Goal: Task Accomplishment & Management: Complete application form

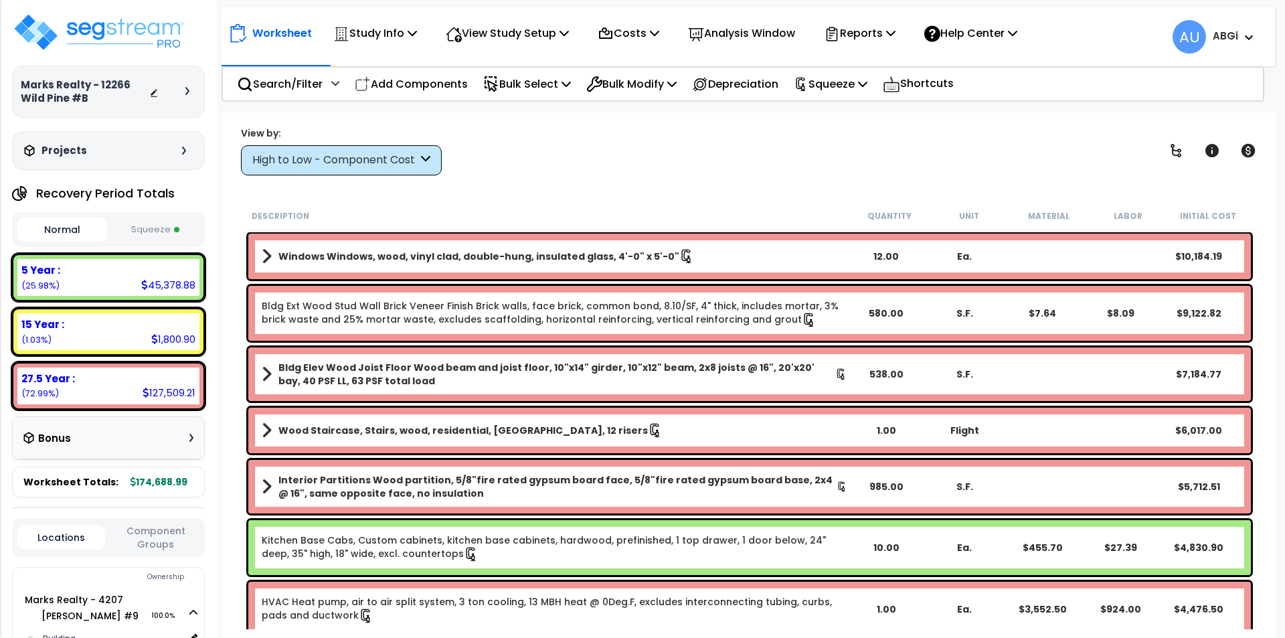
select select "2024"
click at [149, 39] on img at bounding box center [99, 32] width 174 height 40
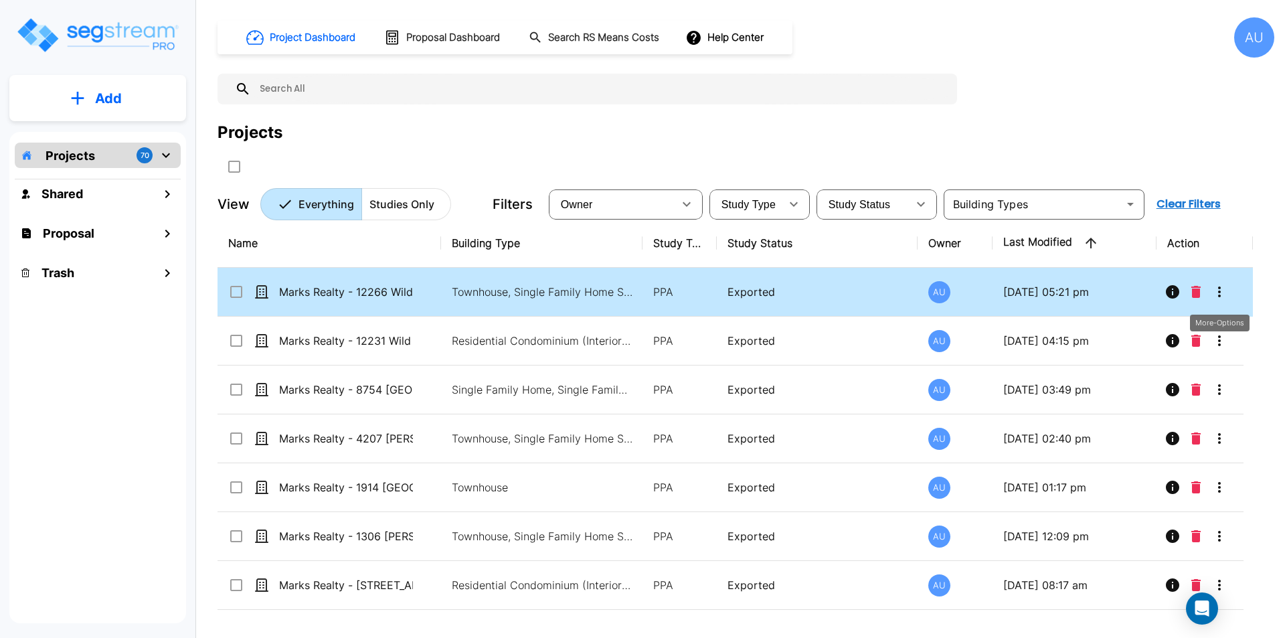
click at [1220, 293] on icon "More-Options" at bounding box center [1219, 292] width 16 height 16
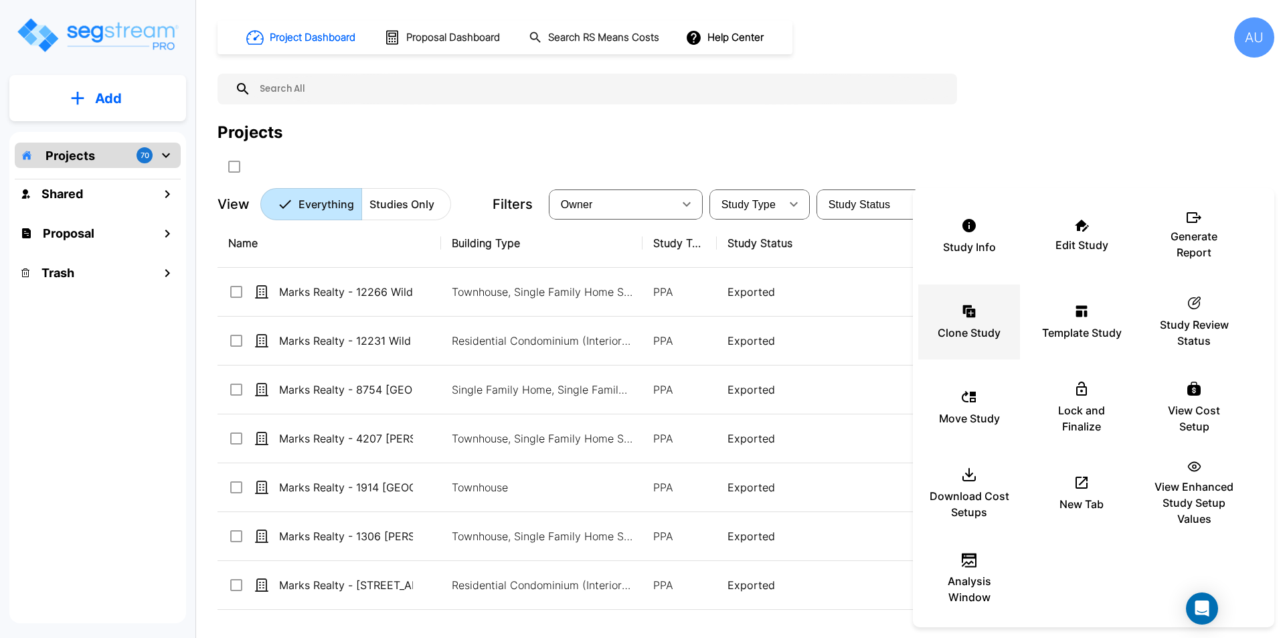
click at [967, 317] on icon at bounding box center [970, 312] width 9 height 9
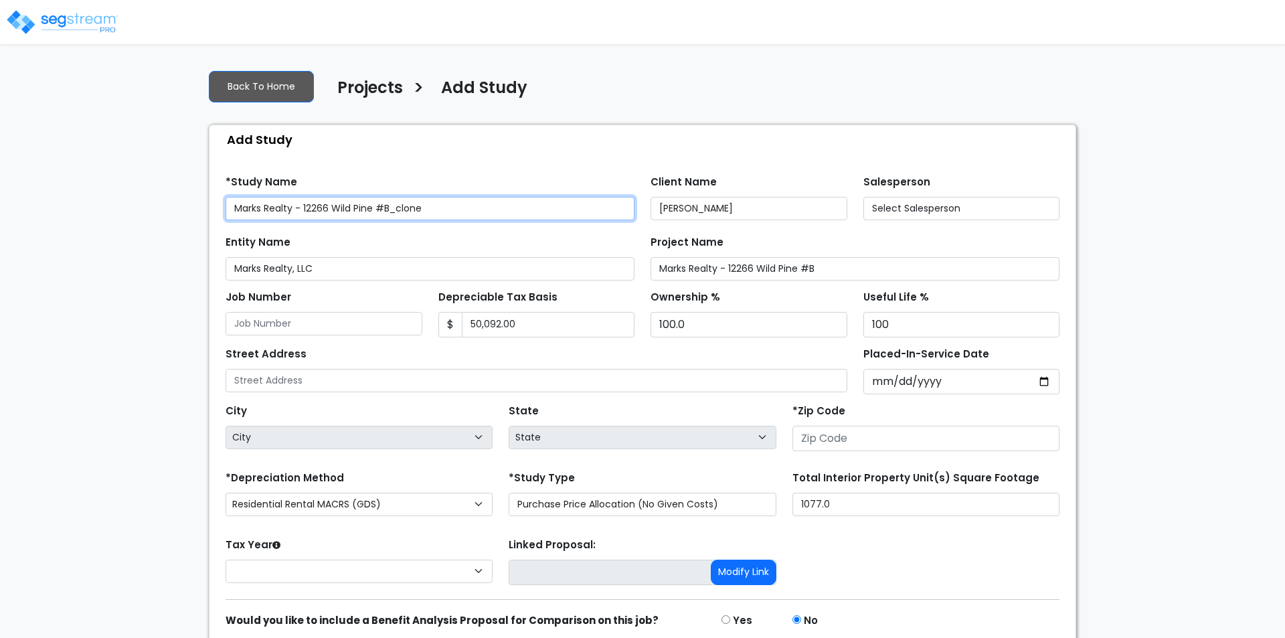
type input "None"
type input "[STREET_ADDRESS]"
type input "77039"
select select "TX"
select select "2024"
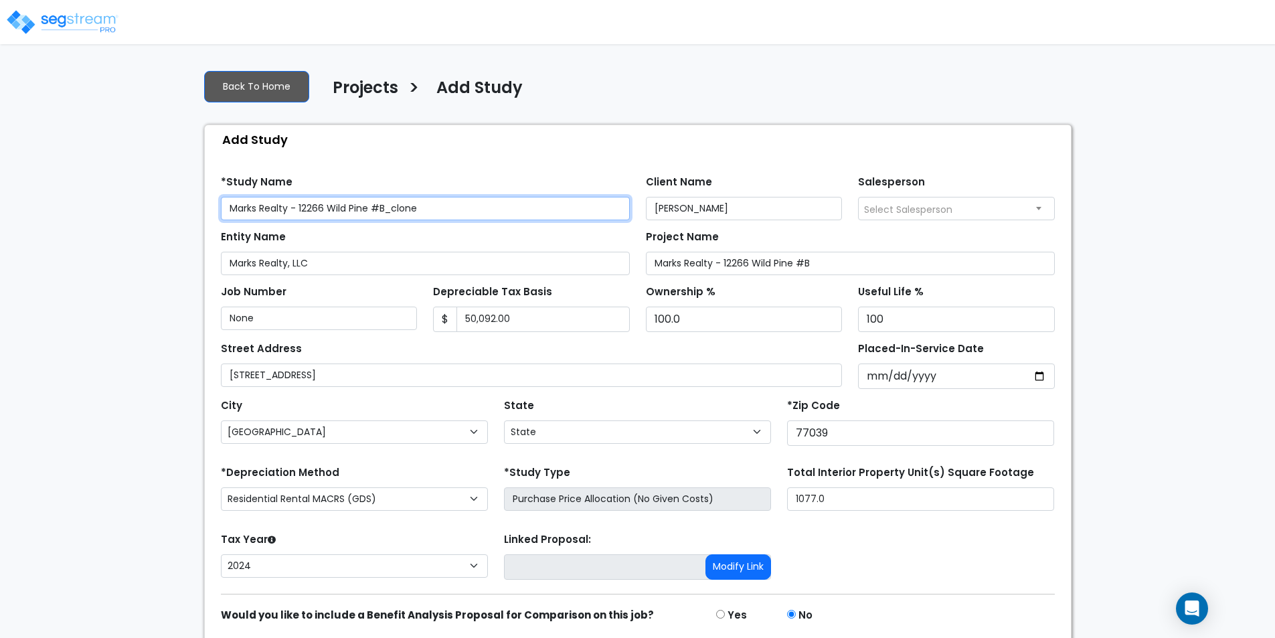
click at [426, 206] on input "Marks Realty - 12266 Wild Pine #B_clone" at bounding box center [425, 208] width 409 height 23
click at [323, 206] on input "Marks Realty - 12266 Wild Pine #C" at bounding box center [425, 208] width 409 height 23
drag, startPoint x: 230, startPoint y: 205, endPoint x: 374, endPoint y: 209, distance: 144.6
click at [388, 205] on input "Marks Realty - 12322 Wild Pine #C" at bounding box center [425, 208] width 409 height 23
type input "Marks Realty - 12322 Wild Pine #C"
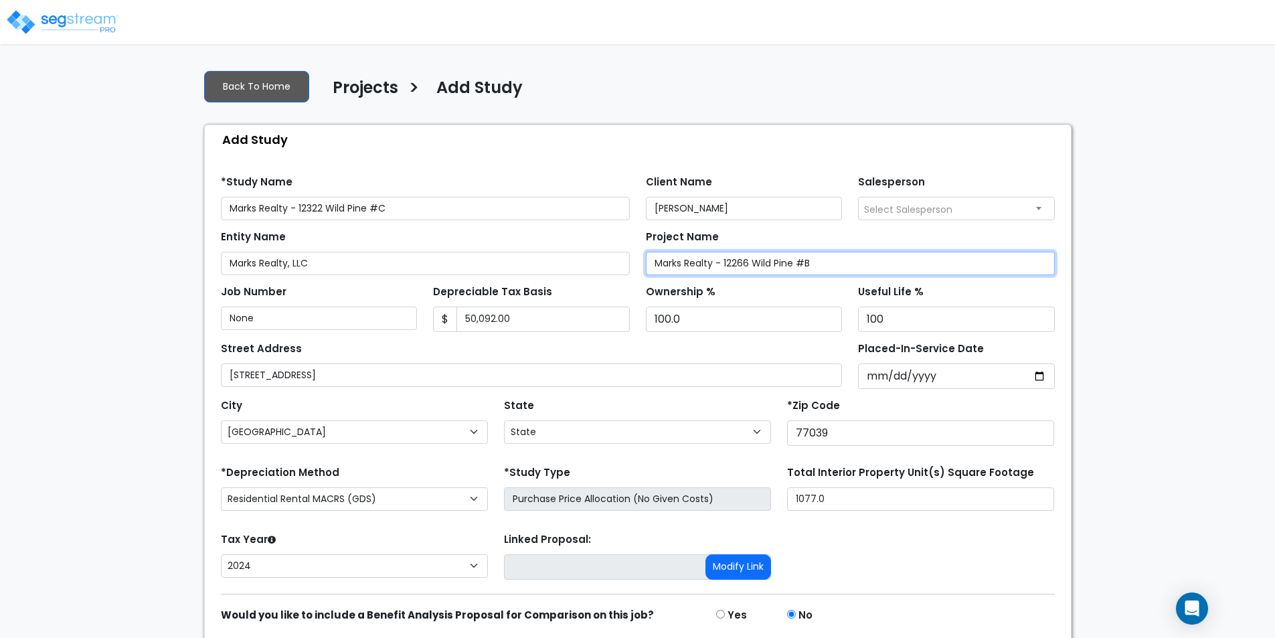
drag, startPoint x: 655, startPoint y: 259, endPoint x: 822, endPoint y: 258, distance: 166.6
click at [822, 258] on input "Marks Realty - 12266 Wild Pine #B" at bounding box center [850, 263] width 409 height 23
paste input "322 Wild Pine #C"
type input "Marks Realty - 12322 Wild Pine #C"
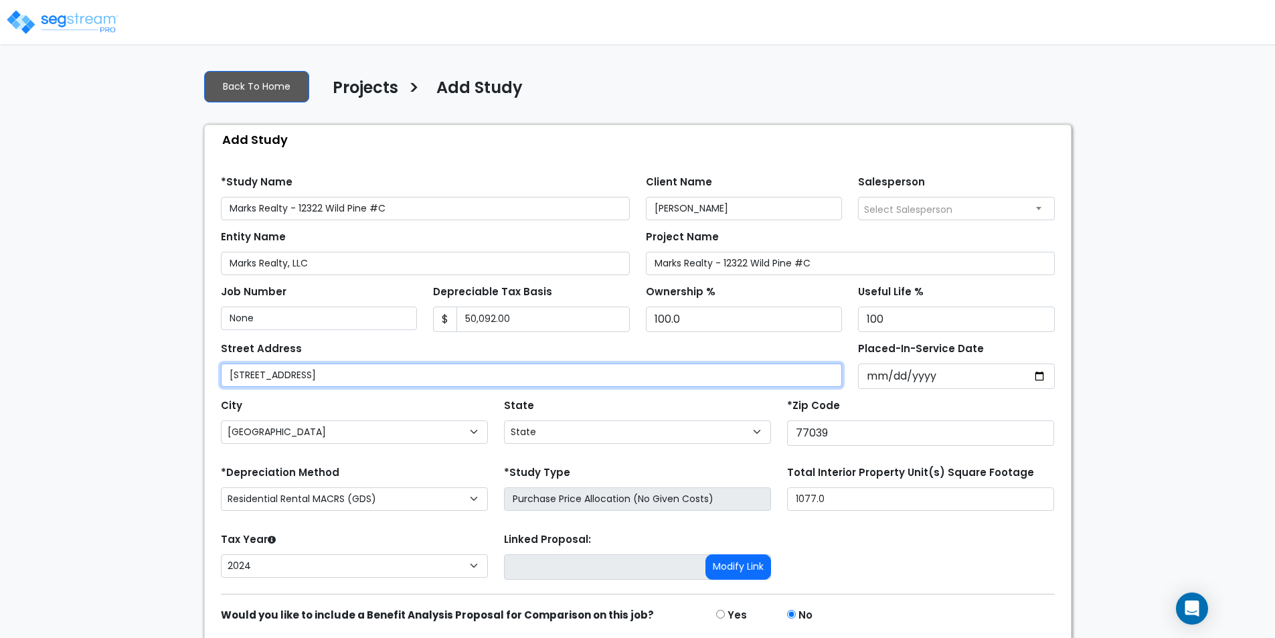
click at [227, 373] on input "[STREET_ADDRESS]" at bounding box center [532, 374] width 622 height 23
click at [252, 375] on input "[STREET_ADDRESS]" at bounding box center [532, 374] width 622 height 23
click at [373, 380] on input "12322 Wild Pine Drive, Unit #B" at bounding box center [532, 374] width 622 height 23
type input "12322 Wild Pine Drive, Unit #C"
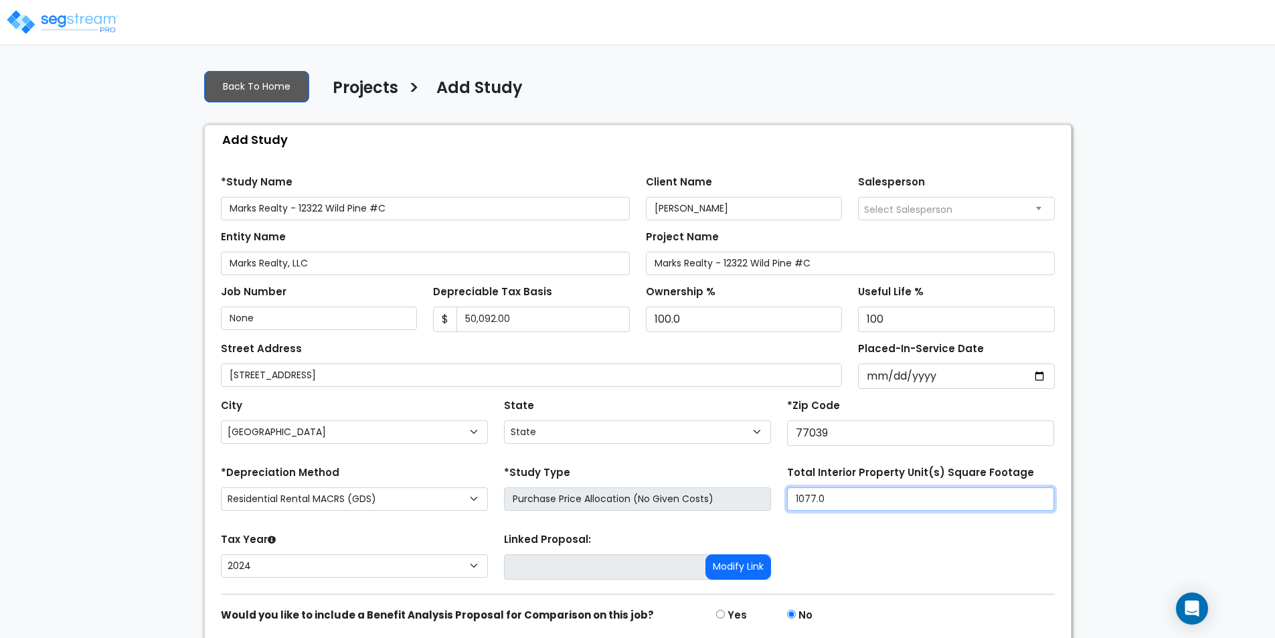
click at [822, 499] on input "1077.0" at bounding box center [920, 498] width 267 height 23
type input "1,488"
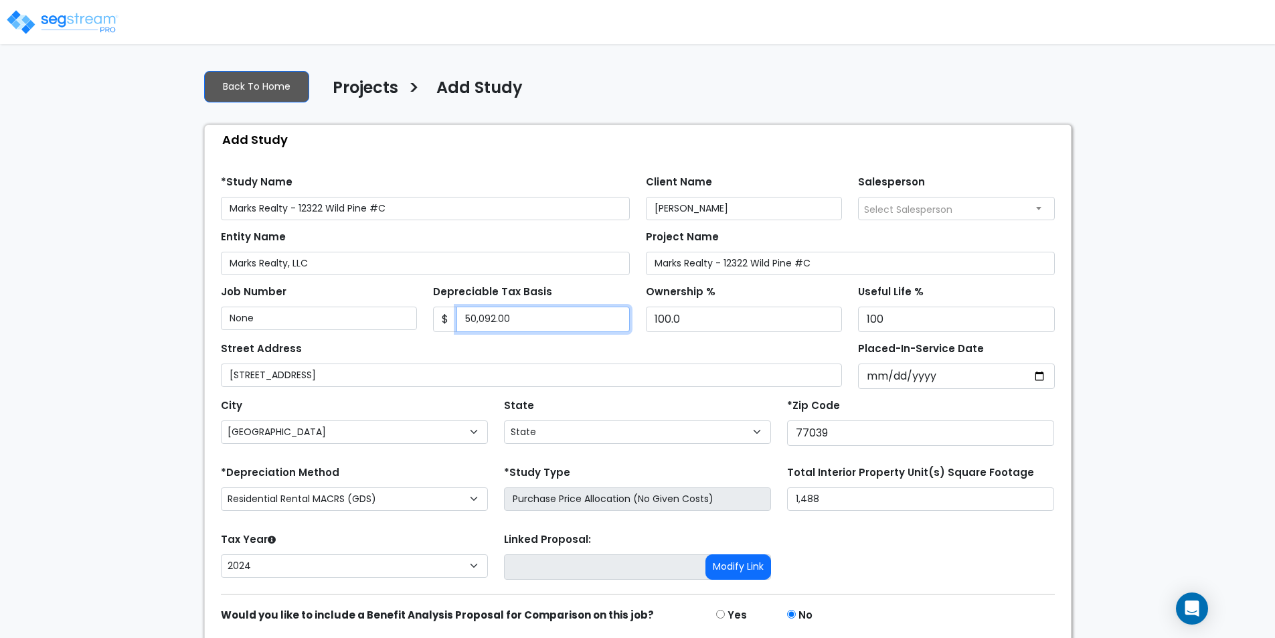
click at [521, 321] on input "50,092.00" at bounding box center [542, 318] width 173 height 25
type input "60,433"
click at [1039, 374] on input "2024-08-26" at bounding box center [956, 375] width 197 height 25
type input "2024-08-27"
click at [1006, 533] on div "Tax Year Please Enter The Placed In Service Date First. 2026 2025 2024 Prior Ye…" at bounding box center [638, 556] width 850 height 54
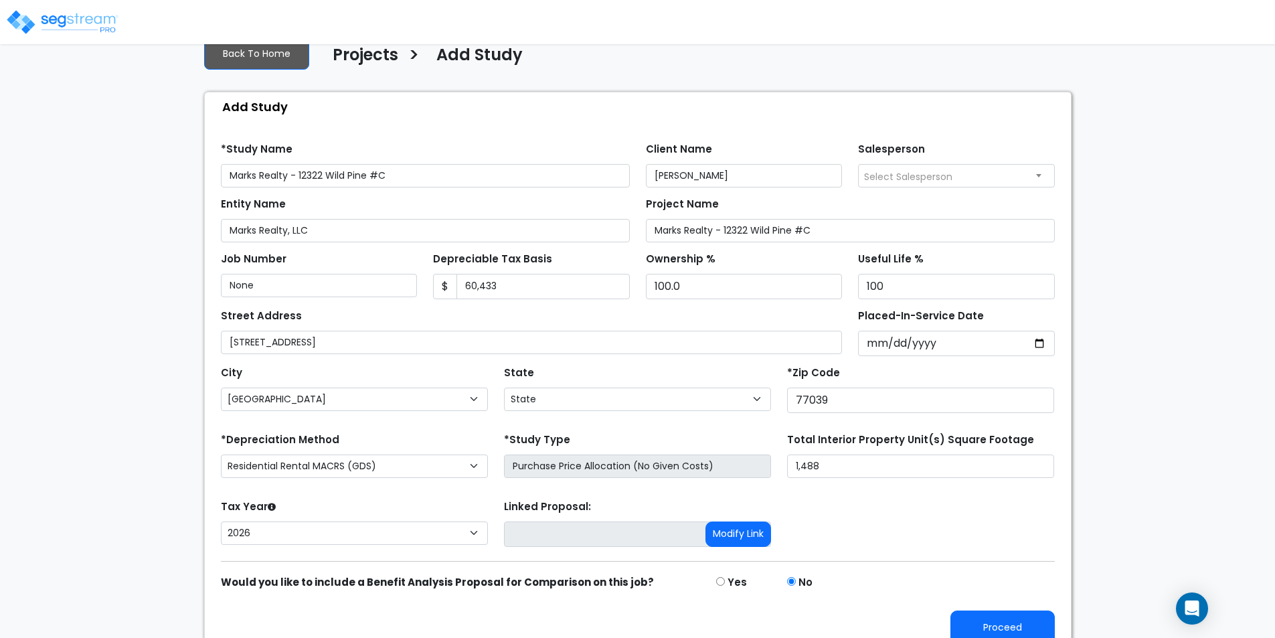
scroll to position [51, 0]
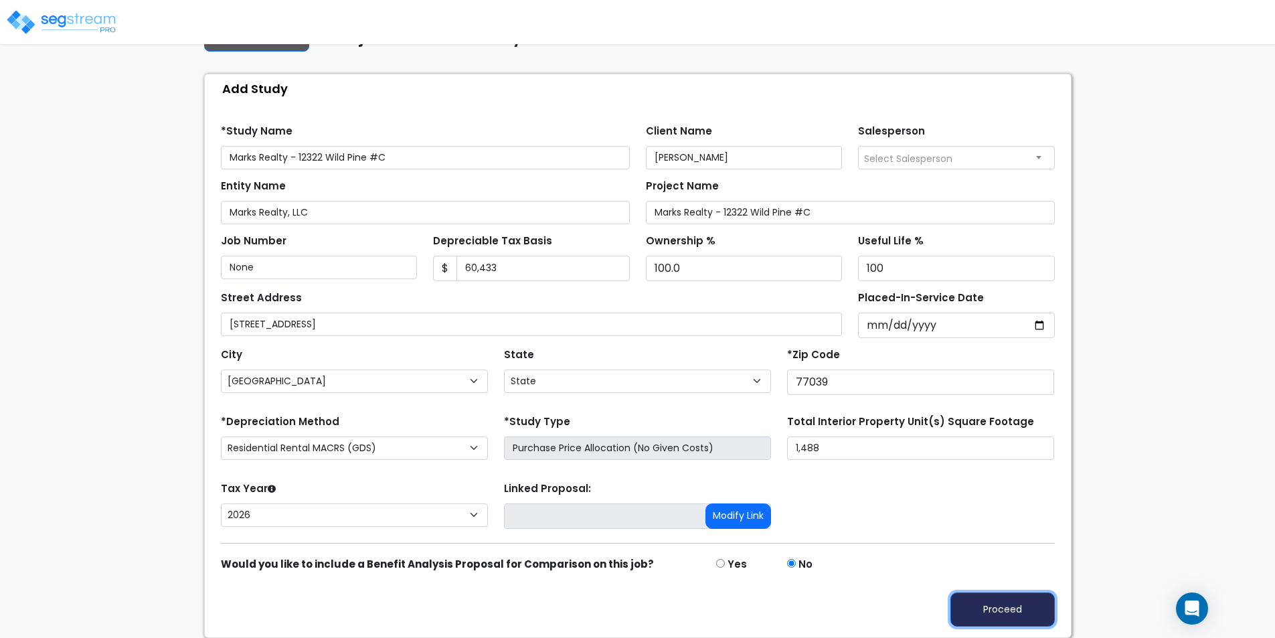
click at [1012, 610] on button "Proceed" at bounding box center [1002, 609] width 104 height 34
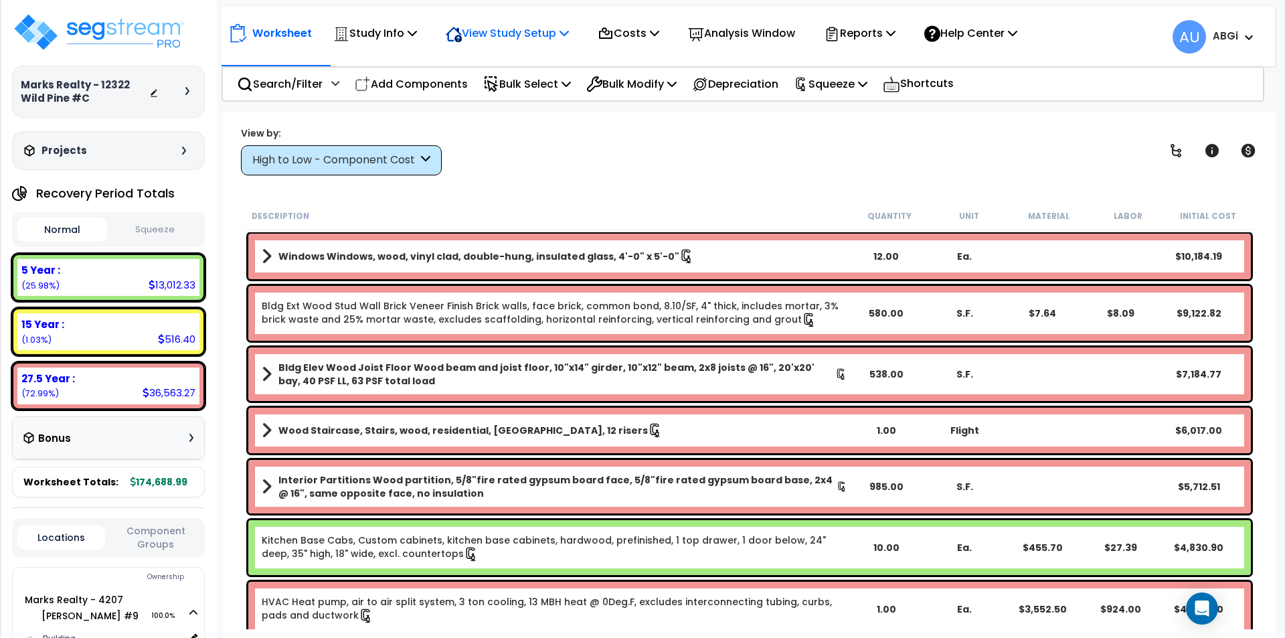
click at [566, 37] on p "View Study Setup" at bounding box center [507, 33] width 123 height 18
click at [514, 90] on link "View Questionnaire" at bounding box center [505, 91] width 132 height 27
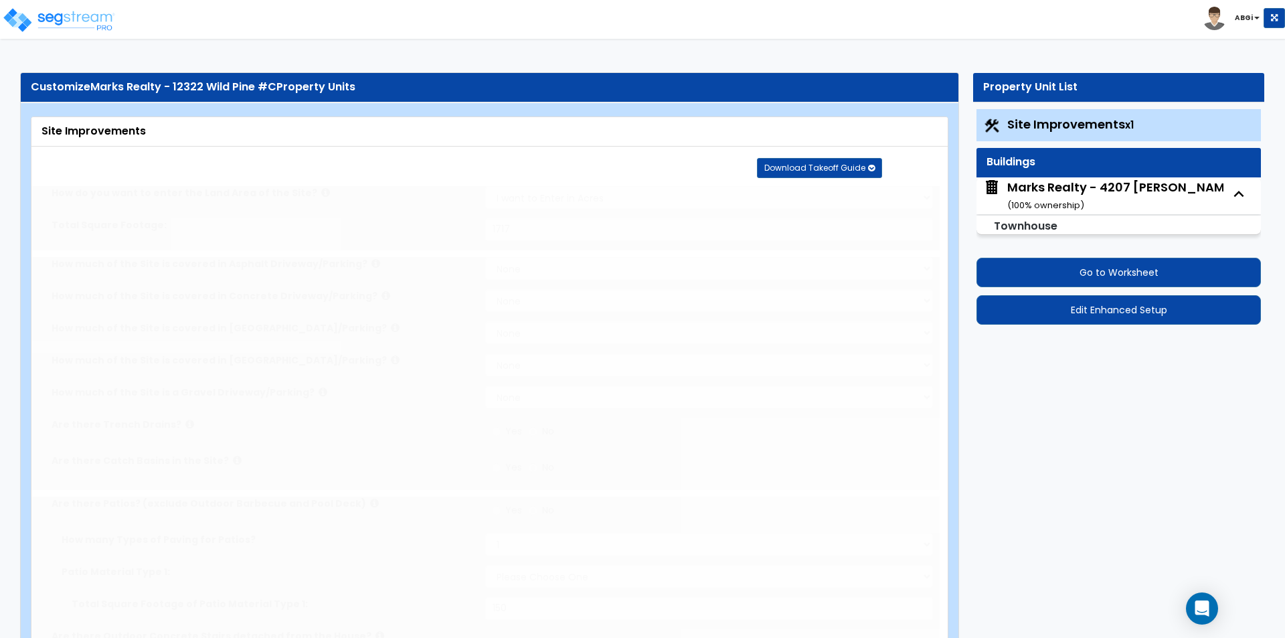
select select "2"
type input "1717"
radio input "true"
select select "1"
type input "150"
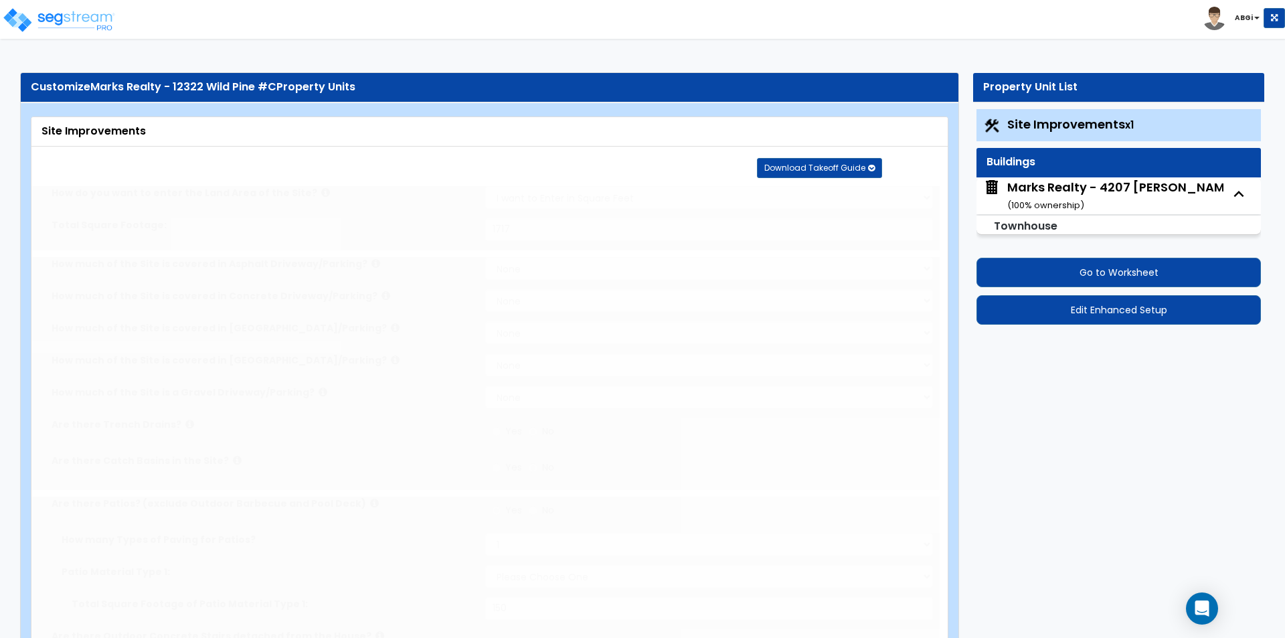
radio input "true"
select select "1"
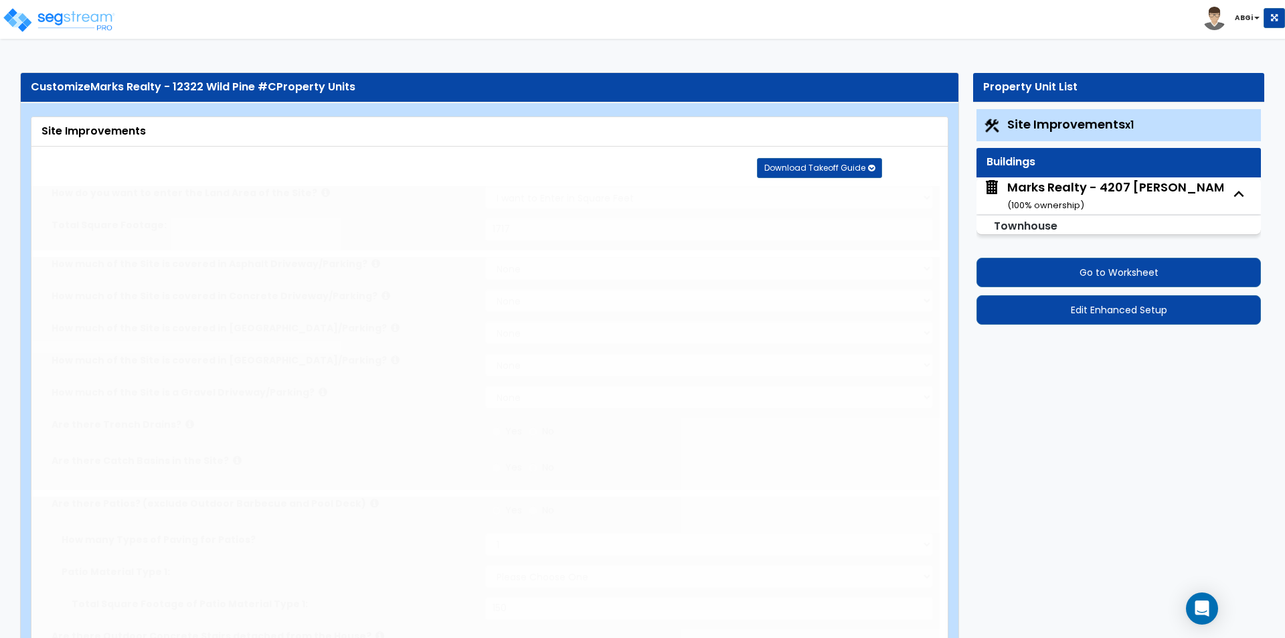
type input "14"
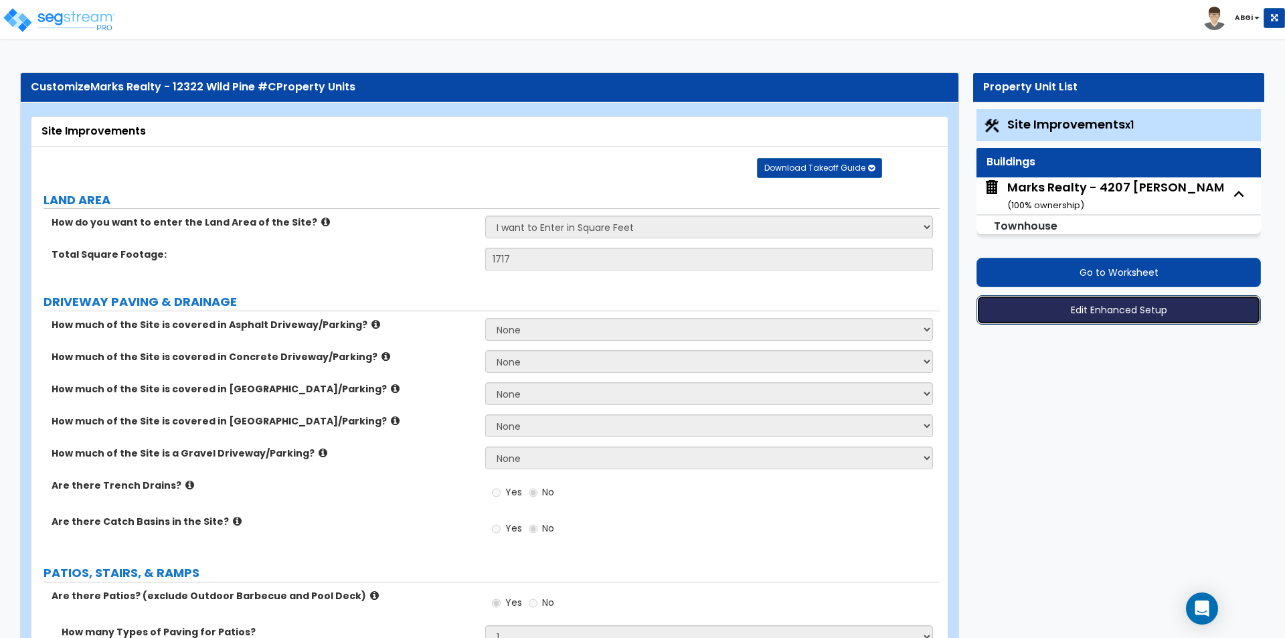
click at [1058, 314] on button "Edit Enhanced Setup" at bounding box center [1118, 309] width 284 height 29
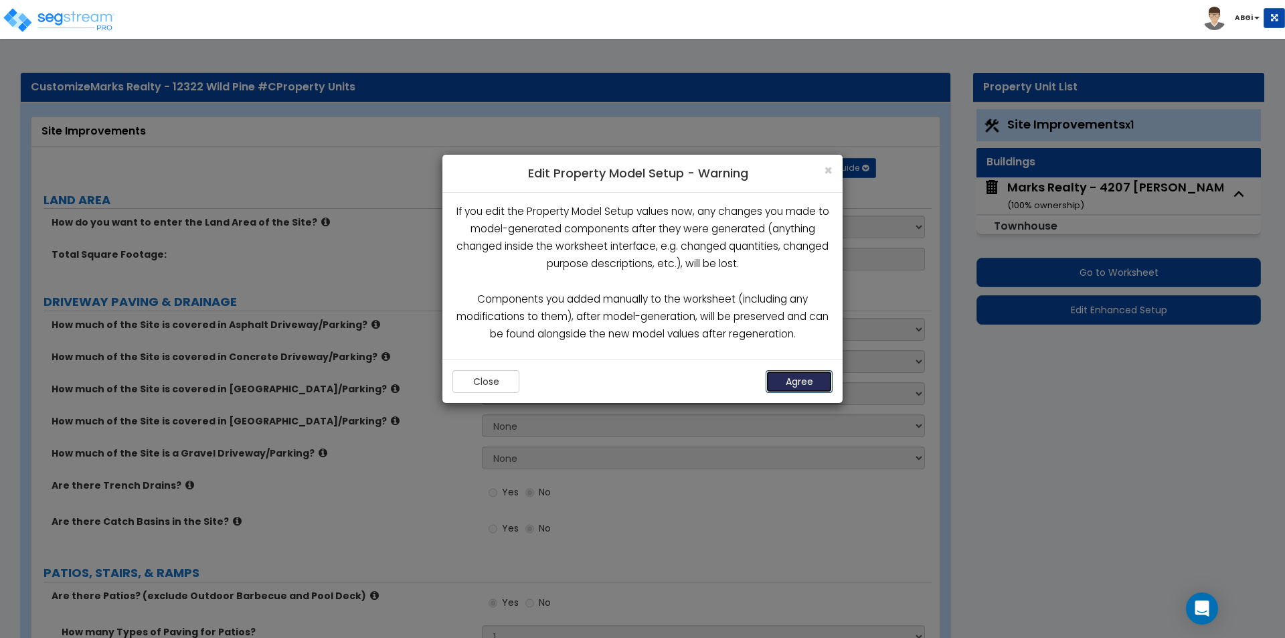
click at [778, 381] on button "Agree" at bounding box center [799, 381] width 67 height 23
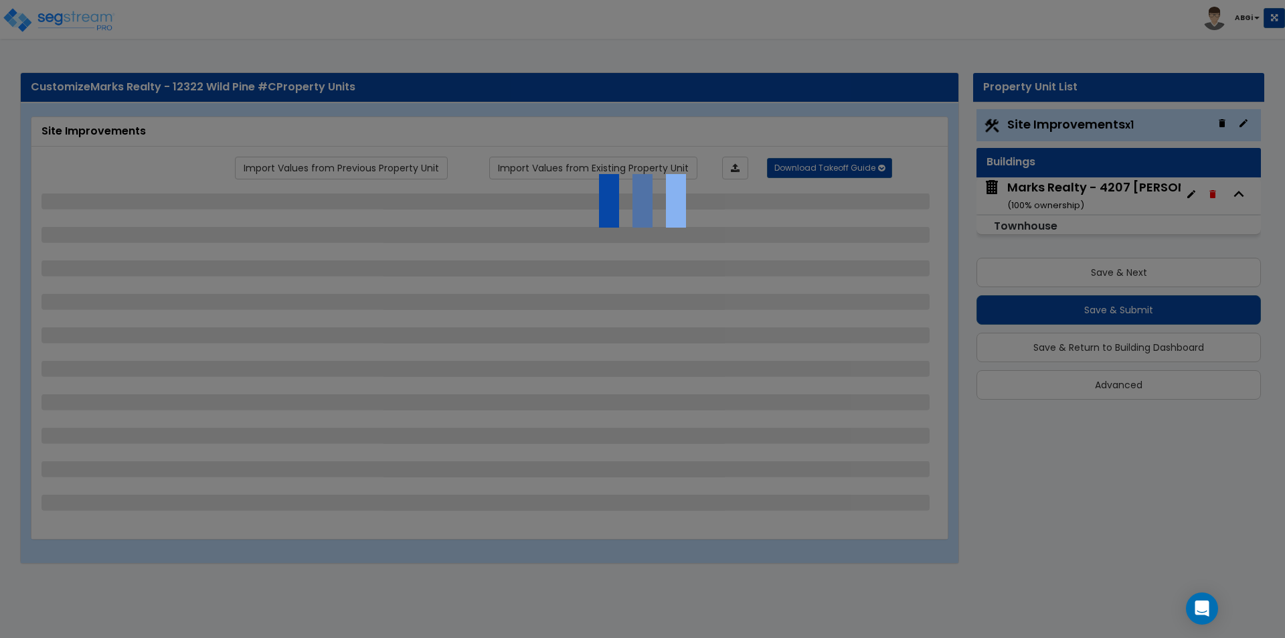
select select "2"
select select "1"
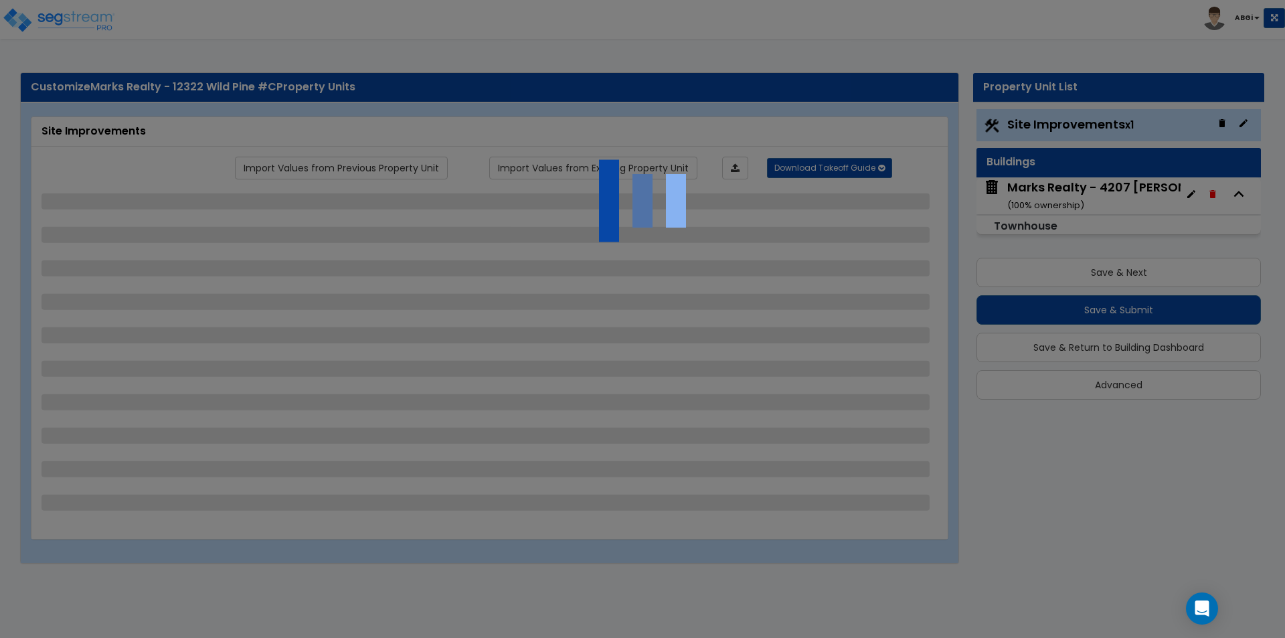
select select "1"
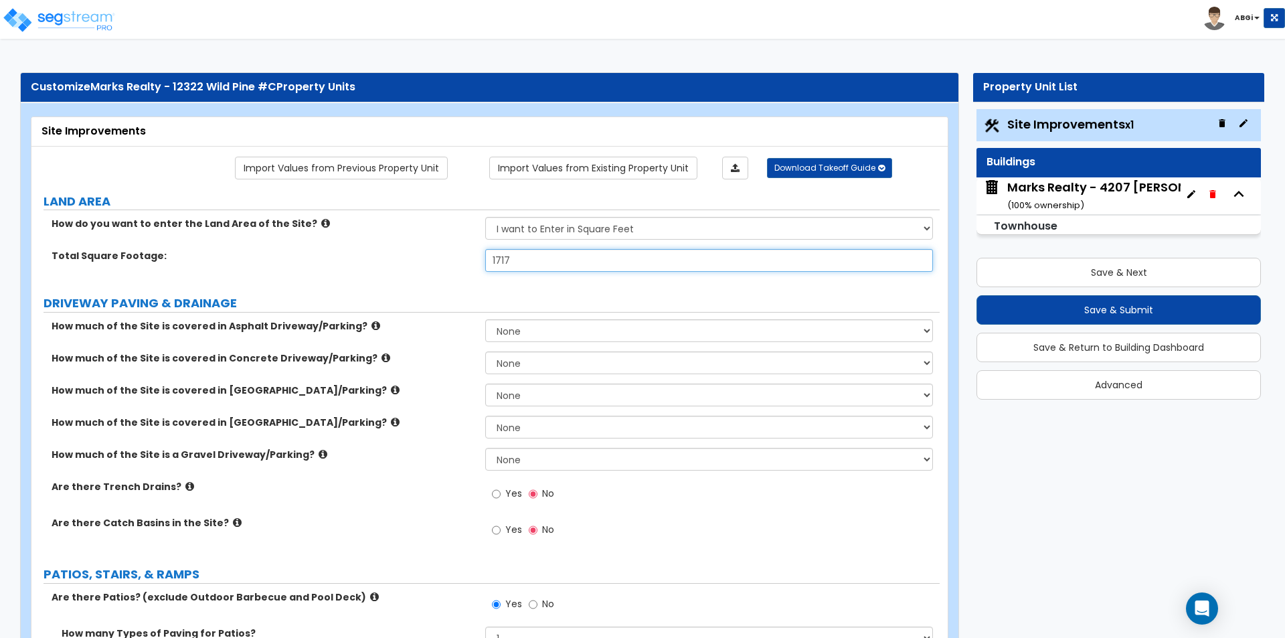
click at [521, 258] on input "1717" at bounding box center [708, 260] width 447 height 23
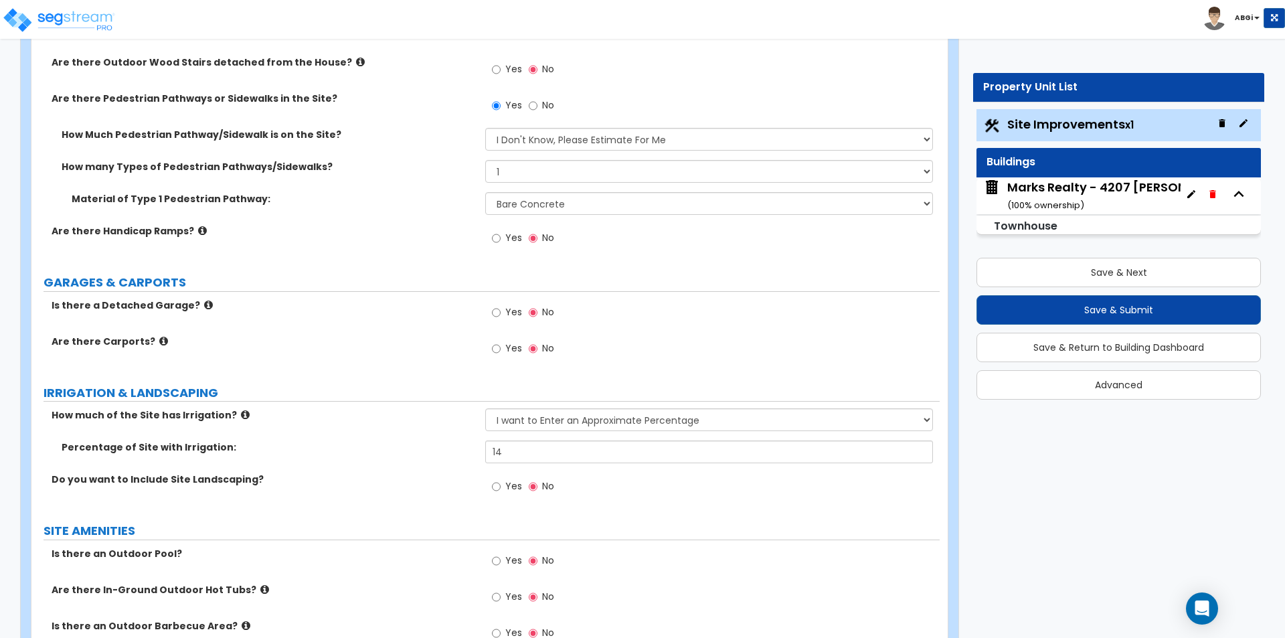
scroll to position [736, 0]
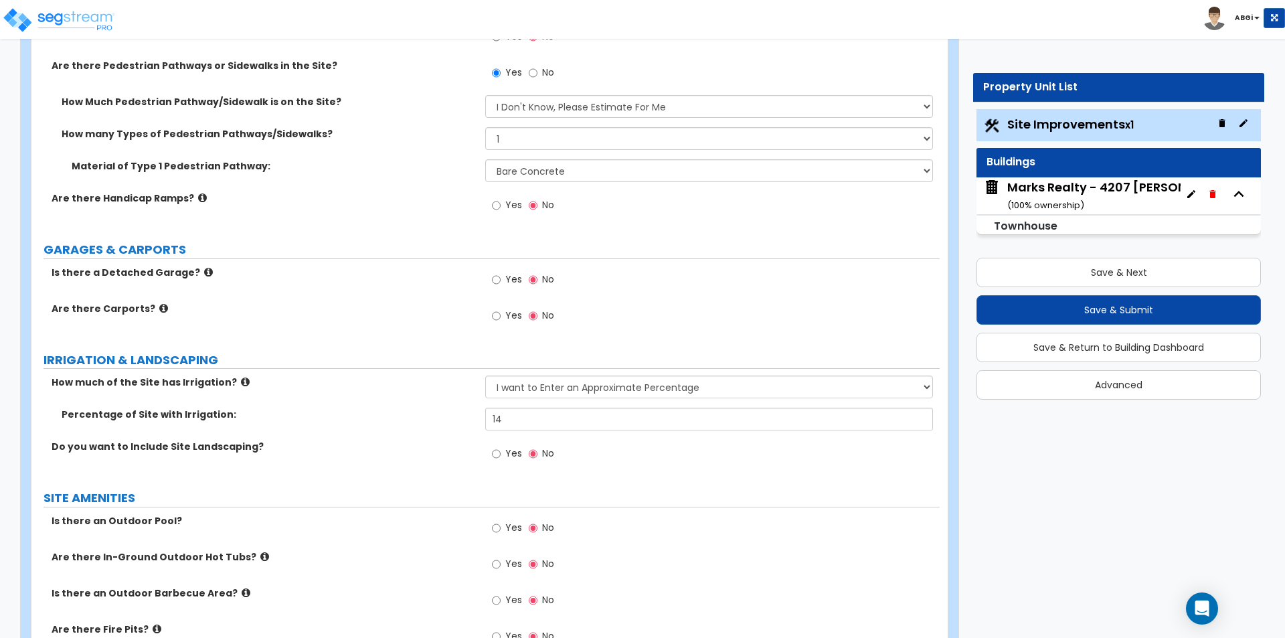
type input "2,162"
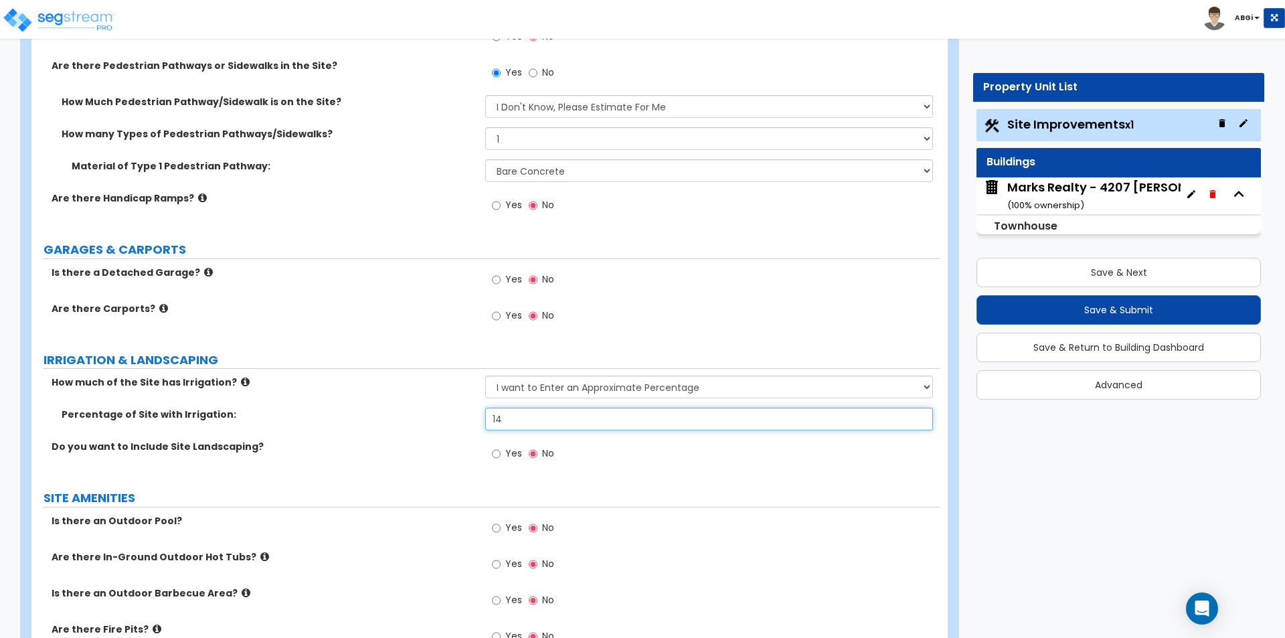
click at [507, 423] on input "14" at bounding box center [708, 419] width 447 height 23
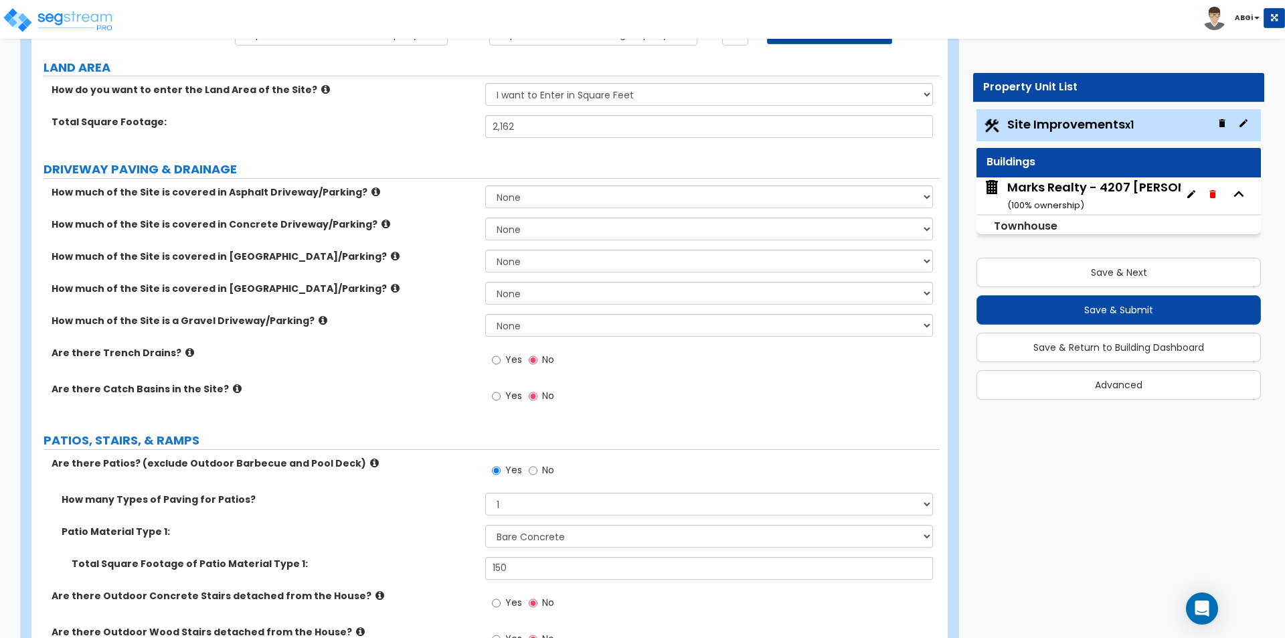
scroll to position [67, 0]
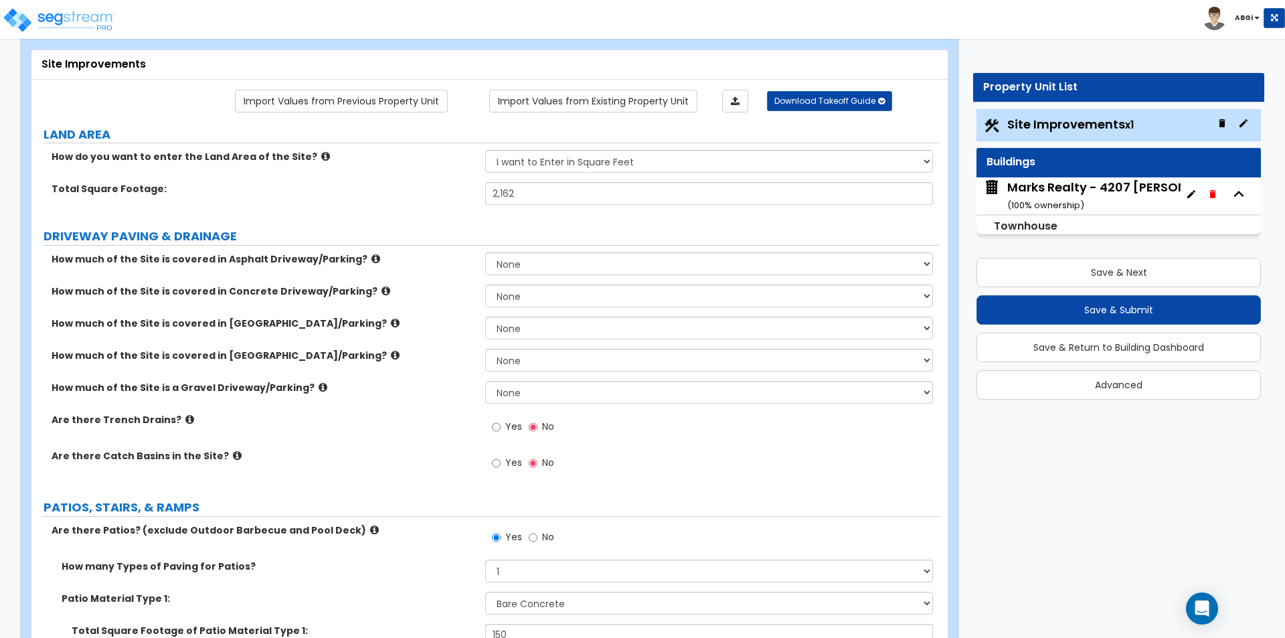
type input "25"
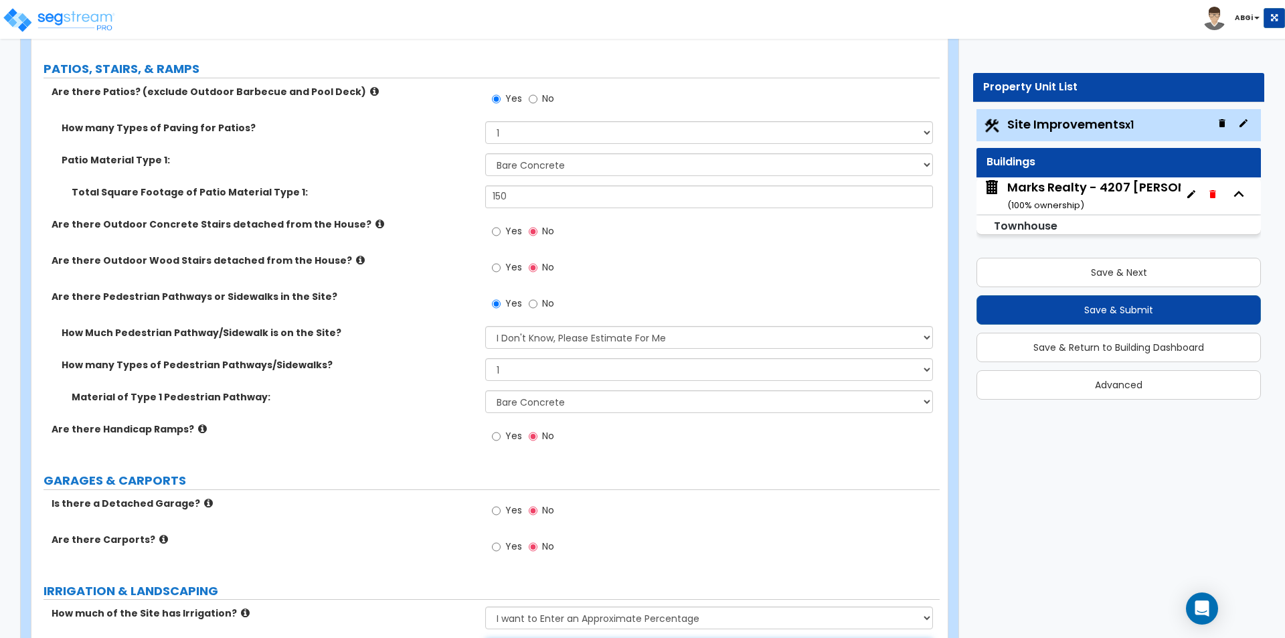
scroll to position [535, 0]
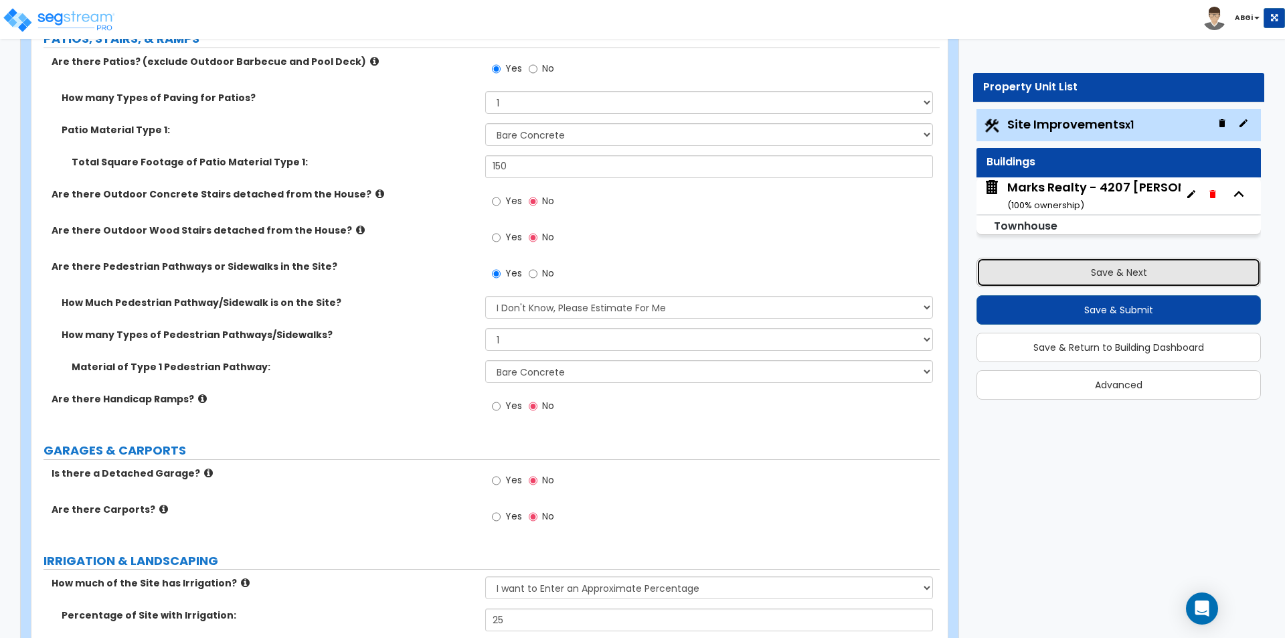
click at [1077, 272] on button "Save & Next" at bounding box center [1118, 272] width 284 height 29
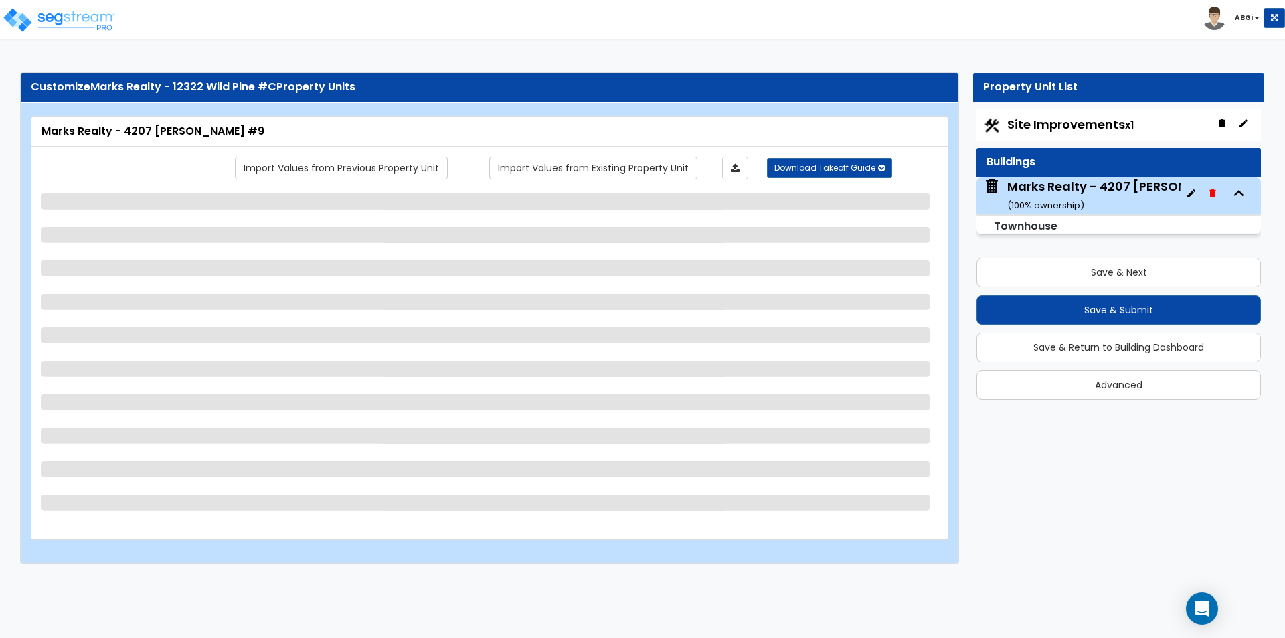
select select "2"
select select "7"
select select "2"
select select "1"
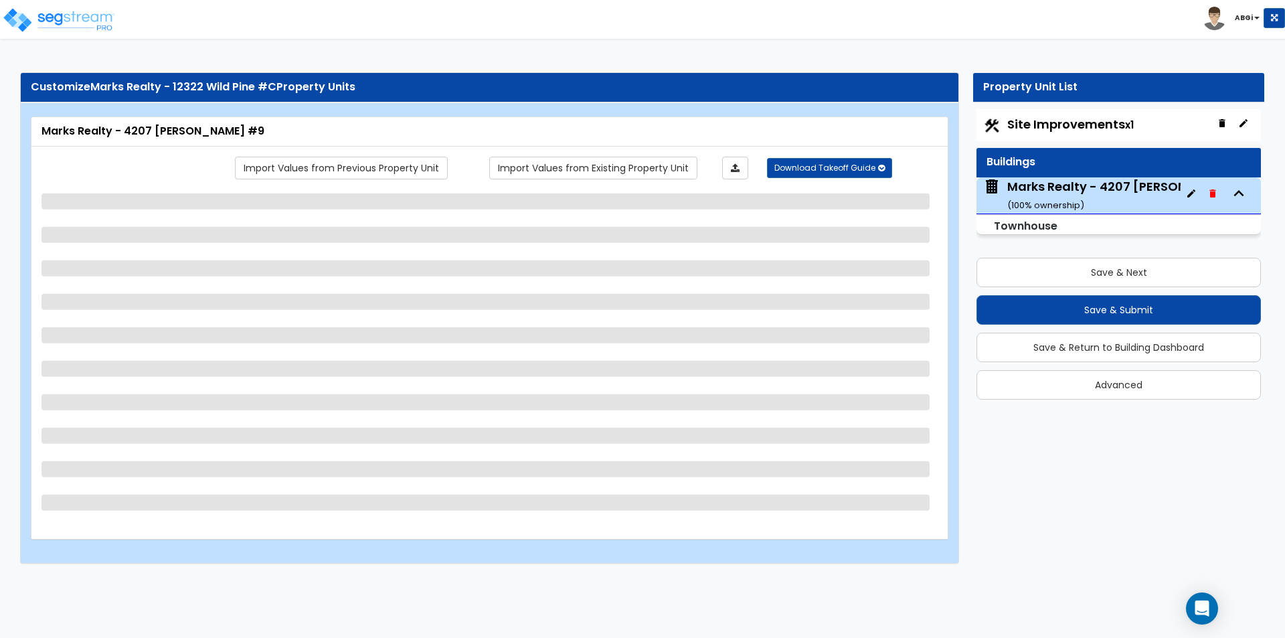
select select "2"
select select "5"
select select "1"
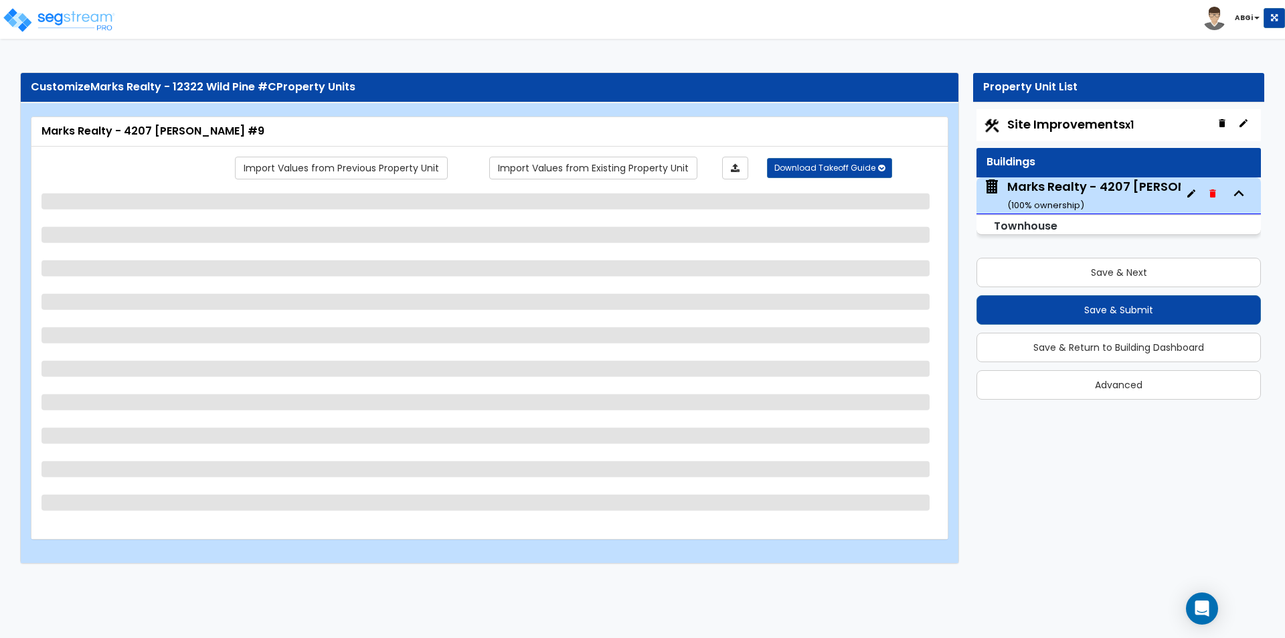
select select "2"
select select "1"
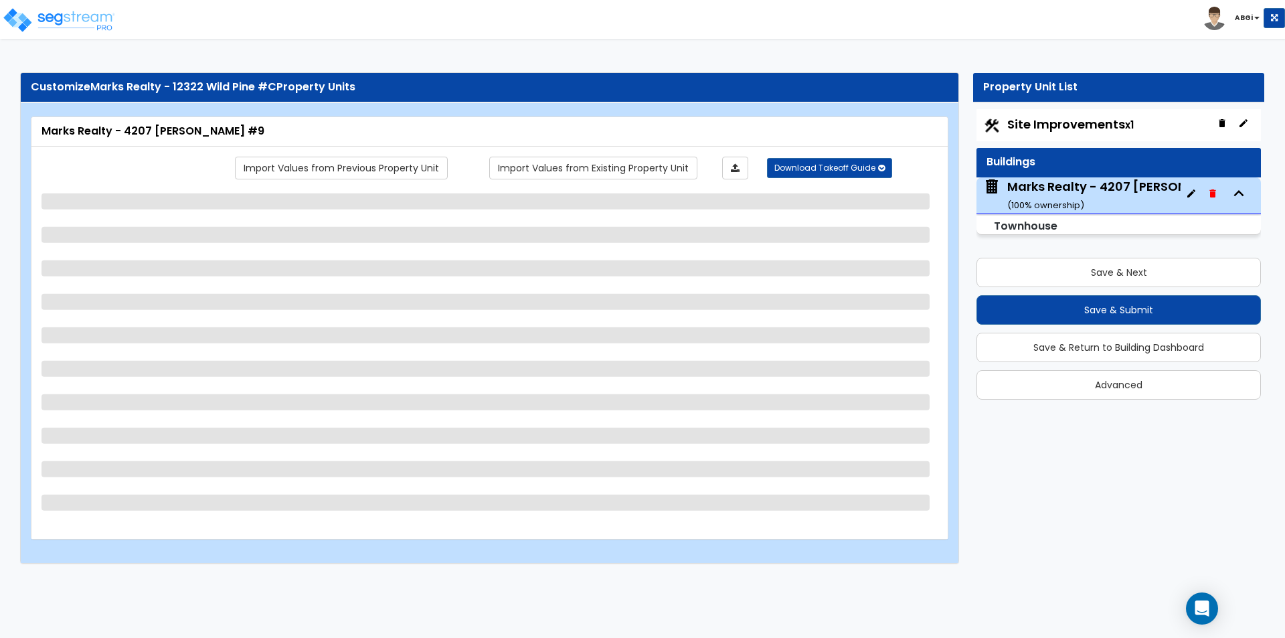
select select "3"
select select "2"
select select "1"
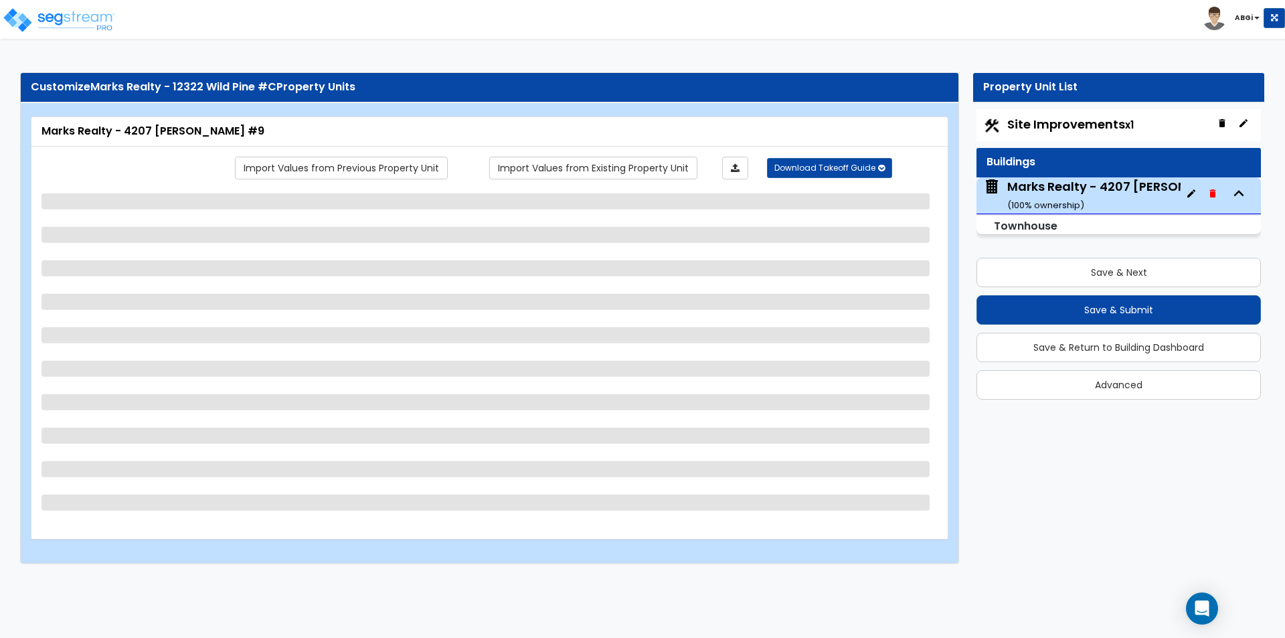
select select "3"
select select "2"
select select "3"
select select "1"
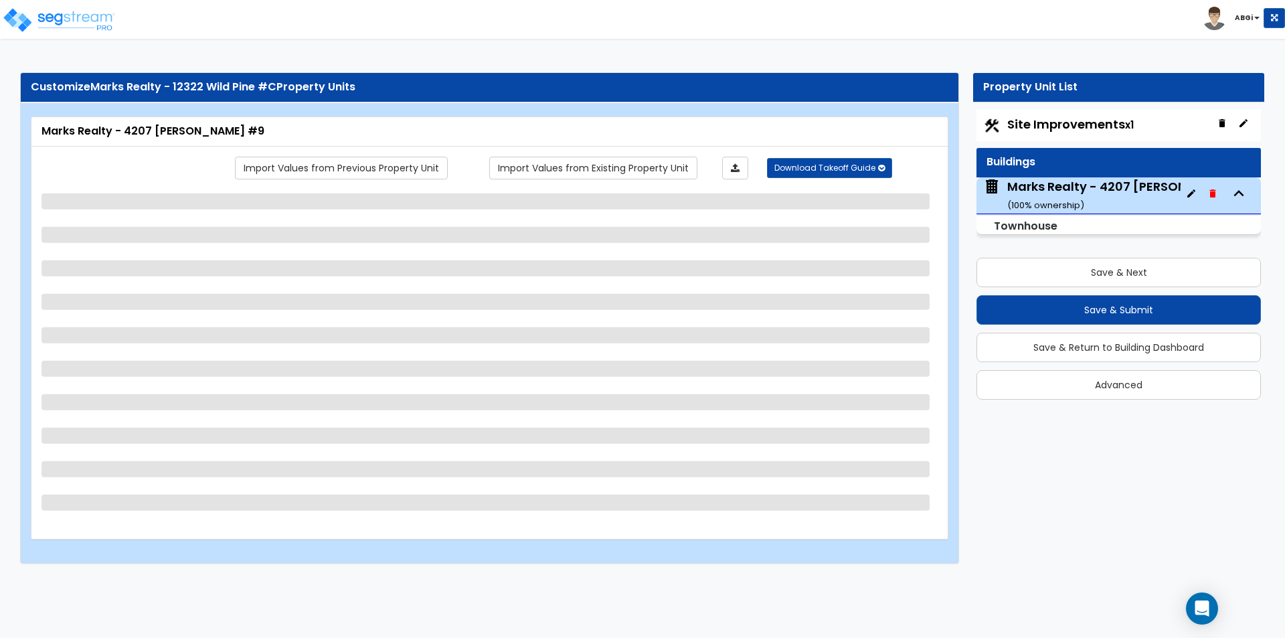
select select "1"
select select "3"
select select "2"
select select "1"
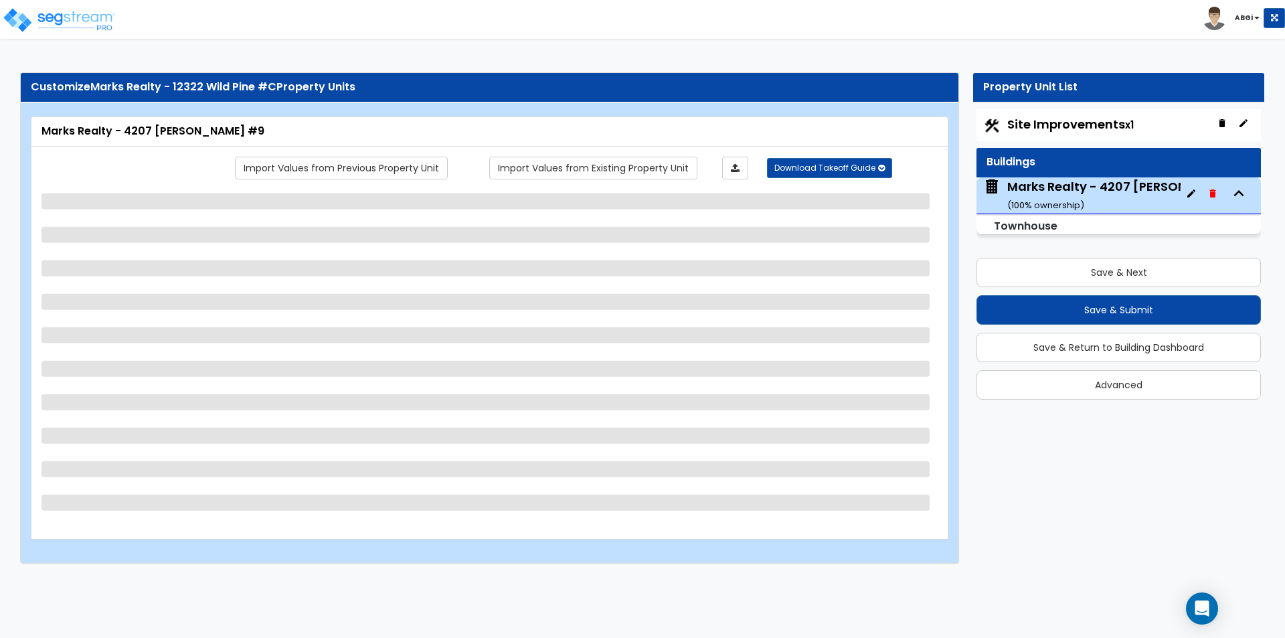
select select "1"
select select "2"
select select "1"
select select "7"
select select "1"
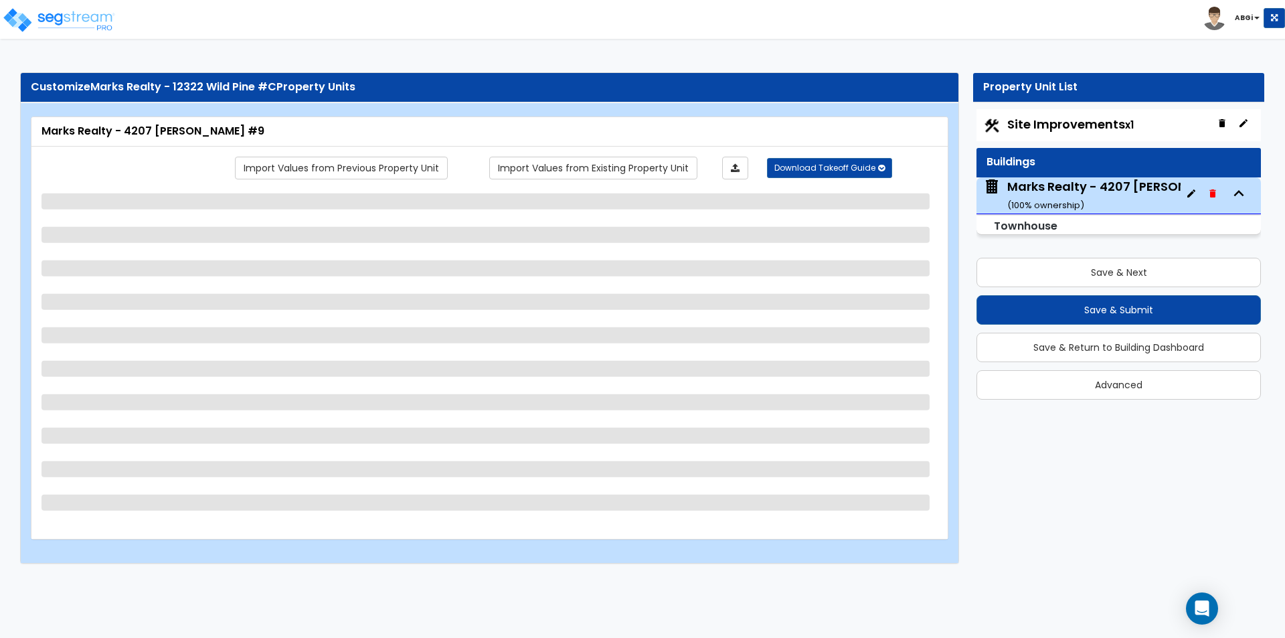
select select "1"
select select "2"
select select "1"
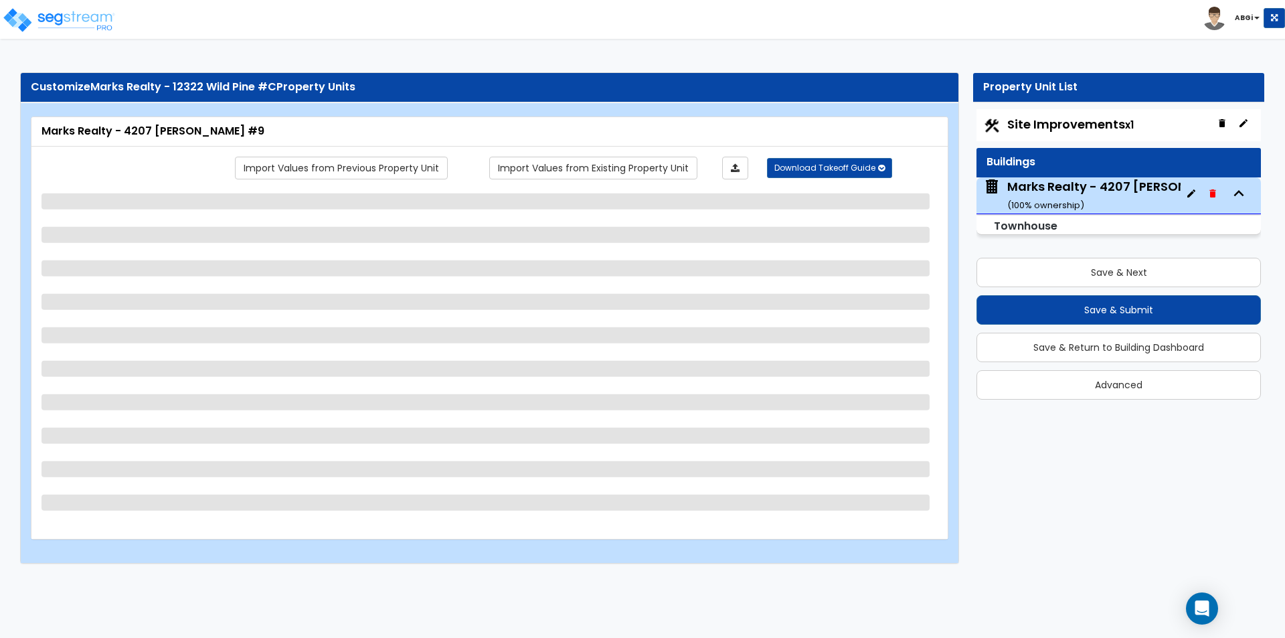
select select "2"
select select "1"
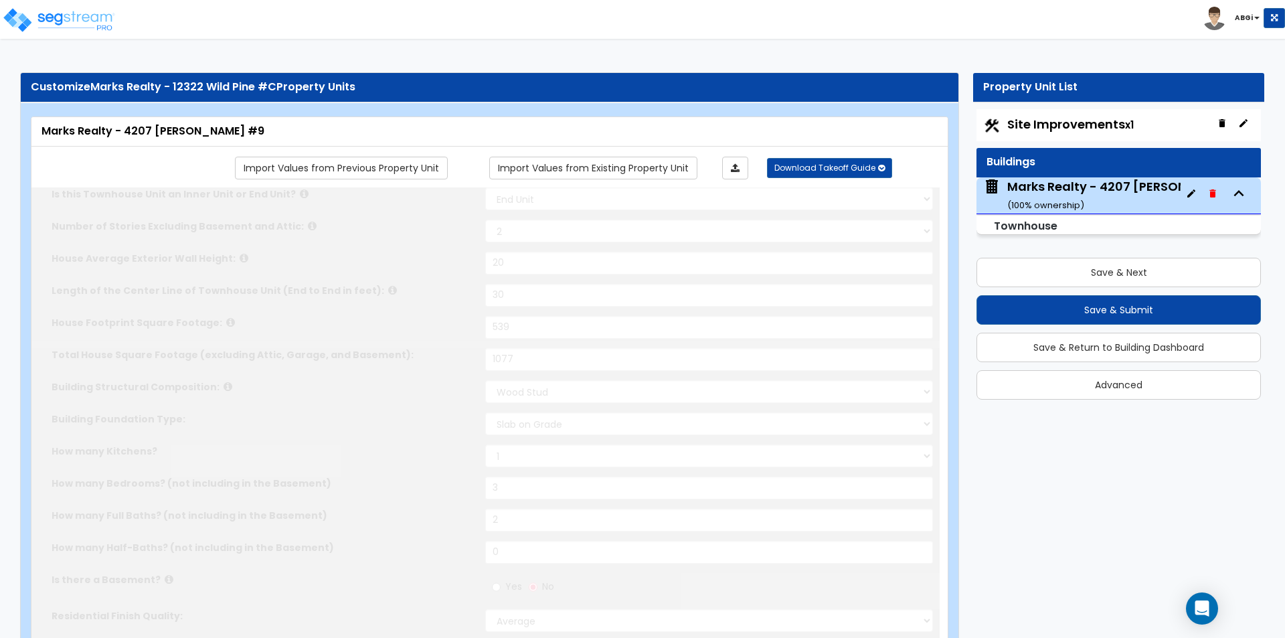
type input "3"
type input "1"
select select "2"
type input "4"
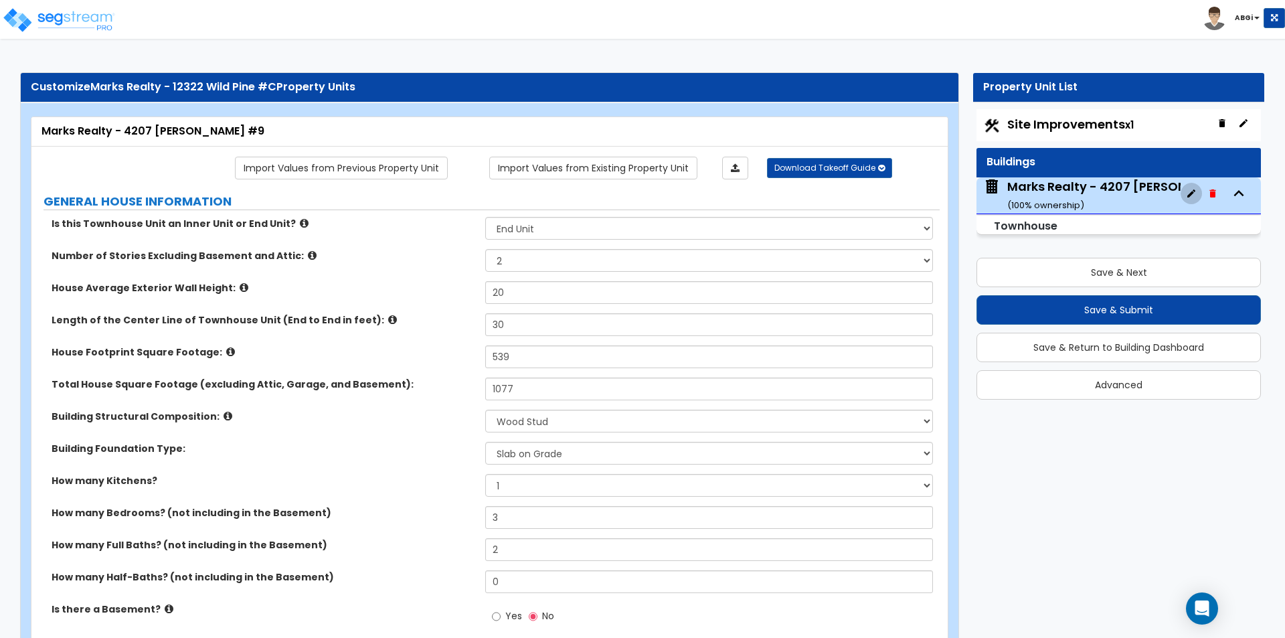
click at [1191, 194] on icon "button" at bounding box center [1191, 193] width 8 height 8
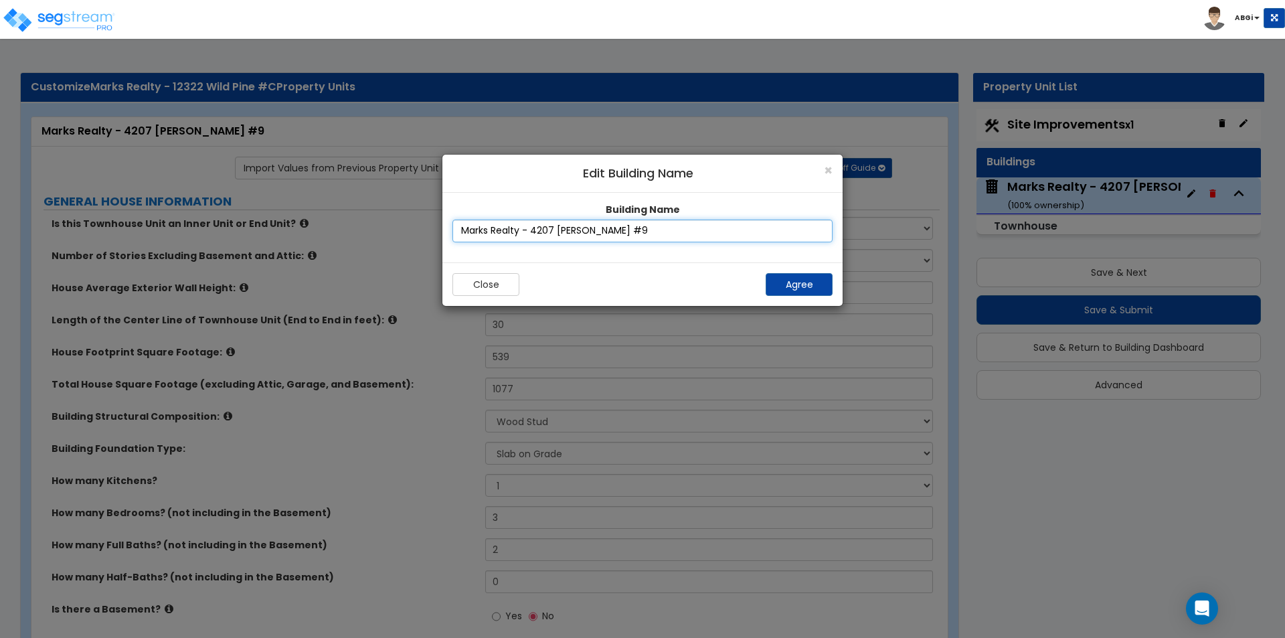
click at [623, 236] on input "Marks Realty - 4207 [PERSON_NAME] #9" at bounding box center [642, 230] width 380 height 23
drag, startPoint x: 461, startPoint y: 227, endPoint x: 609, endPoint y: 226, distance: 147.9
click at [609, 226] on input "Marks Realty - 4207 Benard #C" at bounding box center [642, 230] width 380 height 23
paste input "12322 Wild Pine"
type input "Marks Realty - 12322 Wild Pine #C"
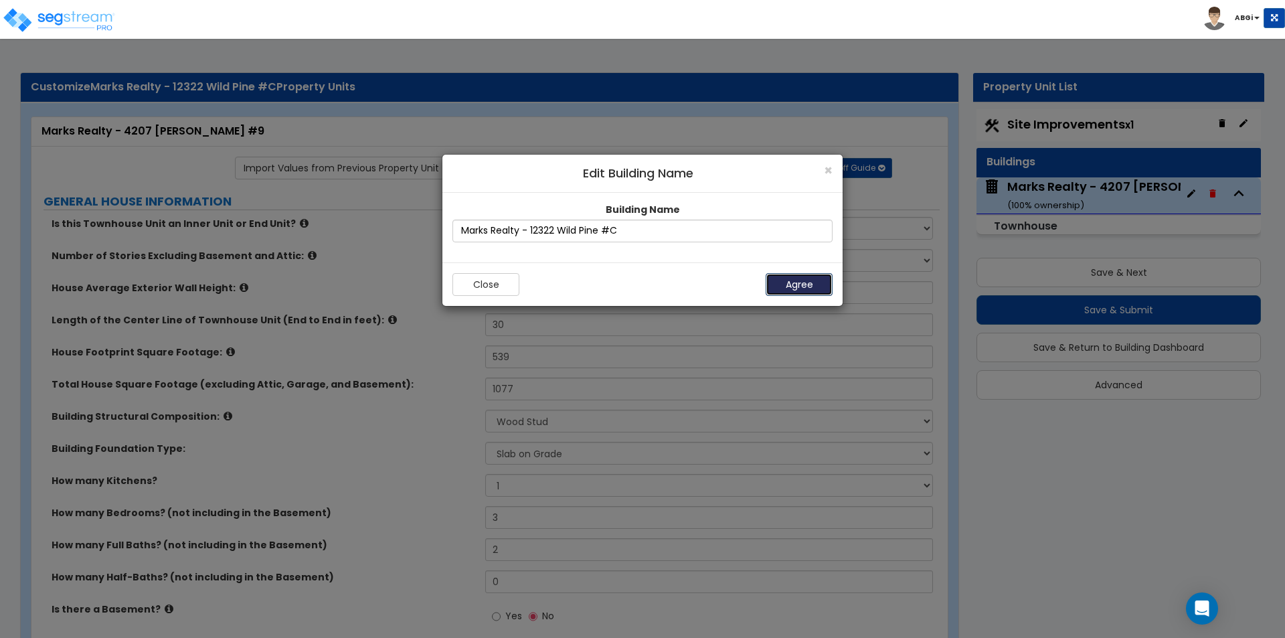
click at [787, 283] on button "Agree" at bounding box center [799, 284] width 67 height 23
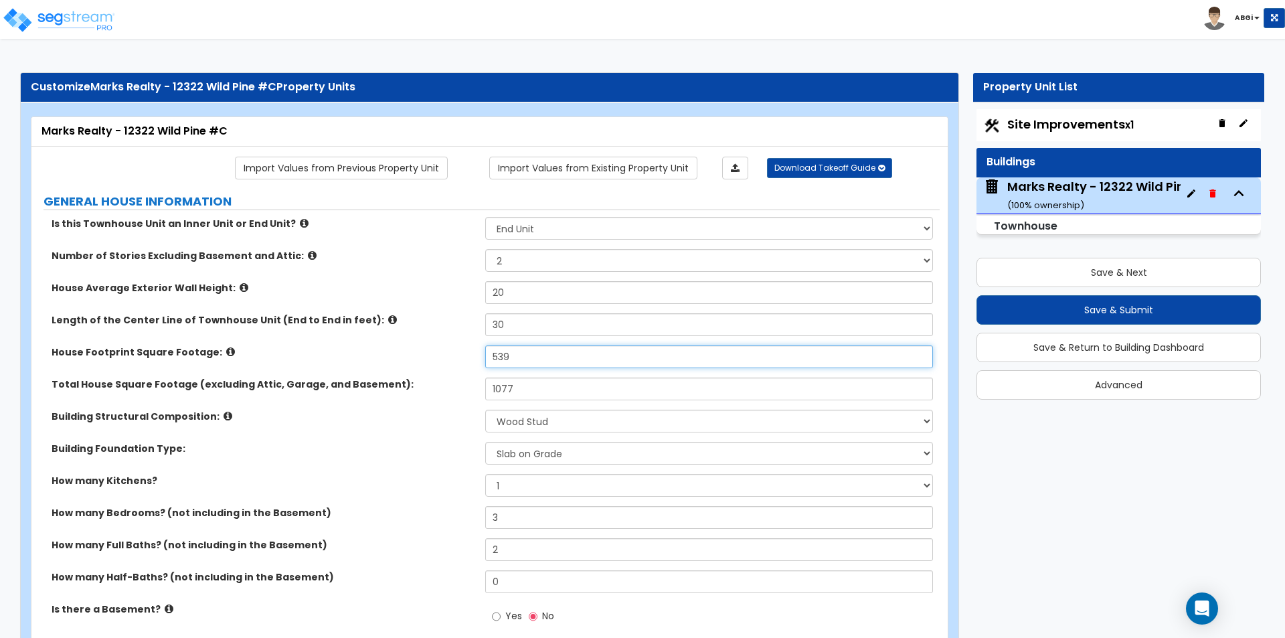
click at [549, 355] on input "539" at bounding box center [708, 356] width 447 height 23
type input "744"
click at [539, 394] on input "1077" at bounding box center [708, 388] width 447 height 23
click at [539, 393] on input "1077" at bounding box center [708, 388] width 447 height 23
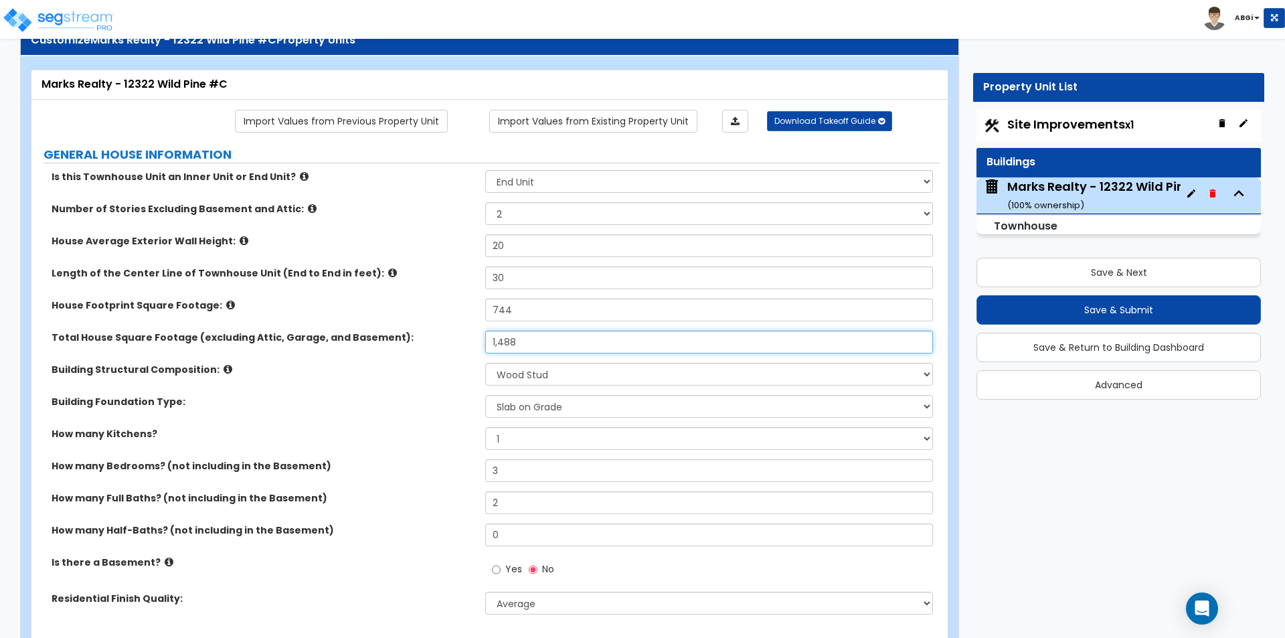
scroll to position [67, 0]
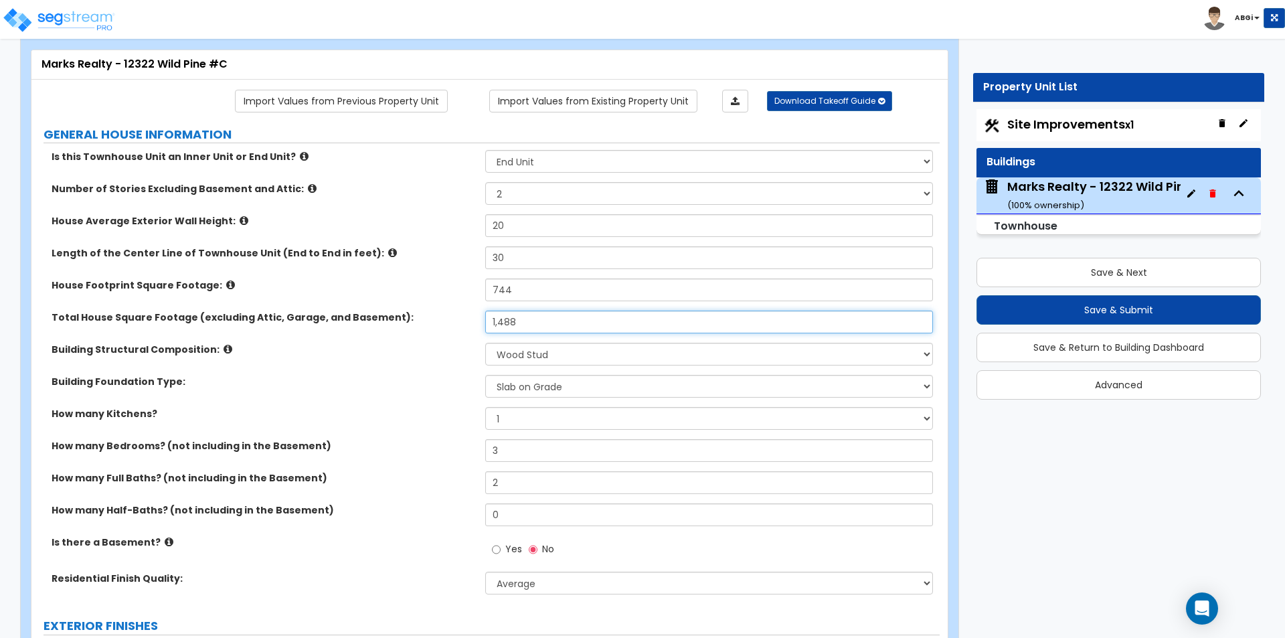
type input "1,488"
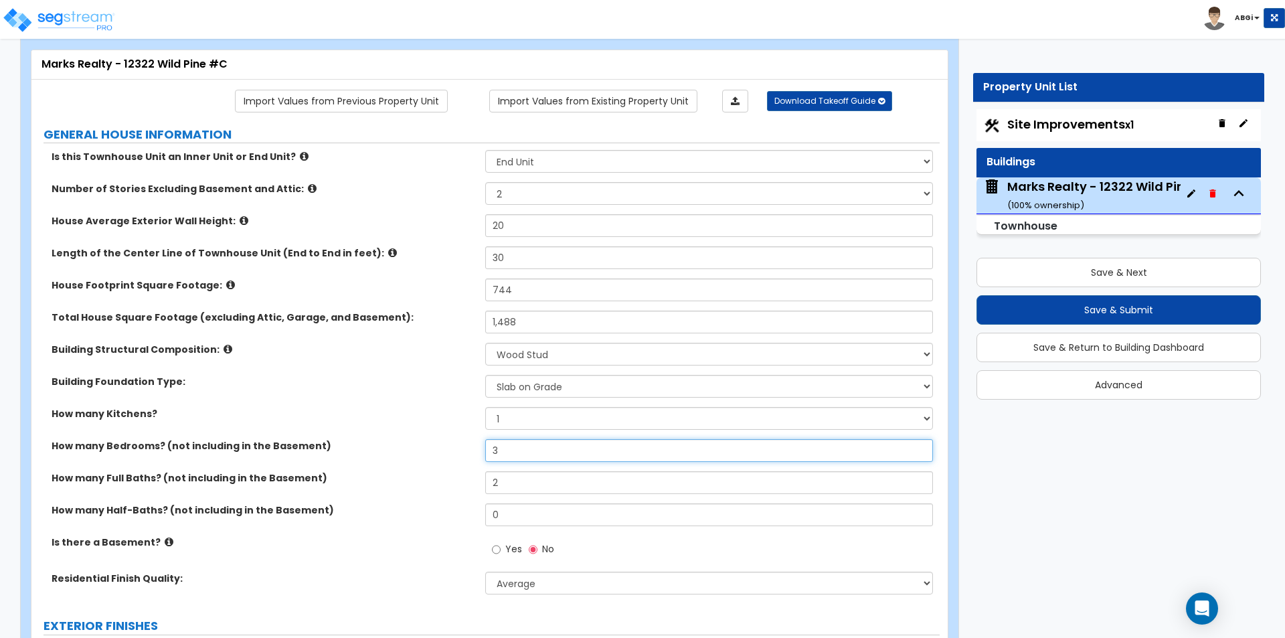
click at [501, 454] on input "3" at bounding box center [708, 450] width 447 height 23
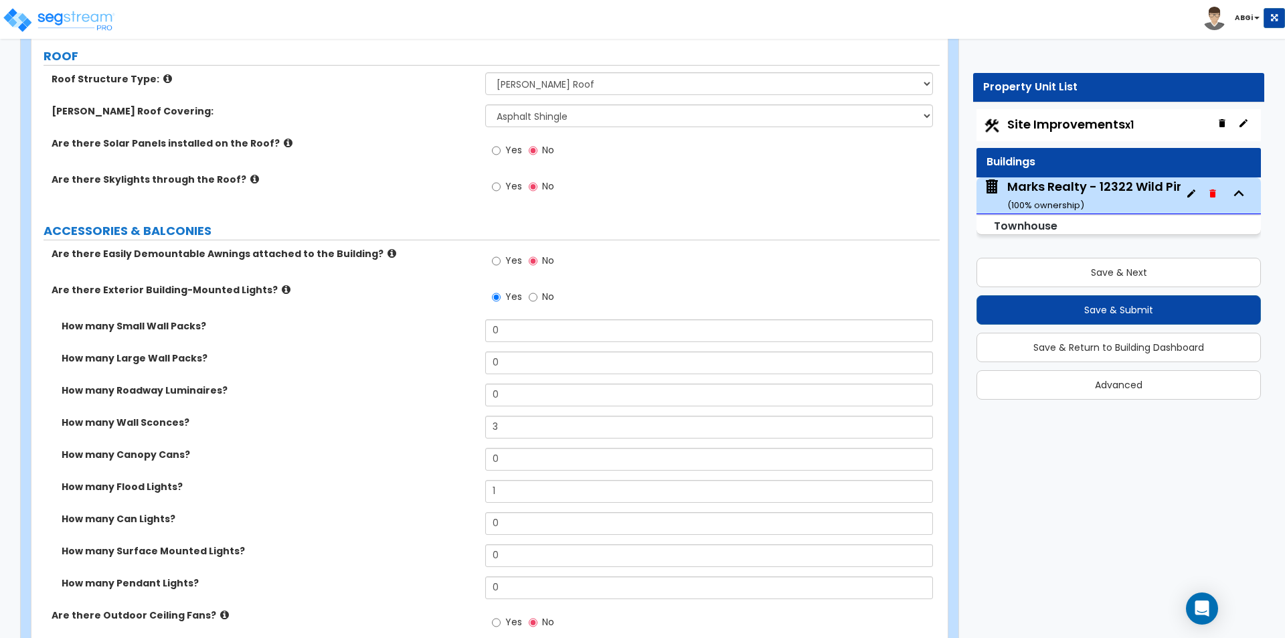
scroll to position [937, 0]
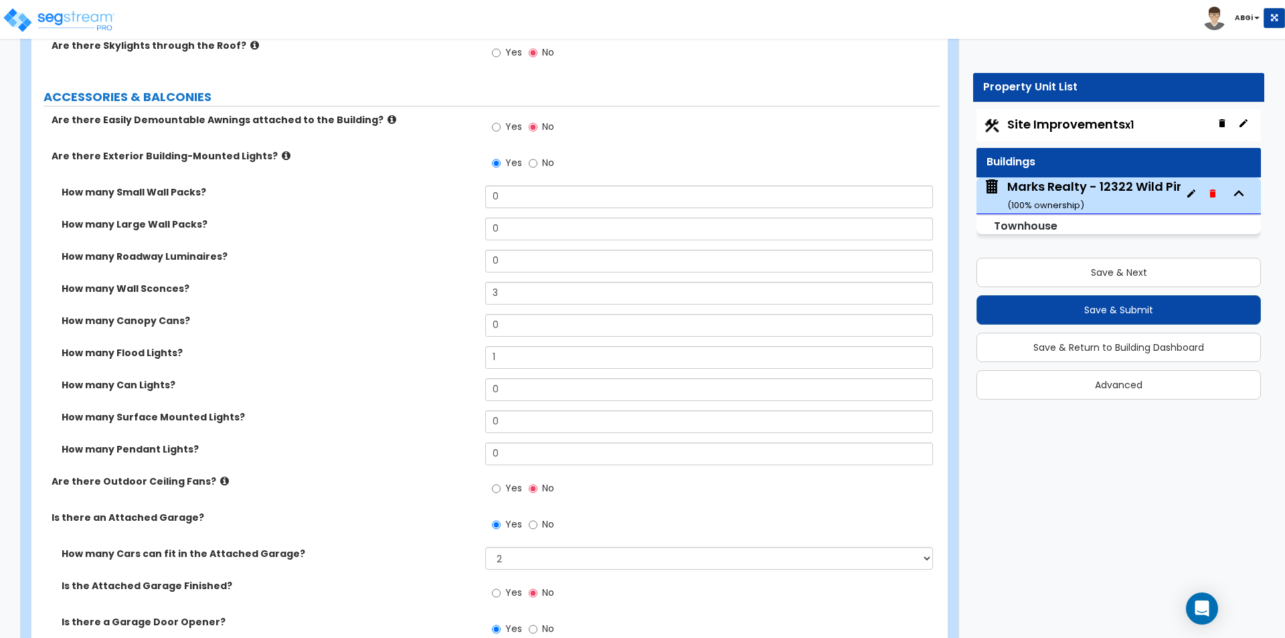
type input "2"
click at [497, 358] on input "1" at bounding box center [708, 357] width 447 height 23
click at [498, 358] on input "1" at bounding box center [708, 357] width 447 height 23
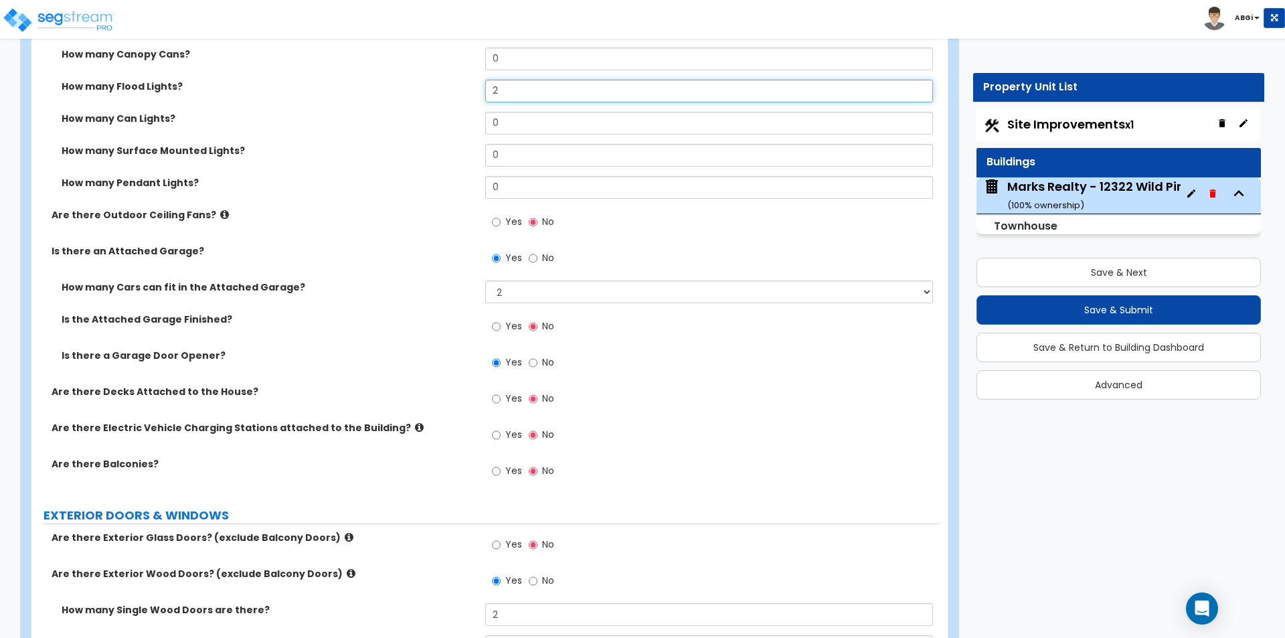
scroll to position [1205, 0]
type input "2"
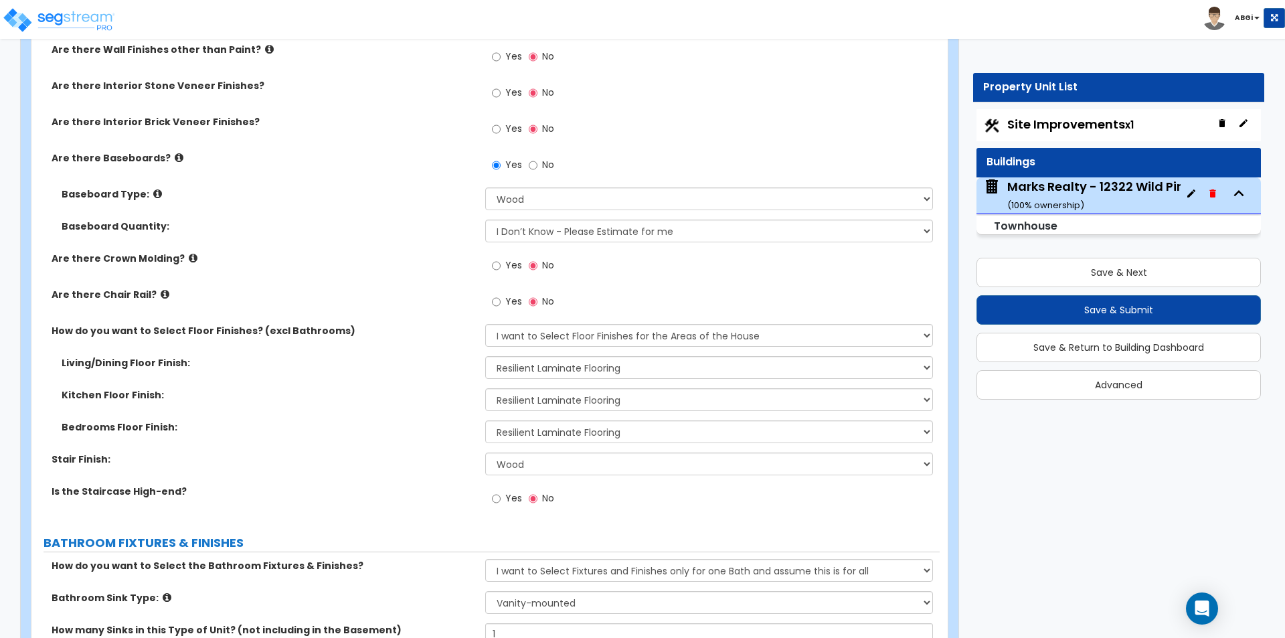
scroll to position [2409, 0]
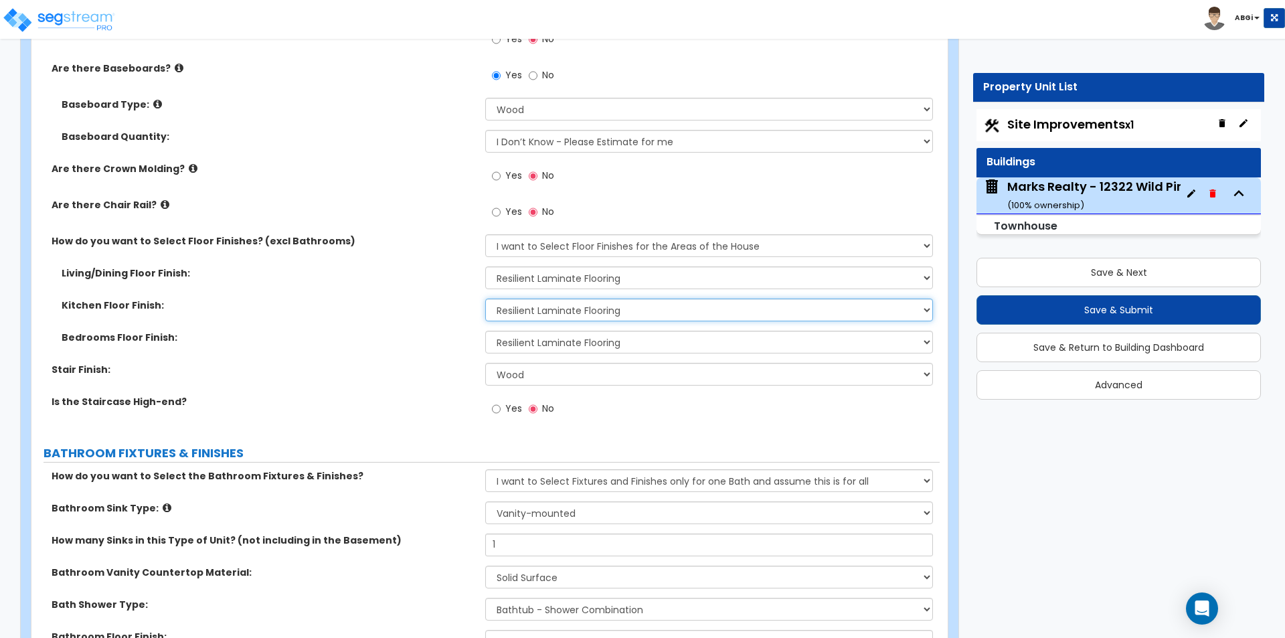
click at [573, 314] on select "None Tile Flooring Hardwood Flooring Resilient Laminate Flooring VCT Flooring S…" at bounding box center [708, 309] width 447 height 23
select select "1"
click at [485, 298] on select "None Tile Flooring Hardwood Flooring Resilient Laminate Flooring VCT Flooring S…" at bounding box center [708, 309] width 447 height 23
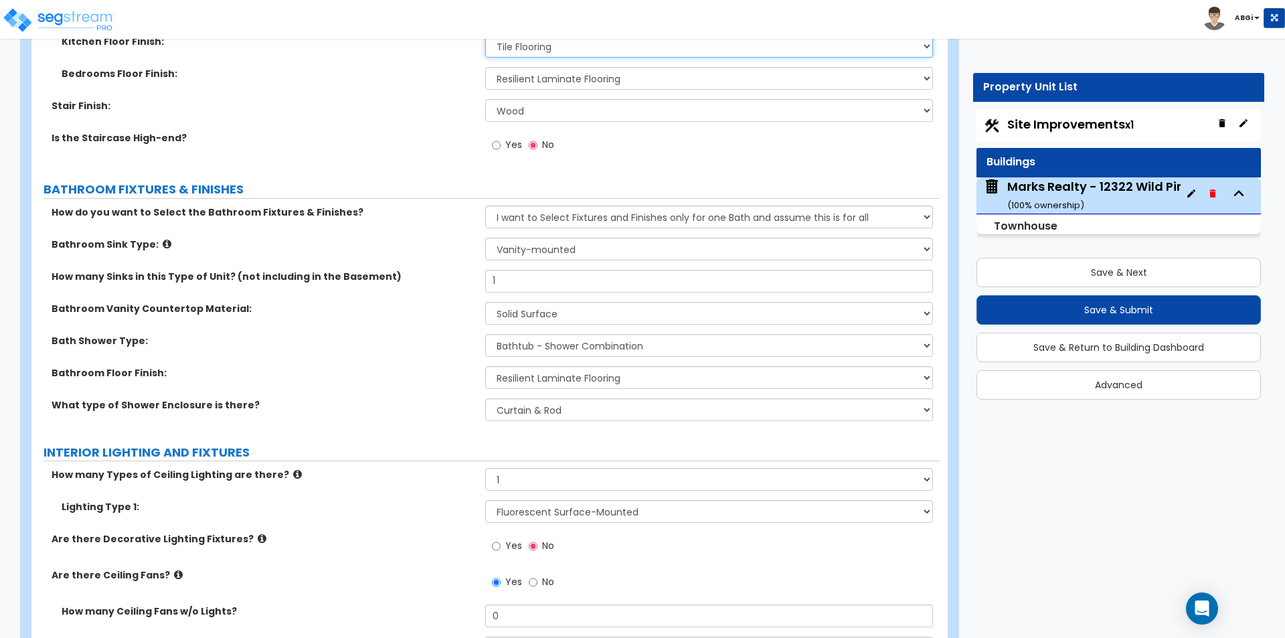
scroll to position [2677, 0]
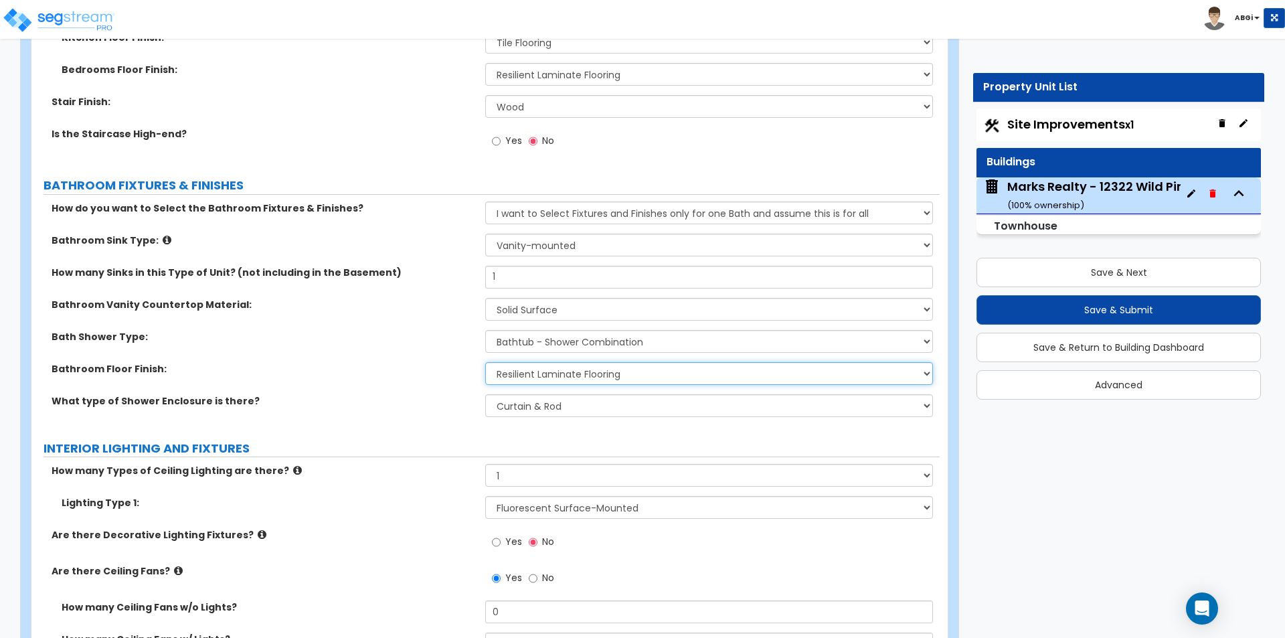
click at [545, 373] on select "None Tile Flooring Hardwood Flooring Resilient Laminate Flooring VCT Flooring S…" at bounding box center [708, 373] width 447 height 23
select select "1"
click at [485, 362] on select "None Tile Flooring Hardwood Flooring Resilient Laminate Flooring VCT Flooring S…" at bounding box center [708, 373] width 447 height 23
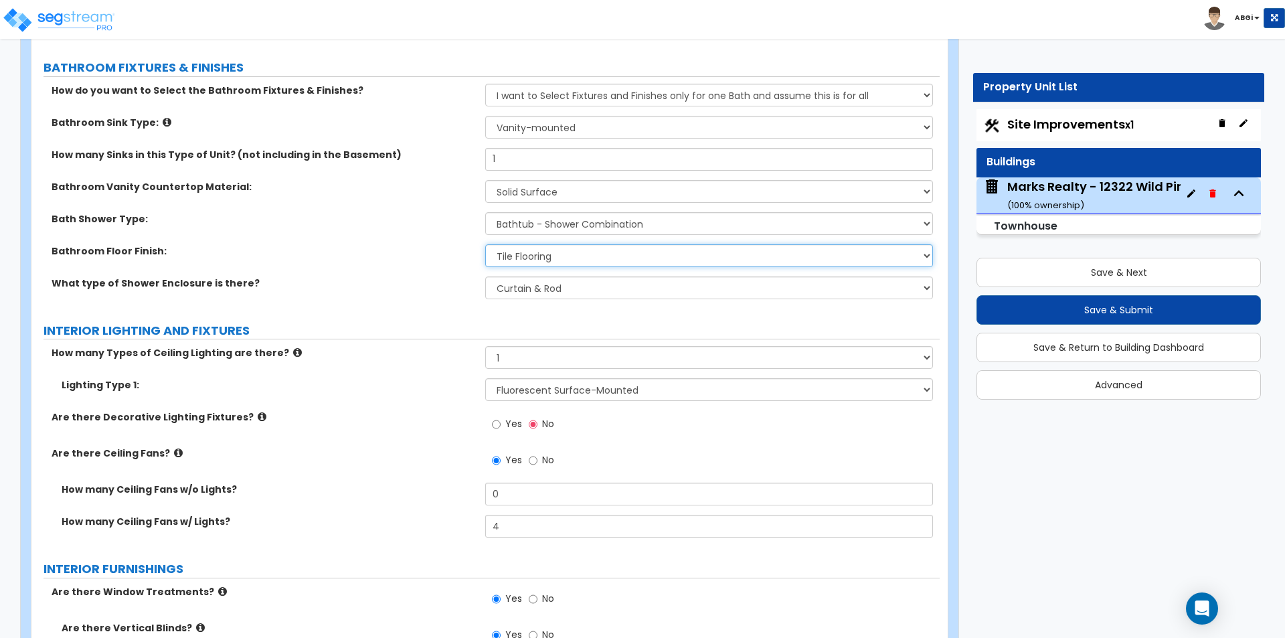
scroll to position [2877, 0]
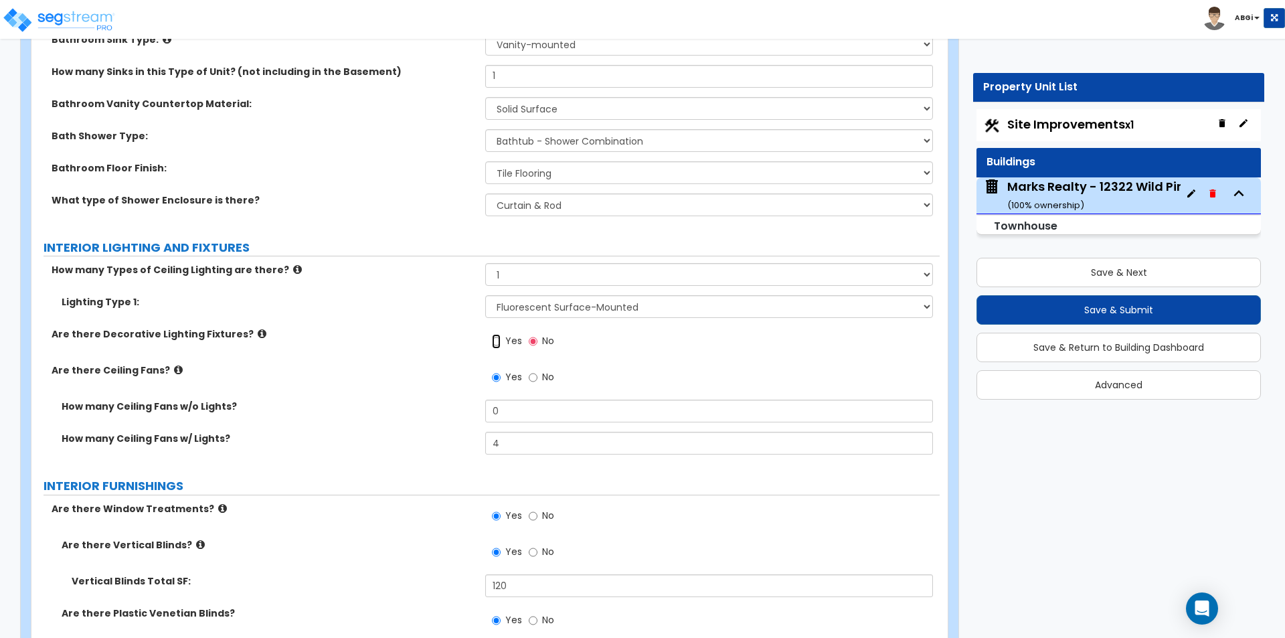
click at [497, 341] on input "Yes" at bounding box center [496, 341] width 9 height 15
radio input "true"
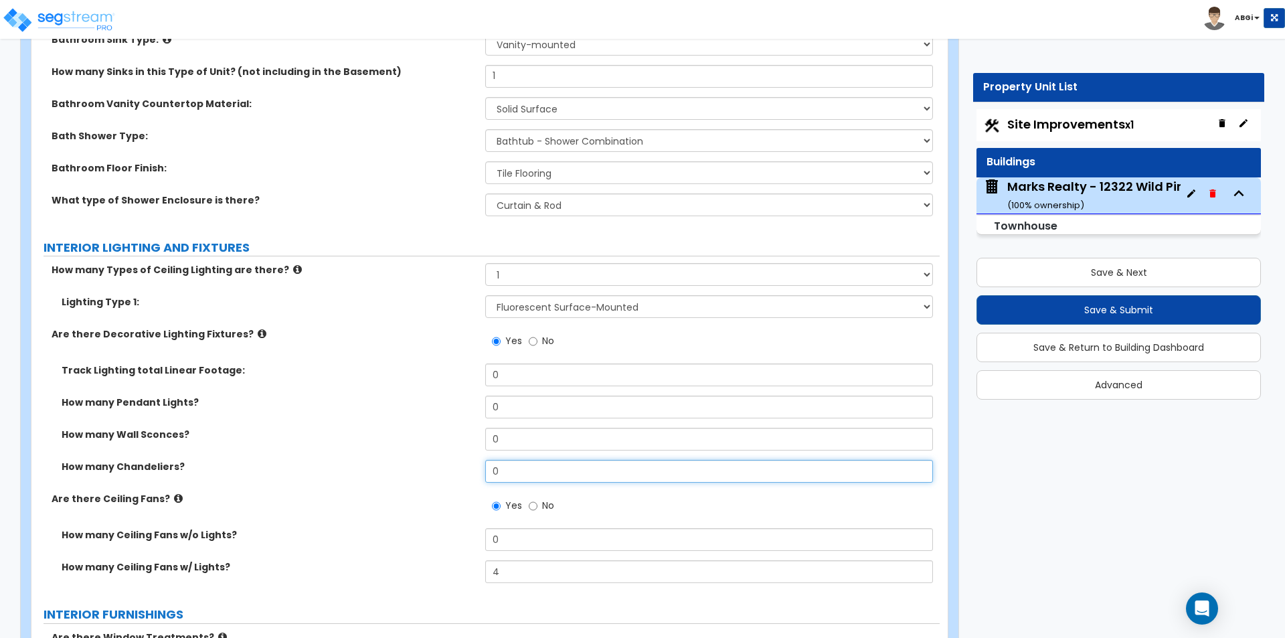
click at [506, 472] on input "0" at bounding box center [708, 471] width 447 height 23
type input "1"
click at [509, 434] on input "0" at bounding box center [708, 439] width 447 height 23
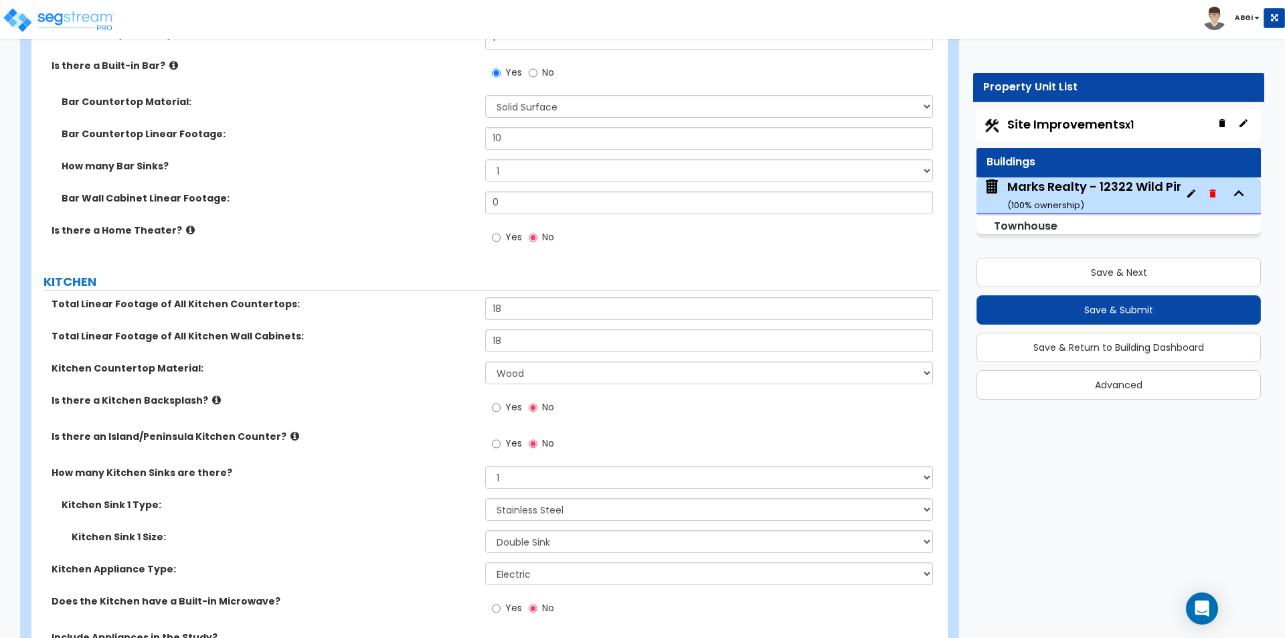
scroll to position [4216, 0]
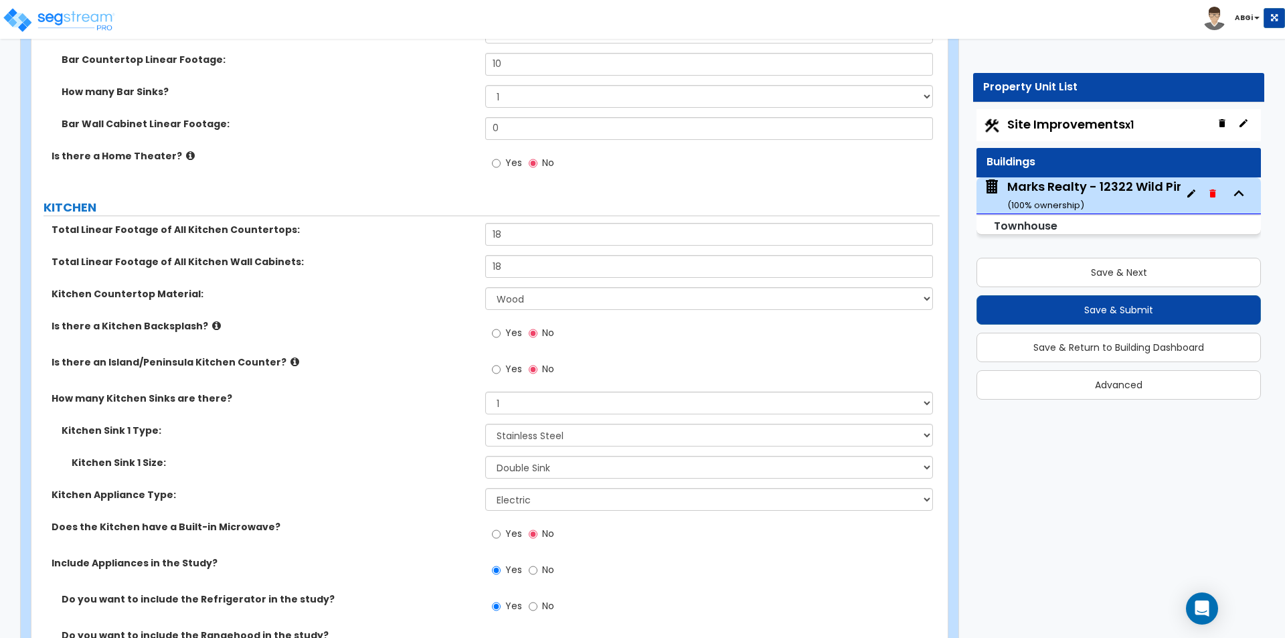
type input "2"
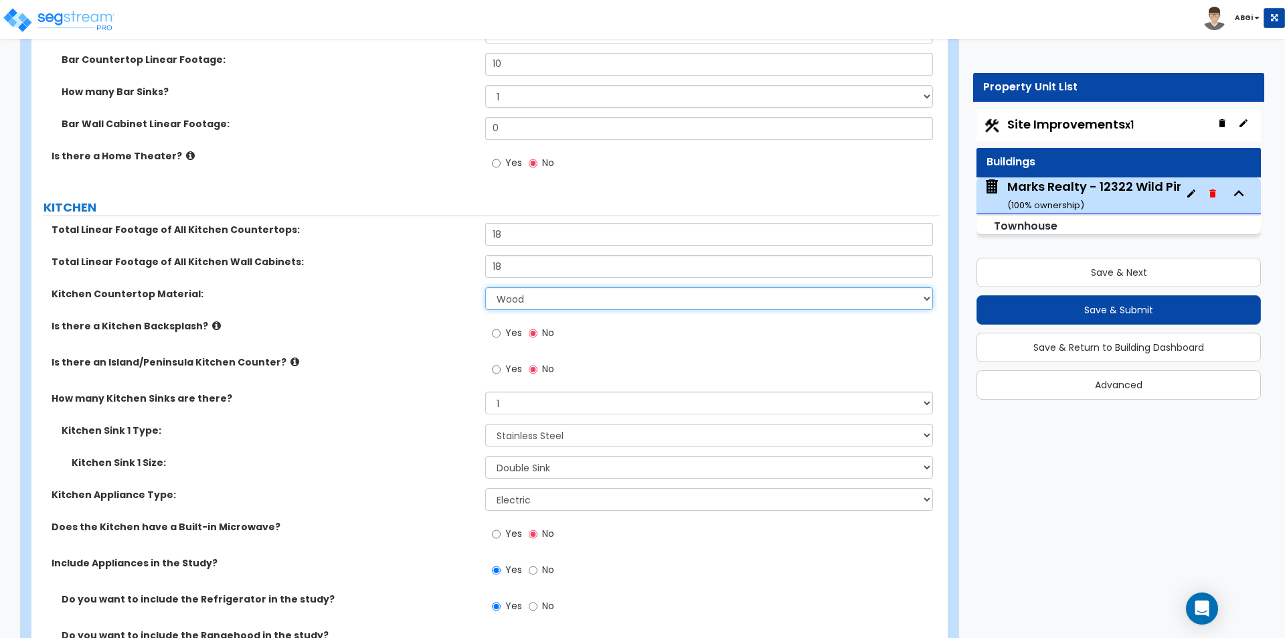
click at [531, 300] on select "Please Choose One Plastic Laminate Solid Surface Stone Quartz Marble Tile Wood …" at bounding box center [708, 298] width 447 height 23
select select "2"
click at [485, 287] on select "Please Choose One Plastic Laminate Solid Surface Stone Quartz Marble Tile Wood …" at bounding box center [708, 298] width 447 height 23
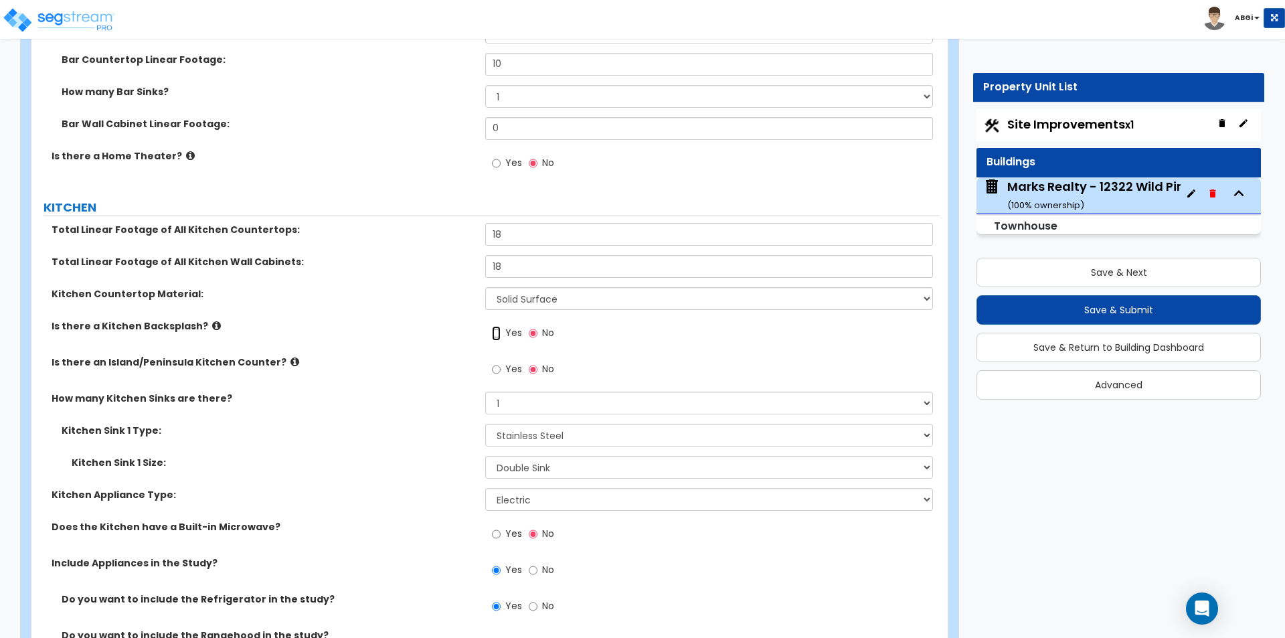
click at [497, 336] on input "Yes" at bounding box center [496, 333] width 9 height 15
radio input "true"
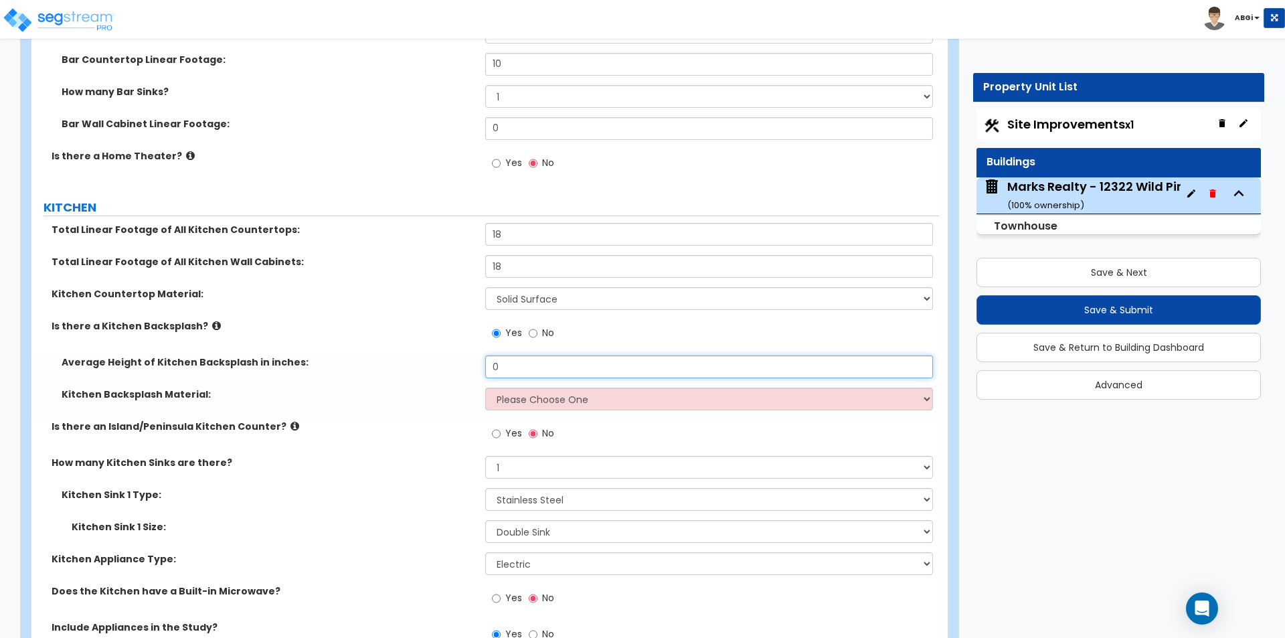
click at [505, 363] on input "0" at bounding box center [708, 366] width 447 height 23
type input "2"
click at [535, 397] on select "Please Choose One Plastic Laminate Solid Surface Stone Quartz Tile Stainless St…" at bounding box center [708, 398] width 447 height 23
select select "2"
click at [485, 387] on select "Please Choose One Plastic Laminate Solid Surface Stone Quartz Tile Stainless St…" at bounding box center [708, 398] width 447 height 23
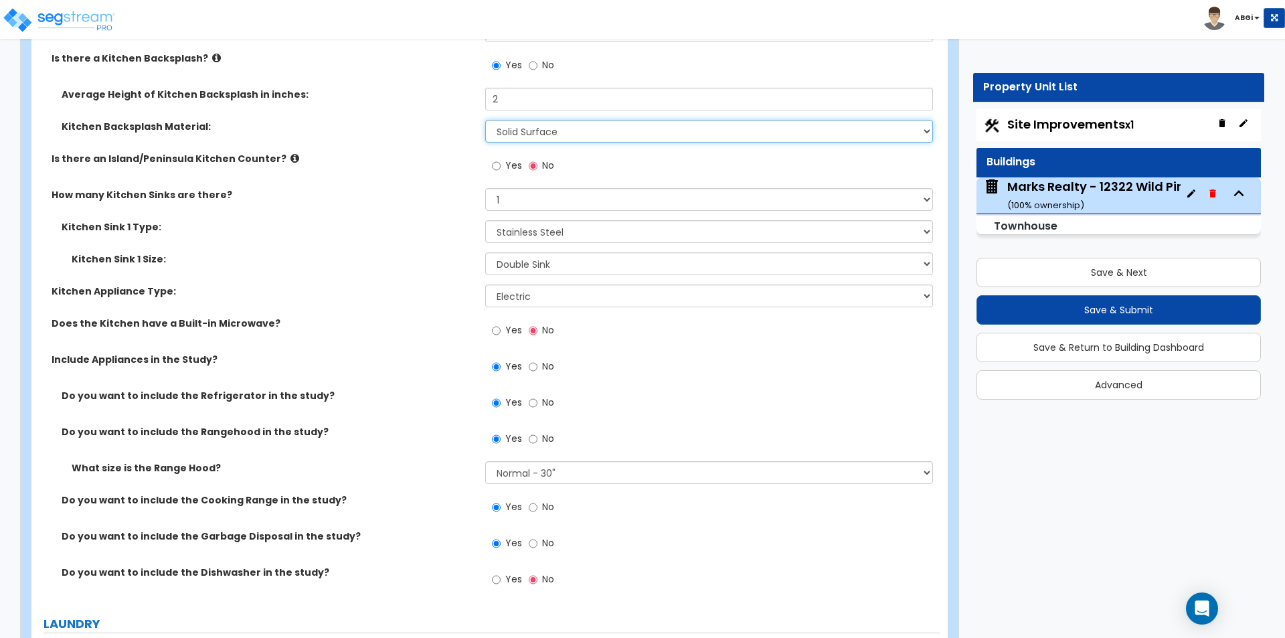
scroll to position [4550, 0]
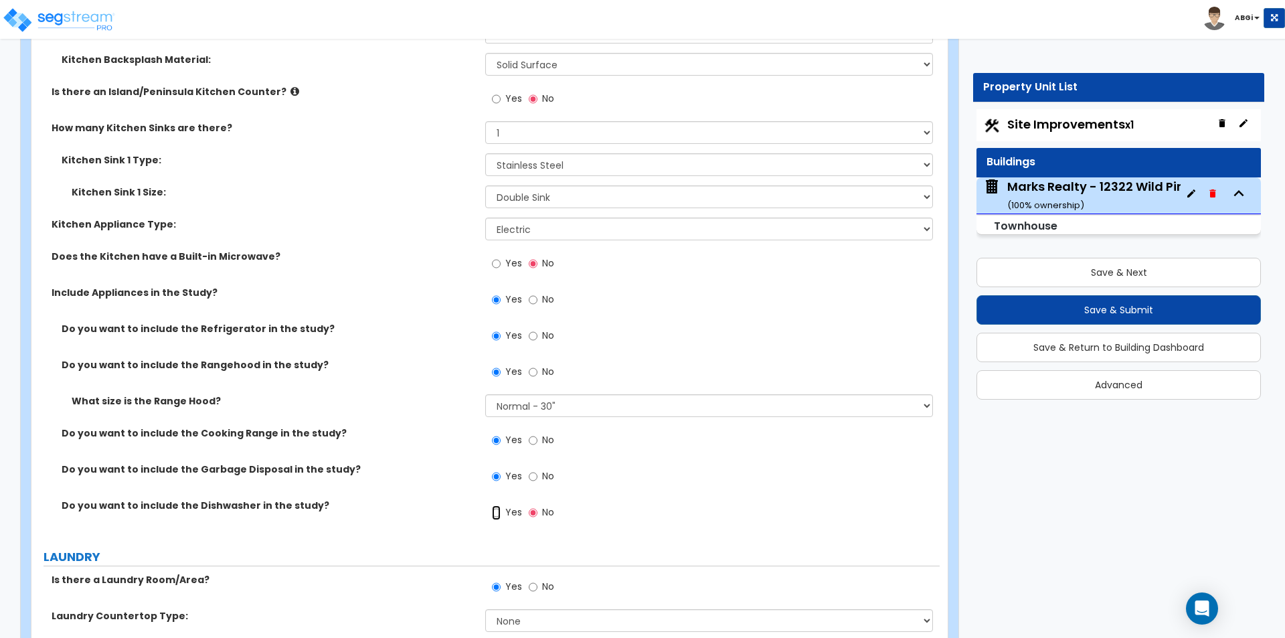
click at [495, 513] on input "Yes" at bounding box center [496, 512] width 9 height 15
radio input "true"
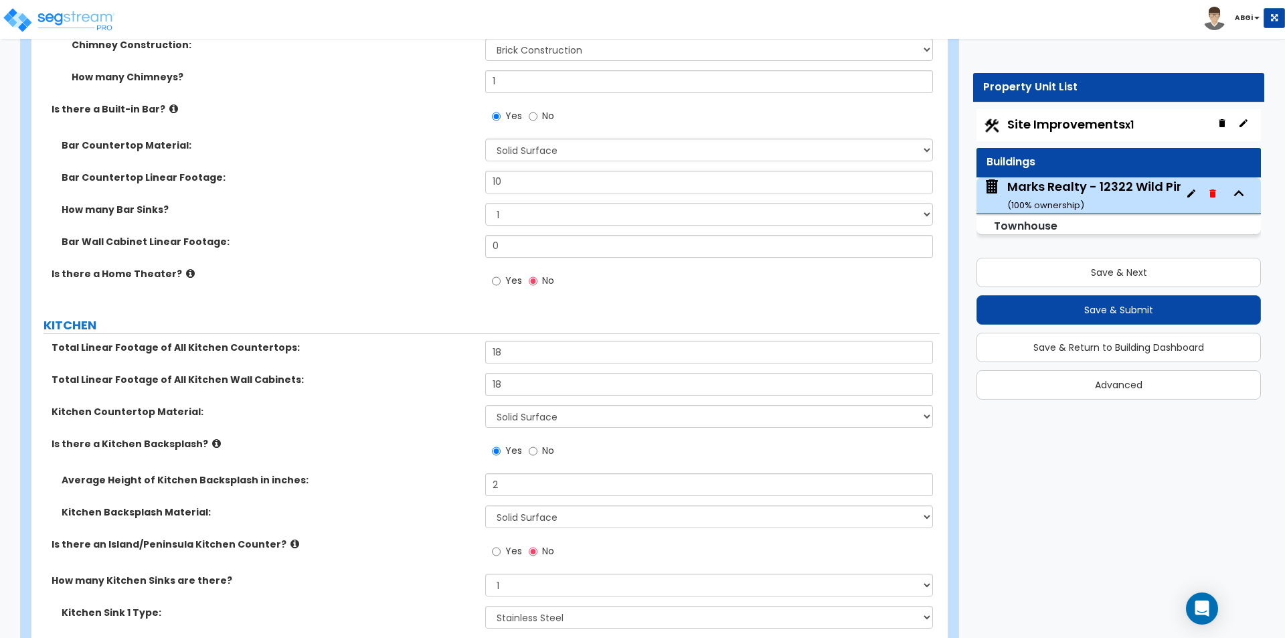
scroll to position [4072, 0]
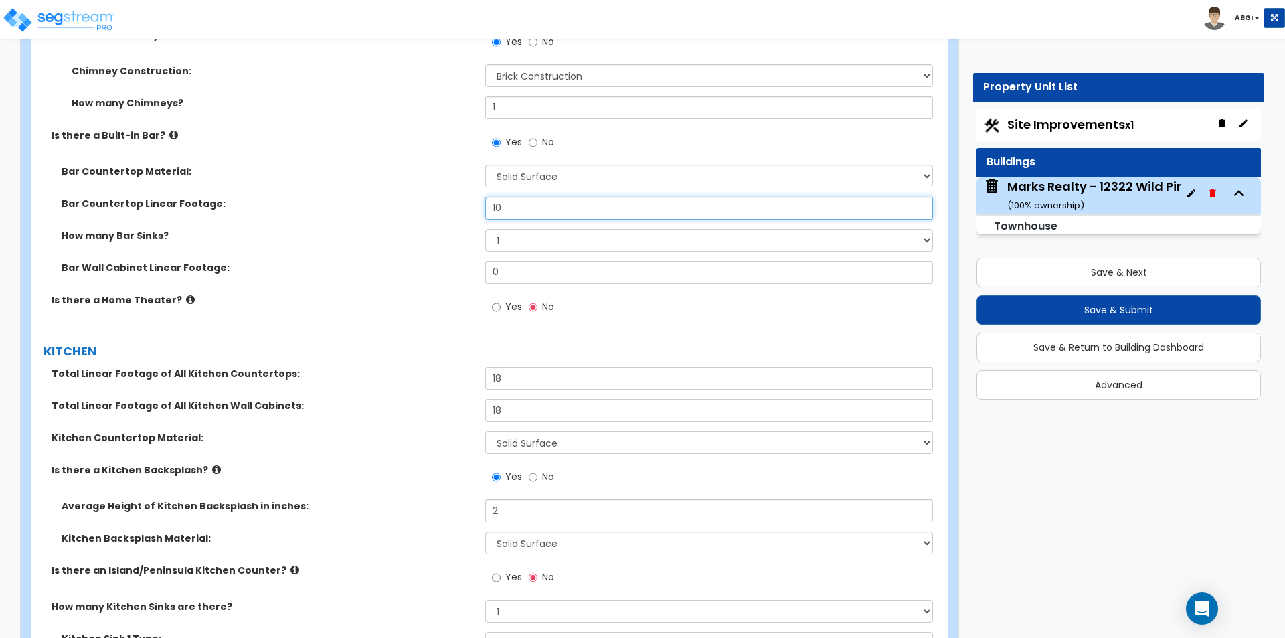
click at [525, 215] on input "10" at bounding box center [708, 208] width 447 height 23
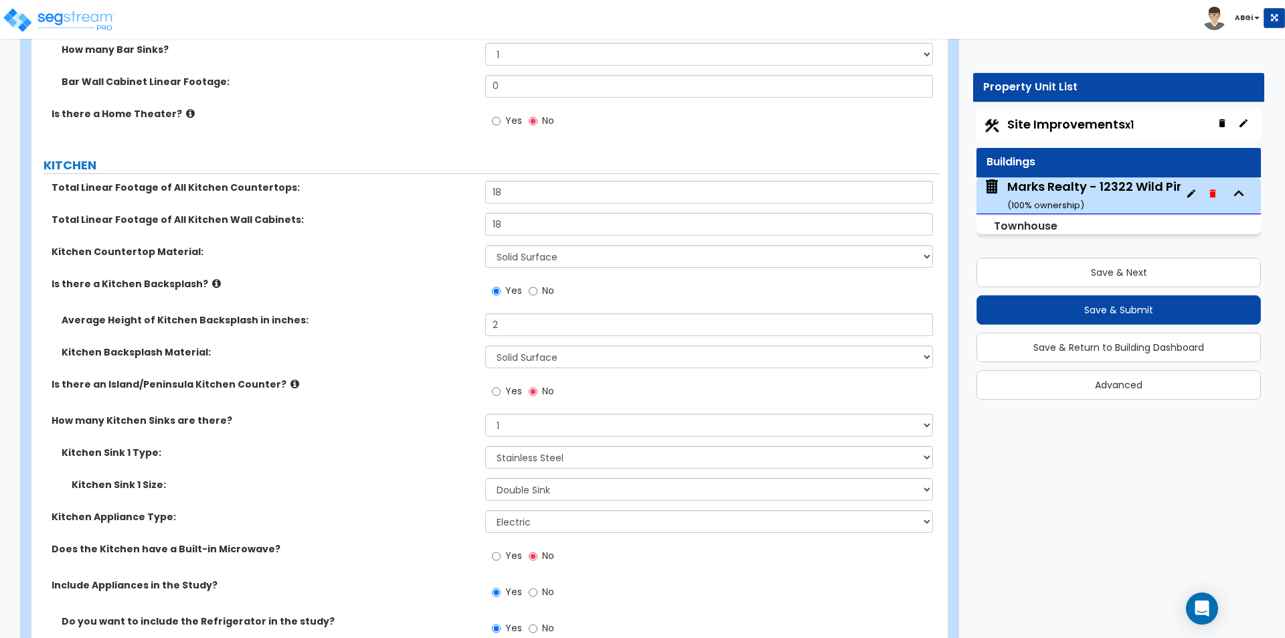
scroll to position [4273, 0]
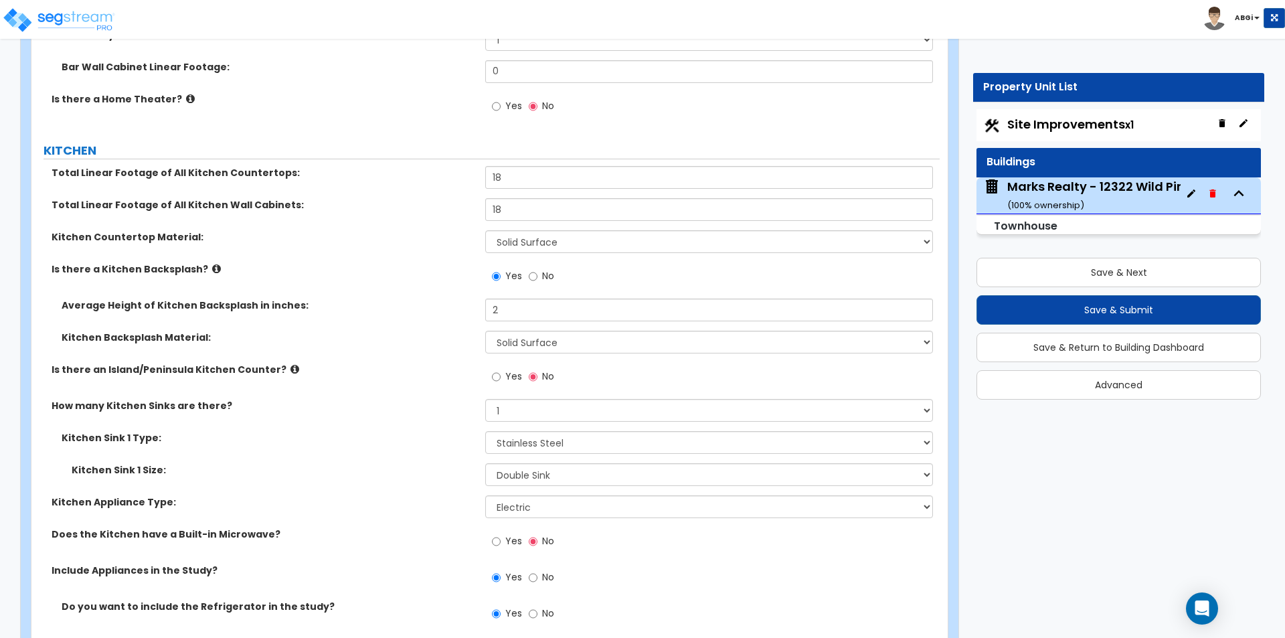
type input "8"
click at [519, 171] on input "18" at bounding box center [708, 177] width 447 height 23
type input "20"
click at [517, 206] on input "18" at bounding box center [708, 209] width 447 height 23
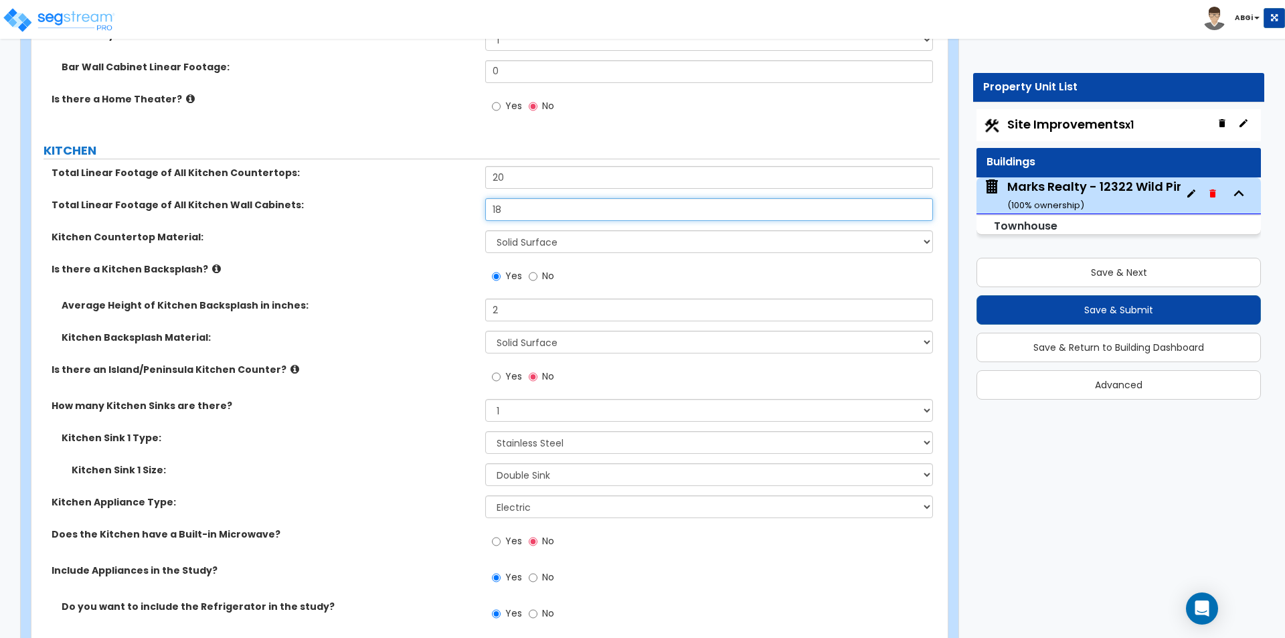
click at [517, 206] on input "18" at bounding box center [708, 209] width 447 height 23
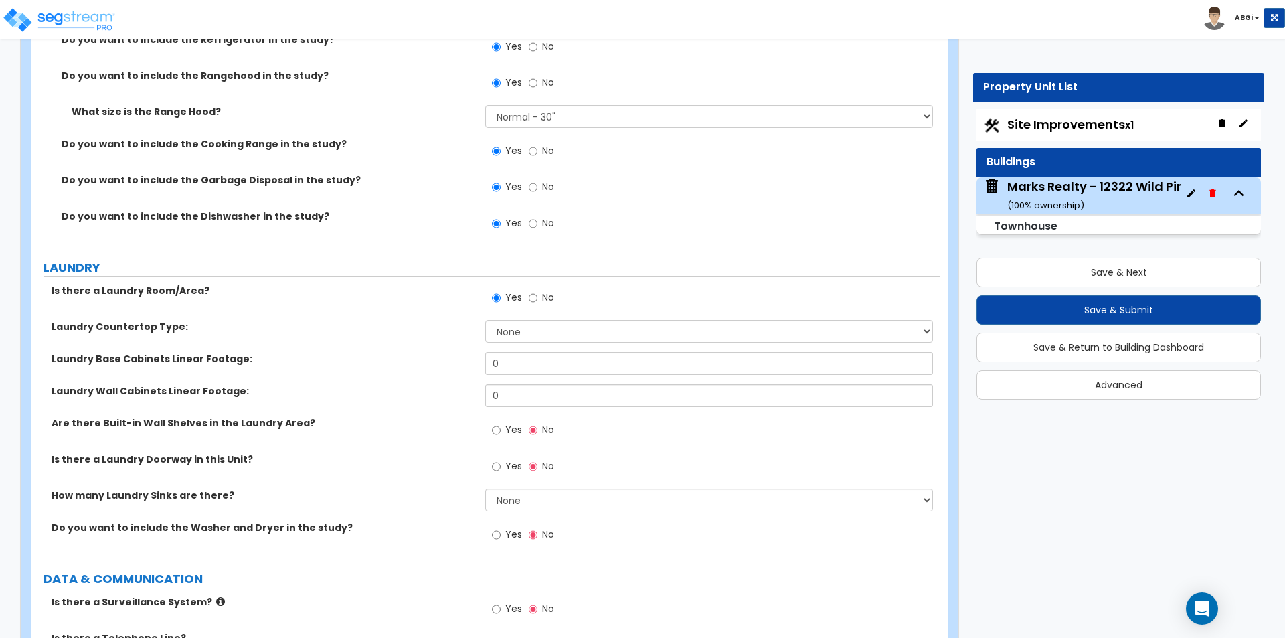
scroll to position [4942, 0]
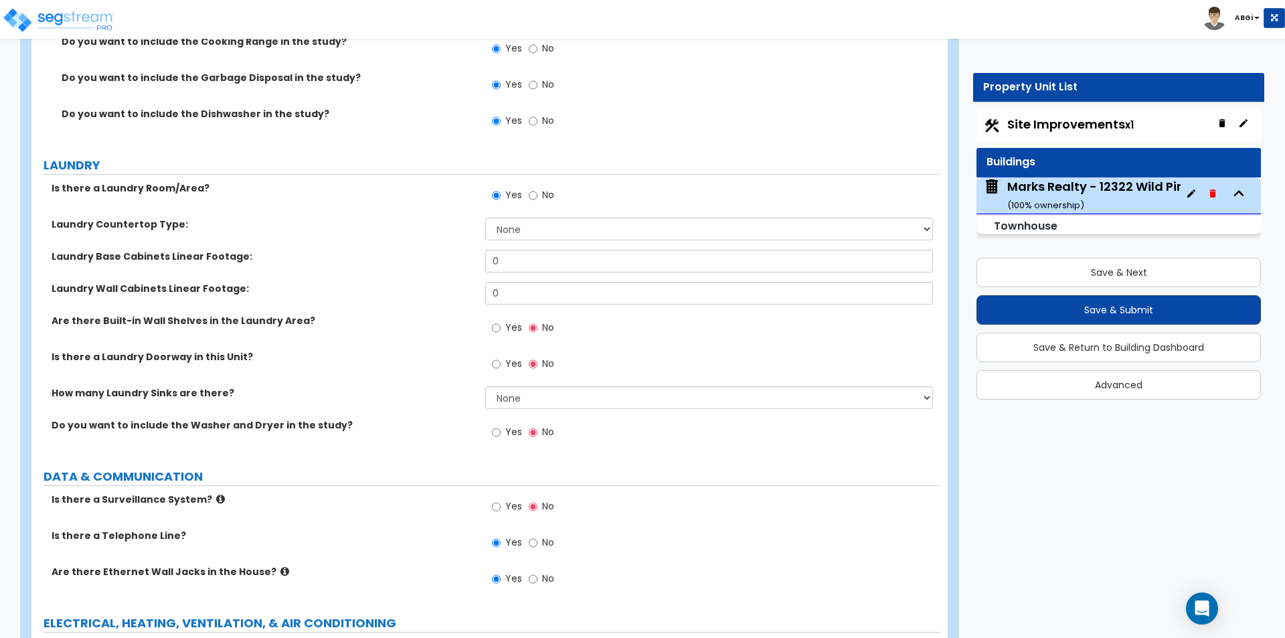
type input "20"
click at [1098, 306] on button "Save & Submit" at bounding box center [1118, 309] width 284 height 29
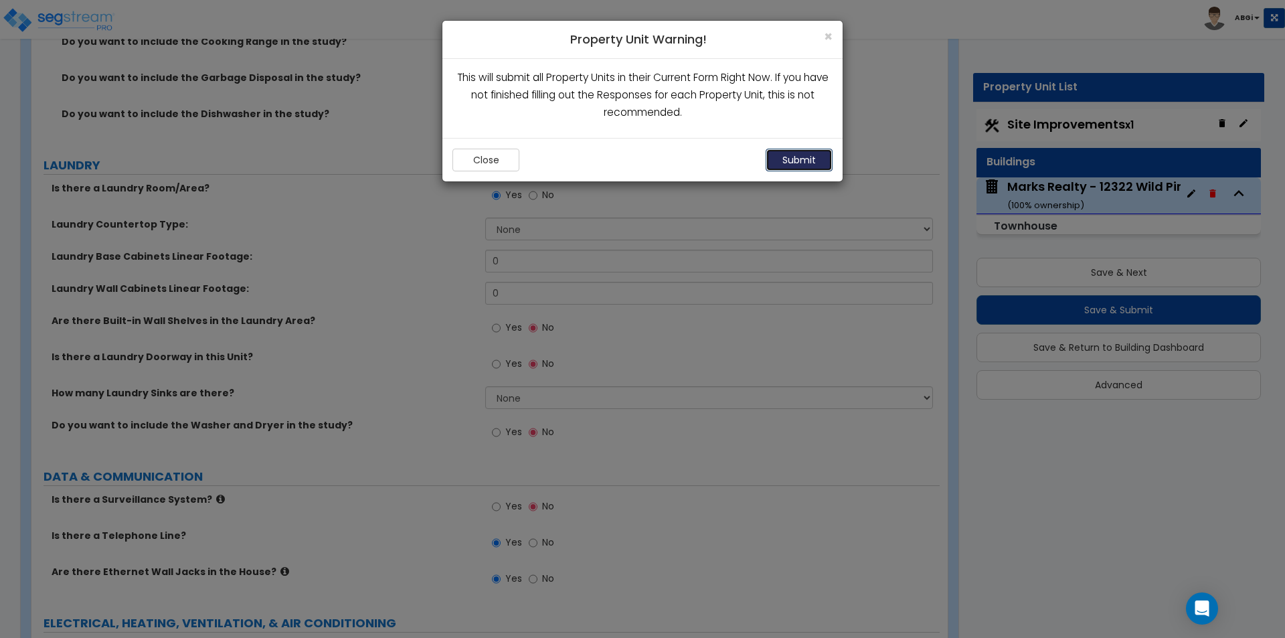
click at [799, 159] on button "Submit" at bounding box center [799, 160] width 67 height 23
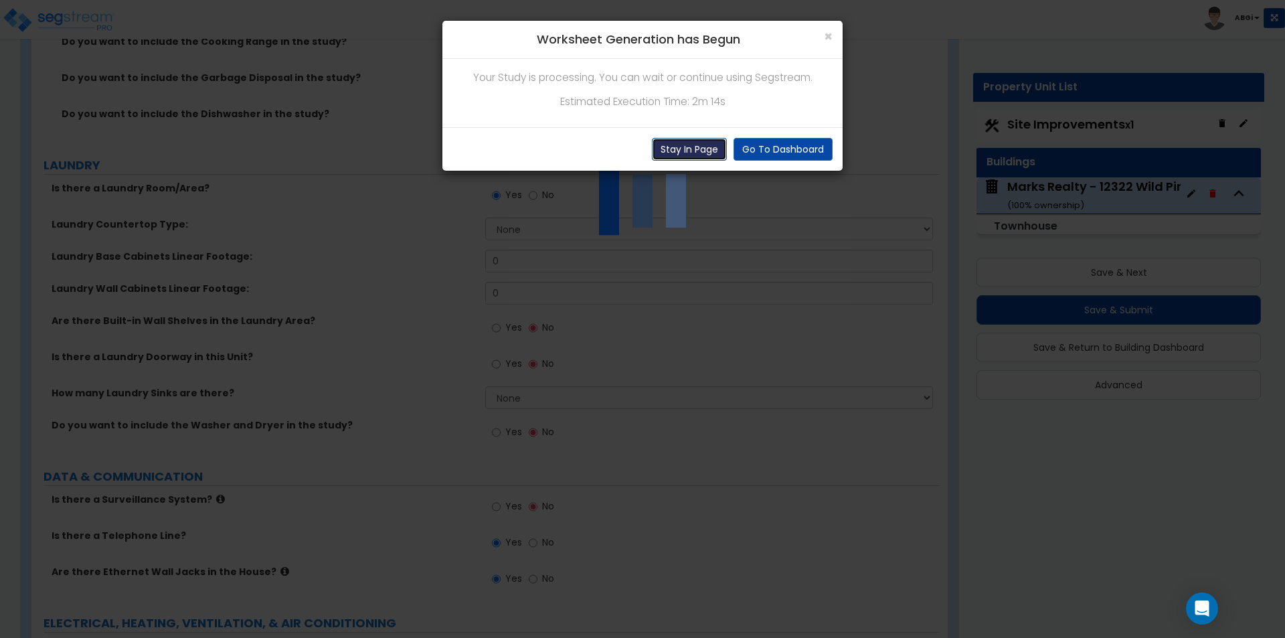
click at [696, 149] on button "Stay In Page" at bounding box center [689, 149] width 75 height 23
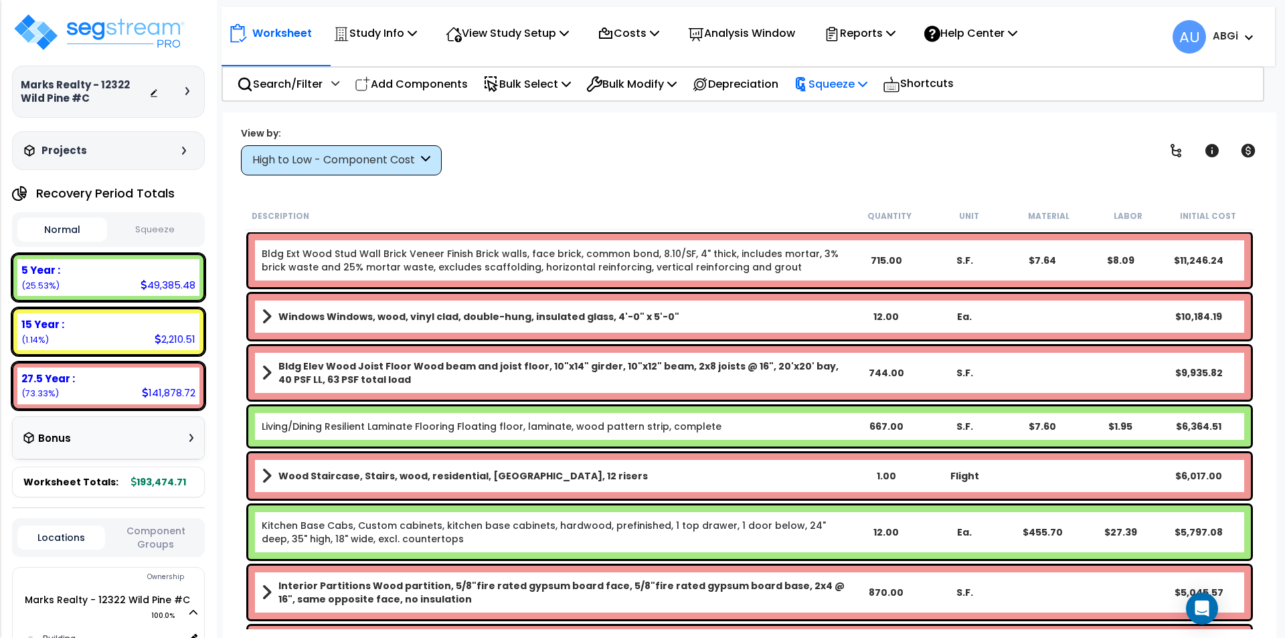
click at [867, 84] on p "Squeeze" at bounding box center [831, 84] width 74 height 18
click at [853, 110] on link "Squeeze" at bounding box center [853, 113] width 132 height 27
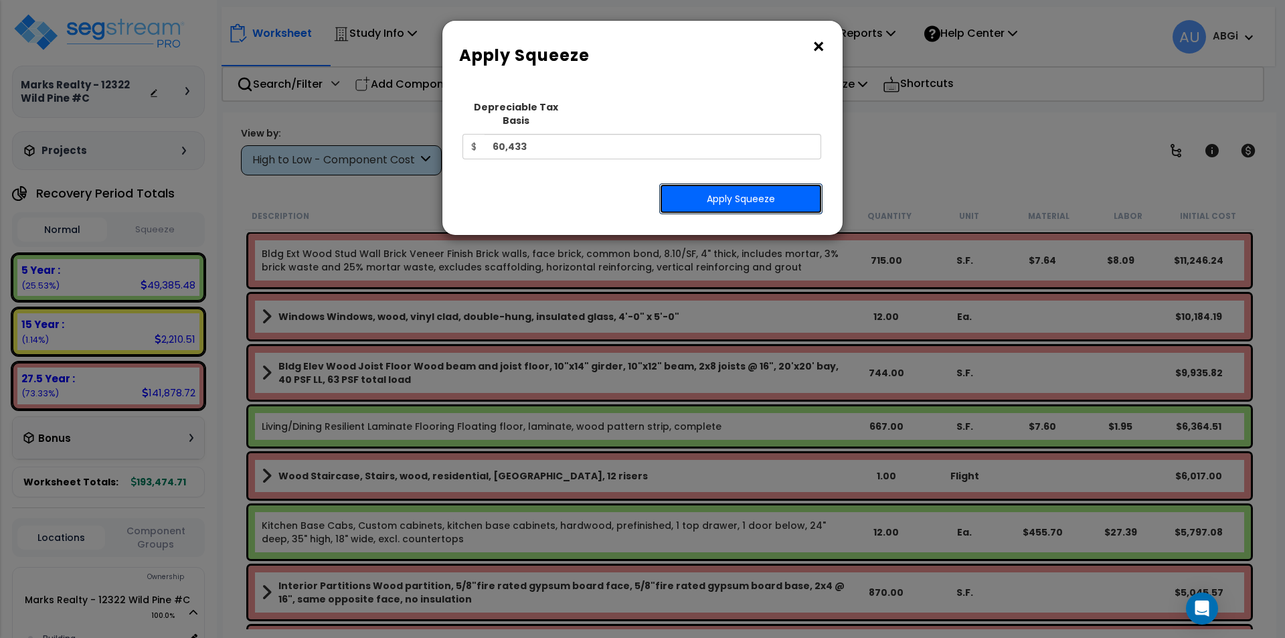
click at [766, 183] on button "Apply Squeeze" at bounding box center [740, 198] width 163 height 31
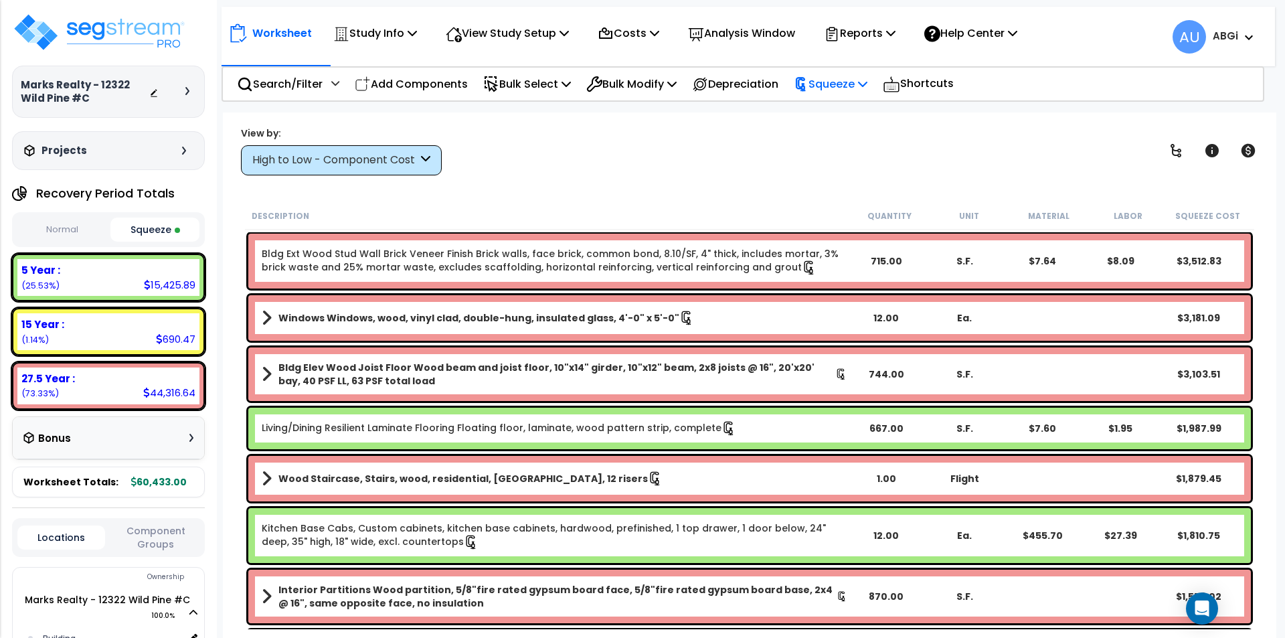
click at [867, 83] on icon at bounding box center [862, 83] width 9 height 11
click at [717, 182] on div "Worksheet Study Info Study Setup Add Property Unit Template study Clone study AU" at bounding box center [749, 431] width 1053 height 638
click at [895, 29] on icon at bounding box center [890, 32] width 9 height 11
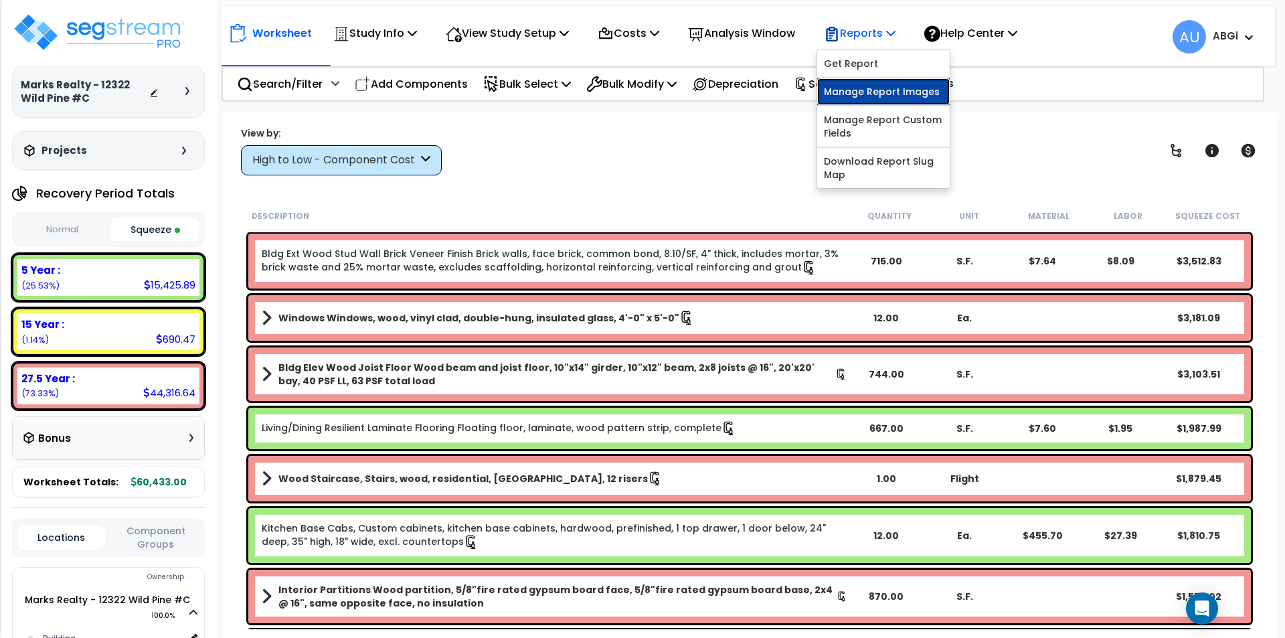
click at [872, 86] on link "Manage Report Images" at bounding box center [883, 91] width 132 height 27
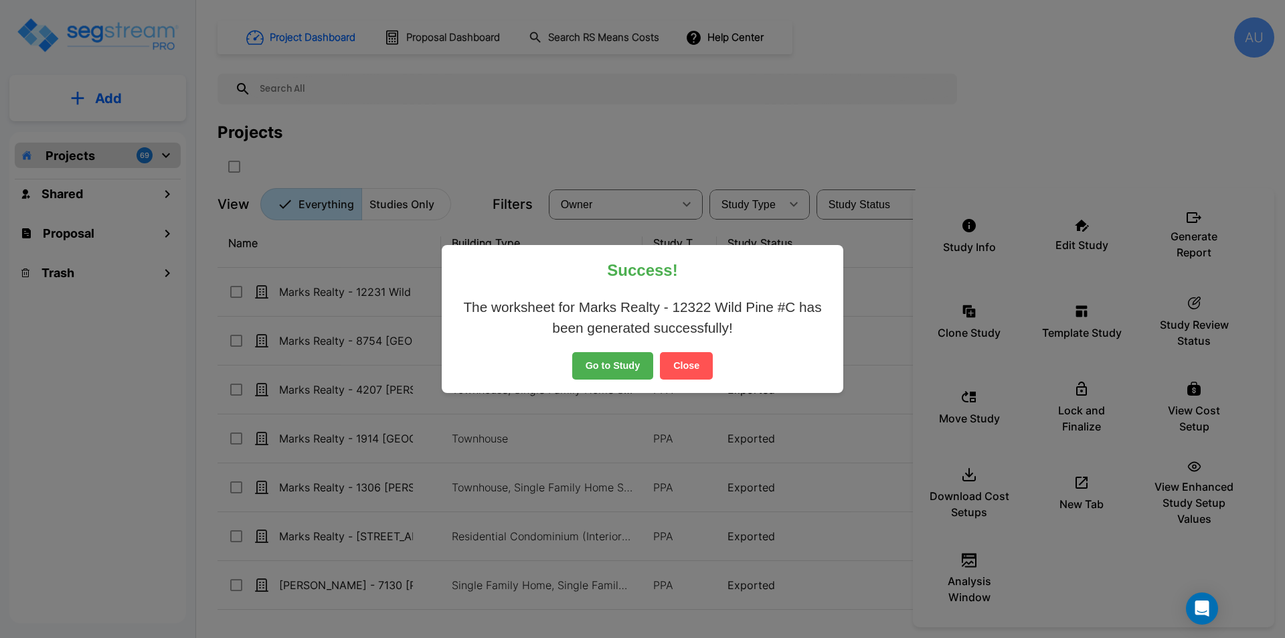
click at [614, 373] on button "Go to Study" at bounding box center [613, 366] width 82 height 28
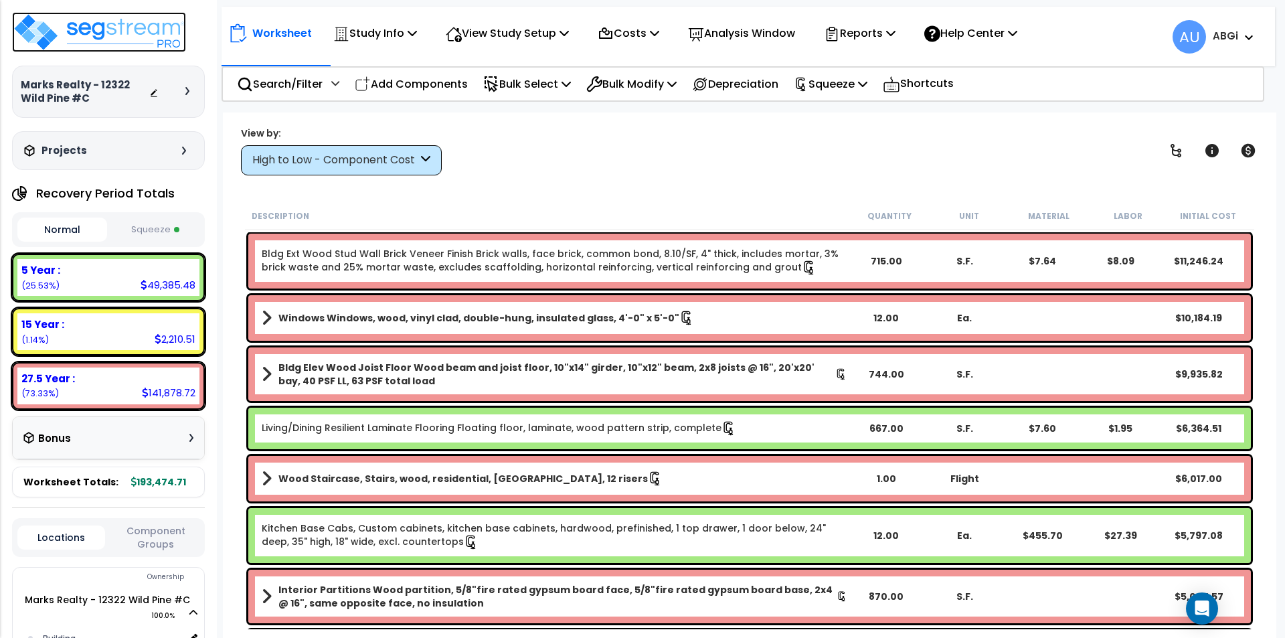
click at [151, 36] on img at bounding box center [99, 32] width 174 height 40
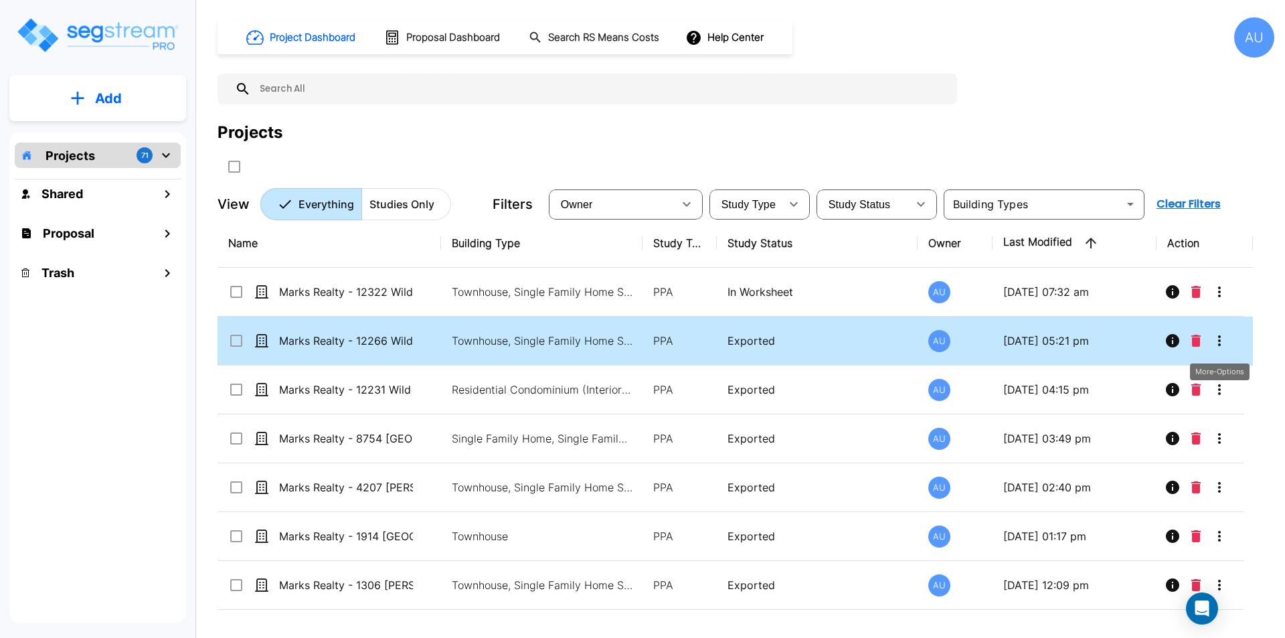
click at [1215, 343] on icon "More-Options" at bounding box center [1219, 341] width 16 height 16
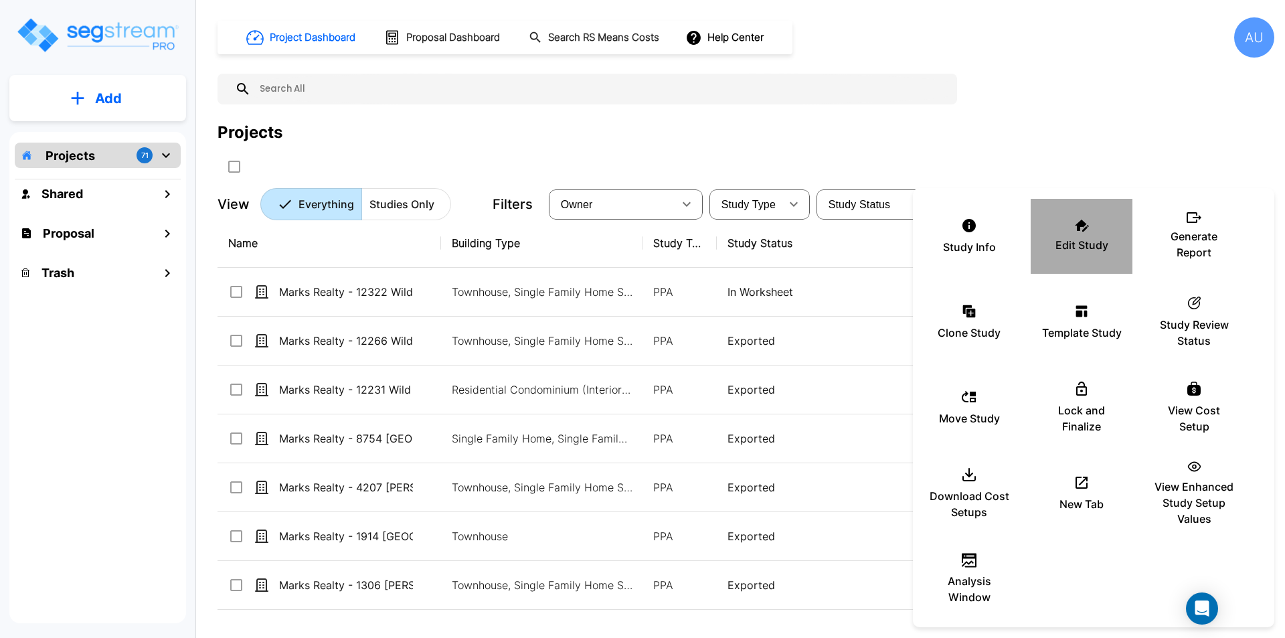
click at [1080, 238] on p "Edit Study" at bounding box center [1081, 245] width 53 height 16
click at [170, 419] on div at bounding box center [642, 319] width 1285 height 638
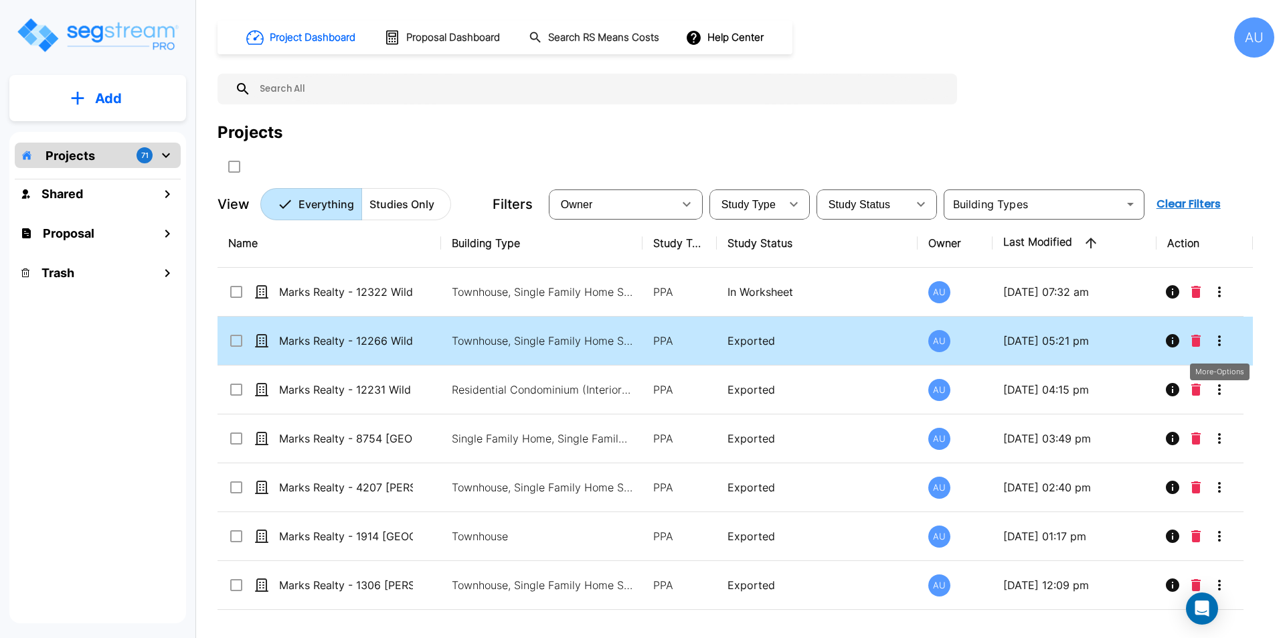
click at [1213, 339] on icon "More-Options" at bounding box center [1219, 341] width 16 height 16
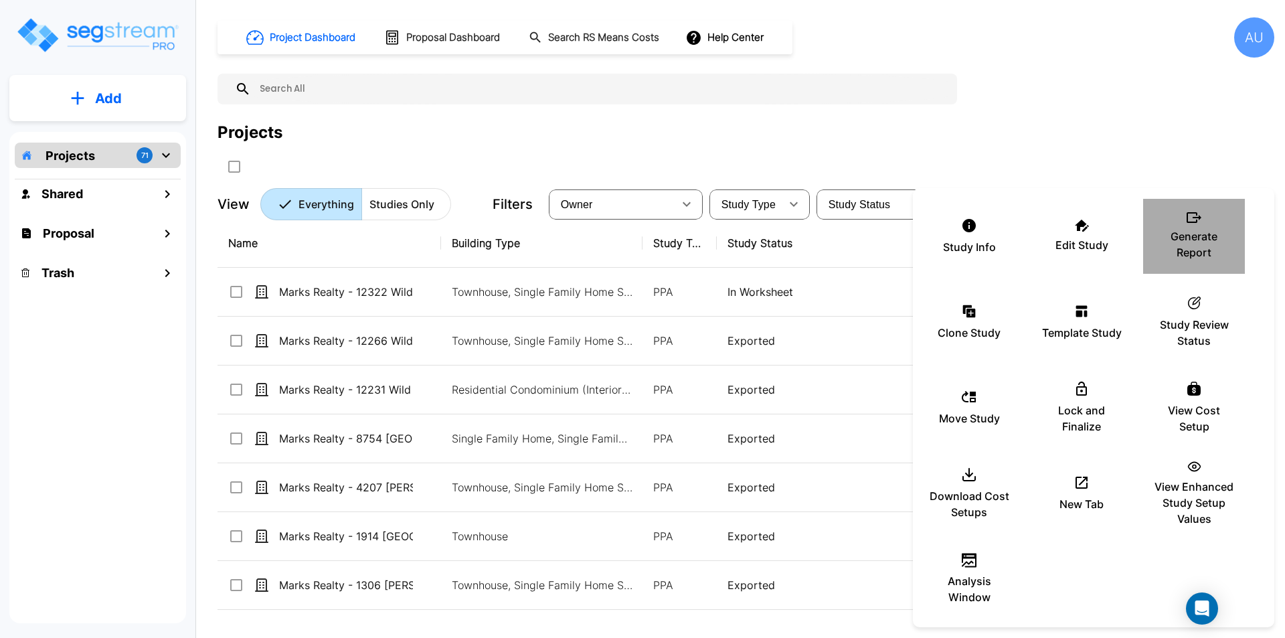
click at [1184, 233] on p "Generate Report" at bounding box center [1194, 244] width 80 height 32
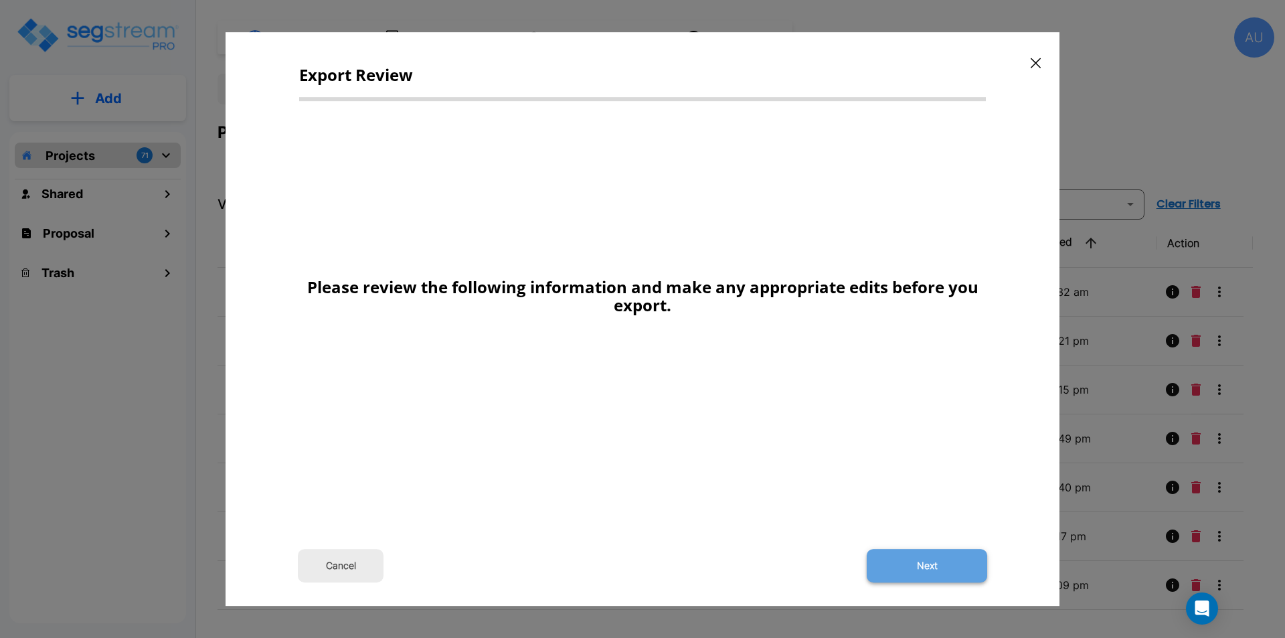
click at [909, 561] on button "Next" at bounding box center [927, 565] width 120 height 33
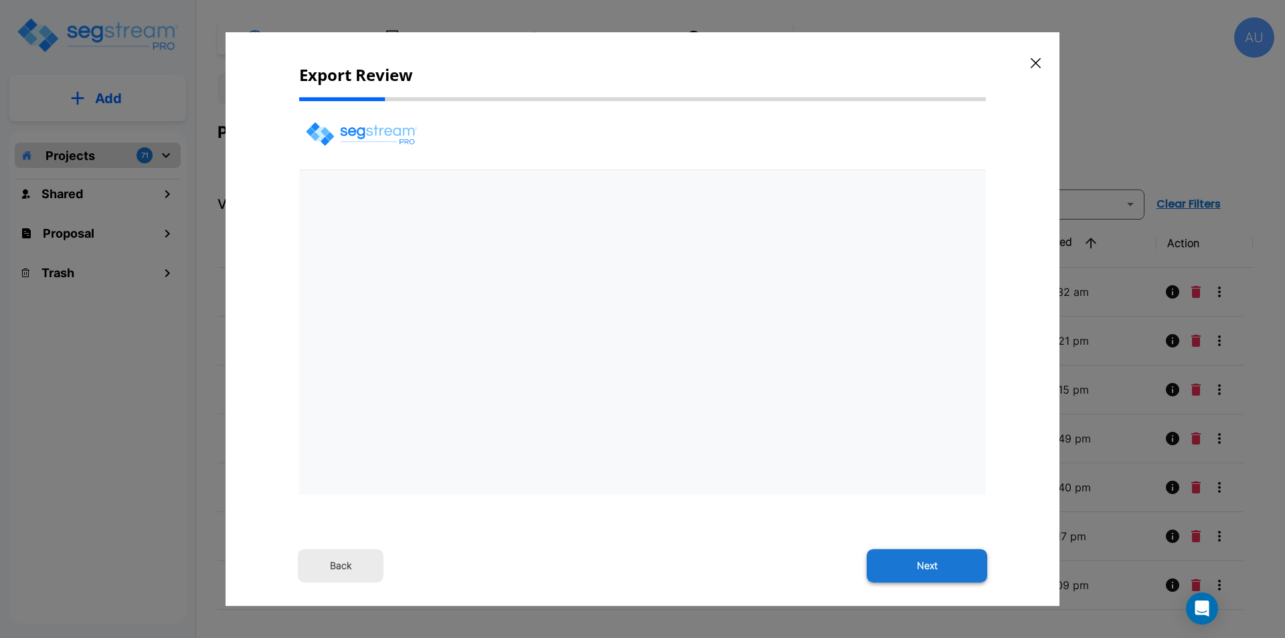
select select "2024"
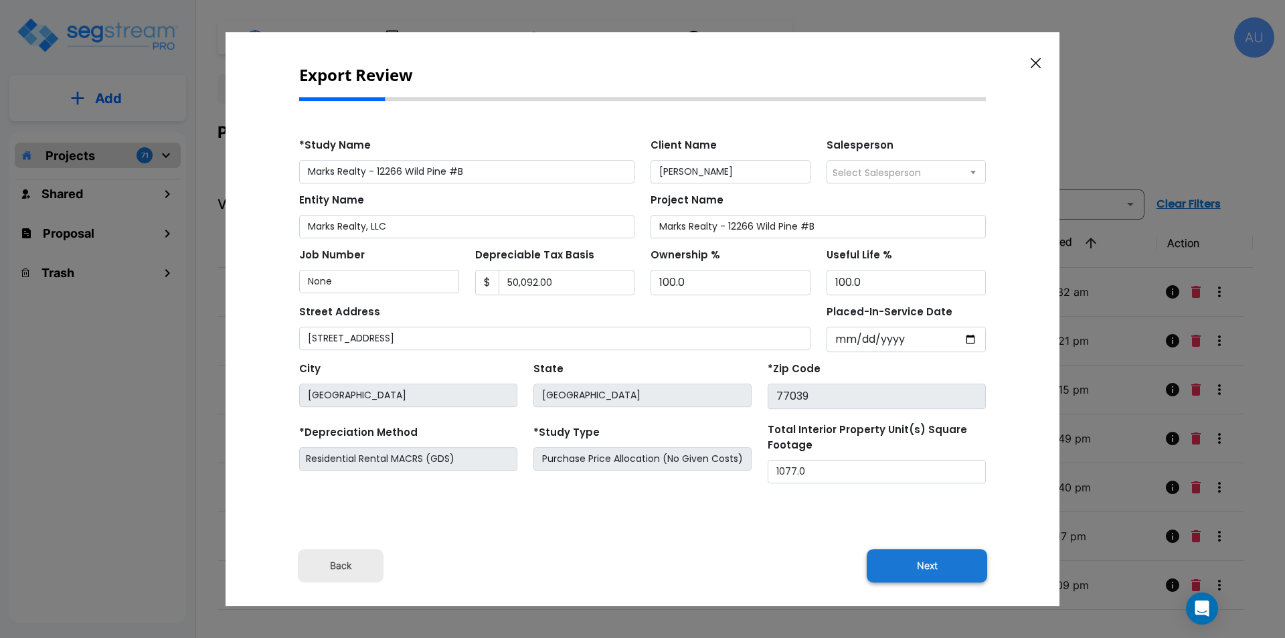
click at [910, 568] on button "Next" at bounding box center [927, 565] width 120 height 33
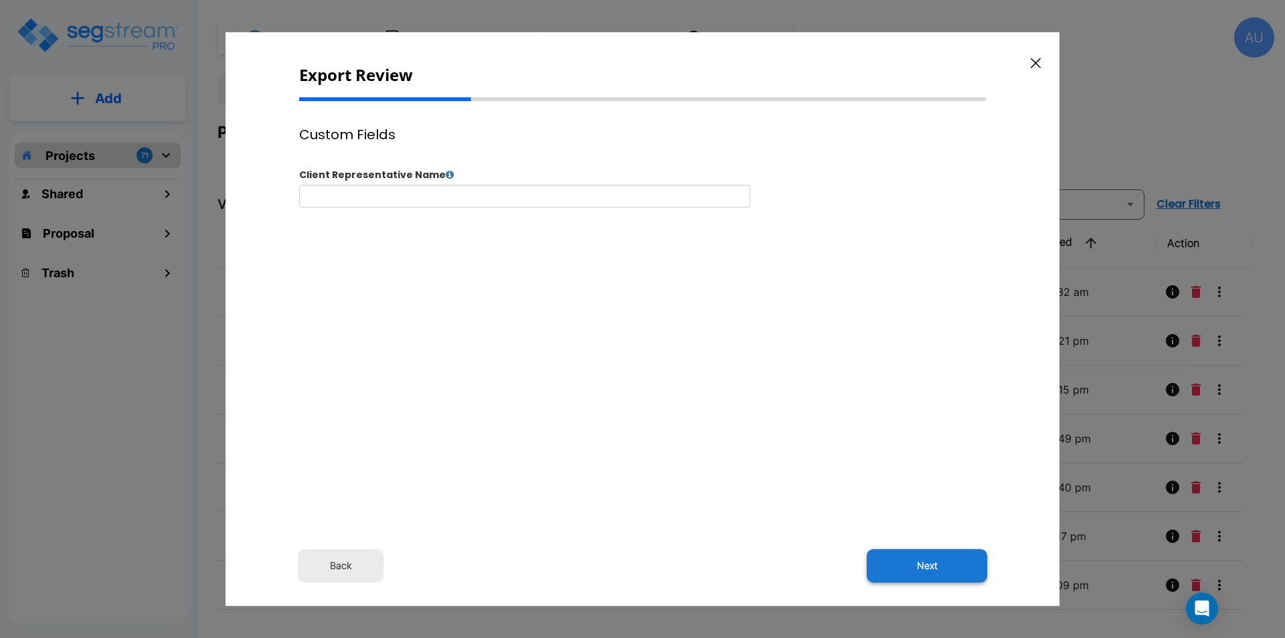
click at [911, 568] on button "Next" at bounding box center [927, 565] width 120 height 33
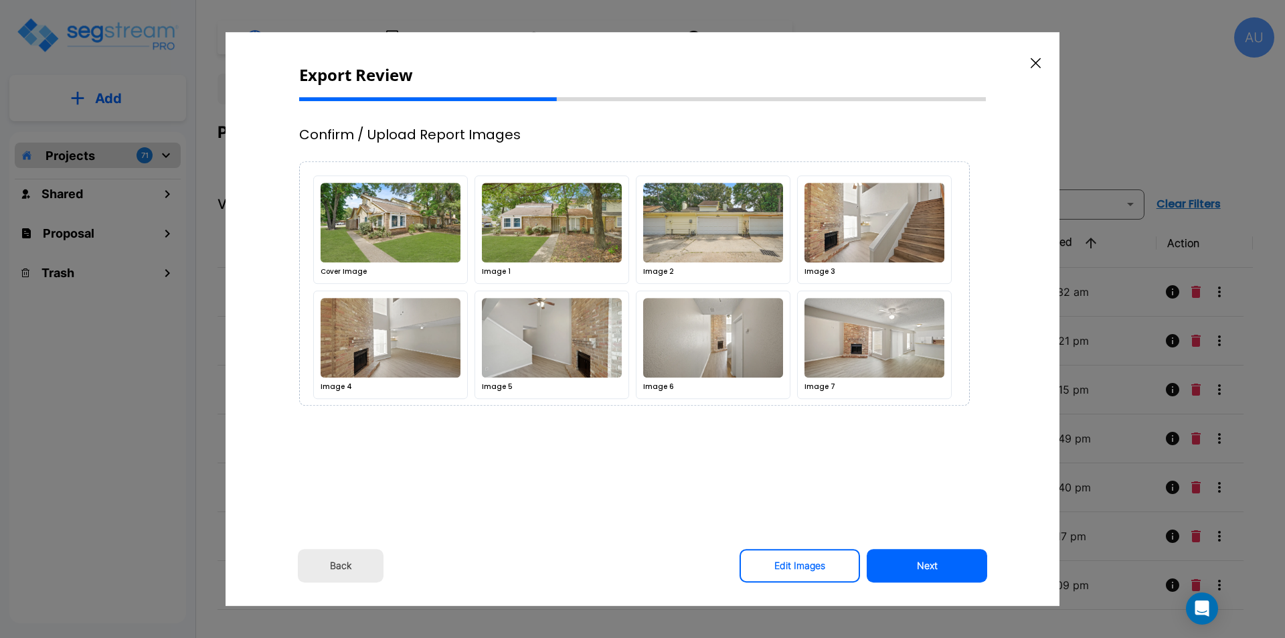
click at [911, 568] on button "Next" at bounding box center [927, 565] width 120 height 33
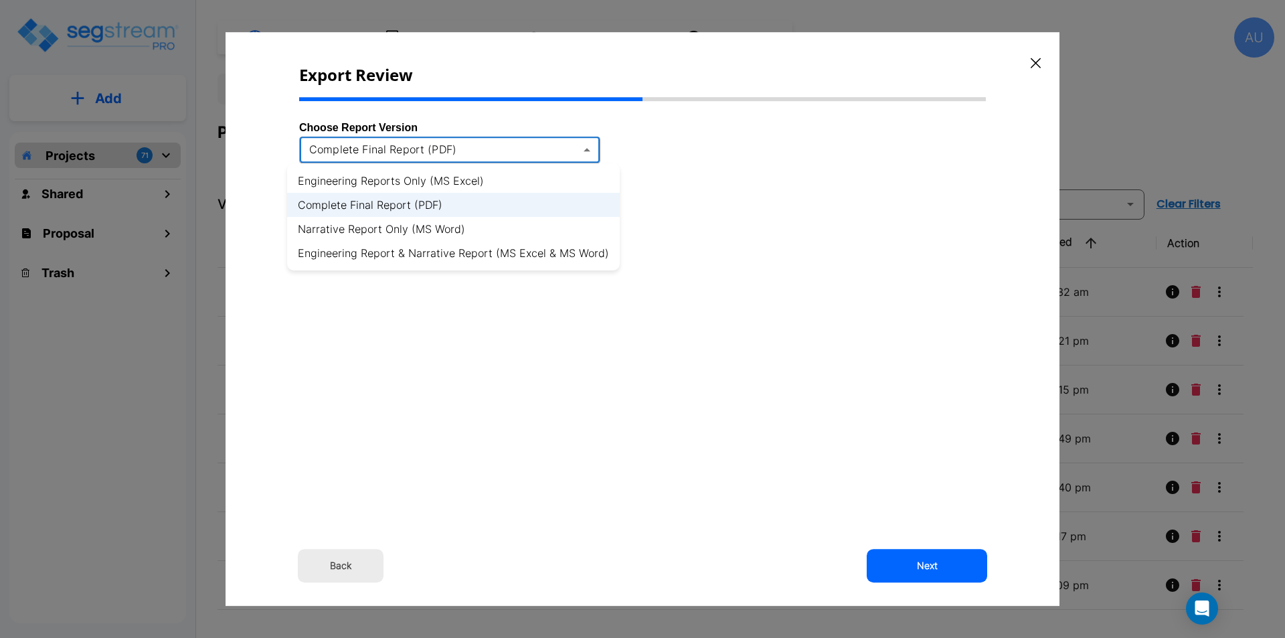
click at [582, 148] on body "× Your report is being generated. Be patient! × We're working on your Modificat…" at bounding box center [642, 319] width 1285 height 638
click at [466, 177] on li "Engineering Reports Only (MS Excel)" at bounding box center [453, 181] width 333 height 24
type input "xlsx"
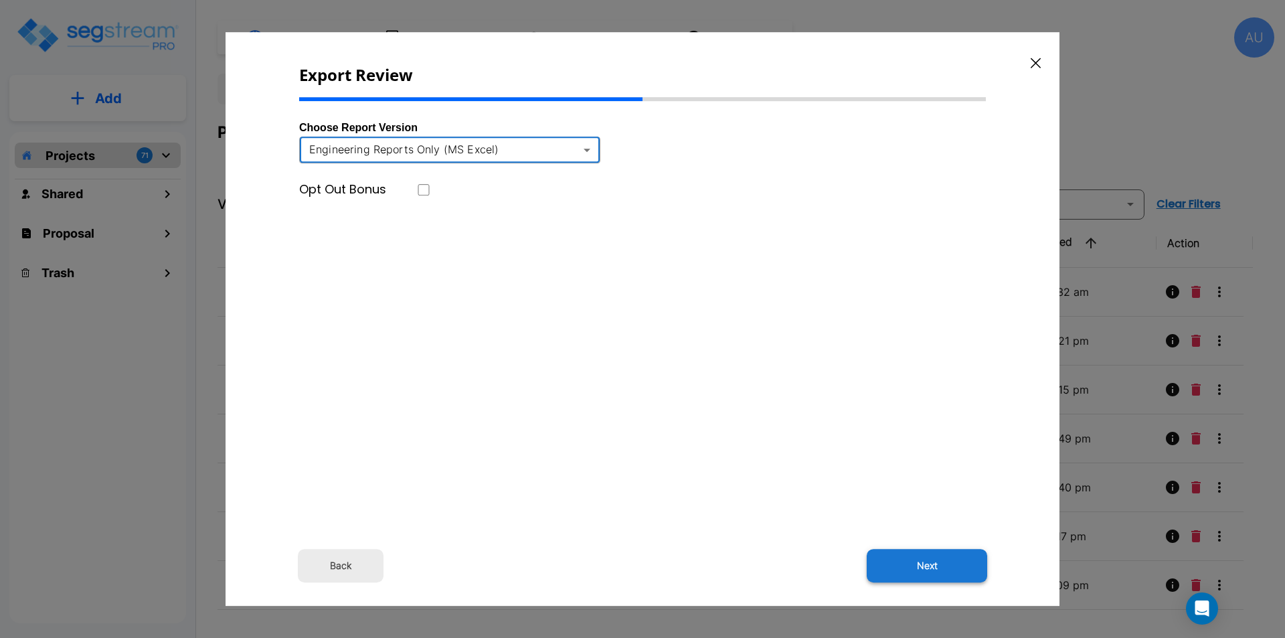
click at [911, 570] on button "Next" at bounding box center [927, 565] width 120 height 33
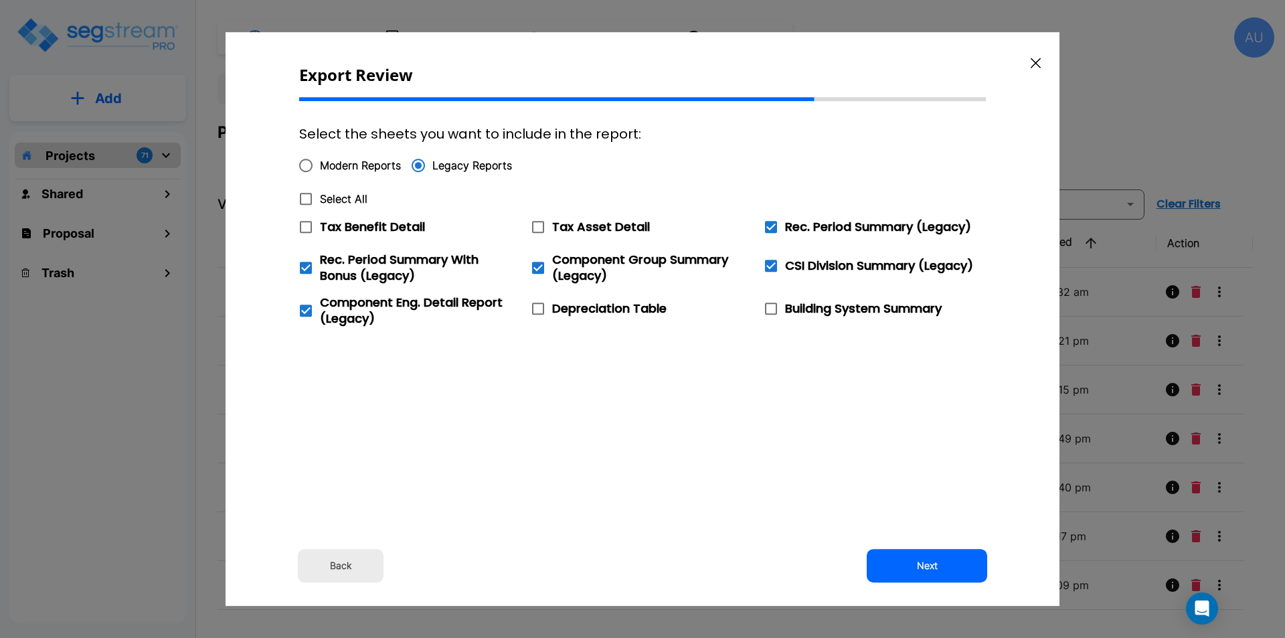
click at [310, 165] on input "Modern Reports" at bounding box center [306, 165] width 28 height 28
radio input "true"
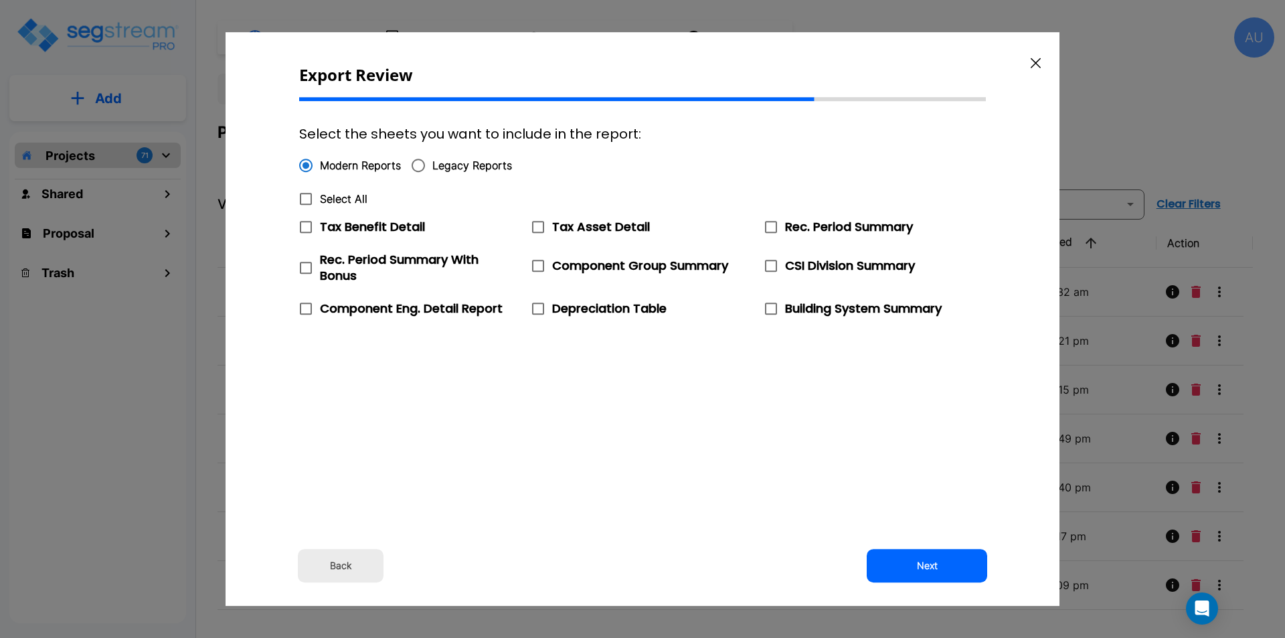
click at [305, 197] on icon at bounding box center [306, 199] width 16 height 16
click at [305, 196] on input "Select All" at bounding box center [298, 190] width 13 height 11
checkbox input "true"
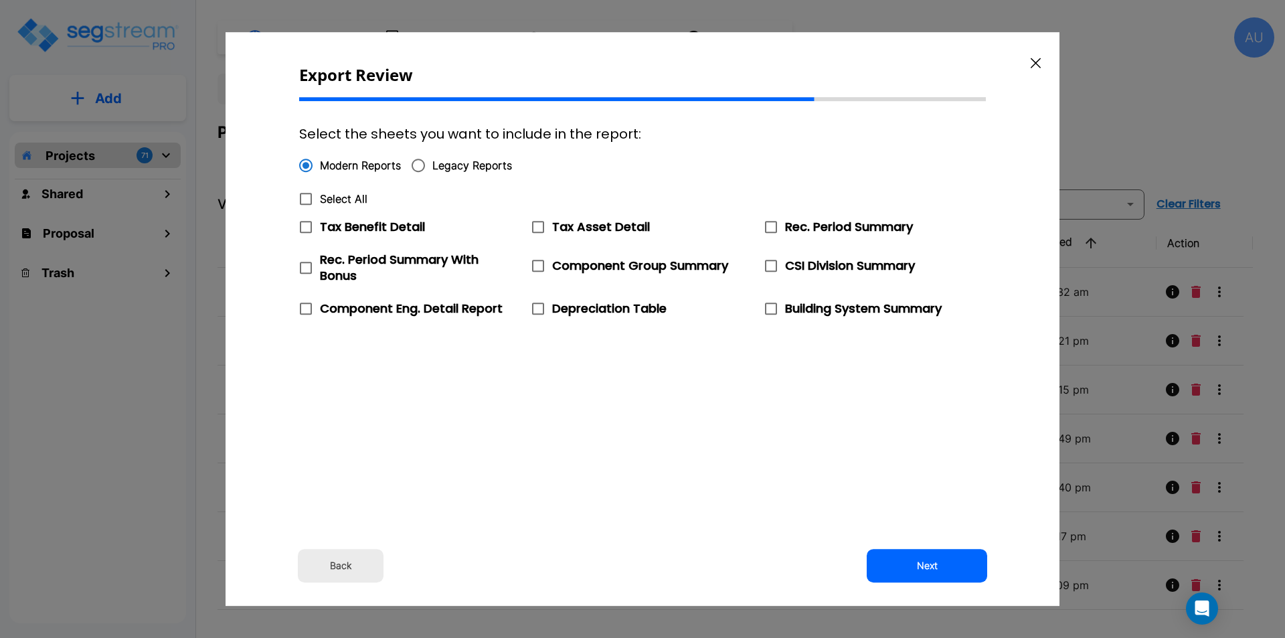
checkbox input "true"
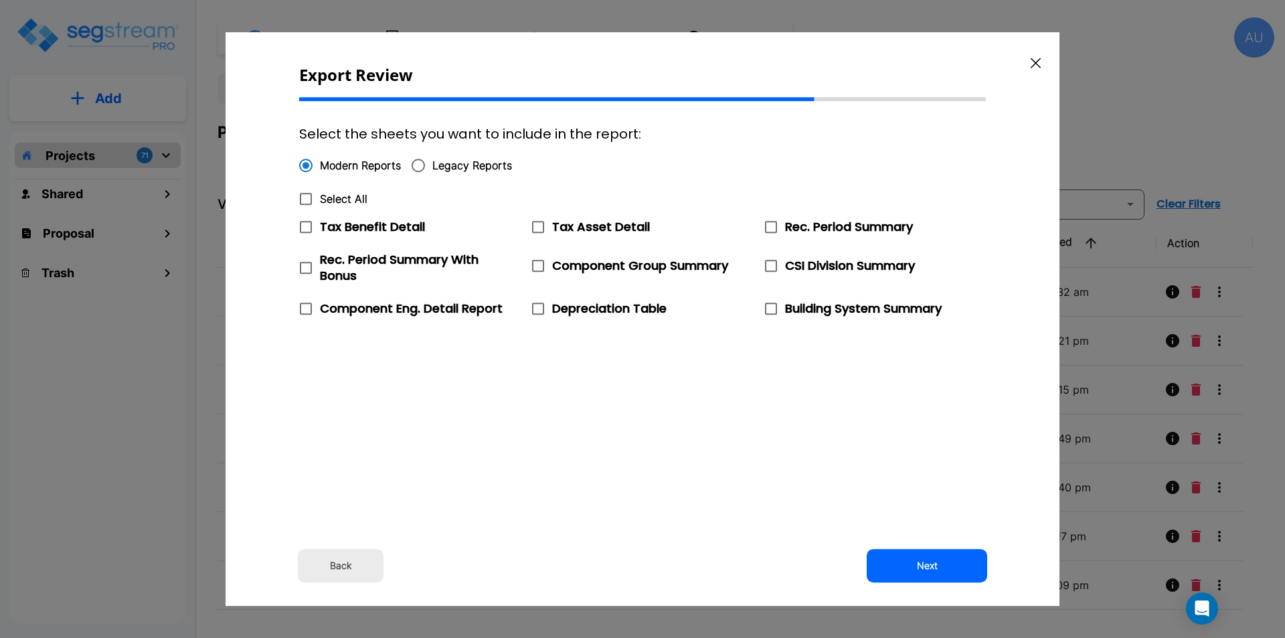
checkbox input "true"
click at [304, 230] on icon at bounding box center [306, 227] width 12 height 12
click at [304, 224] on input "Tax Benefit Detail" at bounding box center [298, 218] width 13 height 11
checkbox input "false"
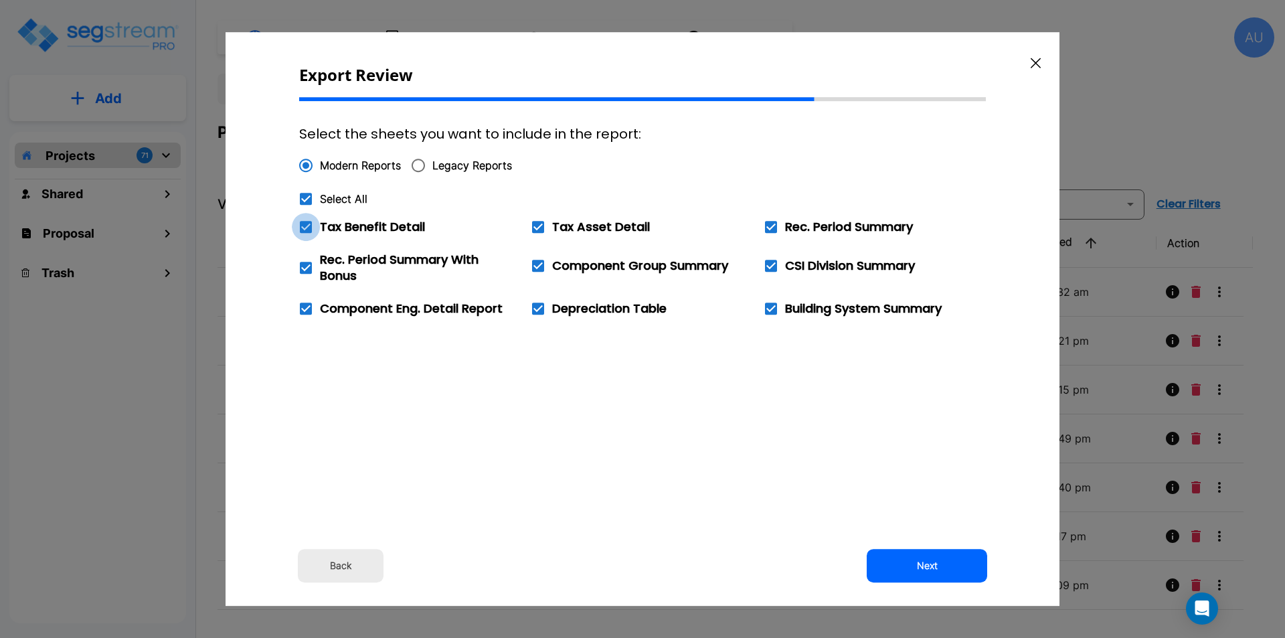
checkbox input "false"
click at [914, 556] on button "Next" at bounding box center [927, 565] width 120 height 33
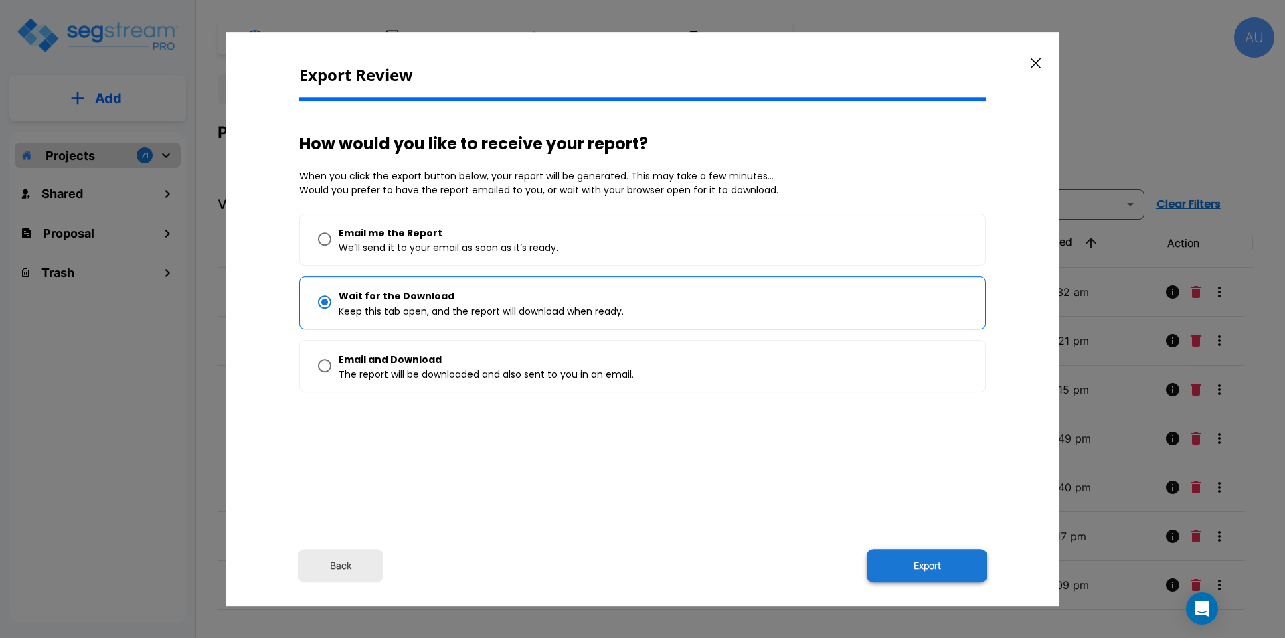
click at [917, 563] on button "Export" at bounding box center [927, 565] width 120 height 33
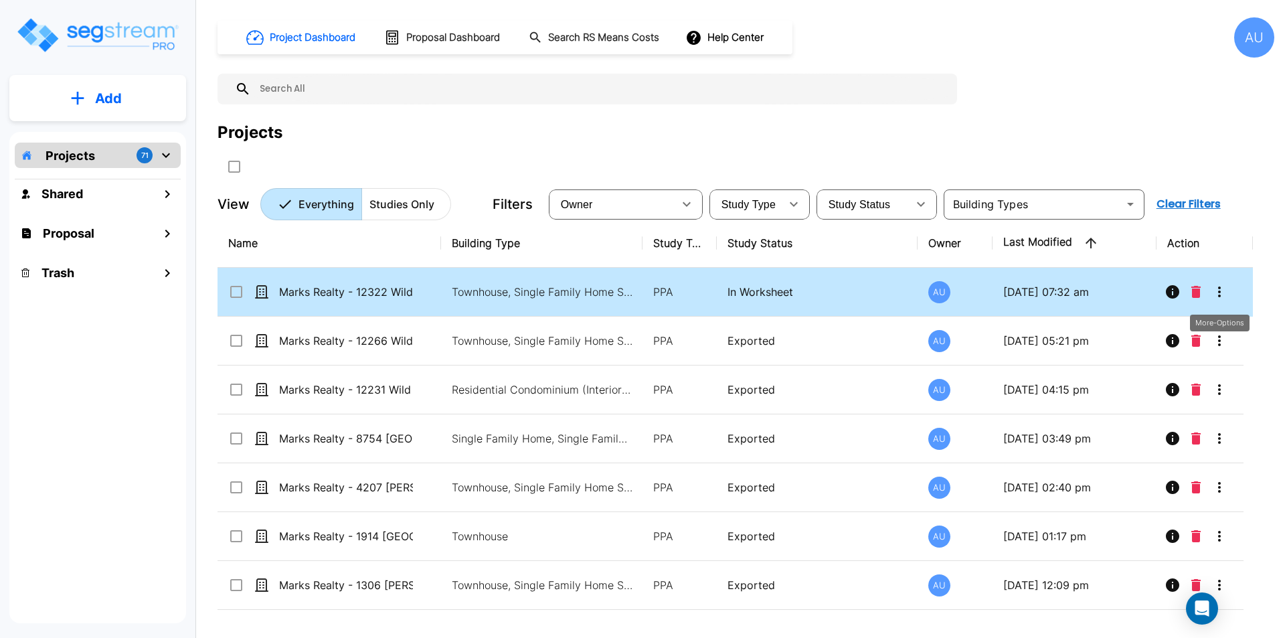
click at [1215, 293] on icon "More-Options" at bounding box center [1219, 292] width 16 height 16
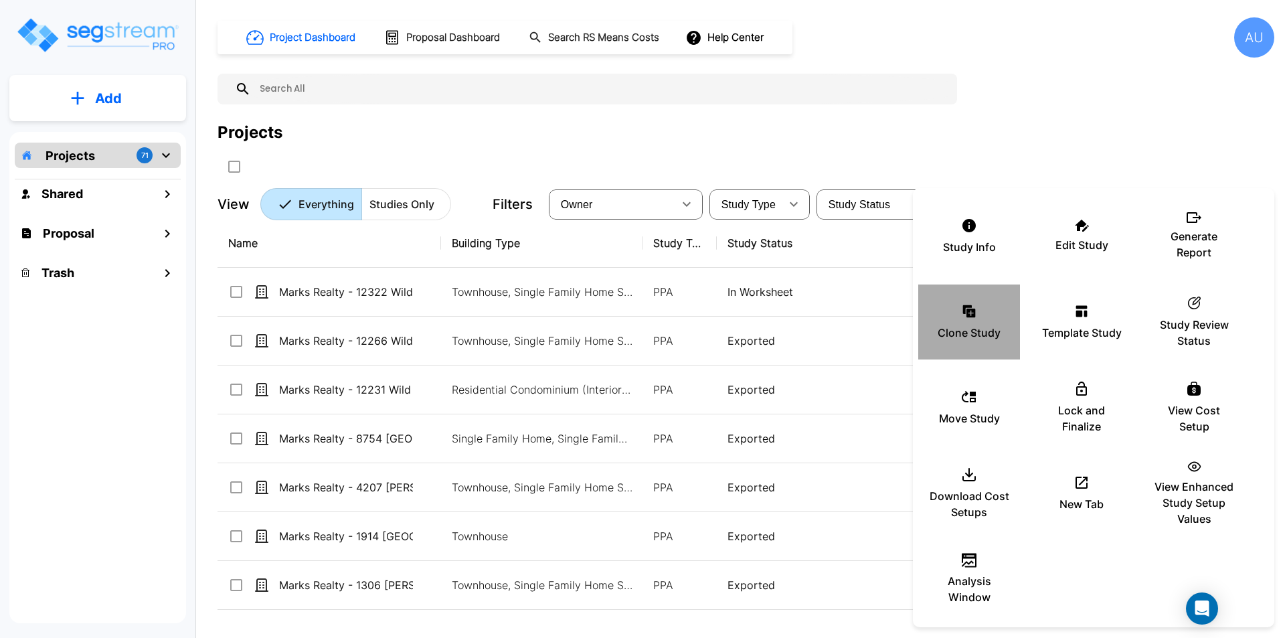
click at [969, 317] on icon at bounding box center [970, 312] width 9 height 9
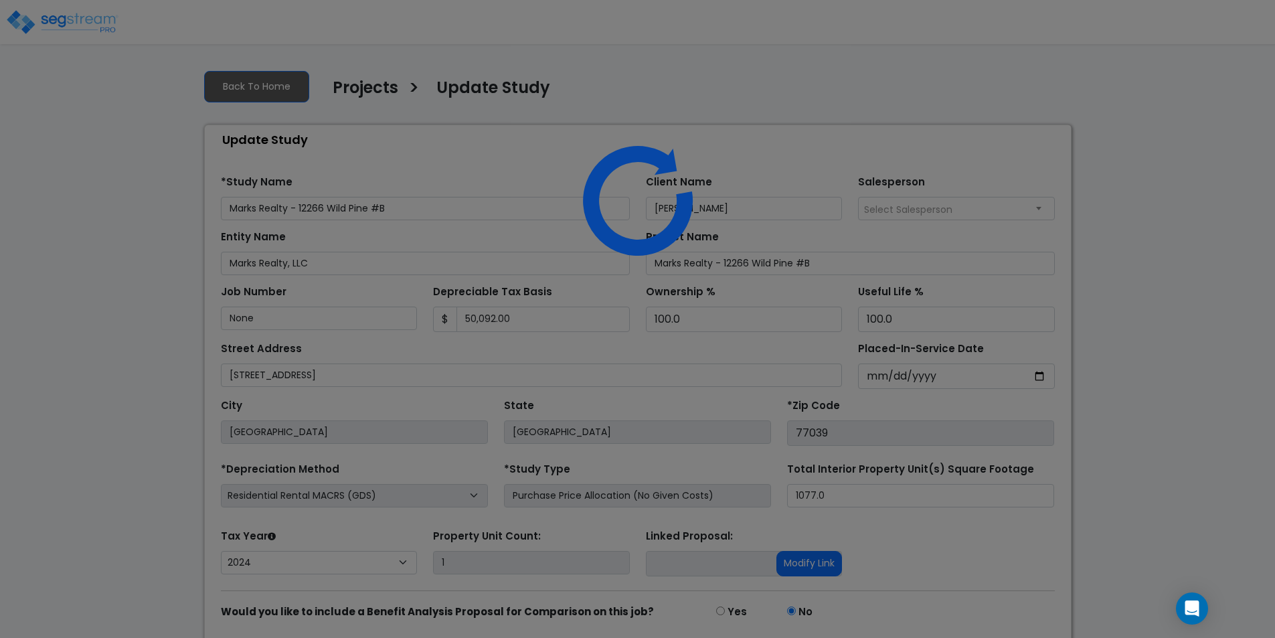
select select "2024"
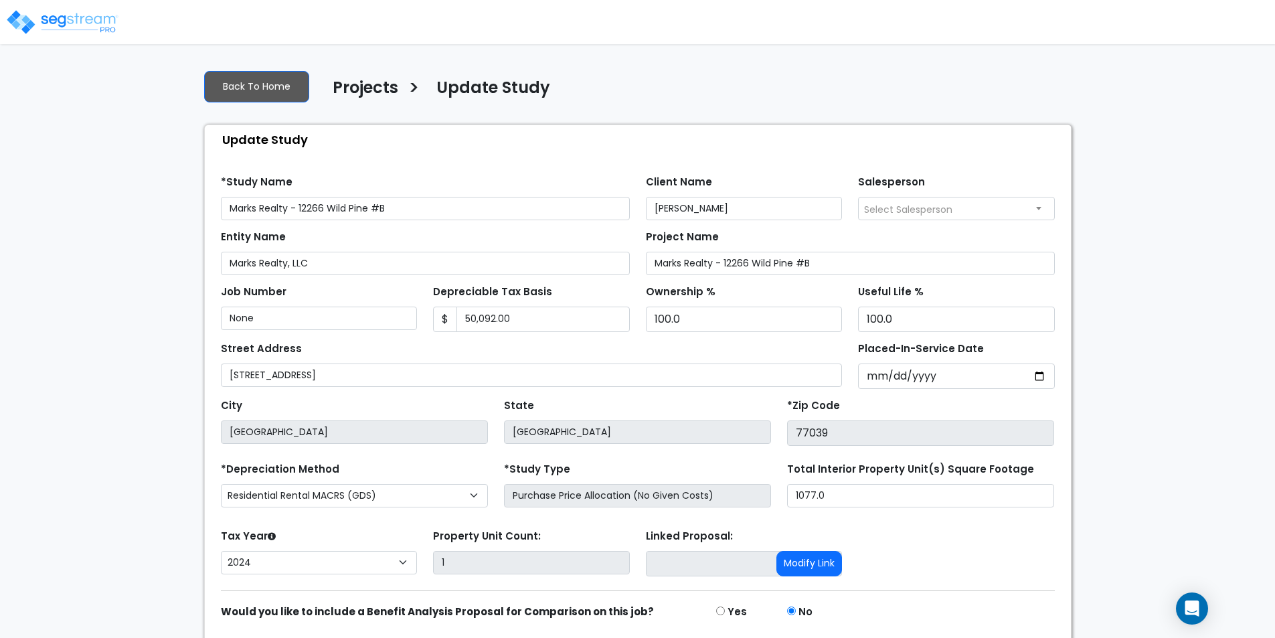
drag, startPoint x: 227, startPoint y: 207, endPoint x: 383, endPoint y: 207, distance: 156.6
click at [383, 207] on input "Marks Realty - 12266 Wild Pine #B" at bounding box center [425, 208] width 409 height 23
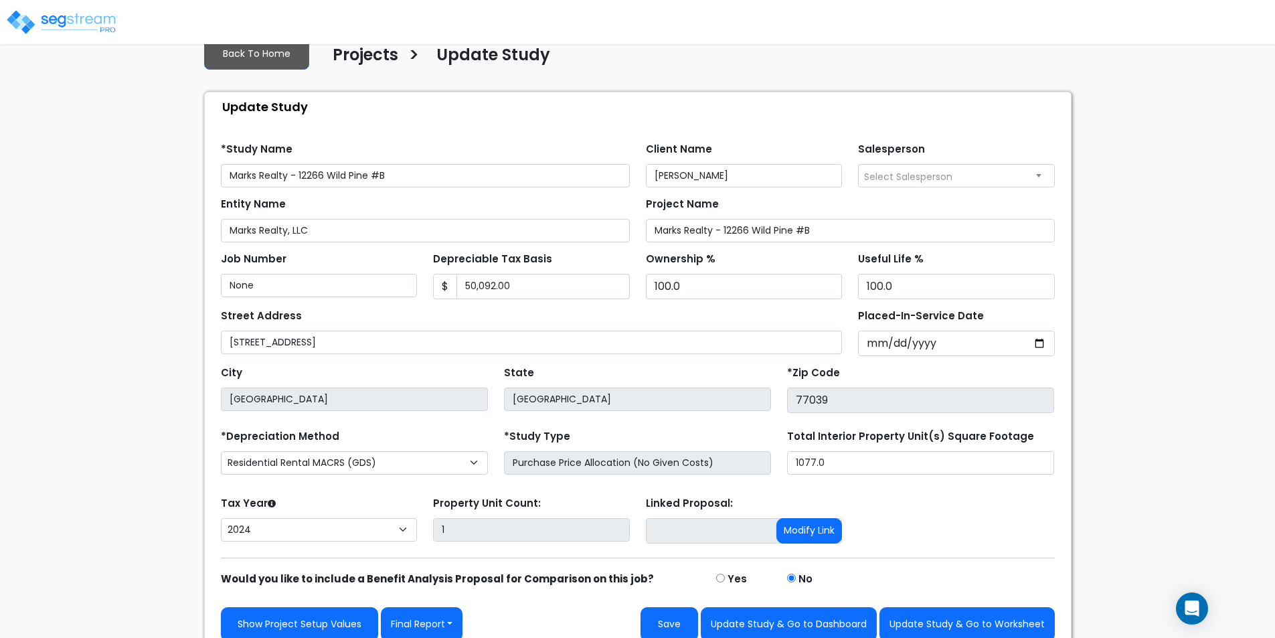
scroll to position [48, 0]
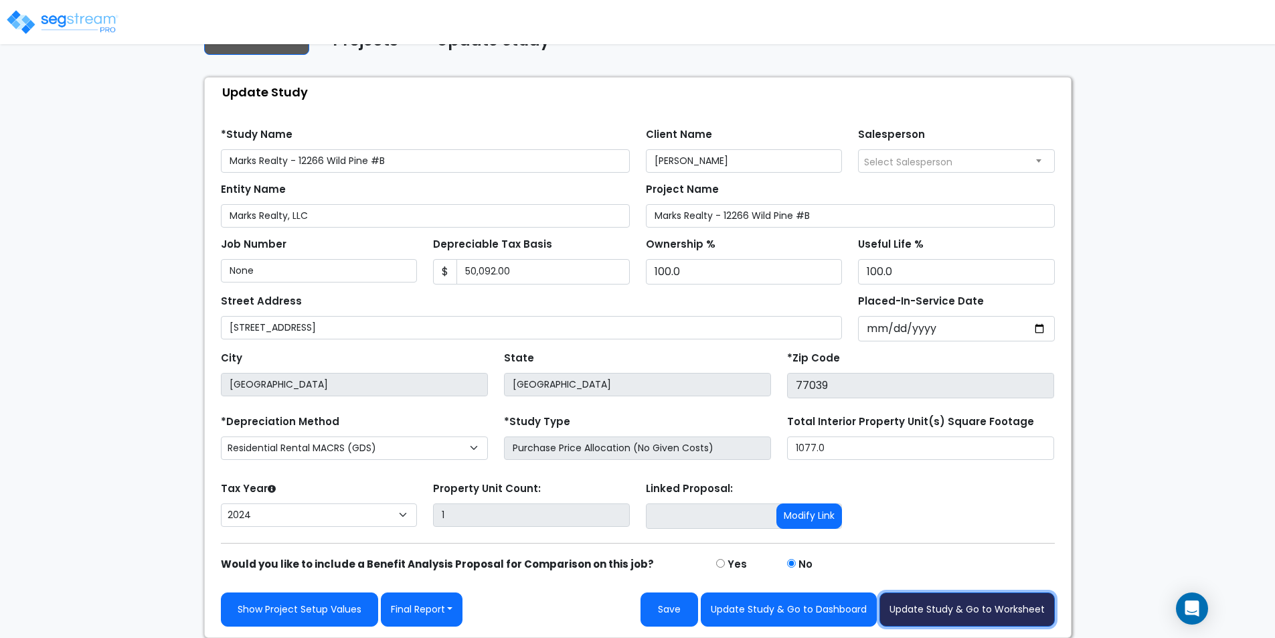
click at [933, 622] on button "Update Study & Go to Worksheet" at bounding box center [966, 609] width 175 height 34
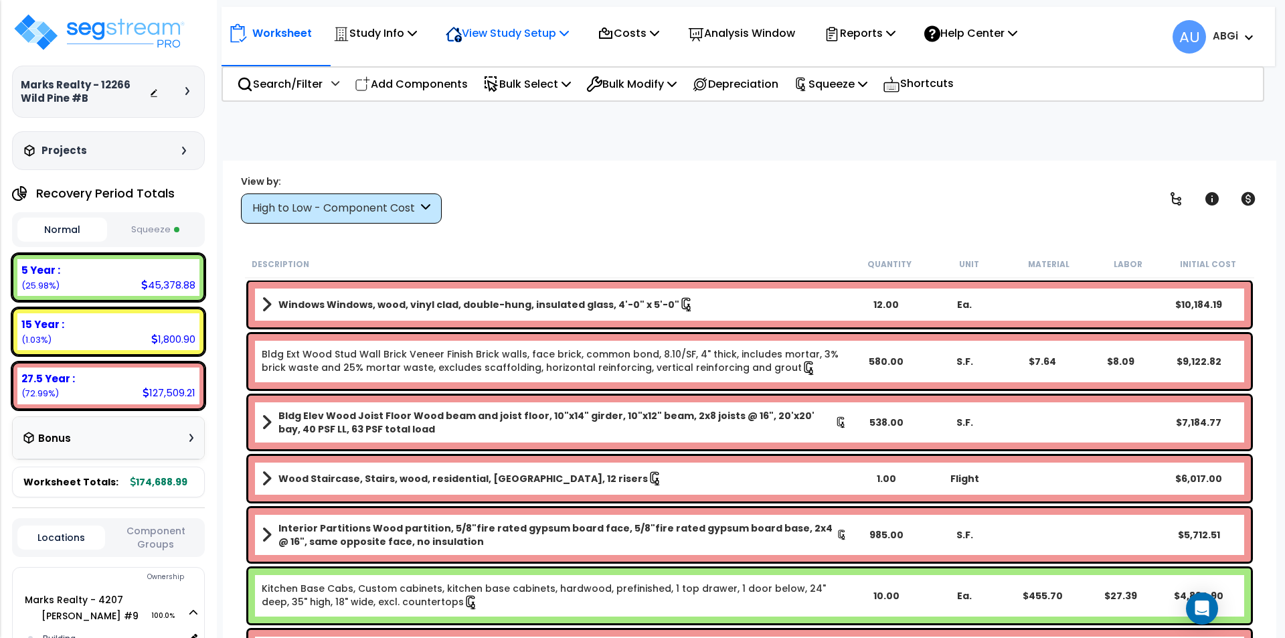
click at [565, 33] on p "View Study Setup" at bounding box center [507, 33] width 123 height 18
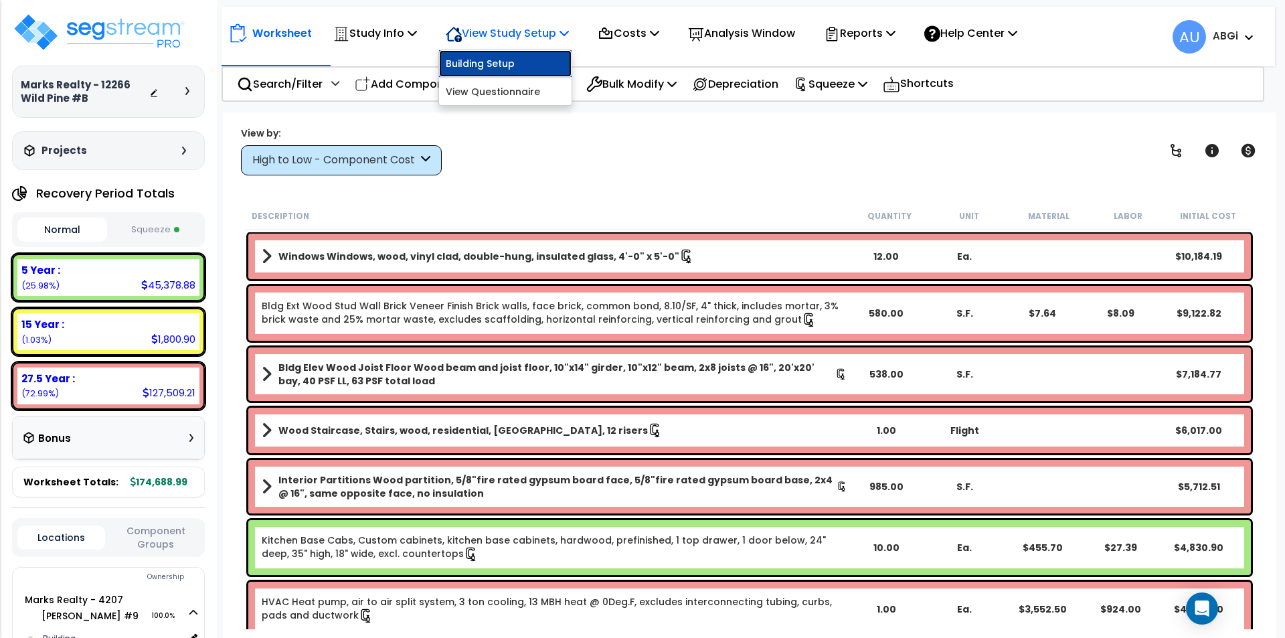
click at [518, 64] on link "Building Setup" at bounding box center [505, 63] width 132 height 27
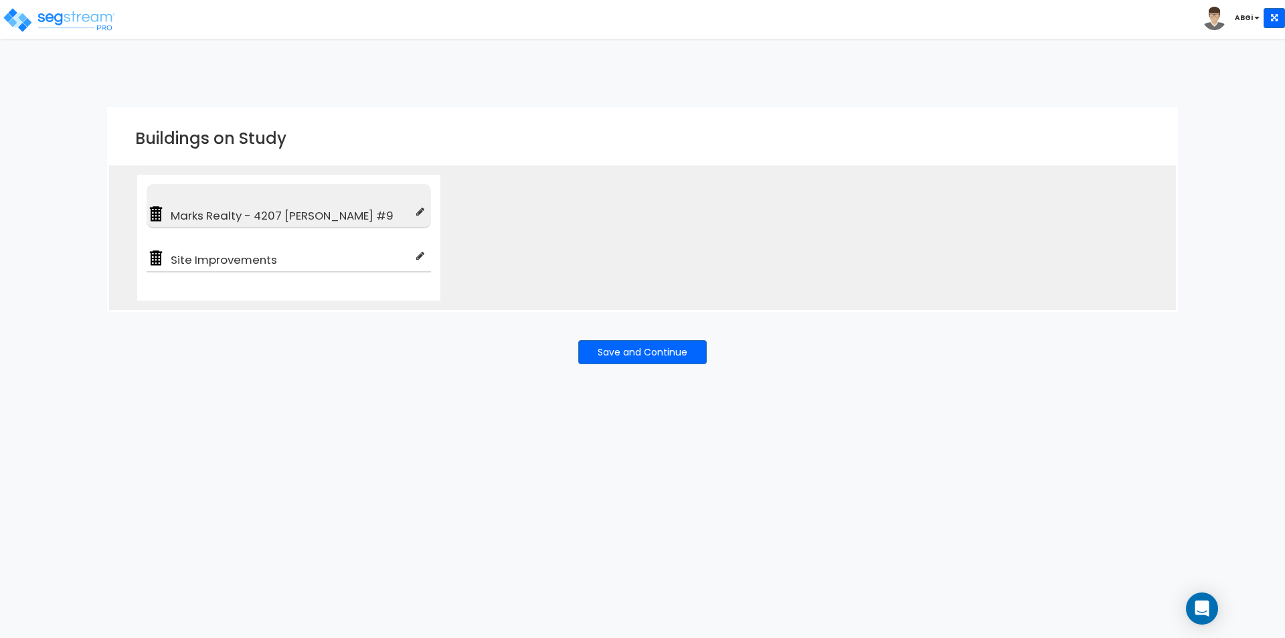
click at [420, 212] on icon at bounding box center [420, 211] width 8 height 9
type input "Marks Realty - 4207 [PERSON_NAME] #9"
type input "Townhouse"
checkbox input "true"
type input "100"
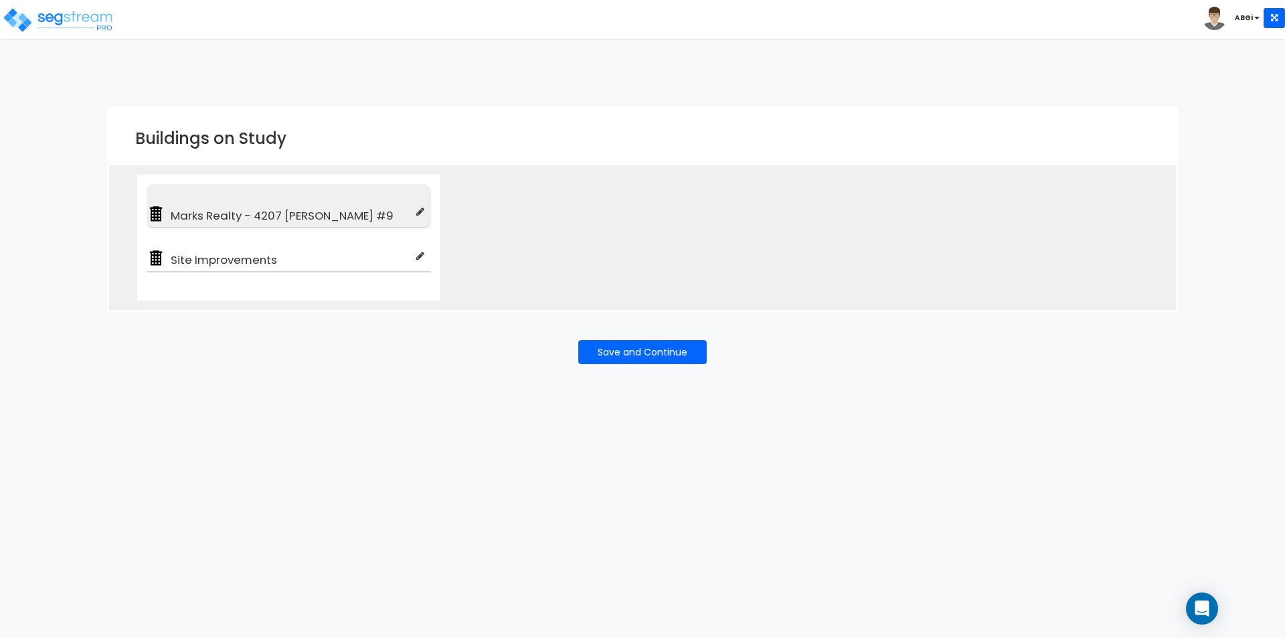
type input "100"
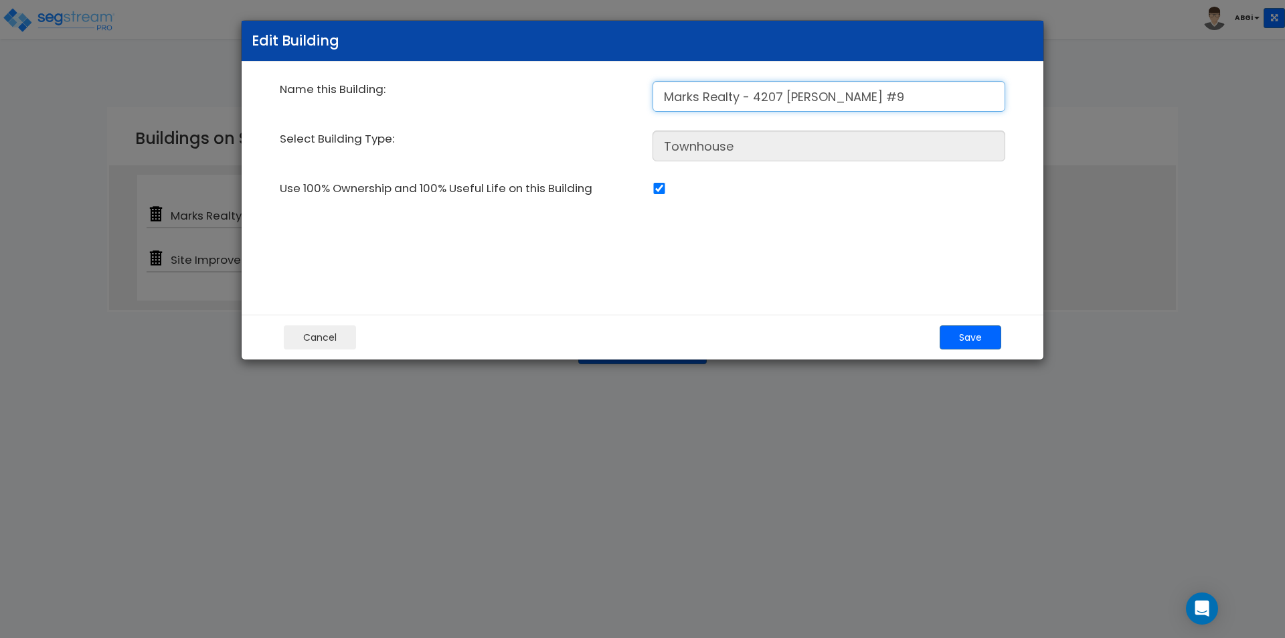
drag, startPoint x: 660, startPoint y: 99, endPoint x: 863, endPoint y: 99, distance: 202.8
click at [863, 99] on input "Marks Realty - 4207 [PERSON_NAME] #9" at bounding box center [828, 96] width 353 height 31
paste input "12266 Wild Pine #B"
type input "Marks Realty - 12266 Wild Pine #B"
click at [952, 337] on button "Save" at bounding box center [971, 337] width 62 height 24
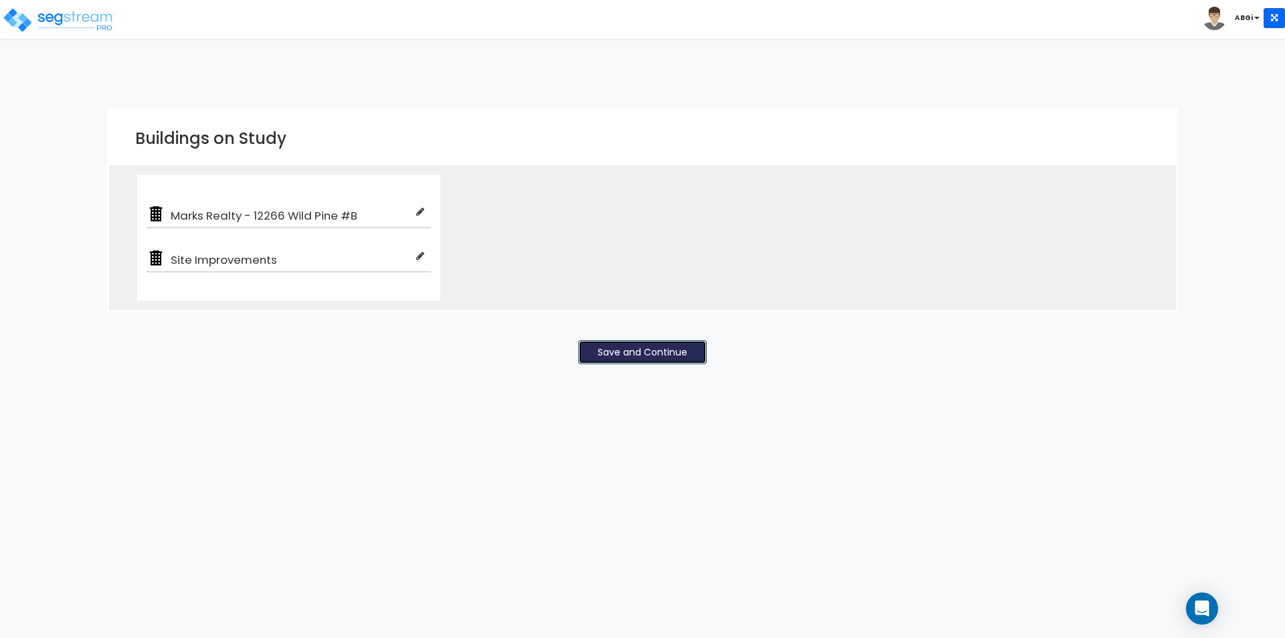
click at [622, 357] on button "Save and Continue" at bounding box center [642, 352] width 128 height 24
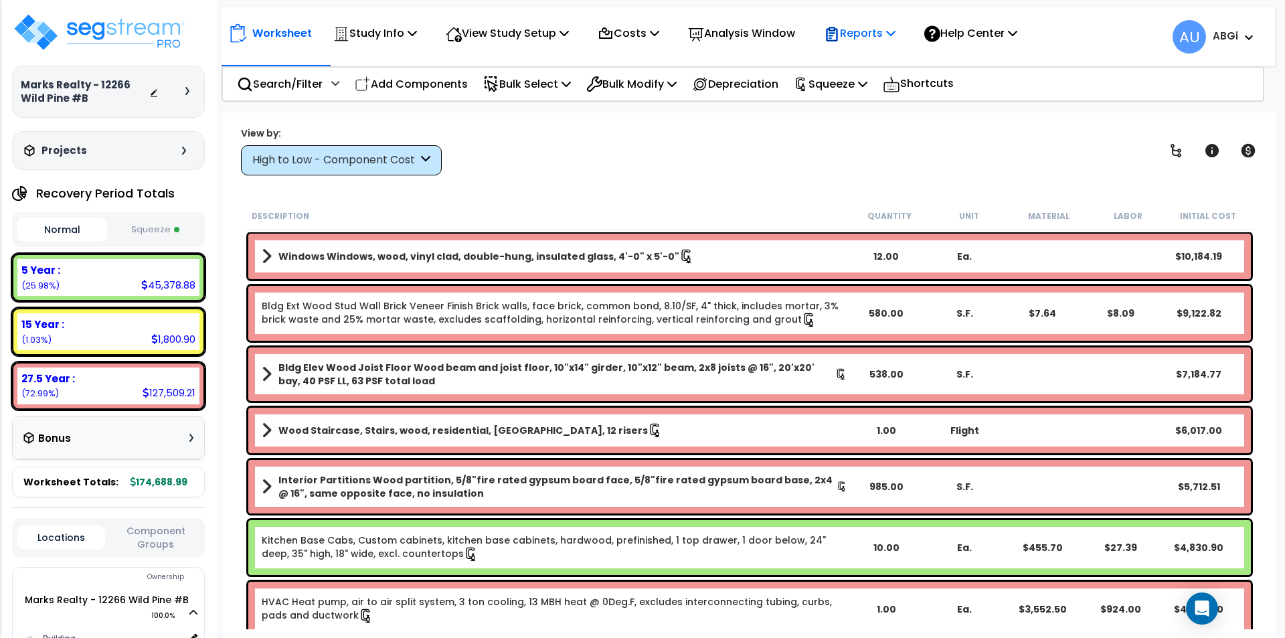
click at [895, 34] on p "Reports" at bounding box center [860, 33] width 72 height 18
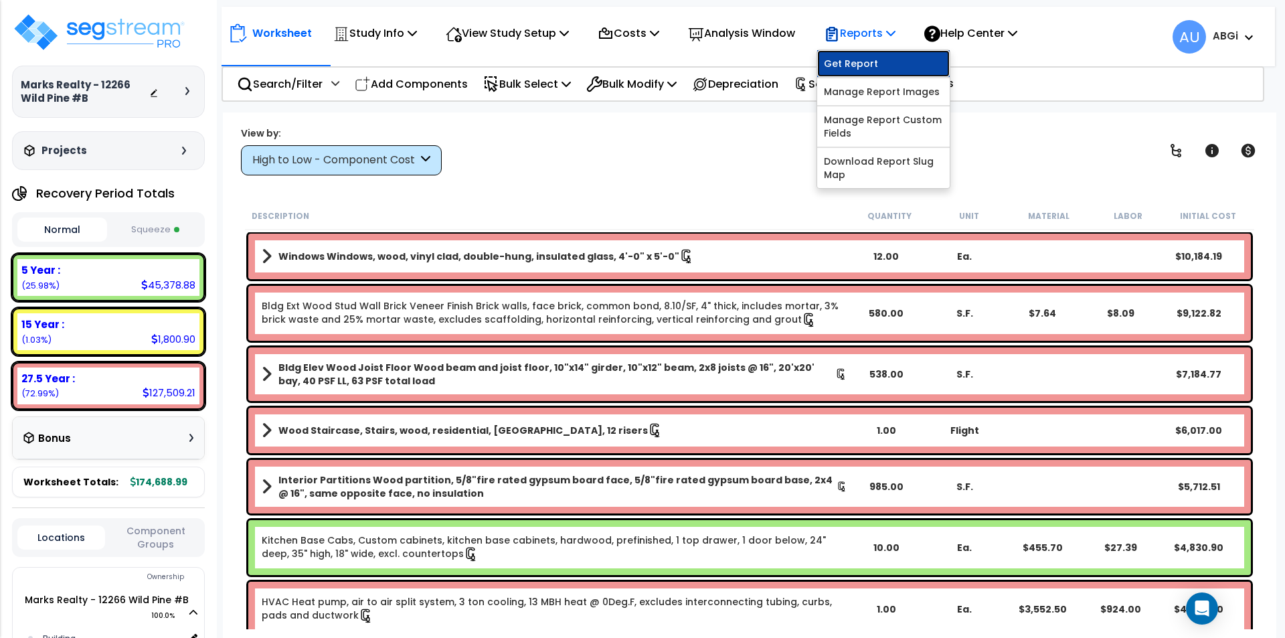
click at [879, 57] on link "Get Report" at bounding box center [883, 63] width 132 height 27
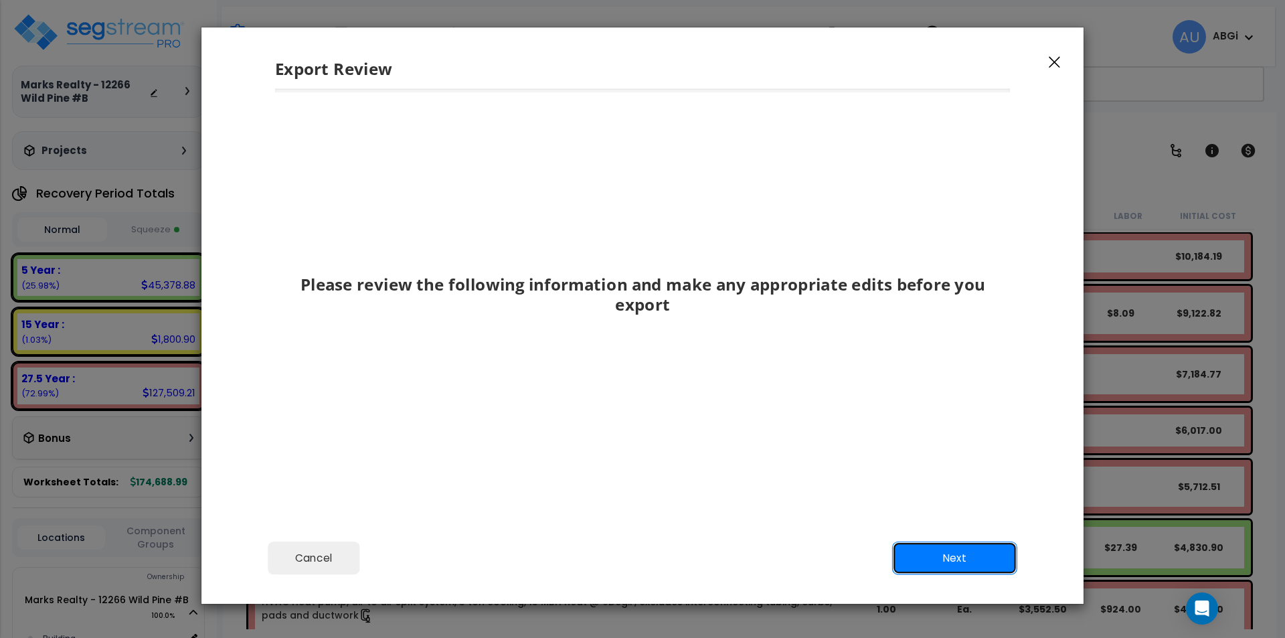
click at [950, 555] on button "Next" at bounding box center [954, 557] width 125 height 33
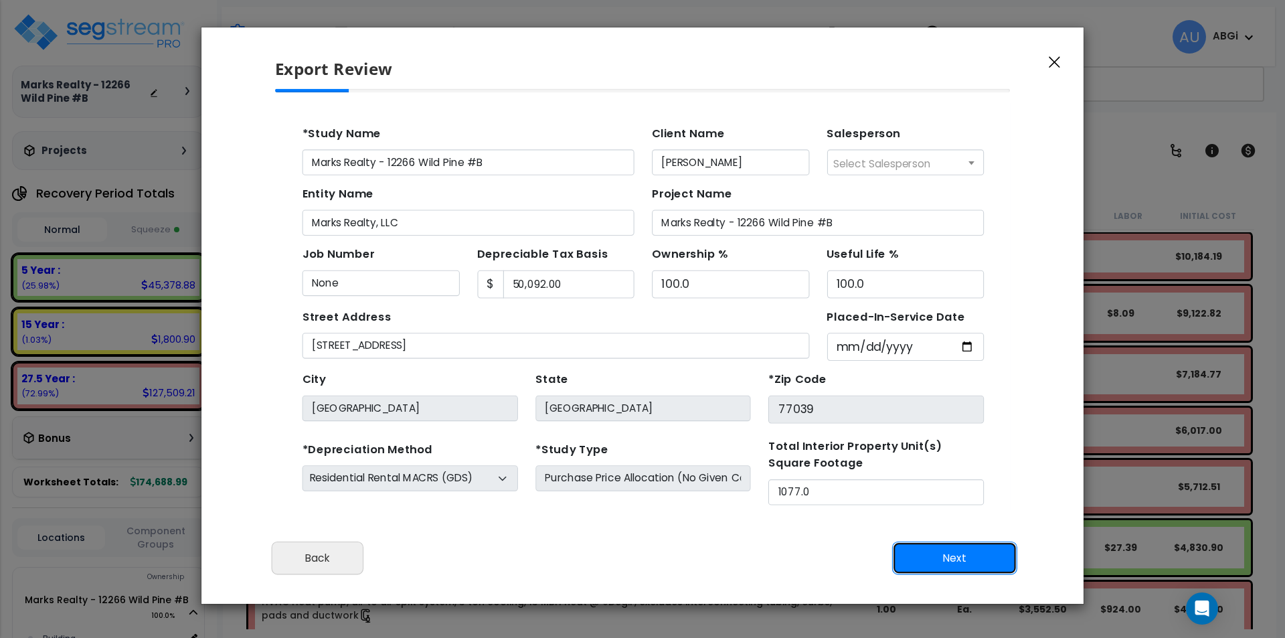
click at [951, 553] on button "Next" at bounding box center [954, 557] width 125 height 33
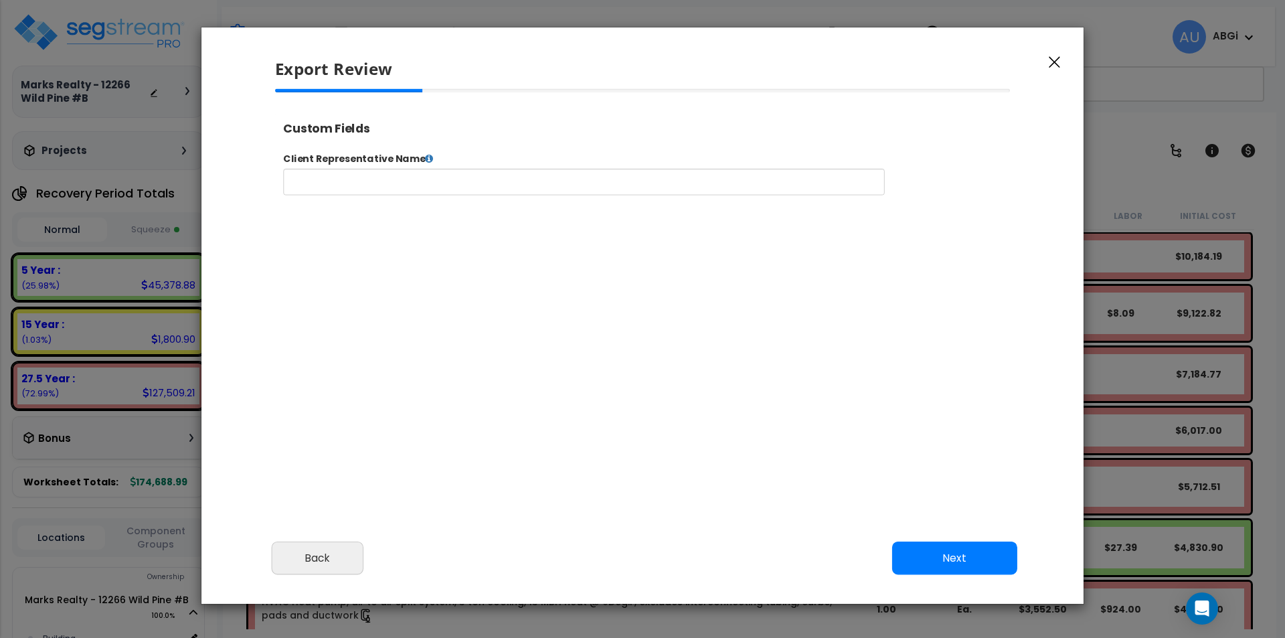
select select "2024"
click at [951, 553] on button "Next" at bounding box center [954, 557] width 125 height 33
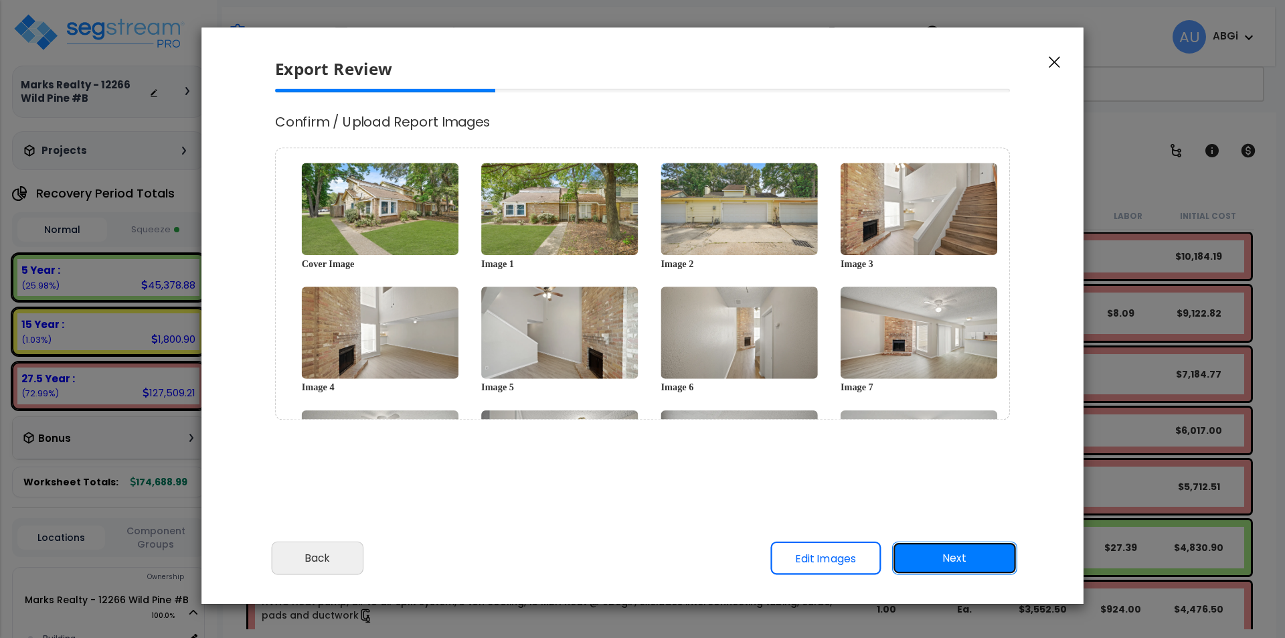
click at [951, 556] on button "Next" at bounding box center [954, 557] width 125 height 33
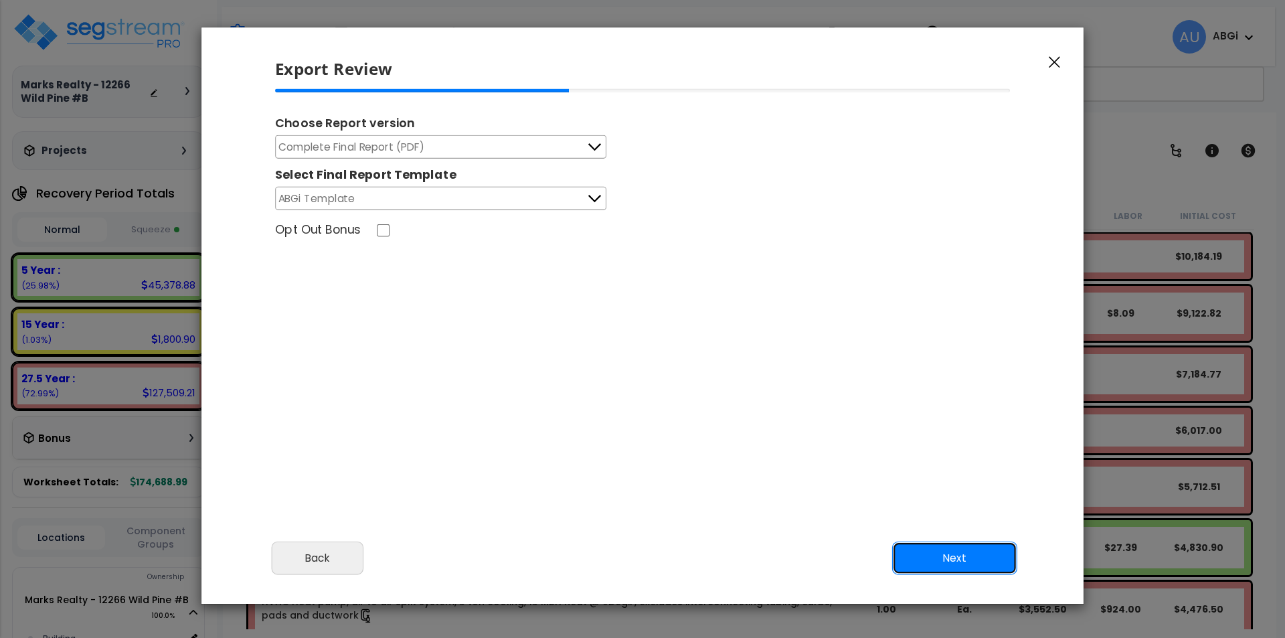
click at [951, 557] on button "Next" at bounding box center [954, 557] width 125 height 33
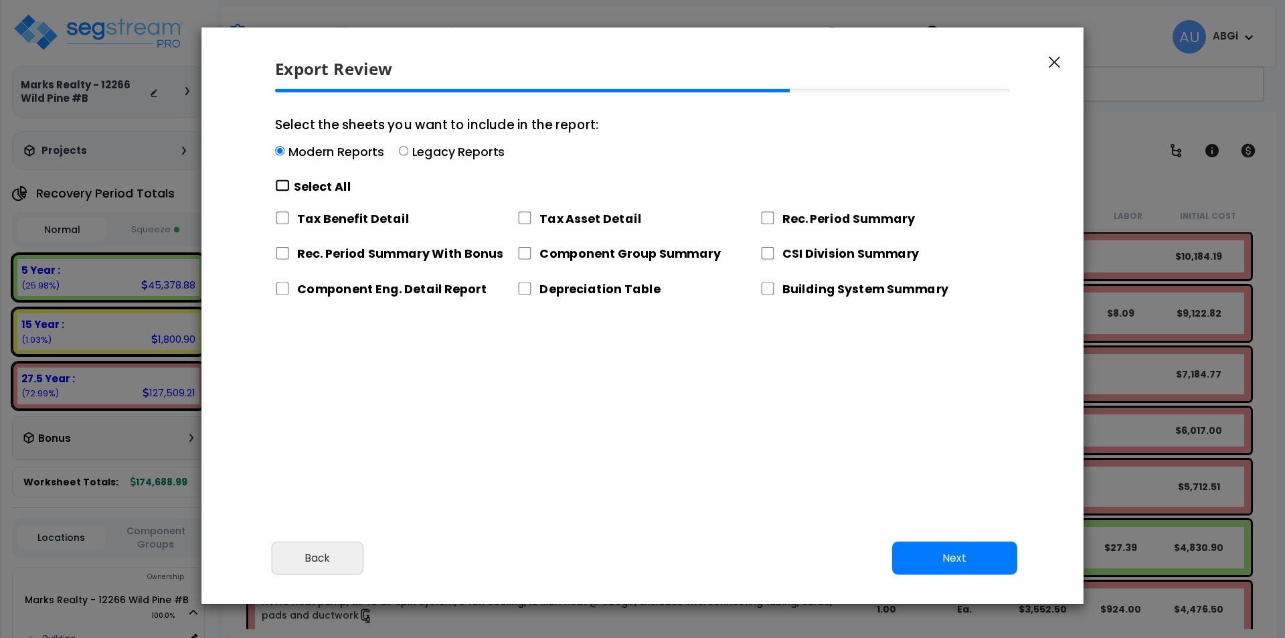
click at [280, 185] on input "Select the sheets you want to include in the report: Modern Reports Legacy Repo…" at bounding box center [282, 185] width 15 height 13
checkbox input "true"
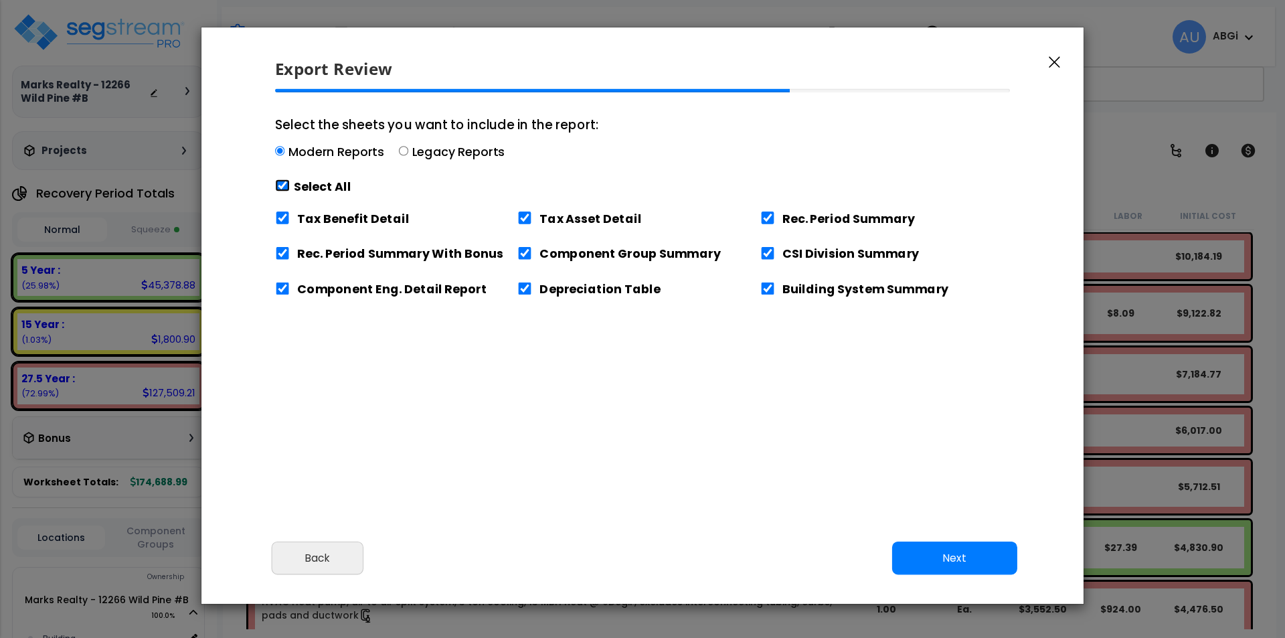
checkbox input "true"
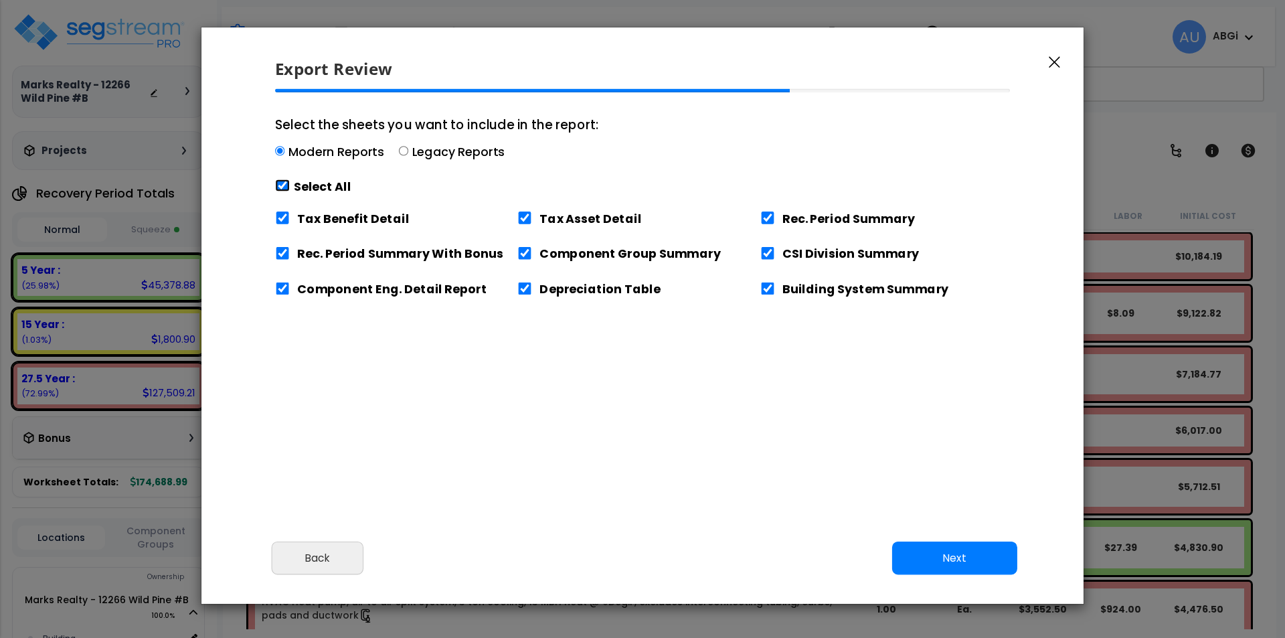
checkbox input "true"
click at [282, 219] on input "Tax Benefit Detail" at bounding box center [282, 217] width 15 height 13
checkbox input "false"
click at [952, 553] on button "Next" at bounding box center [954, 557] width 125 height 33
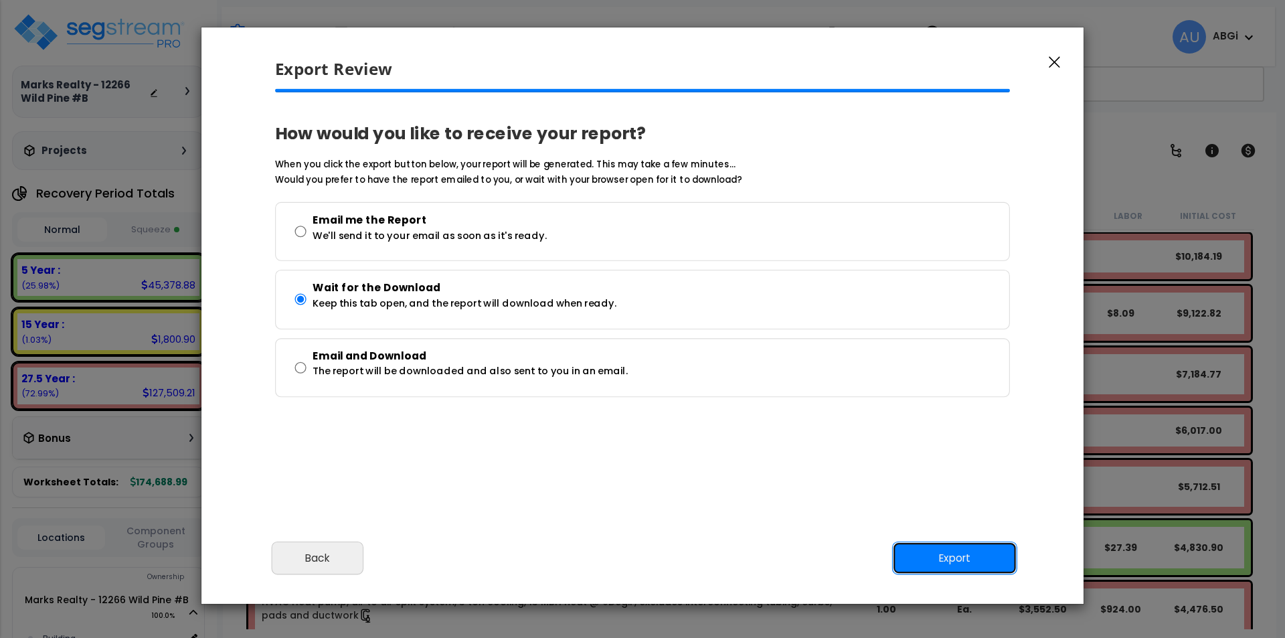
click at [945, 557] on button "Export" at bounding box center [954, 557] width 125 height 33
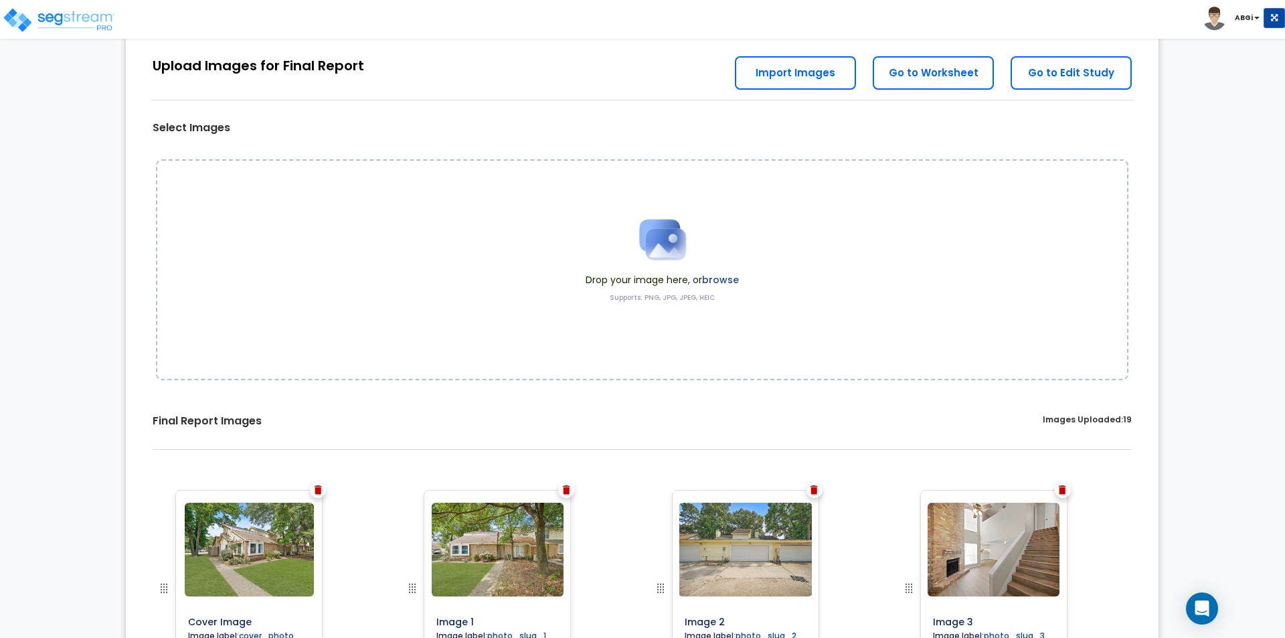
scroll to position [67, 0]
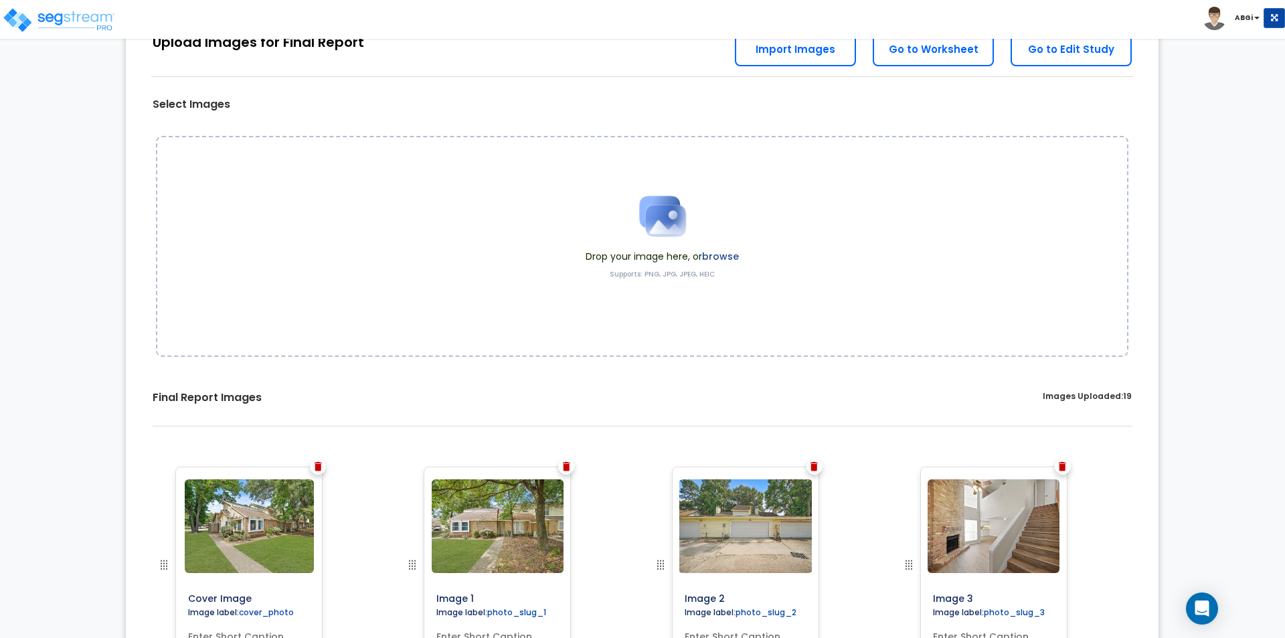
click at [320, 467] on img at bounding box center [318, 466] width 7 height 9
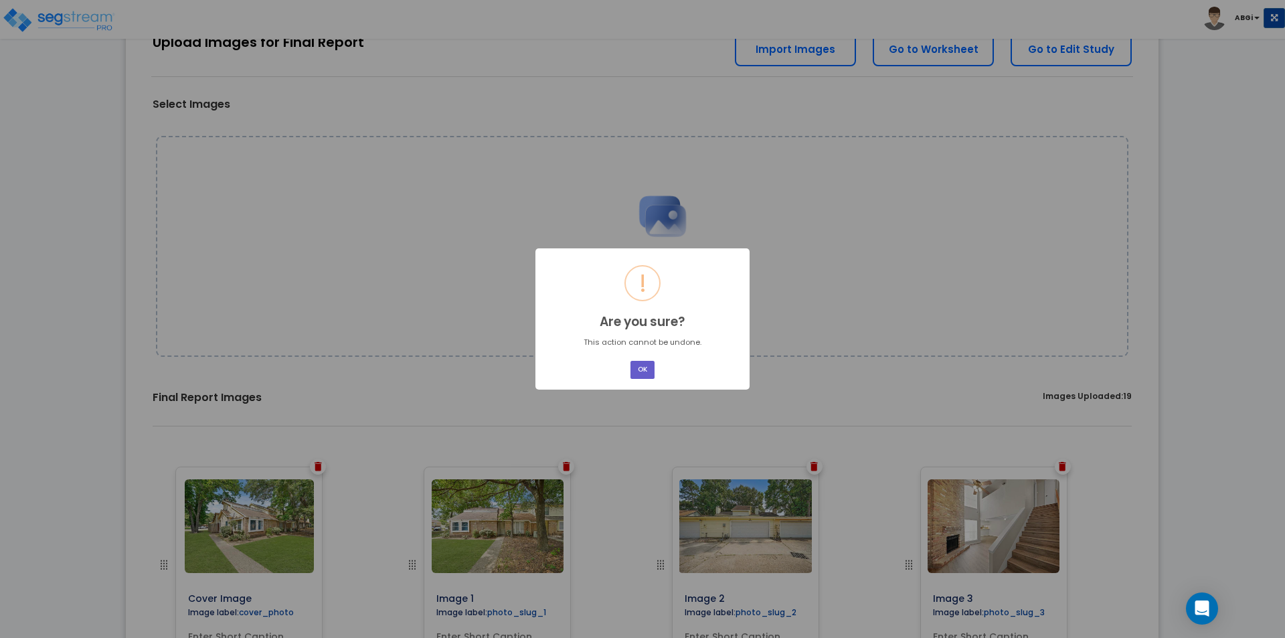
click at [652, 364] on button "OK" at bounding box center [642, 370] width 24 height 18
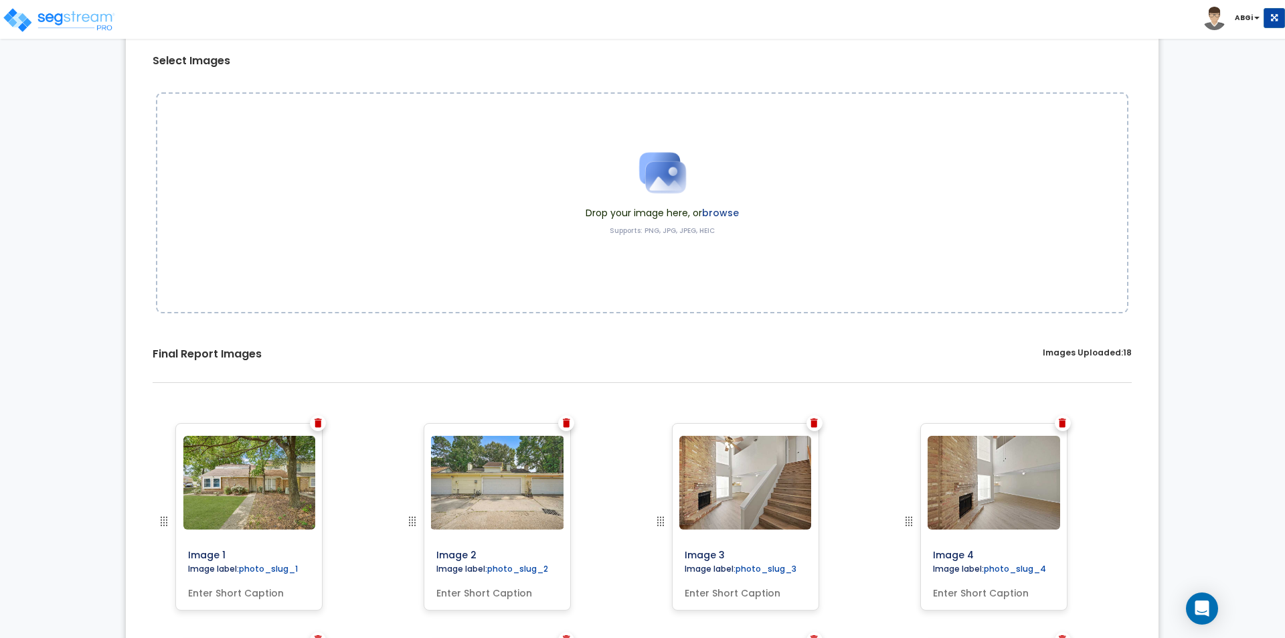
scroll to position [201, 0]
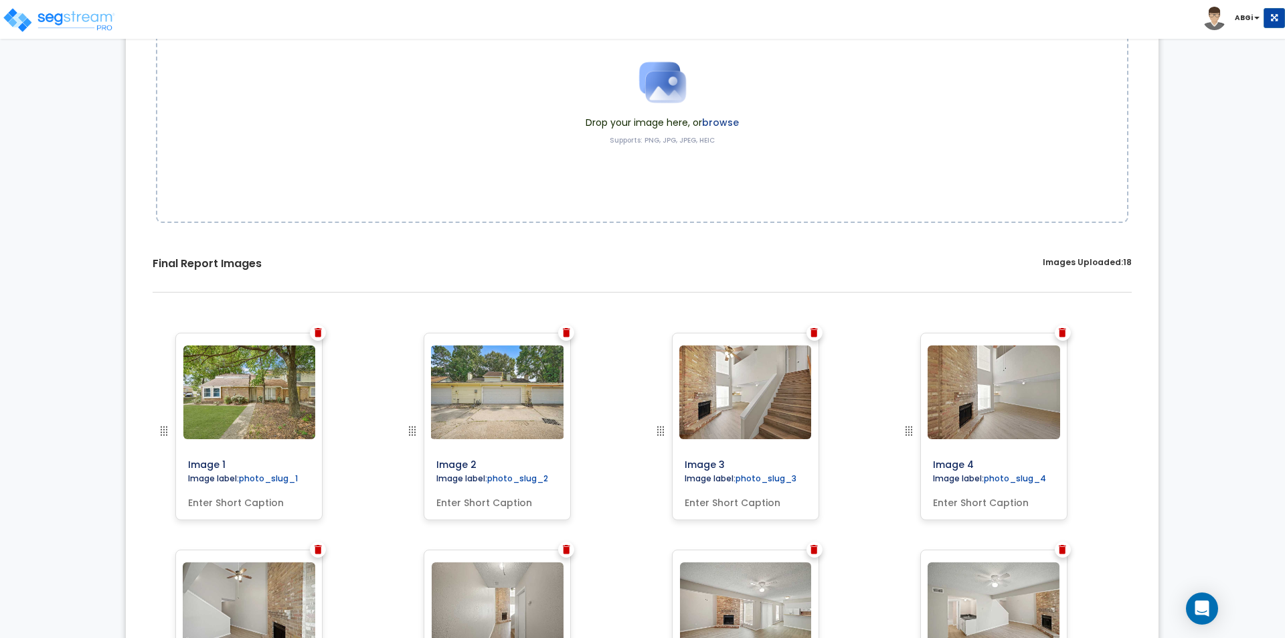
click at [163, 434] on img at bounding box center [164, 431] width 16 height 16
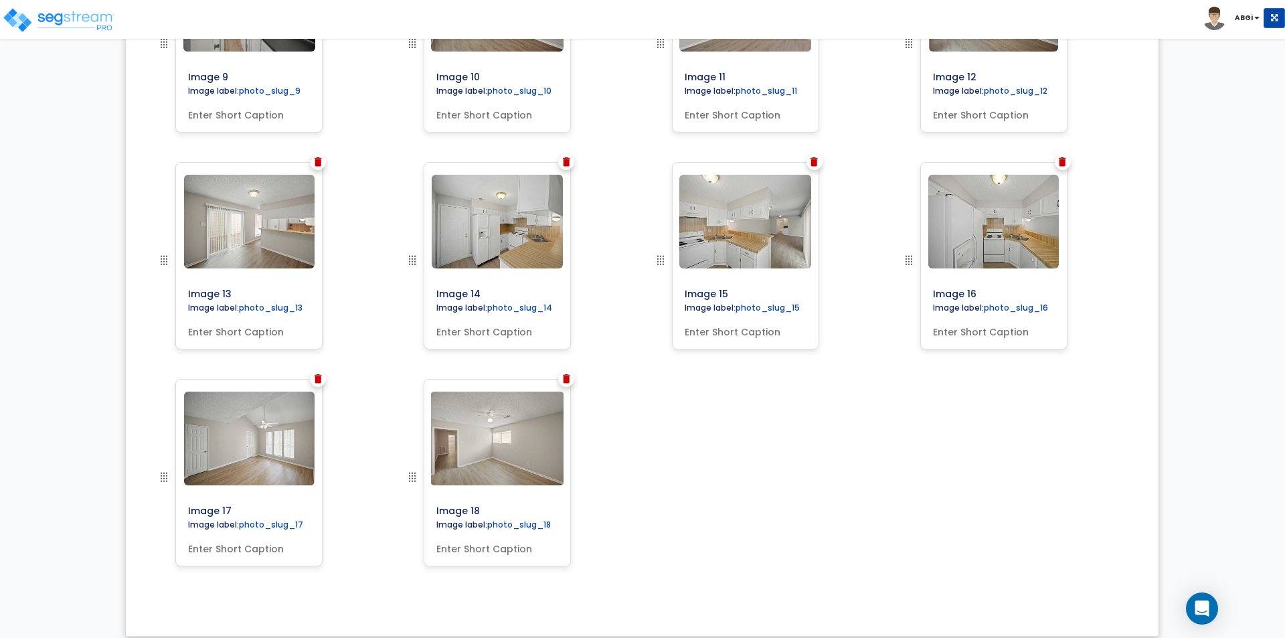
scroll to position [1034, 0]
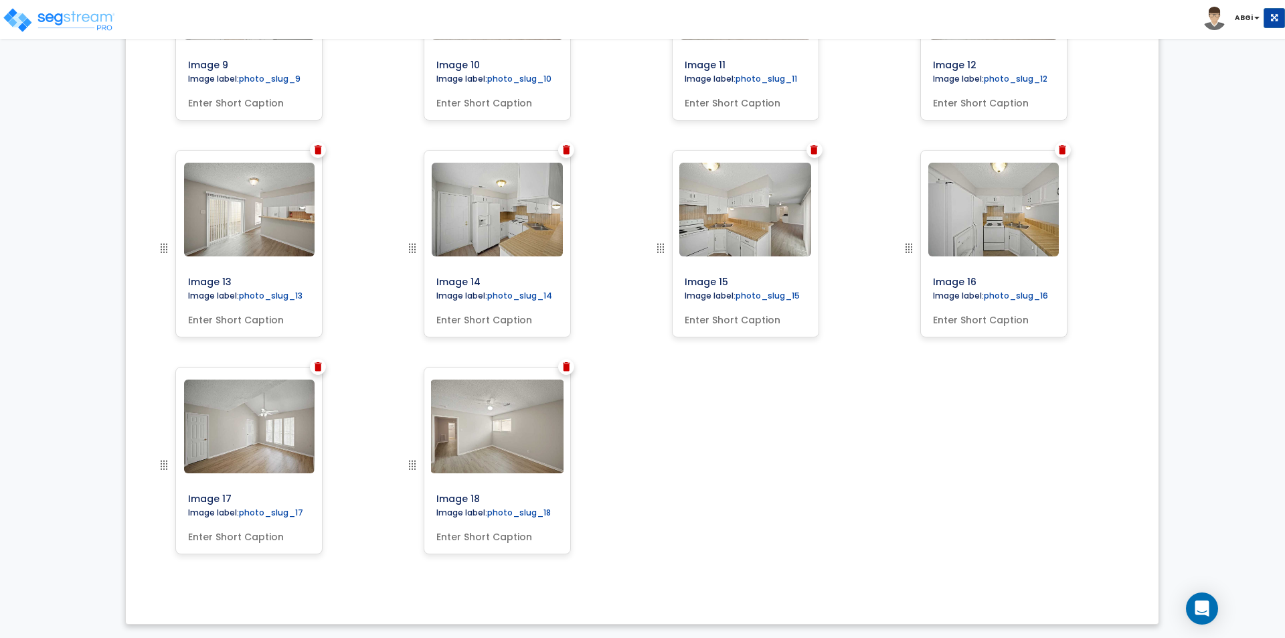
click at [563, 369] on img at bounding box center [566, 366] width 7 height 9
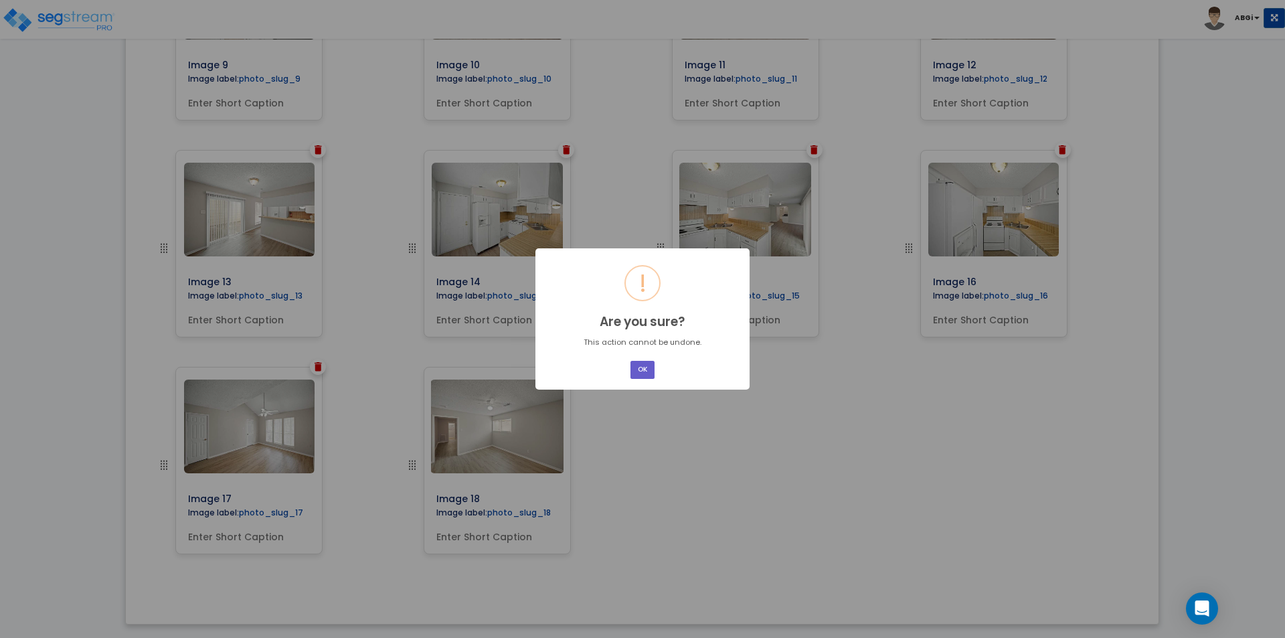
click at [637, 373] on button "OK" at bounding box center [642, 370] width 24 height 18
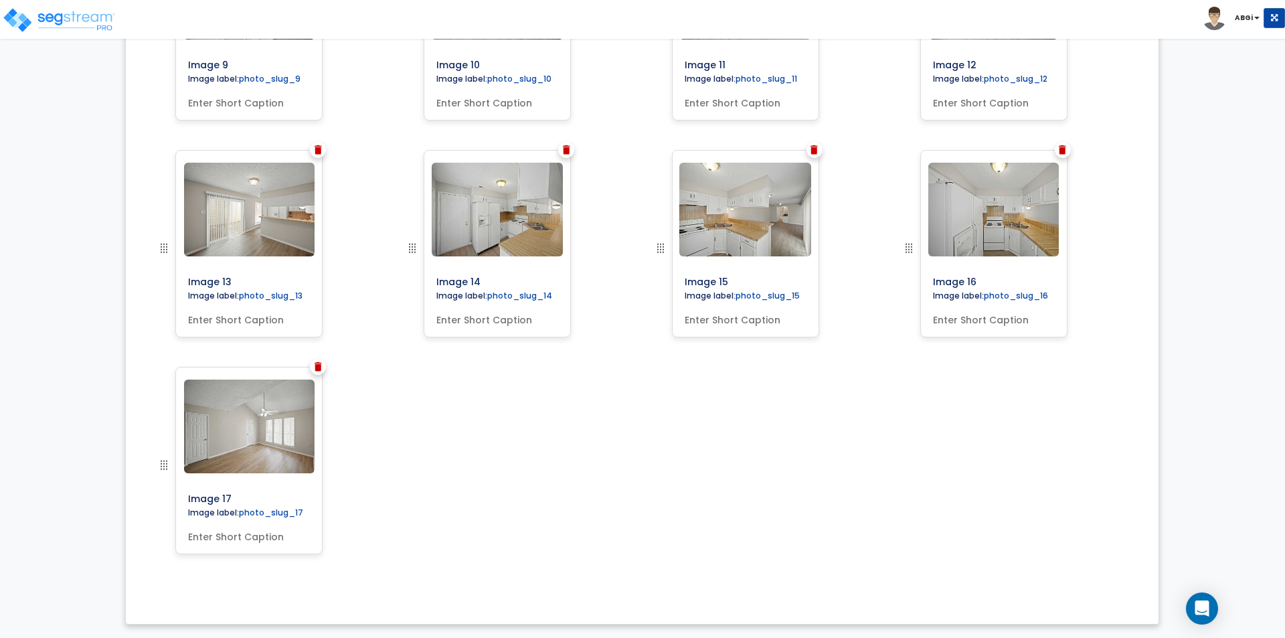
click at [315, 368] on img at bounding box center [318, 366] width 7 height 9
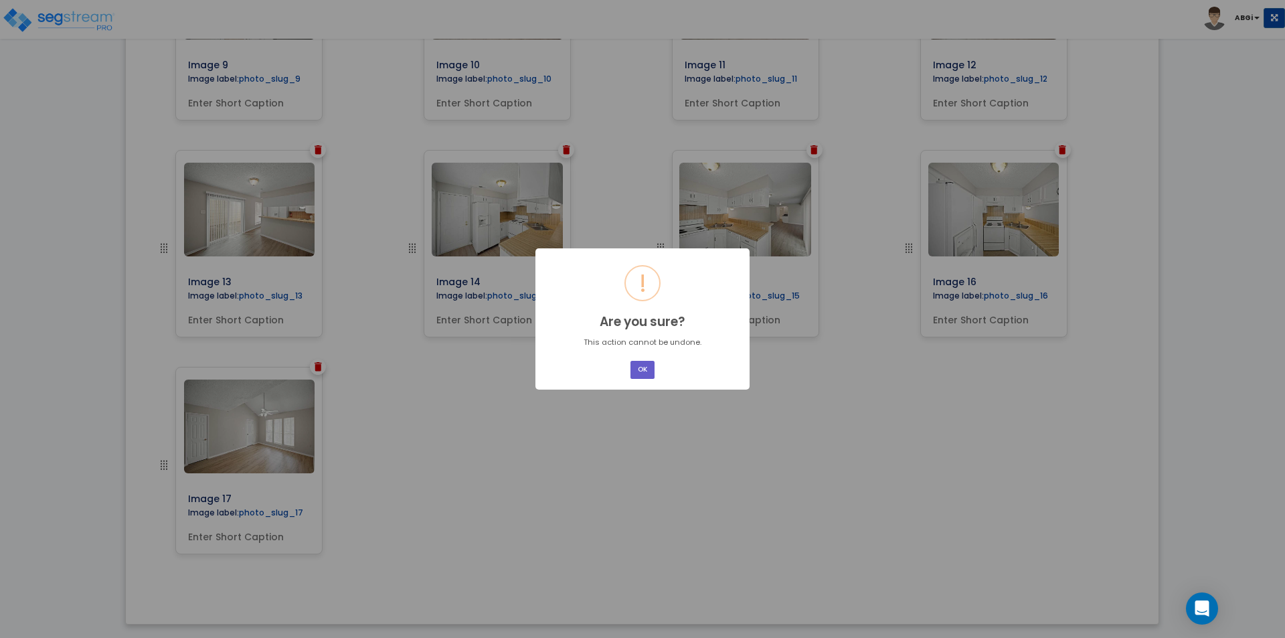
click at [649, 375] on button "OK" at bounding box center [642, 370] width 24 height 18
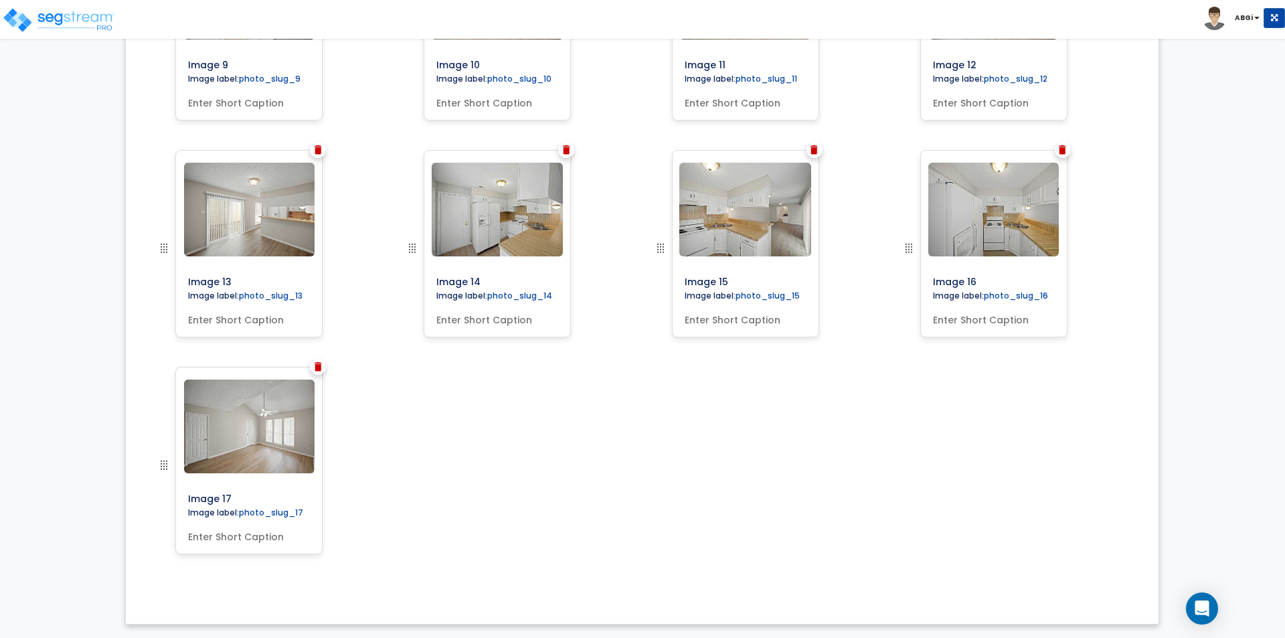
scroll to position [817, 0]
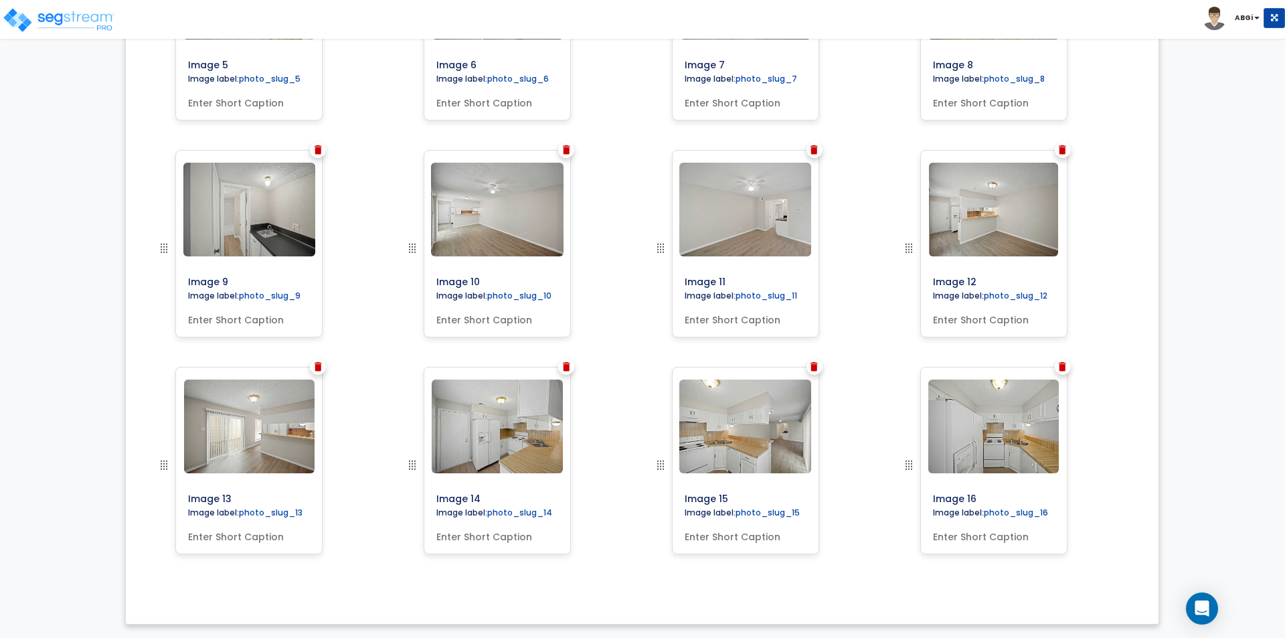
click at [315, 370] on img at bounding box center [318, 366] width 7 height 9
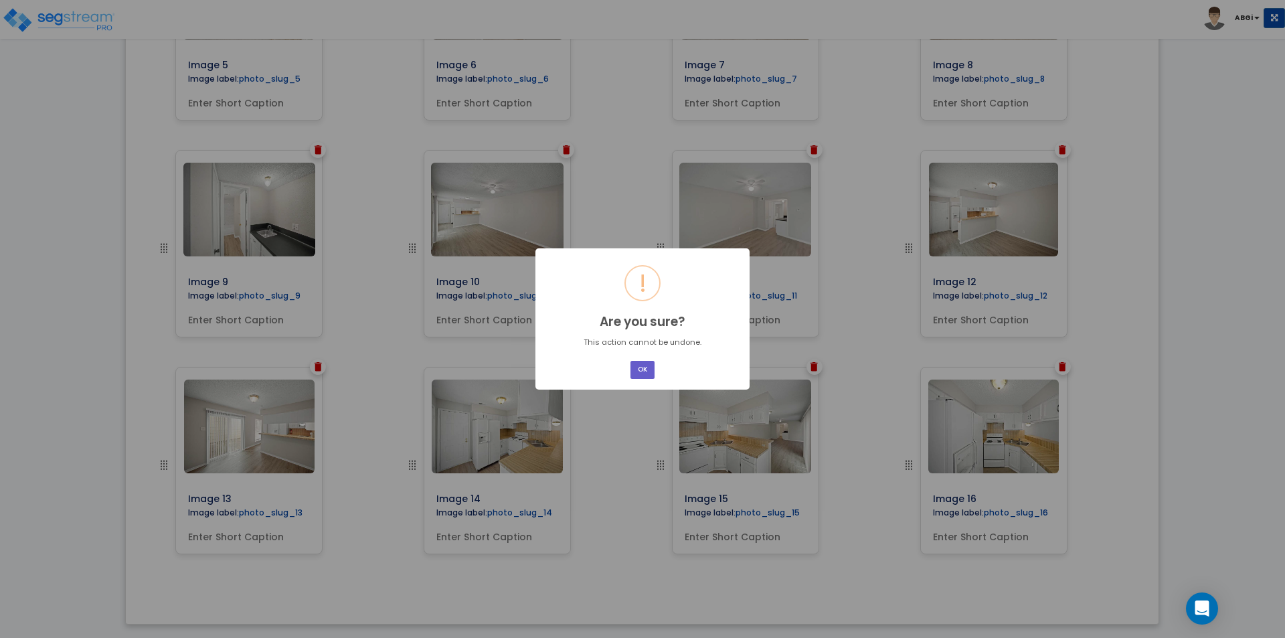
click at [631, 374] on button "OK" at bounding box center [642, 370] width 24 height 18
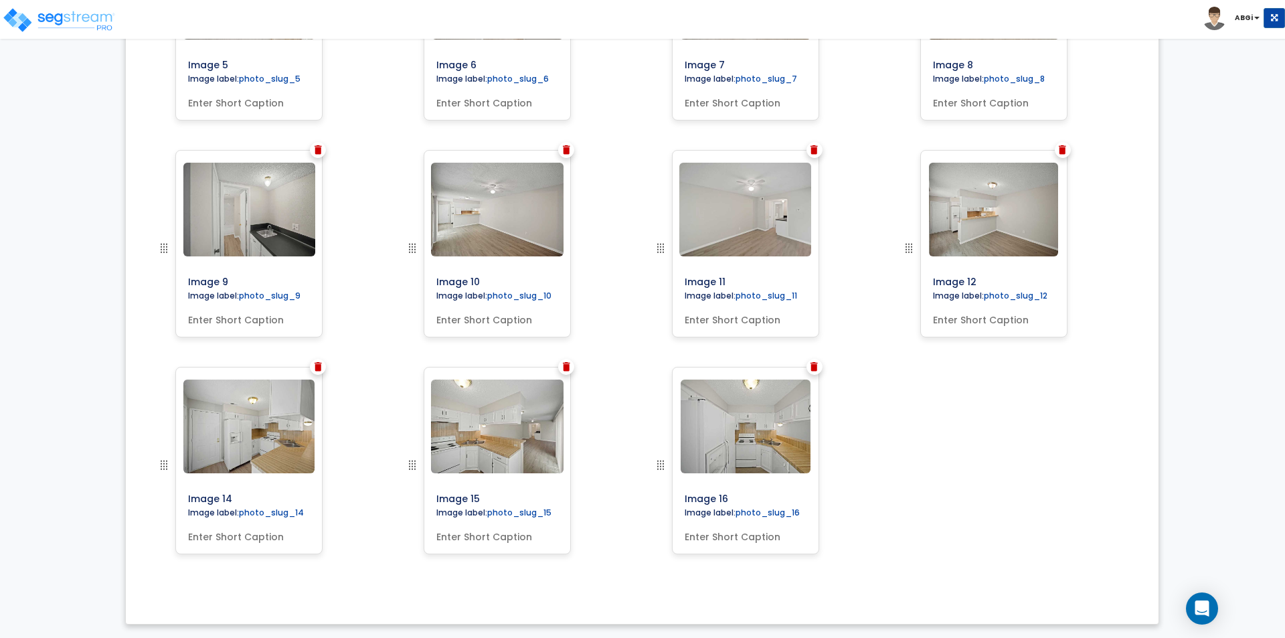
click at [818, 366] on div at bounding box center [814, 367] width 16 height 16
click at [816, 366] on img at bounding box center [813, 366] width 7 height 9
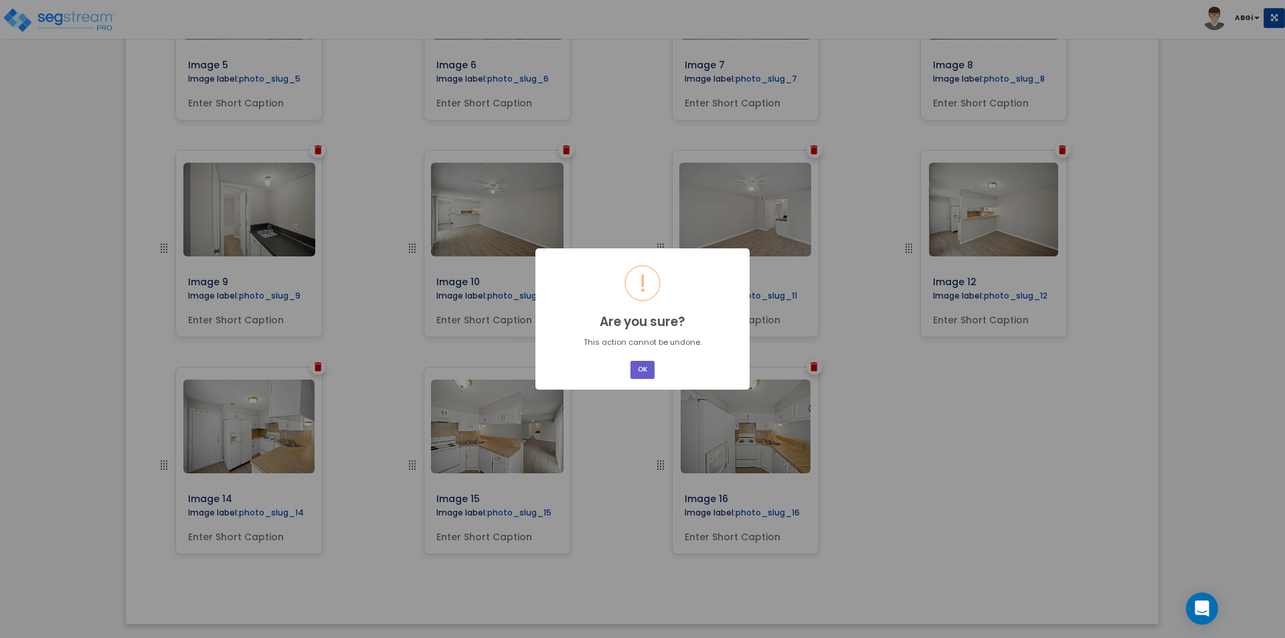
click at [651, 363] on button "OK" at bounding box center [642, 370] width 24 height 18
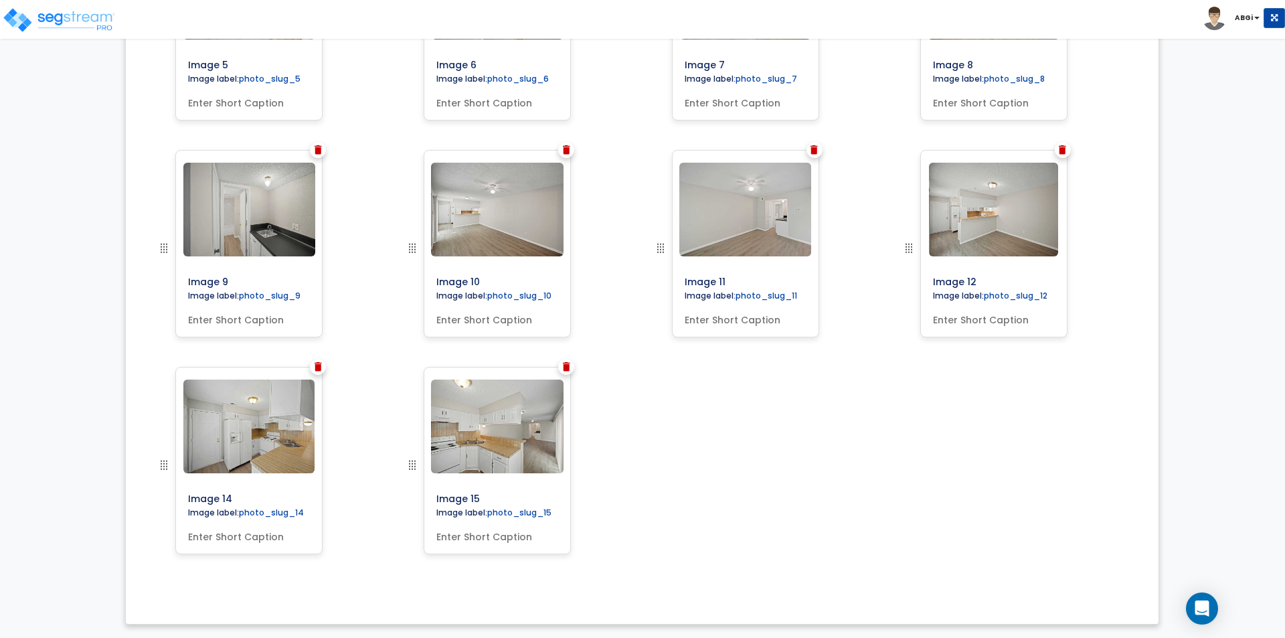
click at [565, 371] on img at bounding box center [566, 366] width 7 height 9
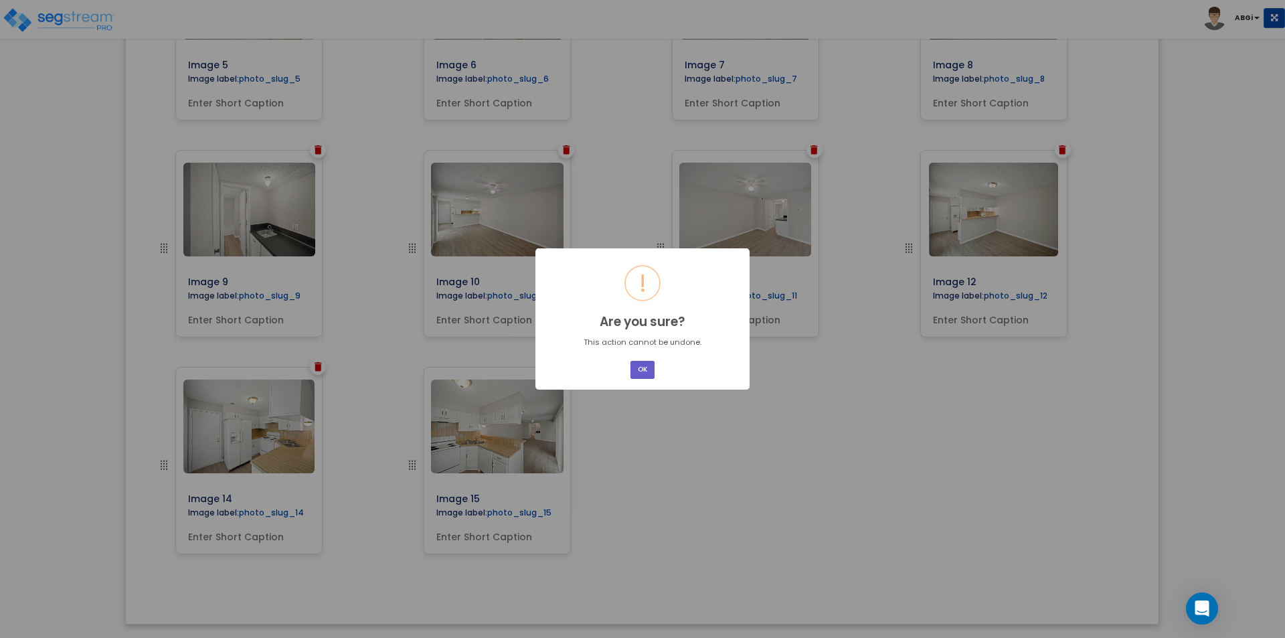
click at [634, 375] on button "OK" at bounding box center [642, 370] width 24 height 18
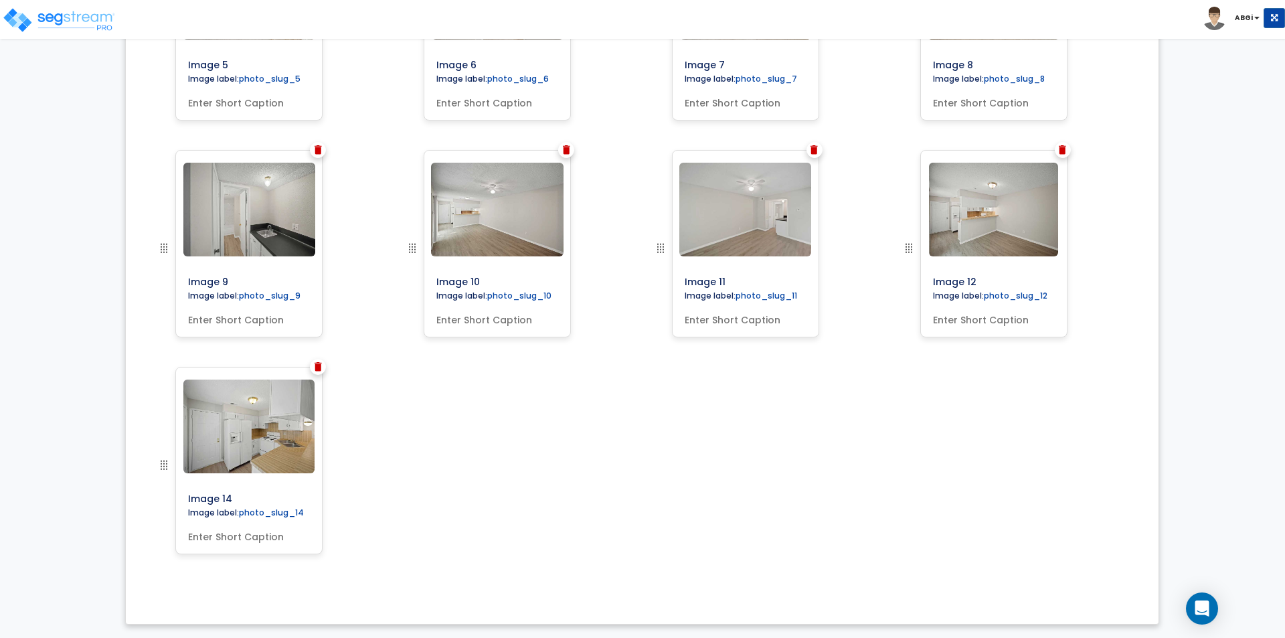
click at [317, 366] on img at bounding box center [318, 366] width 7 height 9
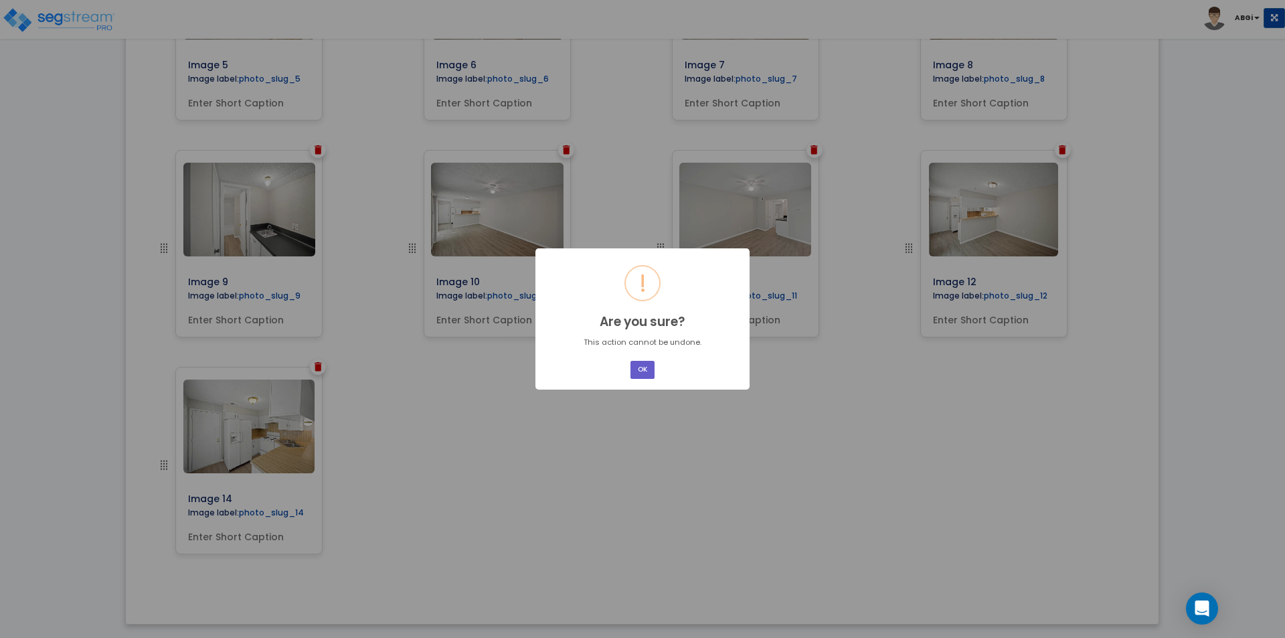
click at [640, 366] on button "OK" at bounding box center [642, 370] width 24 height 18
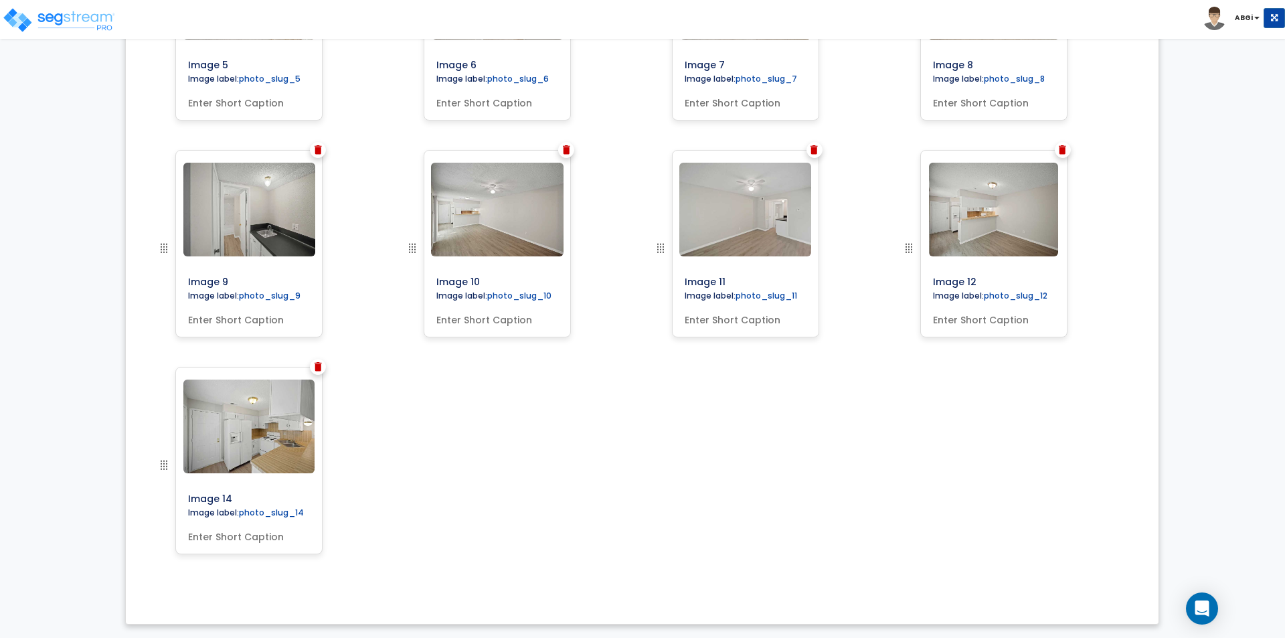
scroll to position [600, 0]
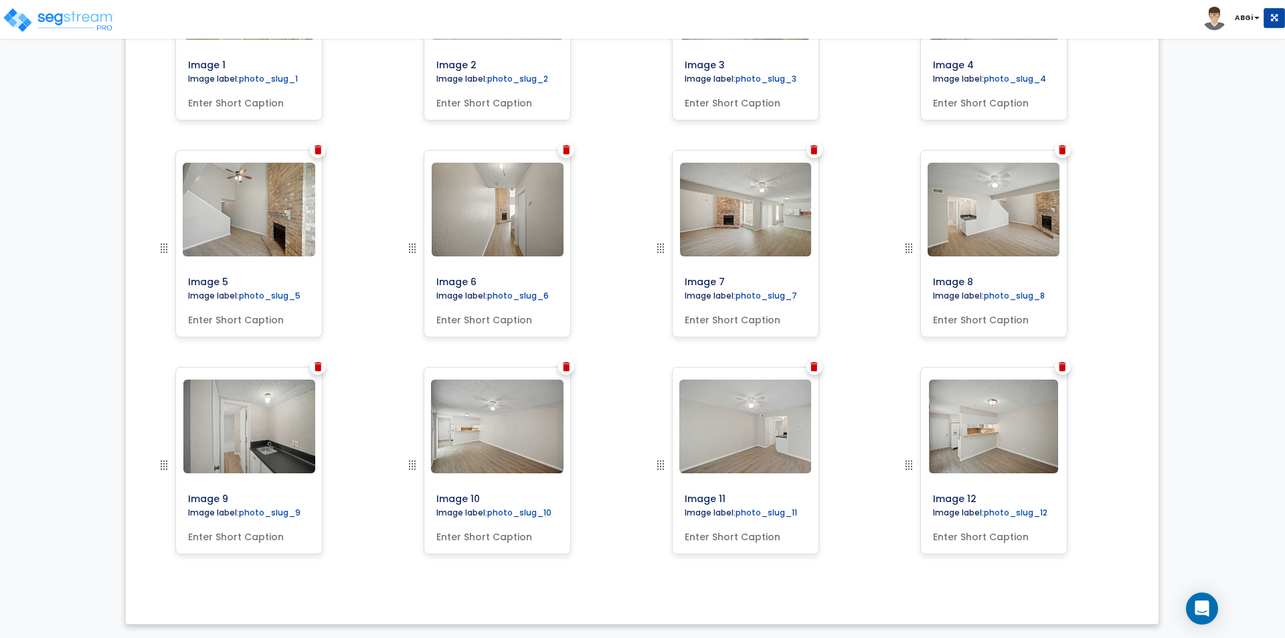
click at [1063, 369] on img at bounding box center [1062, 366] width 7 height 9
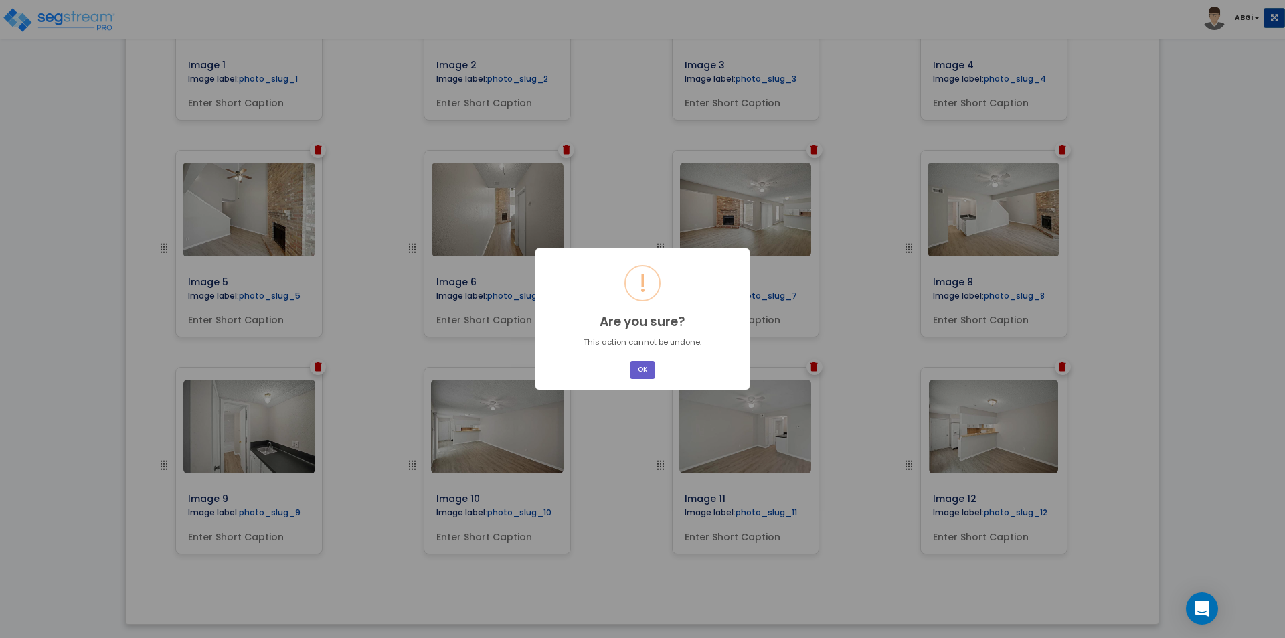
click at [644, 367] on button "OK" at bounding box center [642, 370] width 24 height 18
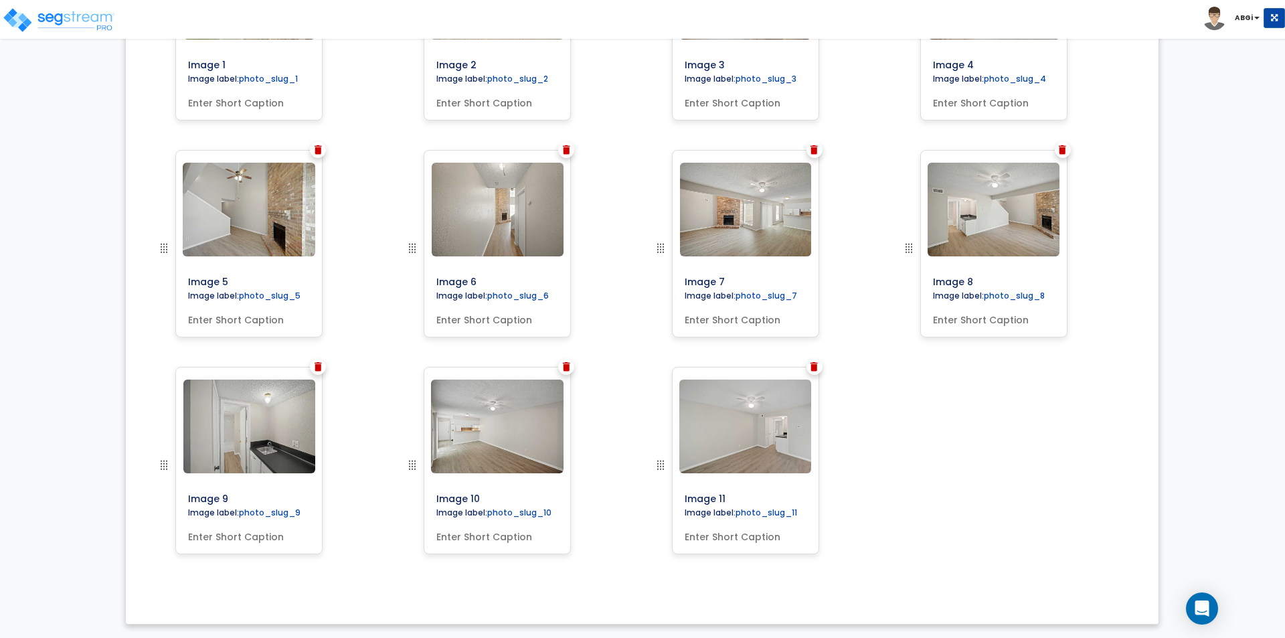
click at [812, 364] on img at bounding box center [813, 366] width 7 height 9
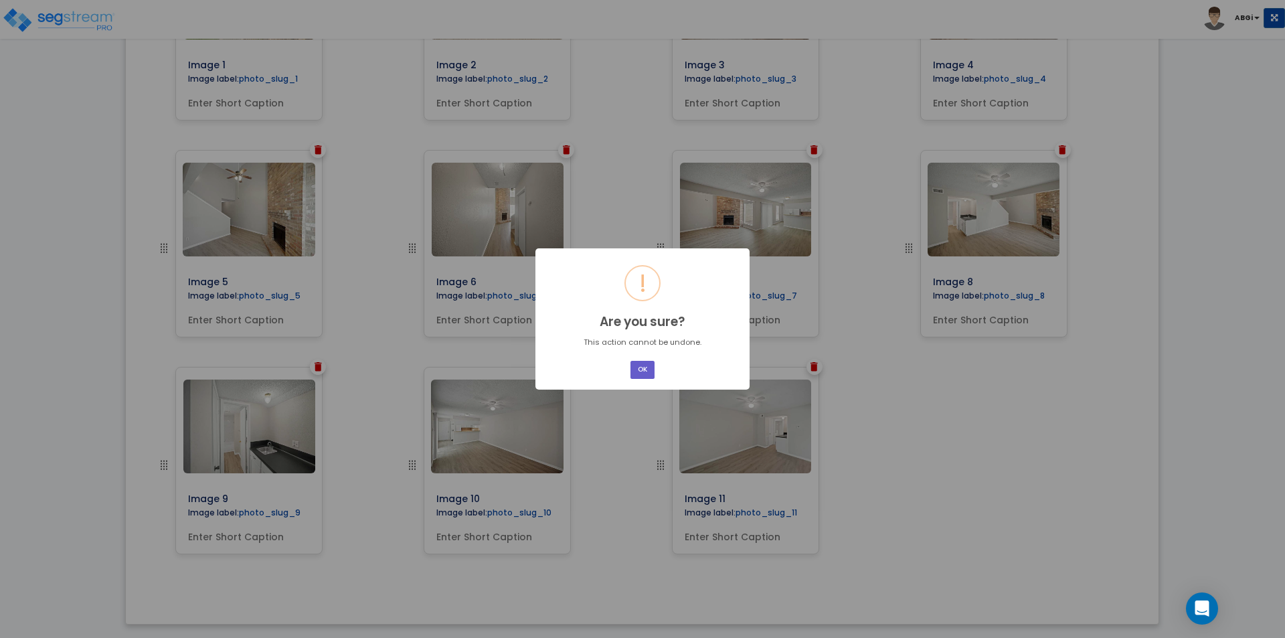
click at [648, 371] on button "OK" at bounding box center [642, 370] width 24 height 18
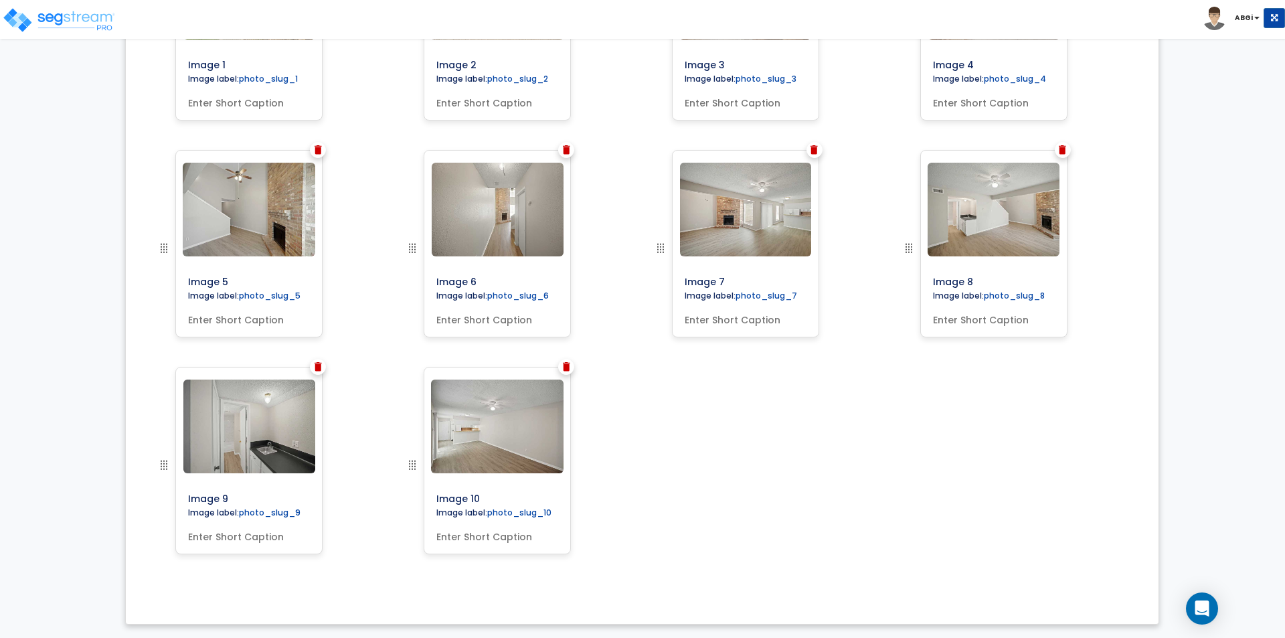
click at [568, 365] on img at bounding box center [566, 366] width 7 height 9
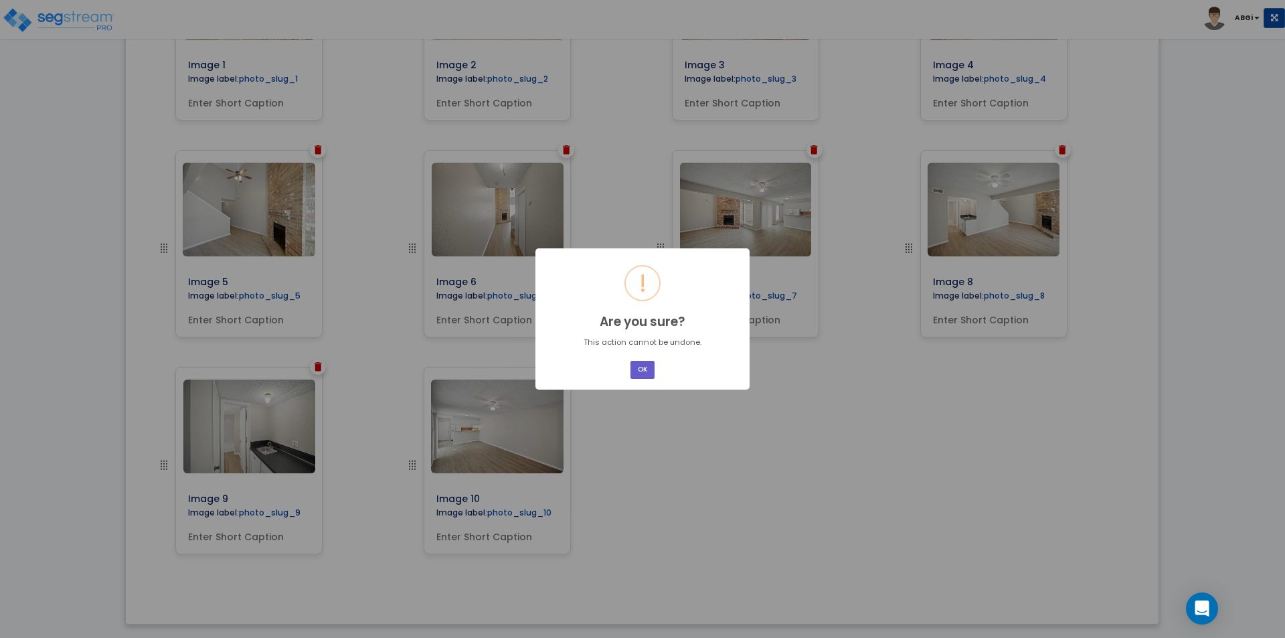
click at [641, 372] on button "OK" at bounding box center [642, 370] width 24 height 18
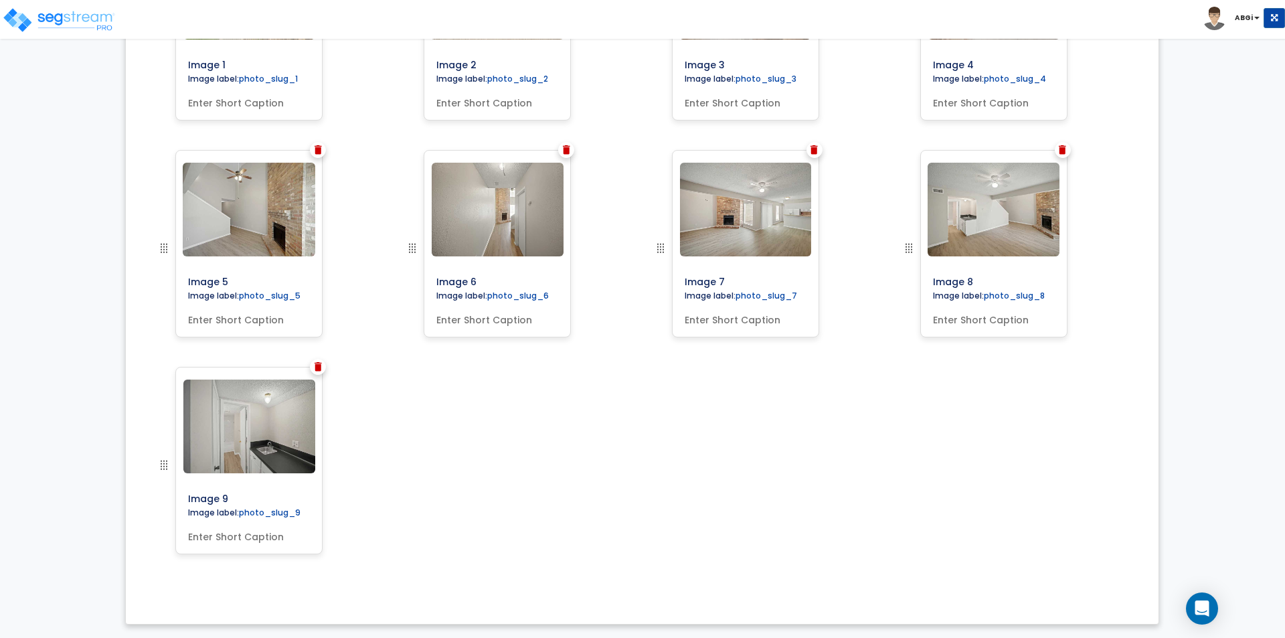
click at [317, 367] on img at bounding box center [318, 366] width 7 height 9
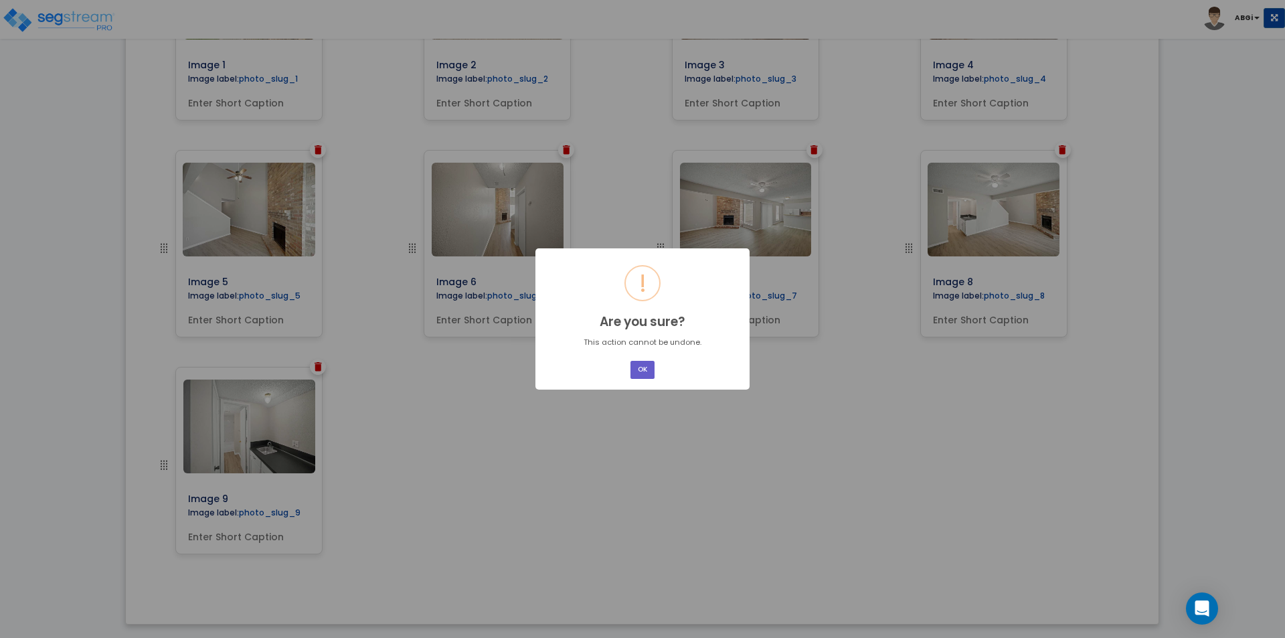
click at [636, 365] on button "OK" at bounding box center [642, 370] width 24 height 18
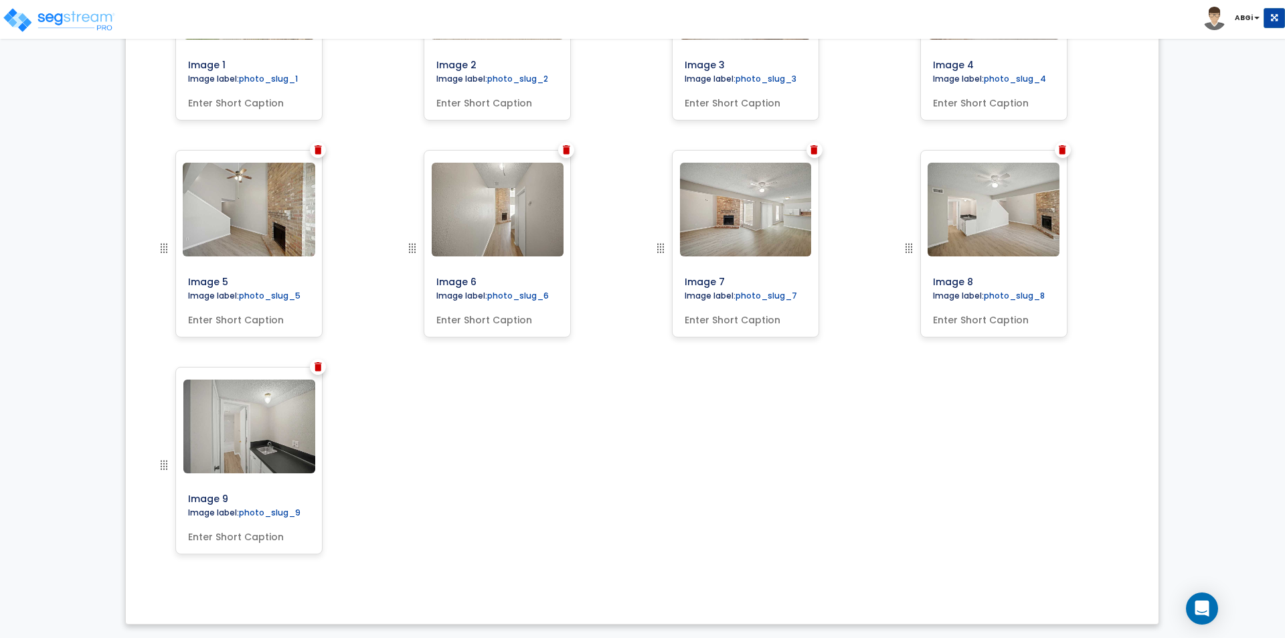
scroll to position [383, 0]
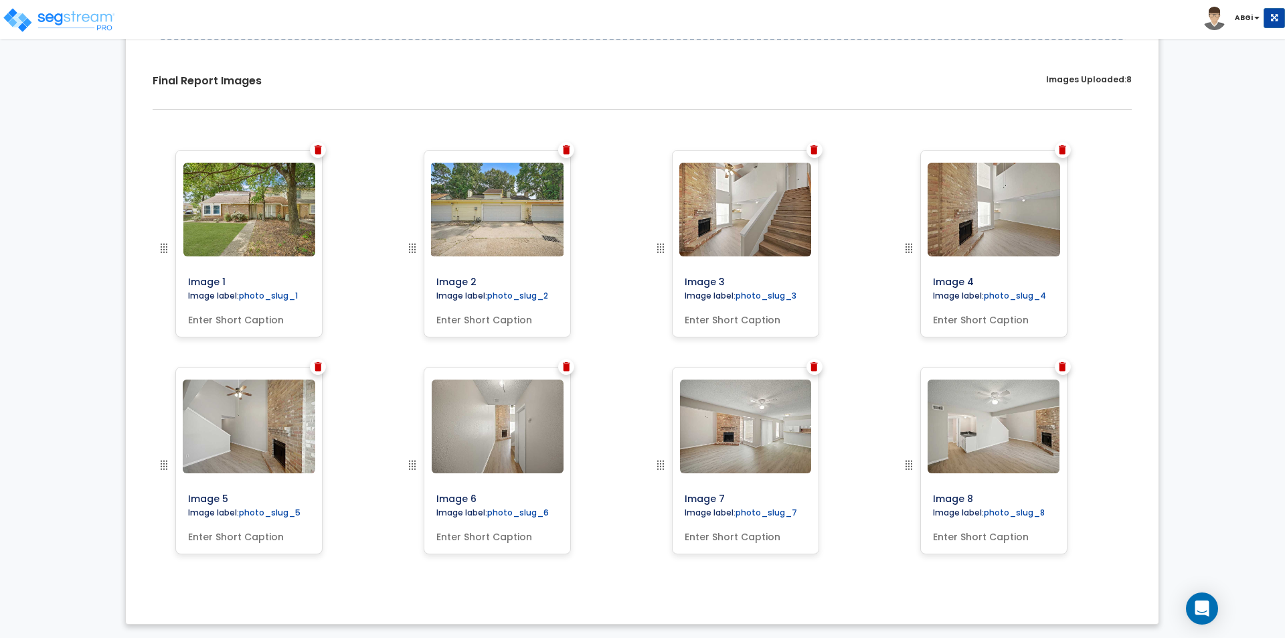
click at [1065, 369] on img at bounding box center [1062, 366] width 7 height 9
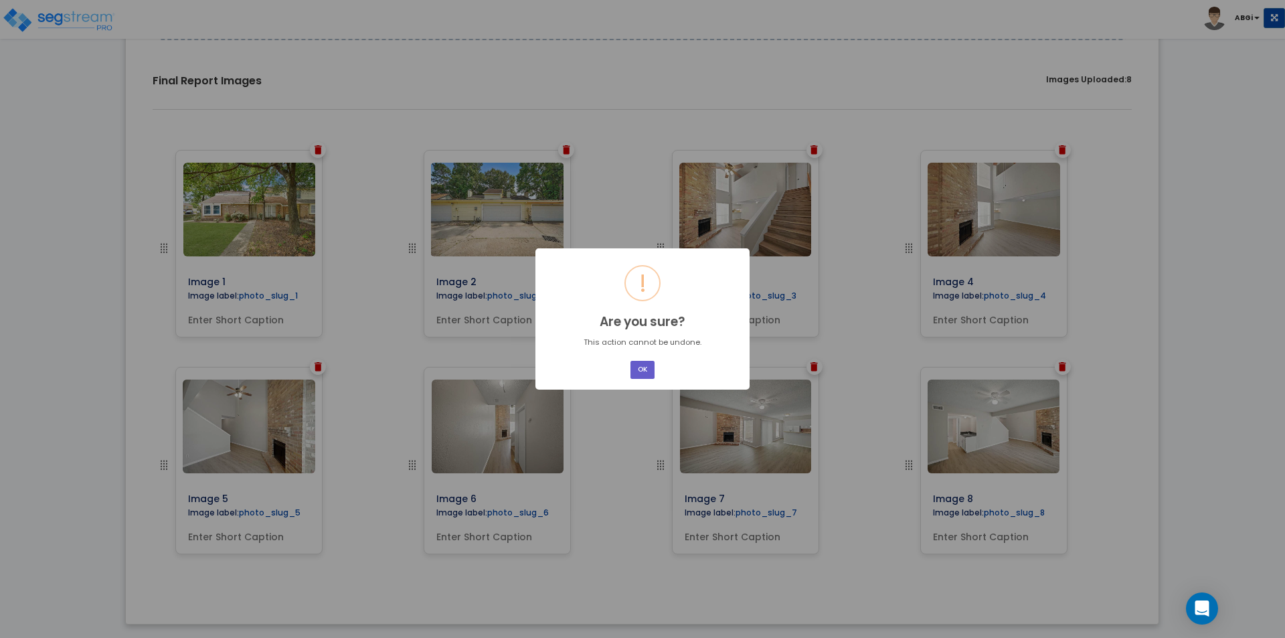
click at [640, 365] on button "OK" at bounding box center [642, 370] width 24 height 18
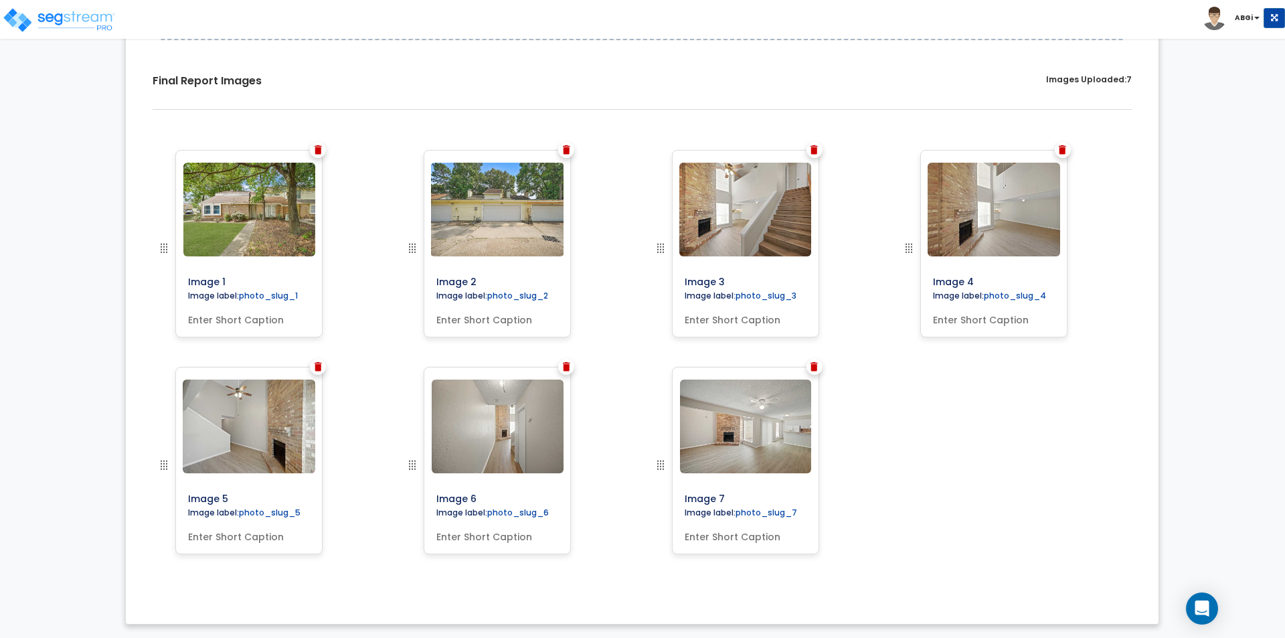
click at [813, 370] on img at bounding box center [813, 366] width 7 height 9
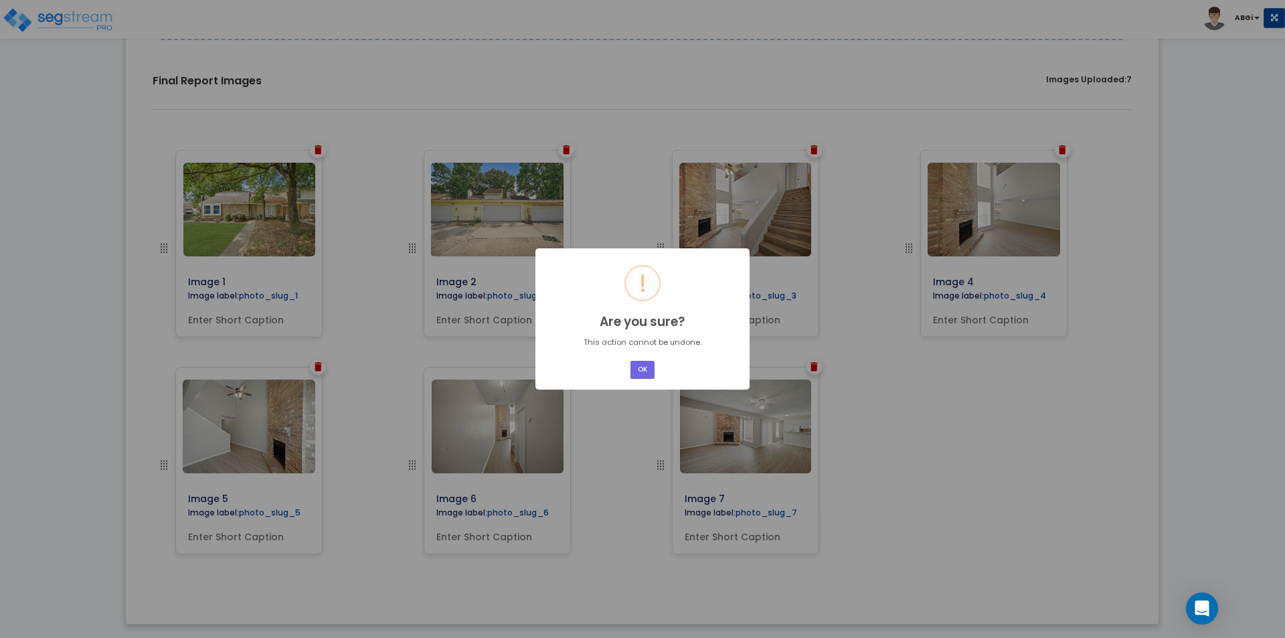
click at [642, 370] on button "OK" at bounding box center [642, 370] width 24 height 18
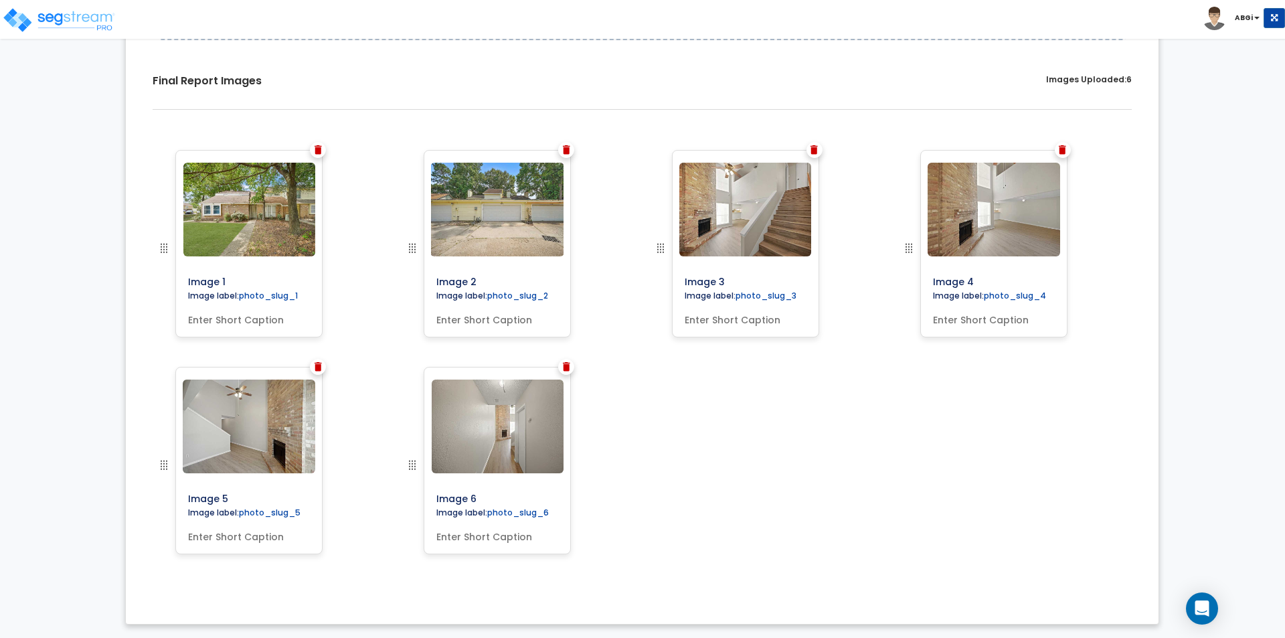
click at [563, 367] on img at bounding box center [566, 366] width 7 height 9
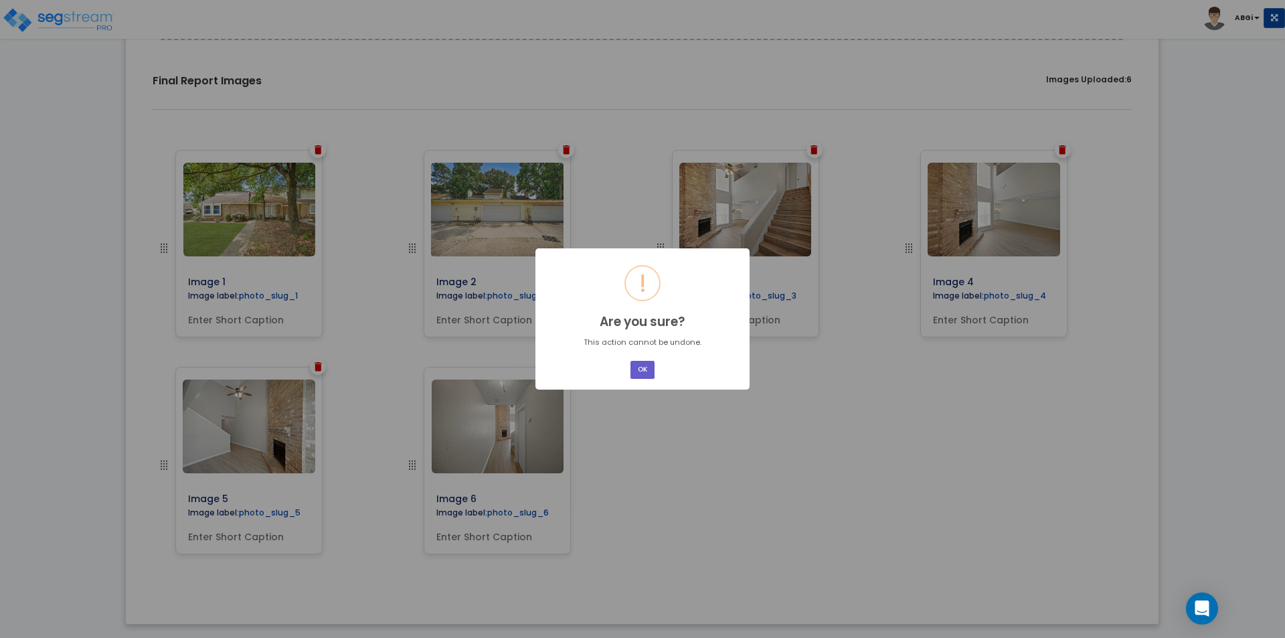
click at [634, 369] on button "OK" at bounding box center [642, 370] width 24 height 18
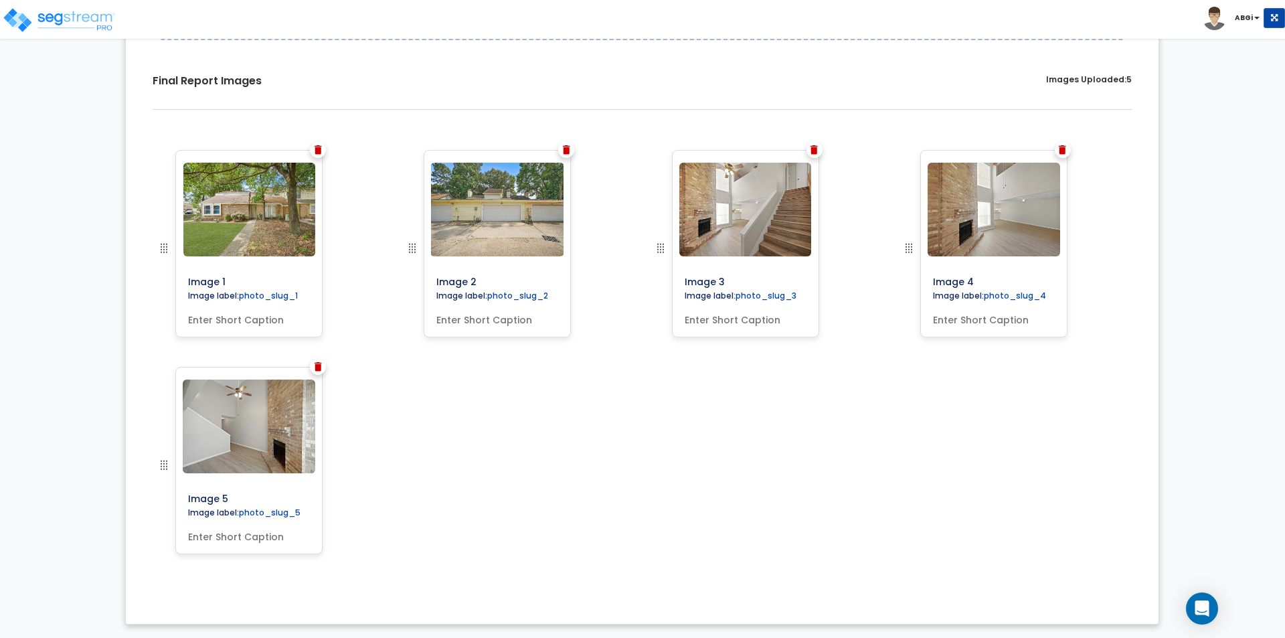
click at [321, 364] on img at bounding box center [318, 366] width 7 height 9
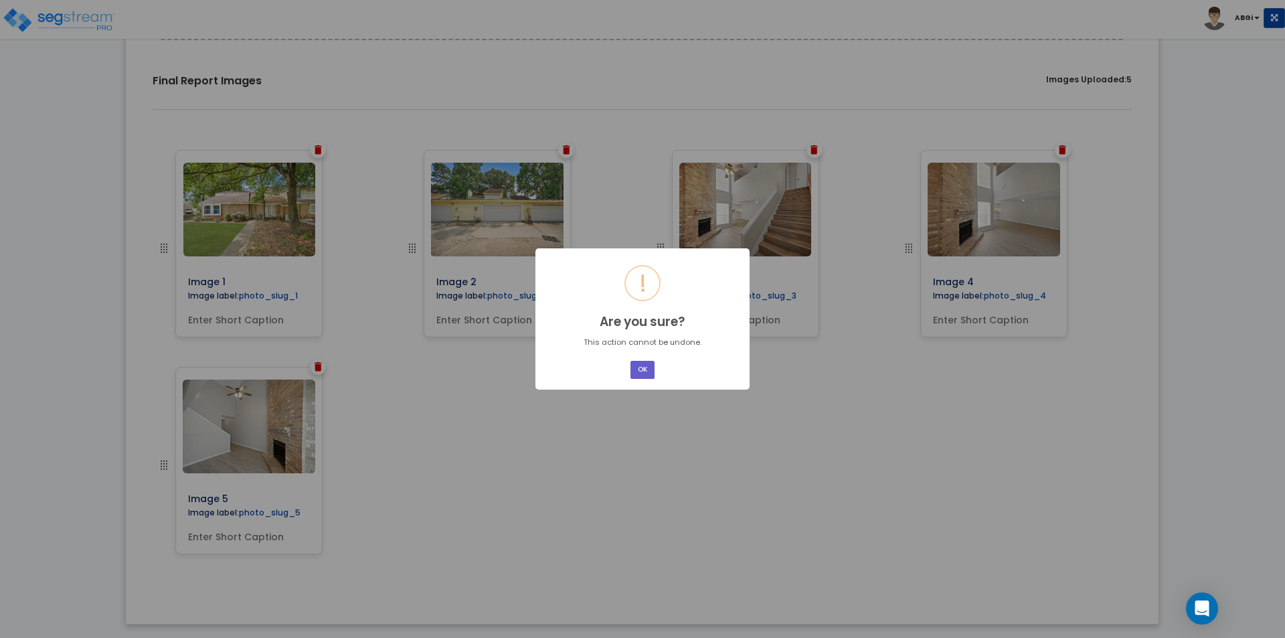
click at [638, 371] on button "OK" at bounding box center [642, 370] width 24 height 18
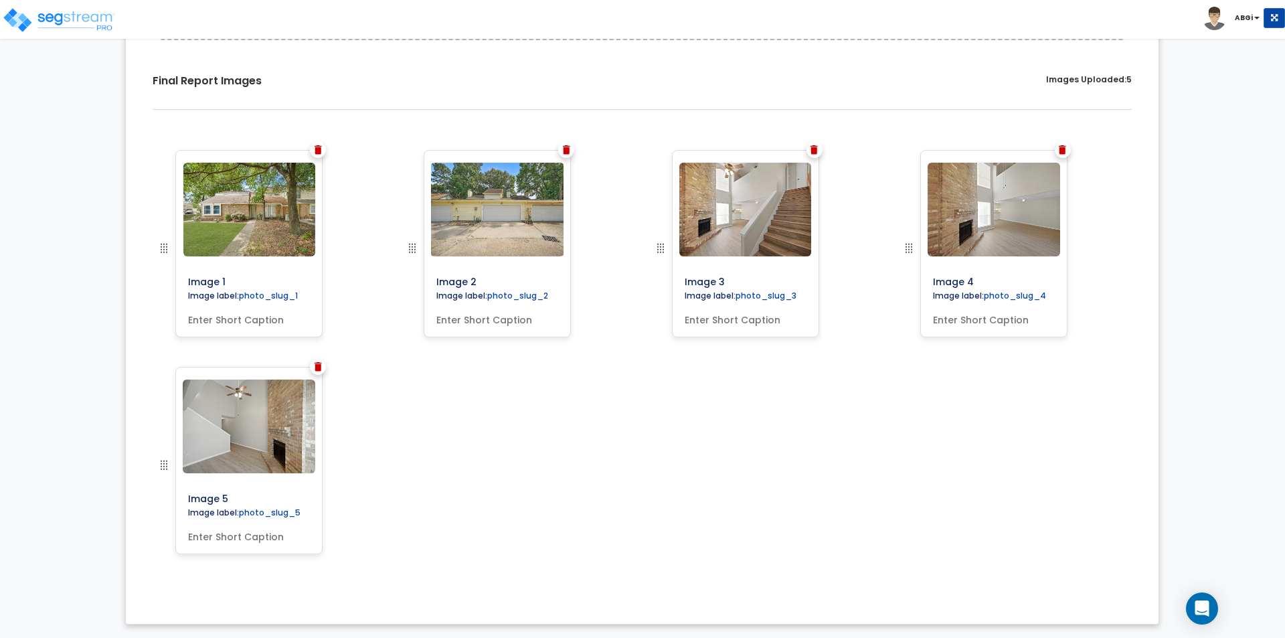
scroll to position [167, 0]
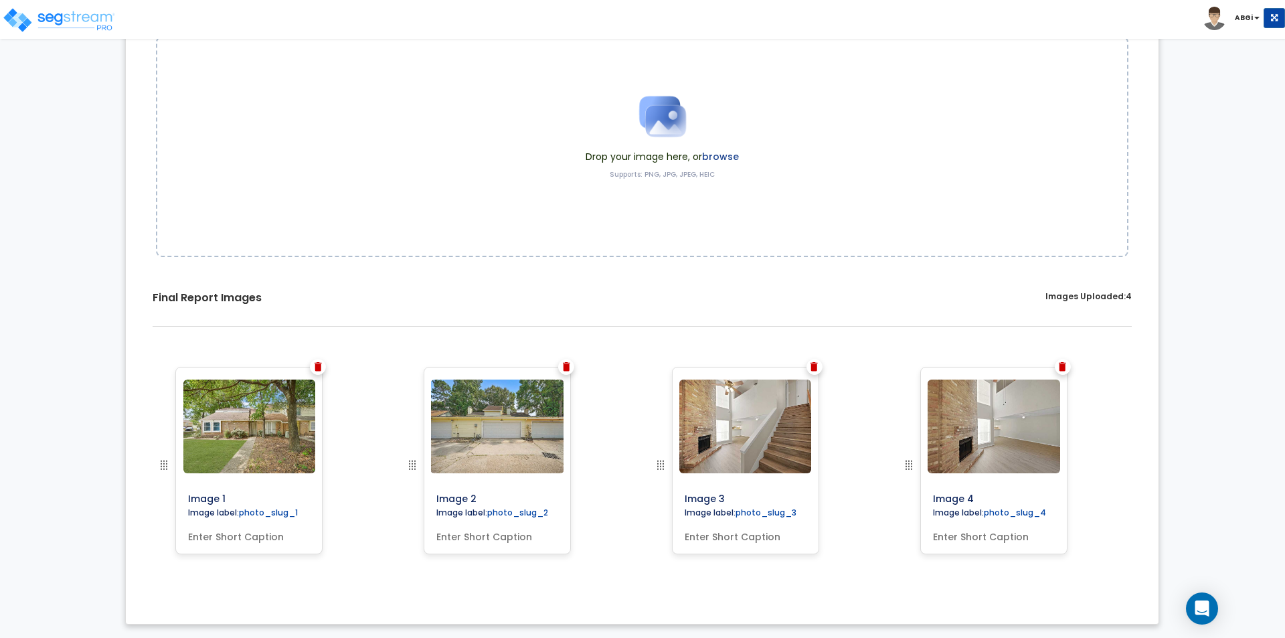
click at [1064, 367] on img at bounding box center [1062, 366] width 7 height 9
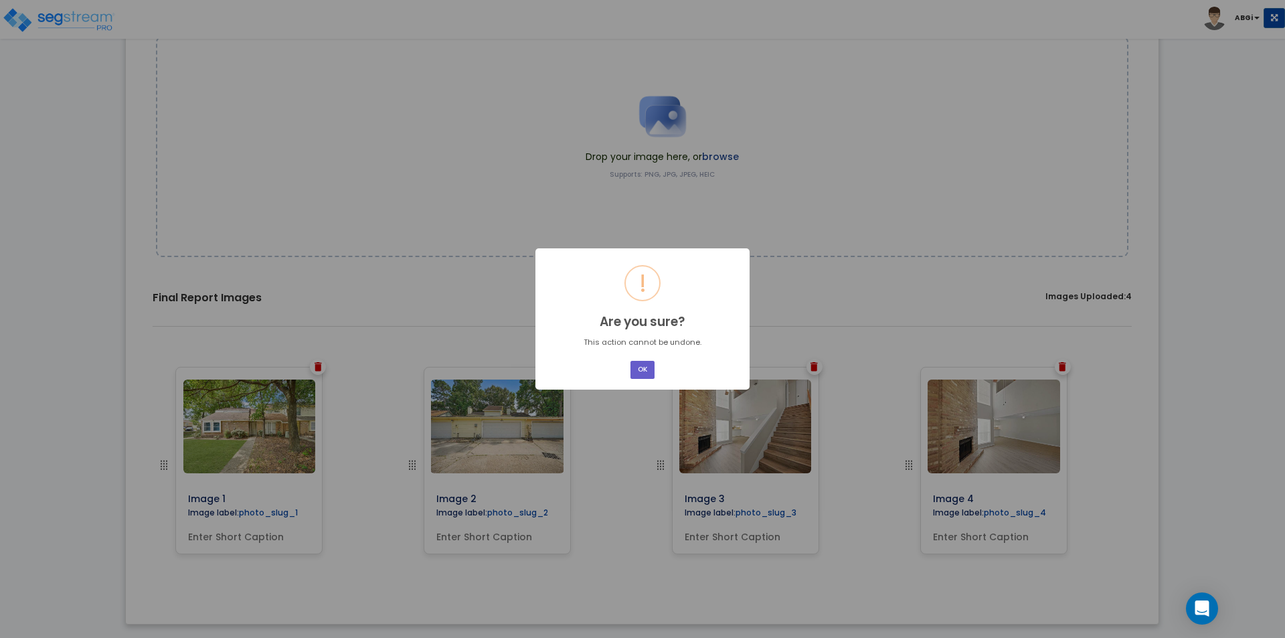
click at [649, 365] on button "OK" at bounding box center [642, 370] width 24 height 18
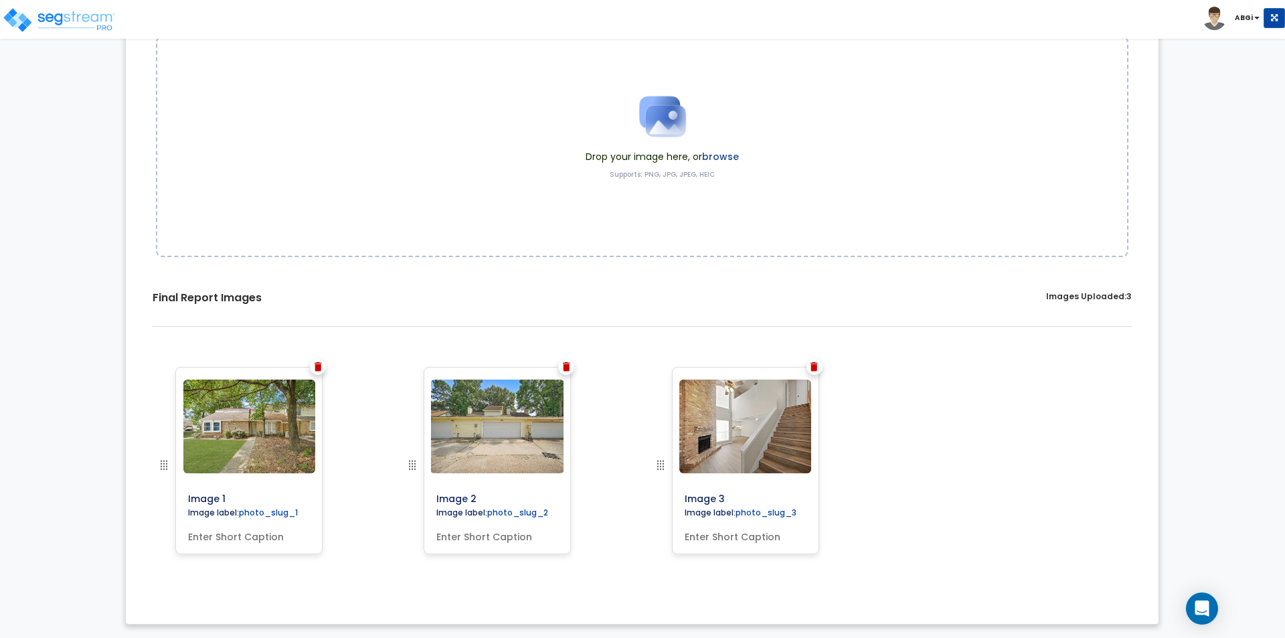
click at [814, 366] on img at bounding box center [813, 366] width 7 height 9
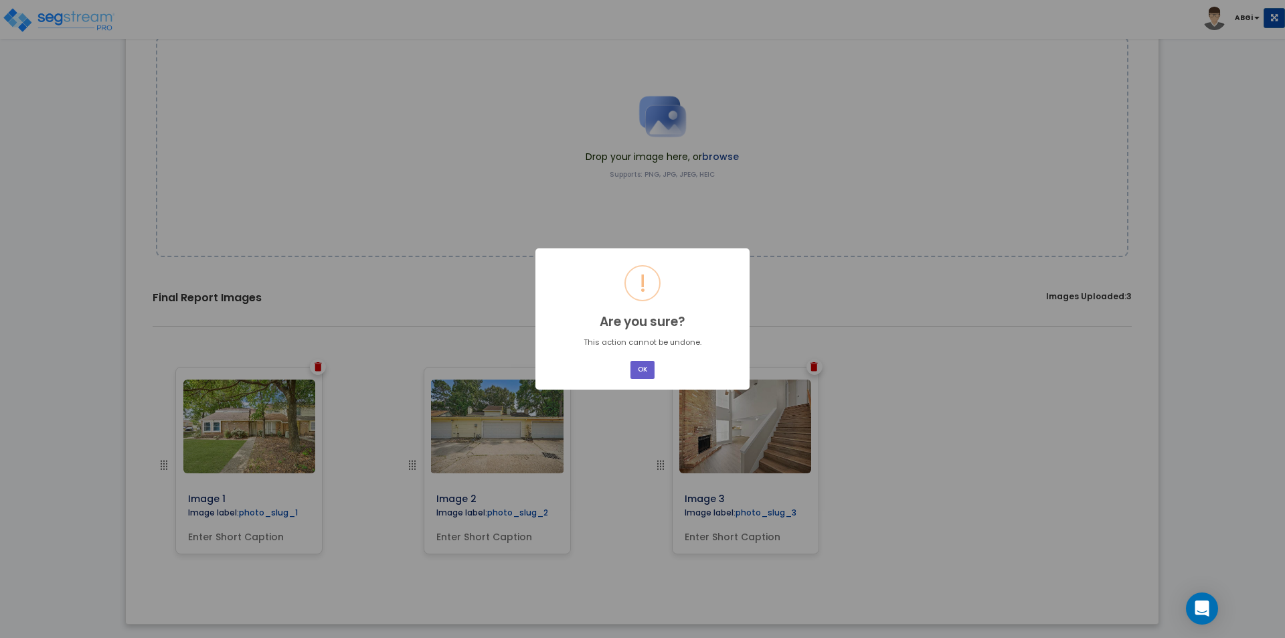
click at [643, 364] on button "OK" at bounding box center [642, 370] width 24 height 18
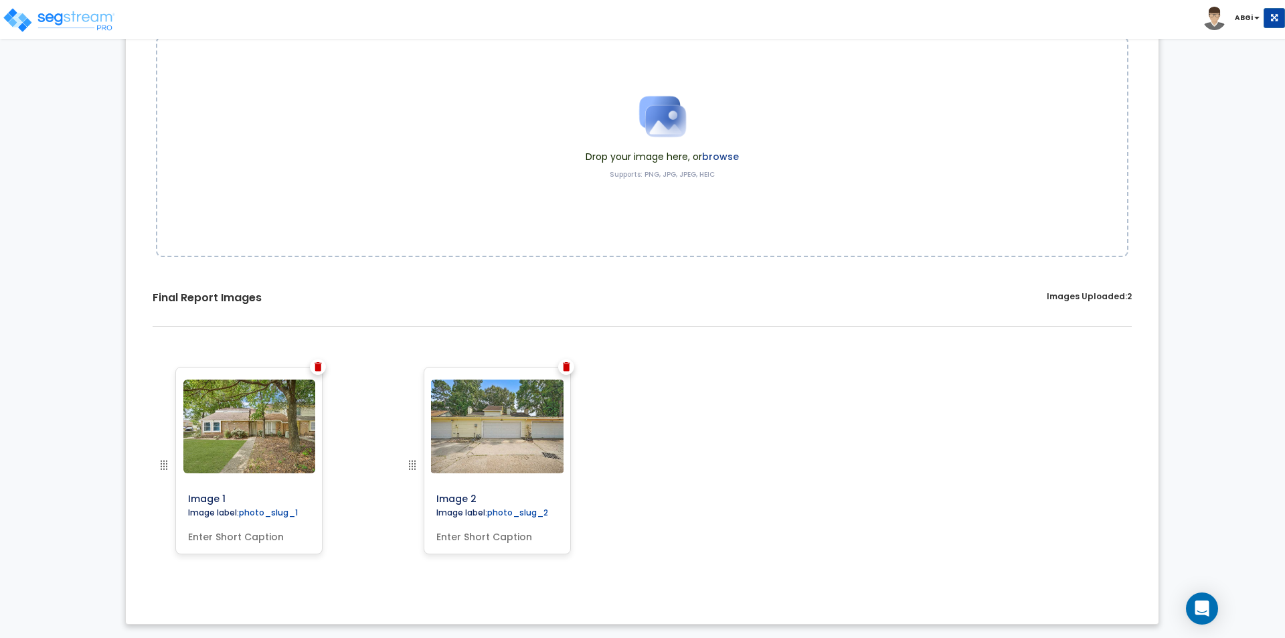
click at [568, 365] on img at bounding box center [566, 366] width 7 height 9
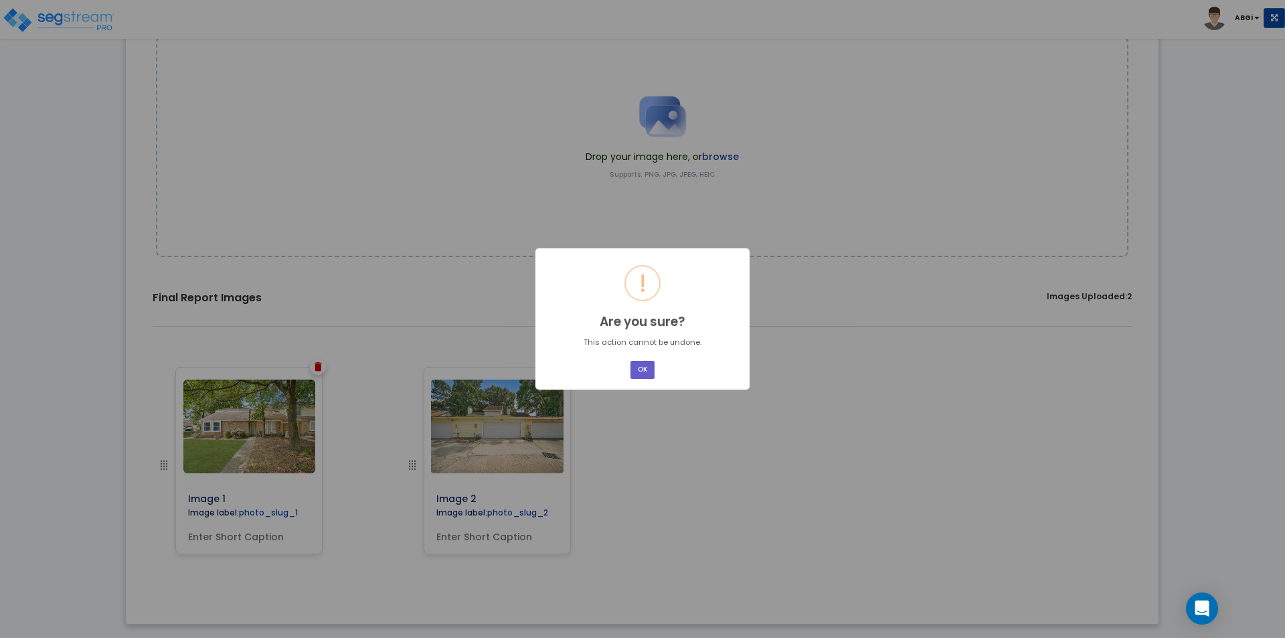
click at [632, 369] on button "OK" at bounding box center [642, 370] width 24 height 18
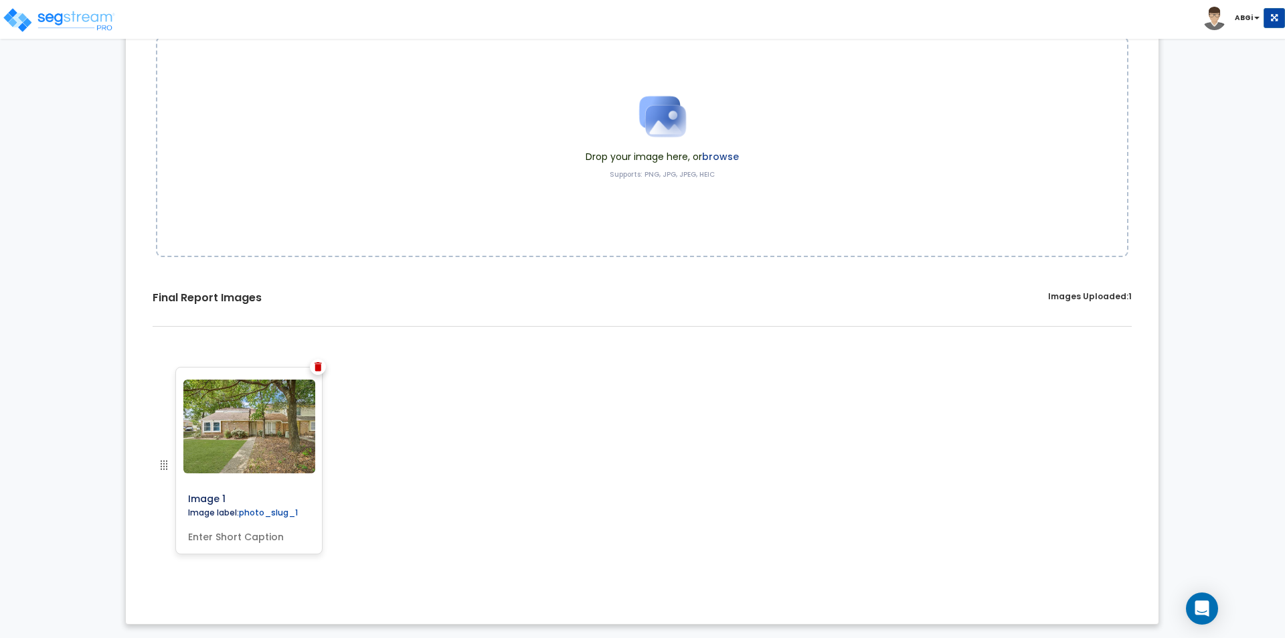
click at [319, 364] on img at bounding box center [318, 366] width 7 height 9
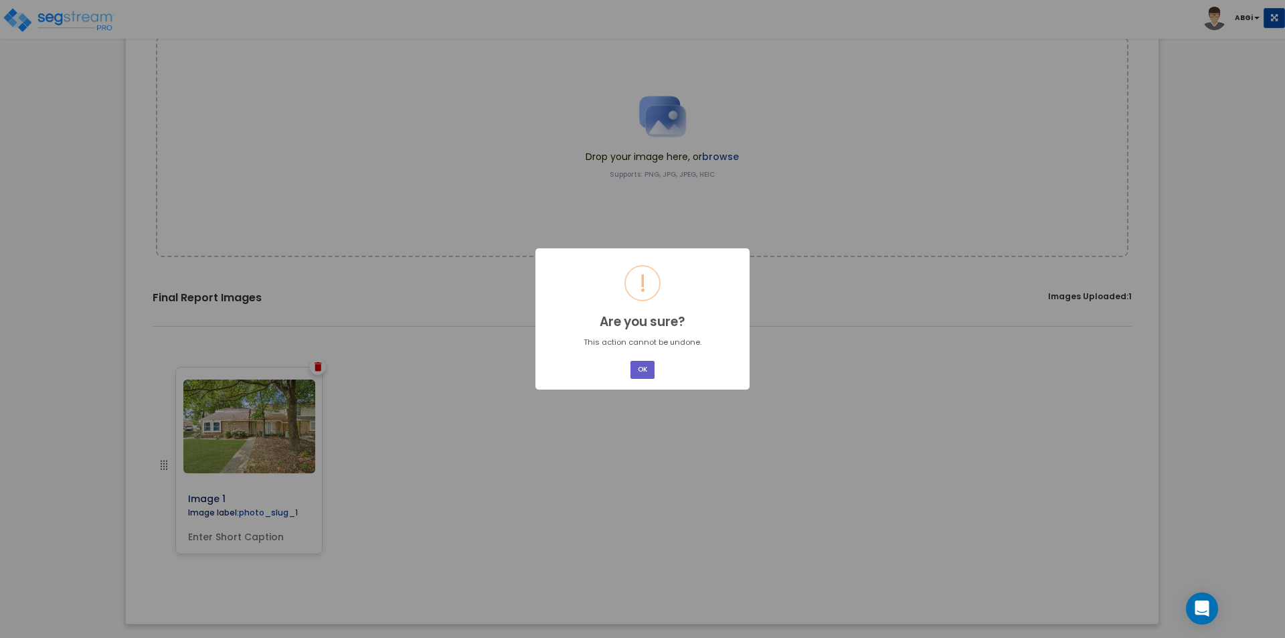
click at [648, 366] on button "OK" at bounding box center [642, 370] width 24 height 18
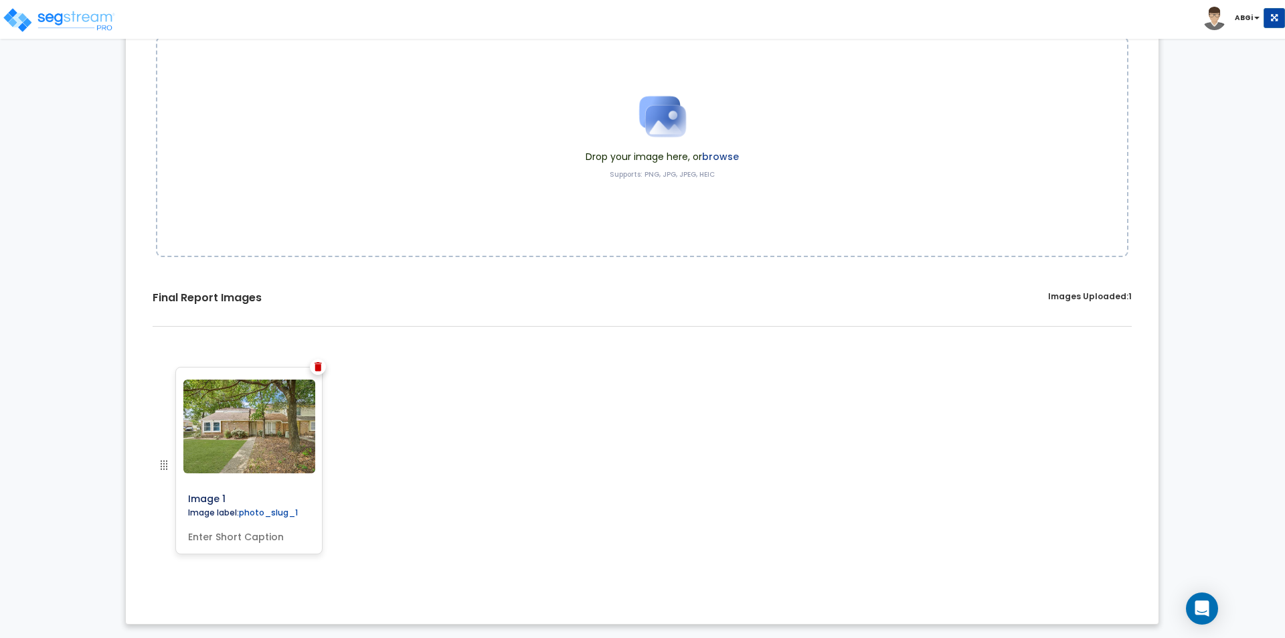
scroll to position [0, 0]
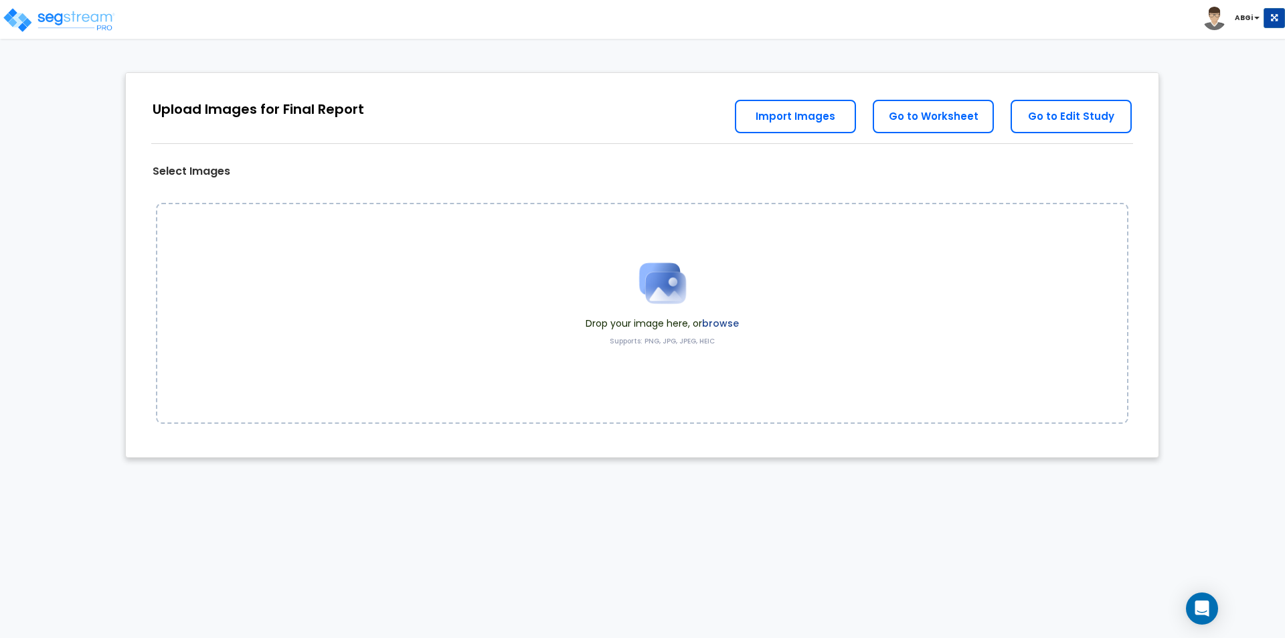
click at [677, 292] on img at bounding box center [662, 283] width 67 height 67
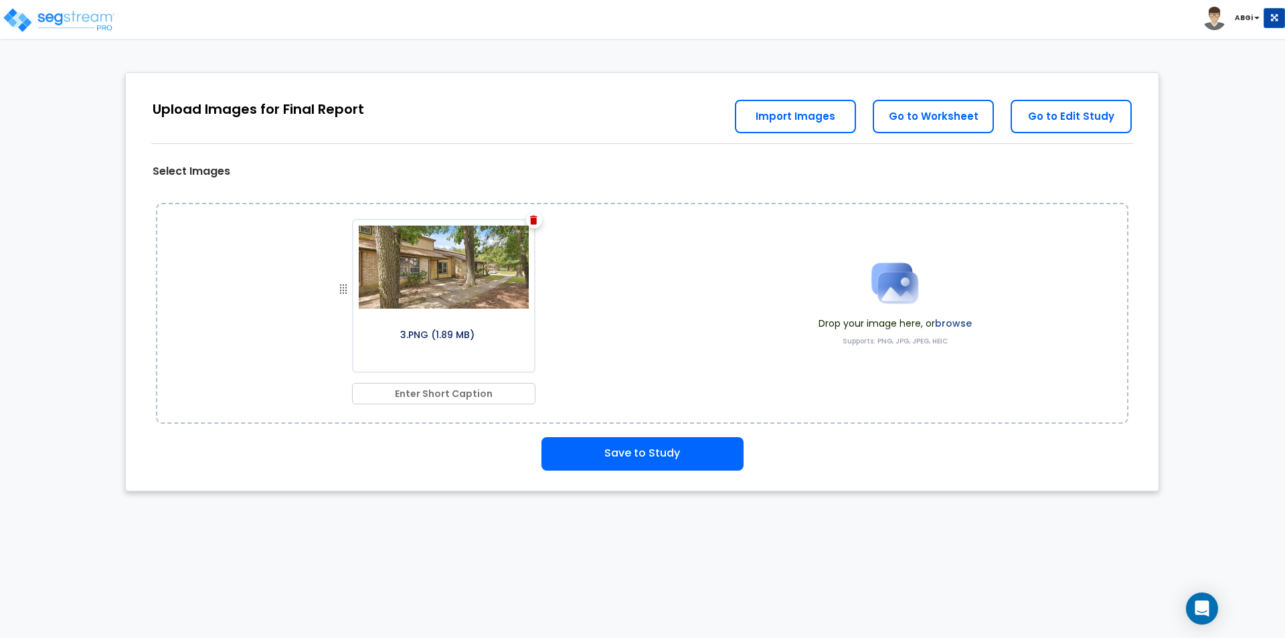
click at [893, 300] on img at bounding box center [894, 283] width 67 height 67
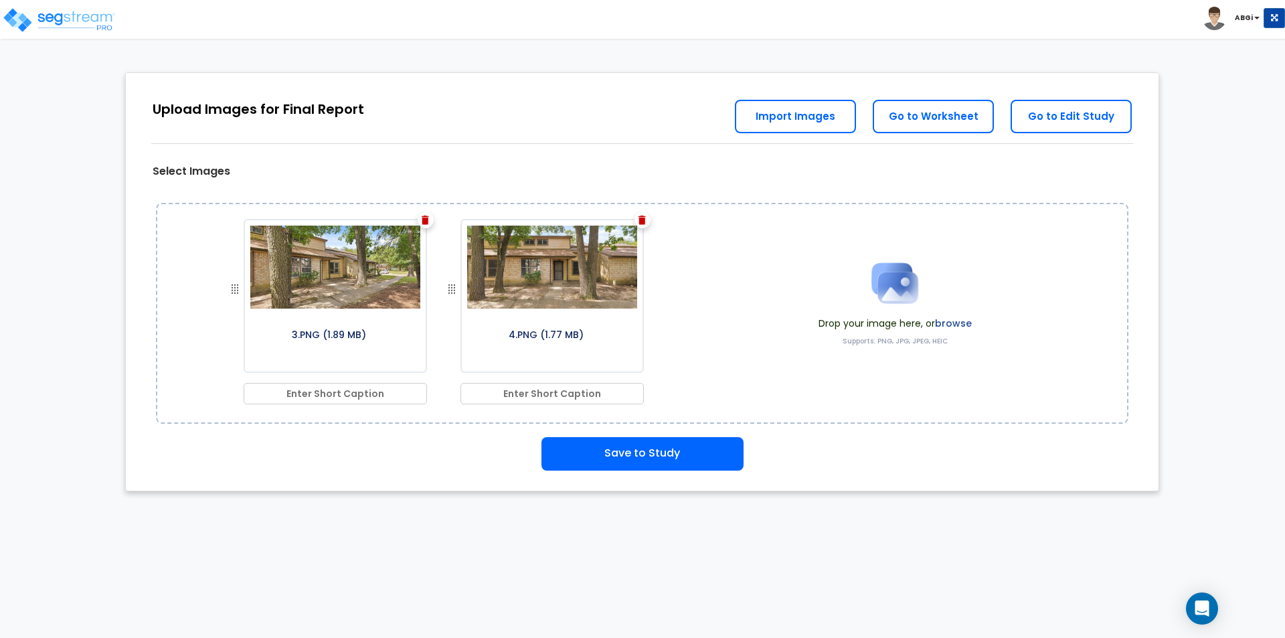
click at [883, 286] on img at bounding box center [894, 283] width 67 height 67
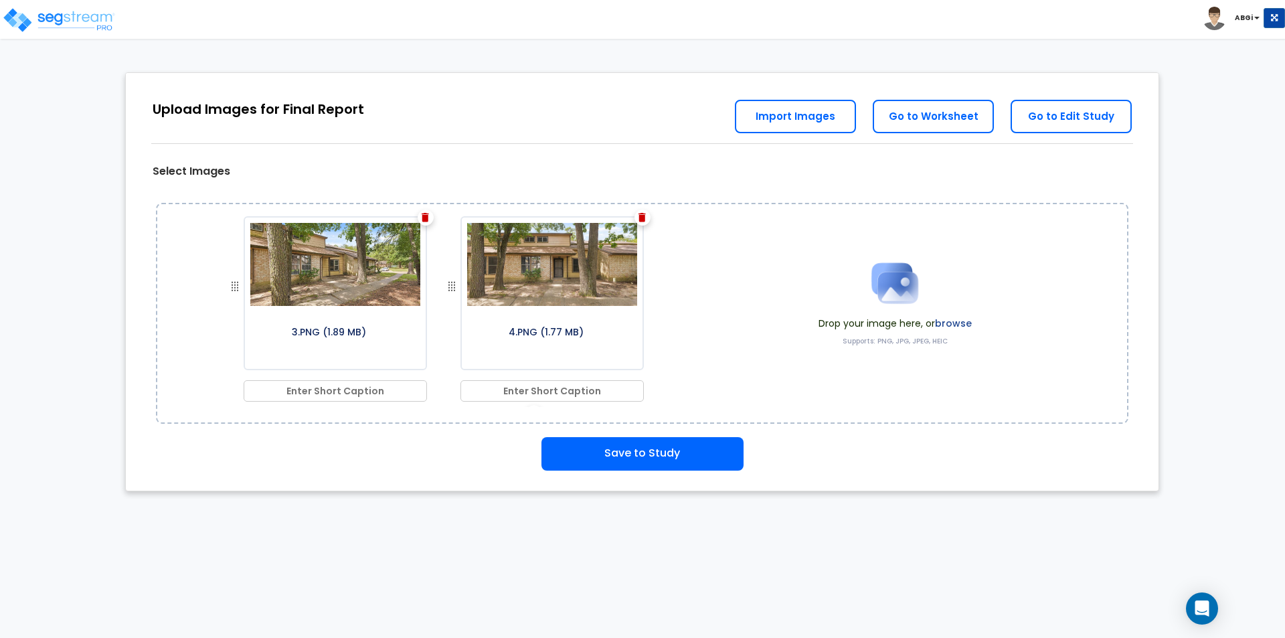
click at [897, 289] on img at bounding box center [894, 283] width 67 height 67
click at [895, 296] on img at bounding box center [894, 283] width 67 height 67
click at [895, 272] on img at bounding box center [894, 283] width 67 height 67
click at [912, 287] on img at bounding box center [894, 283] width 67 height 67
click at [893, 283] on img at bounding box center [894, 283] width 67 height 67
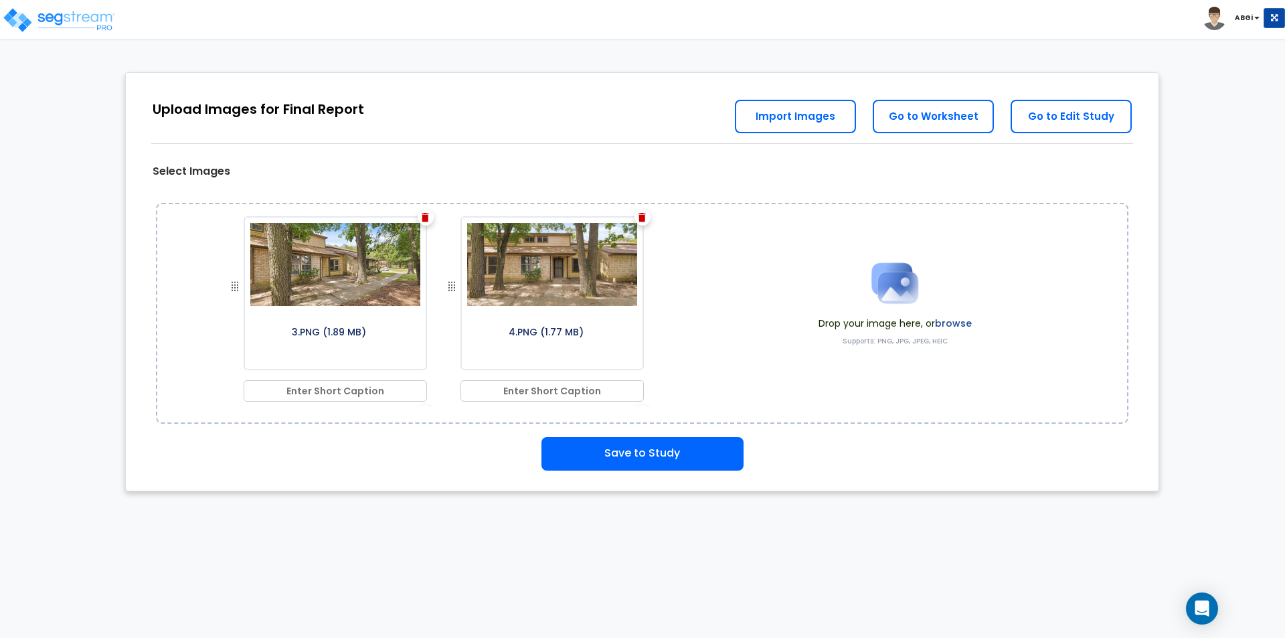
click at [909, 292] on img at bounding box center [894, 283] width 67 height 67
click at [893, 281] on img at bounding box center [894, 283] width 67 height 67
click at [885, 286] on img at bounding box center [894, 283] width 67 height 67
click at [889, 284] on img at bounding box center [894, 283] width 67 height 67
click at [883, 295] on img at bounding box center [894, 283] width 67 height 67
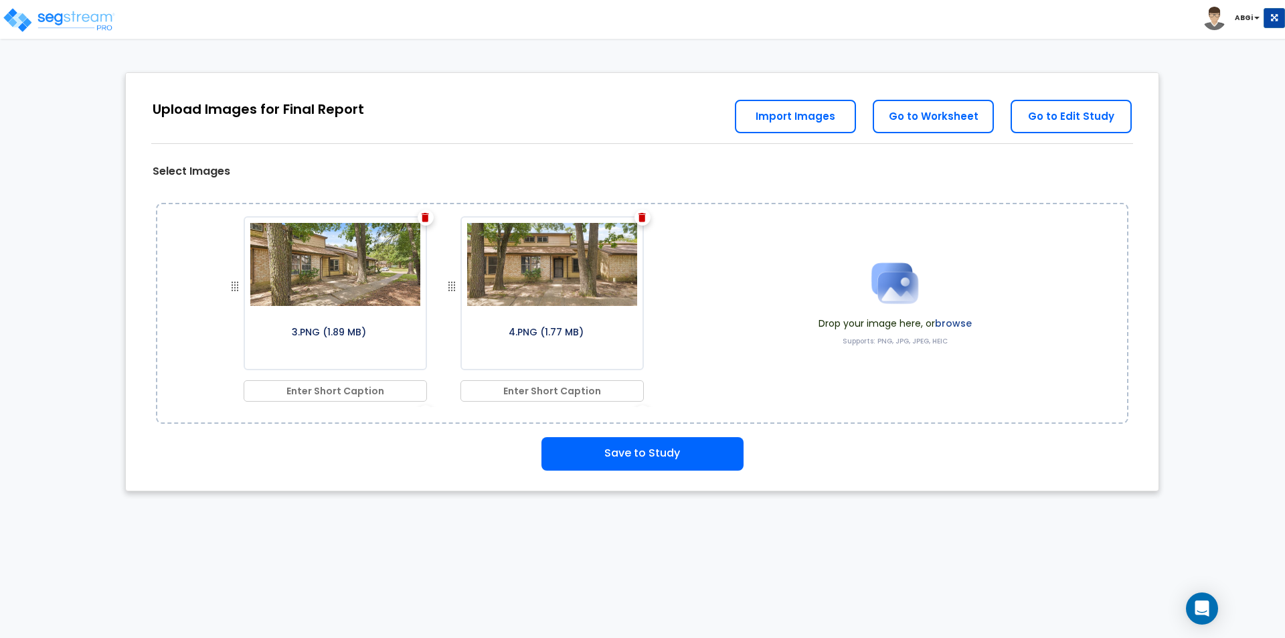
click at [883, 297] on img at bounding box center [894, 283] width 67 height 67
click at [905, 303] on img at bounding box center [894, 283] width 67 height 67
click at [885, 283] on img at bounding box center [894, 283] width 67 height 67
click at [886, 291] on img at bounding box center [894, 283] width 67 height 67
click at [899, 294] on img at bounding box center [894, 283] width 67 height 67
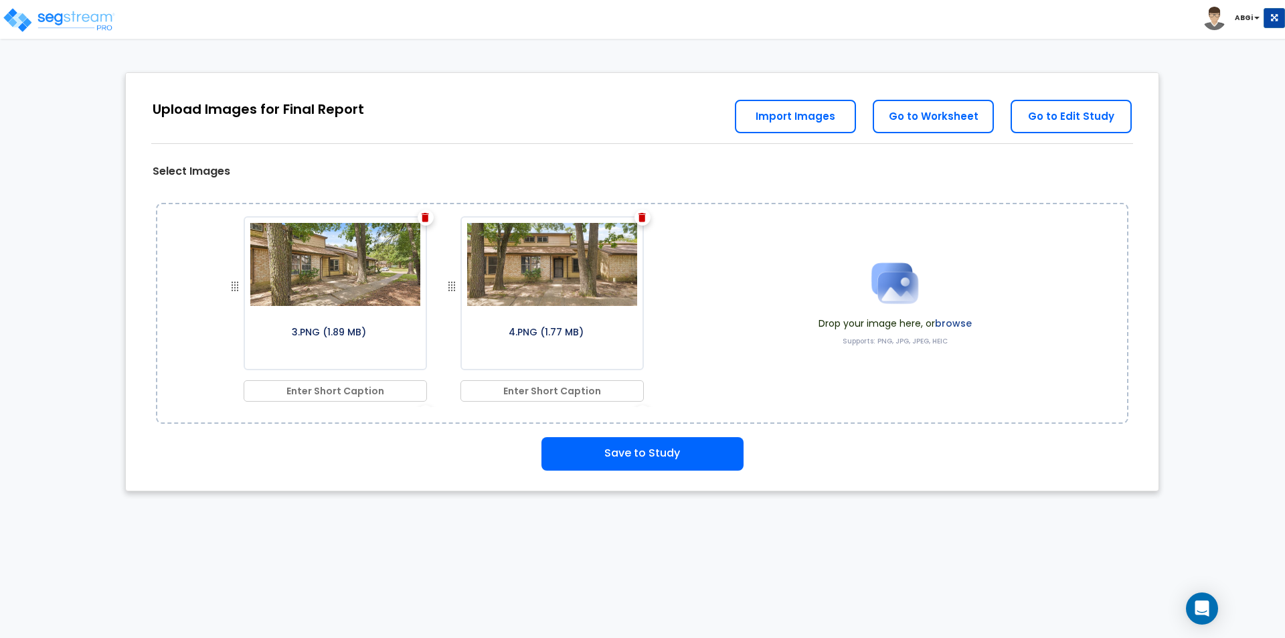
click at [899, 302] on img at bounding box center [894, 283] width 67 height 67
click at [652, 446] on button "Save to Study" at bounding box center [642, 453] width 202 height 33
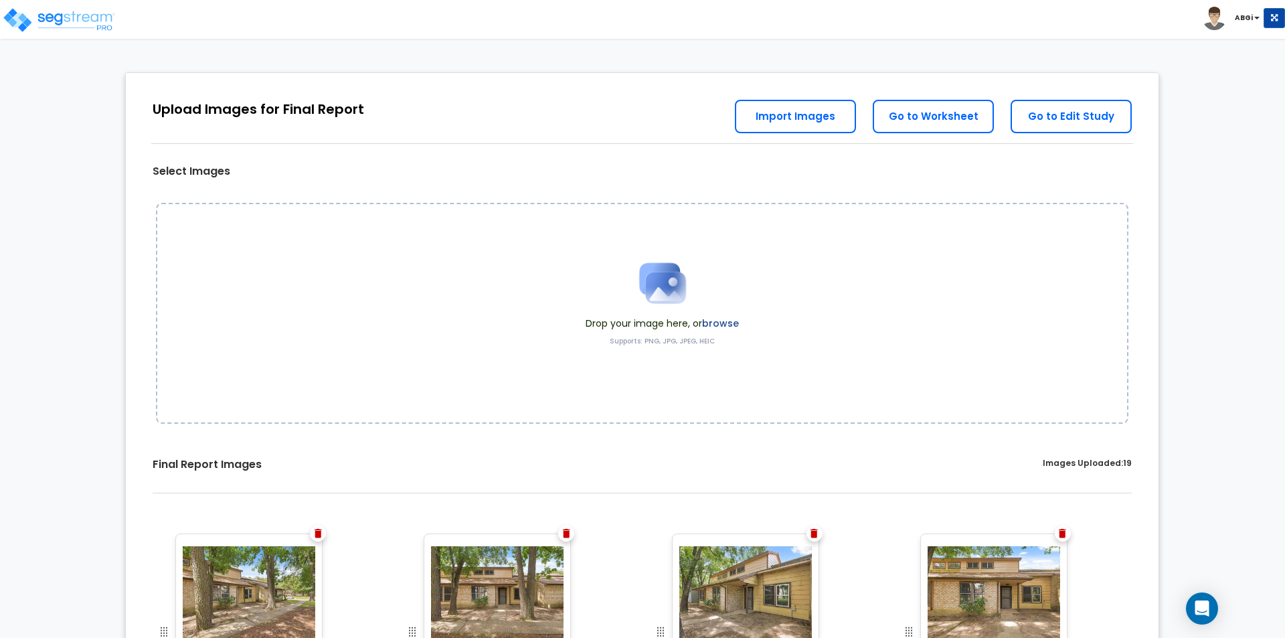
click at [668, 282] on img at bounding box center [662, 283] width 67 height 67
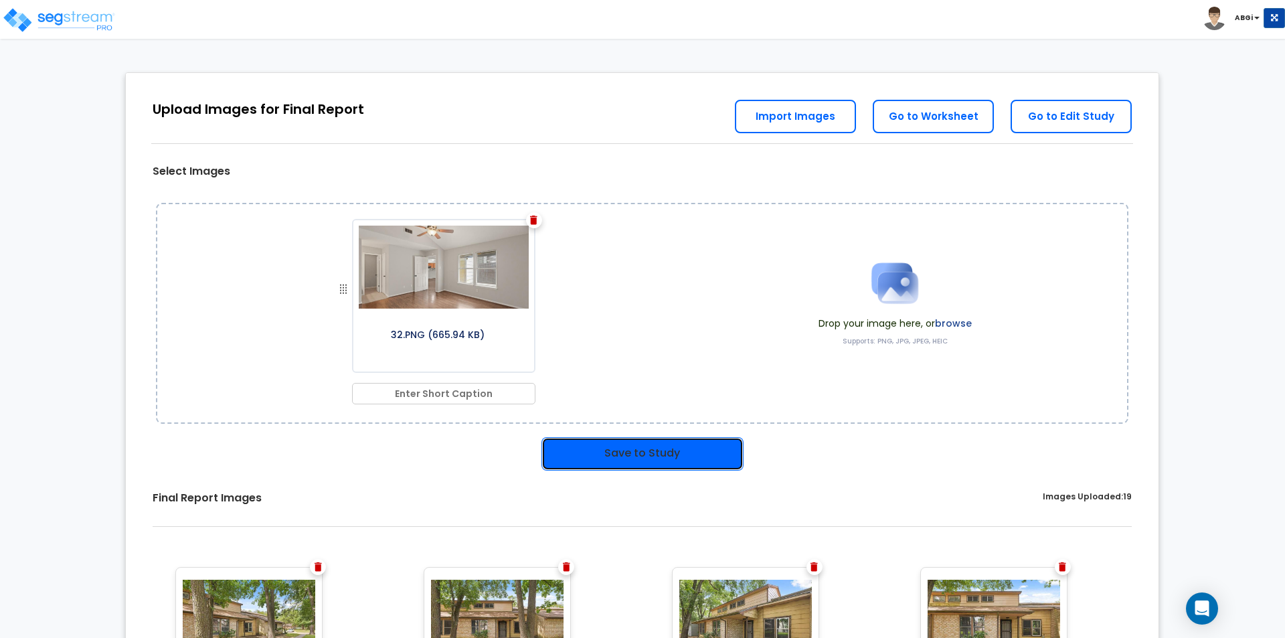
click at [654, 458] on button "Save to Study" at bounding box center [642, 453] width 202 height 33
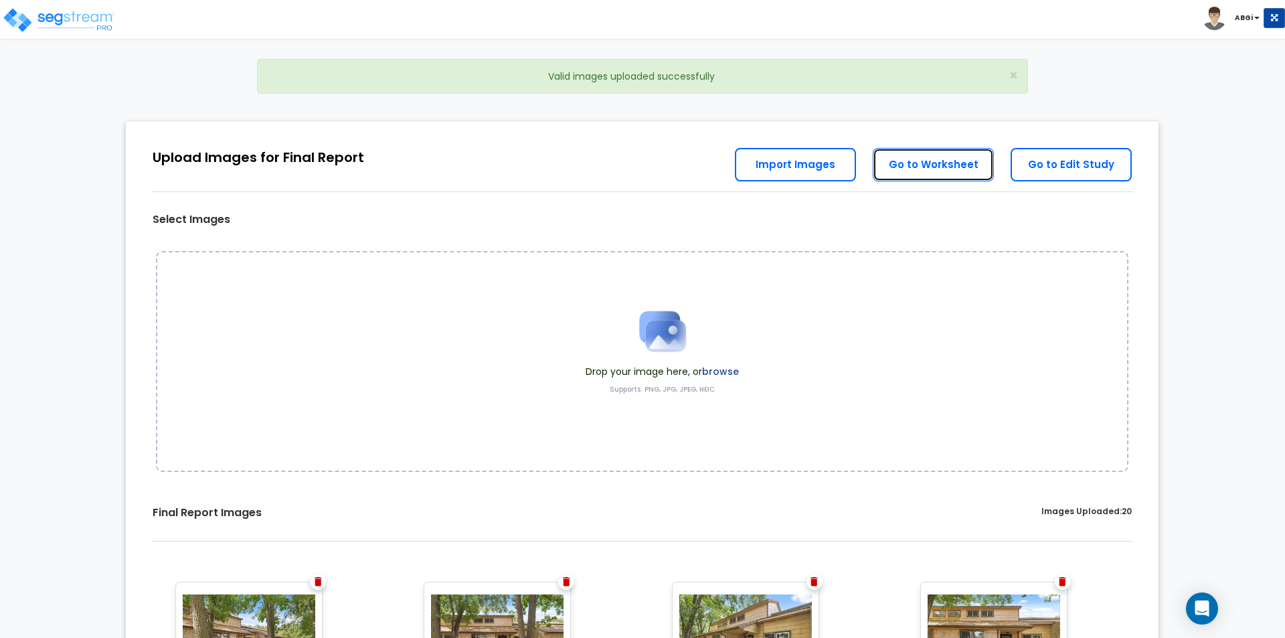
click at [944, 171] on link "Go to Worksheet" at bounding box center [933, 164] width 121 height 33
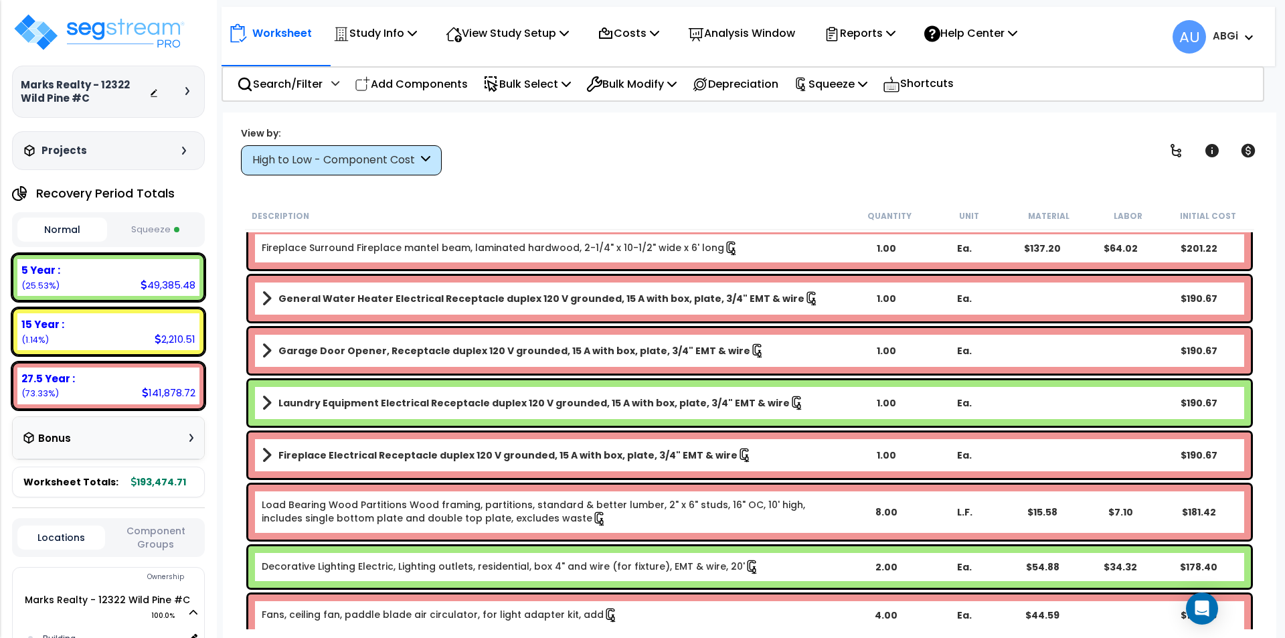
scroll to position [6290, 0]
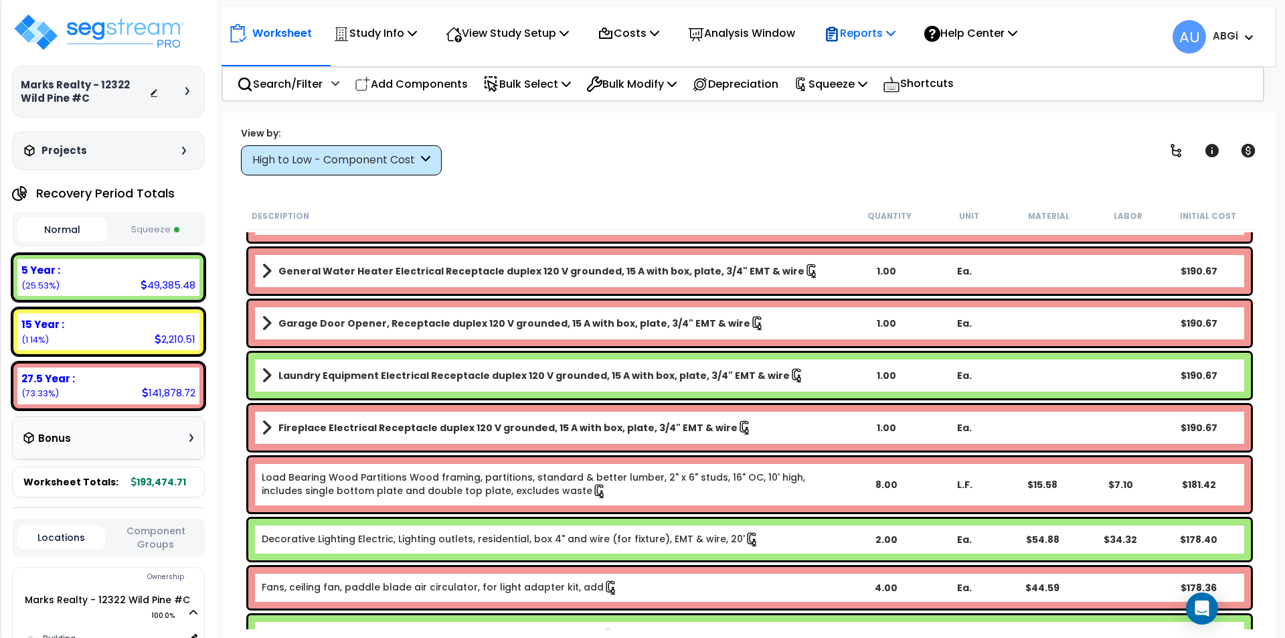
click at [895, 31] on icon at bounding box center [890, 32] width 9 height 11
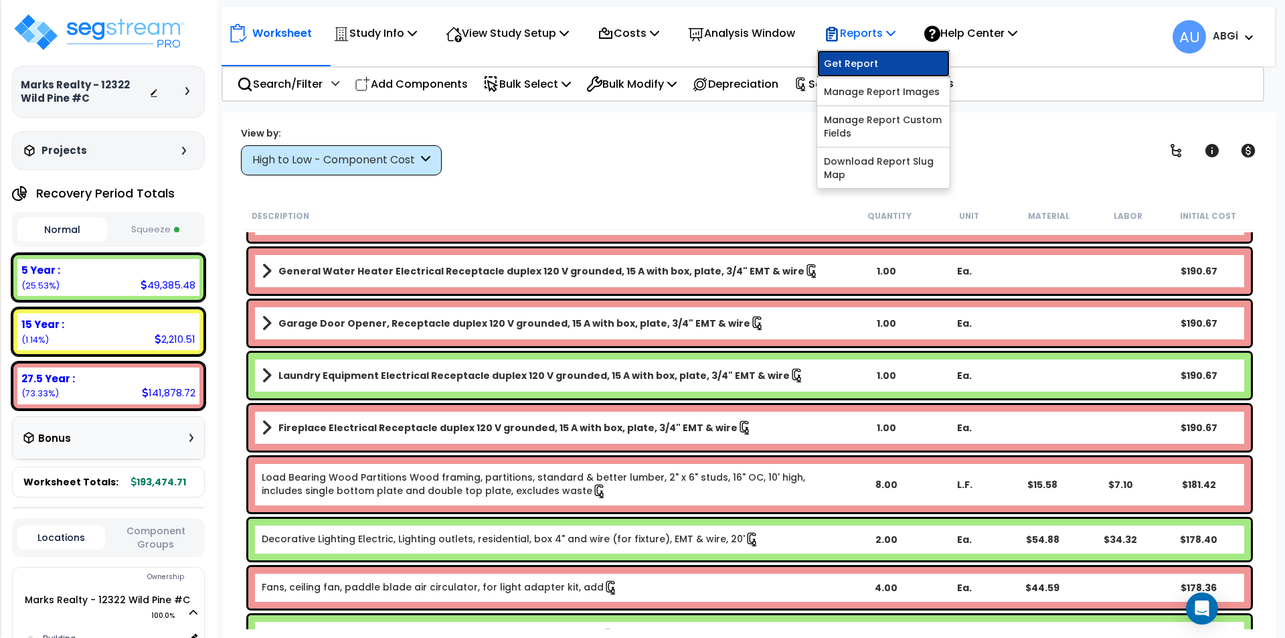
click at [886, 56] on link "Get Report" at bounding box center [883, 63] width 132 height 27
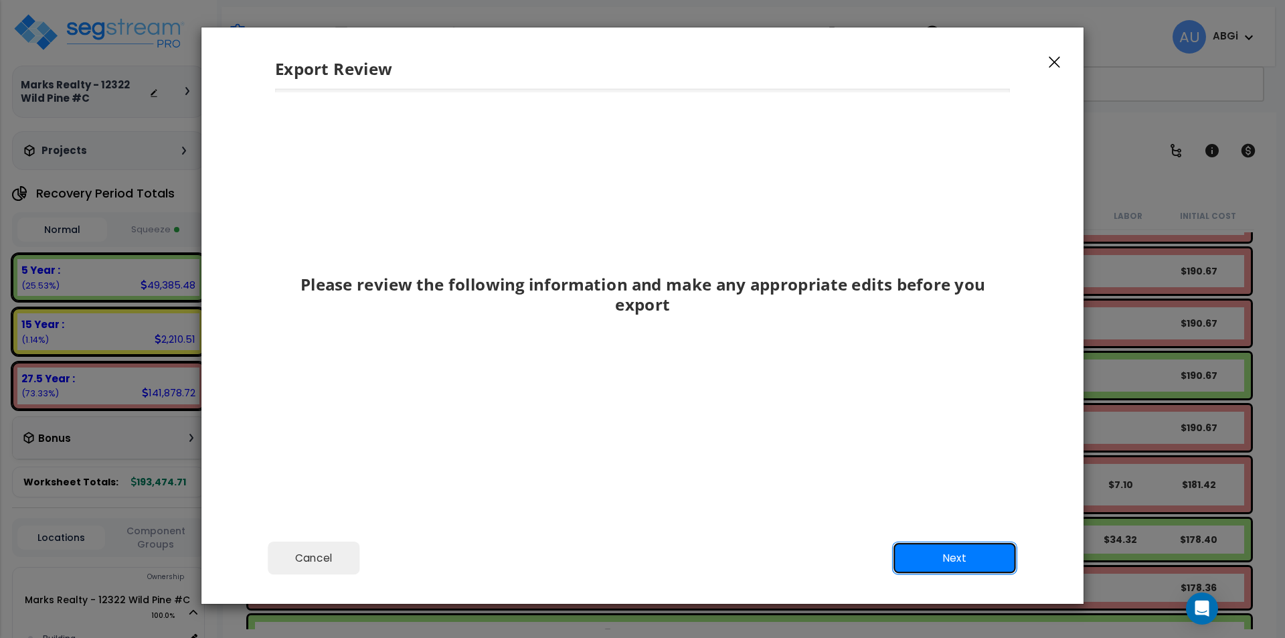
click at [937, 558] on button "Next" at bounding box center [954, 557] width 125 height 33
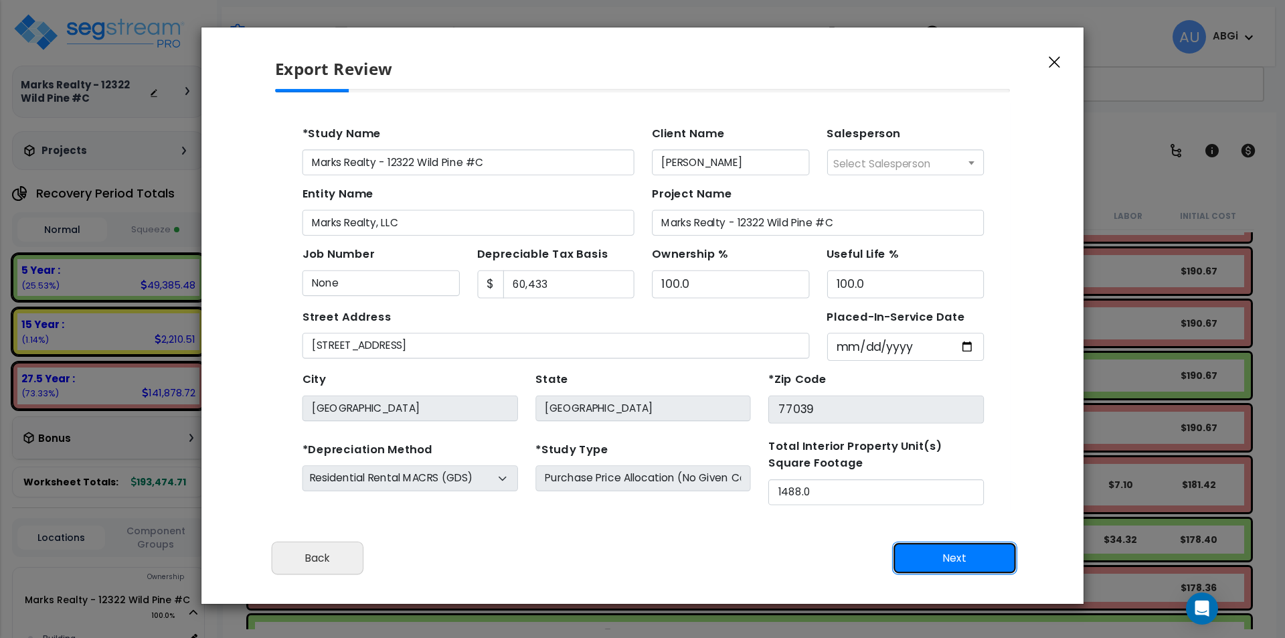
click at [942, 562] on button "Next" at bounding box center [954, 557] width 125 height 33
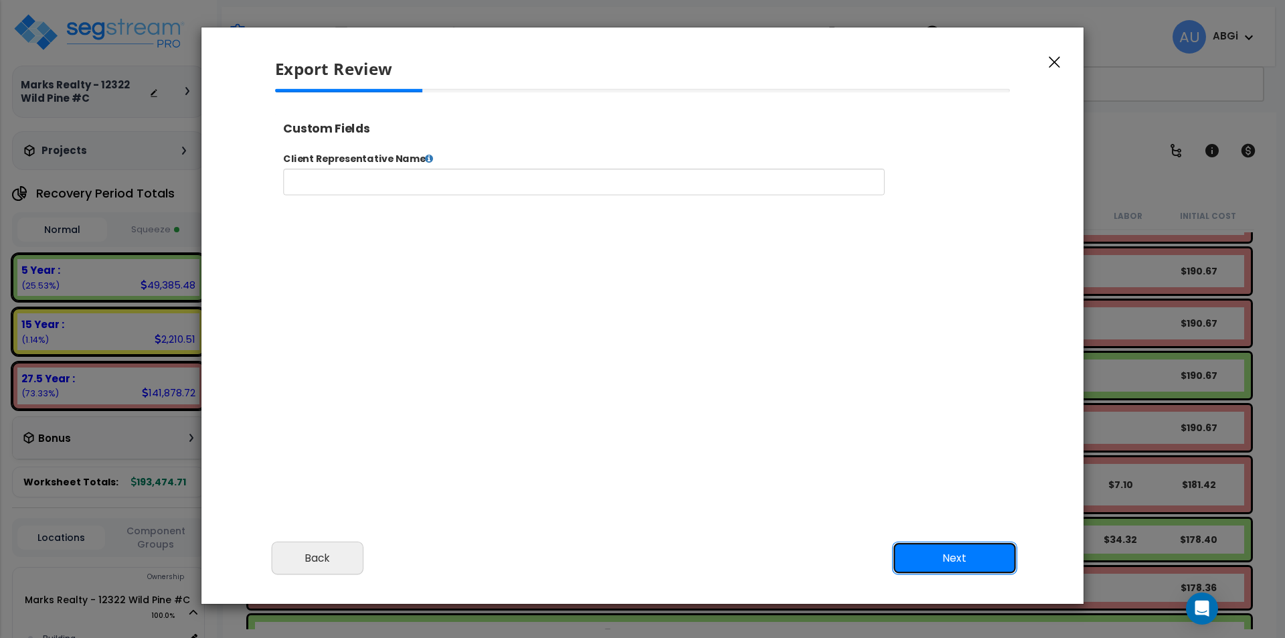
click at [942, 562] on button "Next" at bounding box center [954, 557] width 125 height 33
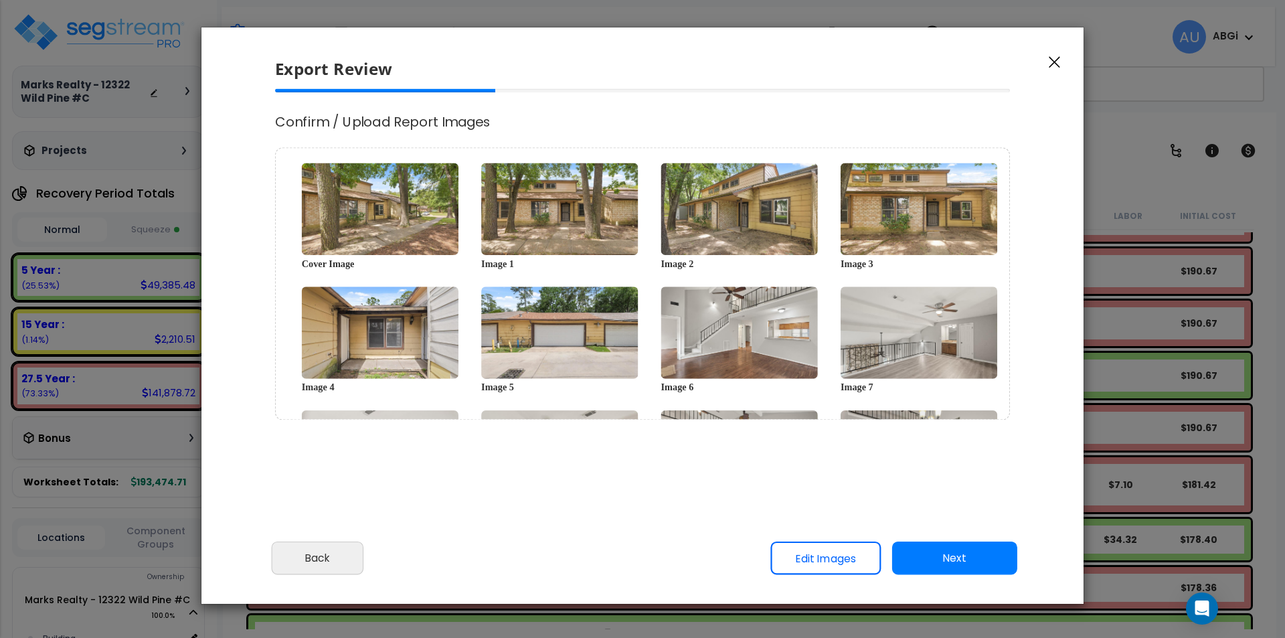
select select "2024"
click at [945, 561] on button "Next" at bounding box center [954, 557] width 125 height 33
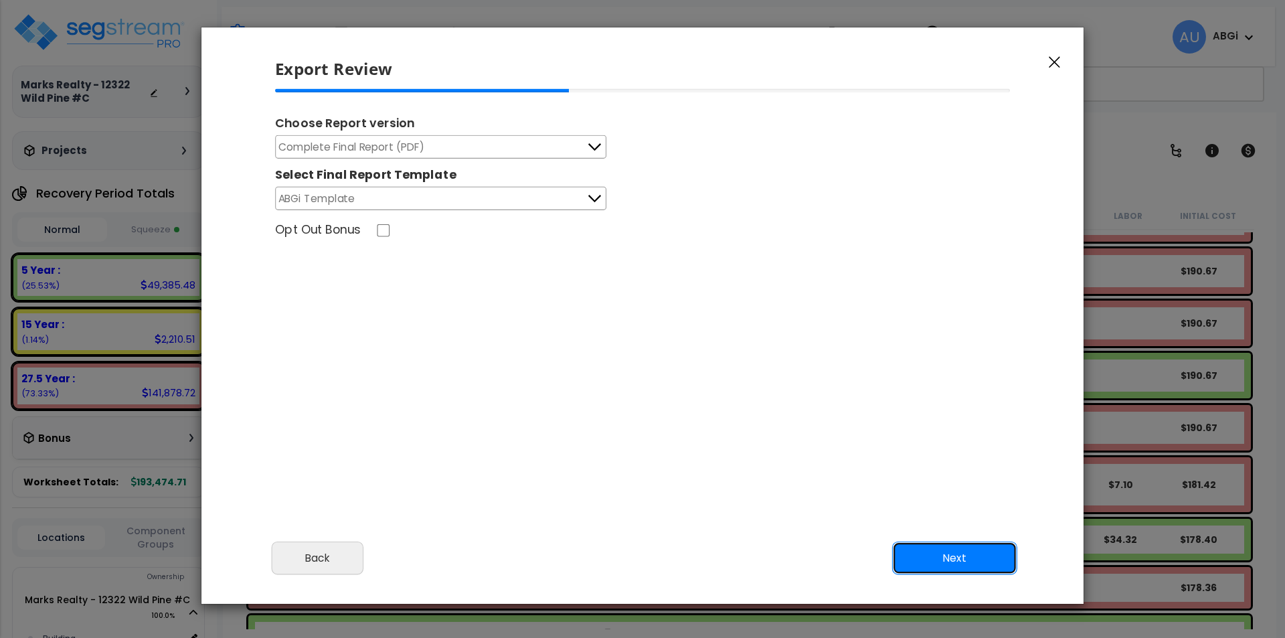
click at [945, 561] on button "Next" at bounding box center [954, 557] width 125 height 33
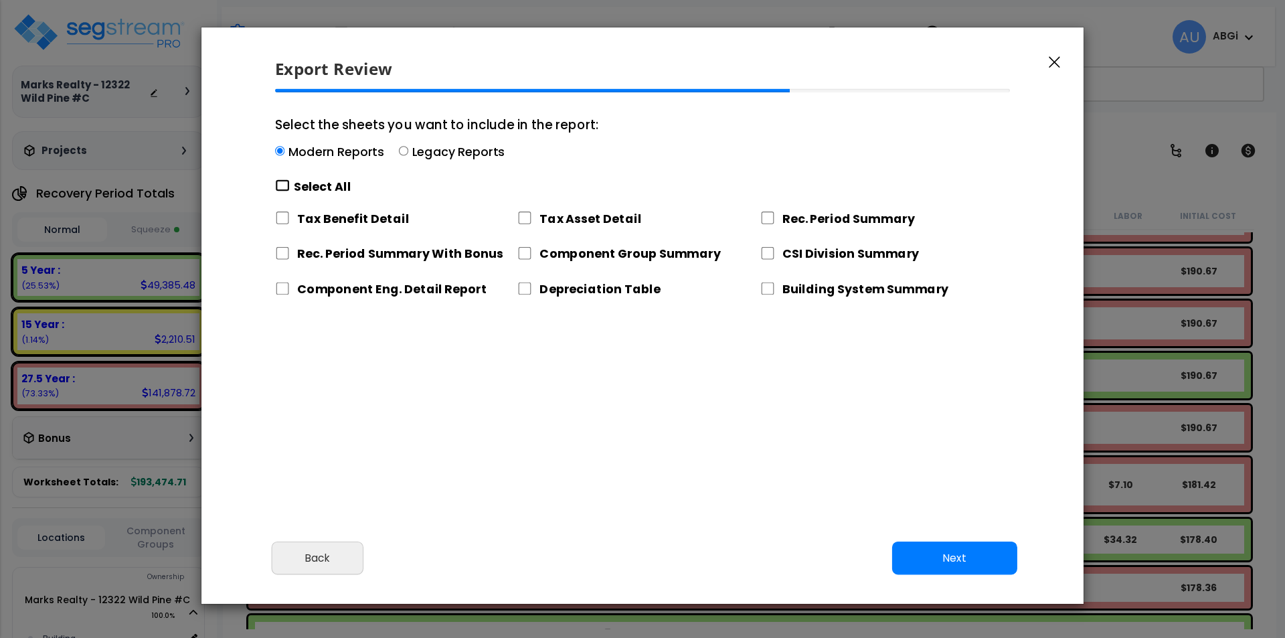
click at [286, 187] on input "Select the sheets you want to include in the report: Modern Reports Legacy Repo…" at bounding box center [282, 185] width 15 height 13
checkbox input "true"
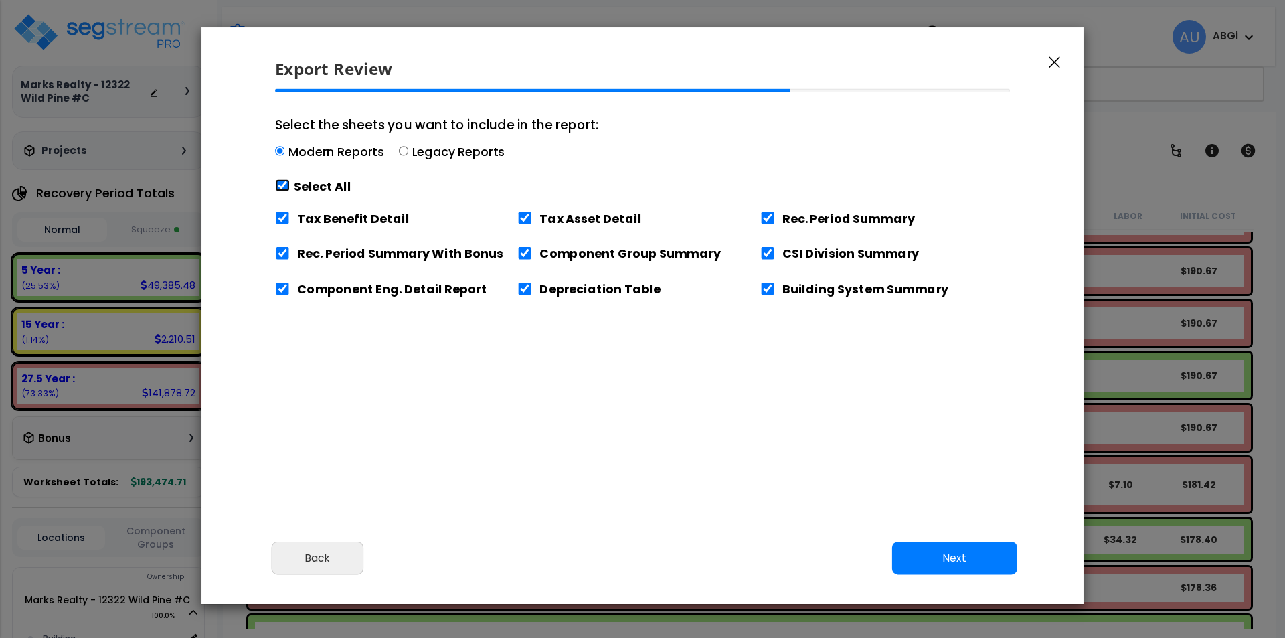
checkbox input "true"
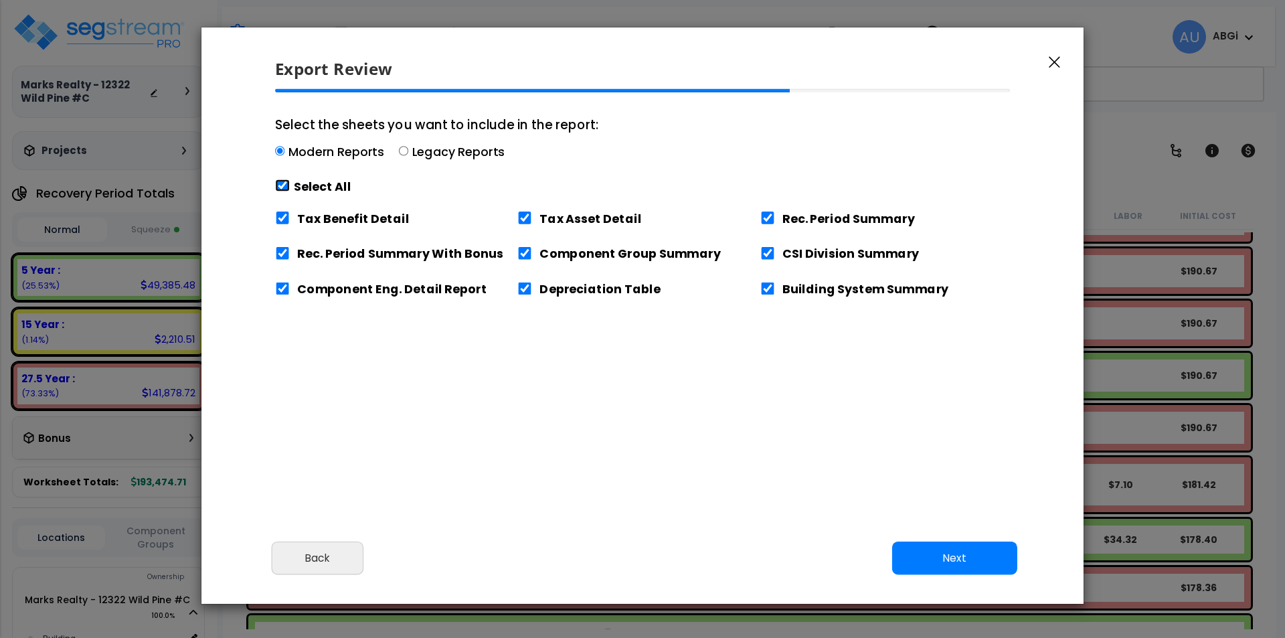
checkbox input "true"
click at [284, 221] on input "Tax Benefit Detail" at bounding box center [282, 217] width 15 height 13
checkbox input "false"
click at [939, 560] on button "Next" at bounding box center [954, 557] width 125 height 33
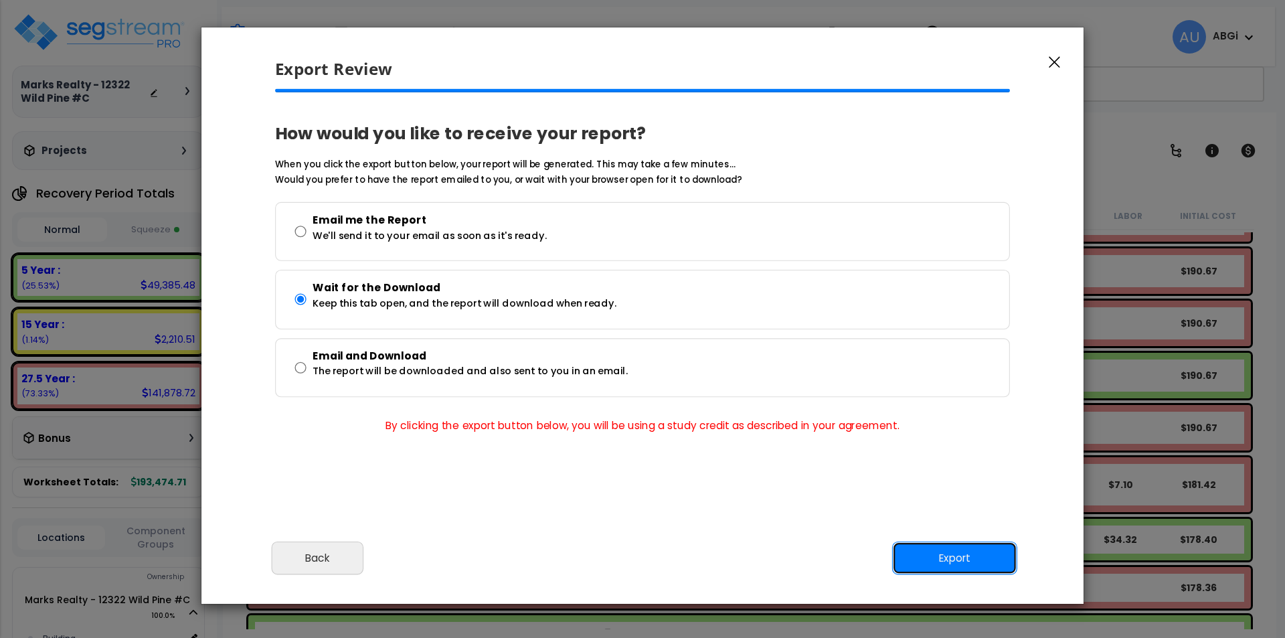
click at [936, 561] on button "Export" at bounding box center [954, 557] width 125 height 33
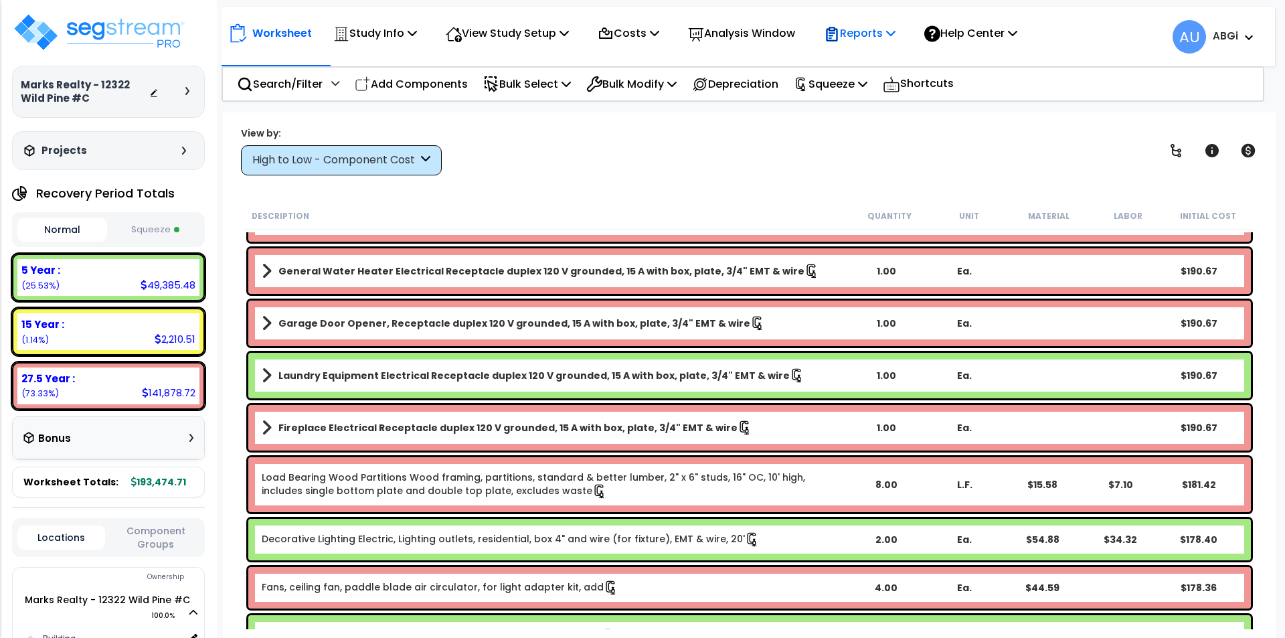
click at [895, 33] on icon at bounding box center [890, 32] width 9 height 11
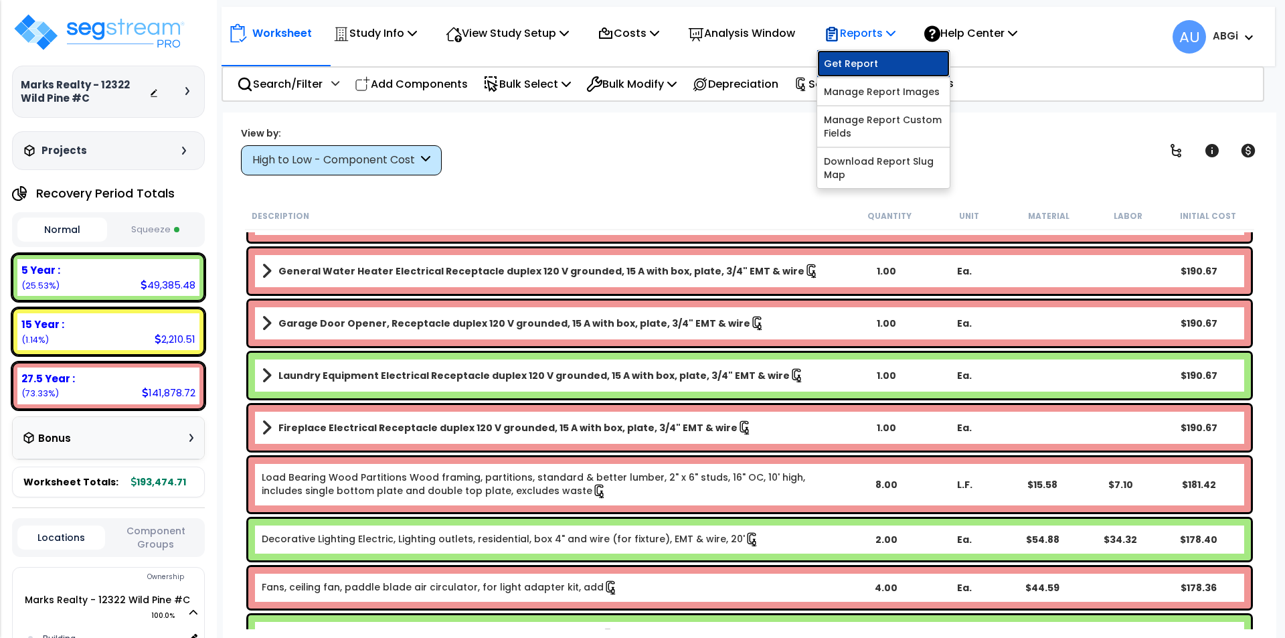
click at [880, 58] on link "Get Report" at bounding box center [883, 63] width 132 height 27
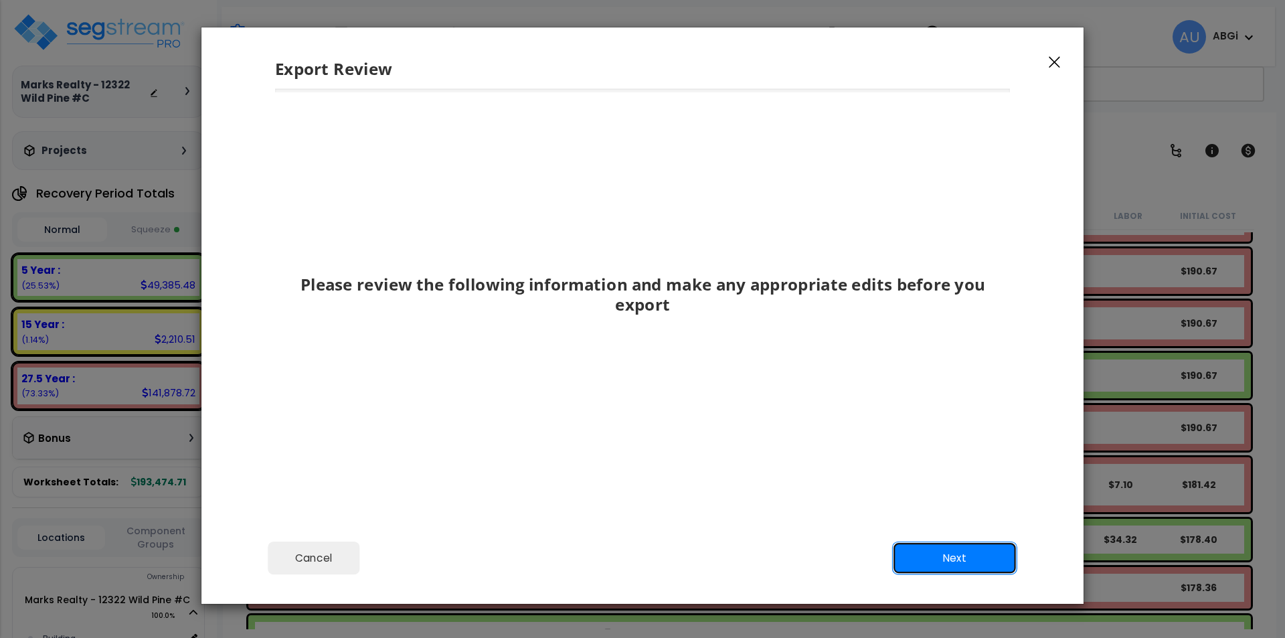
click at [938, 557] on button "Next" at bounding box center [954, 557] width 125 height 33
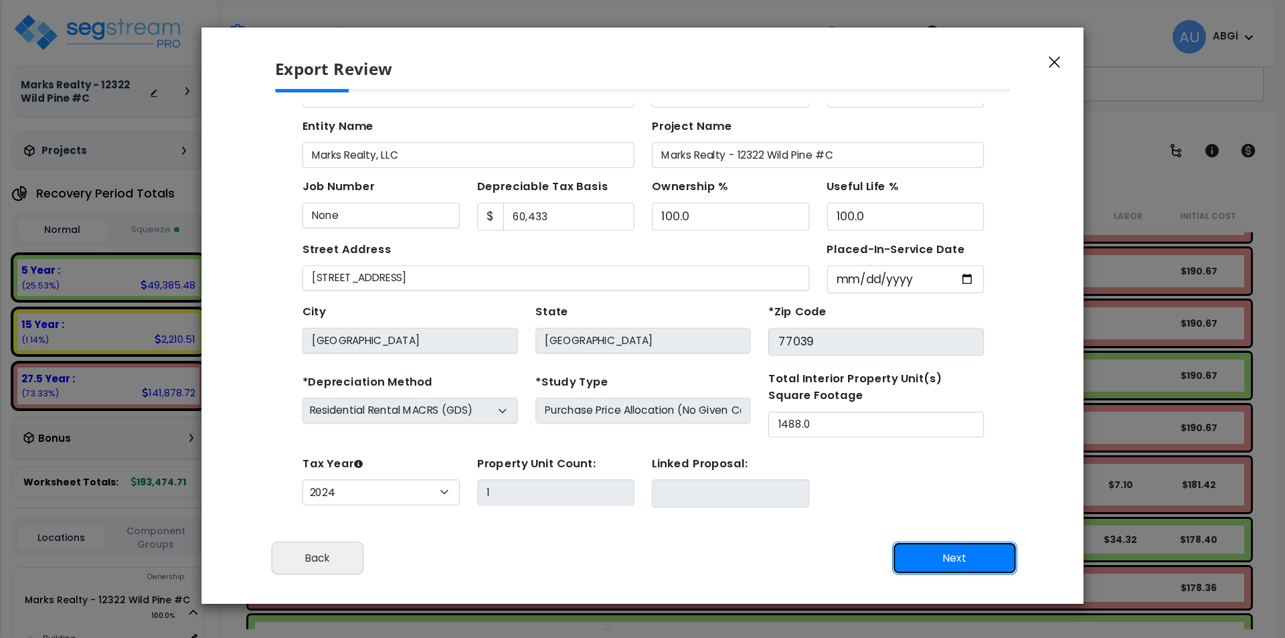
click at [938, 557] on button "Next" at bounding box center [954, 557] width 125 height 33
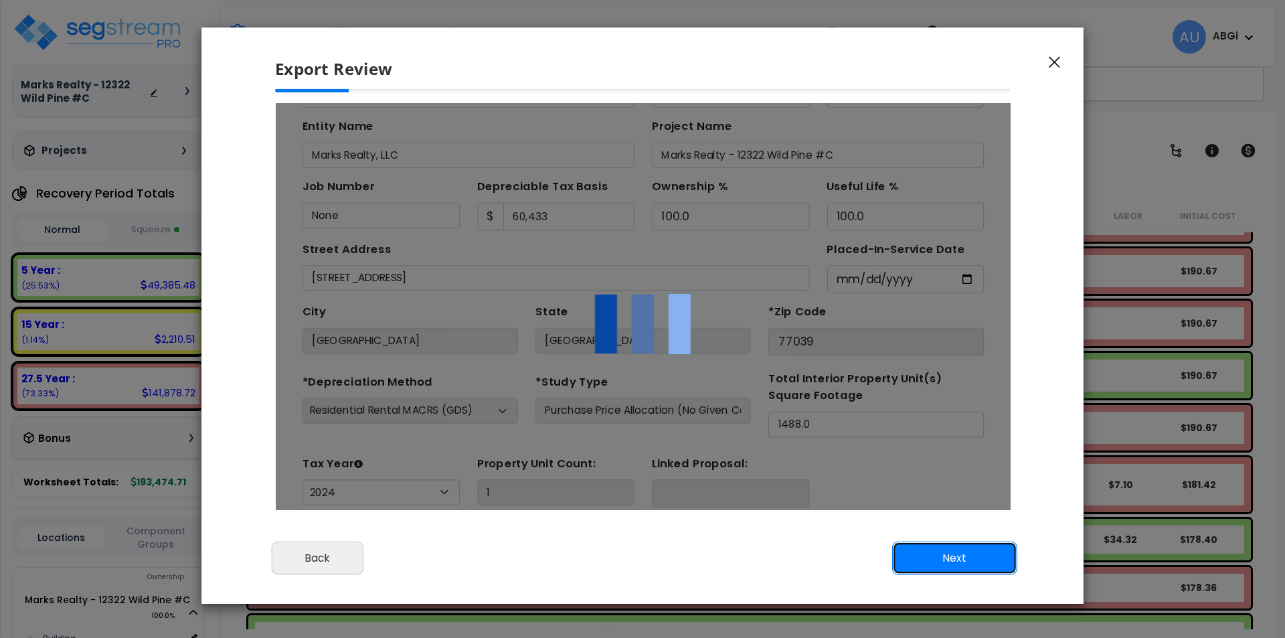
scroll to position [0, 0]
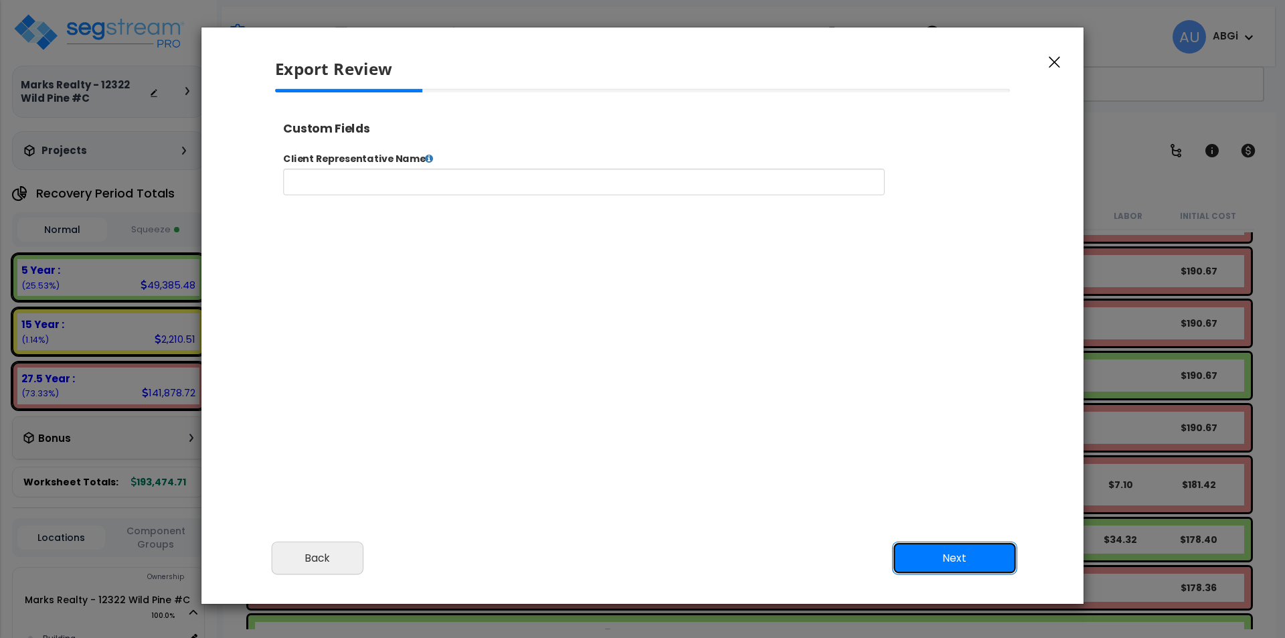
click at [940, 557] on button "Next" at bounding box center [954, 557] width 125 height 33
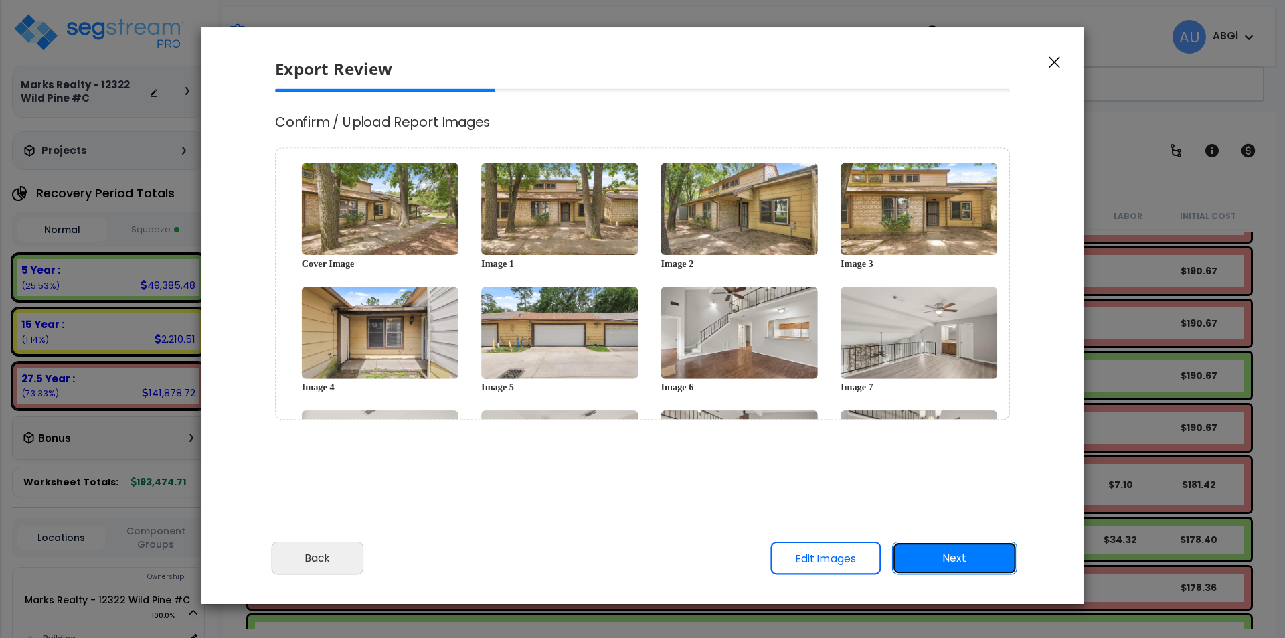
click at [943, 559] on button "Next" at bounding box center [954, 557] width 125 height 33
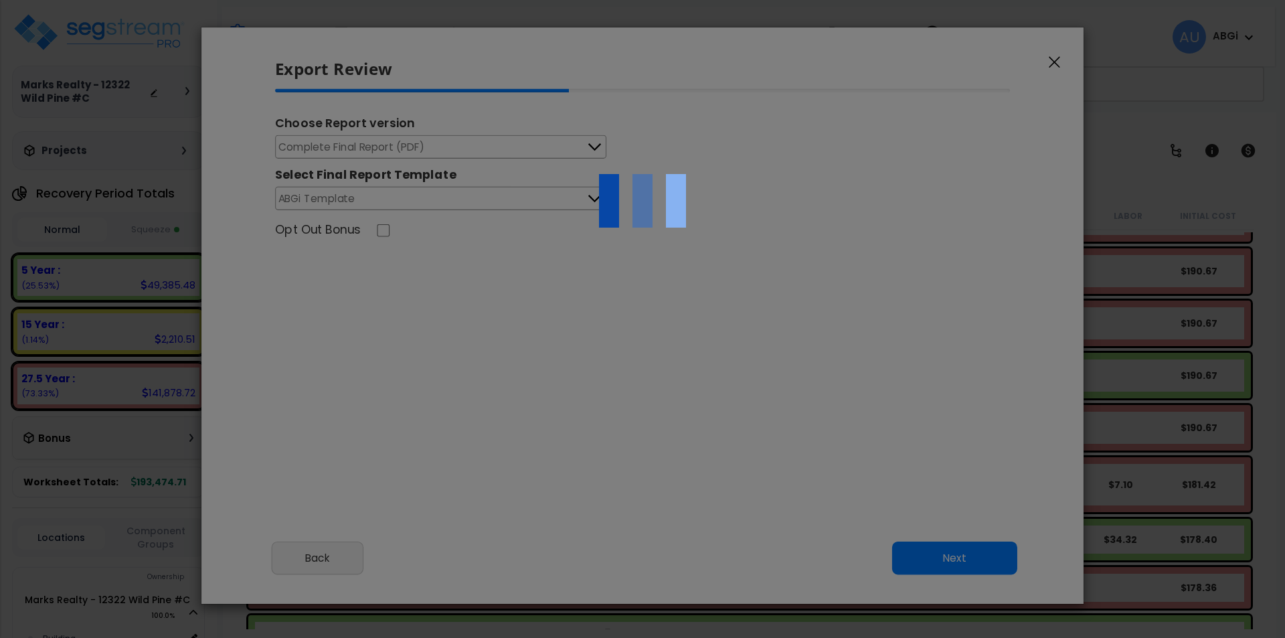
select select "2024"
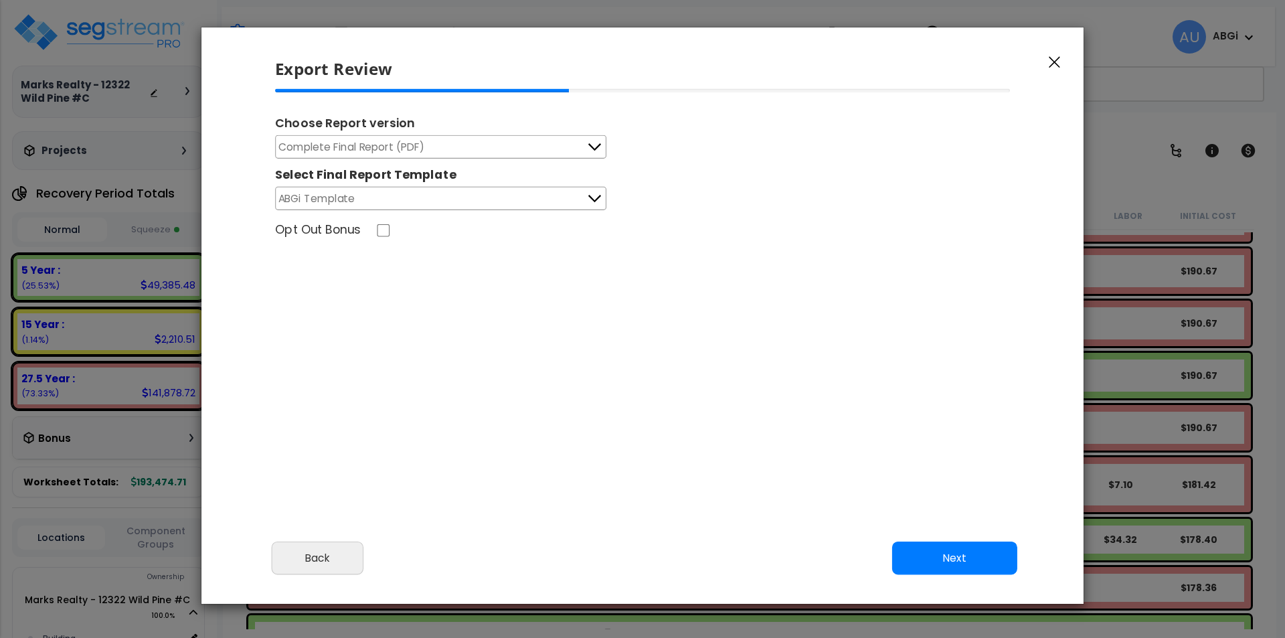
click at [596, 139] on icon at bounding box center [594, 147] width 17 height 17
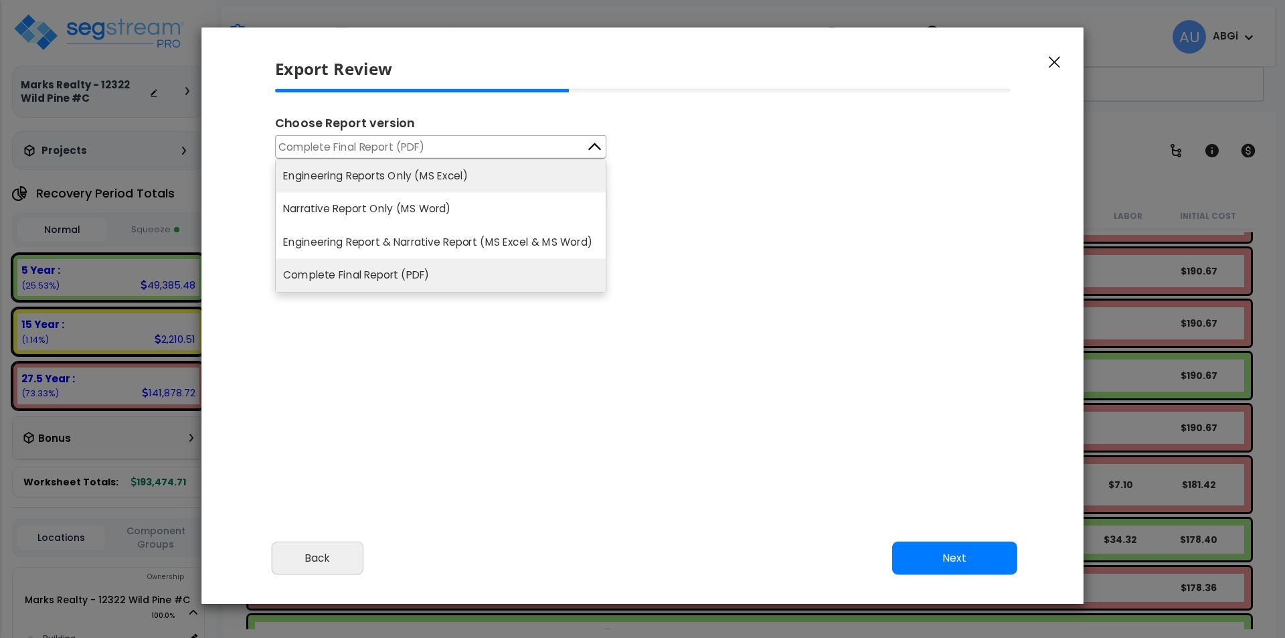
click at [464, 175] on li "Engineering Reports Only (MS Excel)" at bounding box center [441, 175] width 330 height 33
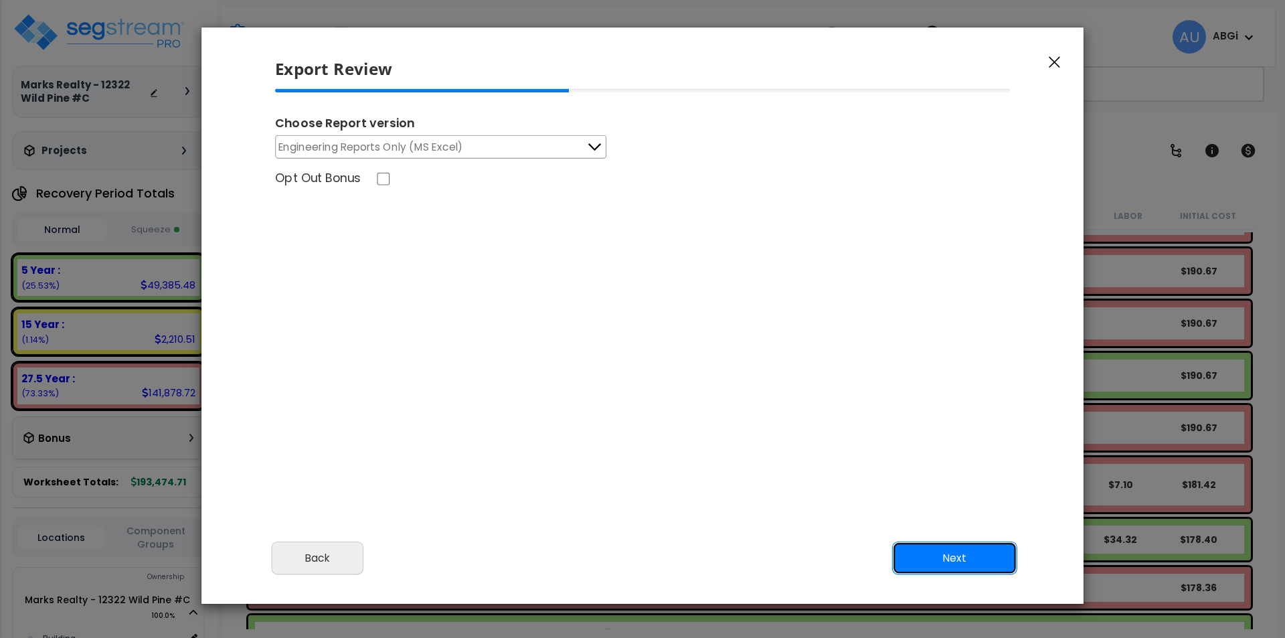
click at [938, 559] on button "Next" at bounding box center [954, 557] width 125 height 33
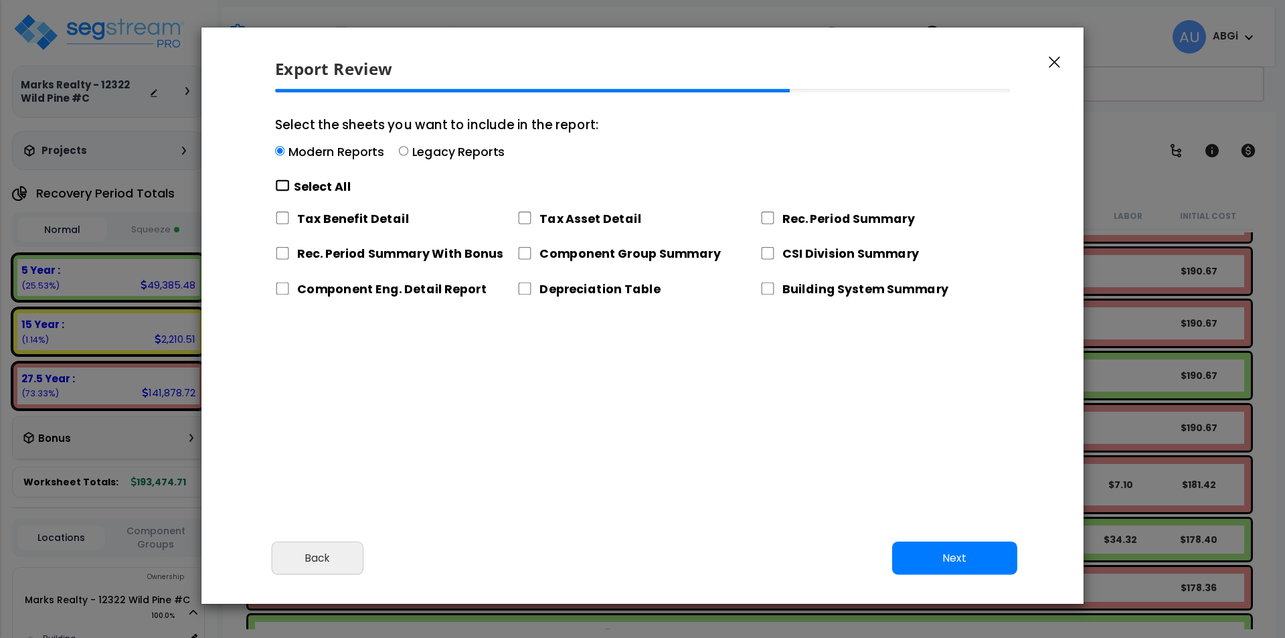
click at [288, 181] on input "Select the sheets you want to include in the report: Modern Reports Legacy Repo…" at bounding box center [282, 185] width 15 height 13
checkbox input "true"
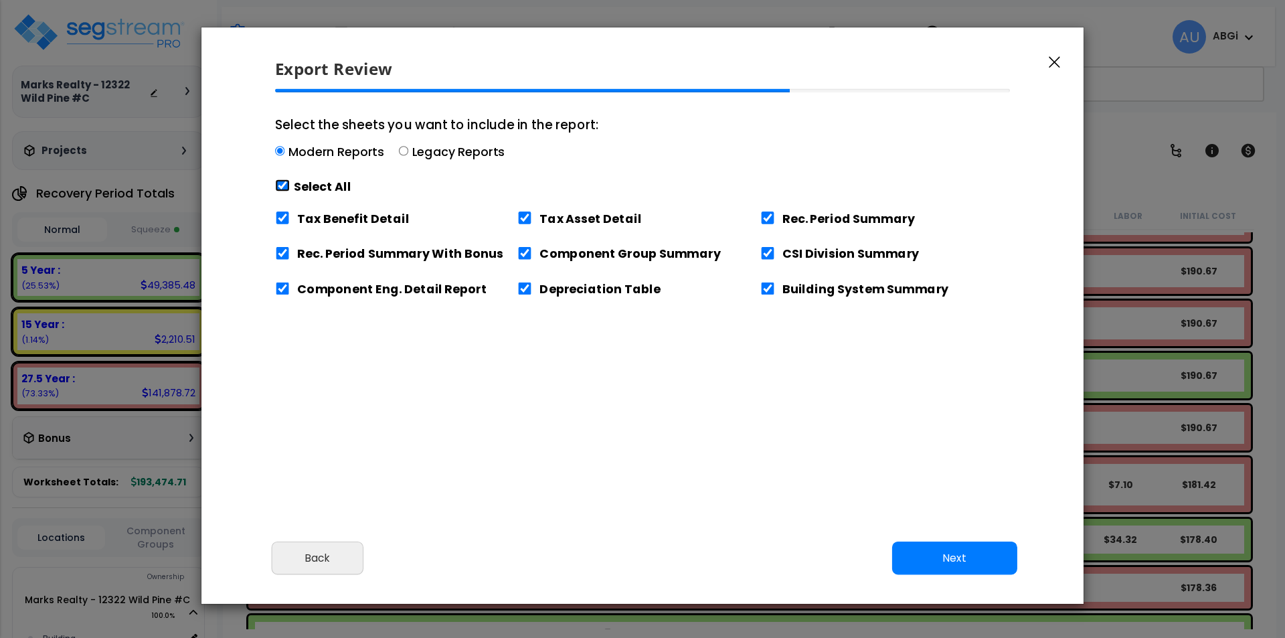
checkbox input "true"
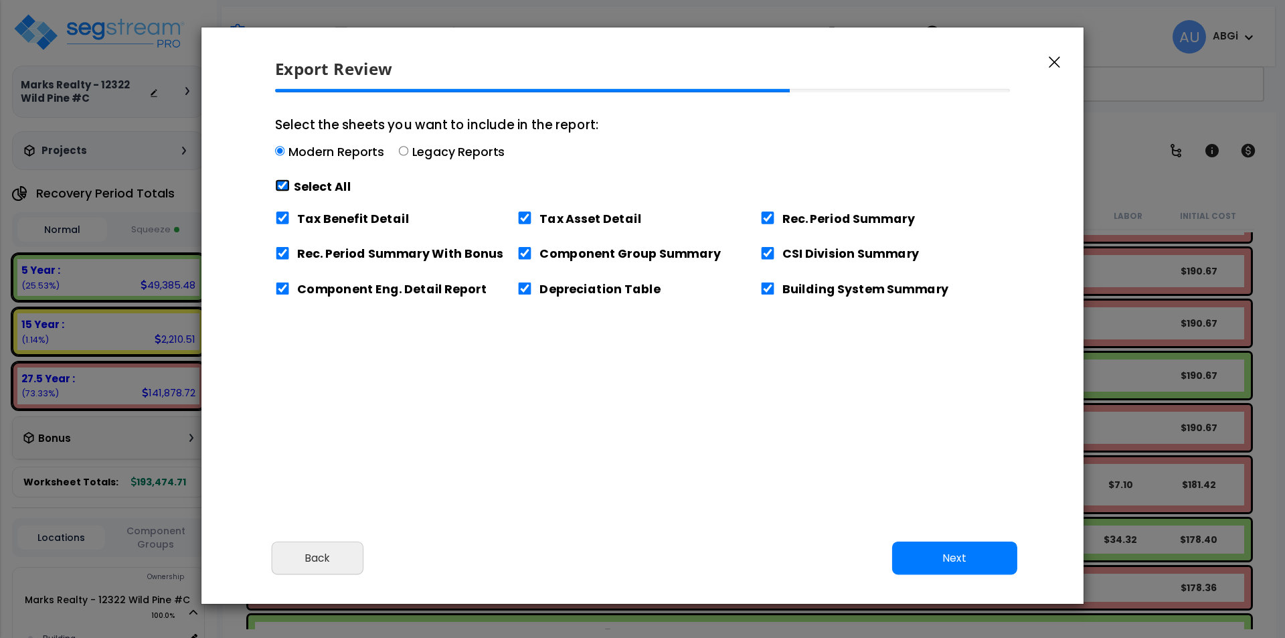
checkbox input "true"
click at [282, 215] on input "Tax Benefit Detail" at bounding box center [282, 217] width 15 height 13
checkbox input "false"
click at [938, 552] on button "Next" at bounding box center [954, 557] width 125 height 33
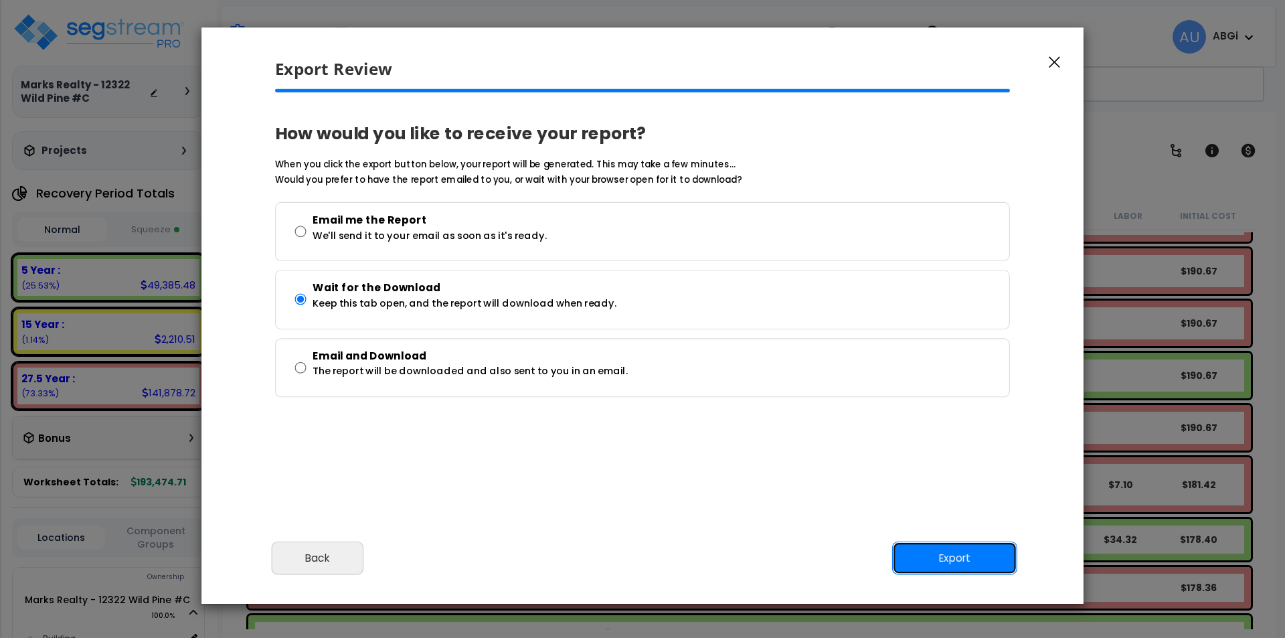
click at [942, 556] on button "Export" at bounding box center [954, 557] width 125 height 33
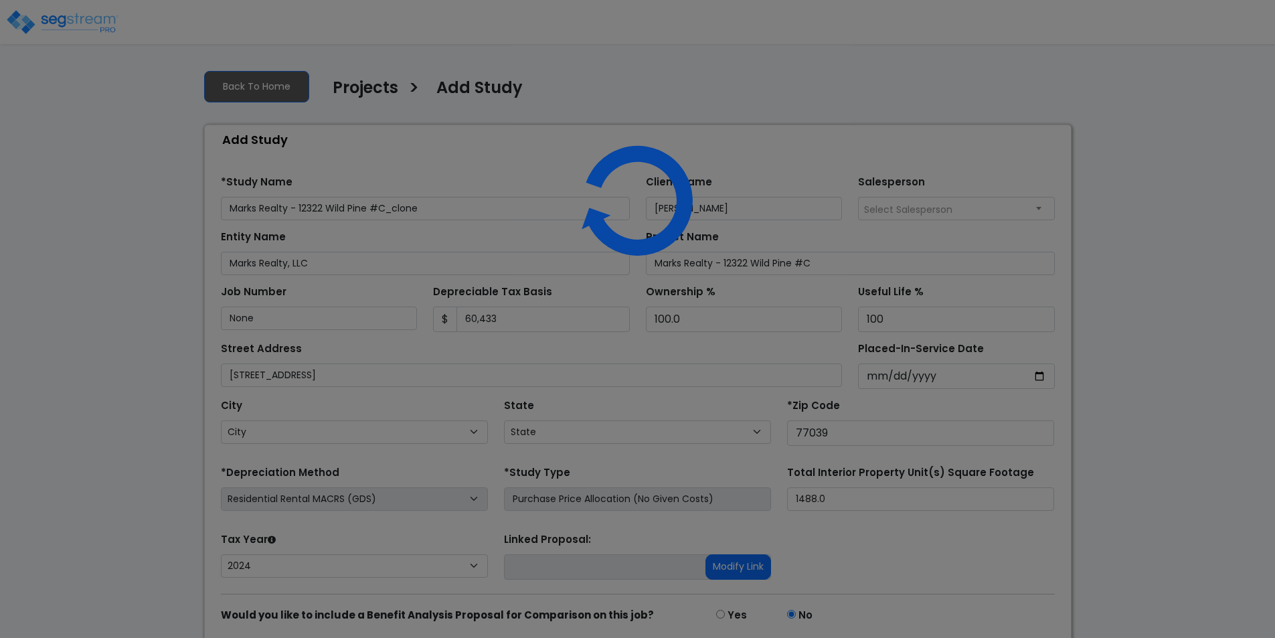
select select "2024"
select select "[GEOGRAPHIC_DATA]"
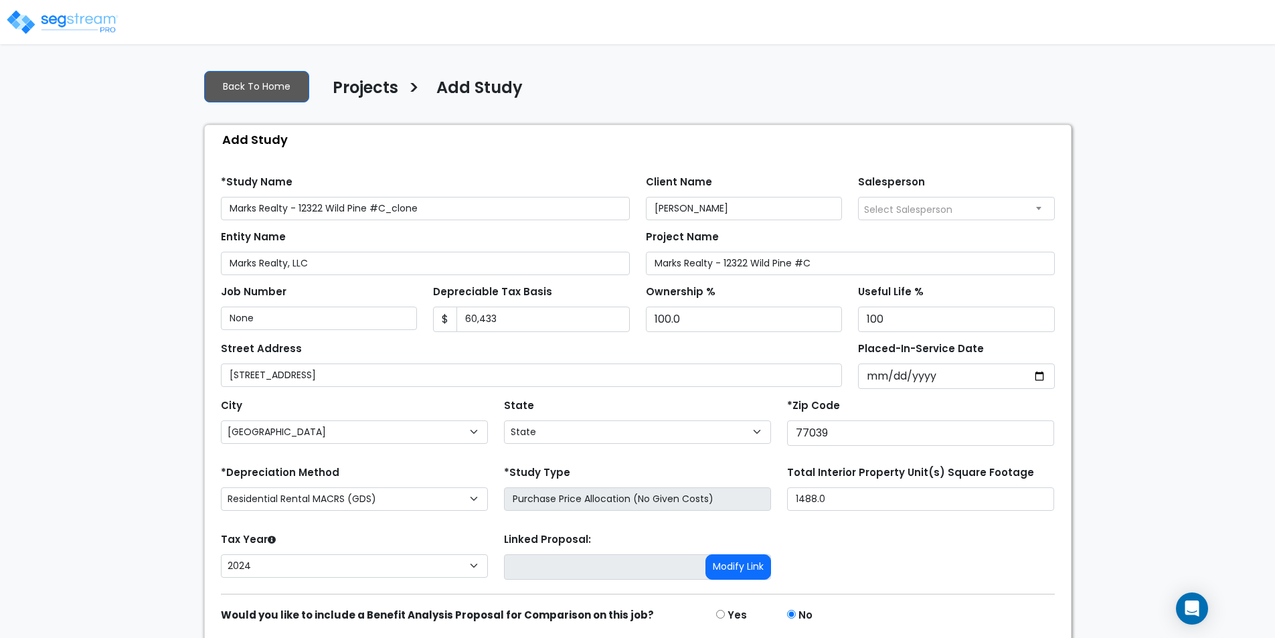
drag, startPoint x: 428, startPoint y: 210, endPoint x: 381, endPoint y: 206, distance: 47.0
click at [381, 206] on input "Marks Realty - 12322 Wild Pine #C_clone" at bounding box center [425, 208] width 409 height 23
drag, startPoint x: 365, startPoint y: 207, endPoint x: 307, endPoint y: 205, distance: 58.2
click at [307, 205] on input "Marks Realty - 12322 Wild Pine #57" at bounding box center [425, 208] width 409 height 23
drag, startPoint x: 230, startPoint y: 206, endPoint x: 404, endPoint y: 214, distance: 173.5
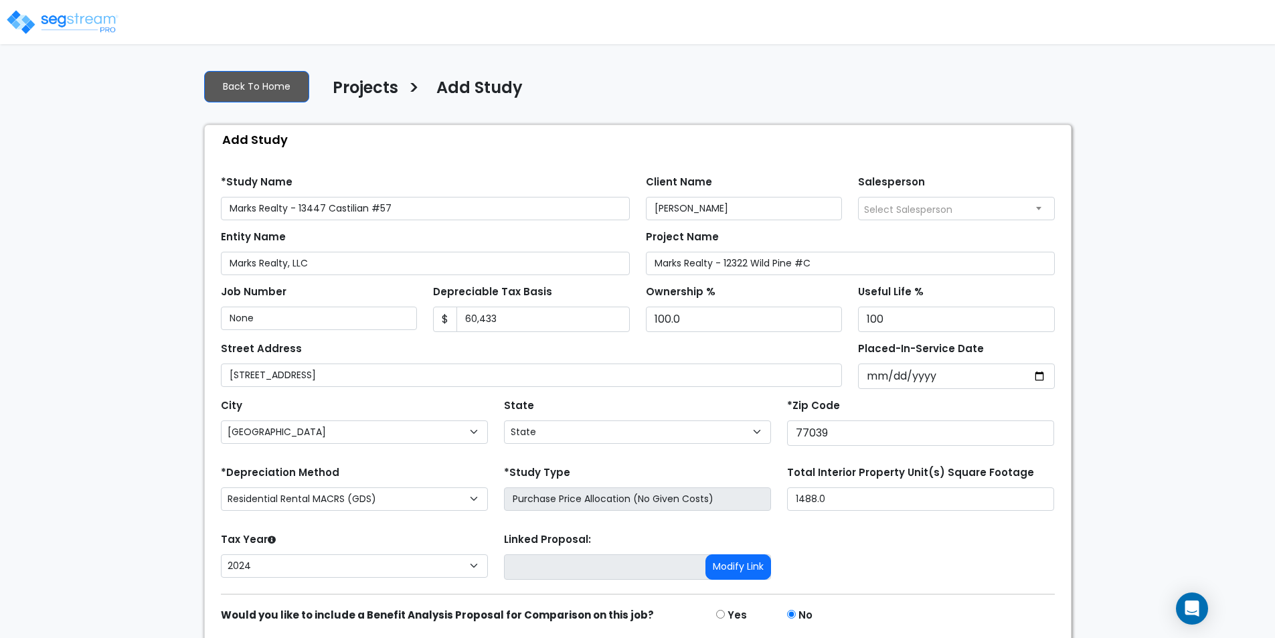
click at [404, 214] on input "Marks Realty - 13447 Castilian #57" at bounding box center [425, 208] width 409 height 23
type input "Marks Realty - 13447 Castilian #57"
drag, startPoint x: 652, startPoint y: 262, endPoint x: 816, endPoint y: 263, distance: 163.3
click at [815, 264] on input "Marks Realty - 12322 Wild Pine #C" at bounding box center [850, 263] width 409 height 23
paste input "3447 Castilian #57"
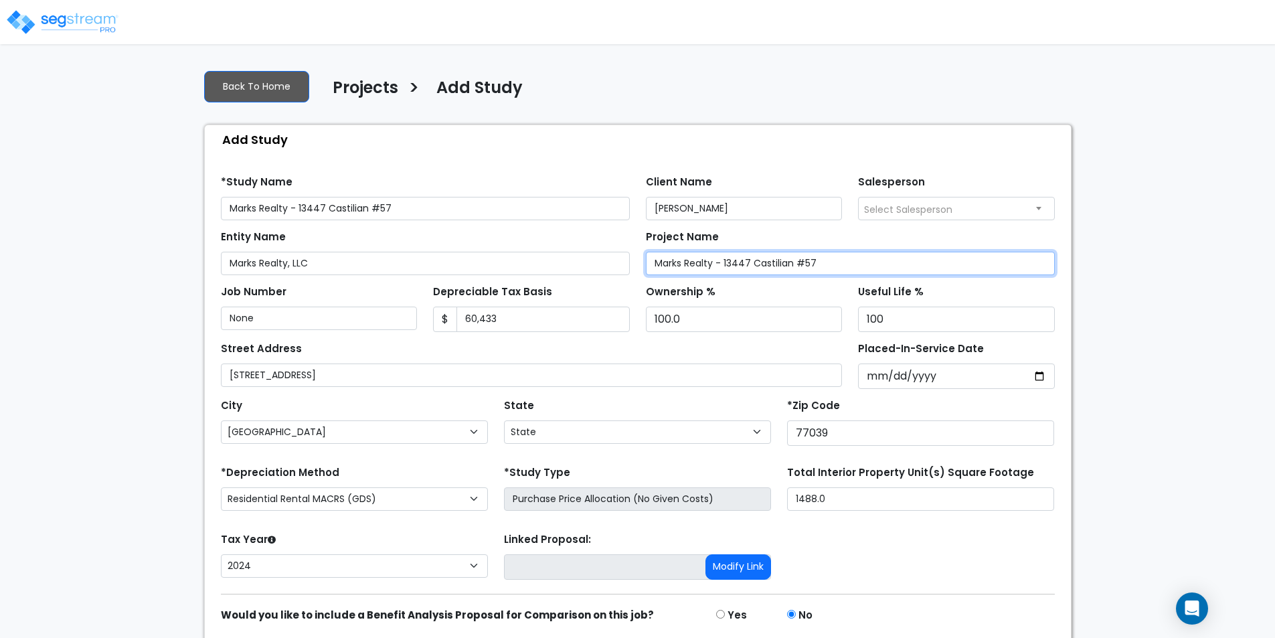
type input "Marks Realty - 13447 Castilian #57"
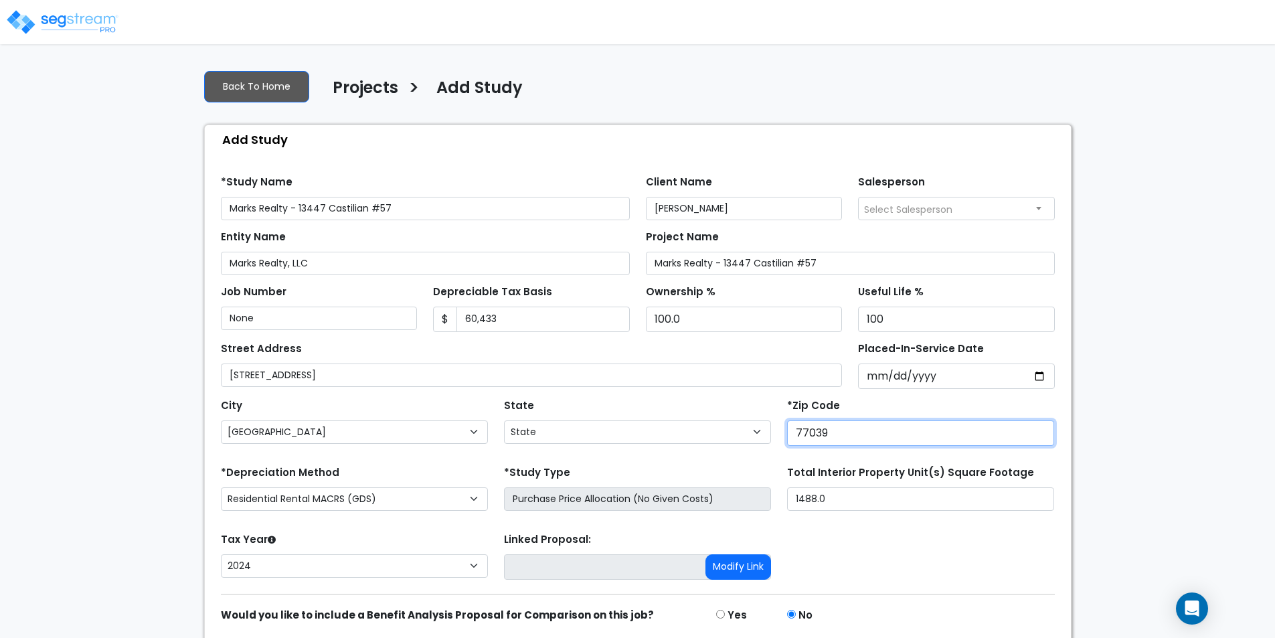
click at [834, 429] on input "77039" at bounding box center [920, 432] width 267 height 25
type input "77015"
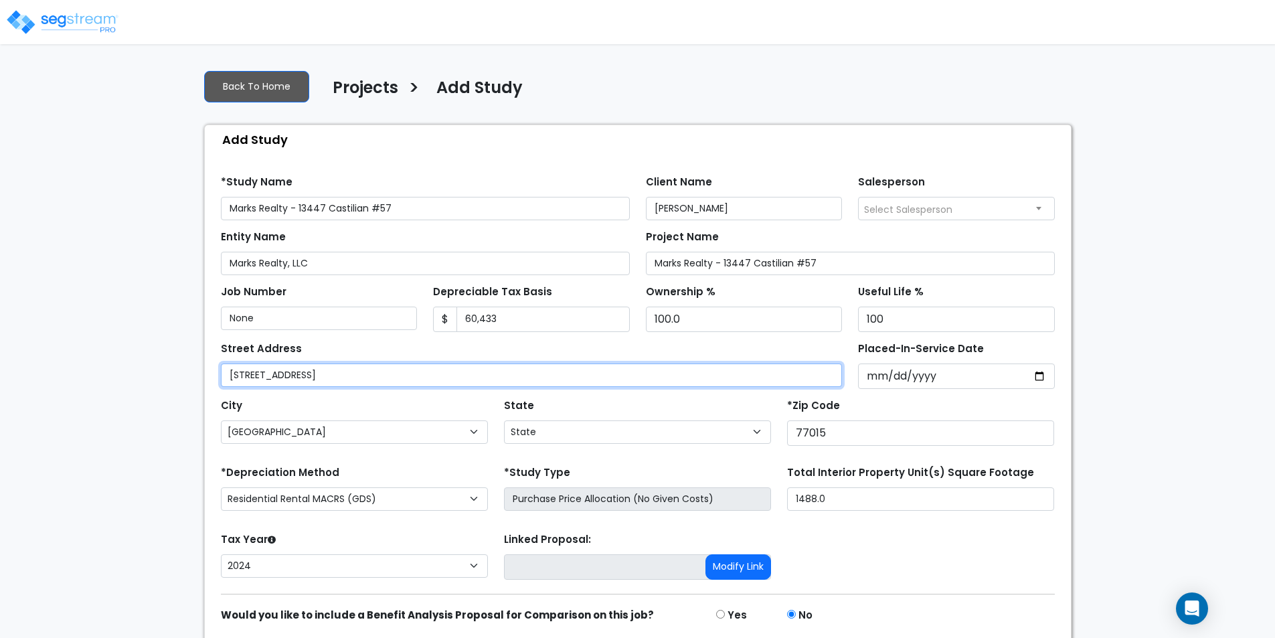
click at [371, 375] on input "[STREET_ADDRESS]" at bounding box center [532, 374] width 622 height 23
drag, startPoint x: 298, startPoint y: 372, endPoint x: 242, endPoint y: 371, distance: 56.2
click at [242, 371] on input "[STREET_ADDRESS]" at bounding box center [532, 374] width 622 height 23
type input "[STREET_ADDRESS]"
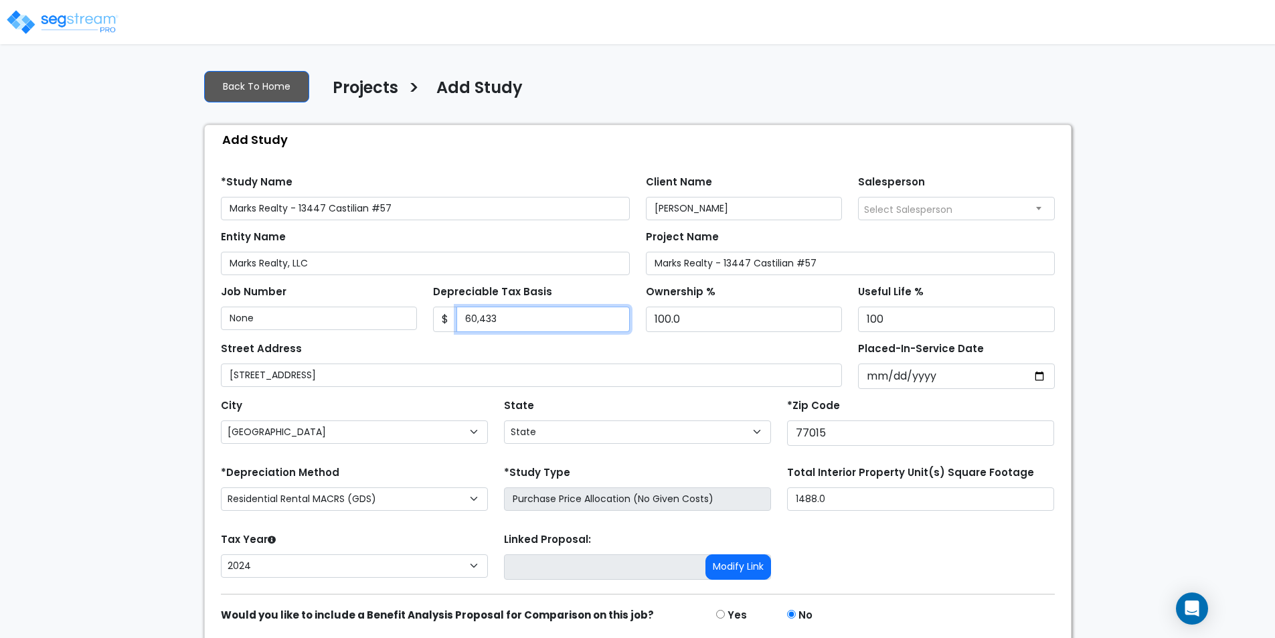
click at [497, 322] on input "60,433" at bounding box center [542, 318] width 173 height 25
type input "59,247"
click at [1037, 378] on input "[DATE]" at bounding box center [956, 375] width 197 height 25
type input "[DATE]"
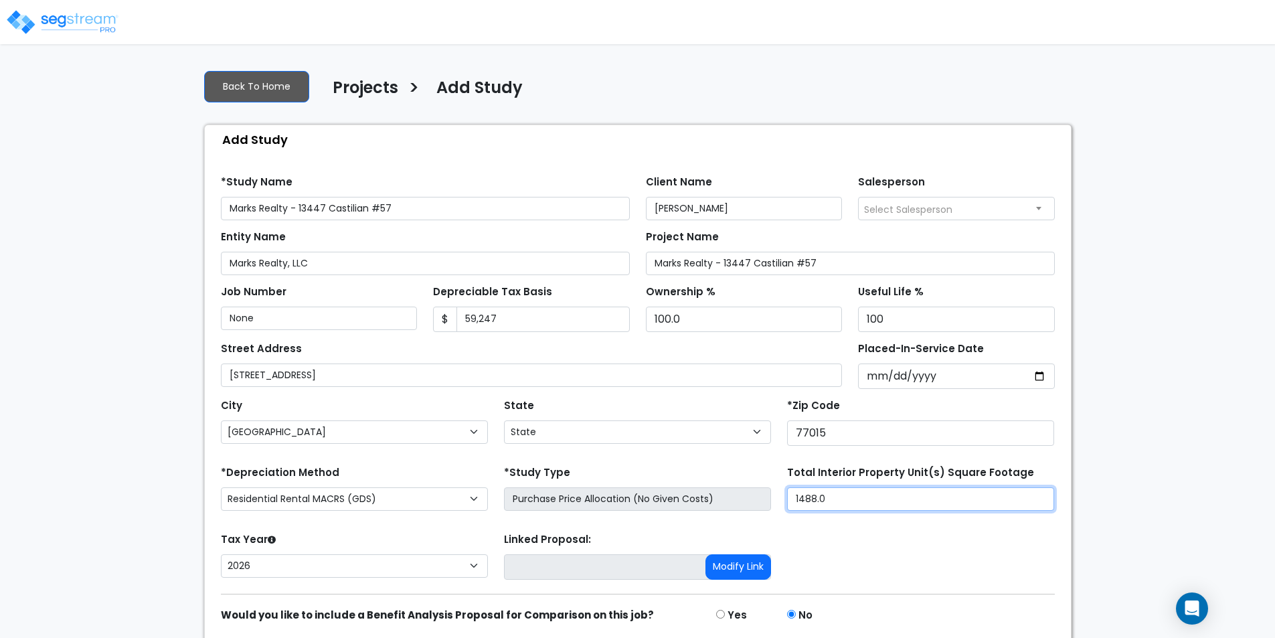
click at [828, 503] on input "1488.0" at bounding box center [920, 498] width 267 height 23
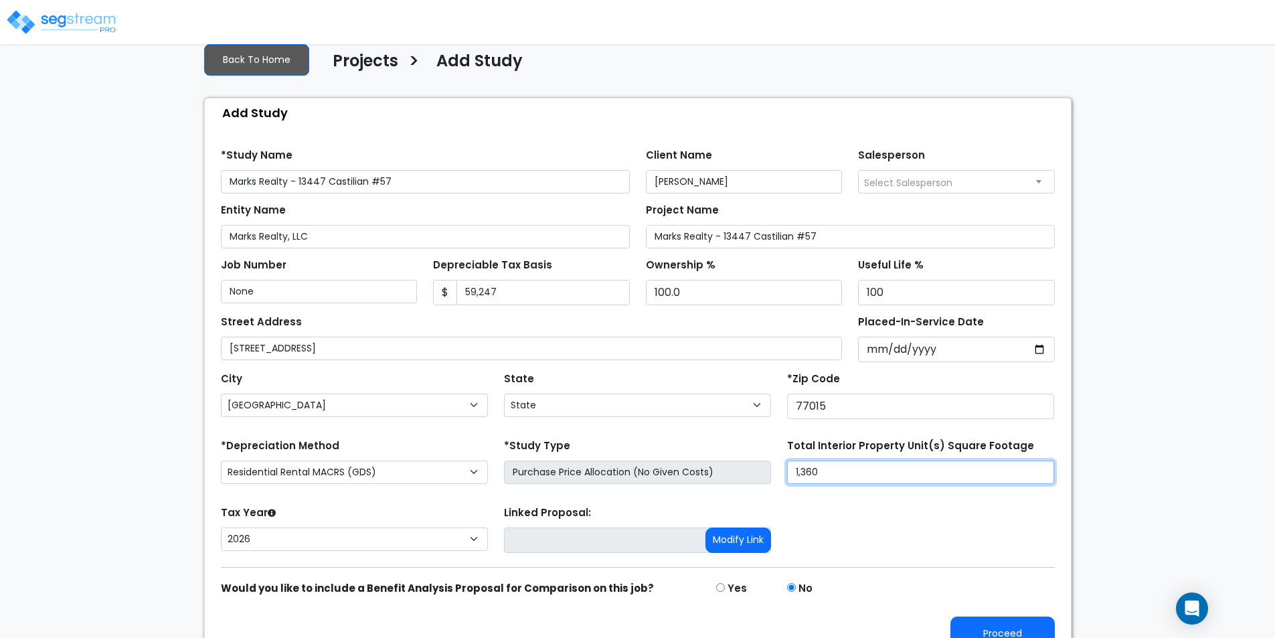
scroll to position [51, 0]
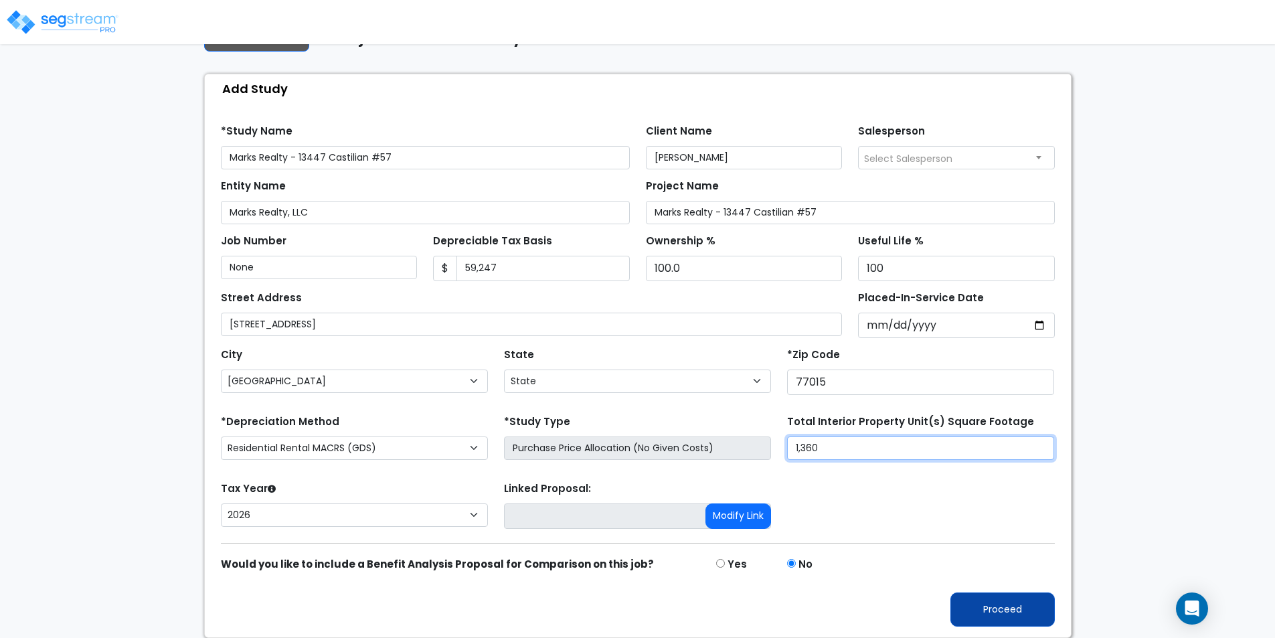
type input "1,360"
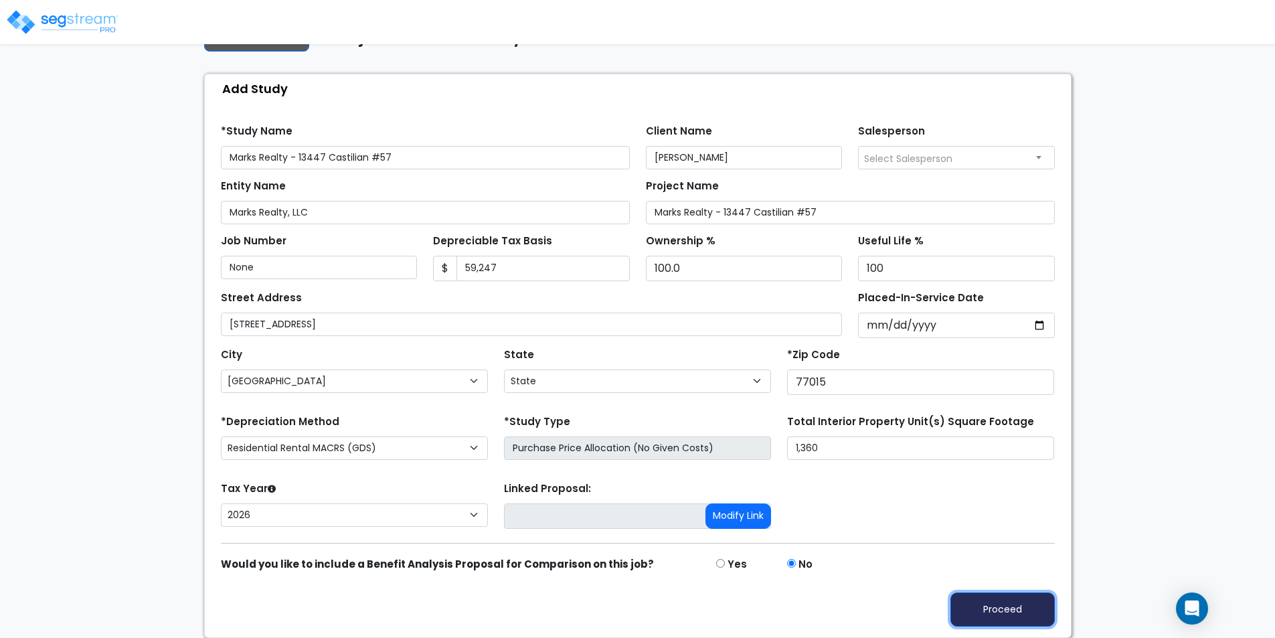
click at [1002, 602] on button "Proceed" at bounding box center [1002, 609] width 104 height 34
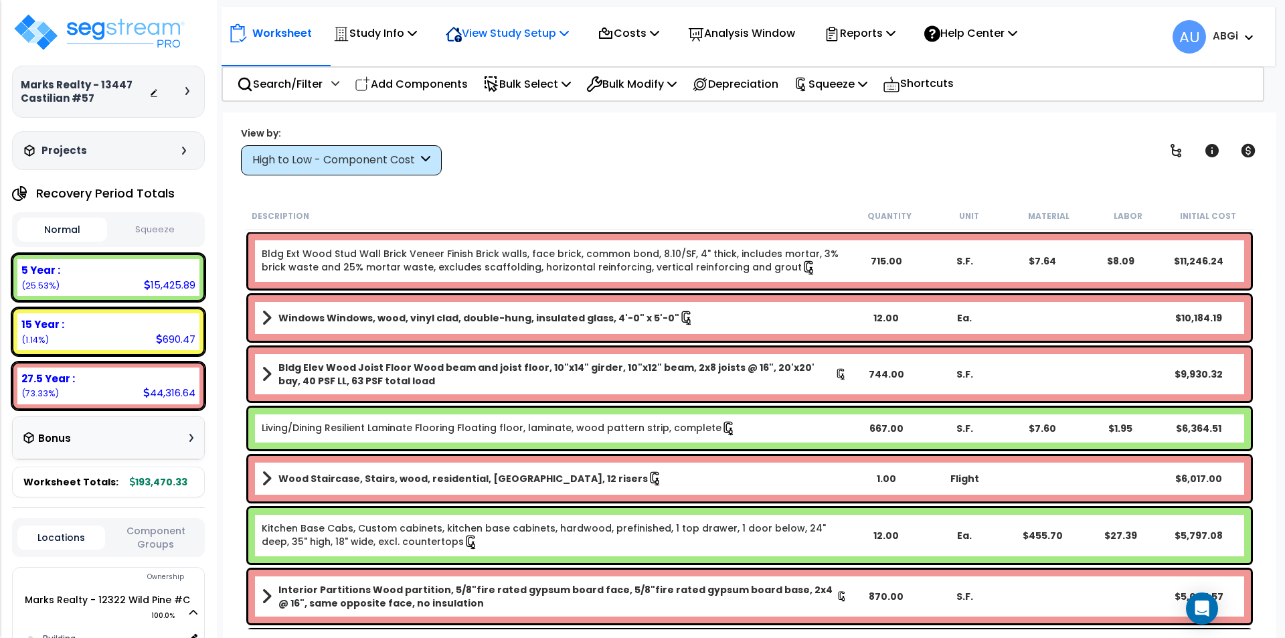
click at [567, 33] on icon at bounding box center [563, 32] width 9 height 11
click at [512, 59] on link "Building Setup" at bounding box center [505, 63] width 132 height 27
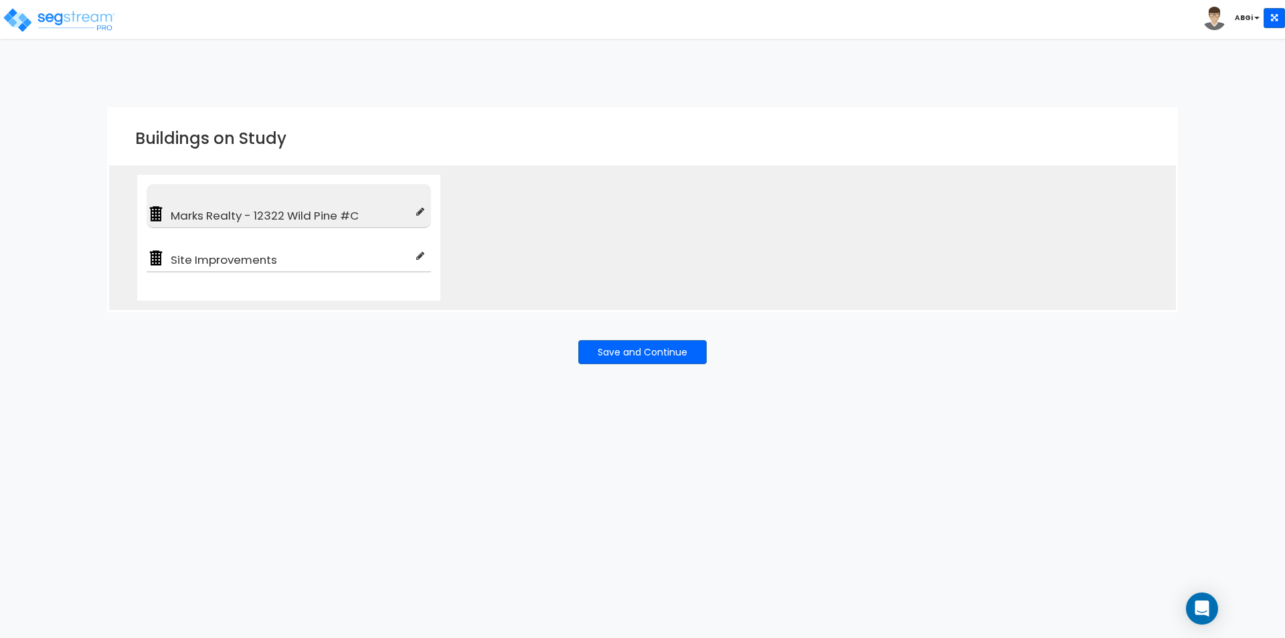
click at [421, 209] on icon at bounding box center [420, 211] width 8 height 9
type input "Marks Realty - 12322 Wild Pine #C"
type input "Townhouse"
checkbox input "true"
type input "100"
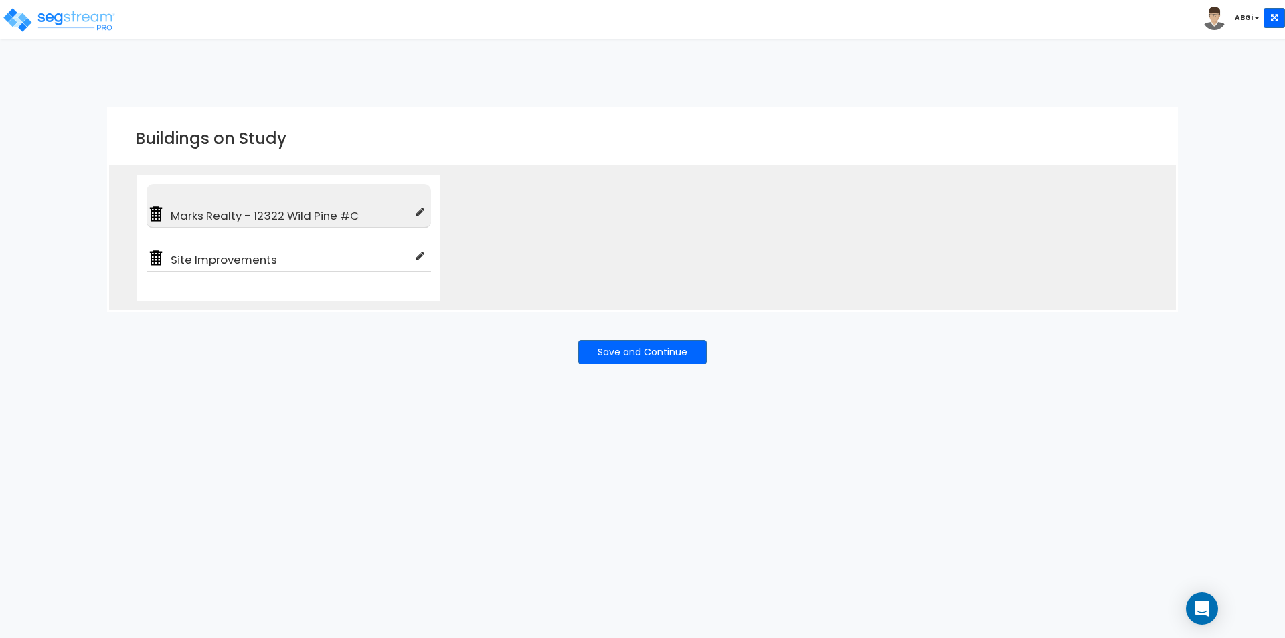
type input "100"
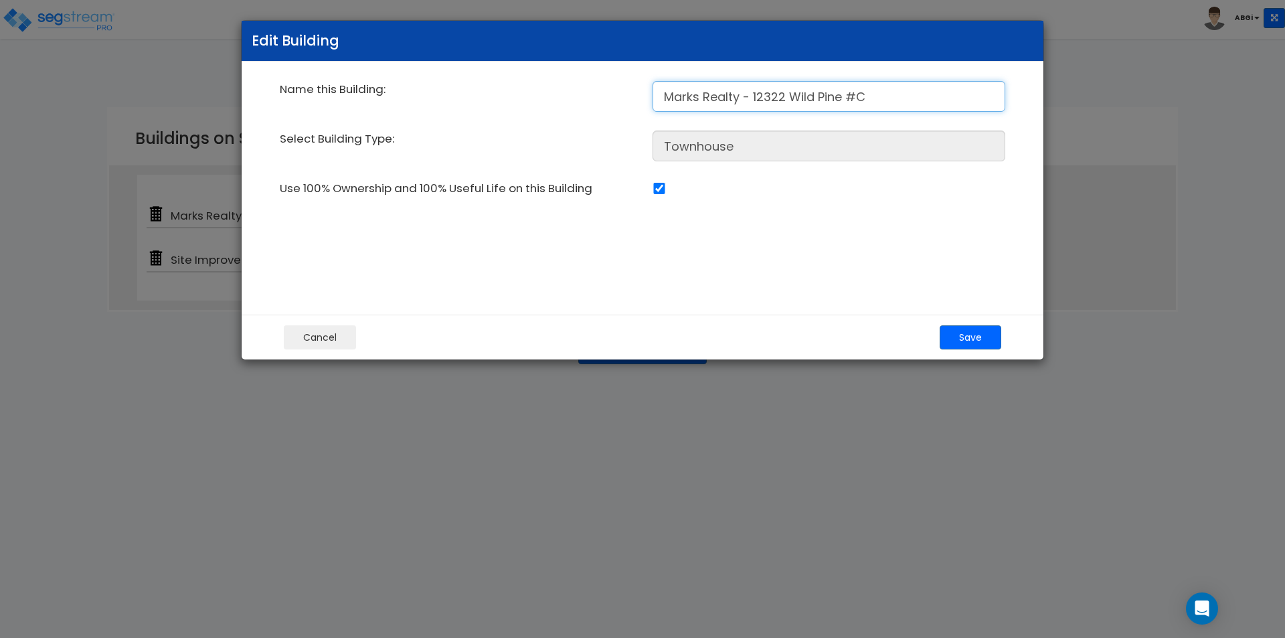
drag, startPoint x: 662, startPoint y: 95, endPoint x: 874, endPoint y: 98, distance: 211.5
click at [874, 98] on input "Marks Realty - 12322 Wild Pine #C" at bounding box center [828, 96] width 353 height 31
paste input "3447 Castilian #57"
type input "Marks Realty - 13447 Castilian #57"
click at [960, 337] on button "Save" at bounding box center [971, 337] width 62 height 24
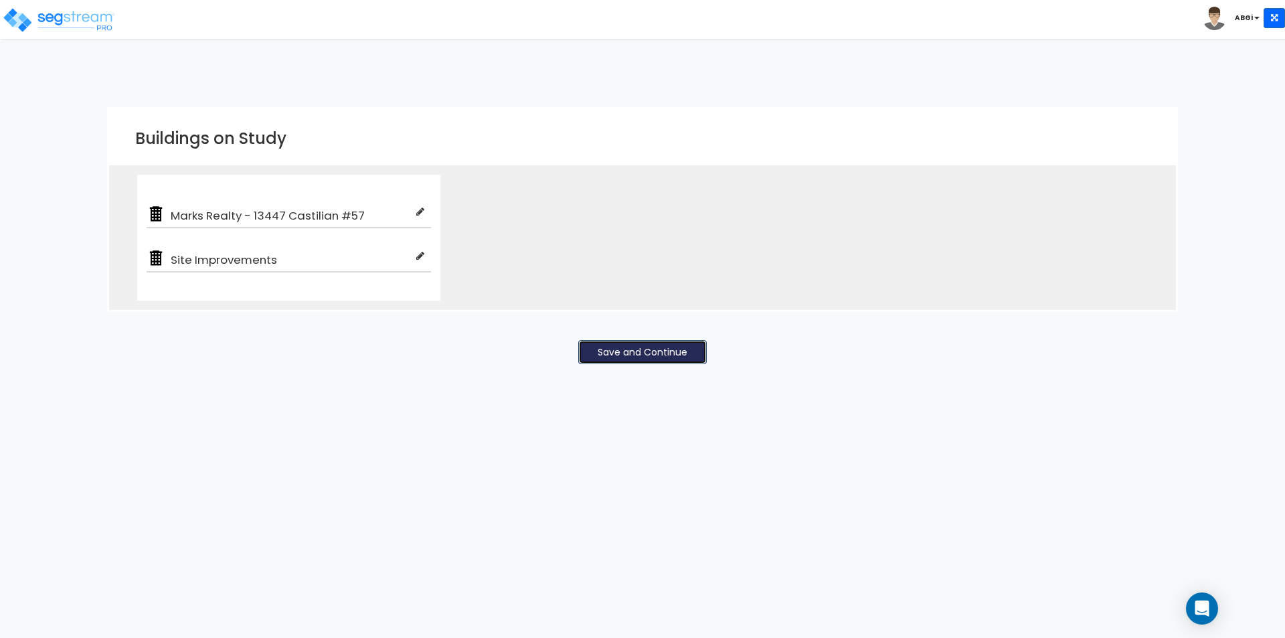
click at [650, 351] on button "Save and Continue" at bounding box center [642, 352] width 128 height 24
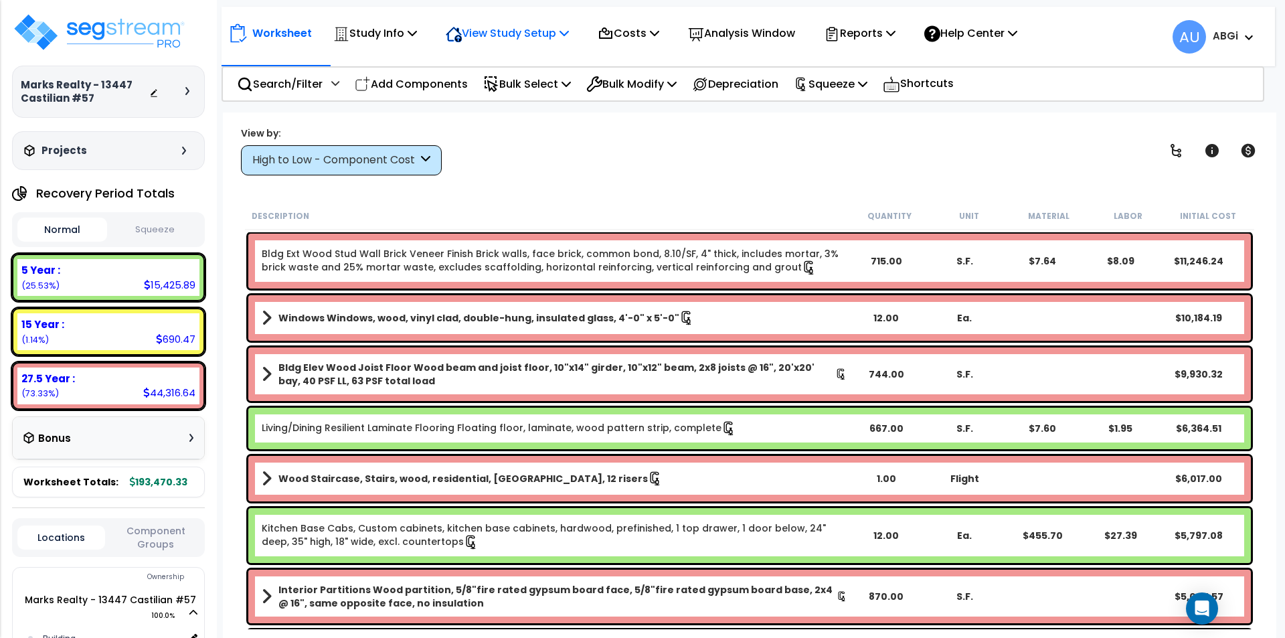
click at [565, 31] on p "View Study Setup" at bounding box center [507, 33] width 123 height 18
click at [507, 92] on link "View Questionnaire" at bounding box center [505, 91] width 132 height 27
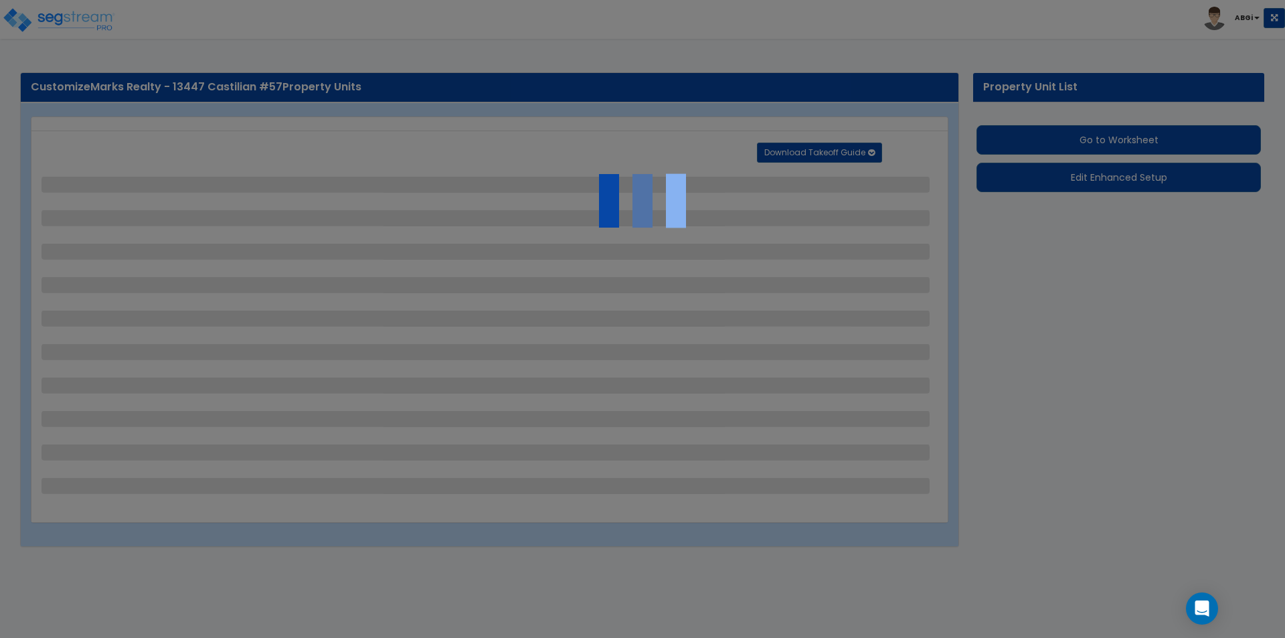
select select "2"
select select "1"
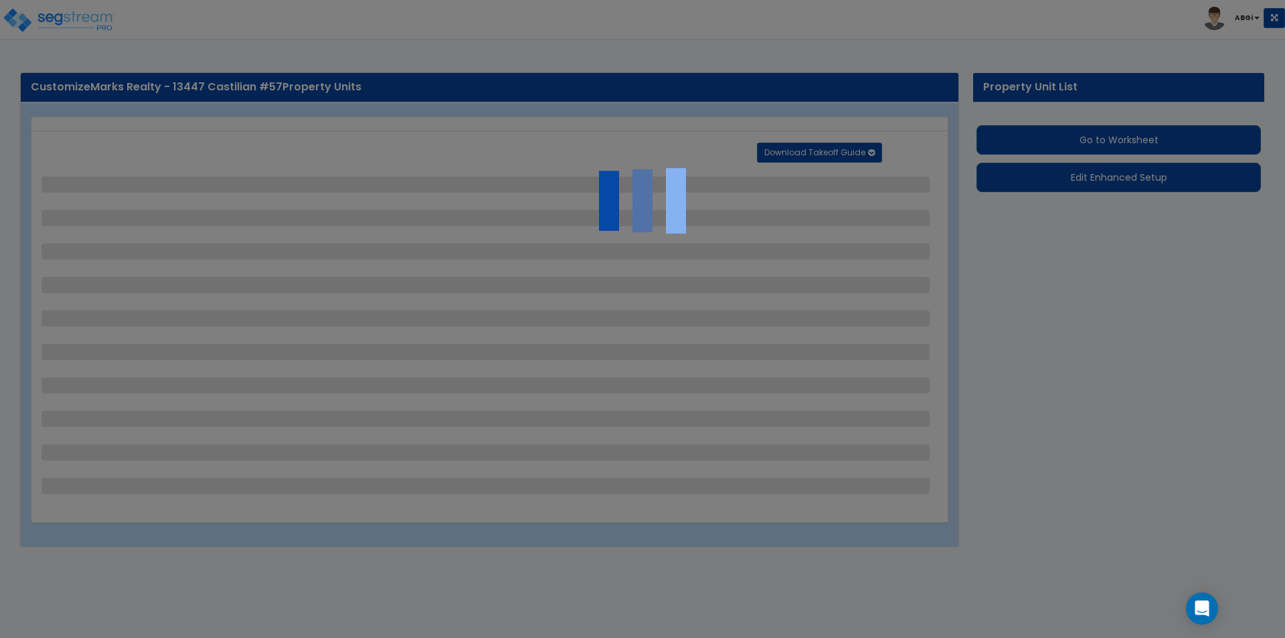
select select "1"
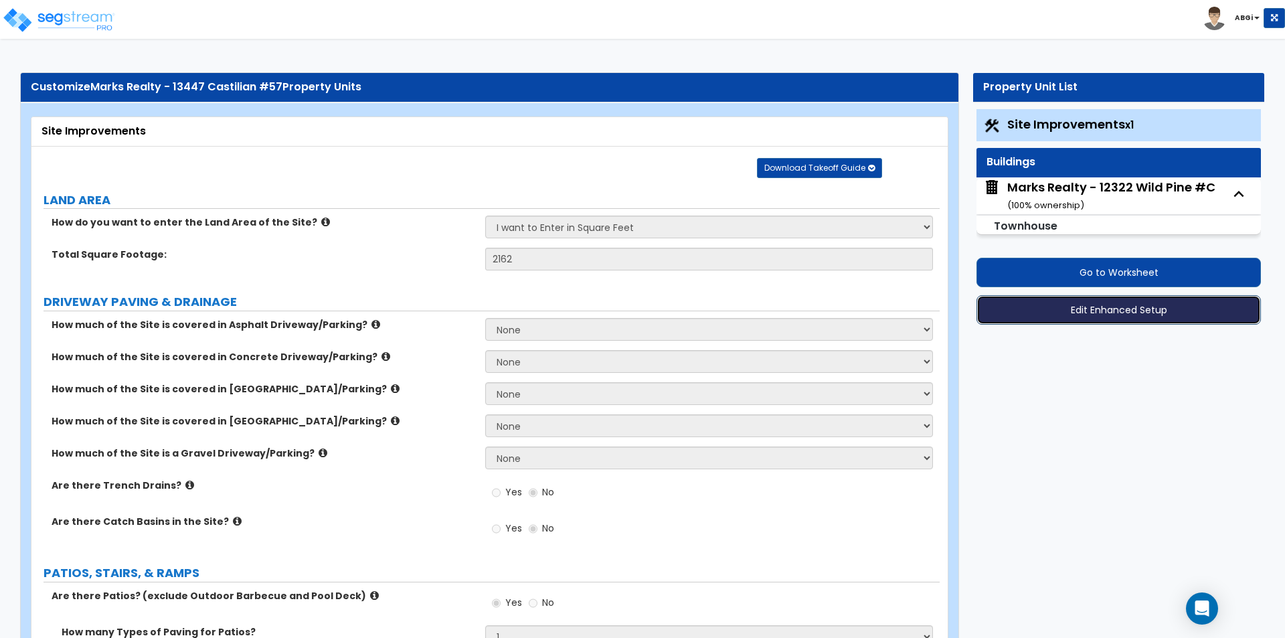
click at [1102, 309] on button "Edit Enhanced Setup" at bounding box center [1118, 309] width 284 height 29
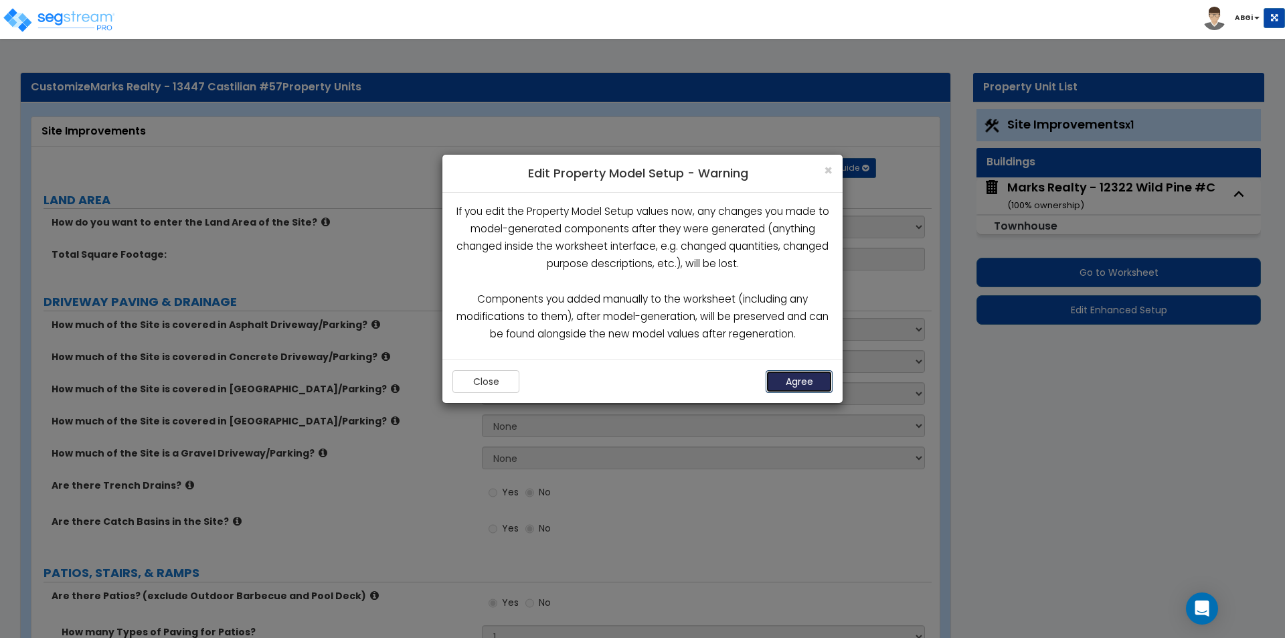
click at [810, 377] on button "Agree" at bounding box center [799, 381] width 67 height 23
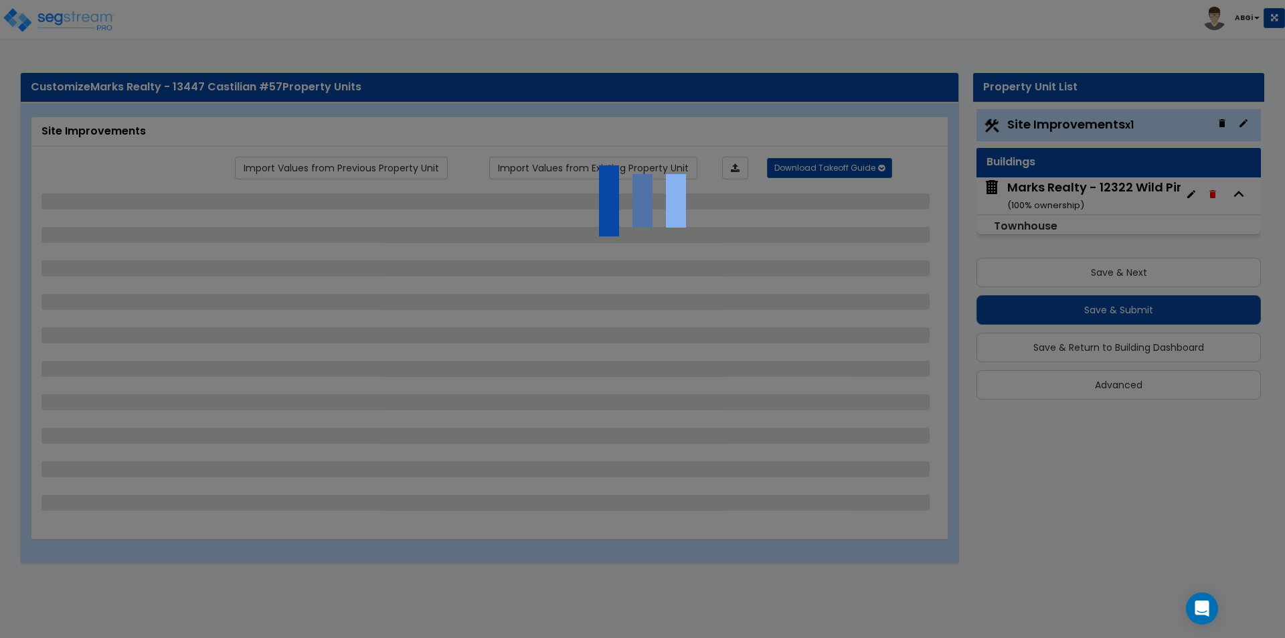
select select "2"
select select "1"
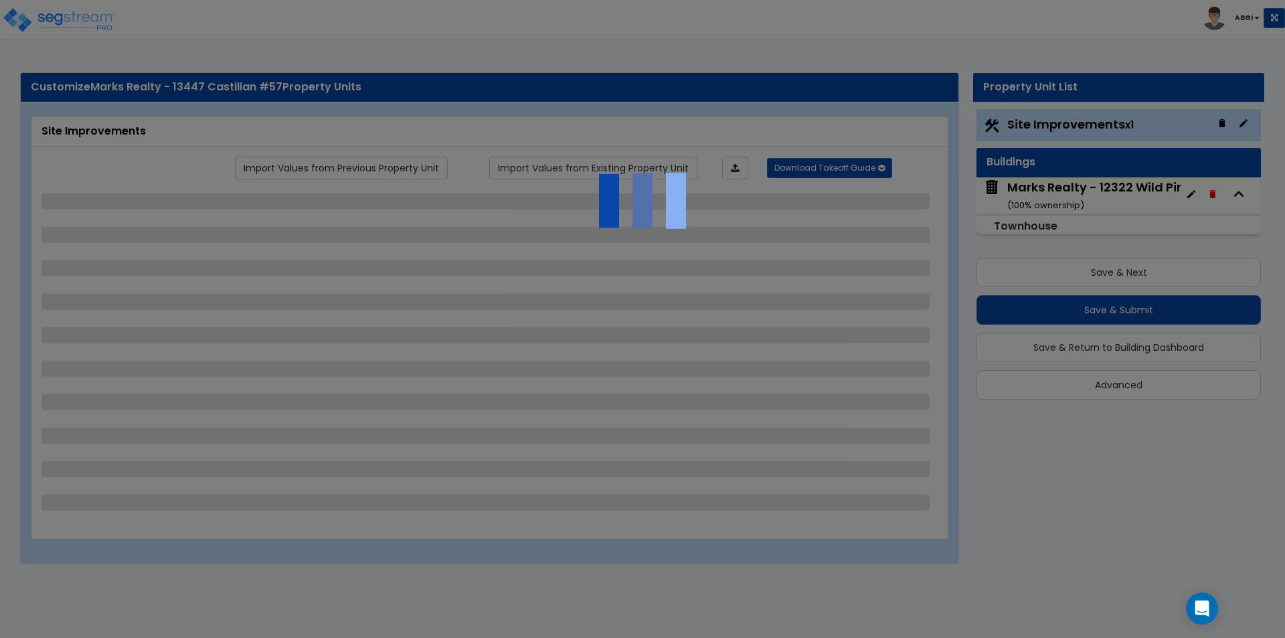
select select "1"
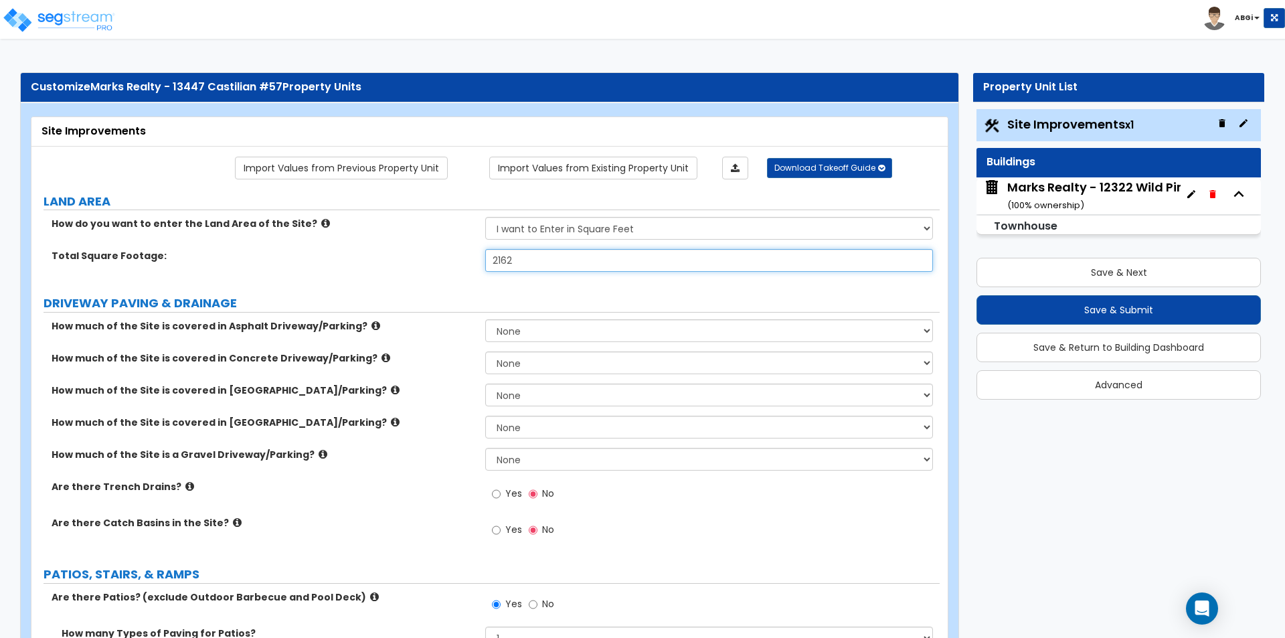
click at [518, 258] on input "2162" at bounding box center [708, 260] width 447 height 23
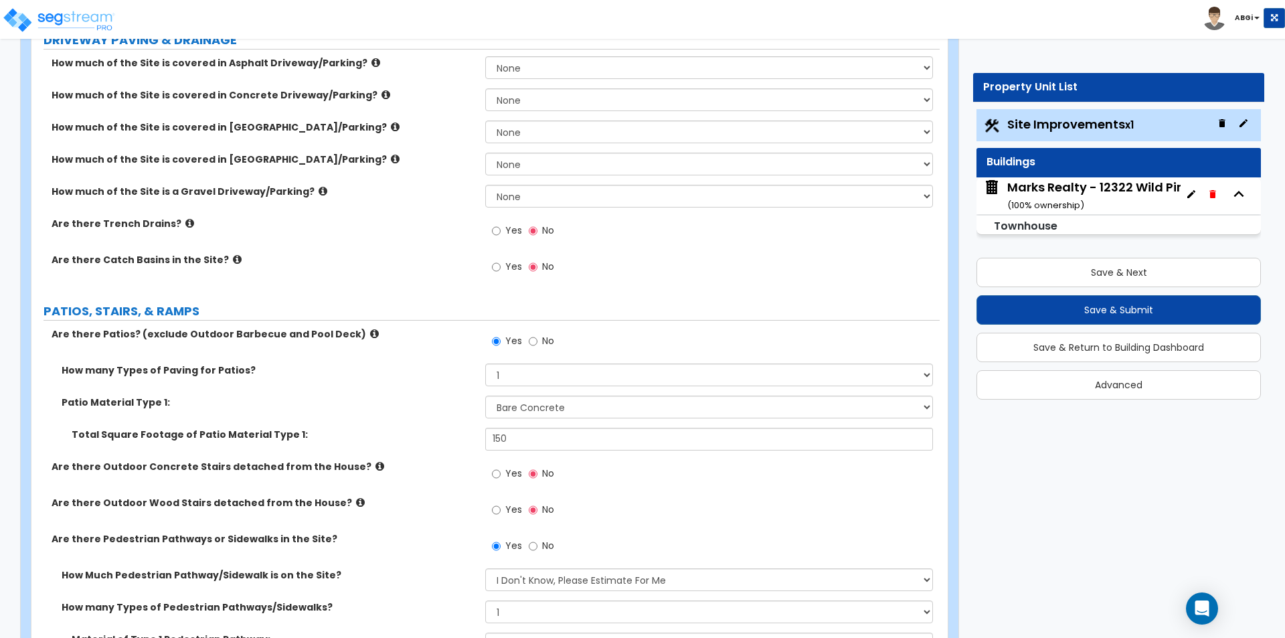
scroll to position [268, 0]
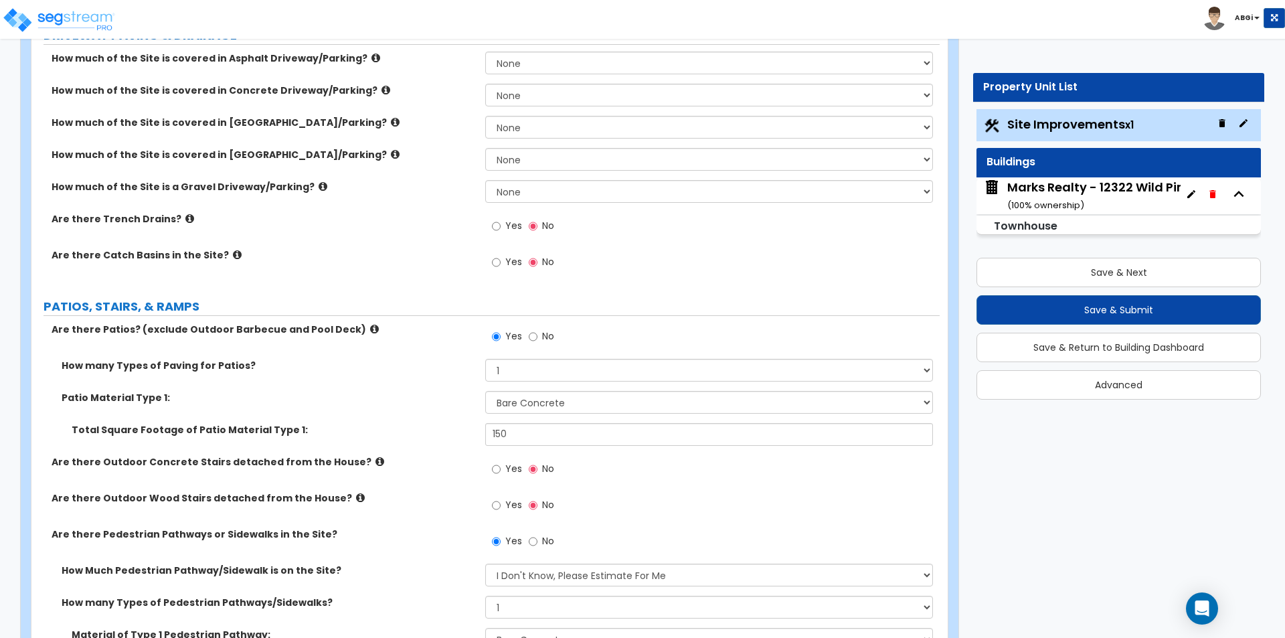
type input "1,440"
click at [512, 432] on input "150" at bounding box center [708, 434] width 447 height 23
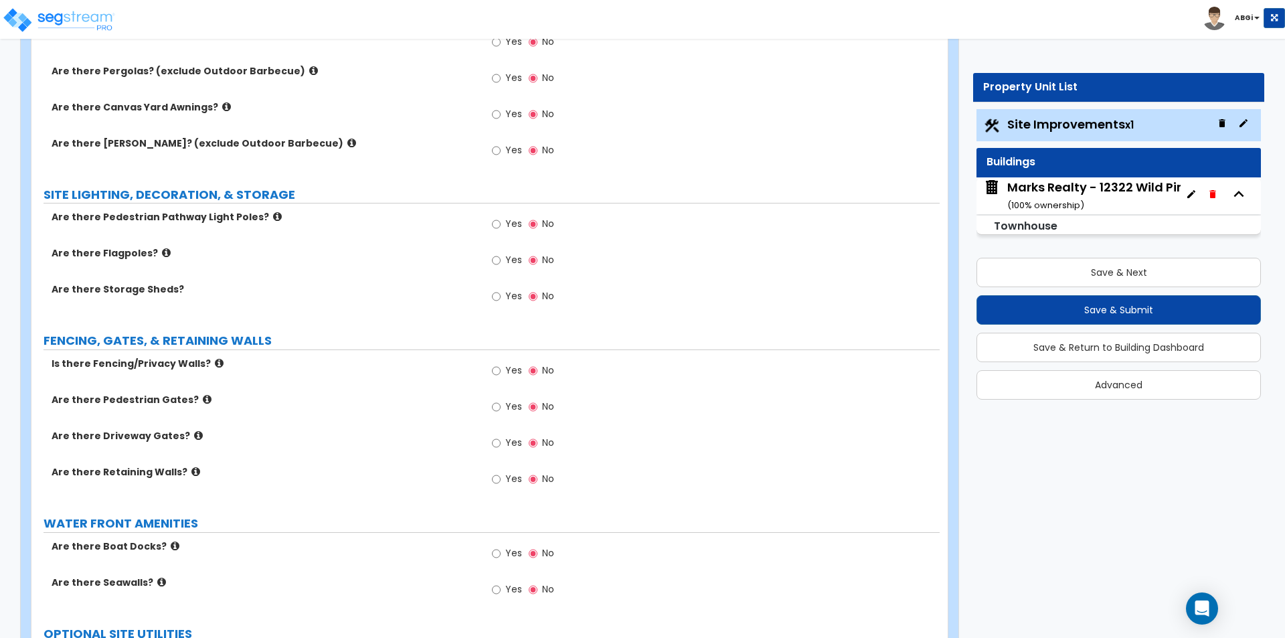
scroll to position [1396, 0]
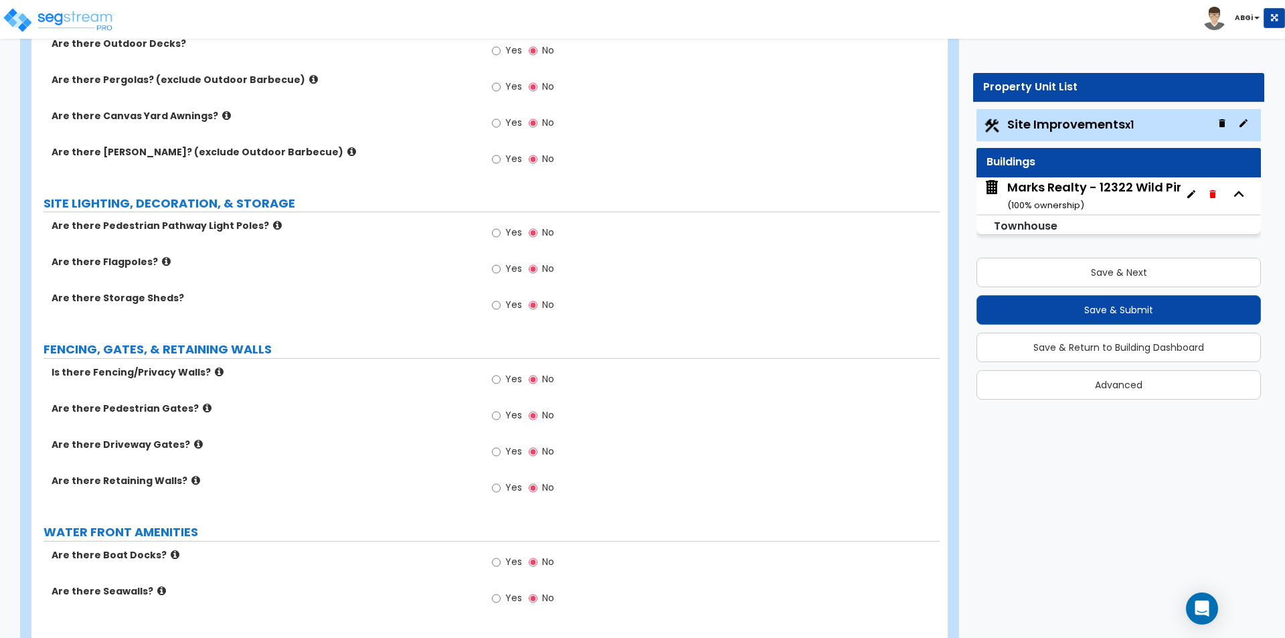
type input "162"
click at [497, 381] on input "Yes" at bounding box center [496, 379] width 9 height 15
radio input "true"
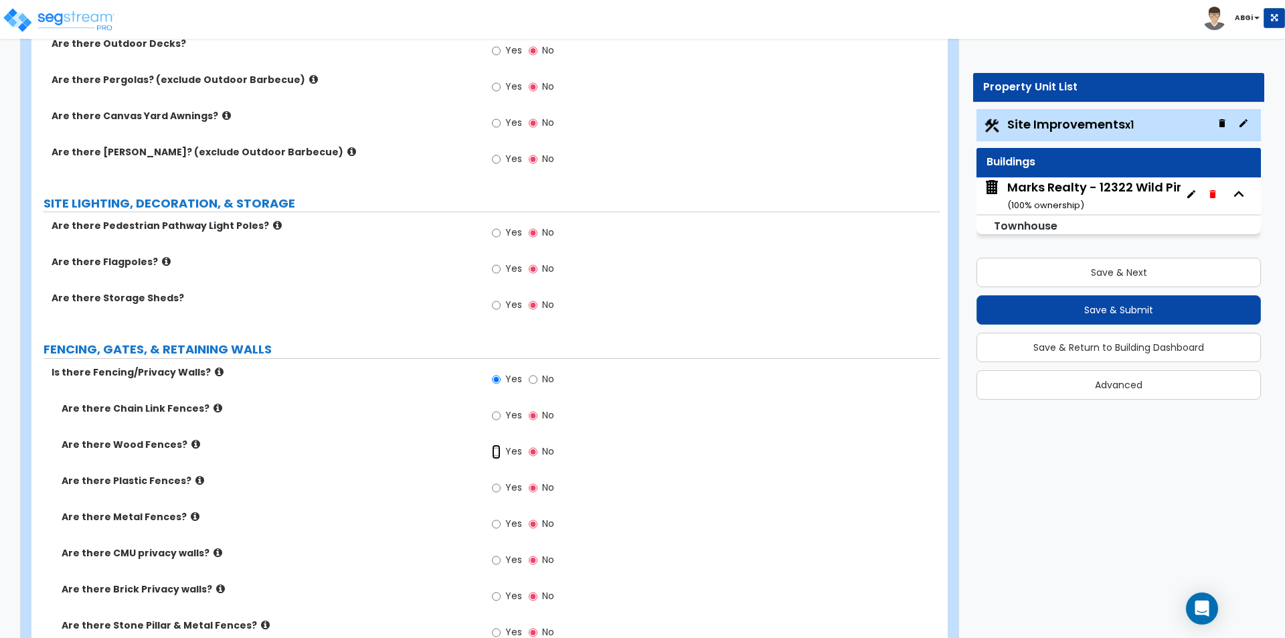
click at [495, 449] on input "Yes" at bounding box center [496, 451] width 9 height 15
radio input "true"
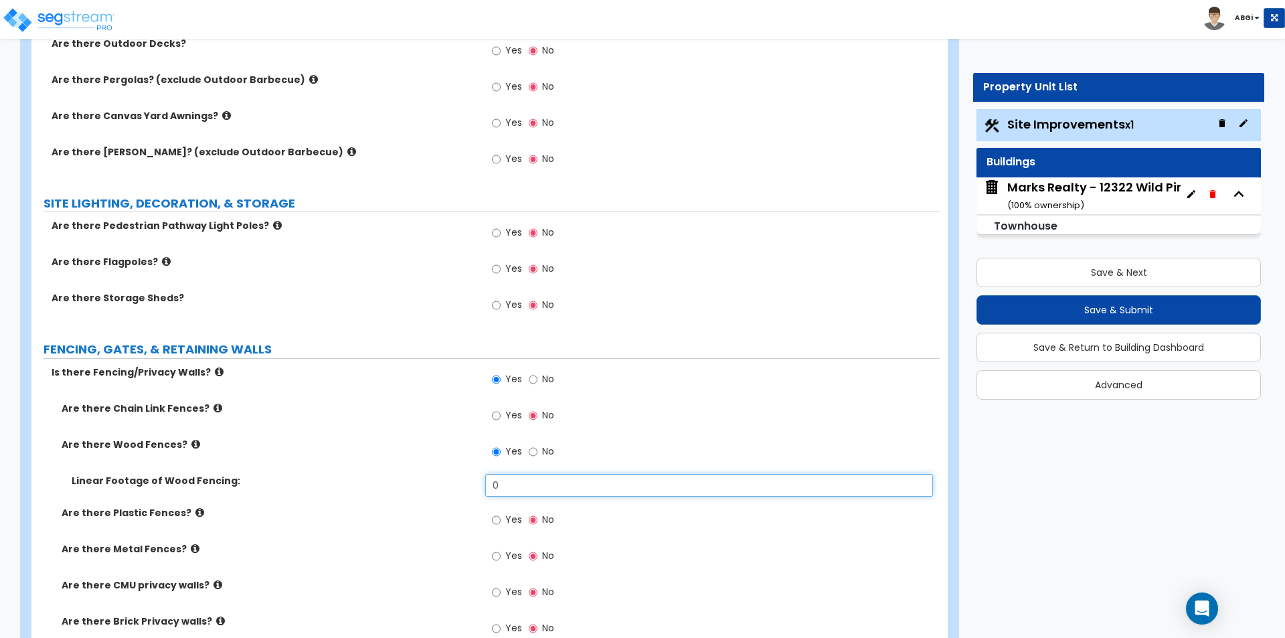
click at [511, 492] on input "0" at bounding box center [708, 485] width 447 height 23
type input "12"
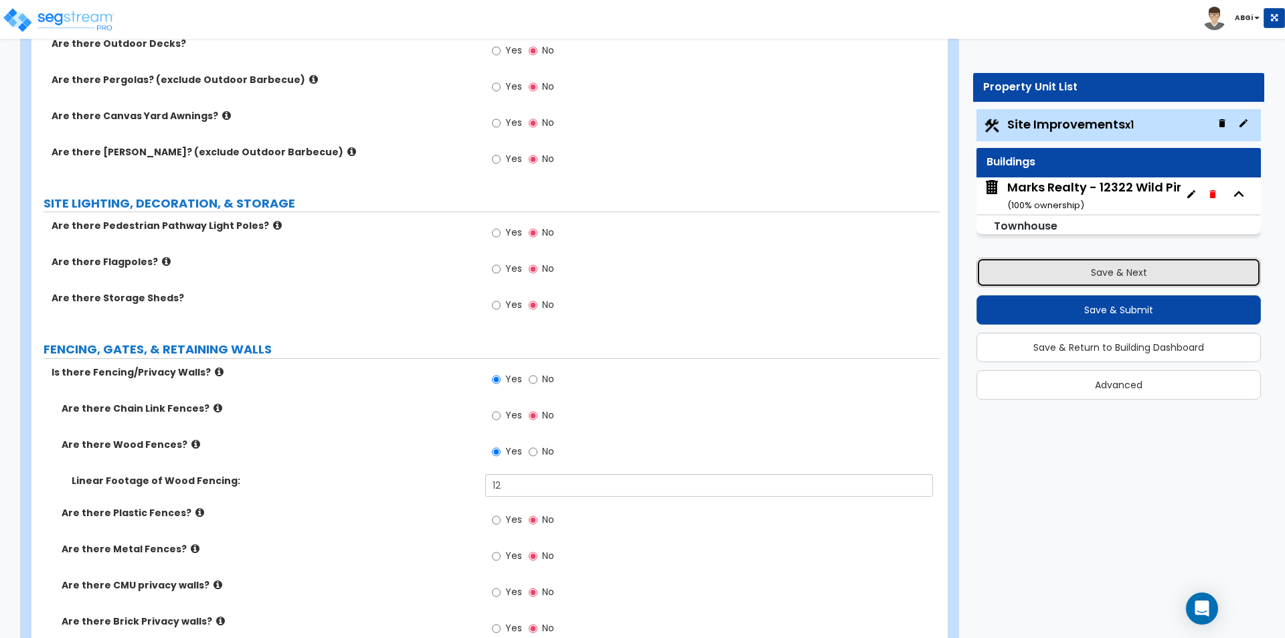
click at [1099, 269] on button "Save & Next" at bounding box center [1118, 272] width 284 height 29
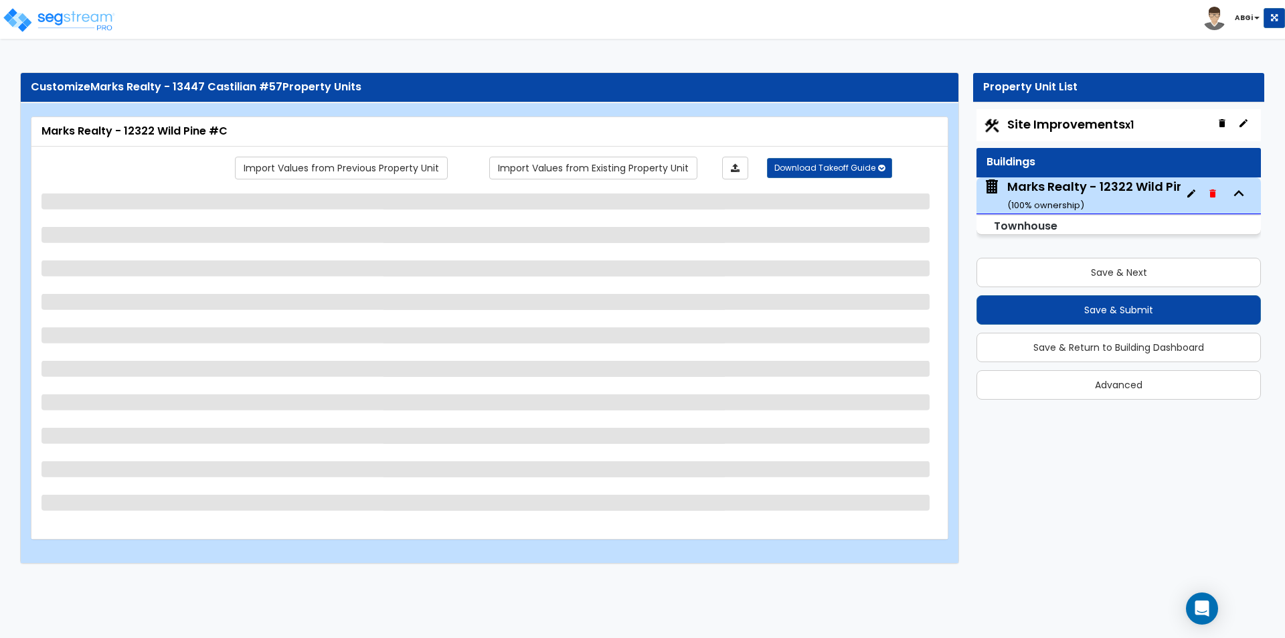
scroll to position [0, 0]
select select "2"
select select "7"
select select "2"
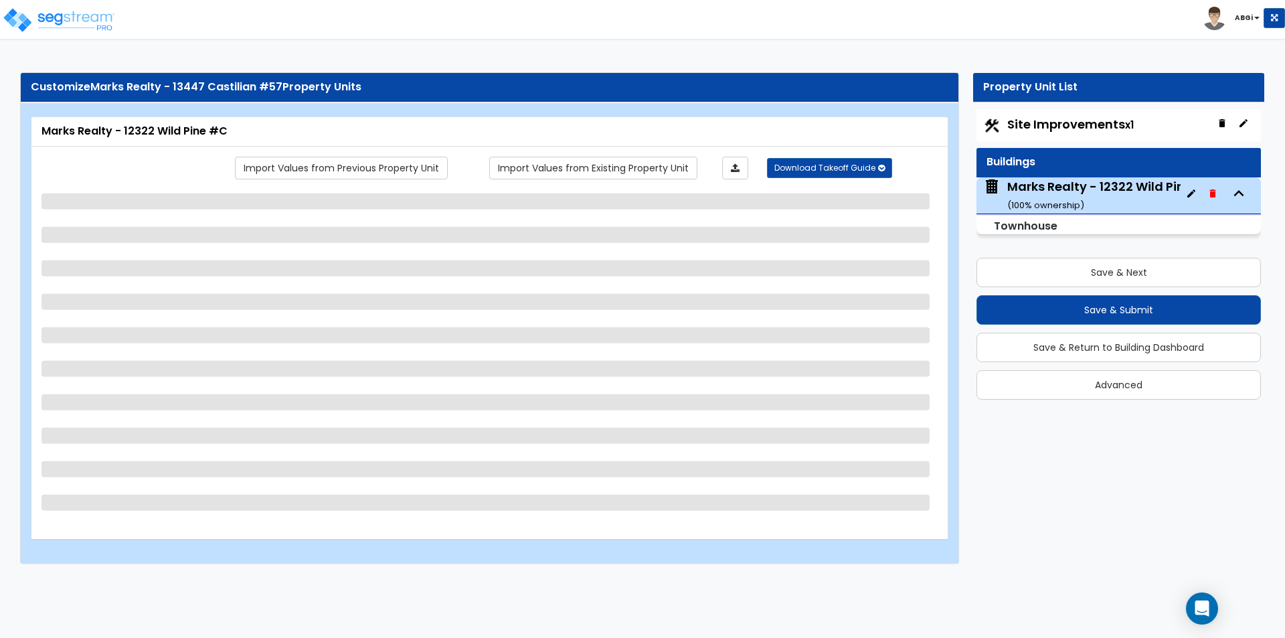
select select "1"
select select "2"
select select "5"
select select "1"
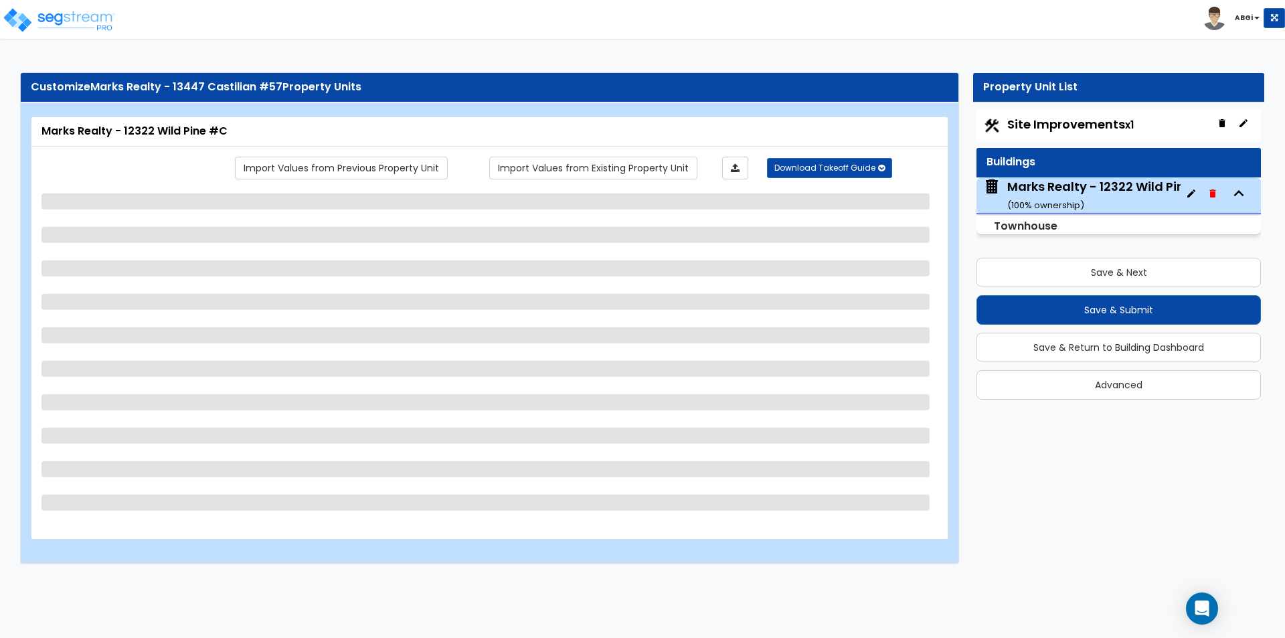
select select "1"
select select "2"
select select "1"
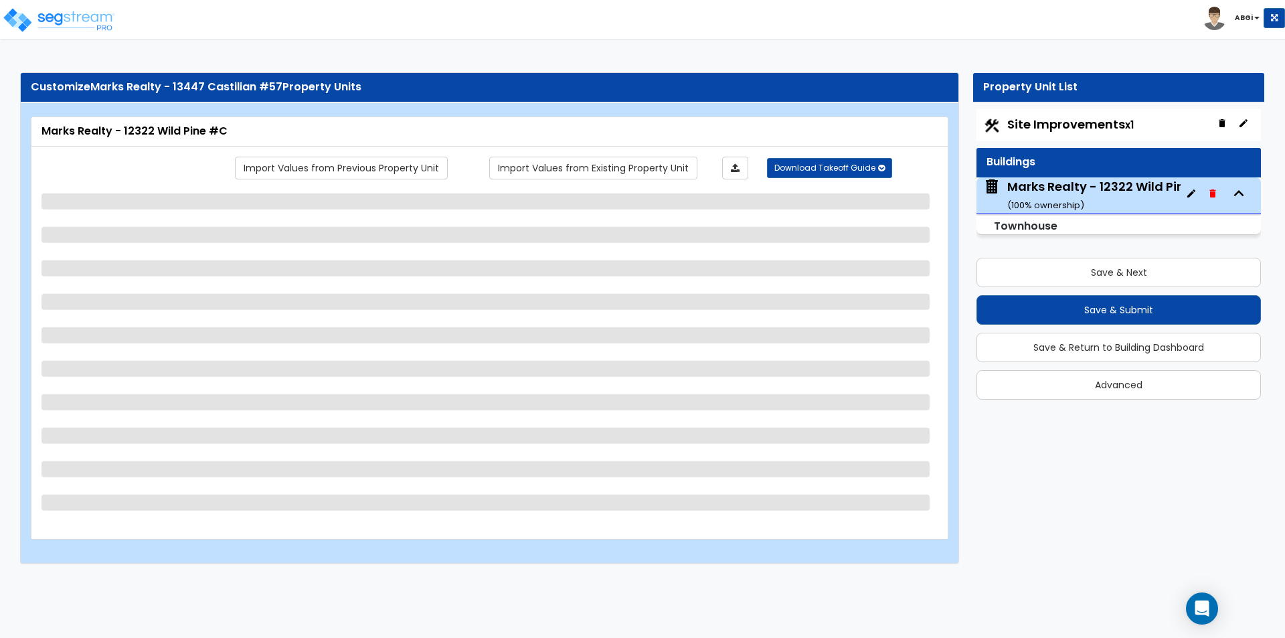
select select "1"
select select "3"
select select "1"
select select "3"
select select "2"
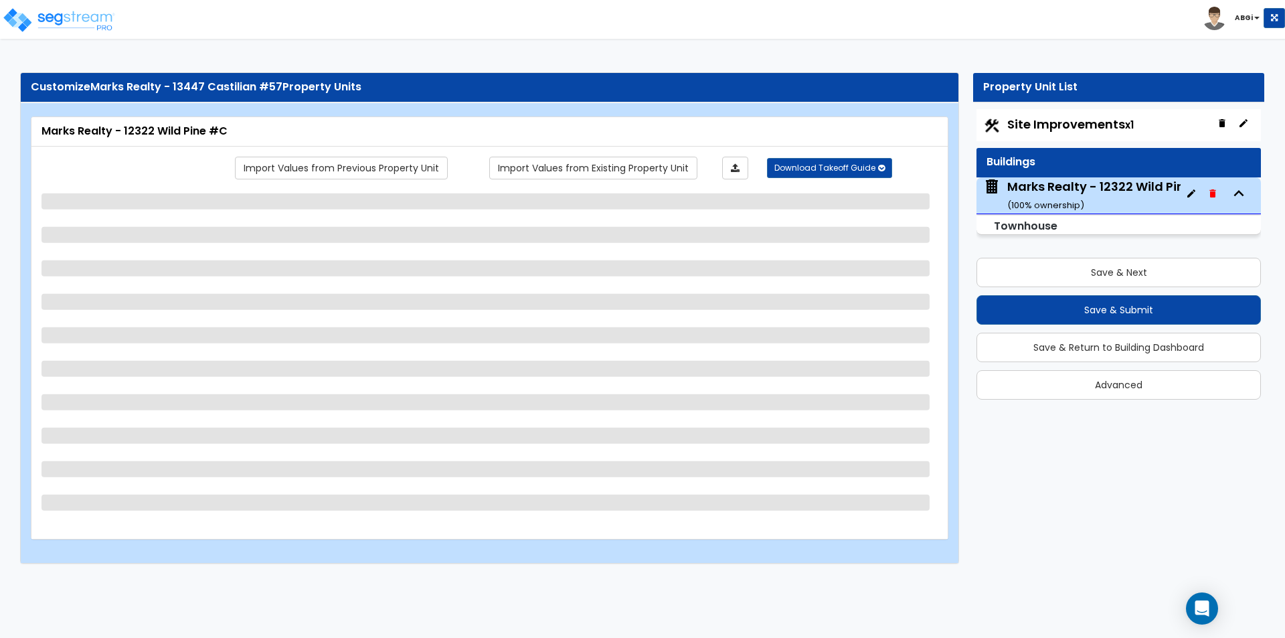
select select "1"
select select "3"
select select "2"
select select "1"
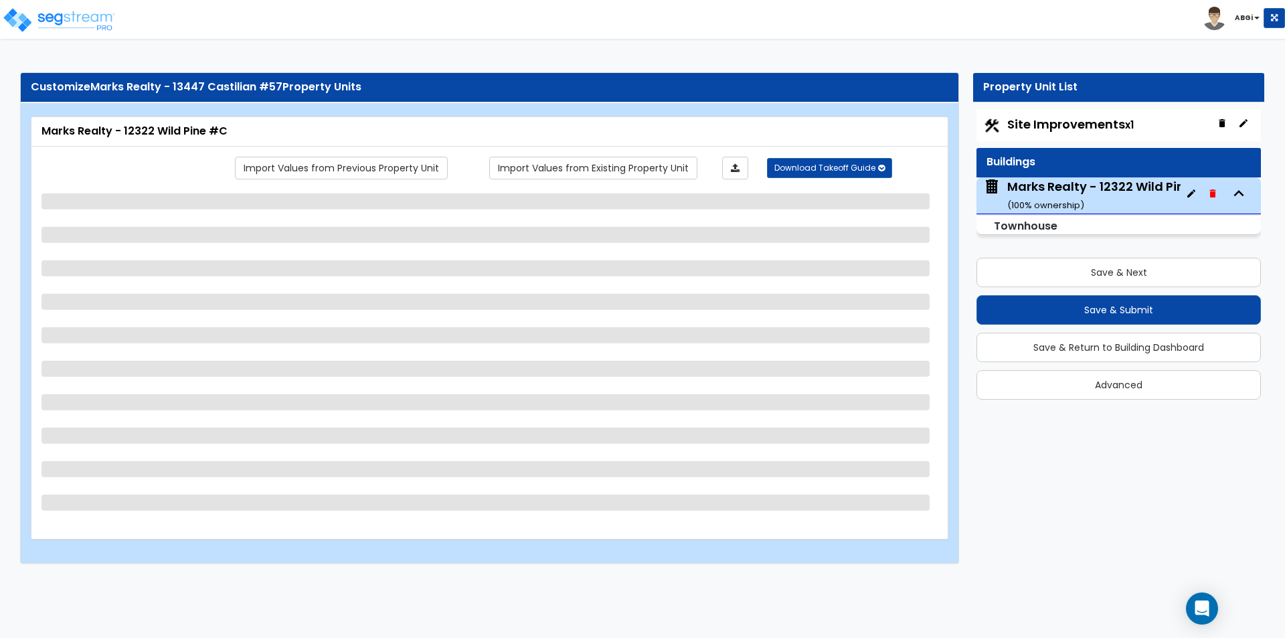
select select "1"
select select "3"
select select "2"
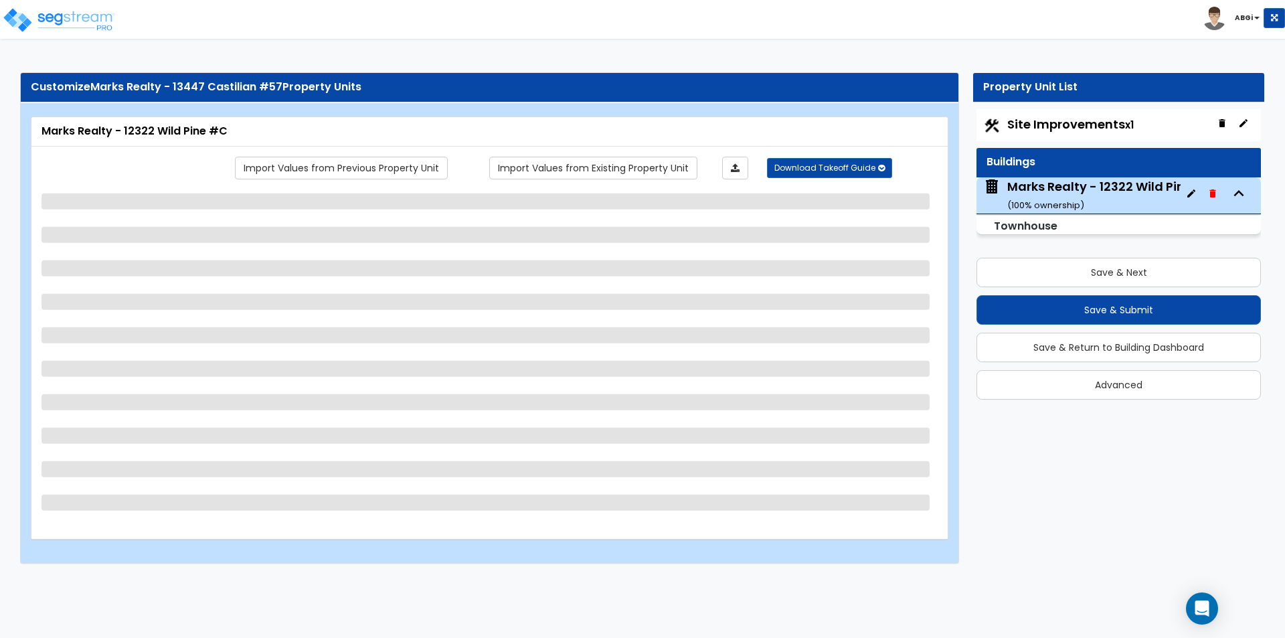
select select "1"
select select "2"
select select "1"
select select "2"
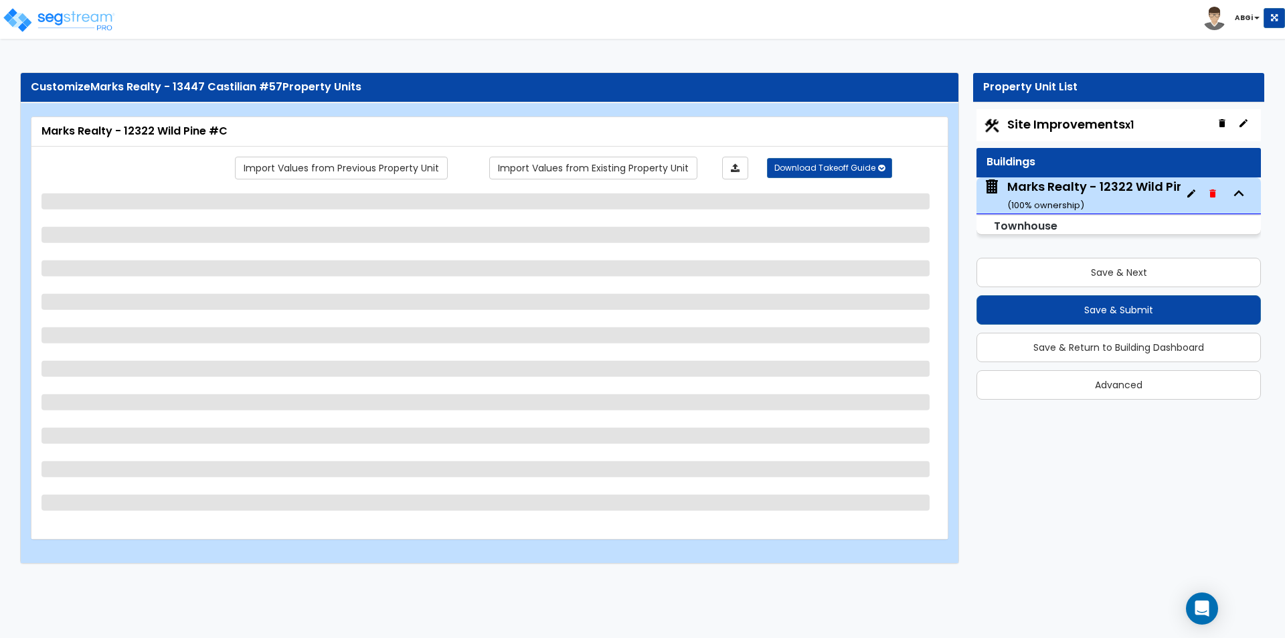
select select "2"
select select "1"
select select "2"
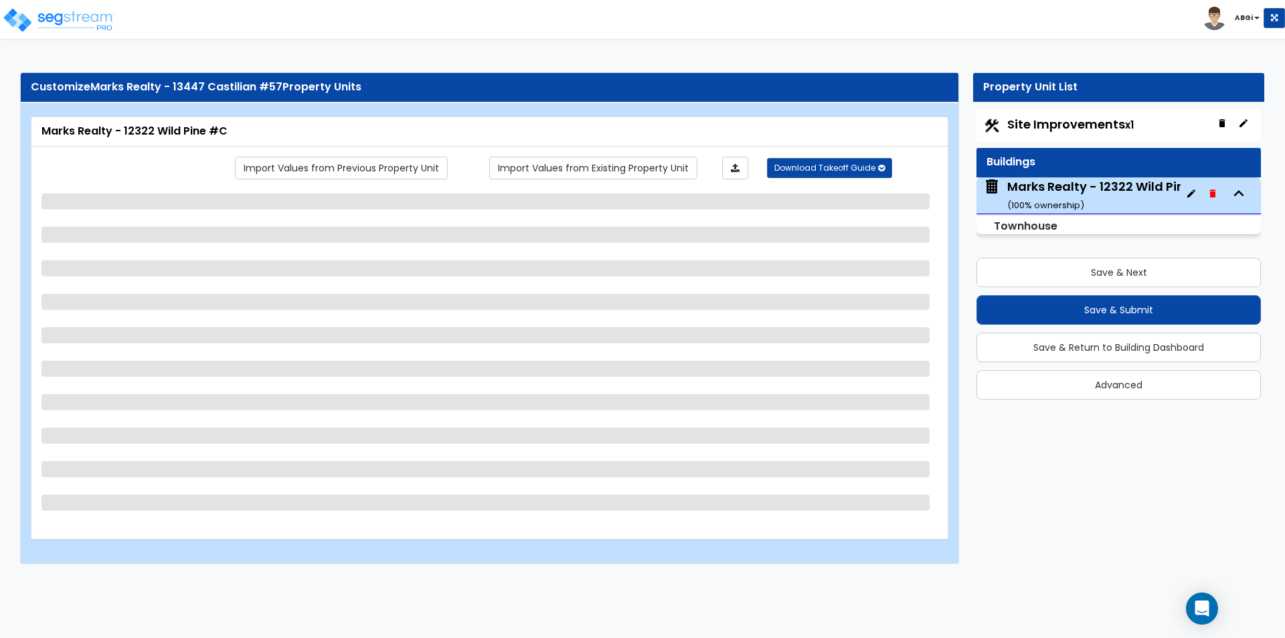
select select "1"
select select "2"
select select "1"
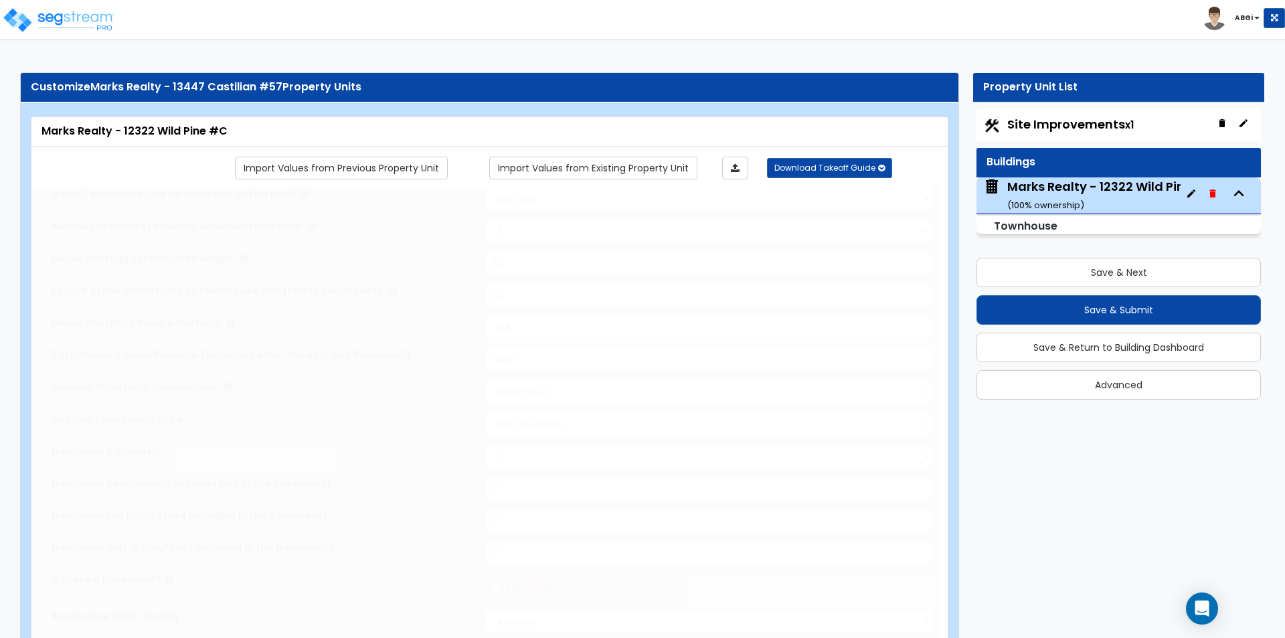
type input "3"
type input "2"
select select "2"
type input "4"
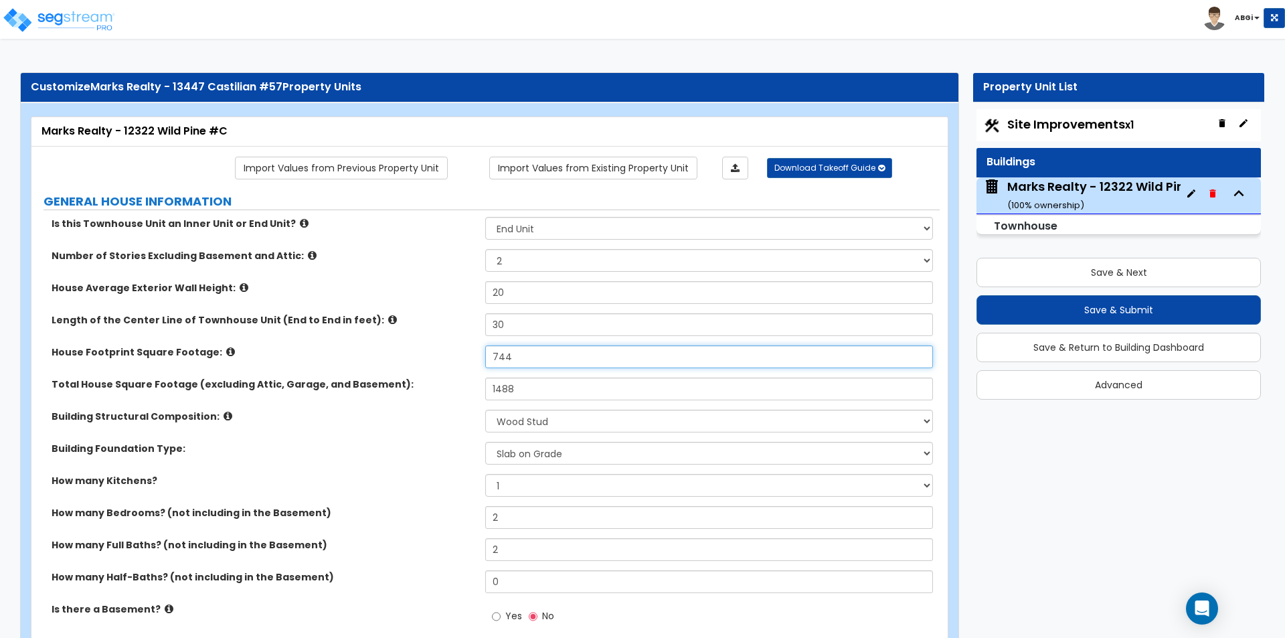
click at [505, 353] on input "744" at bounding box center [708, 356] width 447 height 23
click at [526, 355] on input "744" at bounding box center [708, 356] width 447 height 23
click at [527, 355] on input "744" at bounding box center [708, 356] width 447 height 23
type input "680"
click at [528, 385] on input "1488" at bounding box center [708, 388] width 447 height 23
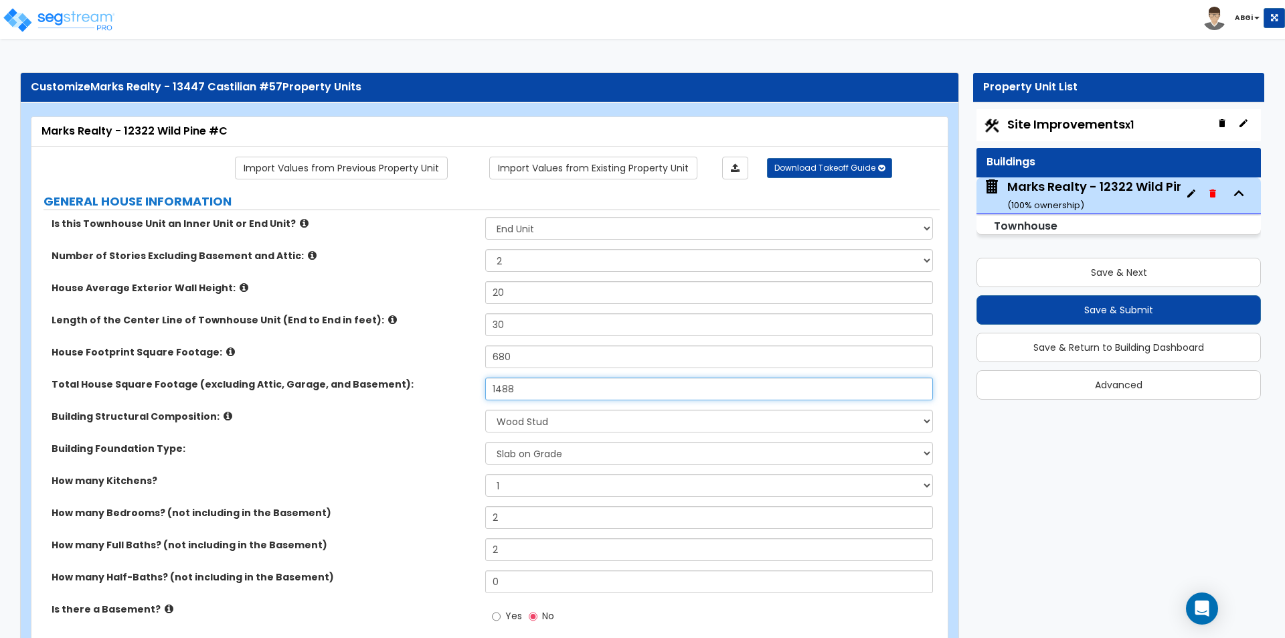
click at [528, 385] on input "1488" at bounding box center [708, 388] width 447 height 23
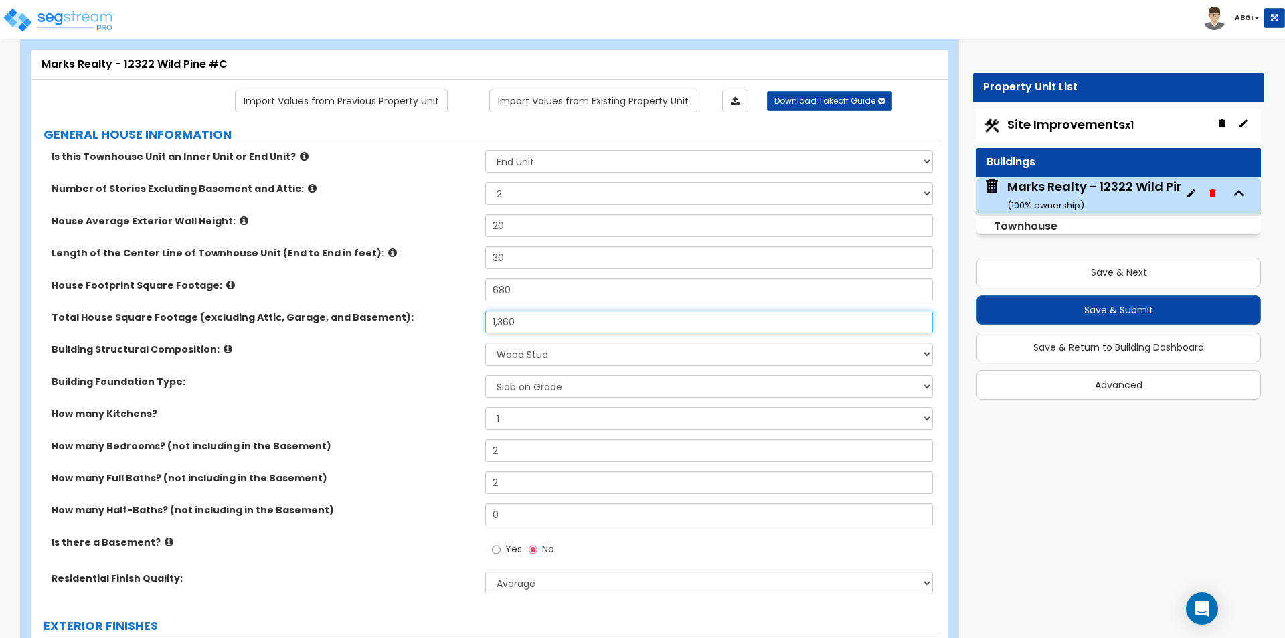
scroll to position [134, 0]
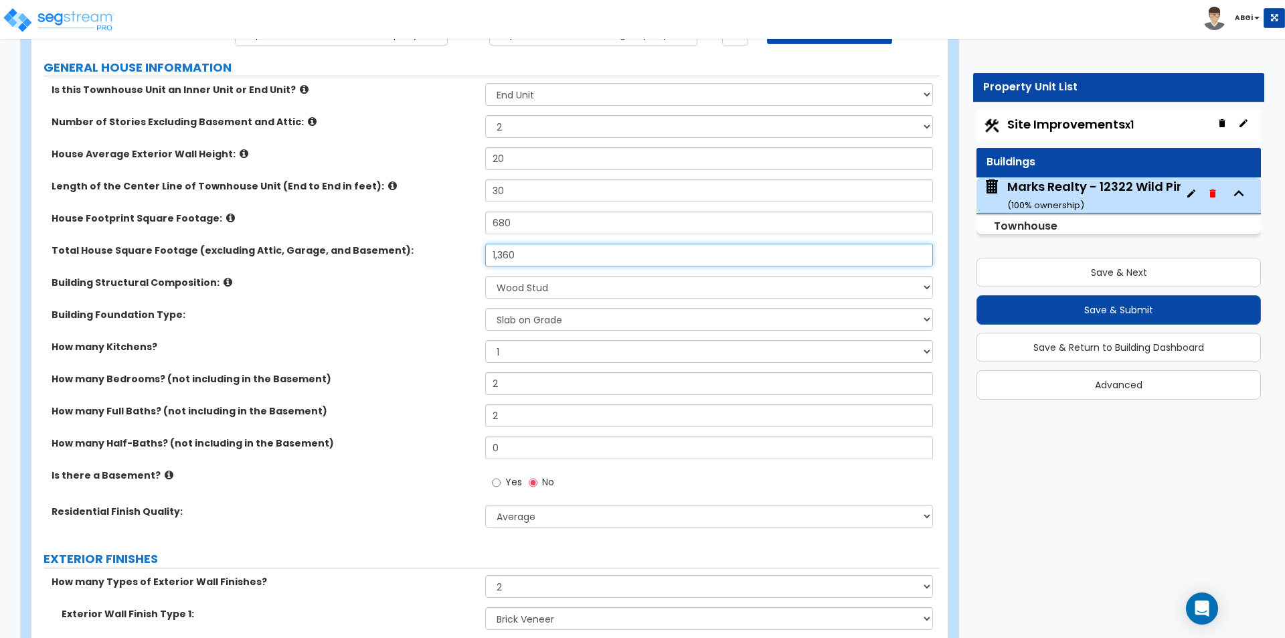
type input "1,360"
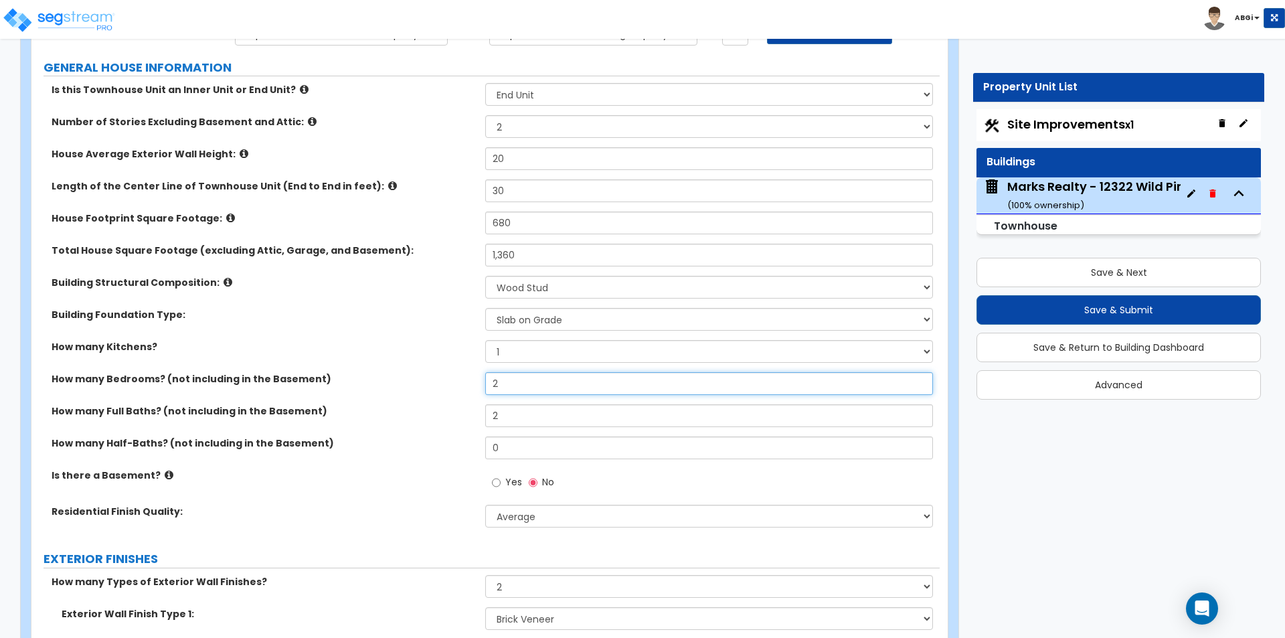
click at [507, 389] on input "2" at bounding box center [708, 383] width 447 height 23
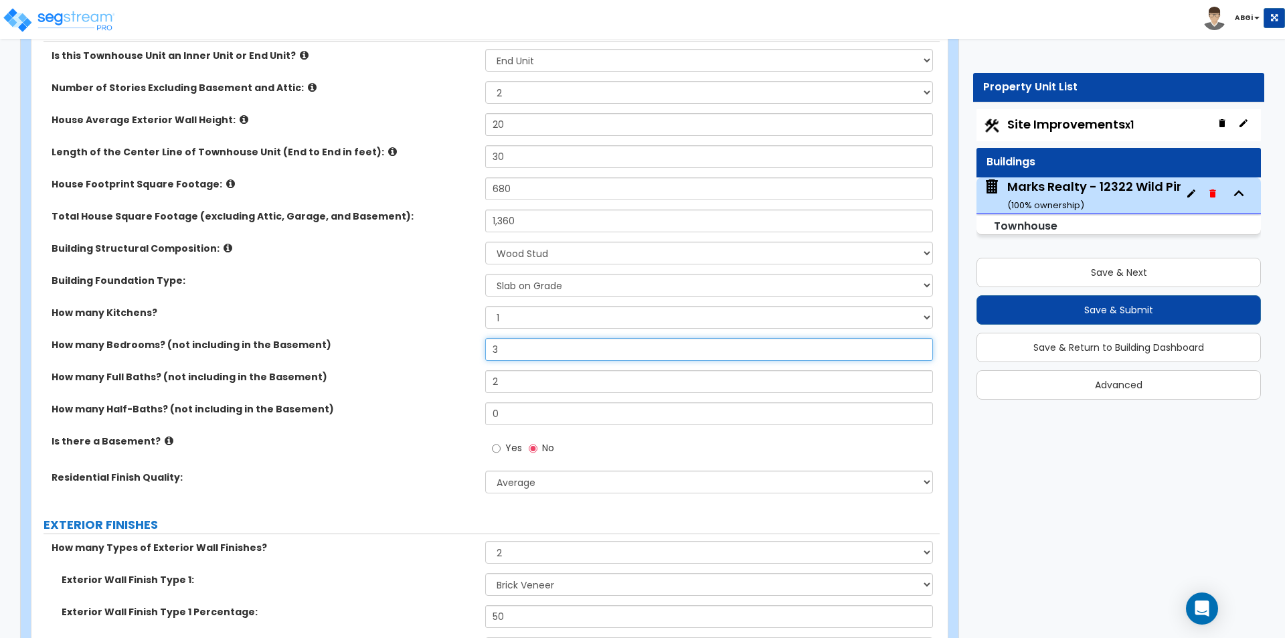
scroll to position [201, 0]
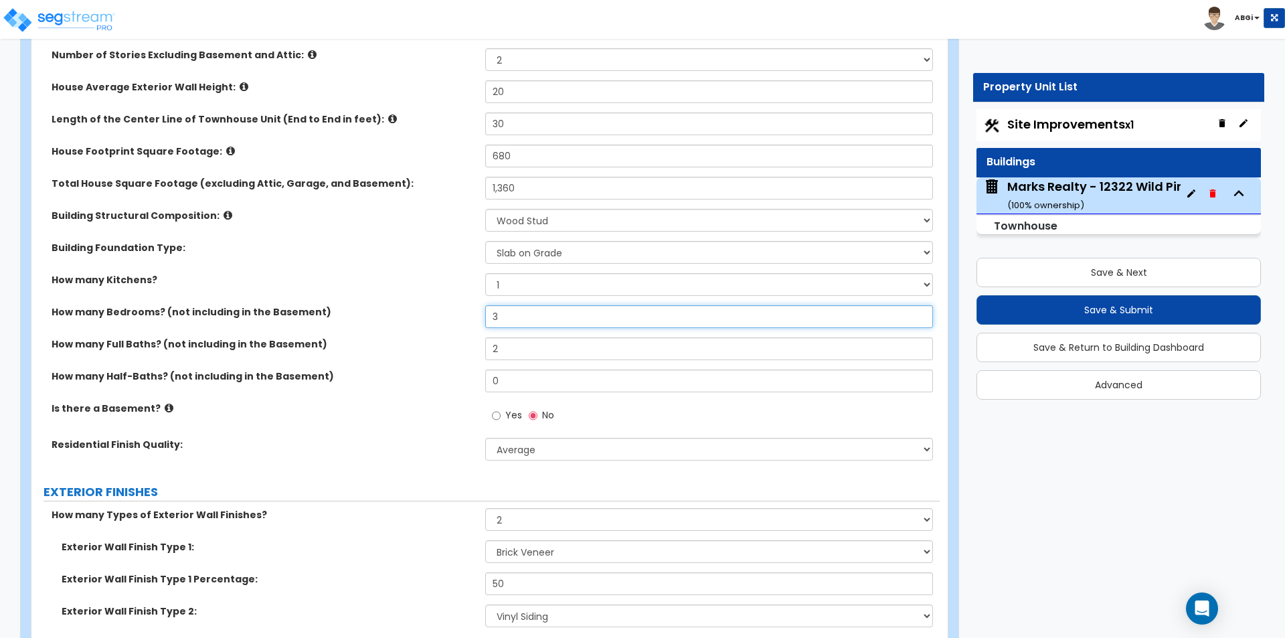
type input "3"
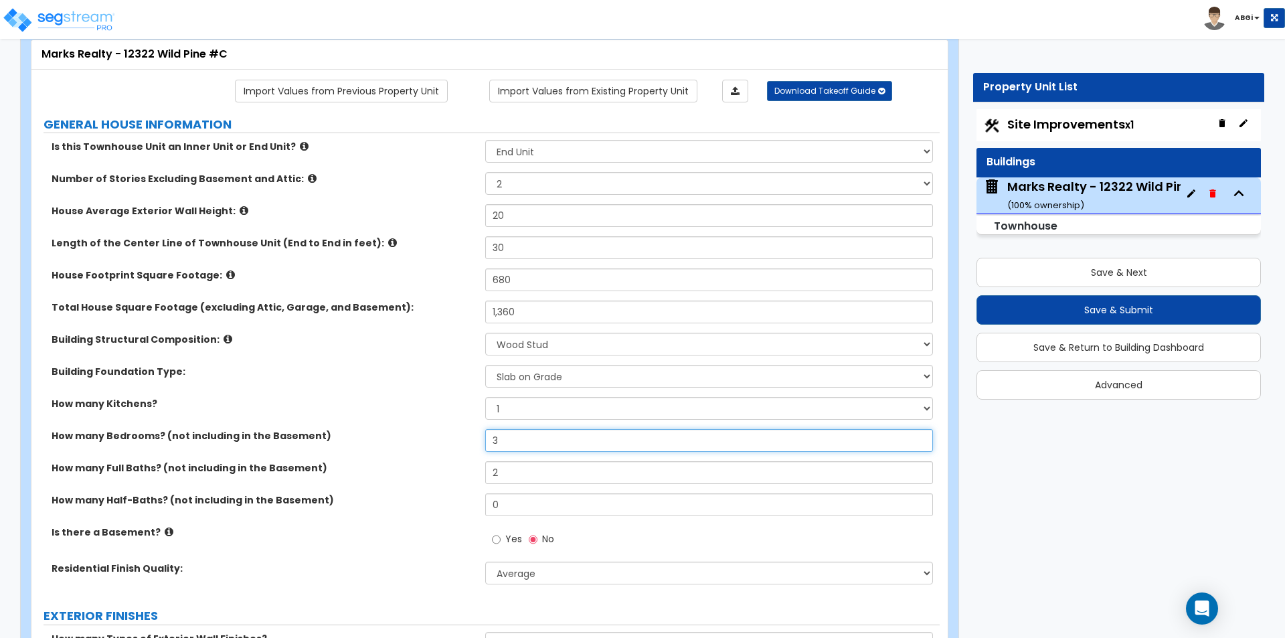
scroll to position [67, 0]
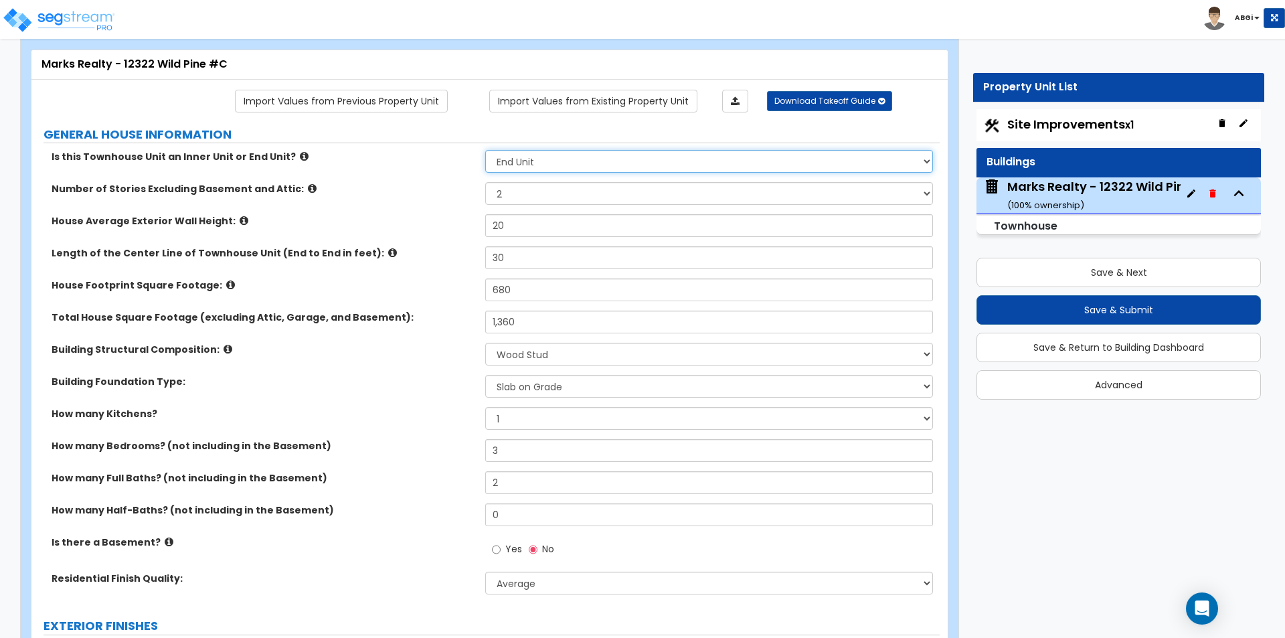
click at [551, 162] on select "Please Choose One Inner Unit End Unit" at bounding box center [708, 161] width 447 height 23
select select "1"
click at [485, 150] on select "Please Choose One Inner Unit End Unit" at bounding box center [708, 161] width 447 height 23
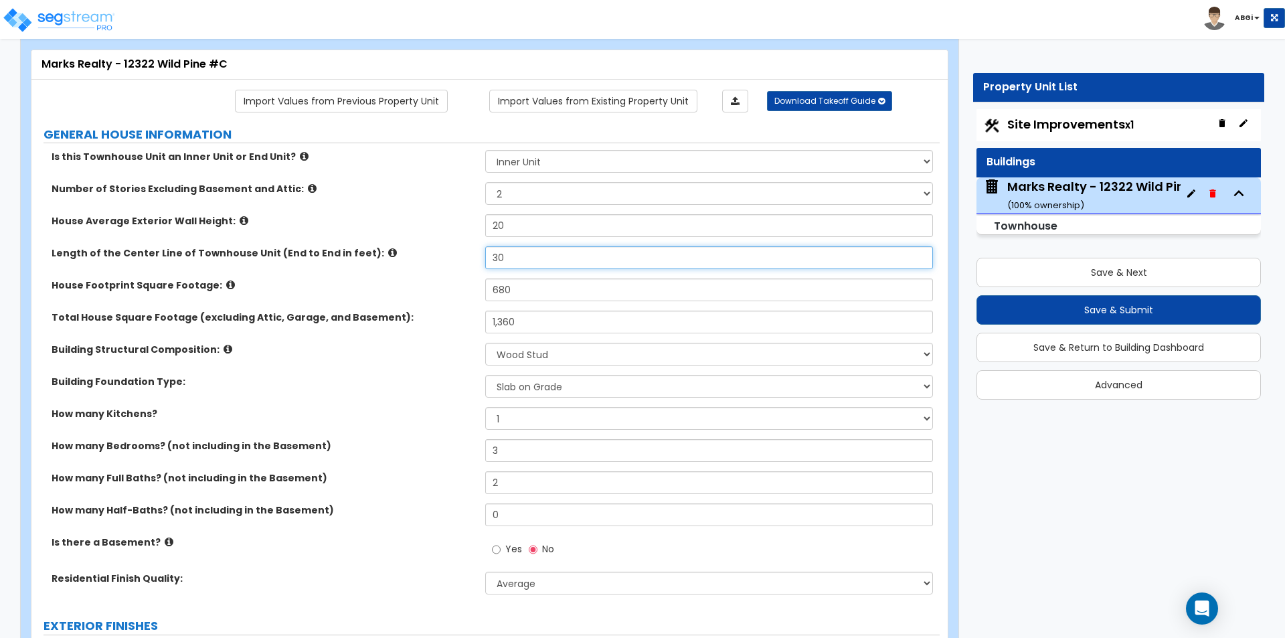
click at [532, 261] on input "30" at bounding box center [708, 257] width 447 height 23
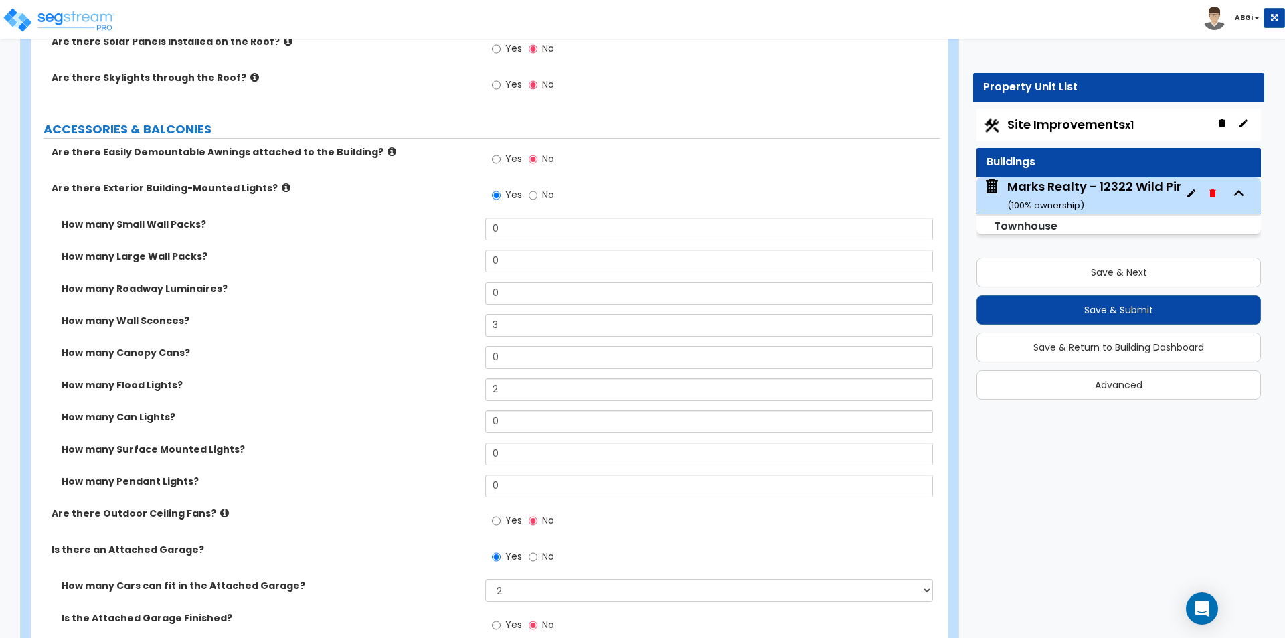
scroll to position [937, 0]
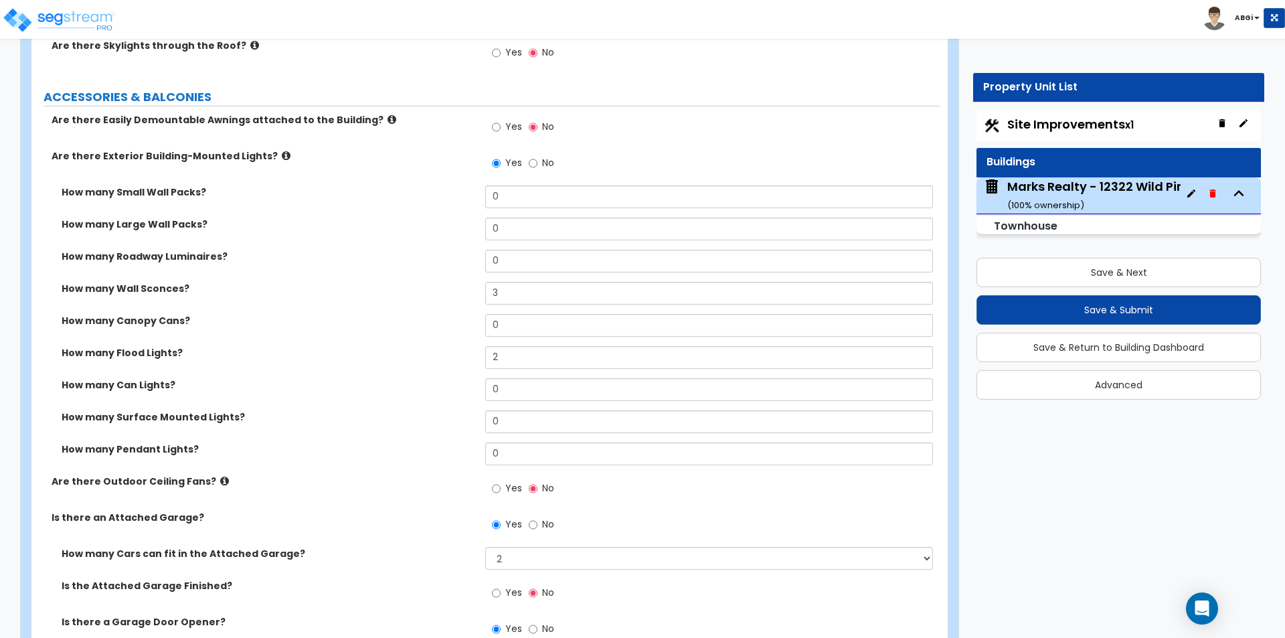
type input "40"
click at [505, 299] on input "3" at bounding box center [708, 293] width 447 height 23
type input "2"
click at [509, 358] on input "2" at bounding box center [708, 357] width 447 height 23
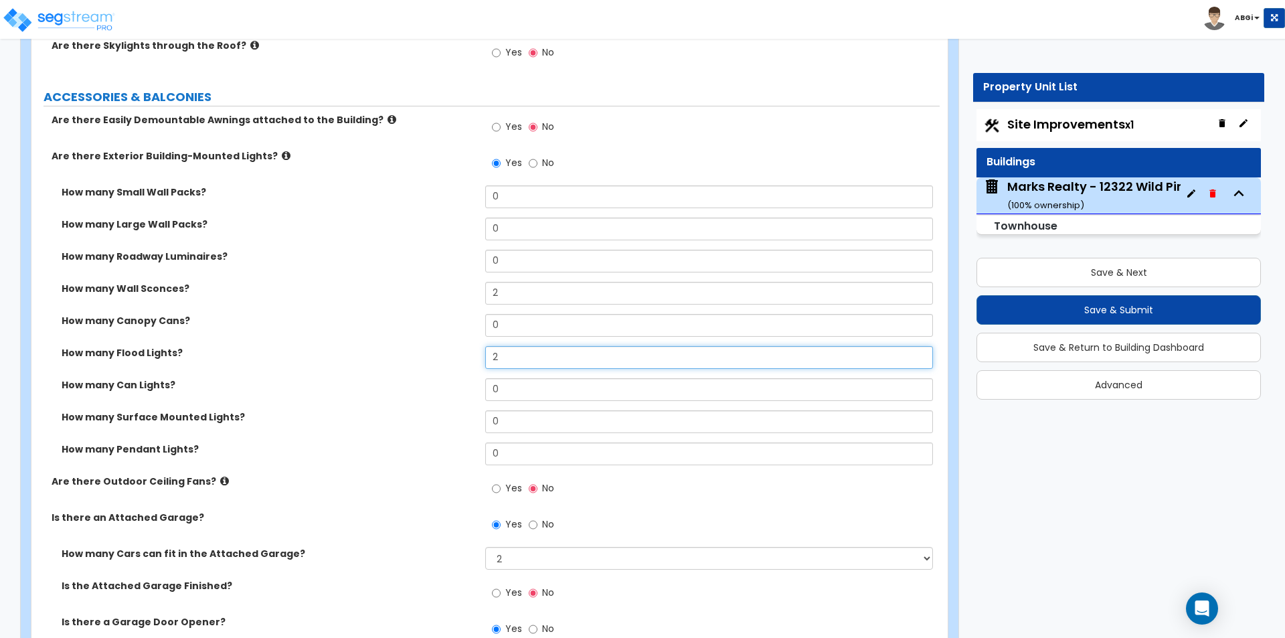
click at [509, 358] on input "2" at bounding box center [708, 357] width 447 height 23
type input "1"
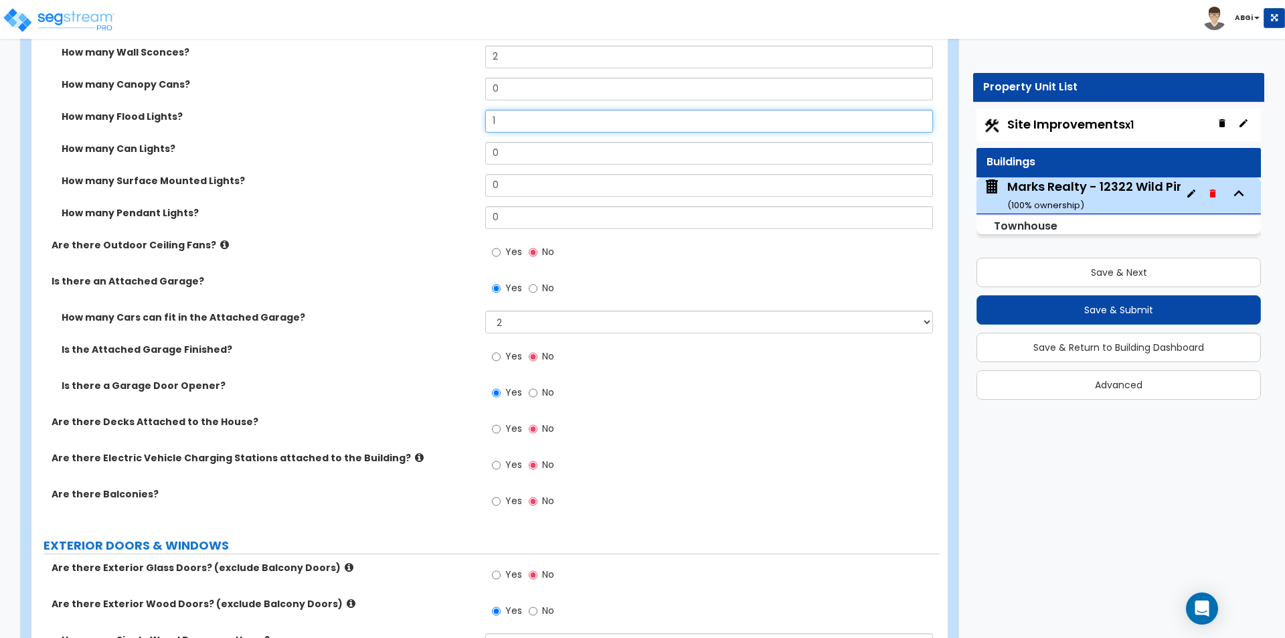
scroll to position [1205, 0]
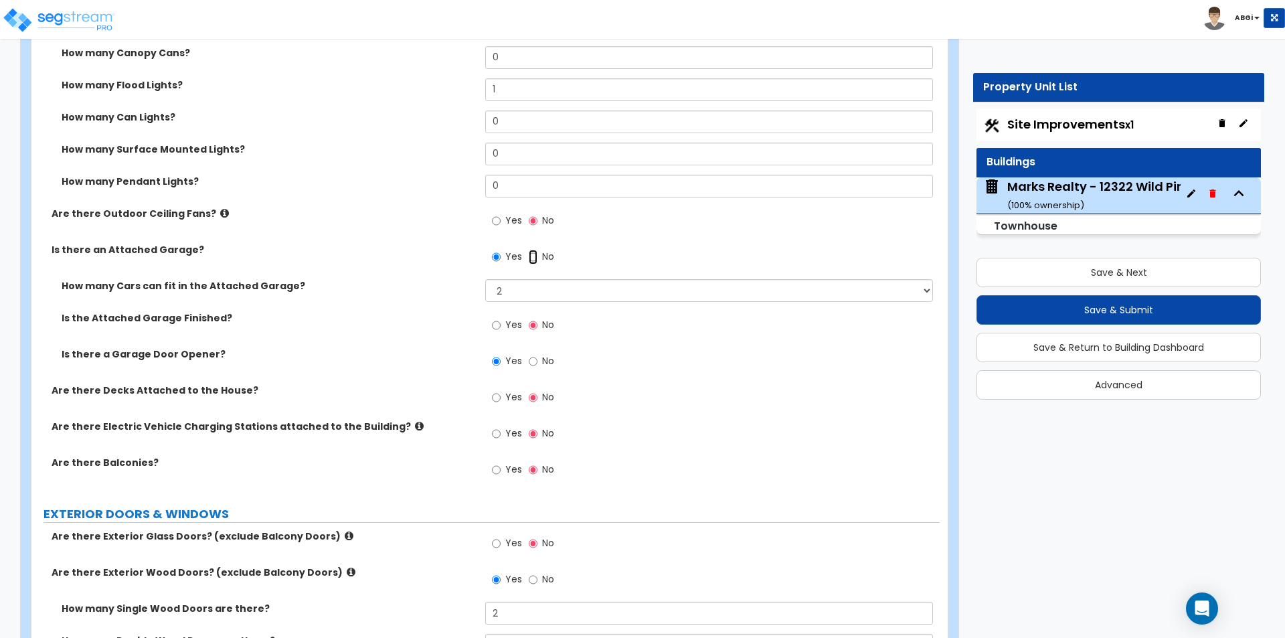
click at [529, 257] on input "No" at bounding box center [533, 257] width 9 height 15
radio input "false"
radio input "true"
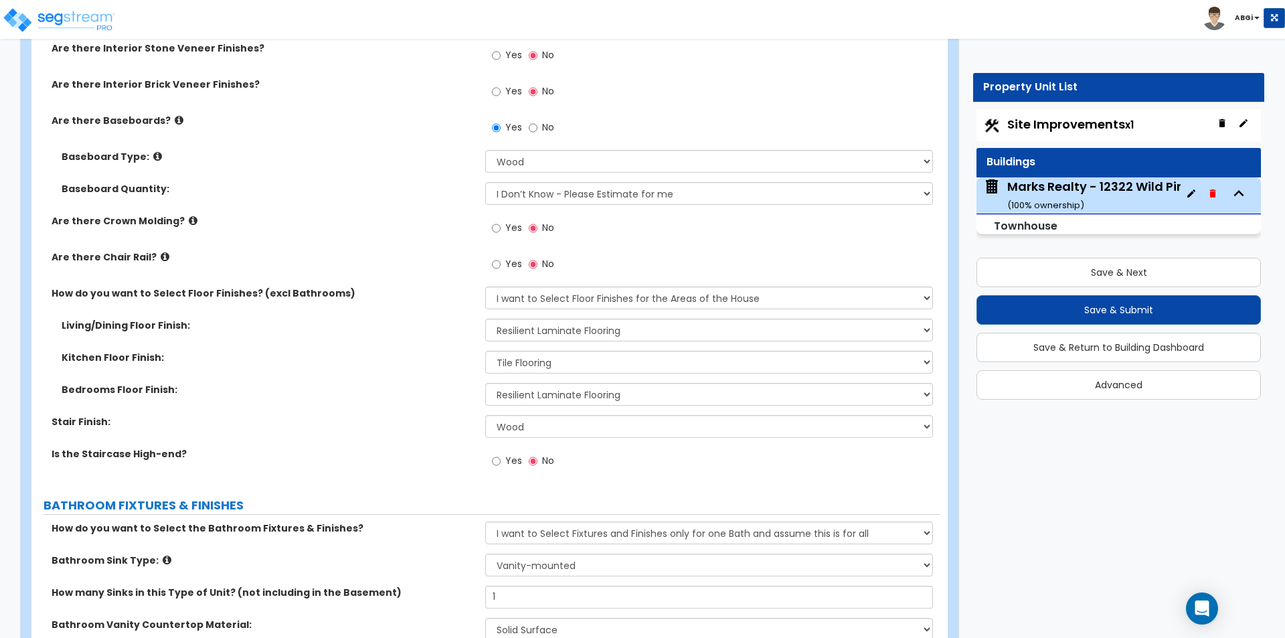
scroll to position [2275, 0]
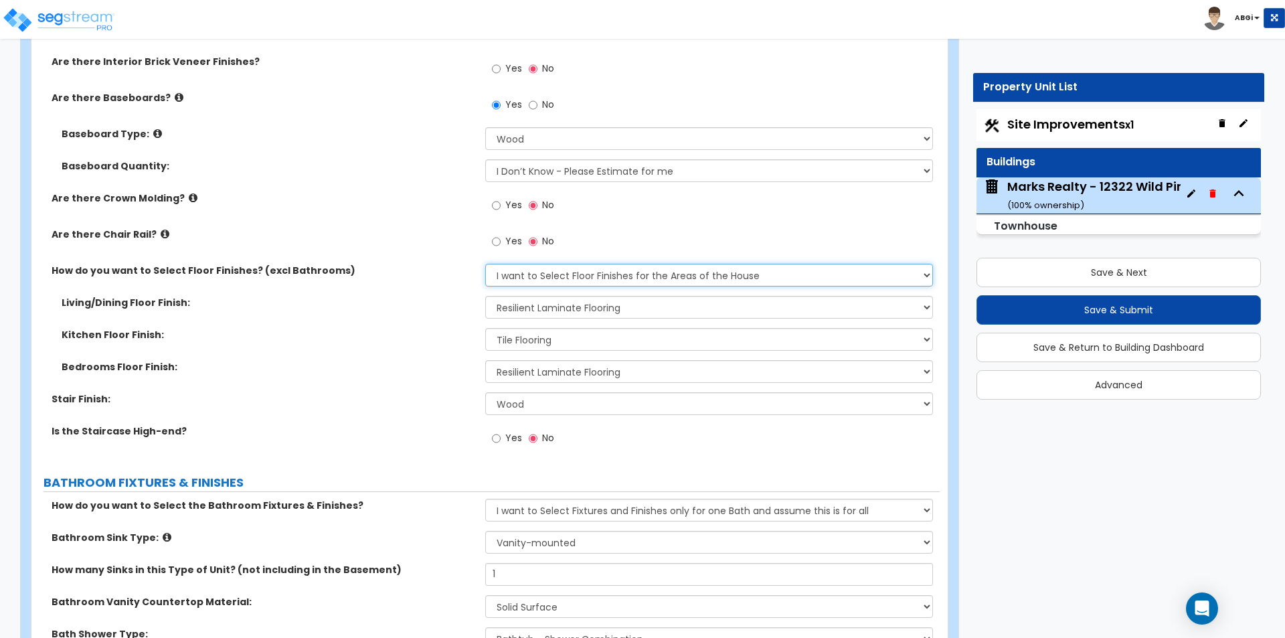
click at [584, 279] on select "Please Choose One I want to Select Floor Finishes for the Areas of the House I …" at bounding box center [708, 275] width 447 height 23
select select "2"
click at [485, 264] on select "Please Choose One I want to Select Floor Finishes for the Areas of the House I …" at bounding box center [708, 275] width 447 height 23
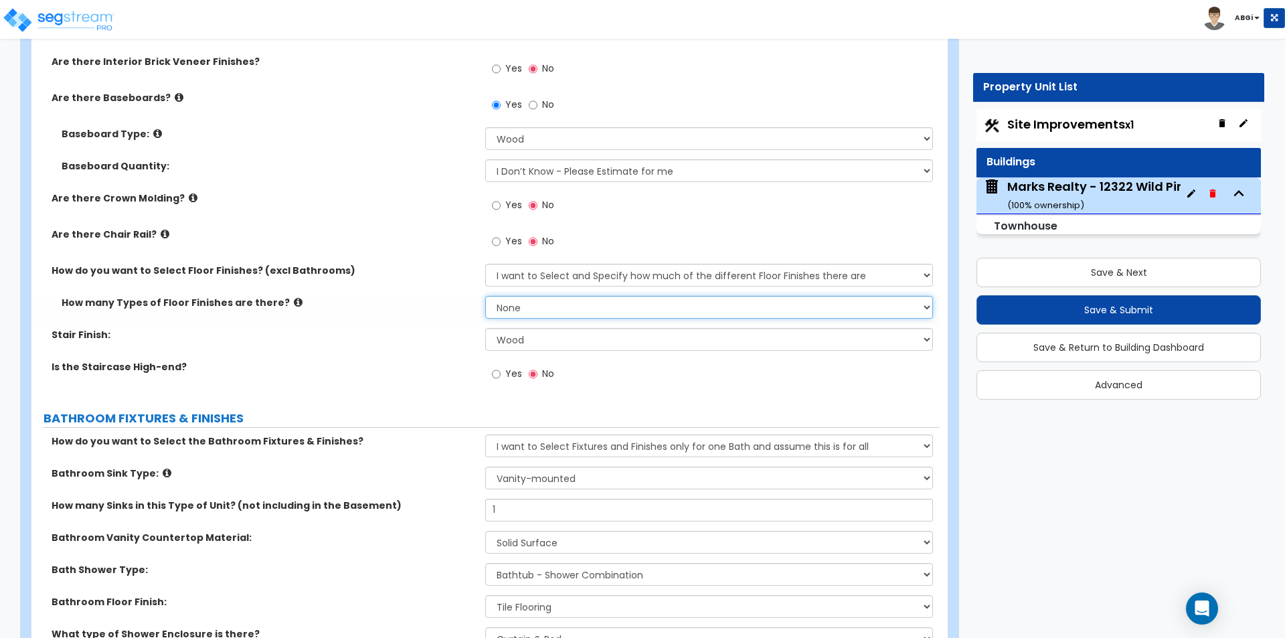
click at [563, 305] on select "None 1 2 3 4" at bounding box center [708, 307] width 447 height 23
select select "2"
click at [485, 296] on select "None 1 2 3 4" at bounding box center [708, 307] width 447 height 23
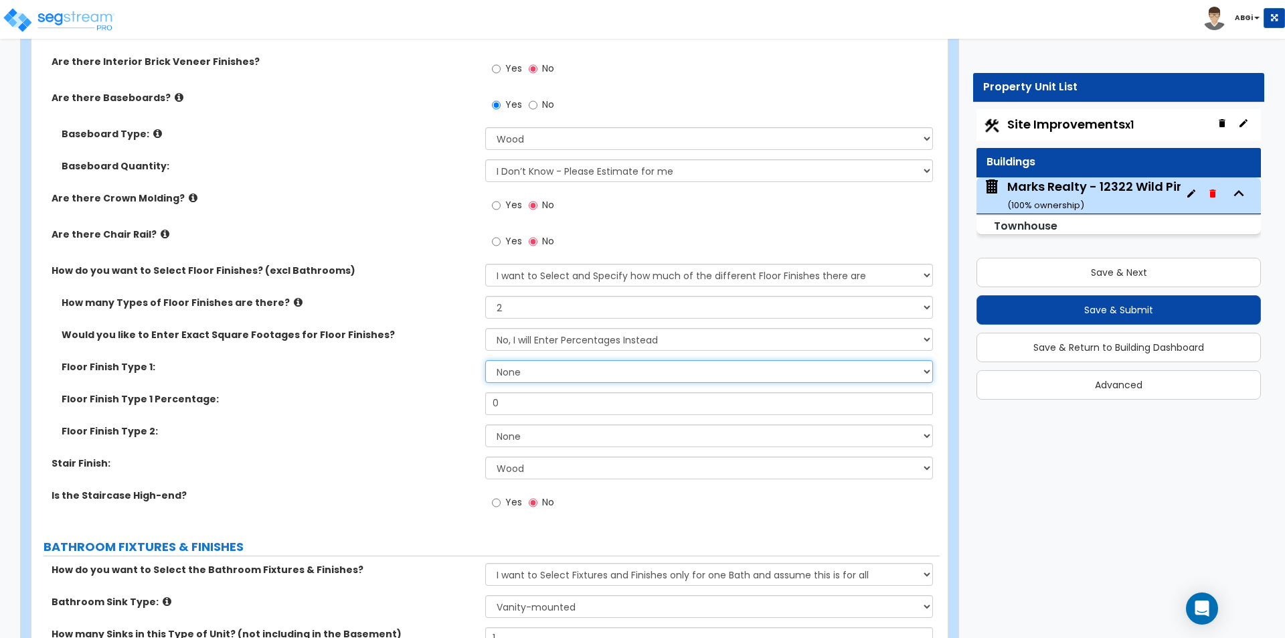
click at [541, 370] on select "None Tile Flooring Hardwood Flooring Resilient Laminate Flooring VCT Flooring S…" at bounding box center [708, 371] width 447 height 23
select select "1"
click at [485, 360] on select "None Tile Flooring Hardwood Flooring Resilient Laminate Flooring VCT Flooring S…" at bounding box center [708, 371] width 447 height 23
click at [533, 408] on input "0" at bounding box center [708, 403] width 447 height 23
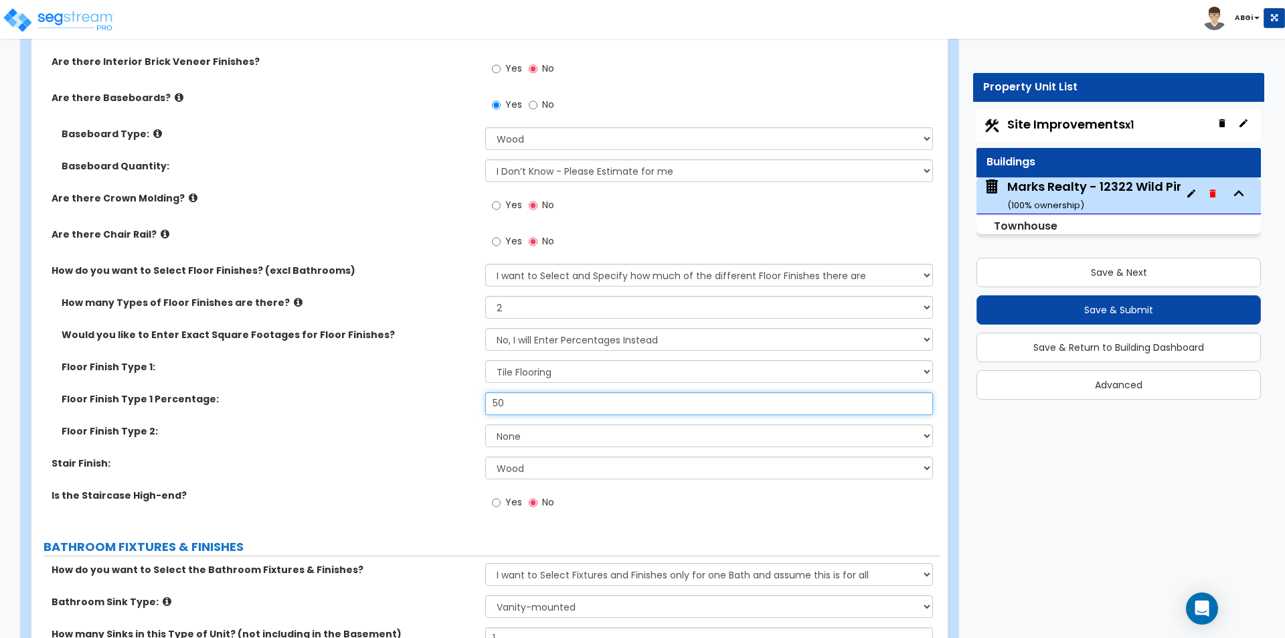
type input "50"
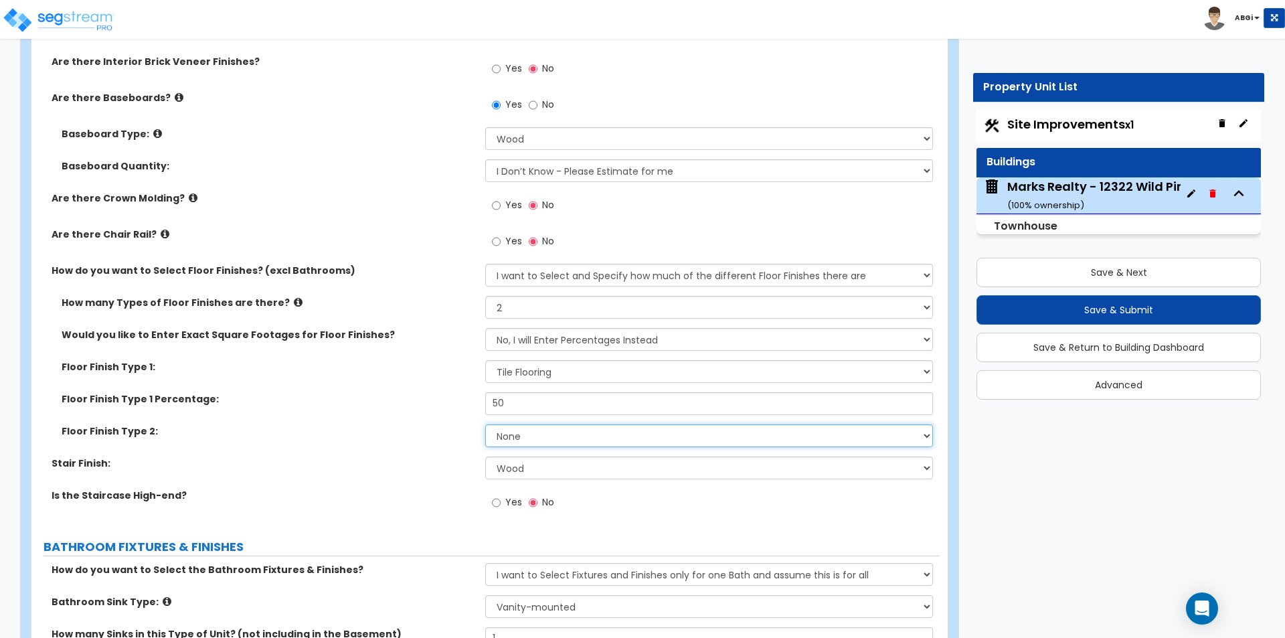
click at [535, 432] on select "None Tile Flooring Hardwood Flooring Resilient Laminate Flooring VCT Flooring S…" at bounding box center [708, 435] width 447 height 23
select select "3"
click at [485, 424] on select "None Tile Flooring Hardwood Flooring Resilient Laminate Flooring VCT Flooring S…" at bounding box center [708, 435] width 447 height 23
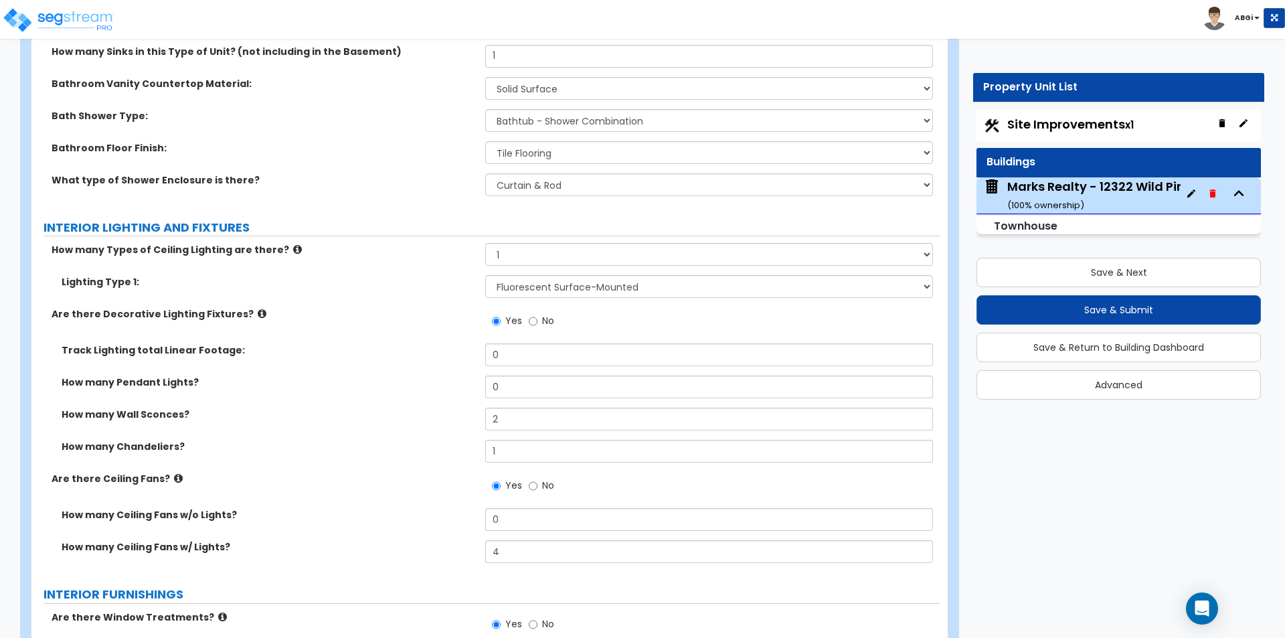
scroll to position [2877, 0]
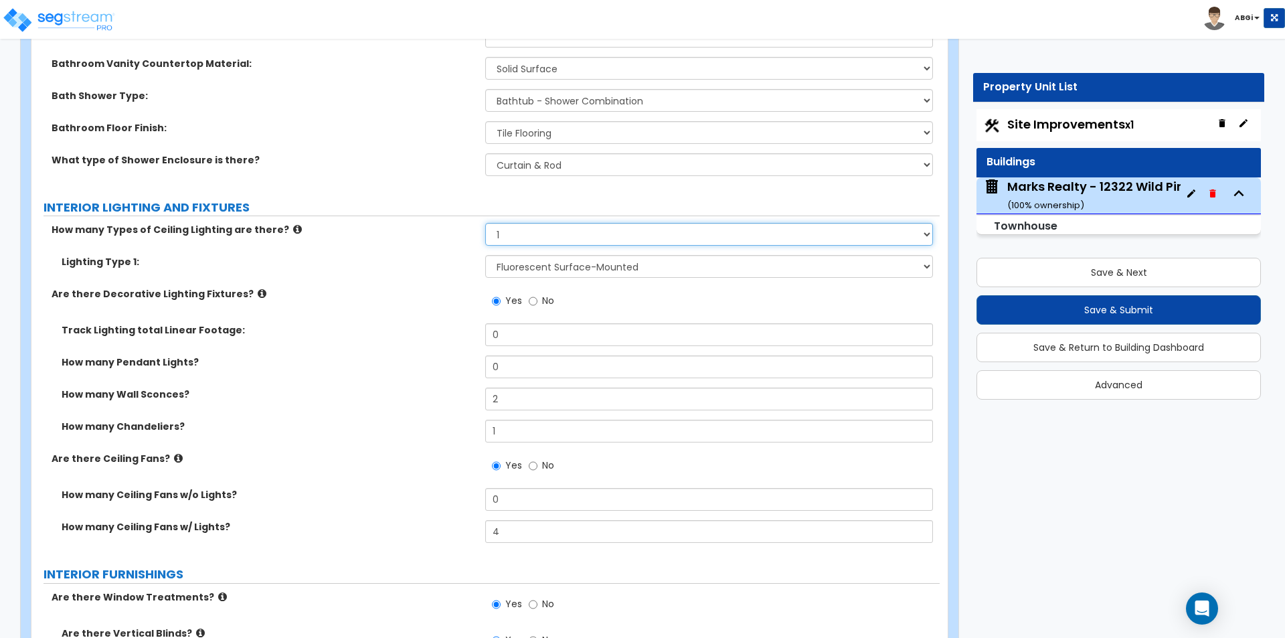
click at [592, 239] on select "Please Choose One 1 2 3" at bounding box center [708, 234] width 447 height 23
select select "2"
click at [485, 223] on select "Please Choose One 1 2 3" at bounding box center [708, 234] width 447 height 23
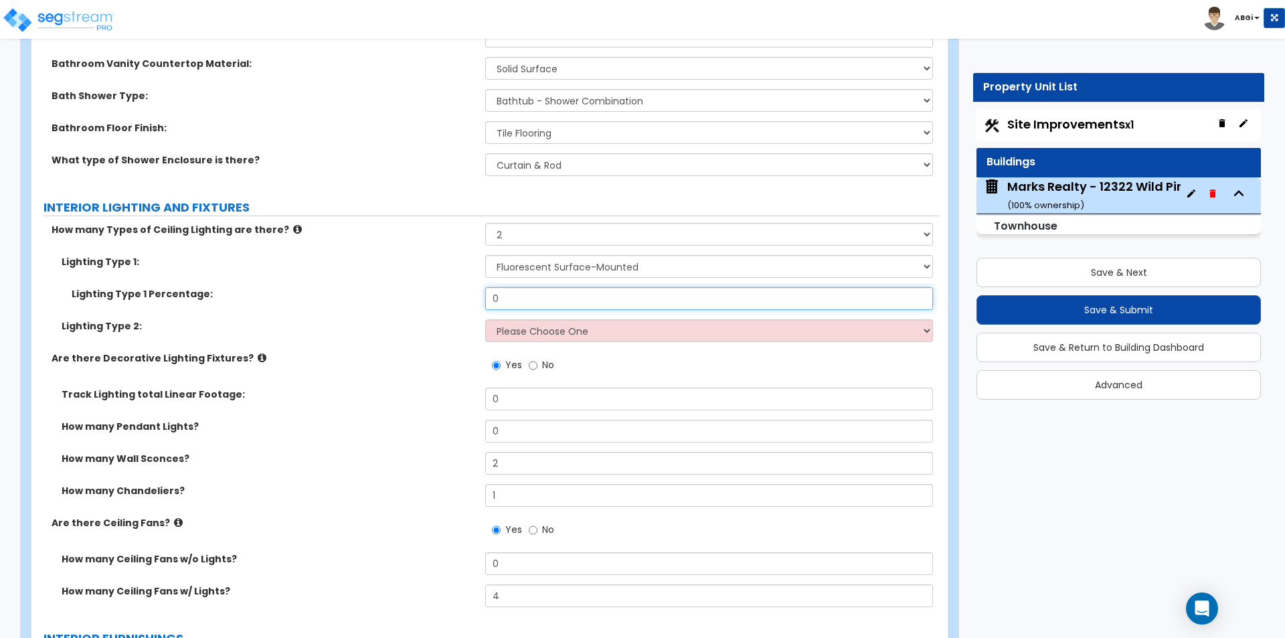
click at [535, 297] on input "0" at bounding box center [708, 298] width 447 height 23
type input "30"
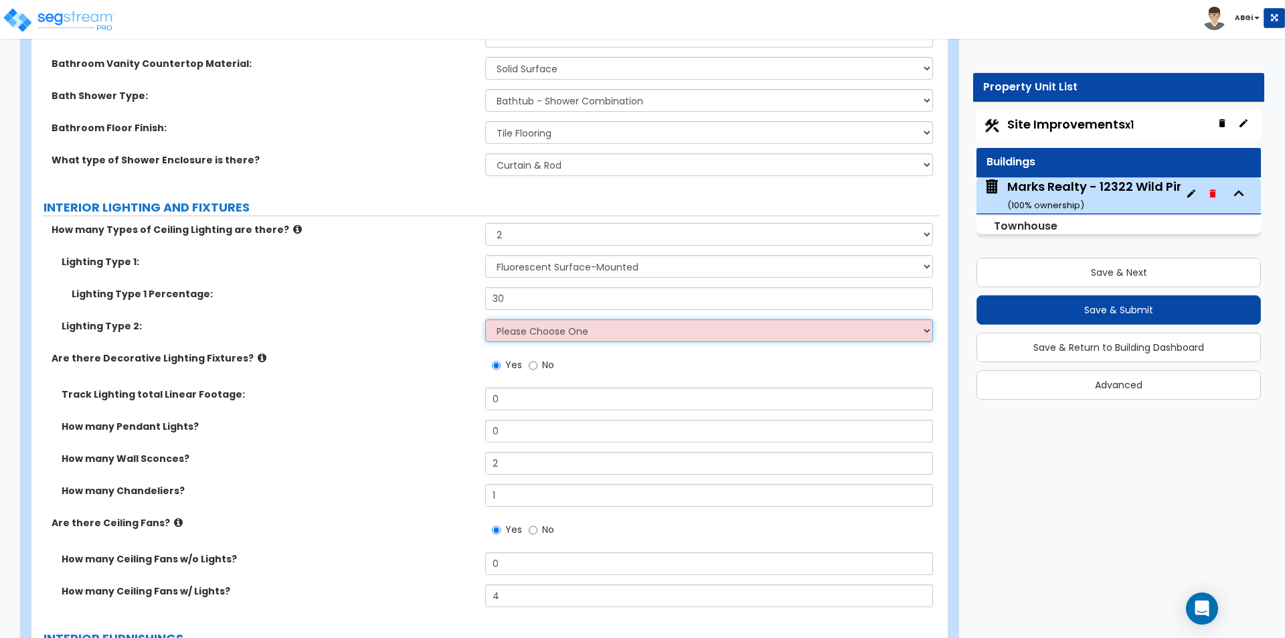
click at [536, 327] on select "Please Choose One LED Surface-Mounted LED Recessed Fluorescent Surface-Mounted …" at bounding box center [708, 330] width 447 height 23
select select "2"
click at [485, 319] on select "Please Choose One LED Surface-Mounted LED Recessed Fluorescent Surface-Mounted …" at bounding box center [708, 330] width 447 height 23
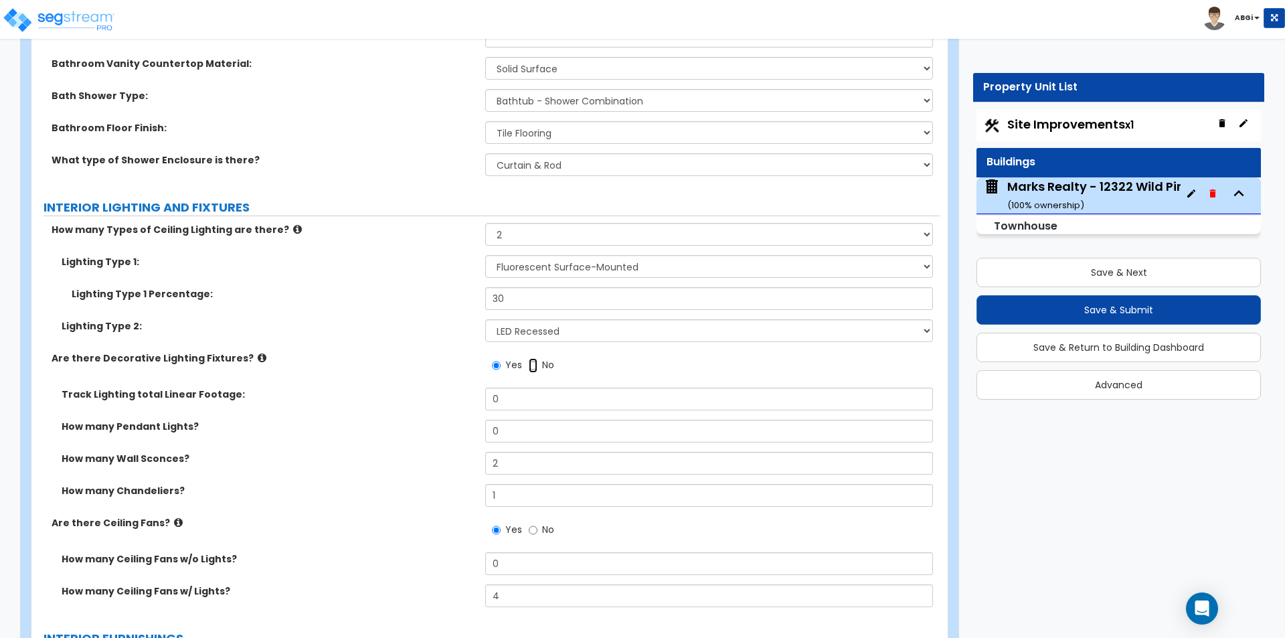
click at [532, 367] on input "No" at bounding box center [533, 365] width 9 height 15
radio input "false"
radio input "true"
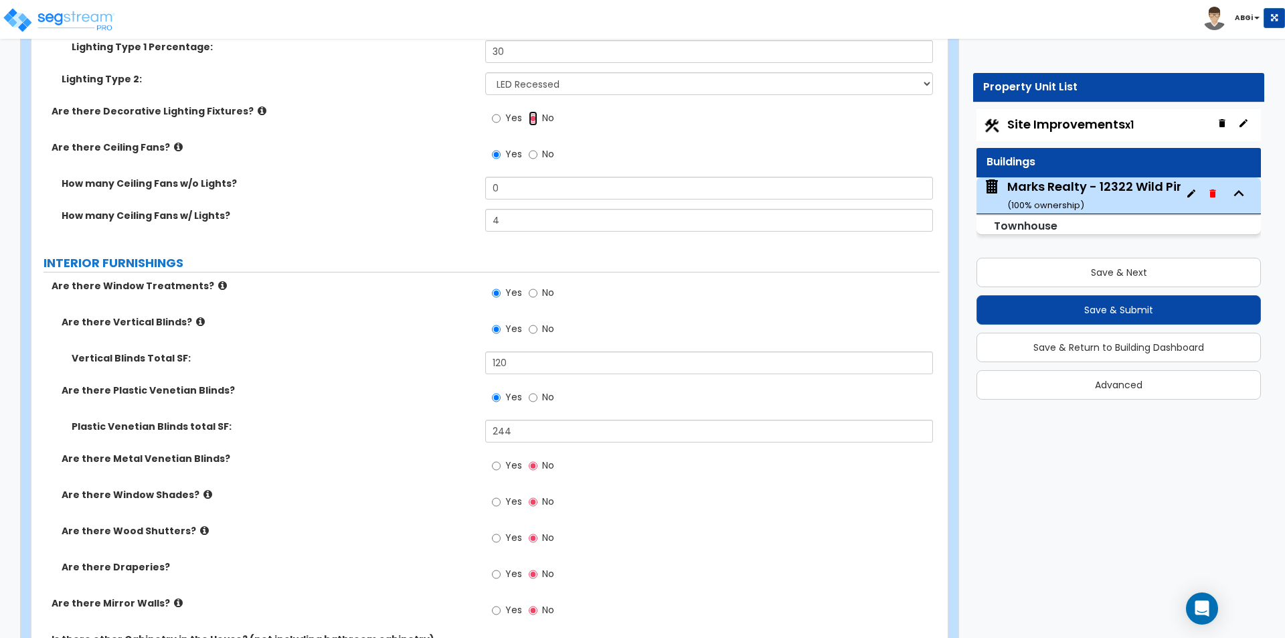
scroll to position [3145, 0]
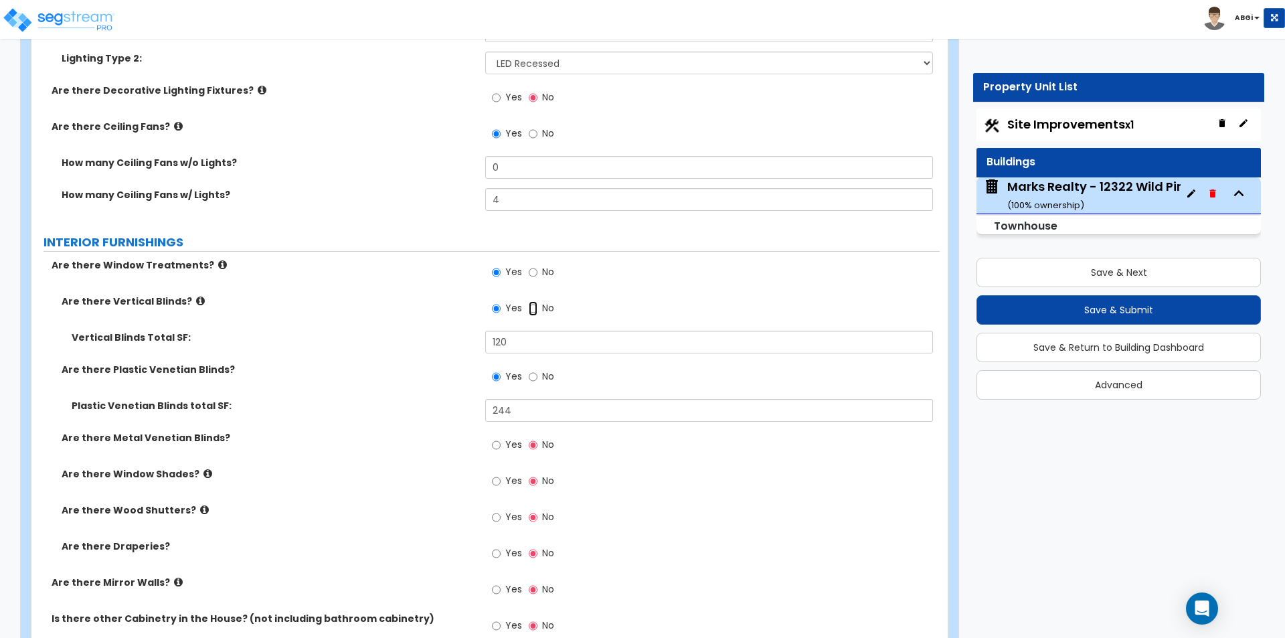
click at [535, 310] on input "No" at bounding box center [533, 308] width 9 height 15
radio input "false"
radio input "true"
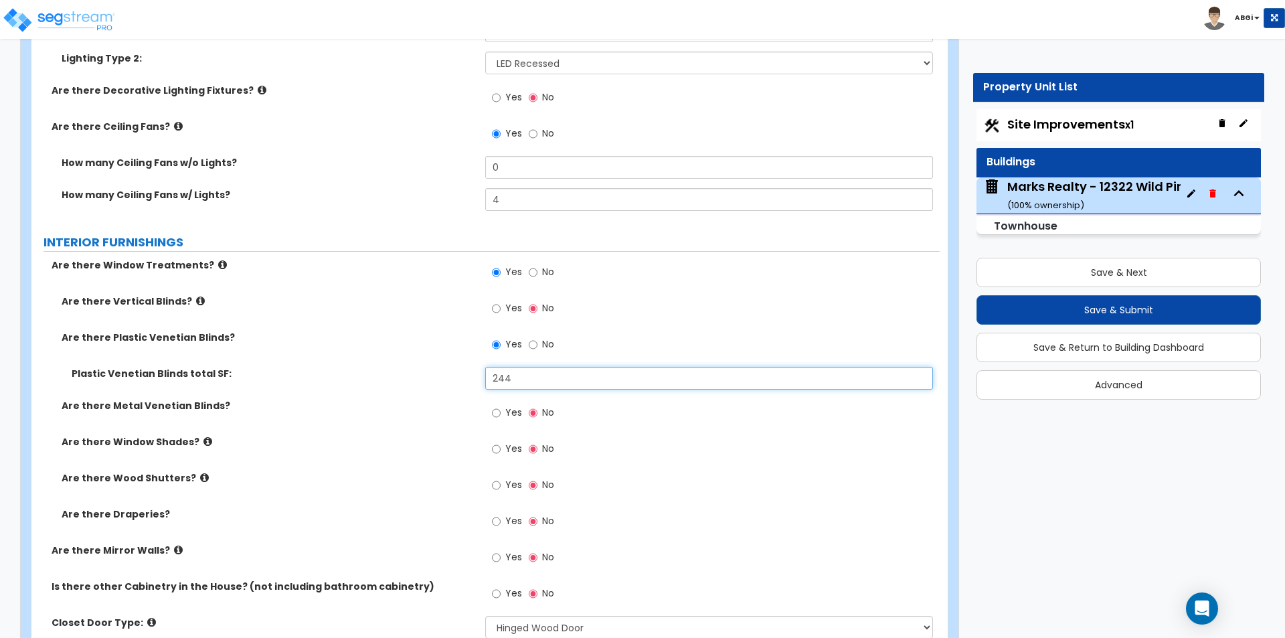
click at [525, 371] on input "244" at bounding box center [708, 378] width 447 height 23
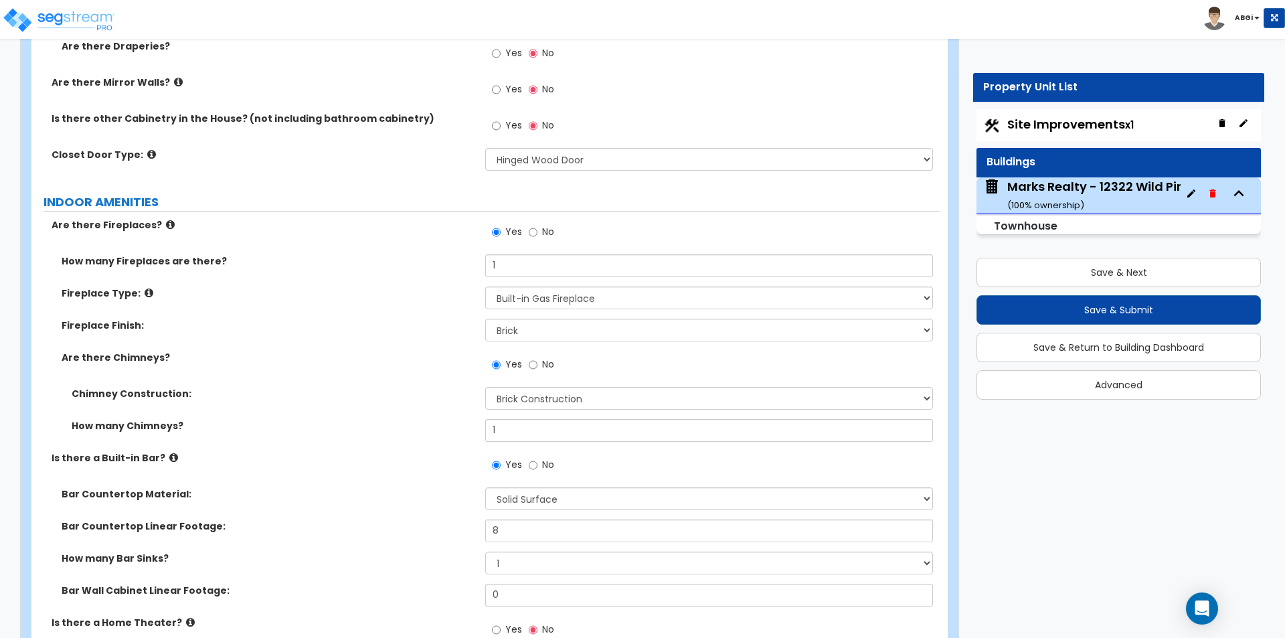
scroll to position [3614, 0]
type input "380"
click at [532, 232] on input "No" at bounding box center [533, 231] width 9 height 15
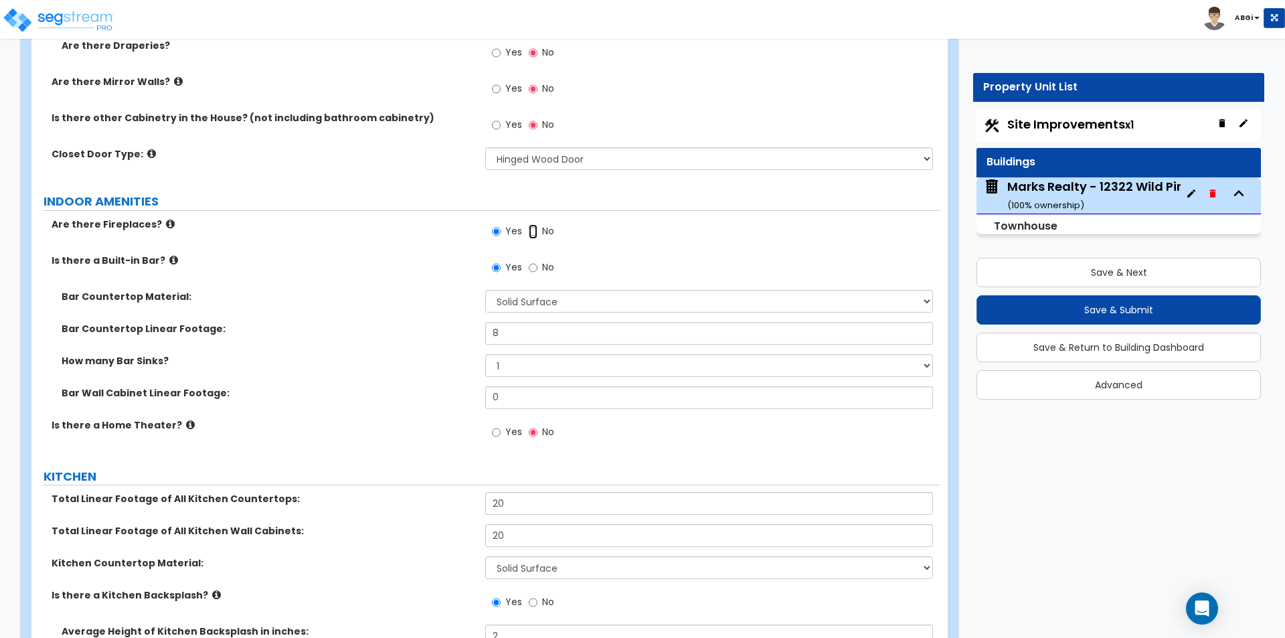
radio input "false"
radio input "true"
click at [534, 270] on input "No" at bounding box center [533, 267] width 9 height 15
radio input "false"
radio input "true"
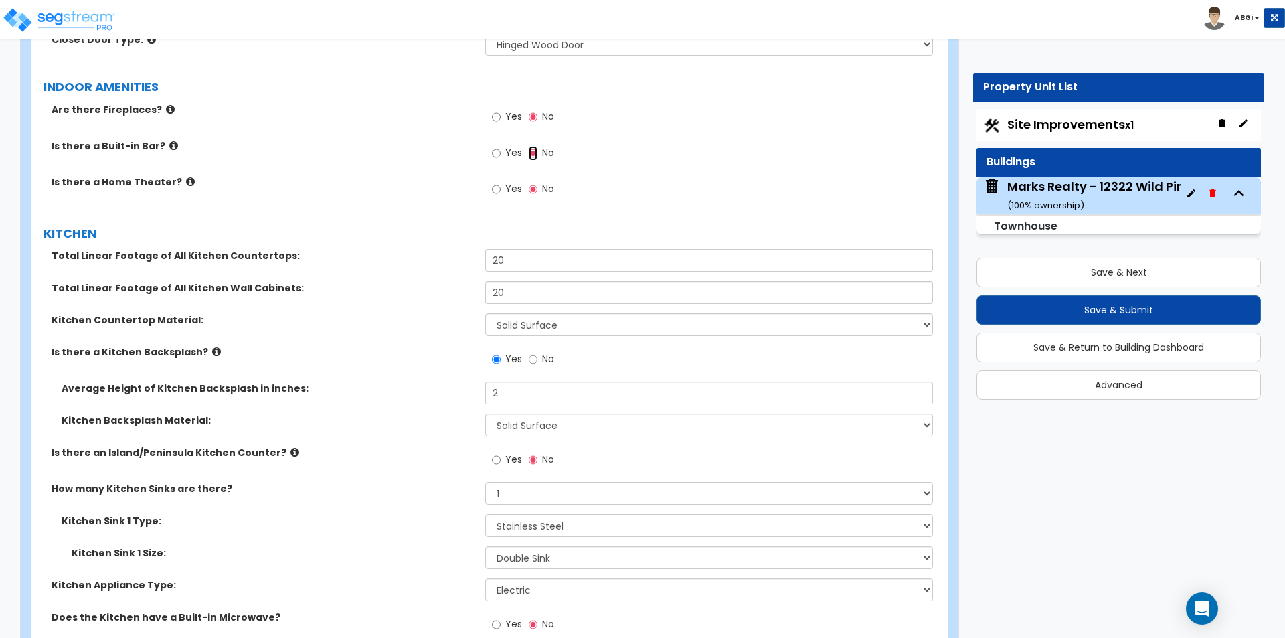
scroll to position [3747, 0]
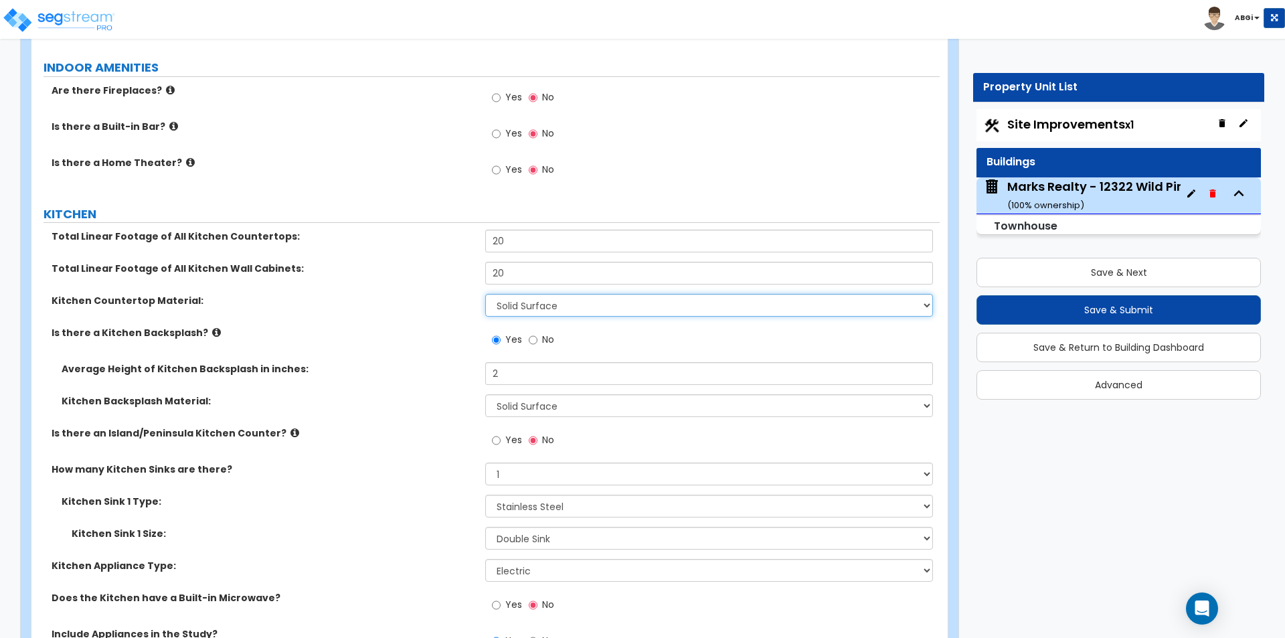
click at [525, 306] on select "Please Choose One Plastic Laminate Solid Surface Stone Quartz Marble Tile Wood …" at bounding box center [708, 305] width 447 height 23
select select "3"
click at [485, 294] on select "Please Choose One Plastic Laminate Solid Surface Stone Quartz Marble Tile Wood …" at bounding box center [708, 305] width 447 height 23
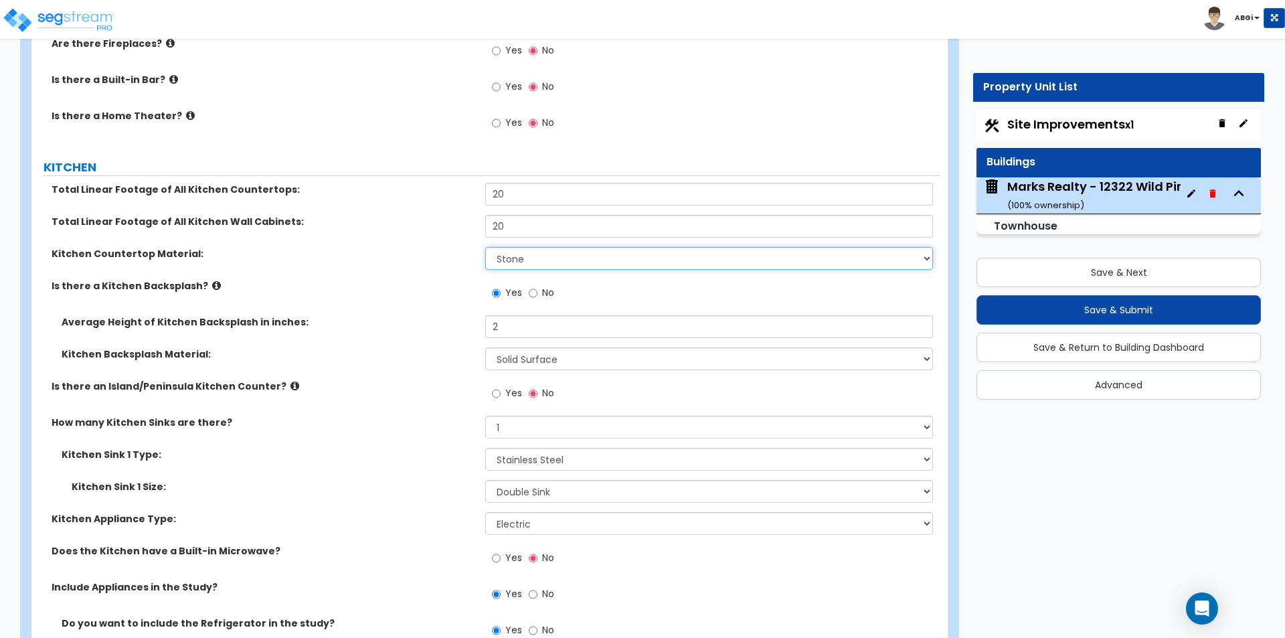
scroll to position [3814, 0]
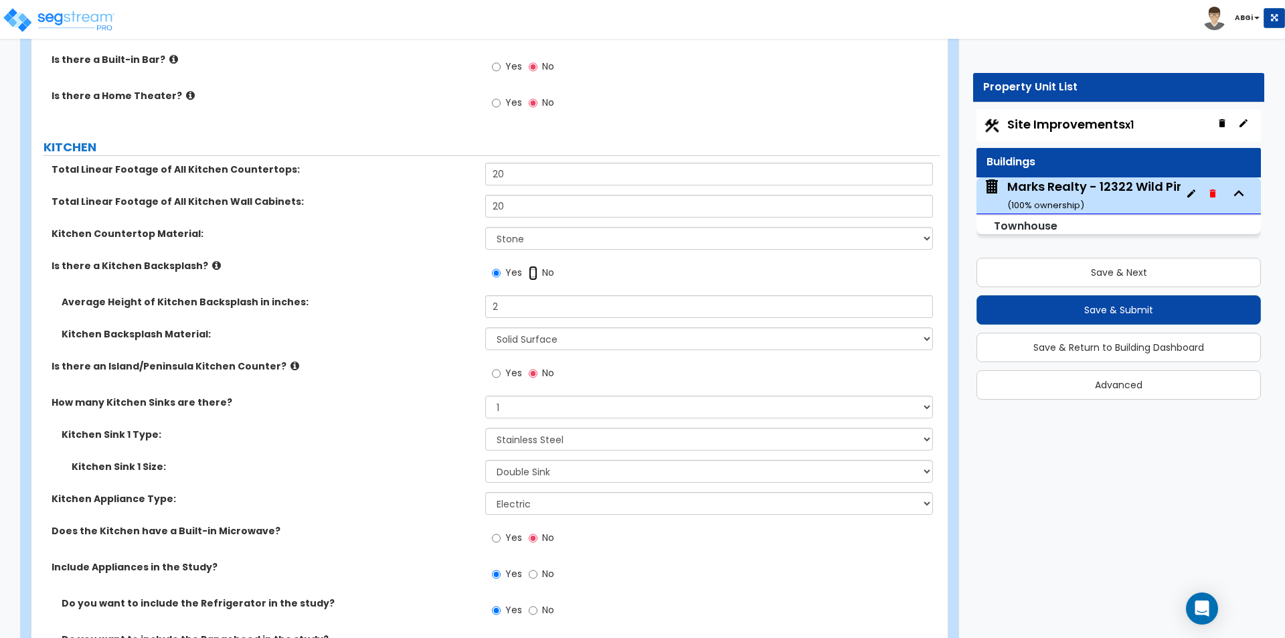
click at [533, 273] on input "No" at bounding box center [533, 273] width 9 height 15
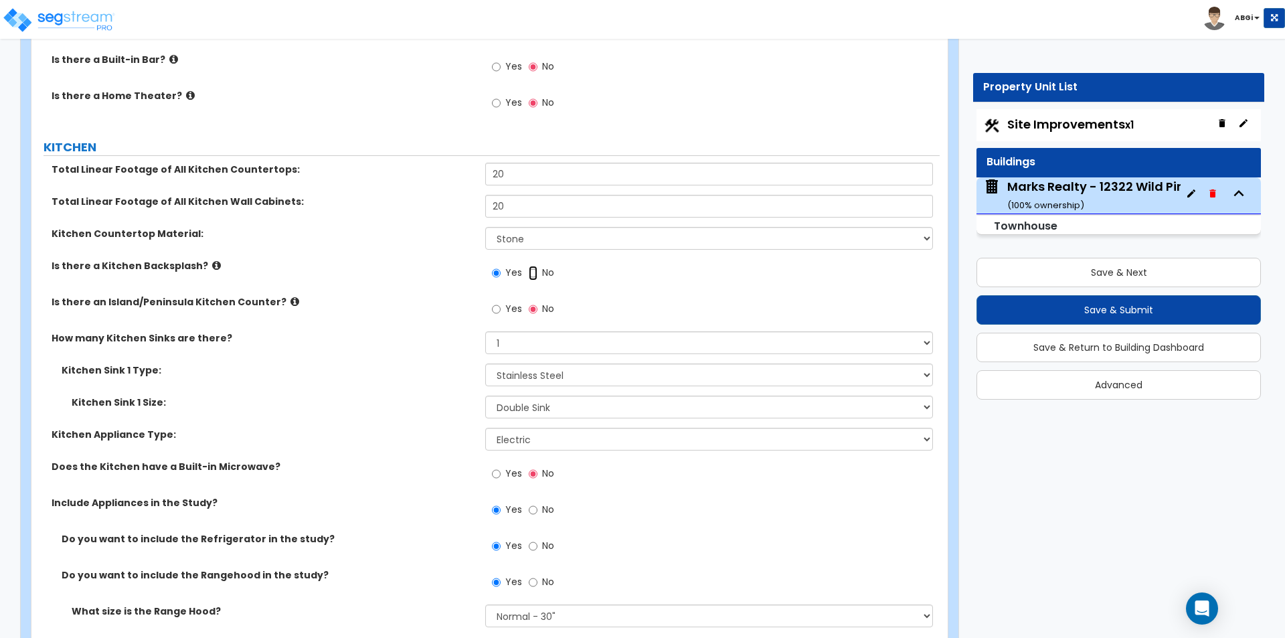
radio input "false"
radio input "true"
click at [520, 179] on input "20" at bounding box center [708, 174] width 447 height 23
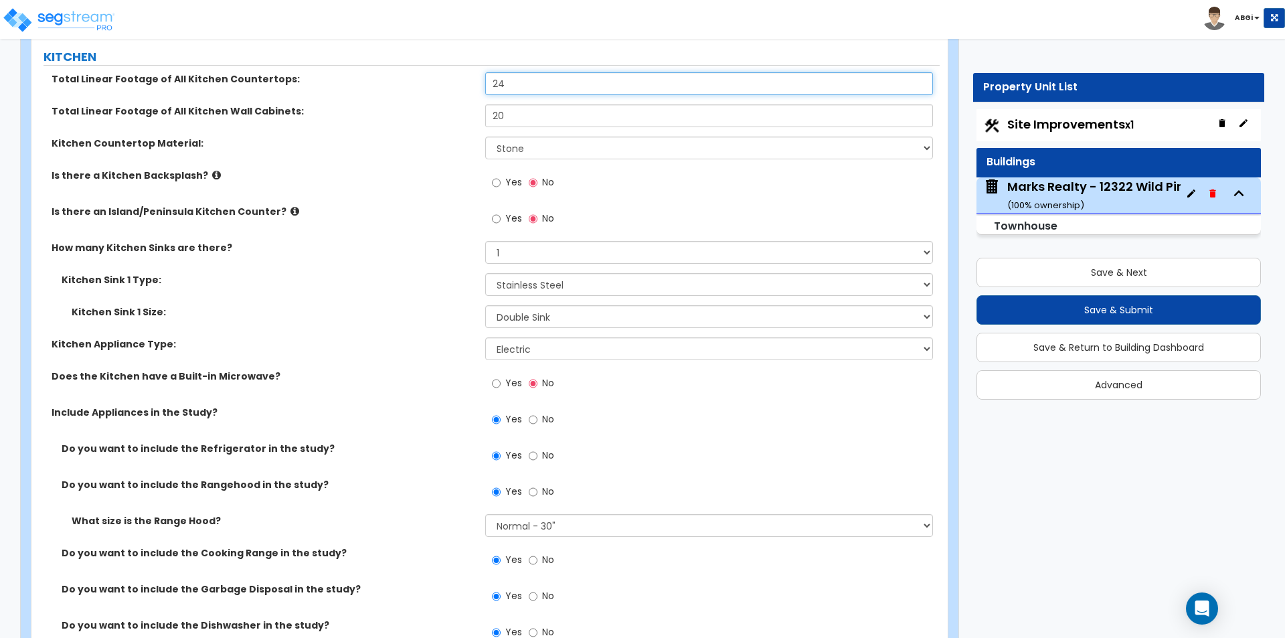
scroll to position [3948, 0]
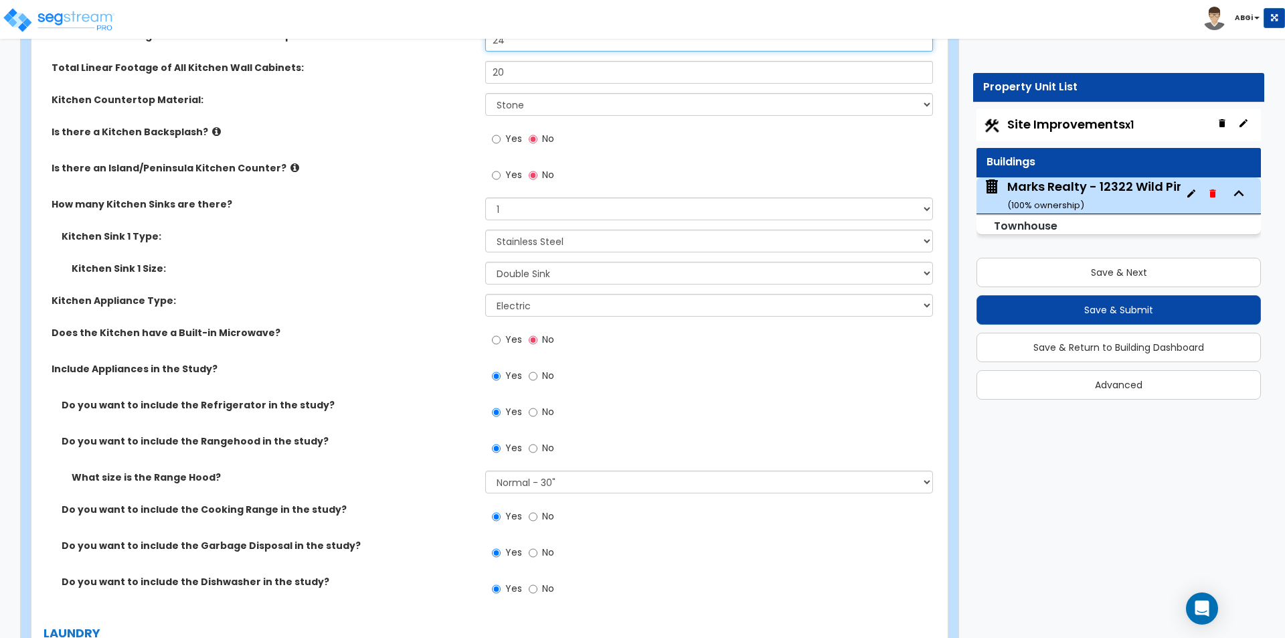
type input "24"
click at [495, 341] on input "Yes" at bounding box center [496, 340] width 9 height 15
radio input "true"
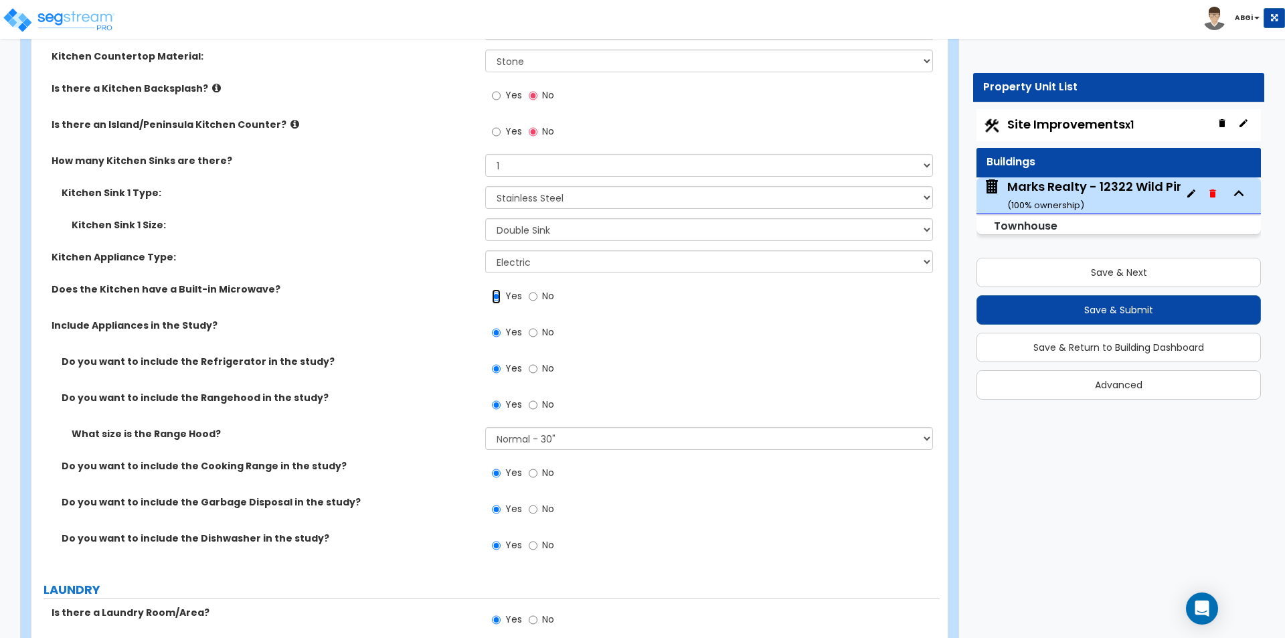
scroll to position [4015, 0]
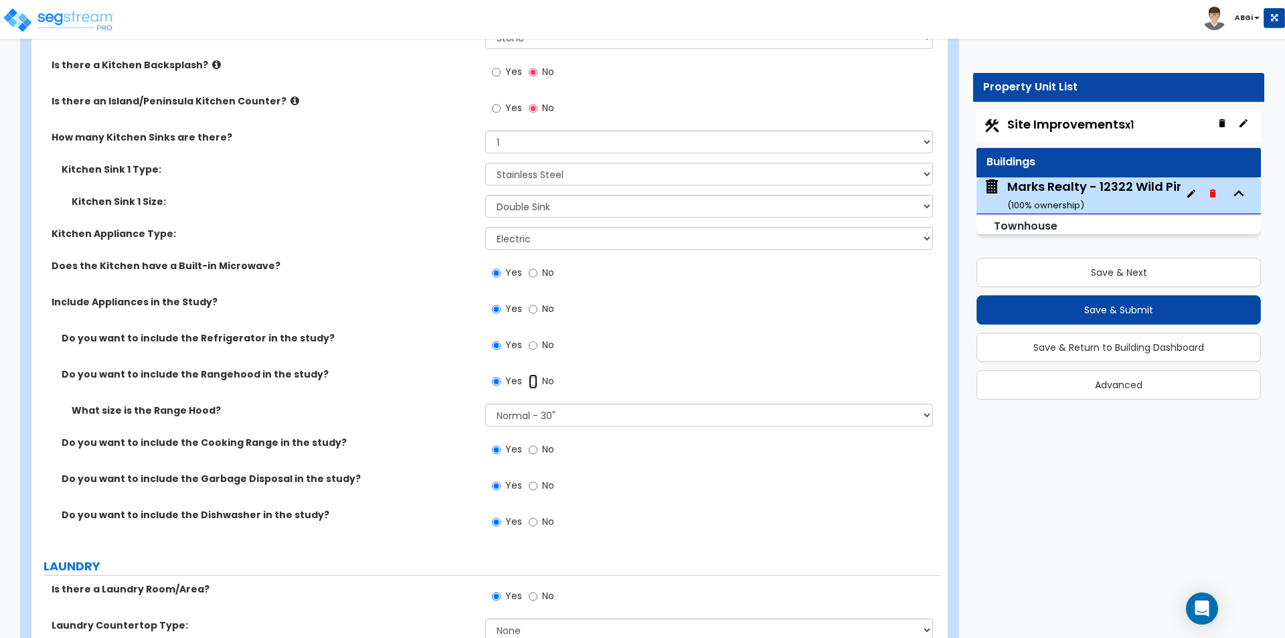
click at [534, 381] on input "No" at bounding box center [533, 381] width 9 height 15
radio input "false"
radio input "true"
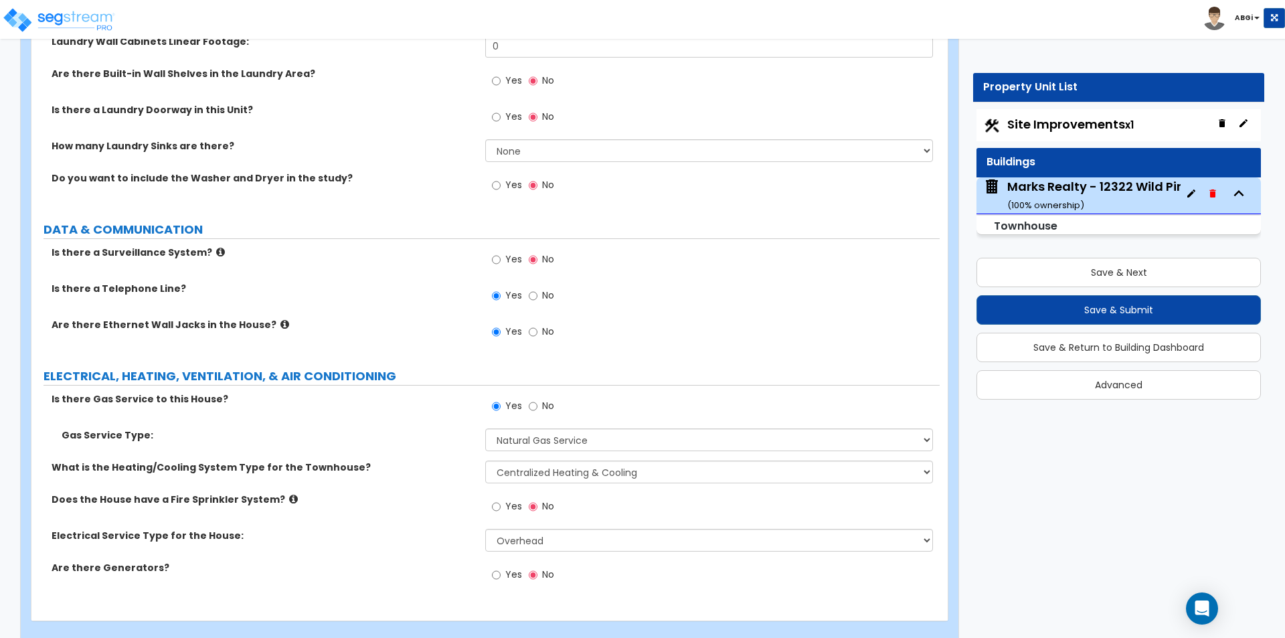
scroll to position [4651, 0]
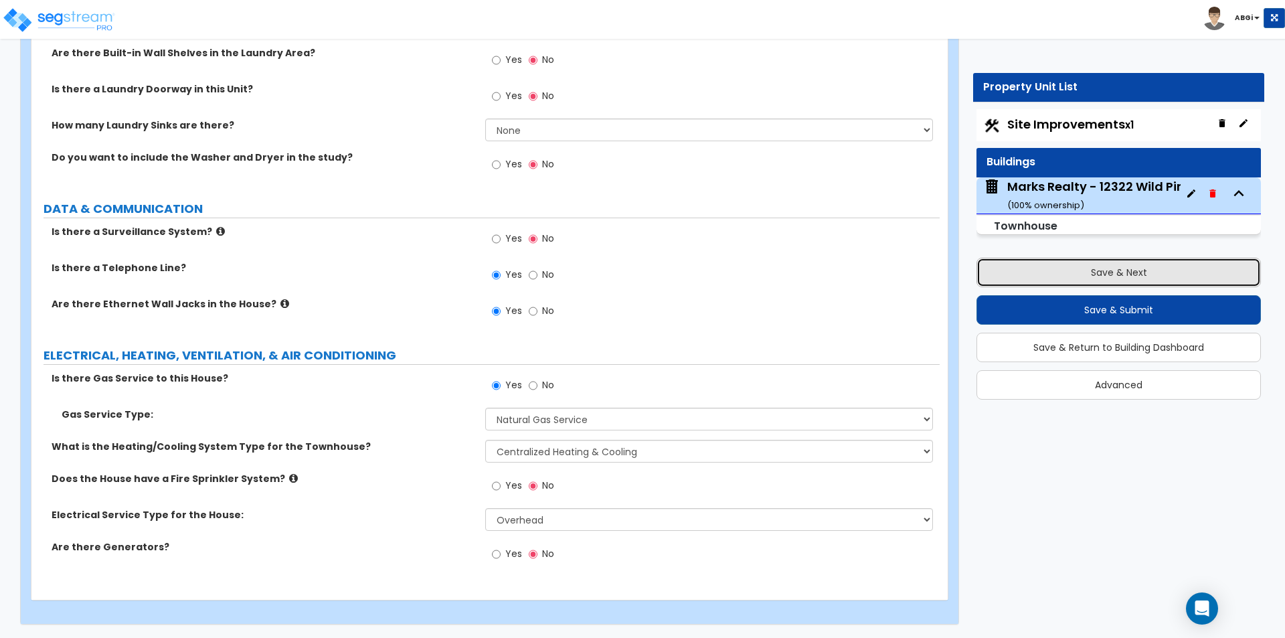
click at [1103, 262] on button "Save & Next" at bounding box center [1118, 272] width 284 height 29
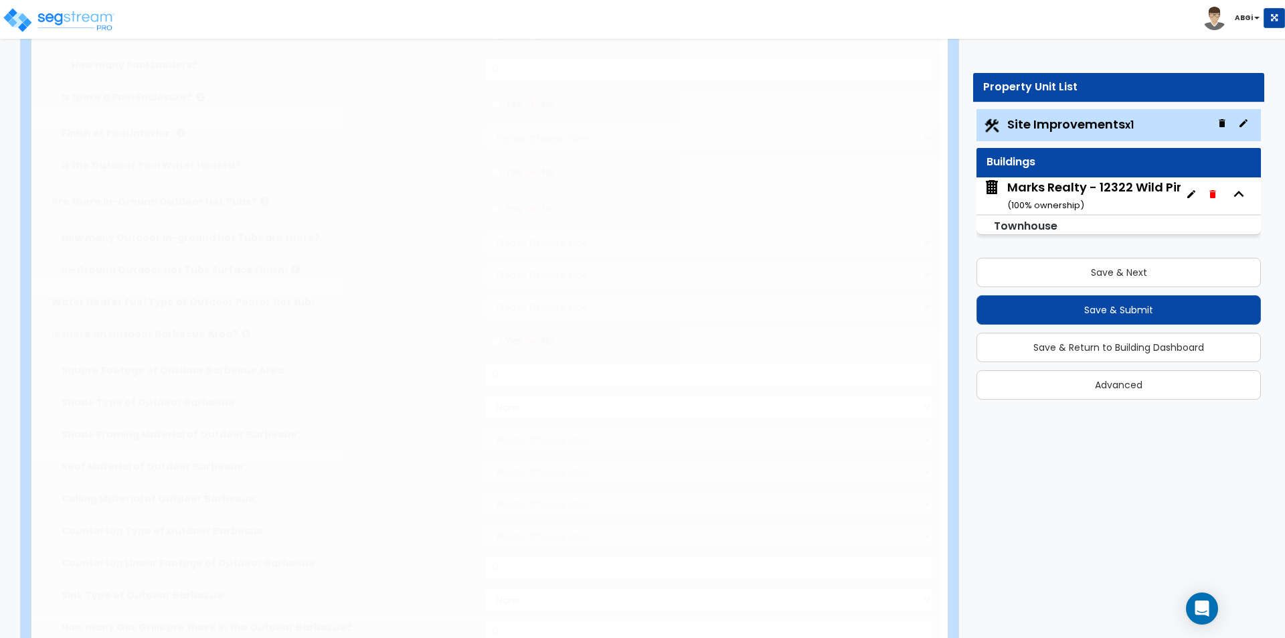
select select "2"
type input "1440"
radio input "true"
select select "1"
type input "162"
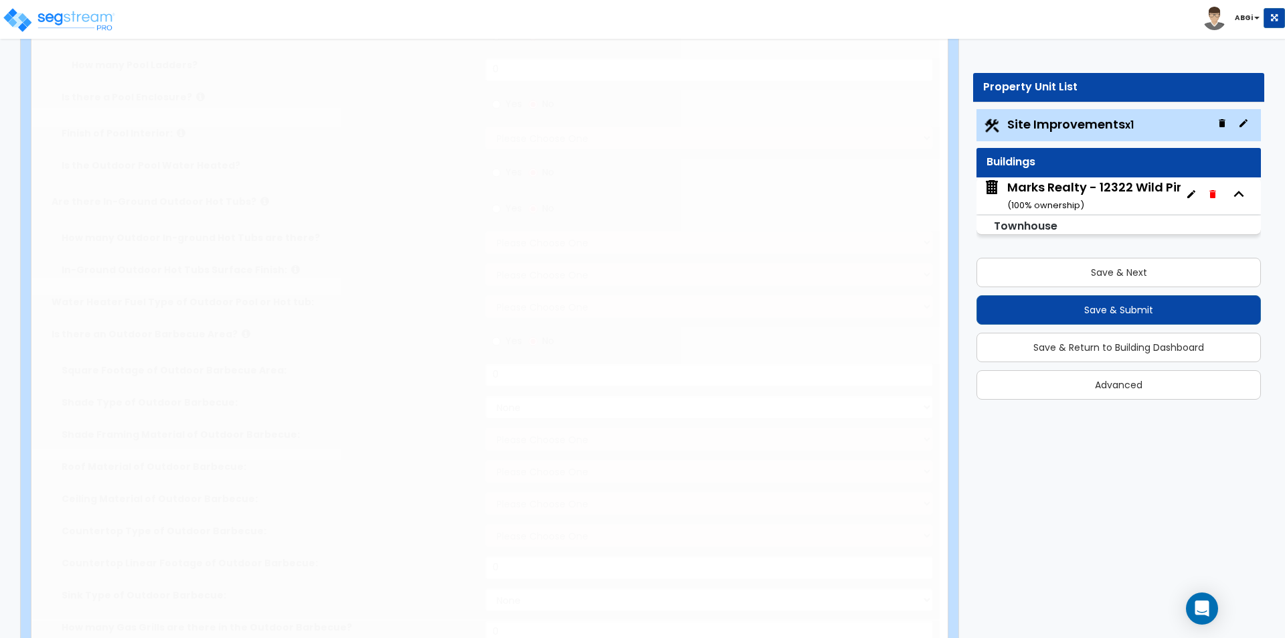
radio input "true"
select select "1"
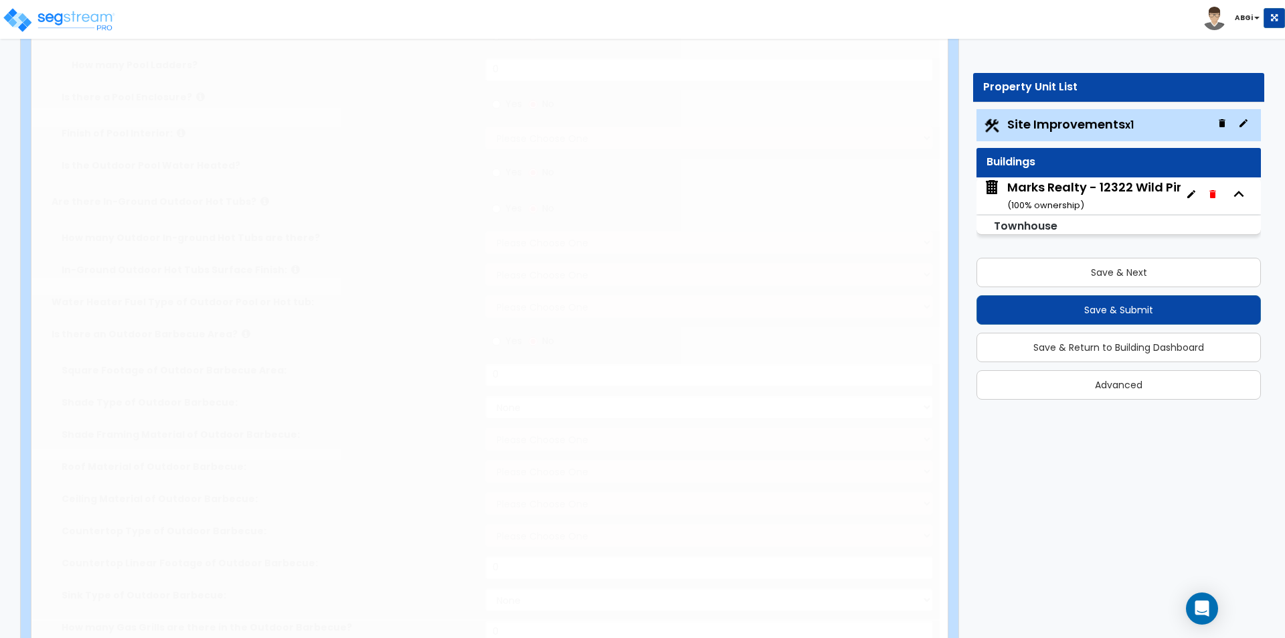
type input "25"
radio input "true"
type input "12"
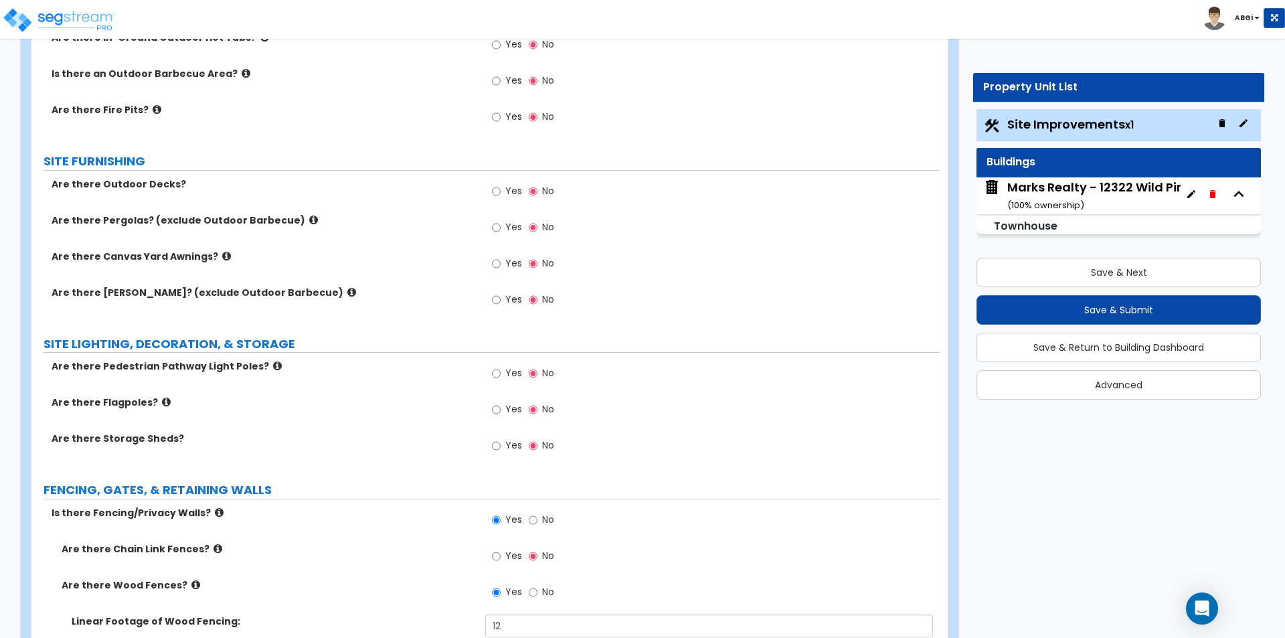
scroll to position [1271, 0]
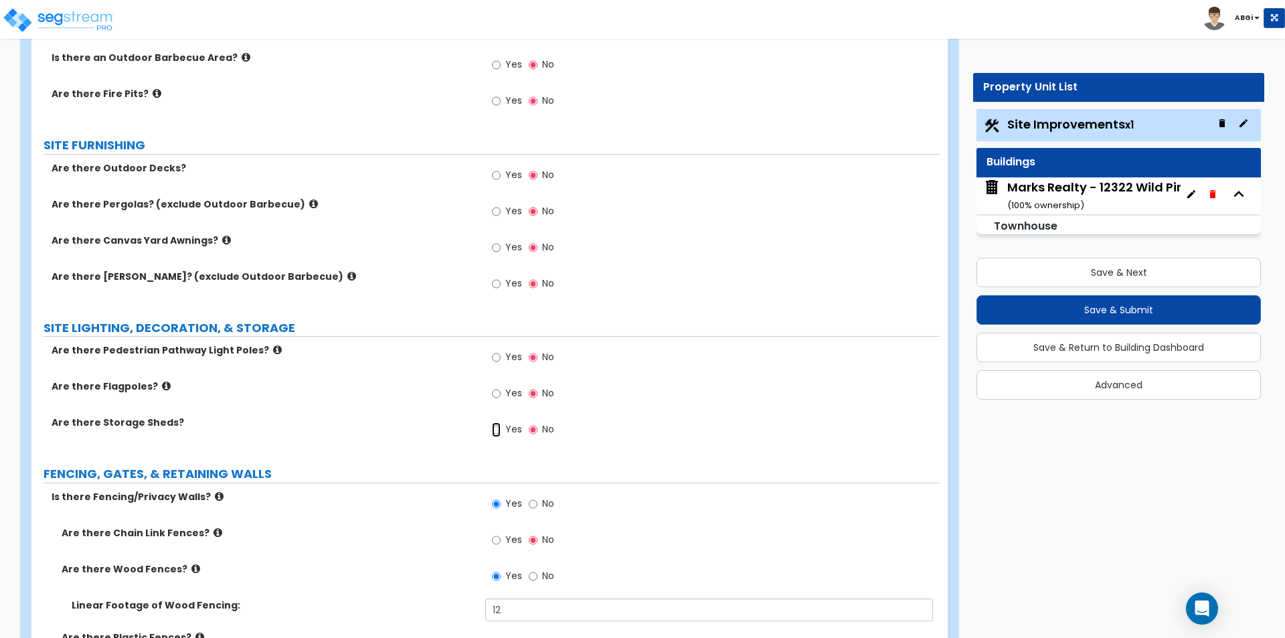
click at [497, 430] on input "Yes" at bounding box center [496, 429] width 9 height 15
radio input "true"
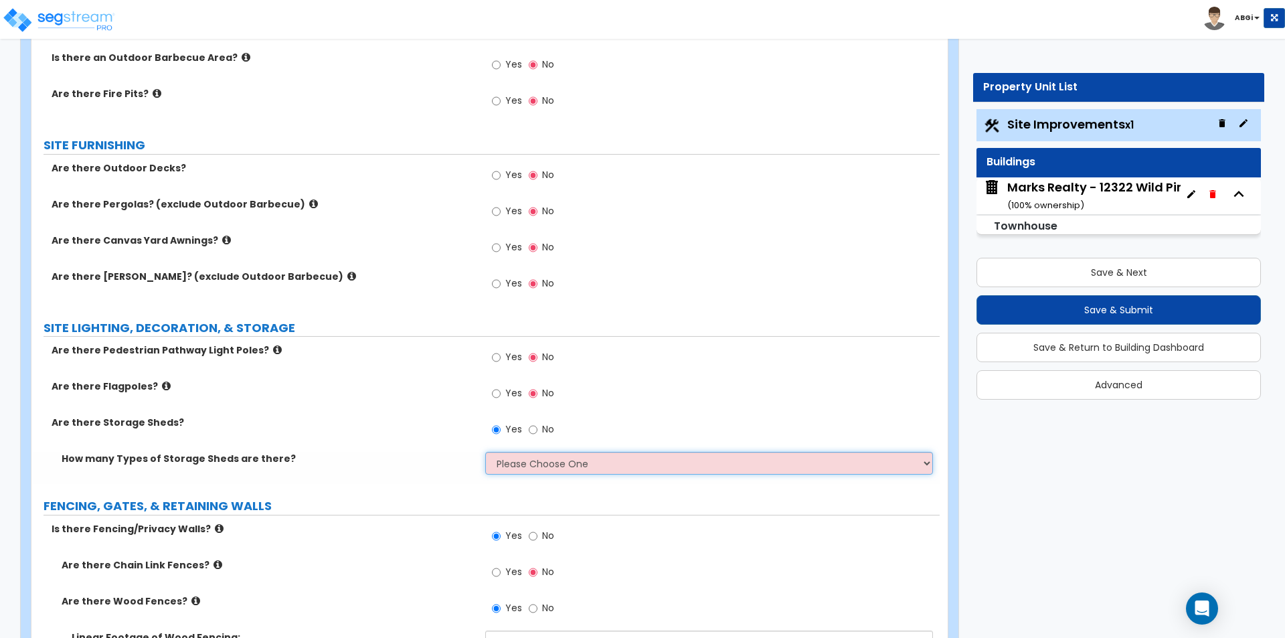
click at [515, 468] on select "Please Choose One 1 2" at bounding box center [708, 463] width 447 height 23
select select "1"
click at [485, 452] on select "Please Choose One 1 2" at bounding box center [708, 463] width 447 height 23
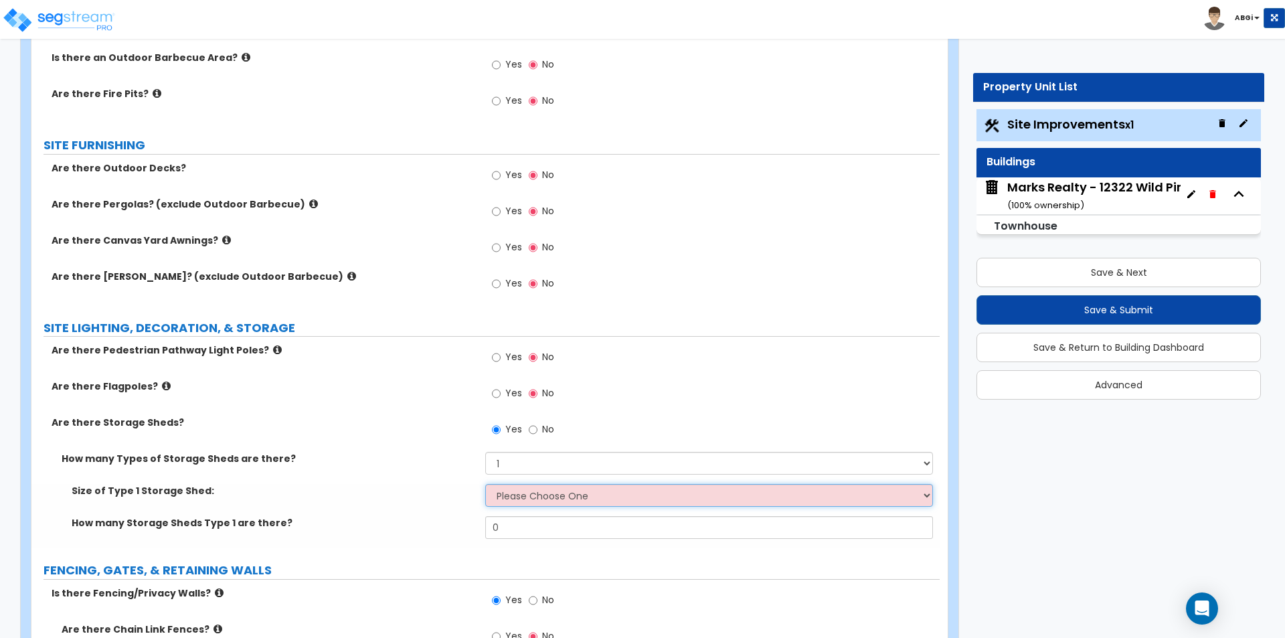
click at [513, 498] on select "Please Choose One 16' x 32' 30' x 64'" at bounding box center [708, 495] width 447 height 23
select select "1"
click at [485, 484] on select "Please Choose One 16' x 32' 30' x 64'" at bounding box center [708, 495] width 447 height 23
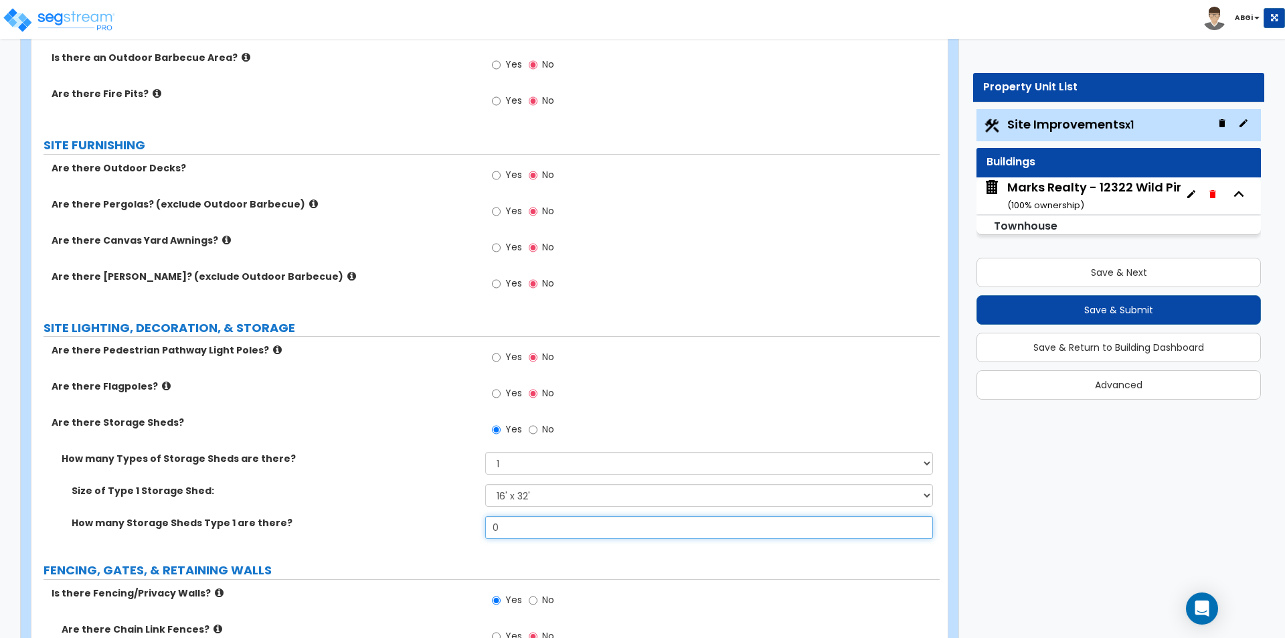
click at [516, 528] on input "0" at bounding box center [708, 527] width 447 height 23
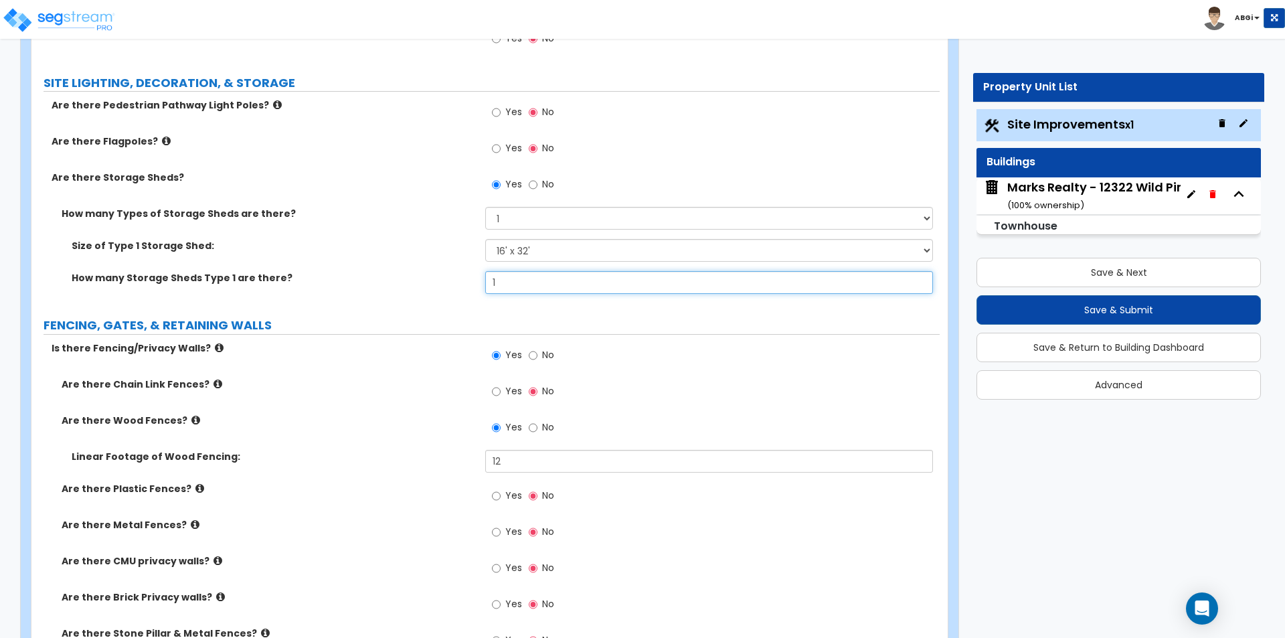
scroll to position [1539, 0]
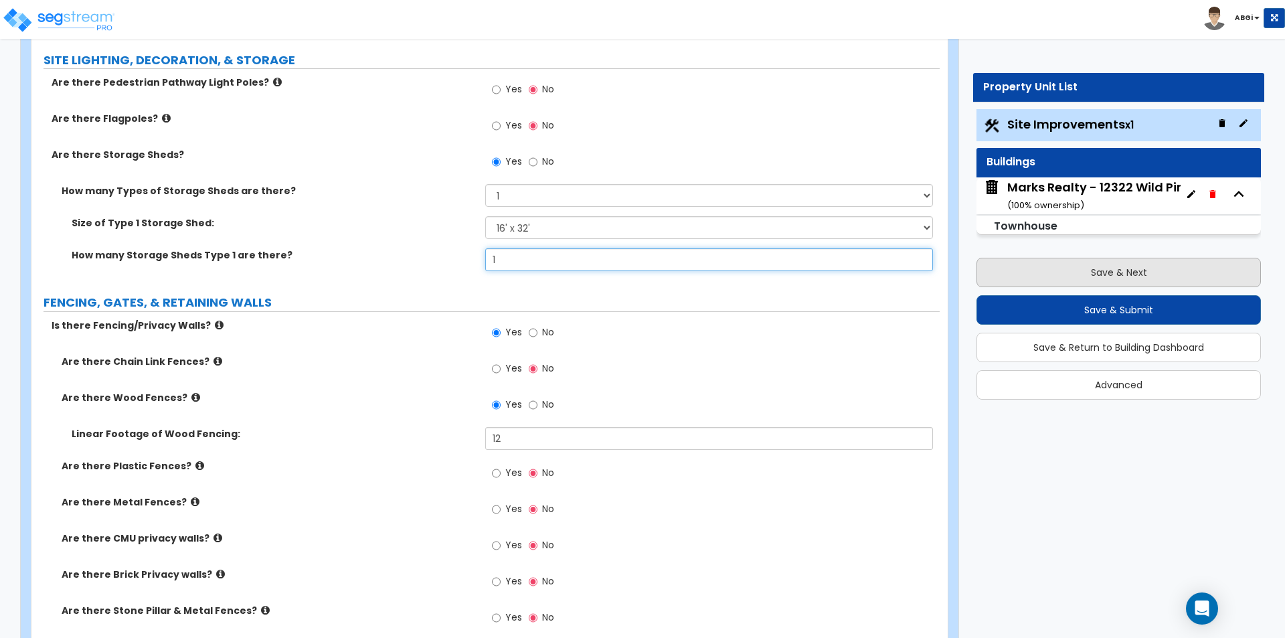
type input "1"
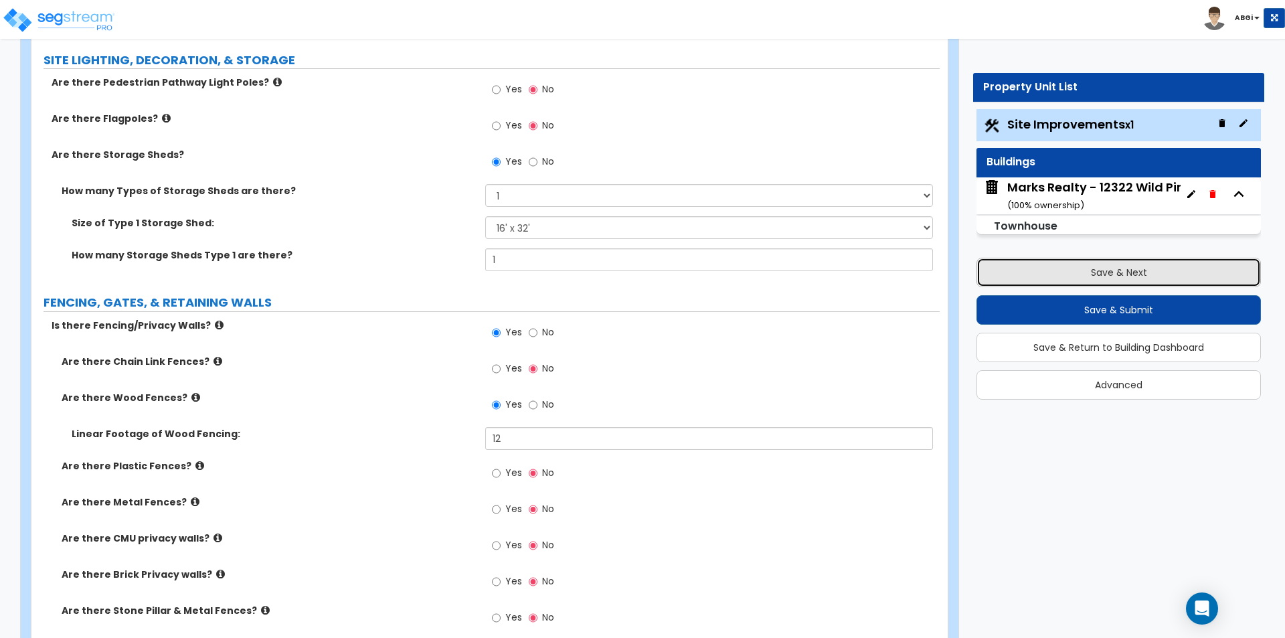
click at [1127, 275] on button "Save & Next" at bounding box center [1118, 272] width 284 height 29
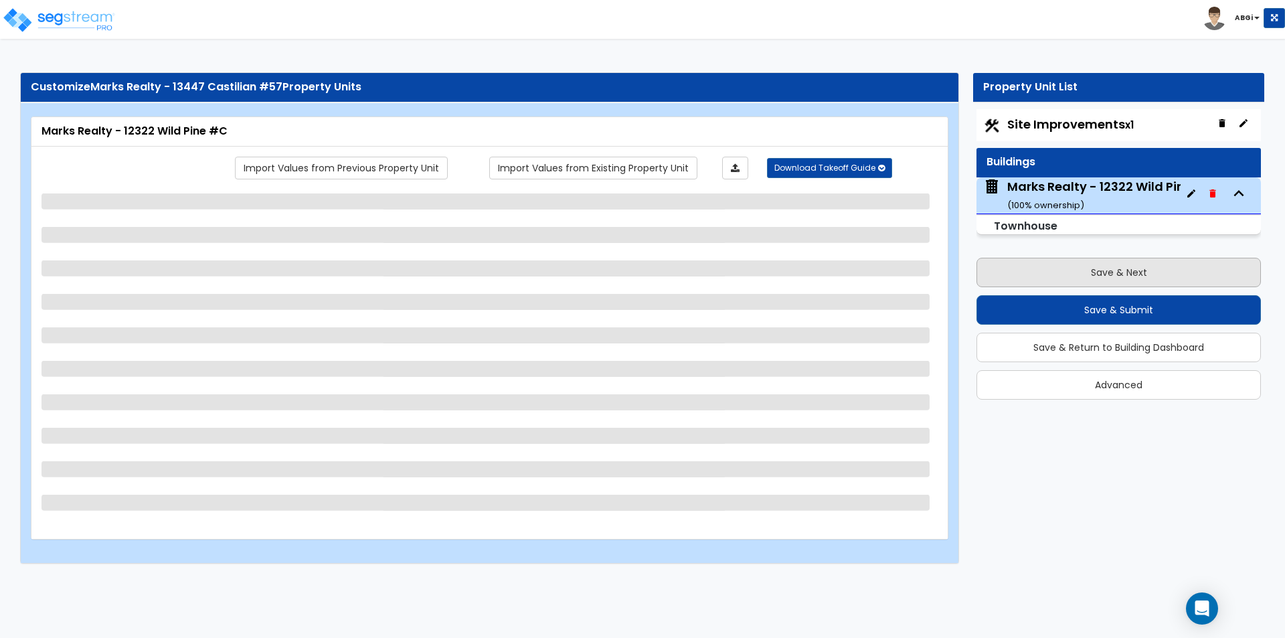
scroll to position [0, 0]
select select "1"
select select "2"
select select "7"
select select "2"
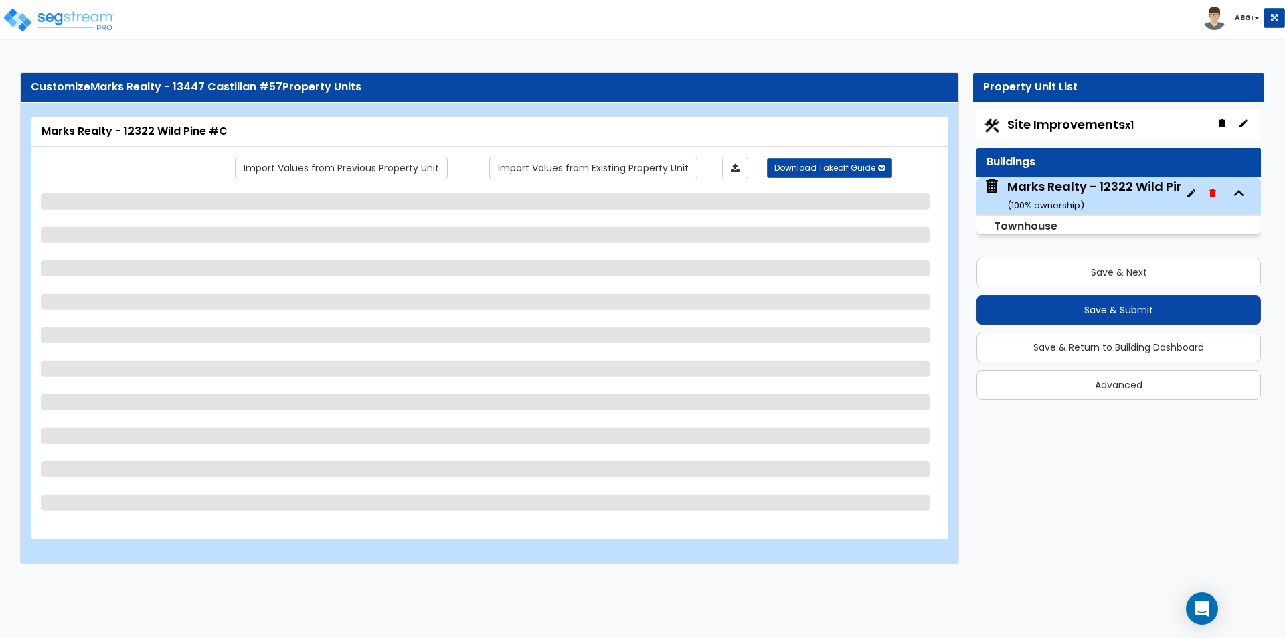
select select "1"
select select "2"
select select "5"
select select "1"
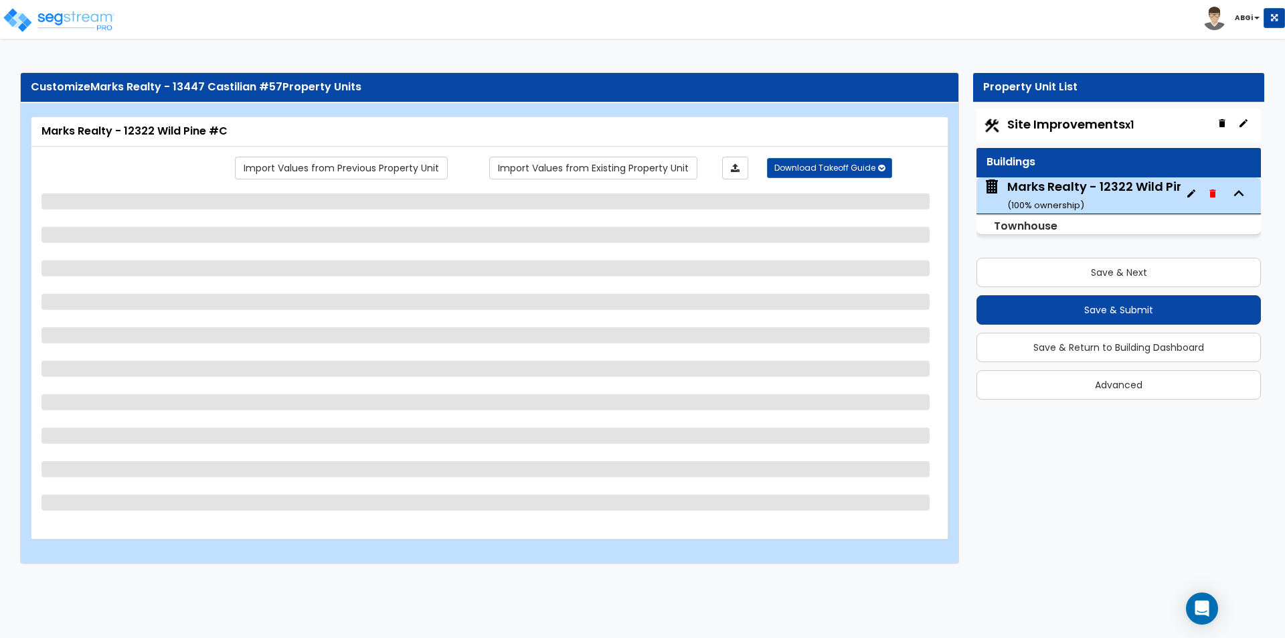
select select "1"
select select "2"
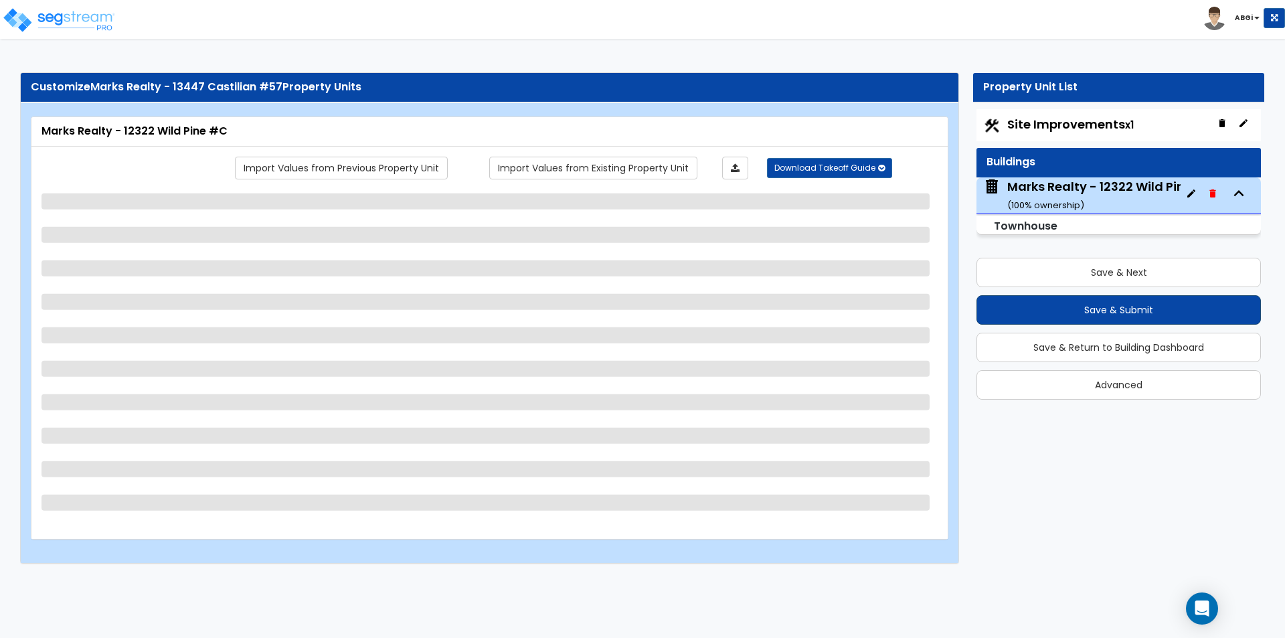
select select "2"
select select "1"
select select "3"
select select "2"
select select "1"
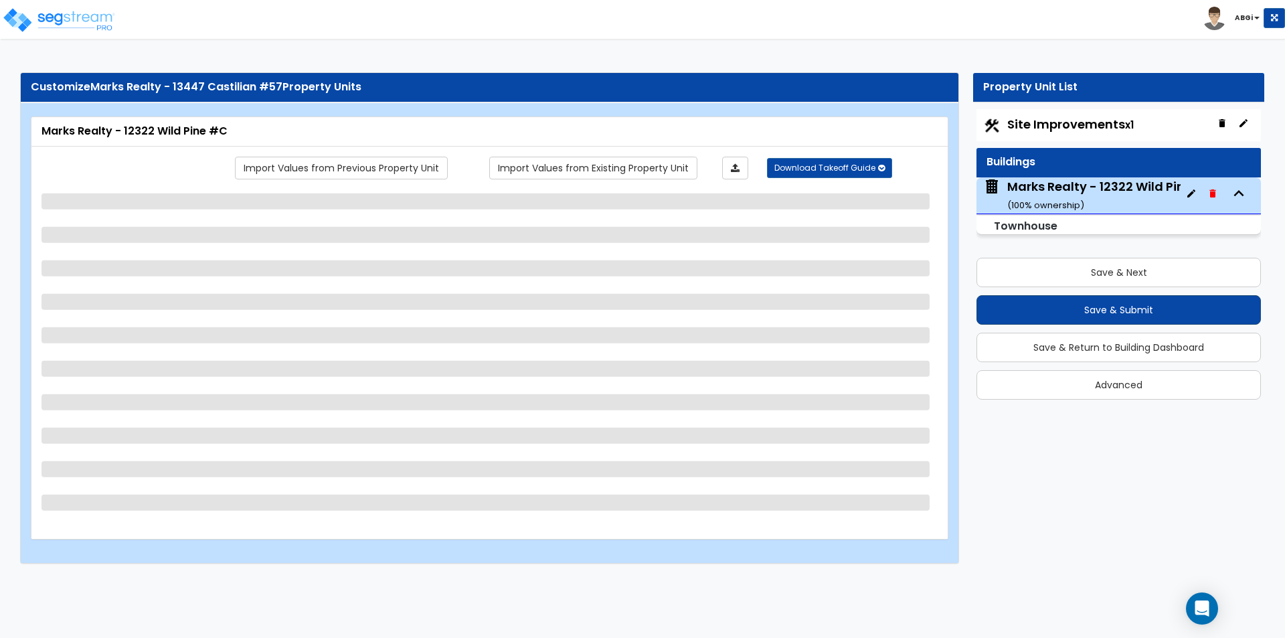
select select "3"
select select "2"
select select "1"
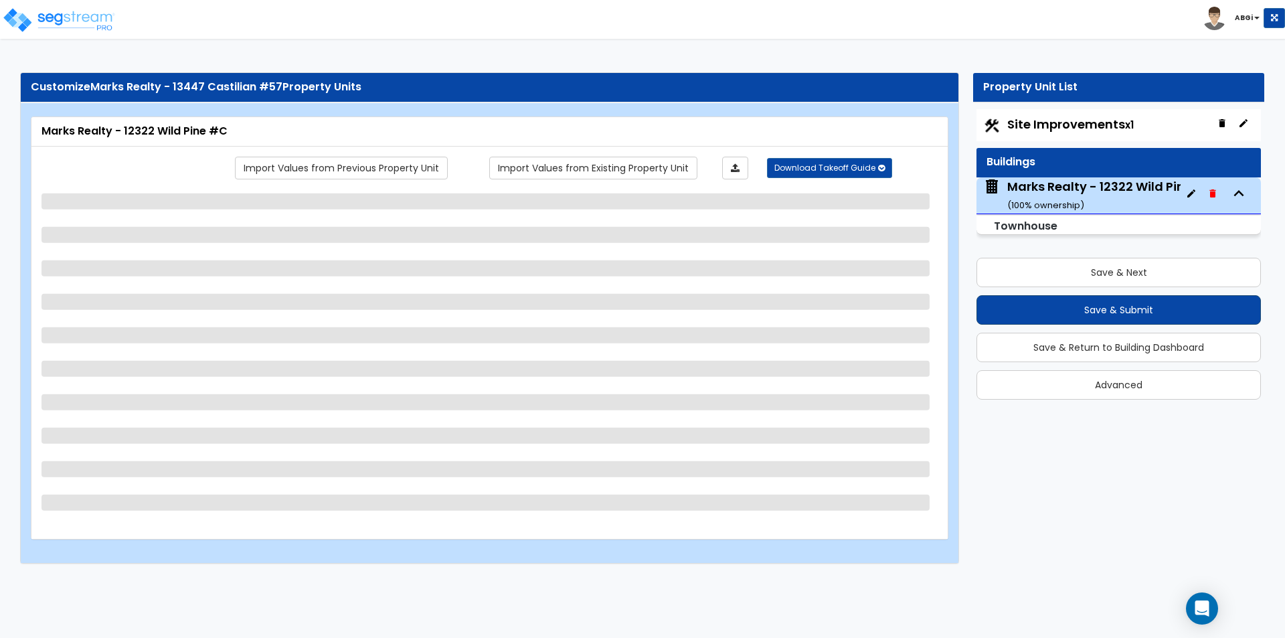
select select "2"
select select "3"
select select "2"
select select "3"
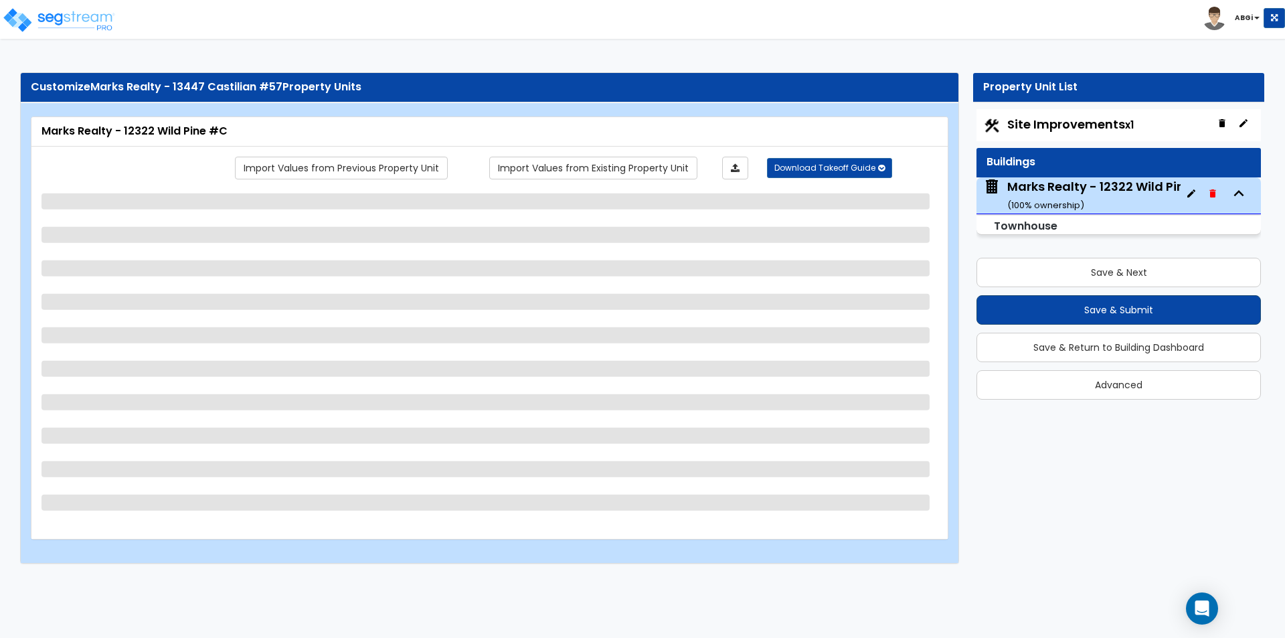
select select "1"
select select "2"
select select "1"
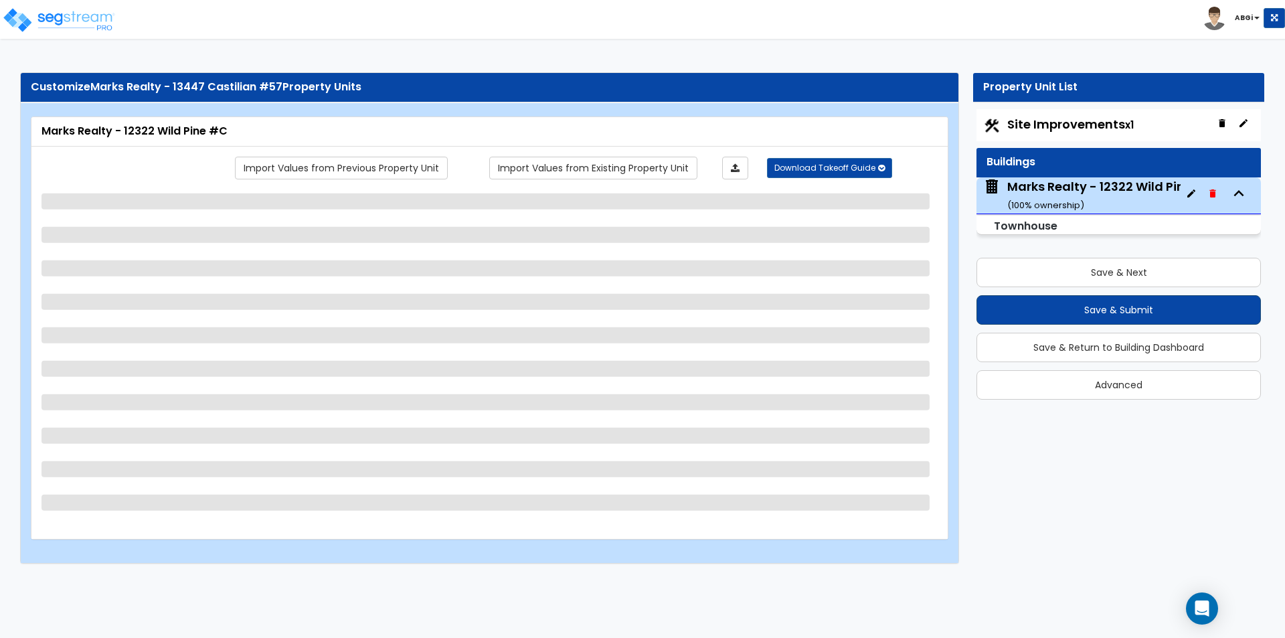
select select "2"
select select "1"
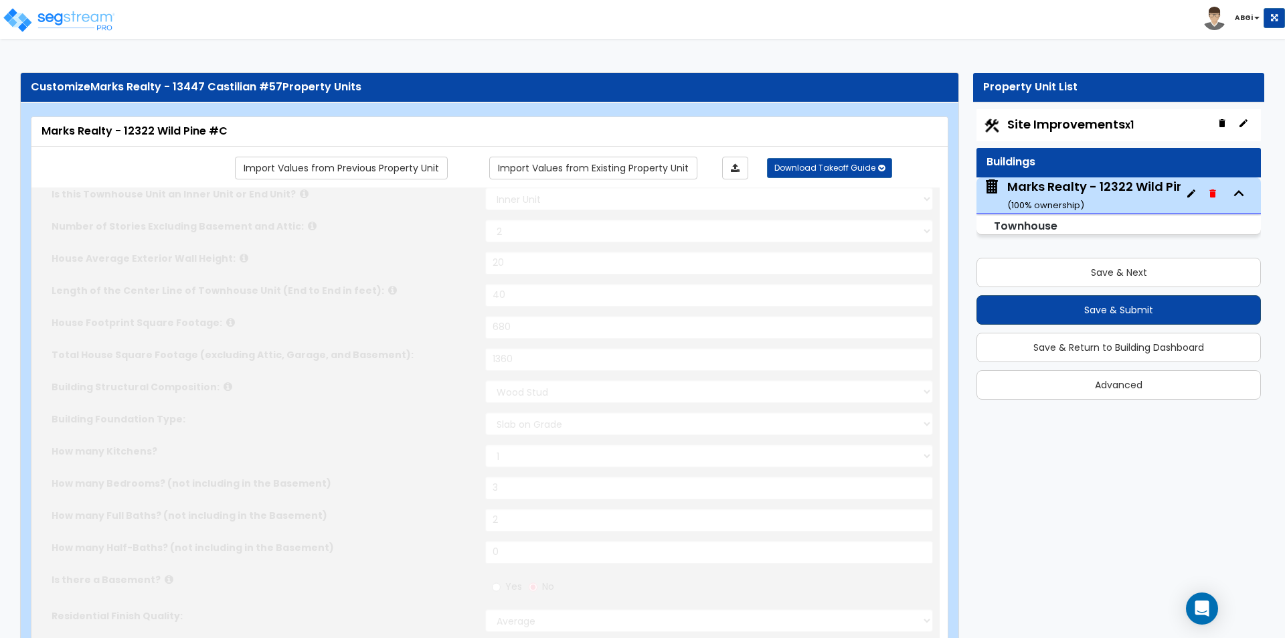
type input "2"
type input "1"
select select "2"
type input "4"
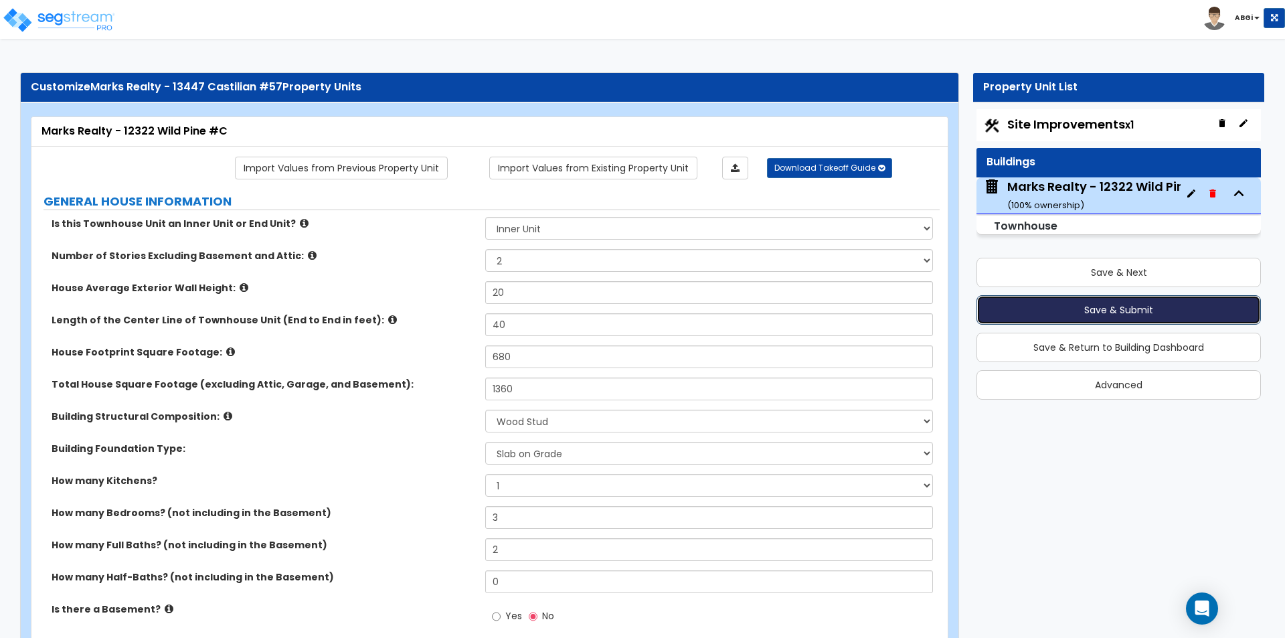
click at [1112, 308] on button "Save & Submit" at bounding box center [1118, 309] width 284 height 29
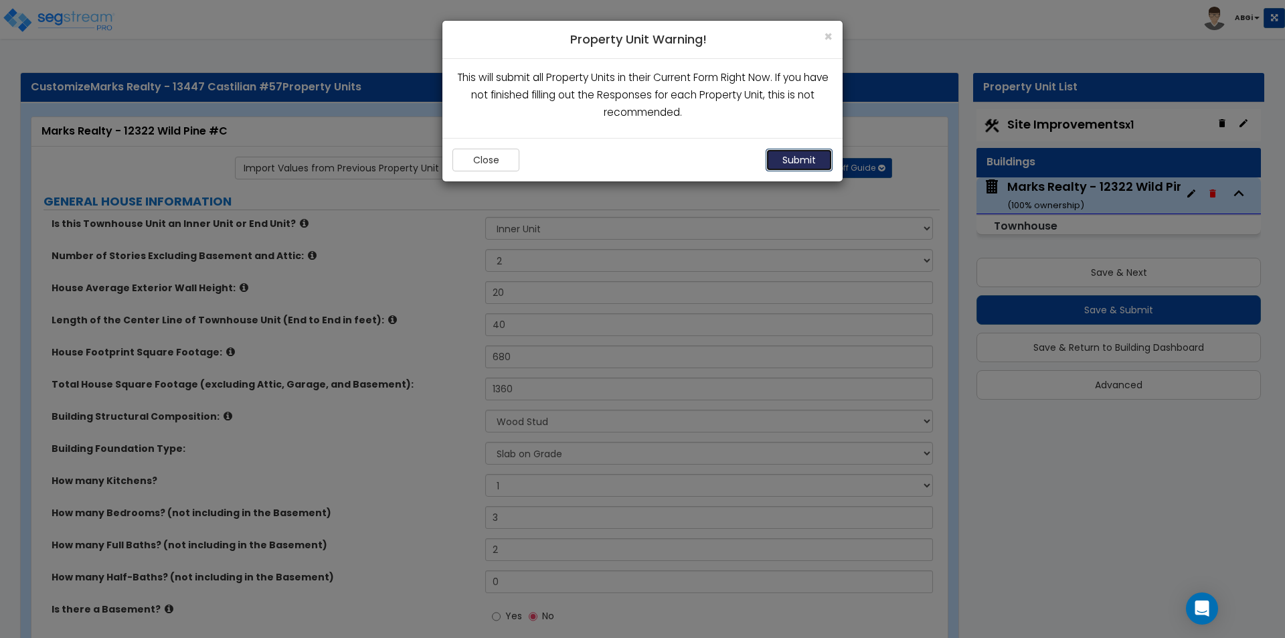
click at [802, 157] on button "Submit" at bounding box center [799, 160] width 67 height 23
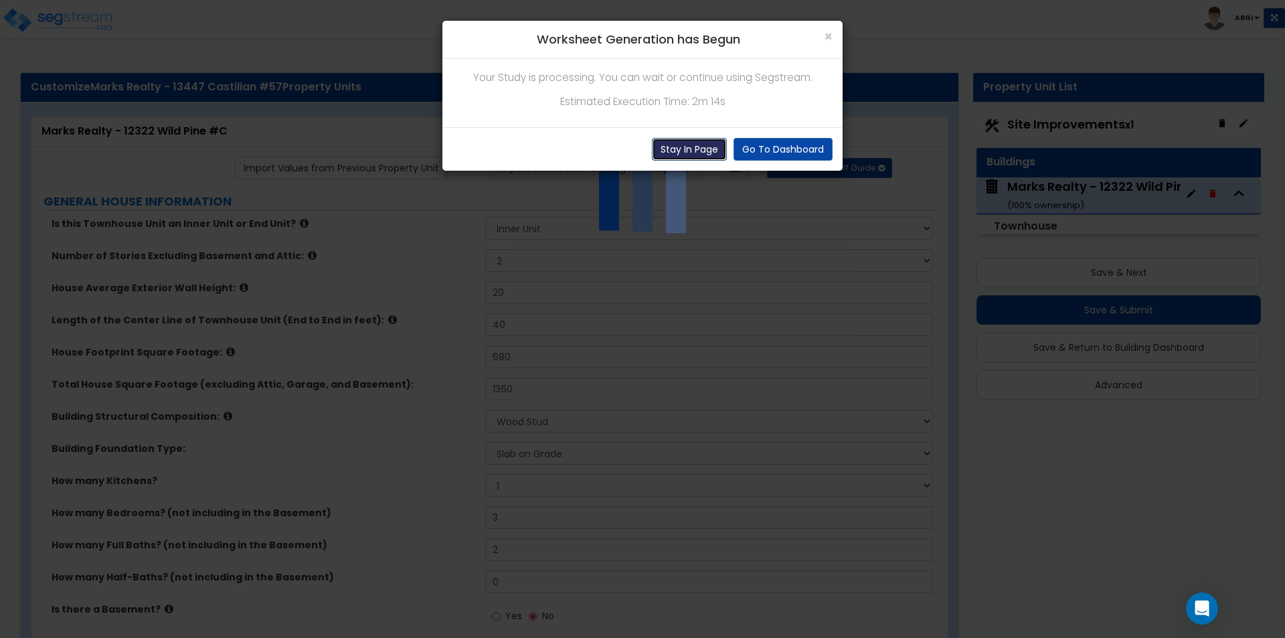
click at [689, 145] on button "Stay In Page" at bounding box center [689, 149] width 75 height 23
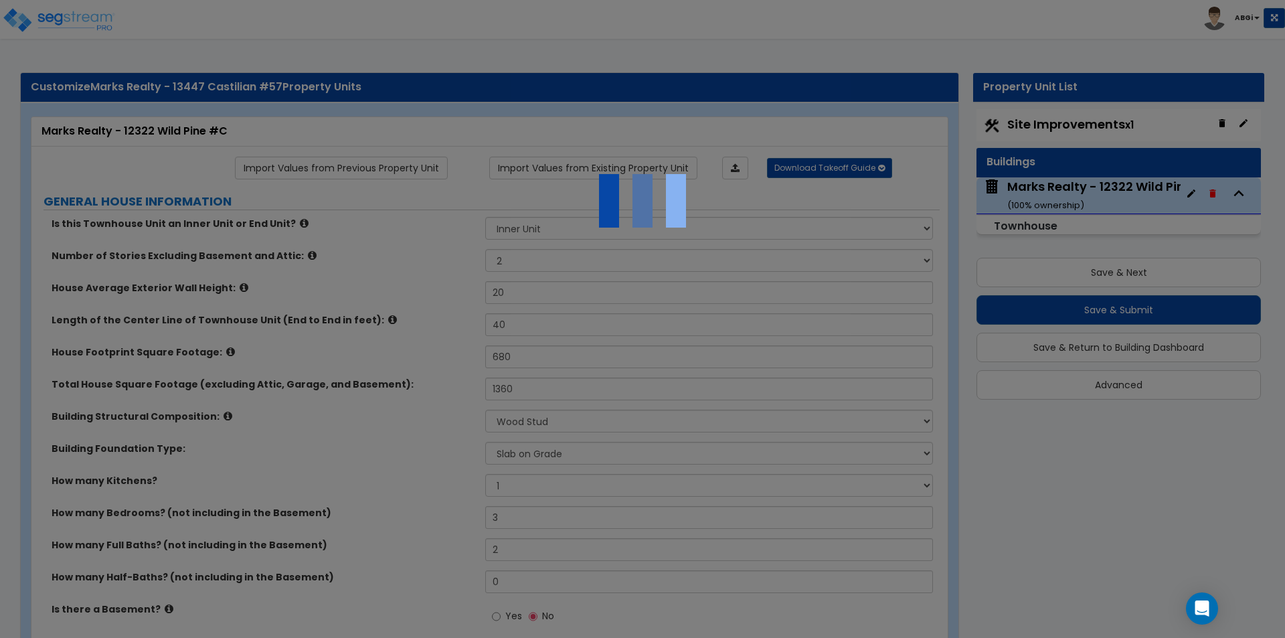
click at [791, 270] on div at bounding box center [642, 319] width 1285 height 638
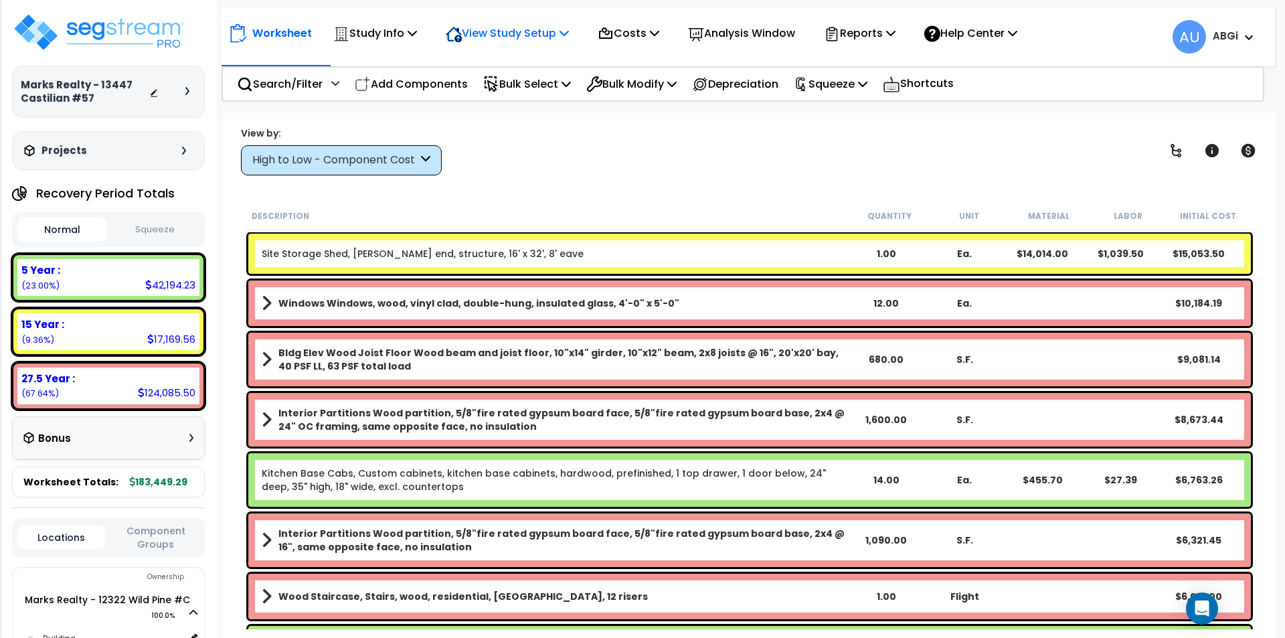
click at [568, 34] on icon at bounding box center [563, 32] width 9 height 11
click at [504, 63] on link "Building Setup" at bounding box center [505, 63] width 132 height 27
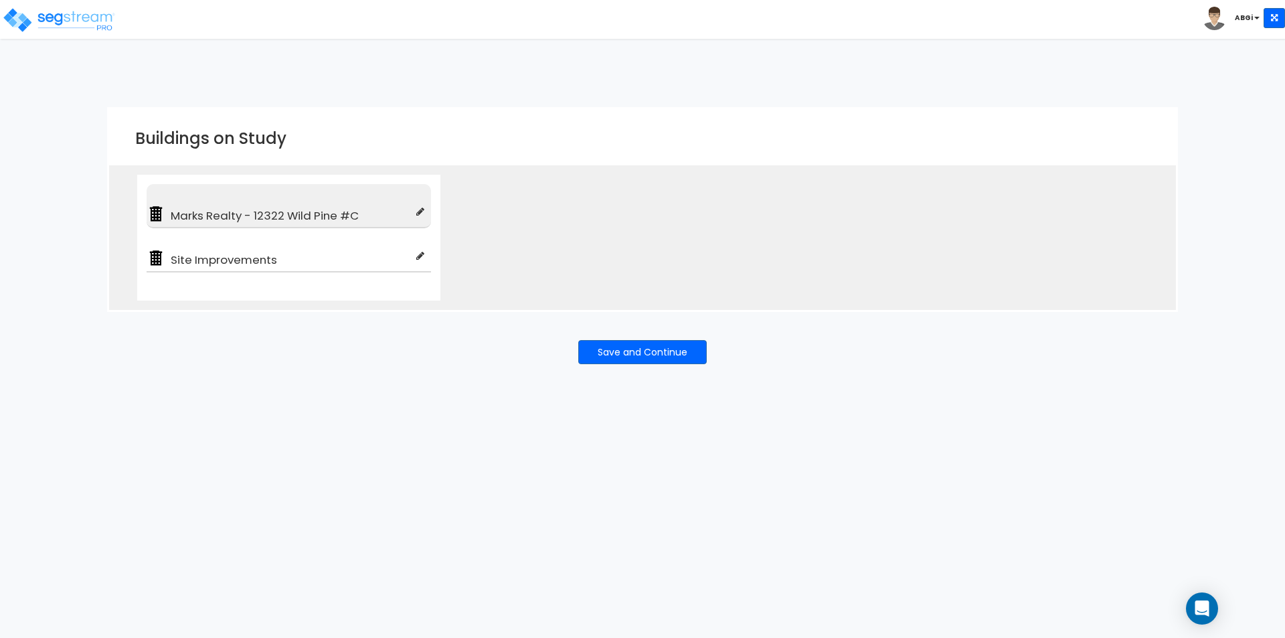
click at [419, 211] on icon at bounding box center [420, 211] width 8 height 9
type input "Marks Realty - 12322 Wild Pine #C"
type input "Townhouse"
checkbox input "true"
type input "100"
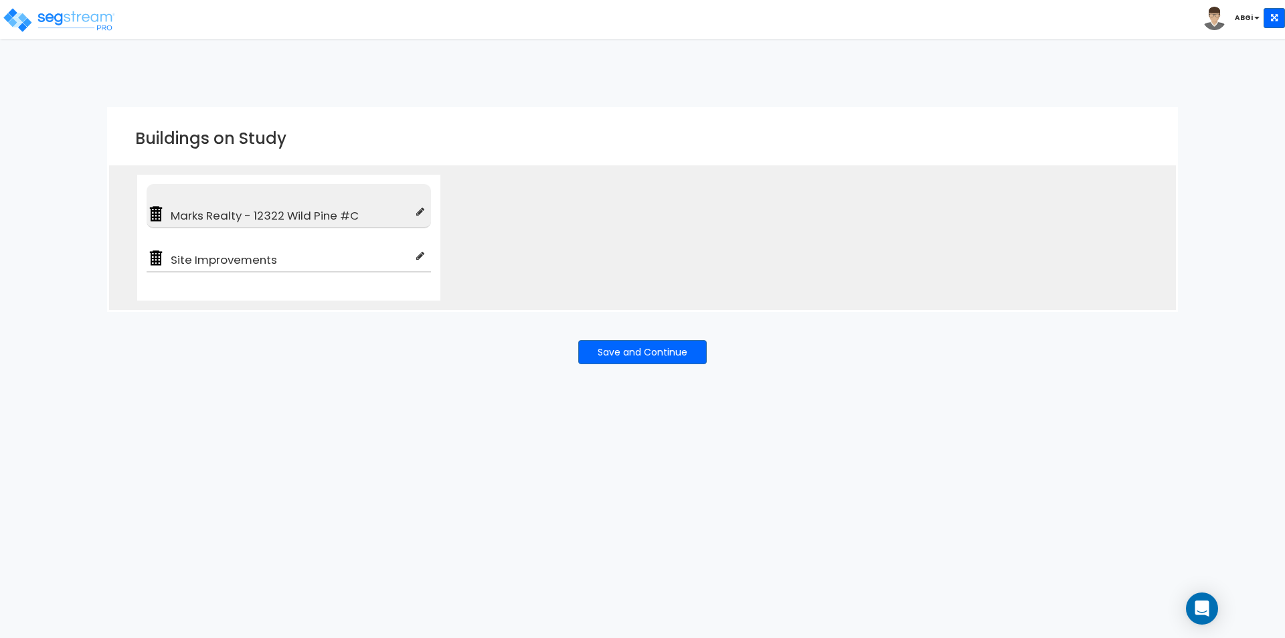
type input "100"
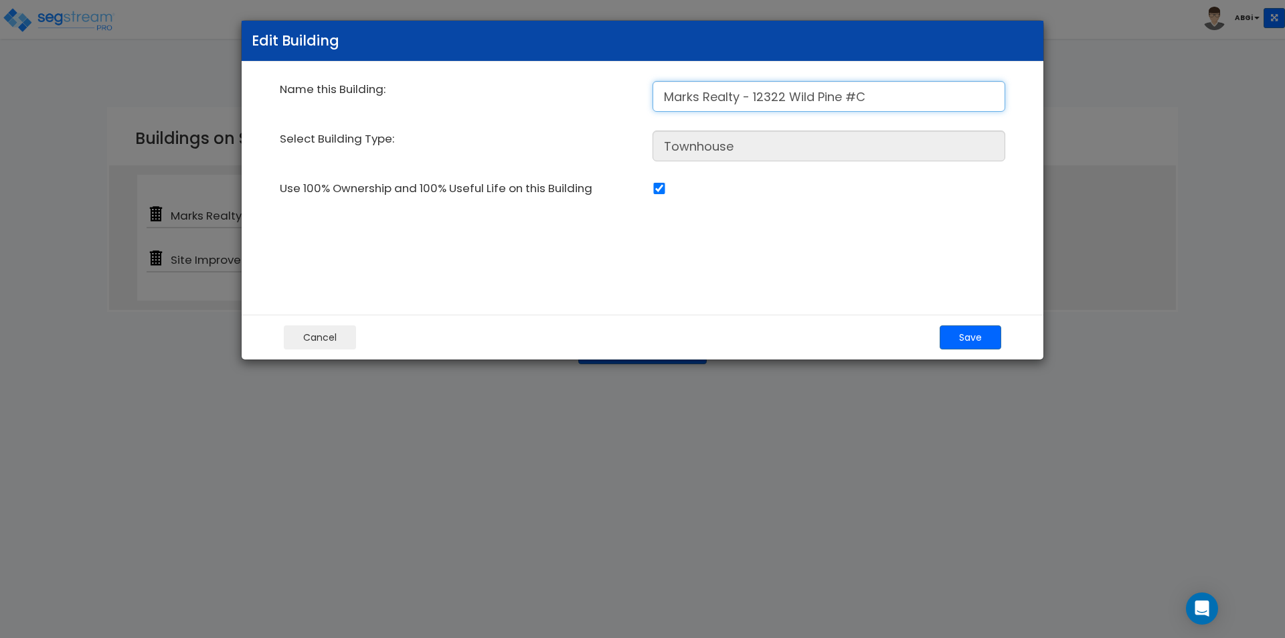
drag, startPoint x: 660, startPoint y: 97, endPoint x: 865, endPoint y: 89, distance: 205.6
click at [865, 89] on input "Marks Realty - 12322 Wild Pine #C" at bounding box center [828, 96] width 353 height 31
paste input "3447 Castilian #57"
type input "Marks Realty - 13447 Castilian #57"
click at [961, 336] on button "Save" at bounding box center [971, 337] width 62 height 24
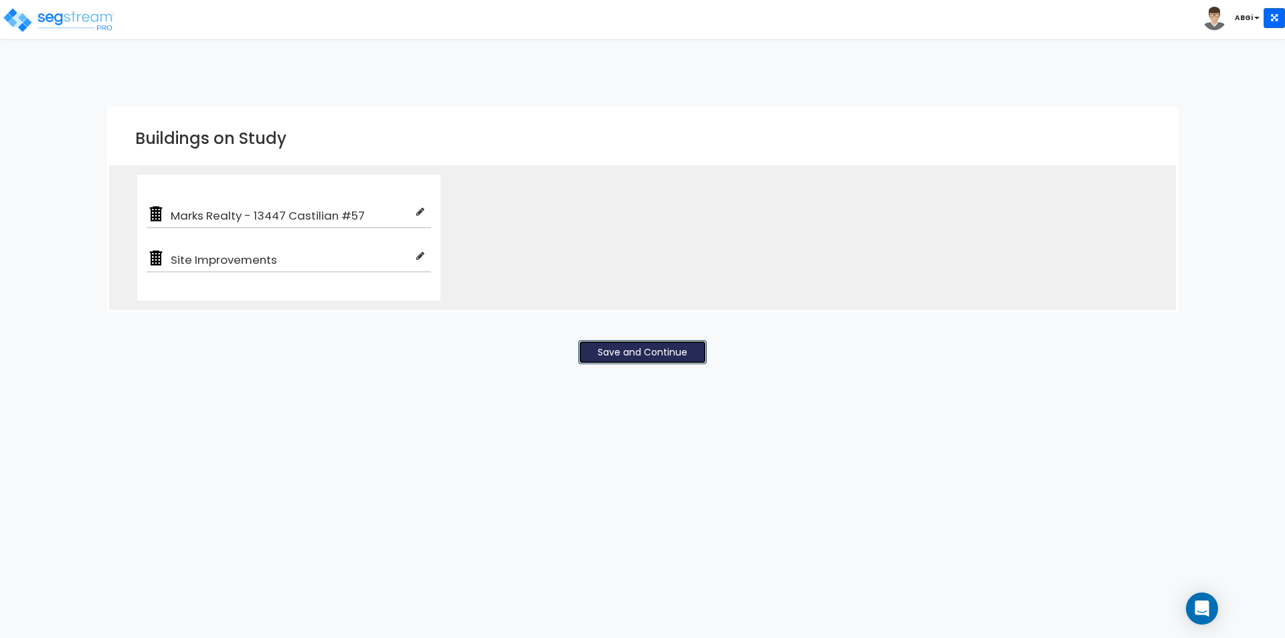
click at [634, 357] on button "Save and Continue" at bounding box center [642, 352] width 128 height 24
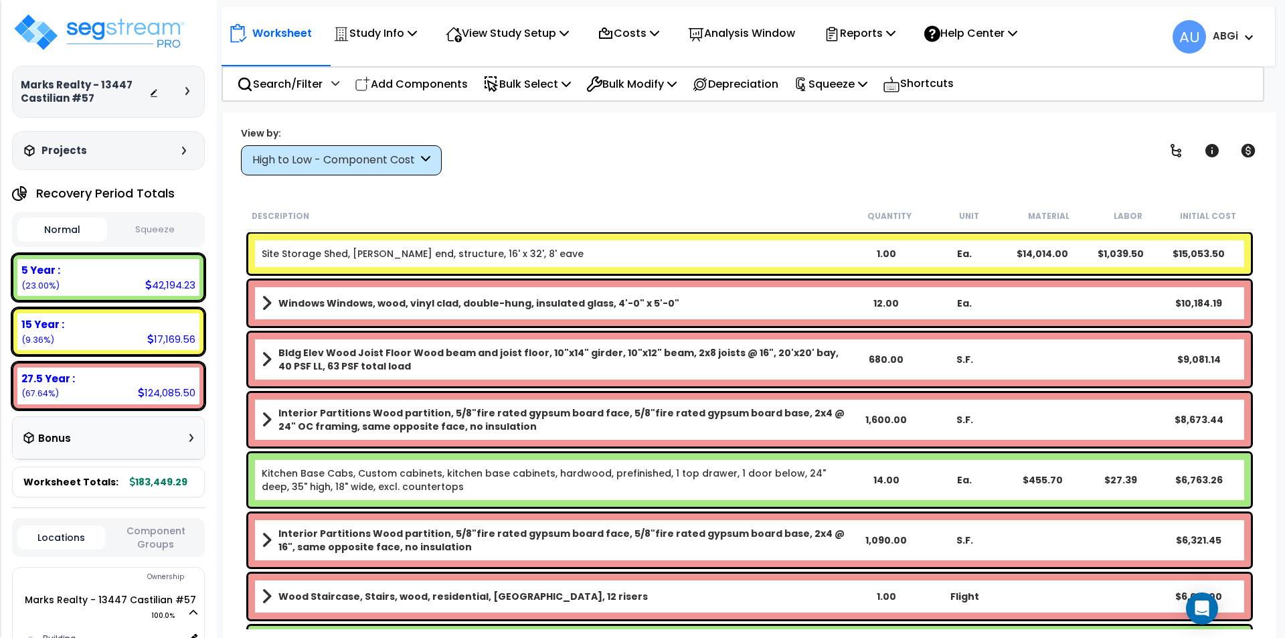
click at [1108, 254] on div "$1,039.50" at bounding box center [1120, 253] width 78 height 13
click at [783, 260] on b "Site Storage Shed, [PERSON_NAME] end, structure, 16' x 32', 8' eave" at bounding box center [555, 253] width 586 height 13
drag, startPoint x: 822, startPoint y: 250, endPoint x: 773, endPoint y: 250, distance: 49.5
click at [773, 250] on b "Site Storage Shed, Gable end, structure, 16' x 32', 8' eave" at bounding box center [555, 253] width 586 height 13
click at [913, 252] on div "1.00" at bounding box center [886, 253] width 78 height 13
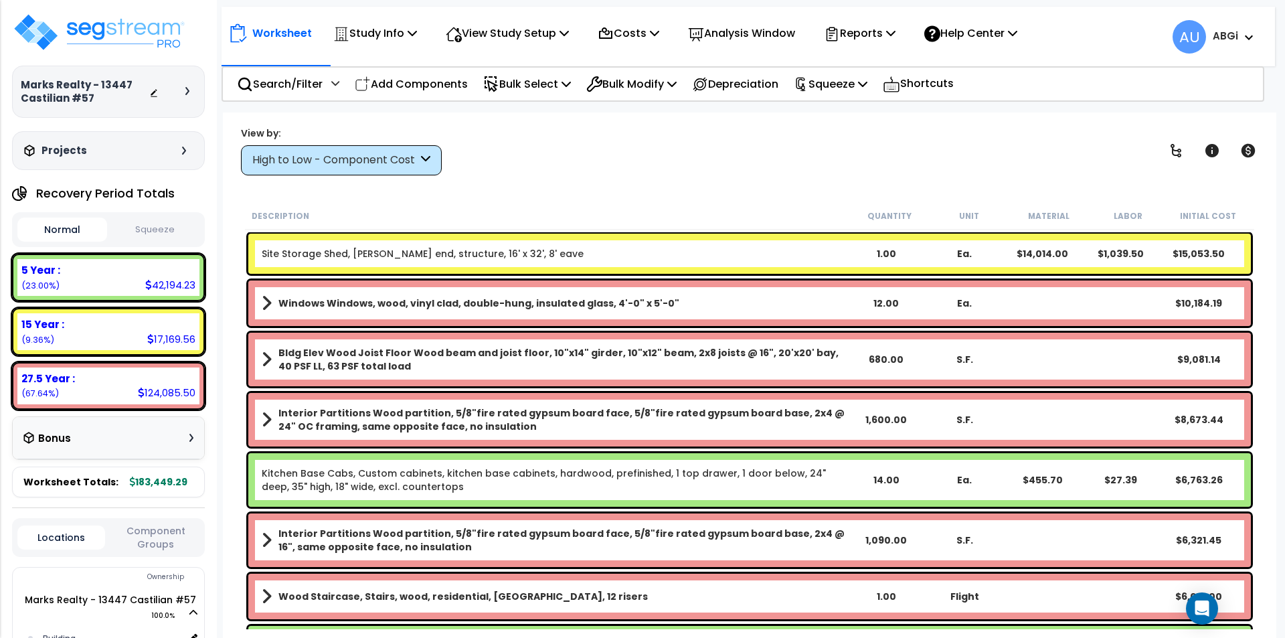
click at [913, 252] on div "1.00" at bounding box center [886, 253] width 78 height 13
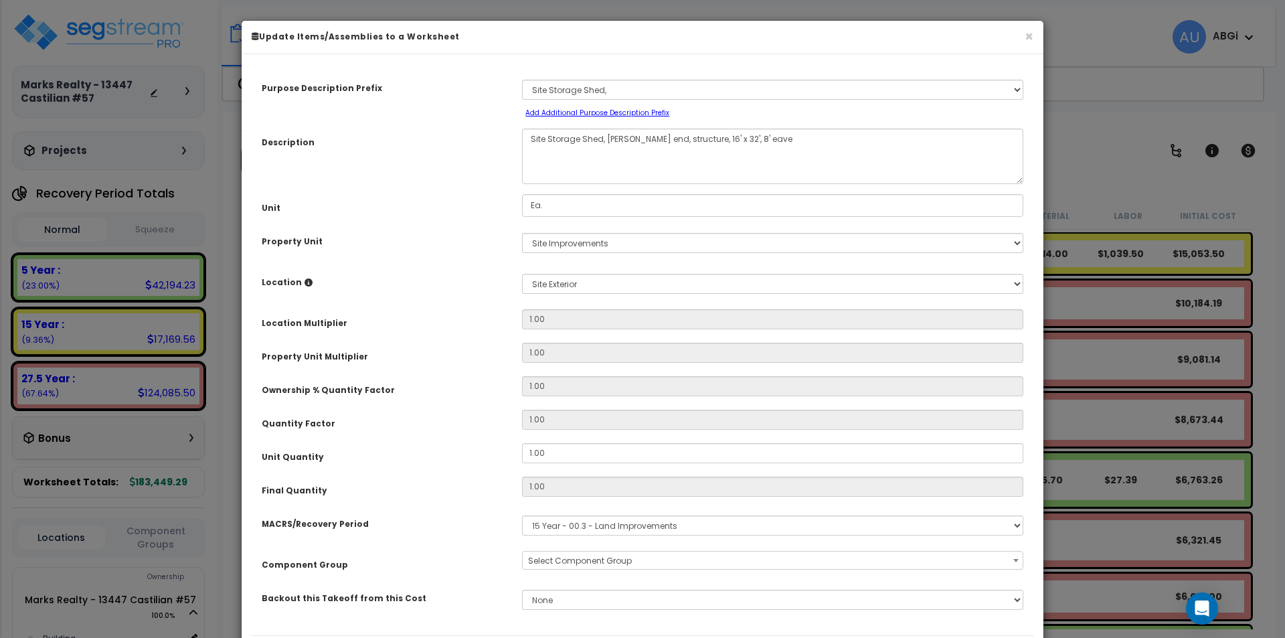
select select "43614"
click at [533, 452] on input "1.00" at bounding box center [772, 453] width 501 height 20
type input "0"
type input "1"
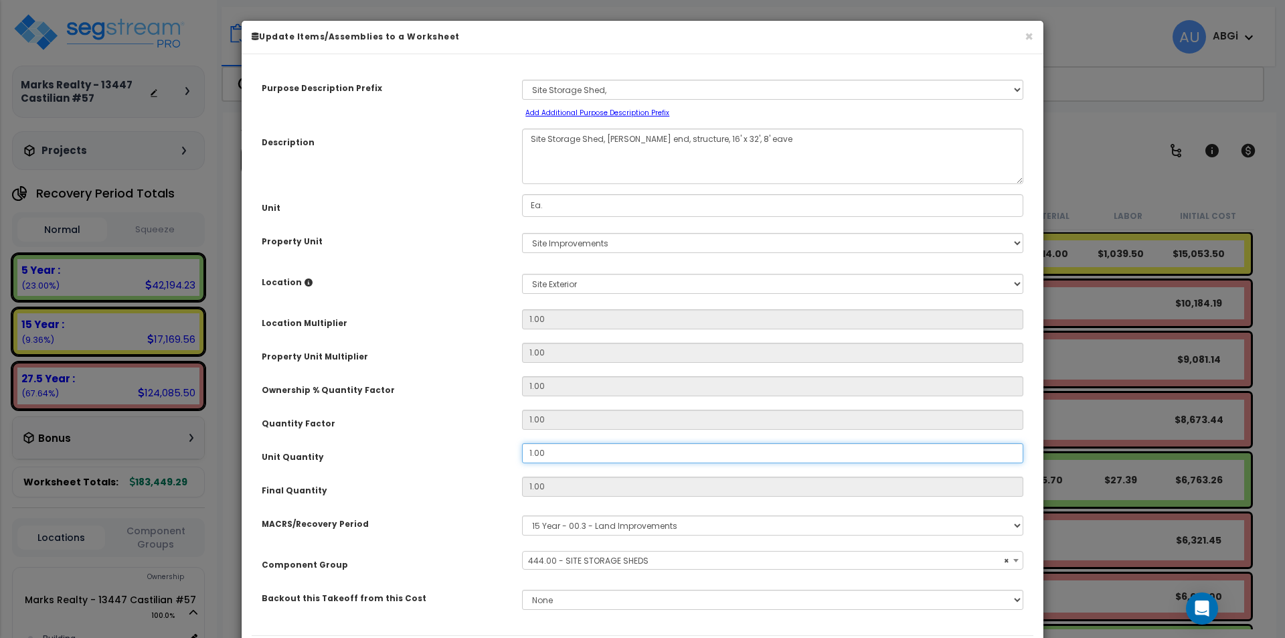
type input "14,014.00"
type input "1,039.50"
type input "$15,053.50"
type input "0"
type input "14,014.00"
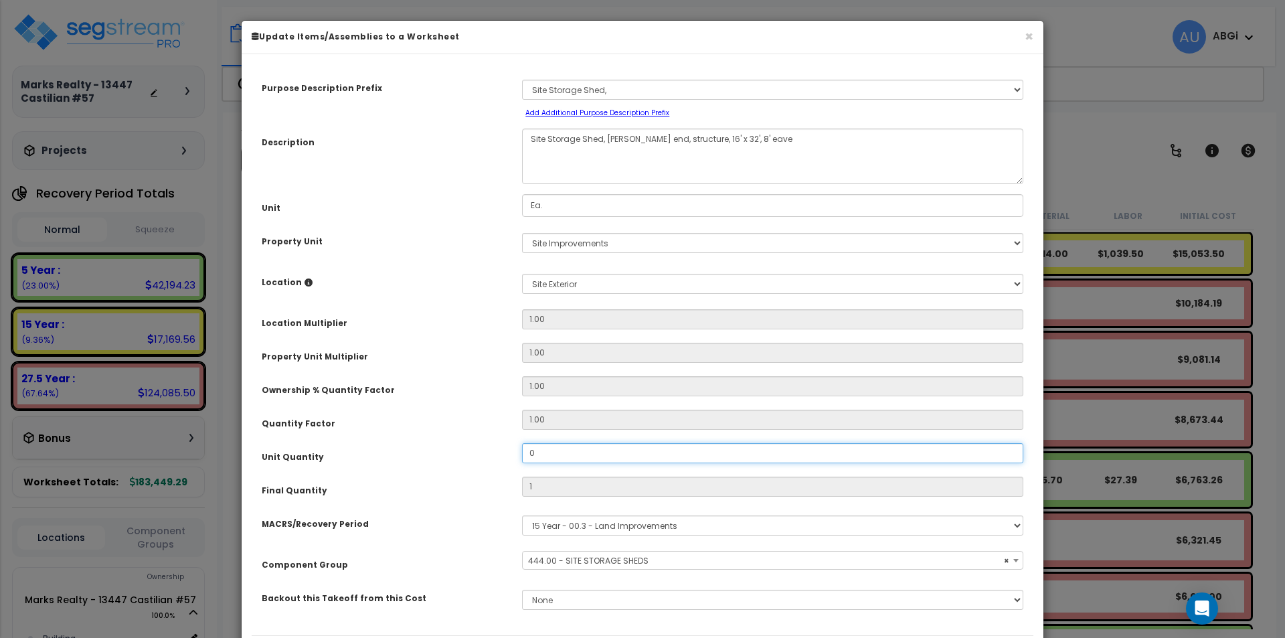
type input "1,039.50"
type input "$0.00"
type input "0."
type input "14,014.00"
type input "1,039.50"
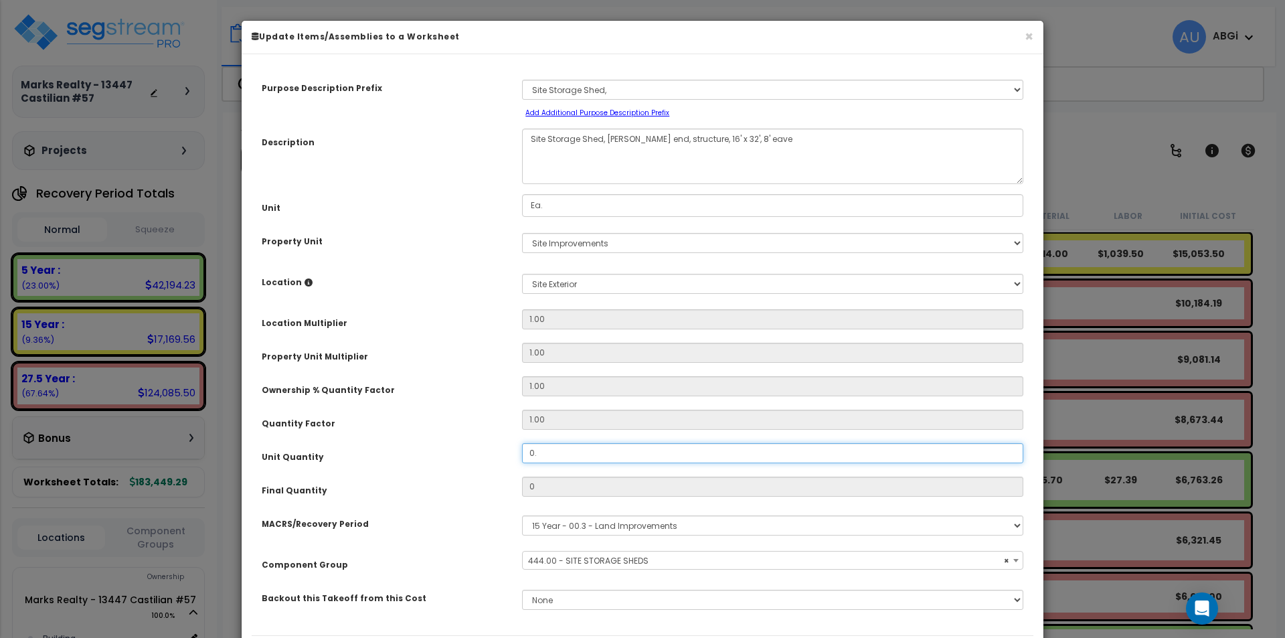
type input "14,014.00"
type input "1,039.50"
type input "0.5"
type input "14,014.00"
type input "1,039.50"
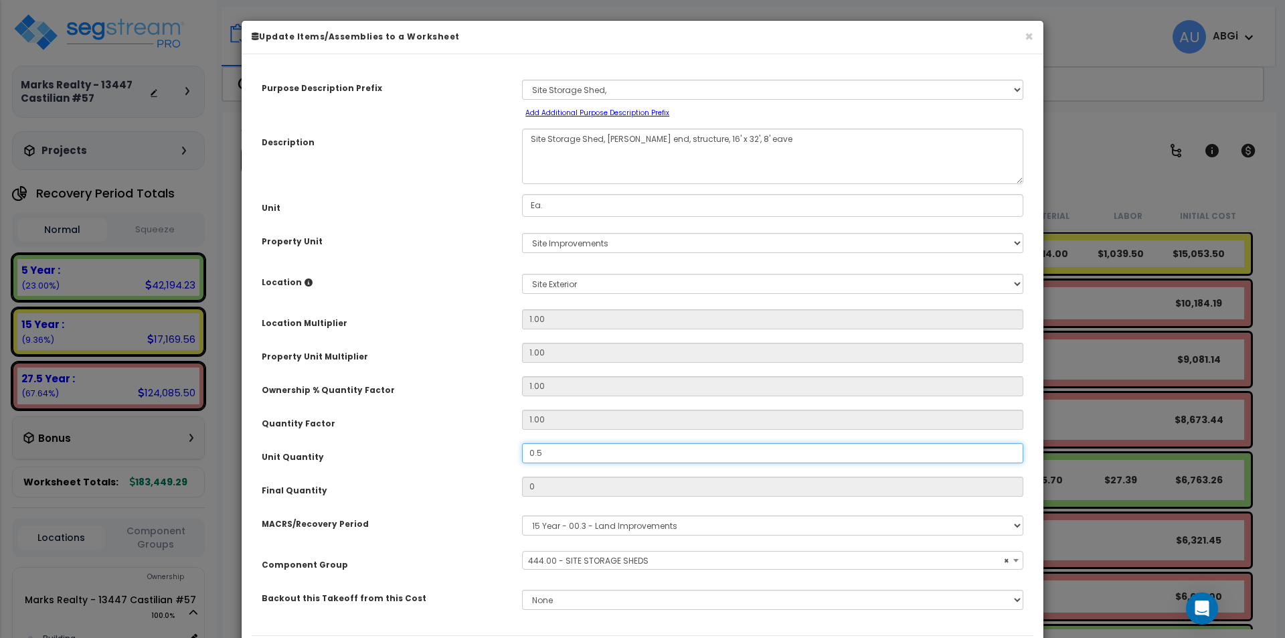
type input "0.5"
type input "14,014.00"
type input "1,039.50"
type input "$7,526.75"
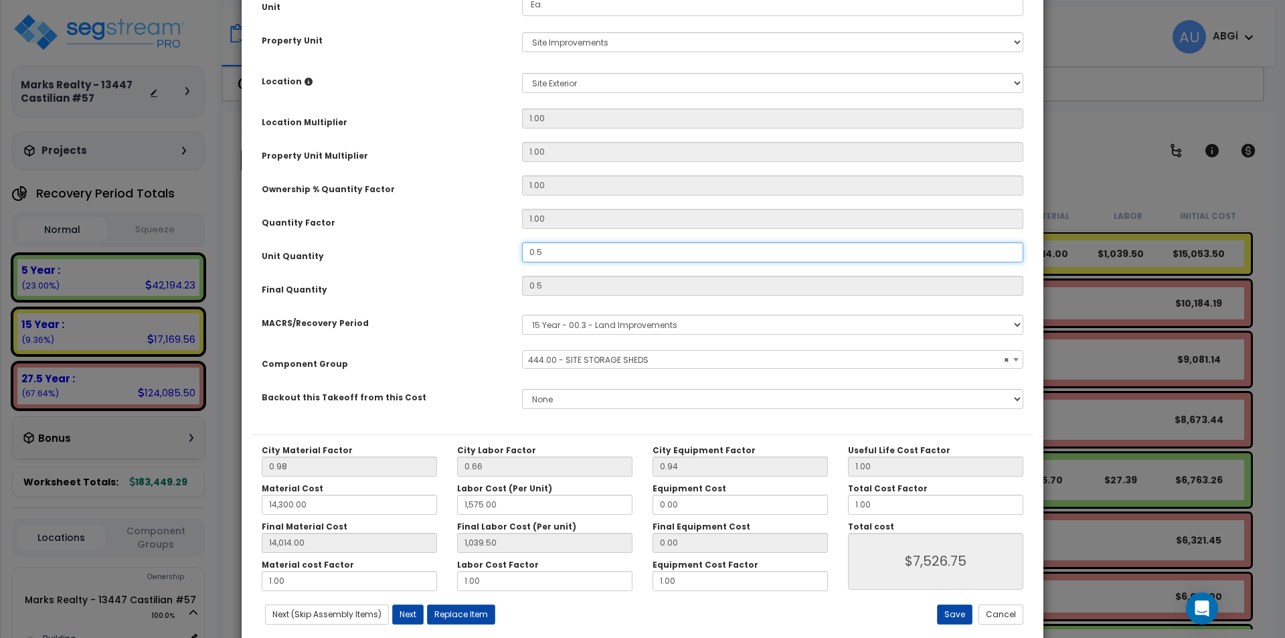
scroll to position [228, 0]
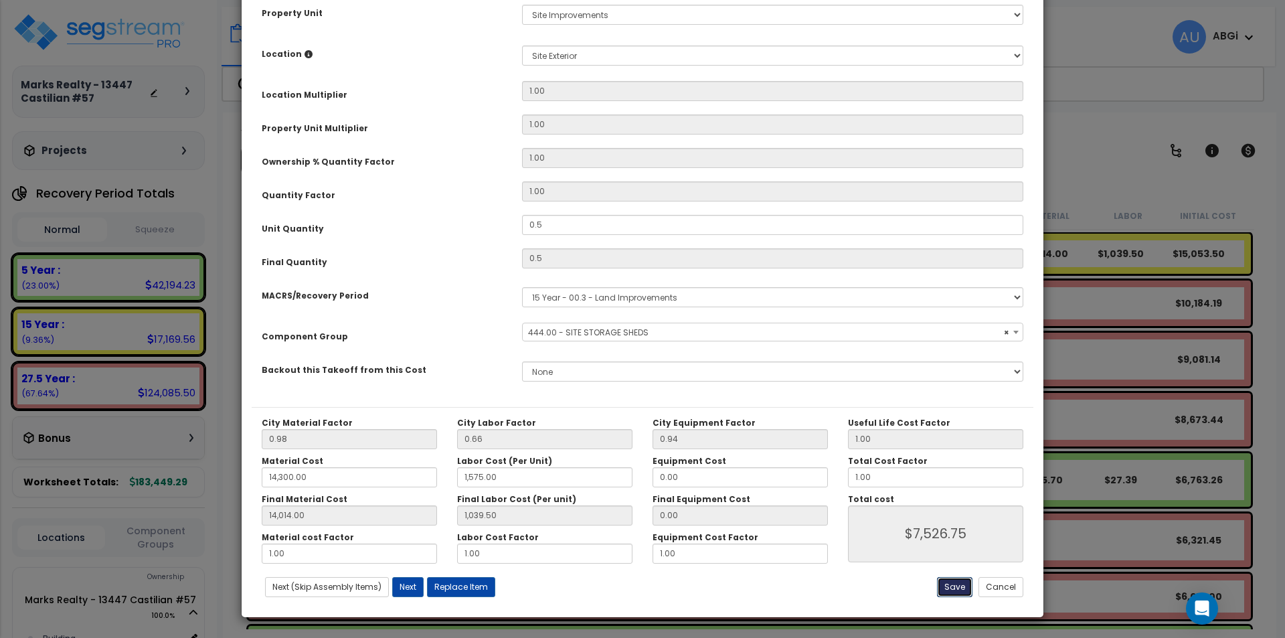
click at [953, 586] on button "Save" at bounding box center [954, 587] width 35 height 20
type input "0.50"
type input "14300.00"
type input "1575.00"
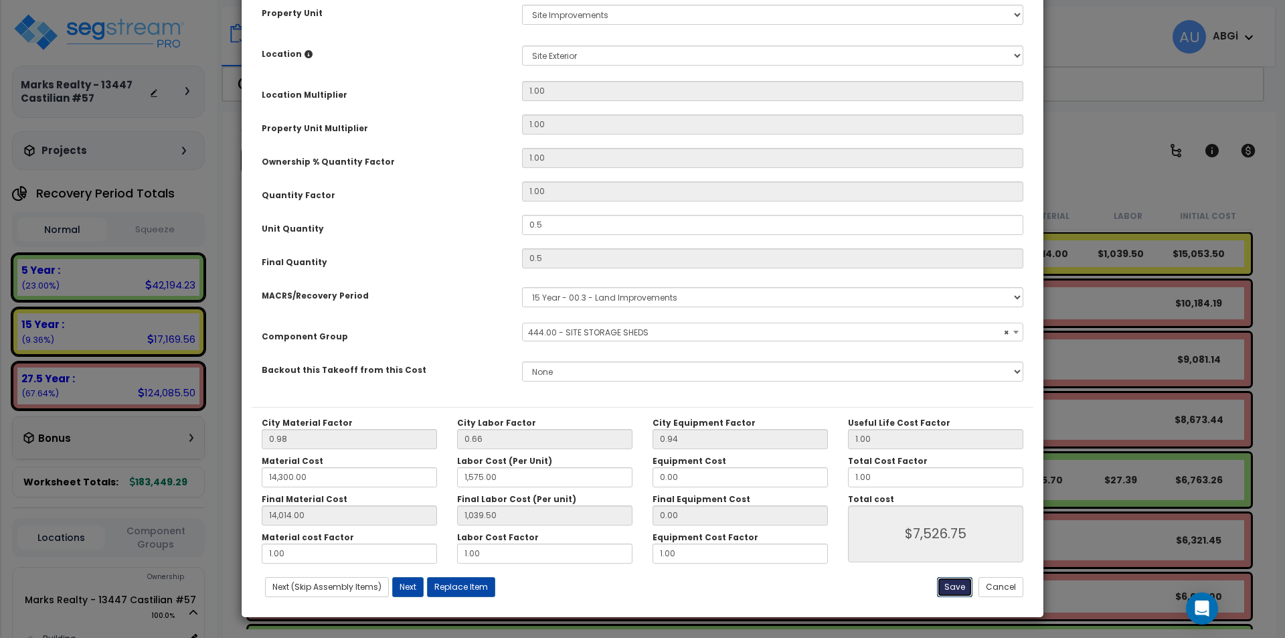
type input "14014.00"
type input "1039.50"
type input "7526.75"
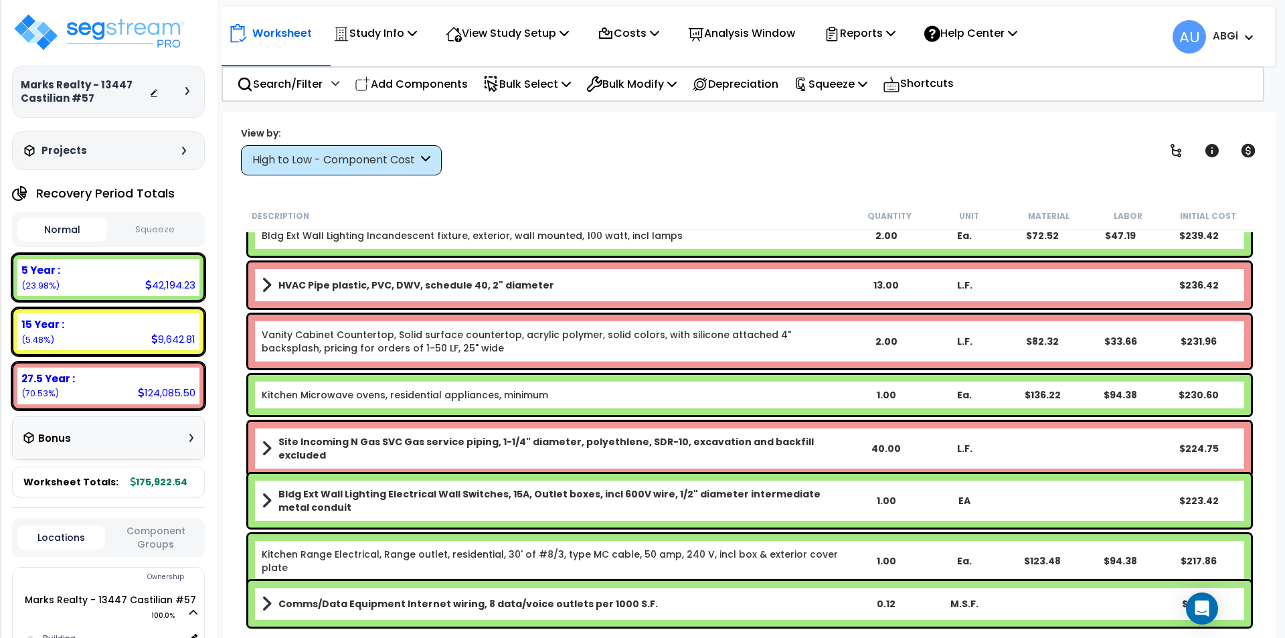
scroll to position [4836, 0]
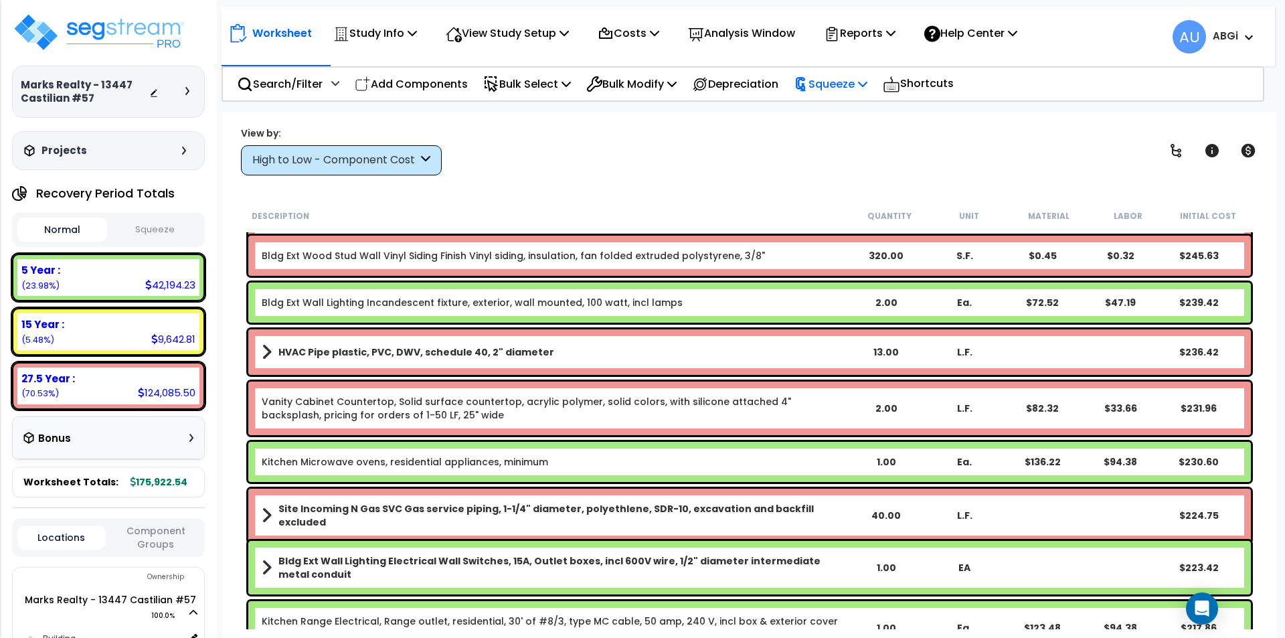
click at [855, 84] on p "Squeeze" at bounding box center [831, 84] width 74 height 18
click at [834, 114] on link "Squeeze" at bounding box center [853, 113] width 132 height 27
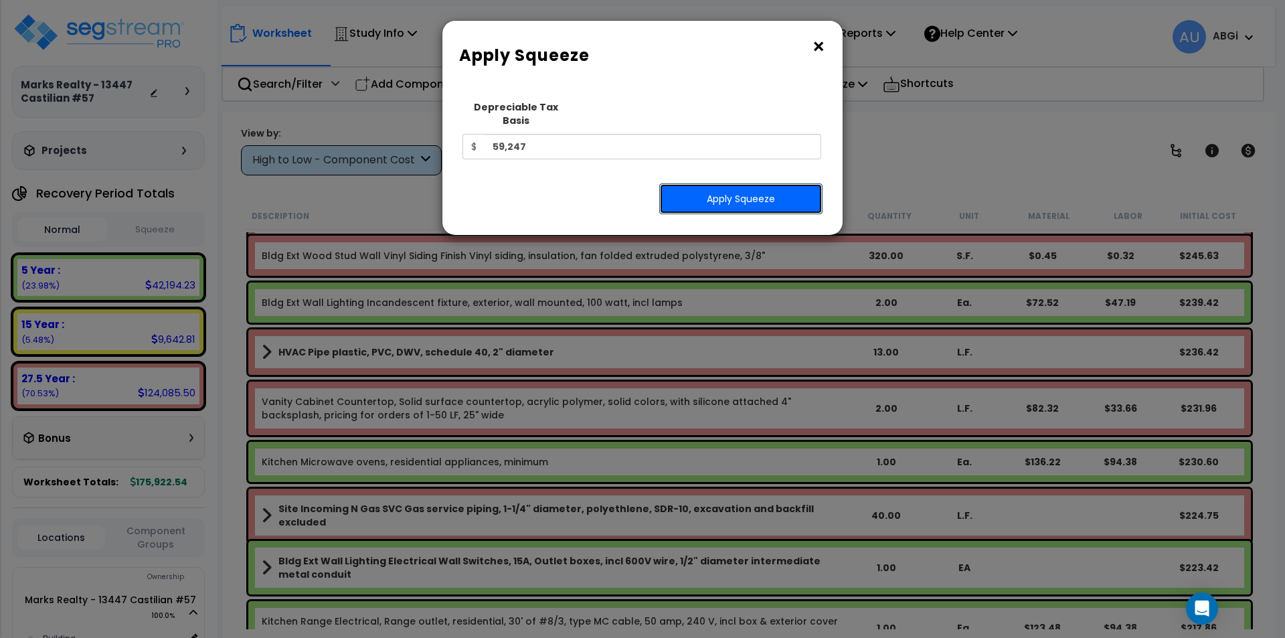
click at [732, 187] on button "Apply Squeeze" at bounding box center [740, 198] width 163 height 31
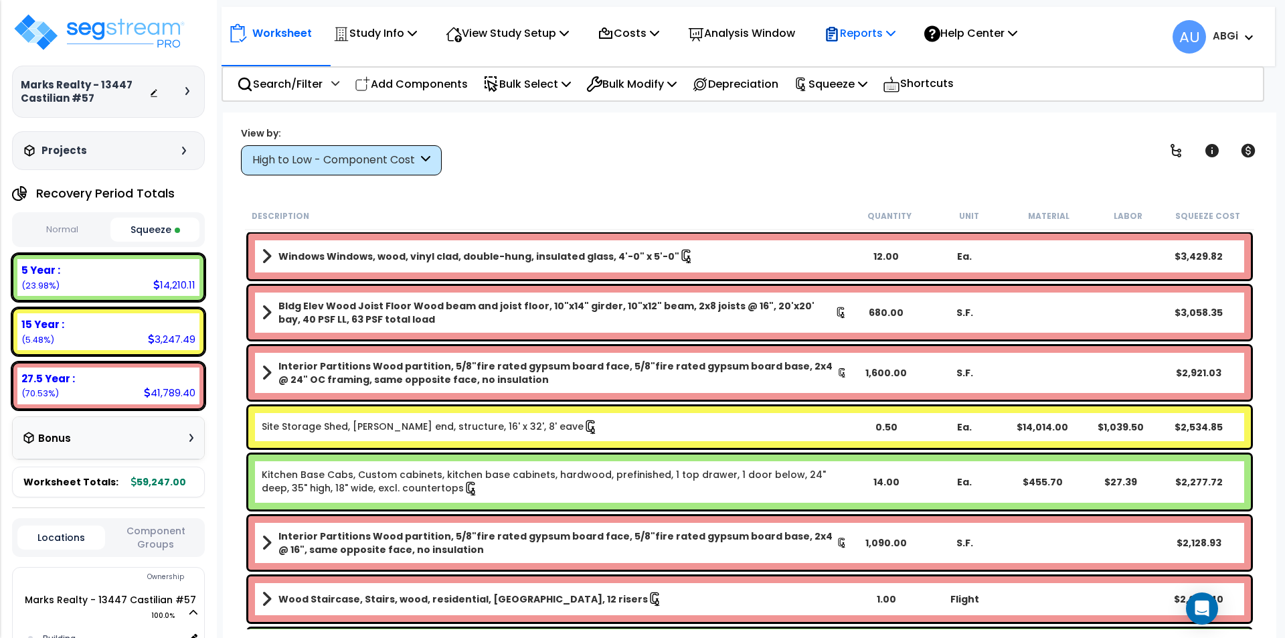
click at [895, 30] on icon at bounding box center [890, 32] width 9 height 11
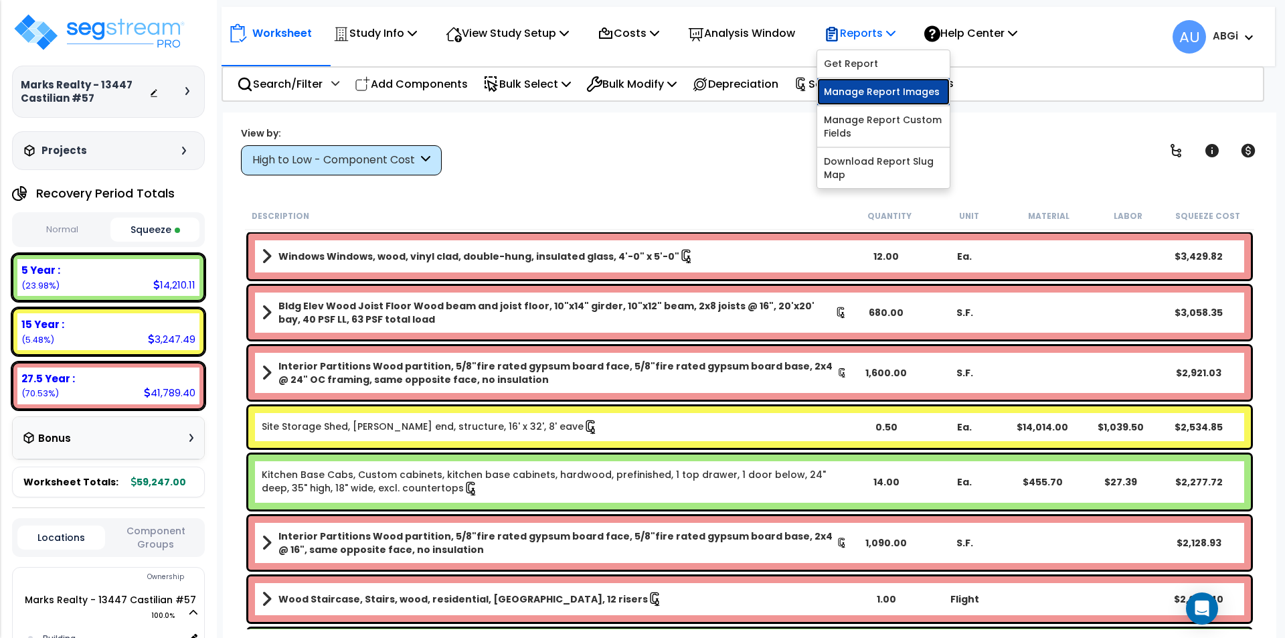
click at [871, 94] on link "Manage Report Images" at bounding box center [883, 91] width 132 height 27
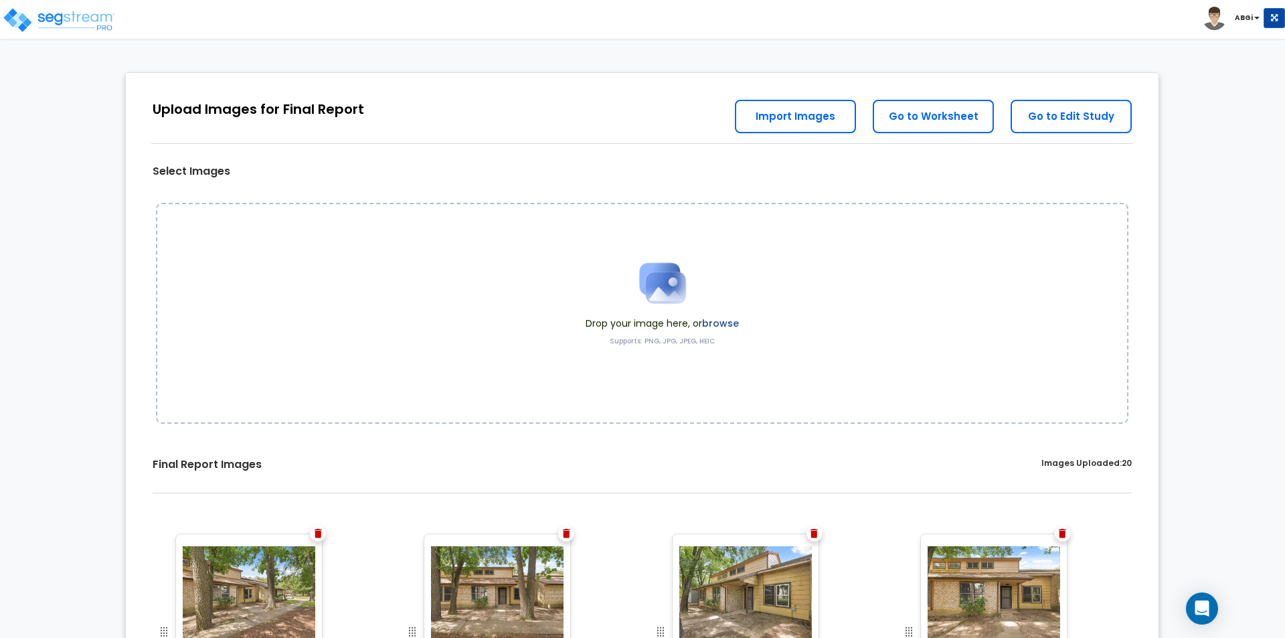
click at [320, 532] on img at bounding box center [318, 533] width 7 height 9
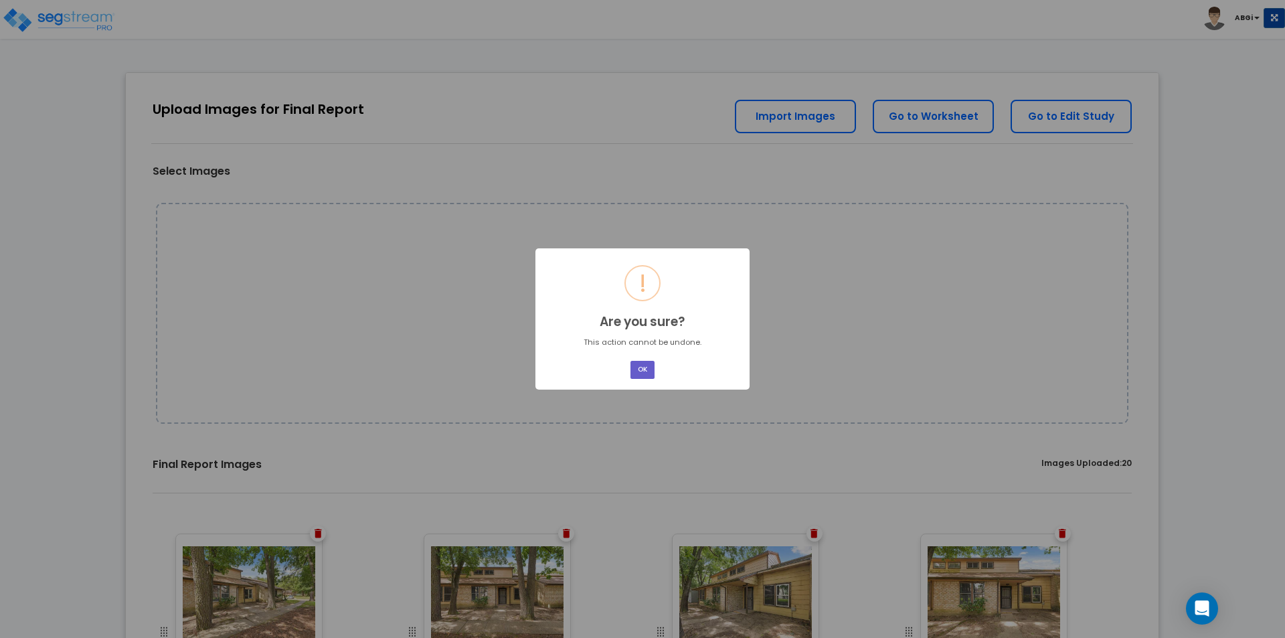
click at [643, 372] on button "OK" at bounding box center [642, 370] width 24 height 18
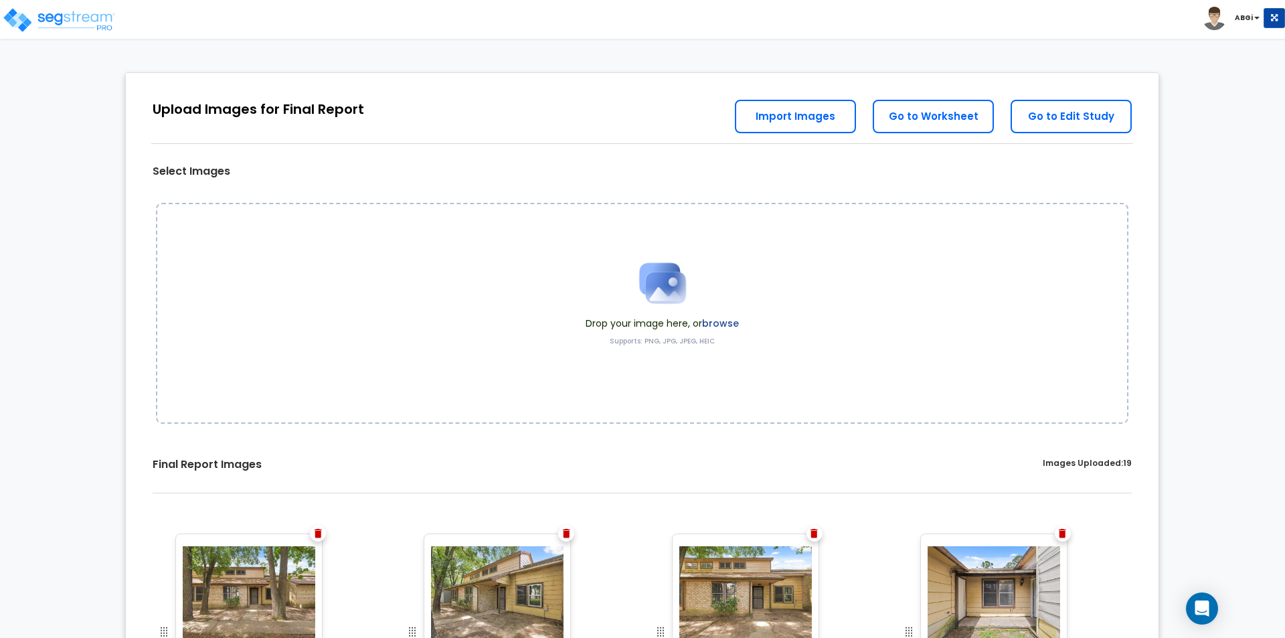
click at [315, 533] on img at bounding box center [318, 533] width 7 height 9
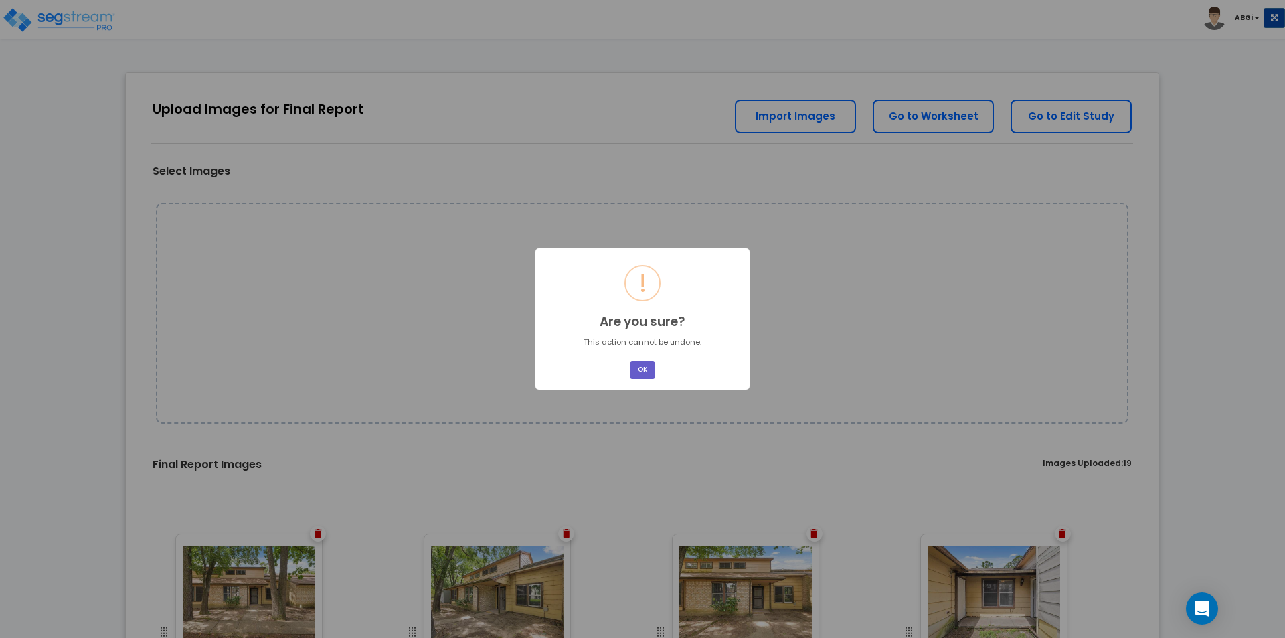
click at [643, 374] on button "OK" at bounding box center [642, 370] width 24 height 18
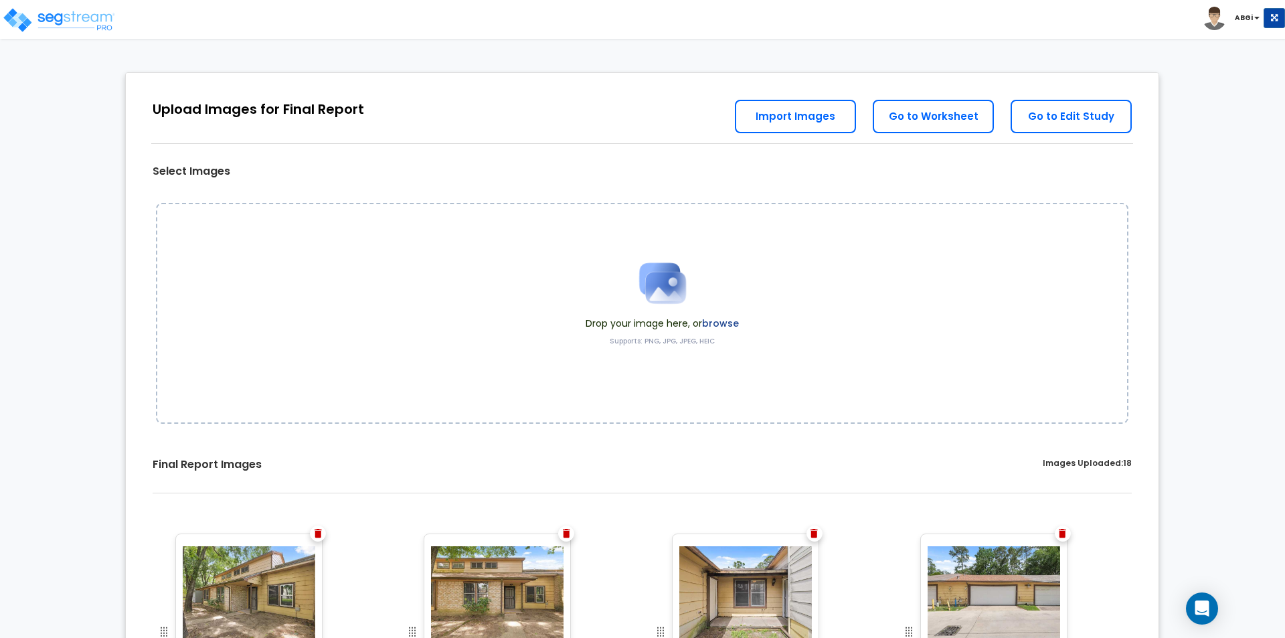
click at [320, 533] on img at bounding box center [318, 533] width 7 height 9
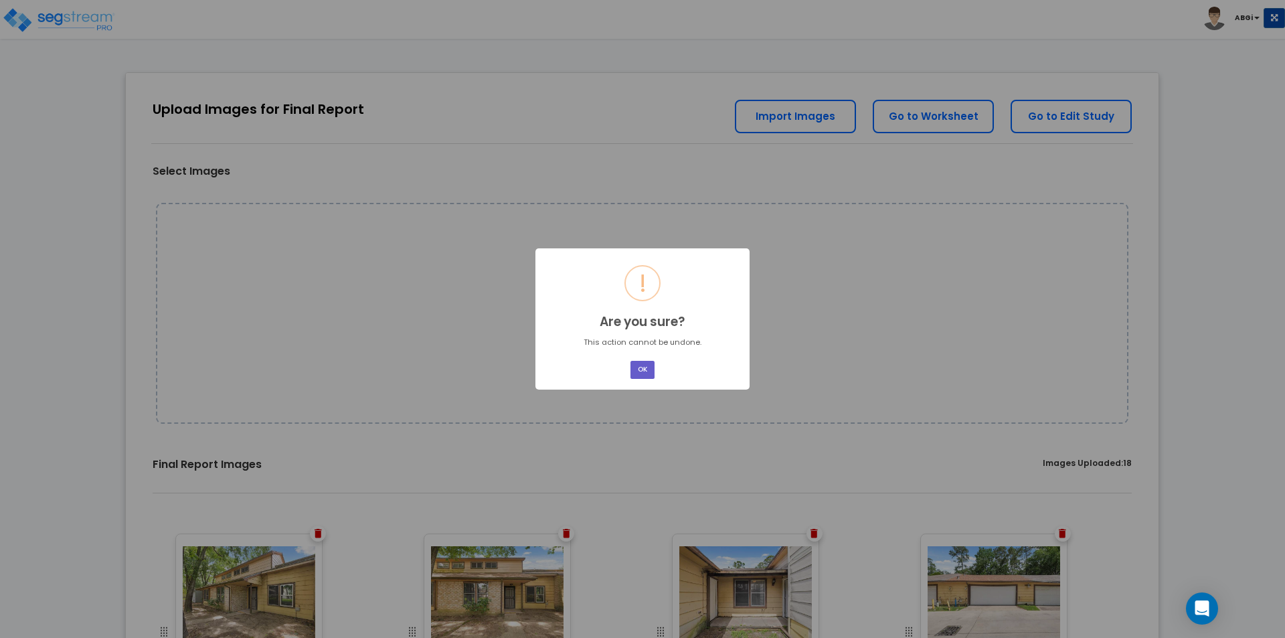
click at [642, 369] on button "OK" at bounding box center [642, 370] width 24 height 18
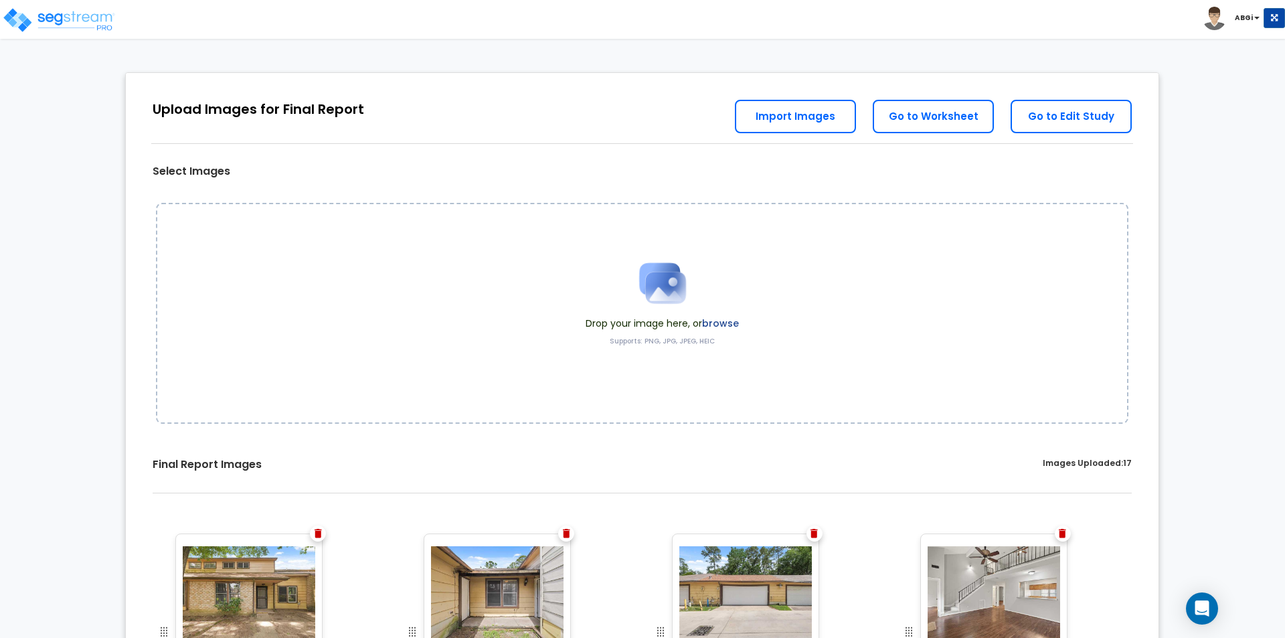
click at [316, 530] on img at bounding box center [318, 533] width 7 height 9
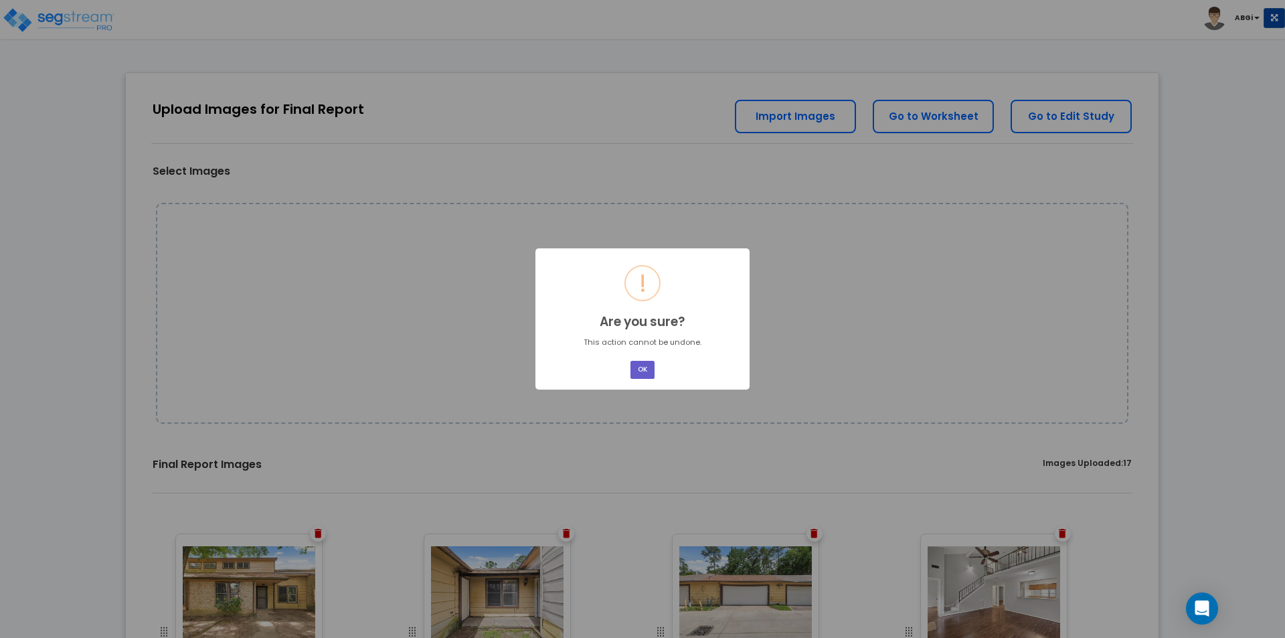
click at [631, 373] on button "OK" at bounding box center [642, 370] width 24 height 18
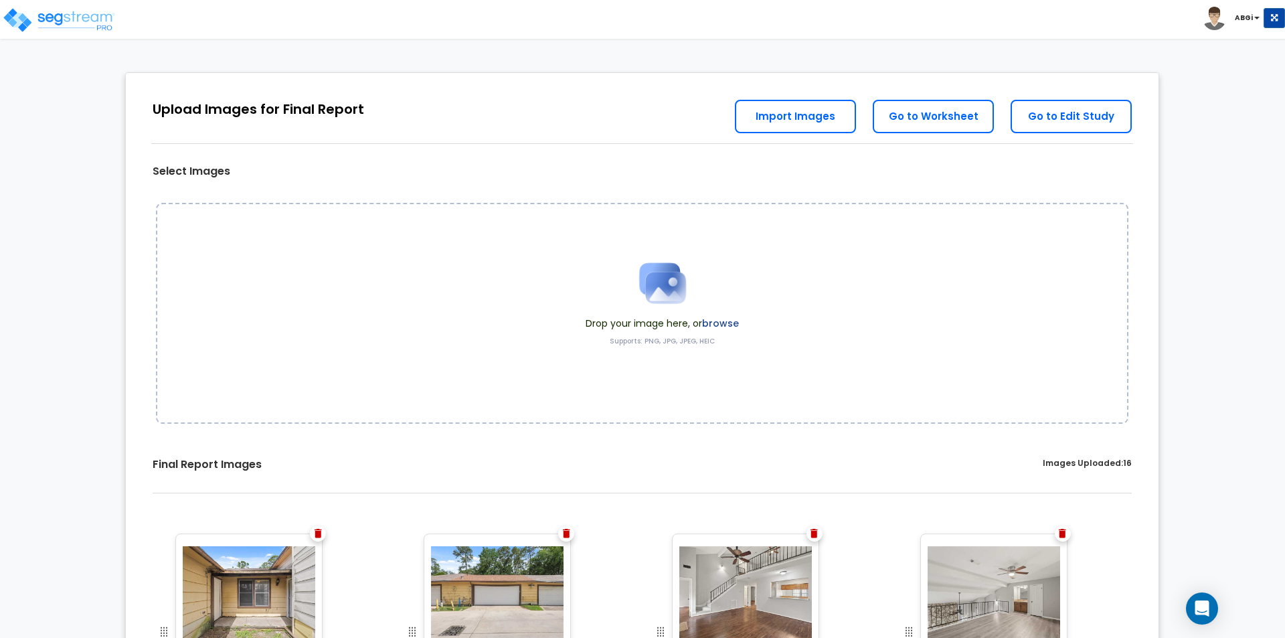
click at [319, 529] on img at bounding box center [318, 533] width 7 height 9
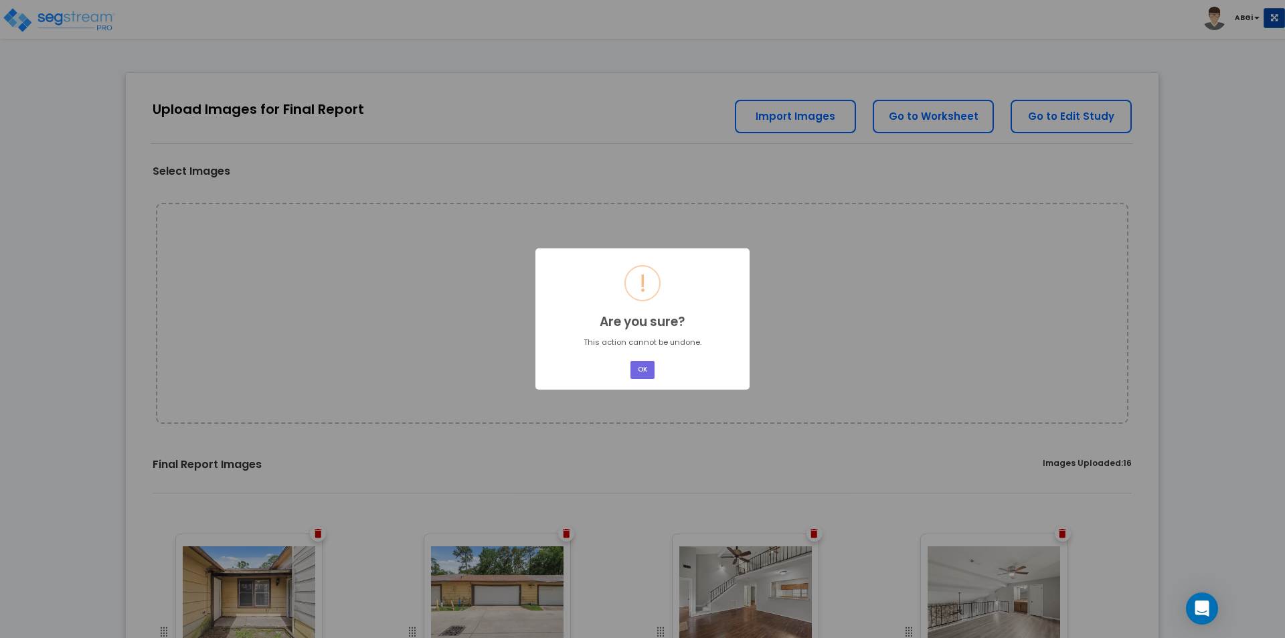
click at [637, 371] on button "OK" at bounding box center [642, 370] width 24 height 18
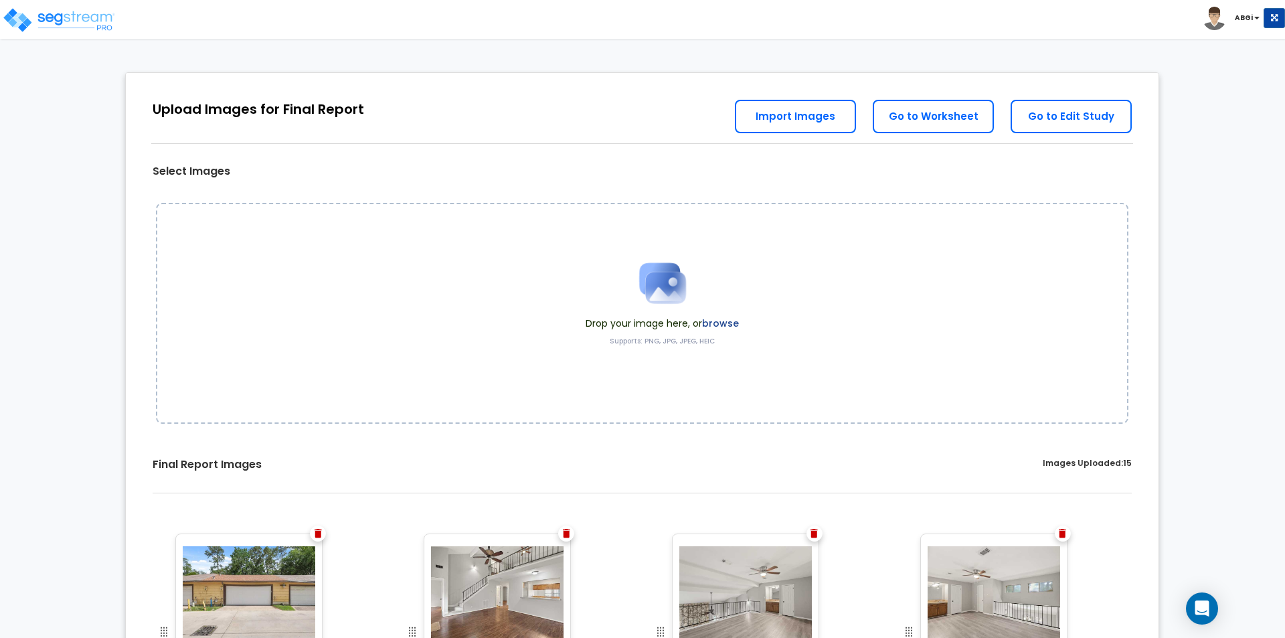
click at [320, 532] on img at bounding box center [318, 533] width 7 height 9
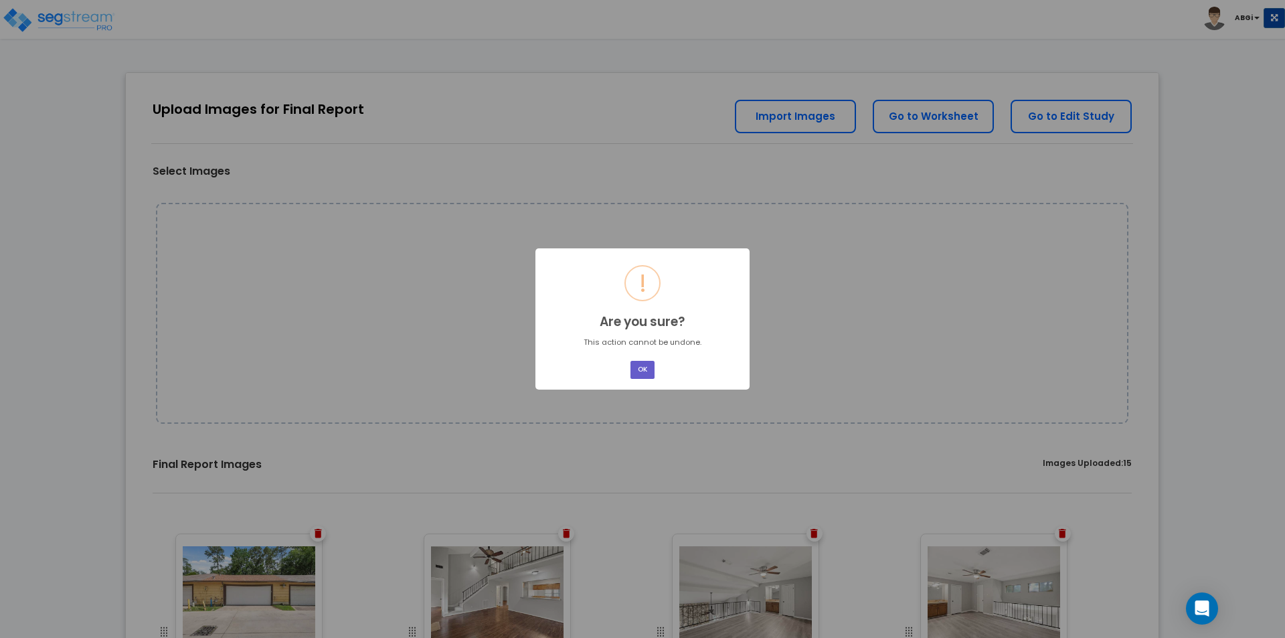
click at [639, 375] on button "OK" at bounding box center [642, 370] width 24 height 18
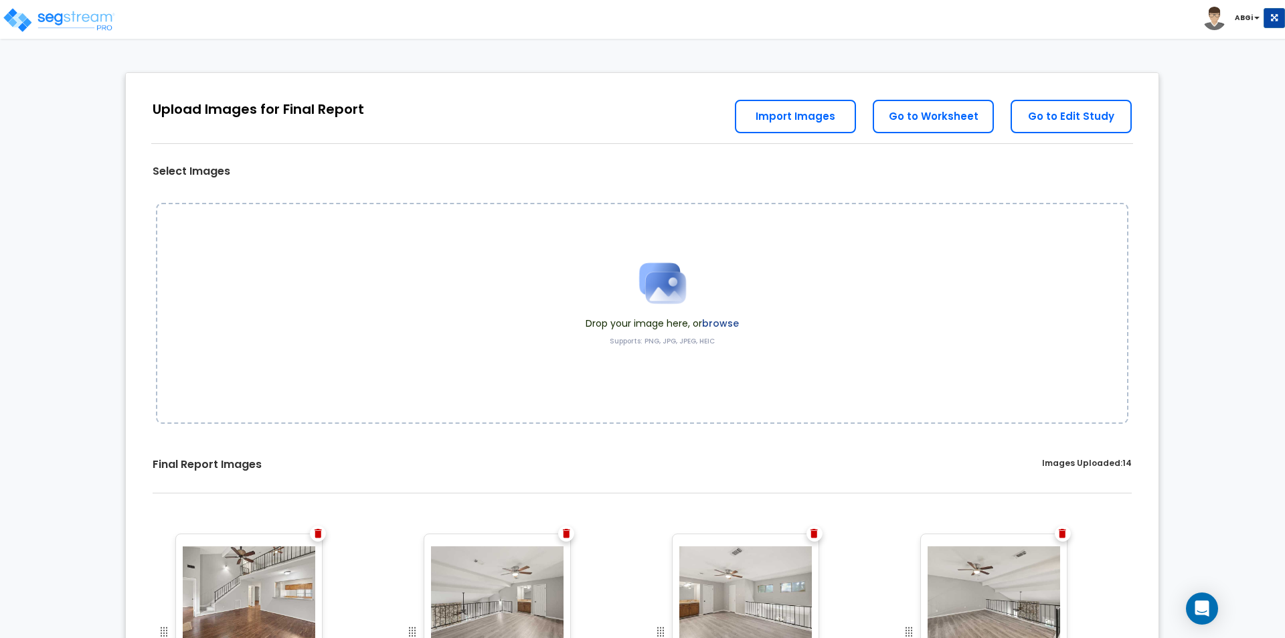
click at [317, 533] on img at bounding box center [318, 533] width 7 height 9
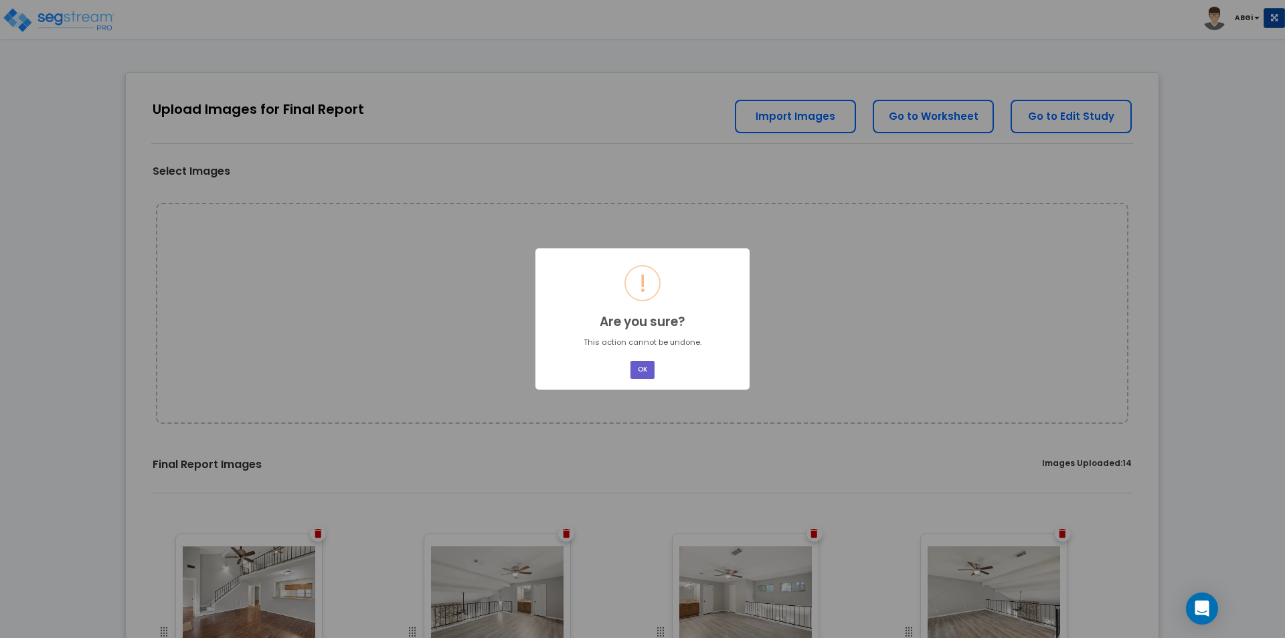
click at [635, 370] on button "OK" at bounding box center [642, 370] width 24 height 18
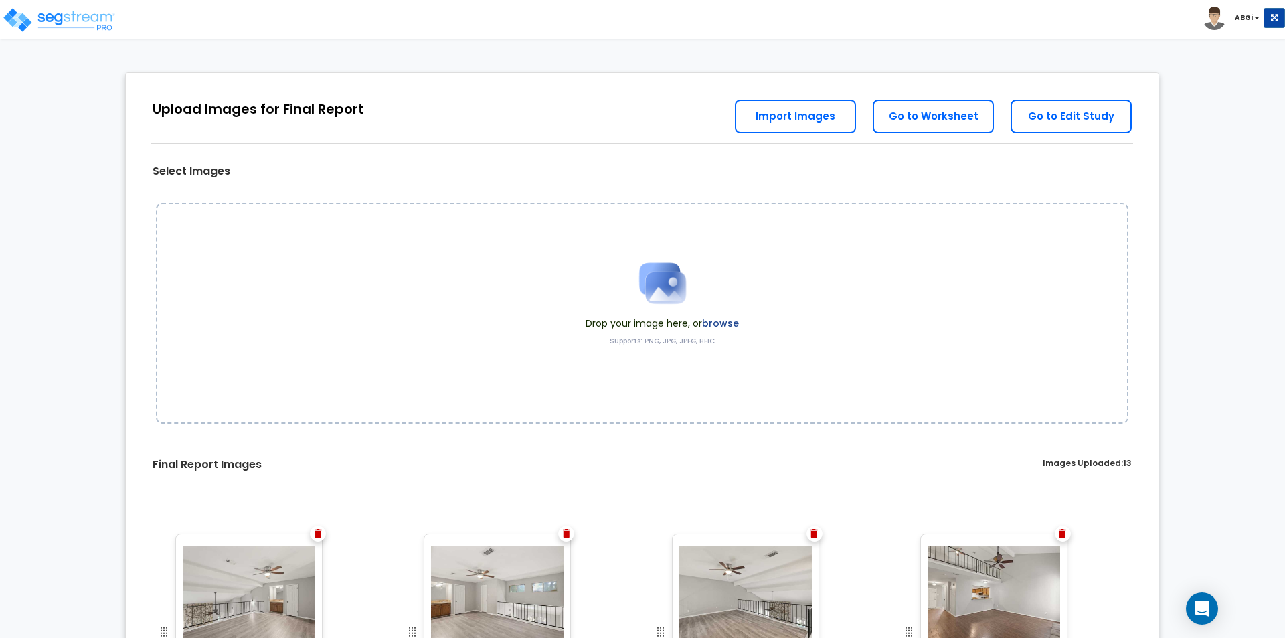
click at [317, 533] on img at bounding box center [318, 533] width 7 height 9
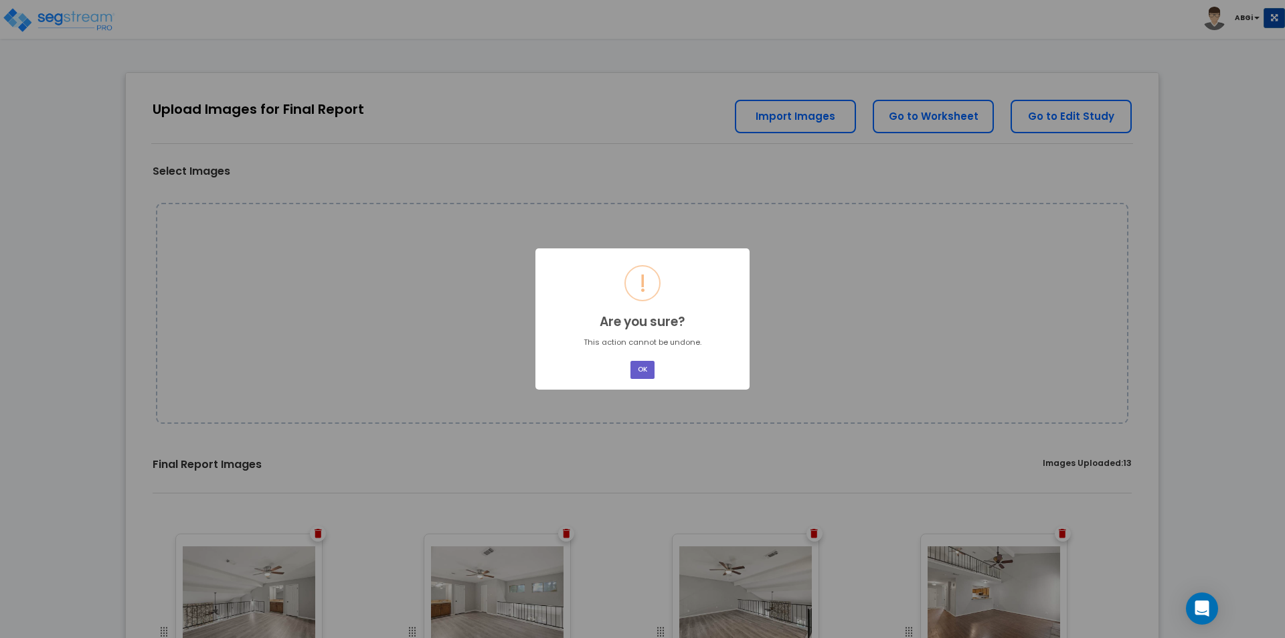
click at [632, 373] on button "OK" at bounding box center [642, 370] width 24 height 18
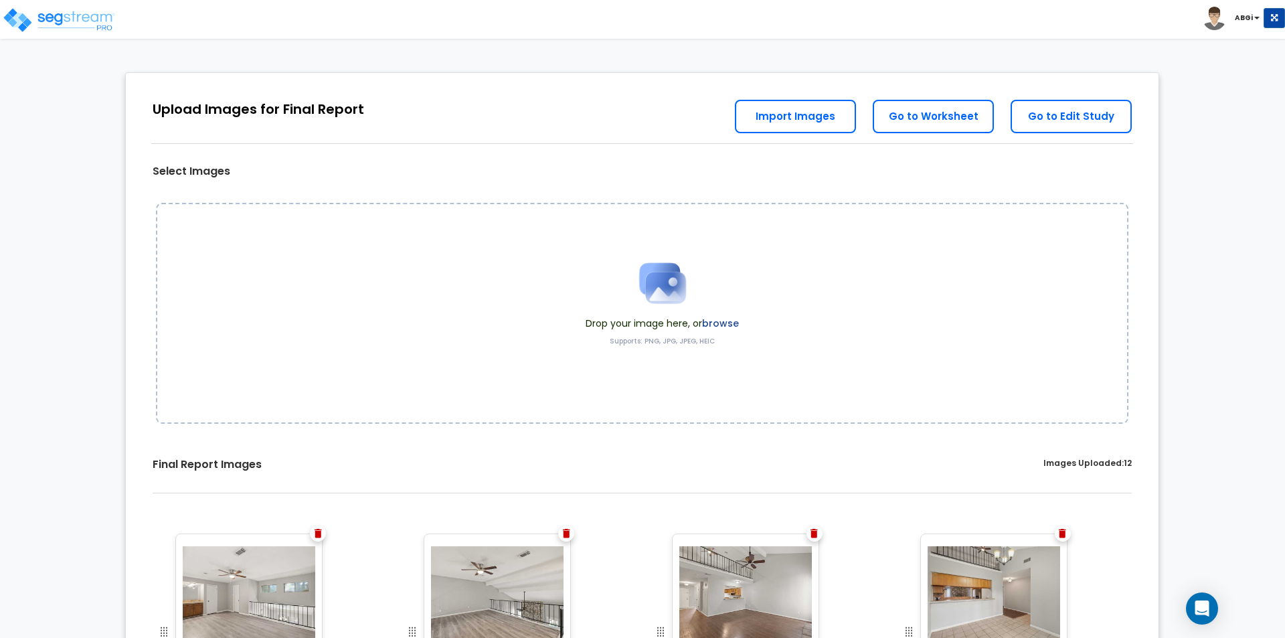
click at [319, 535] on img at bounding box center [318, 533] width 7 height 9
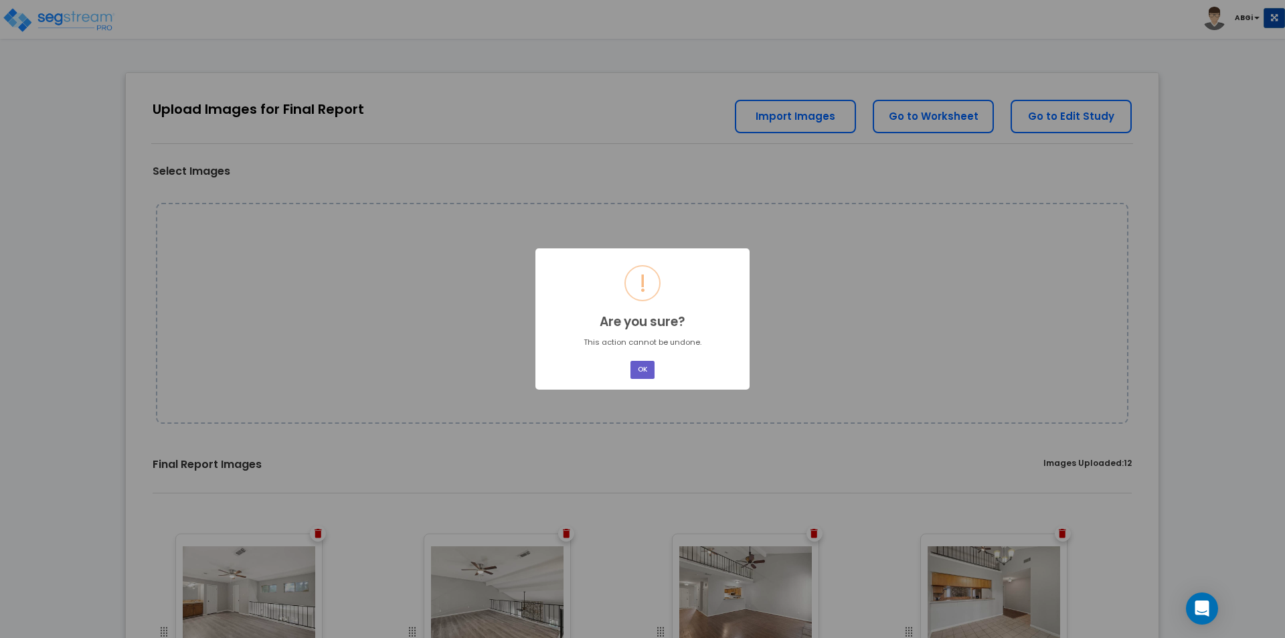
click at [638, 370] on button "OK" at bounding box center [642, 370] width 24 height 18
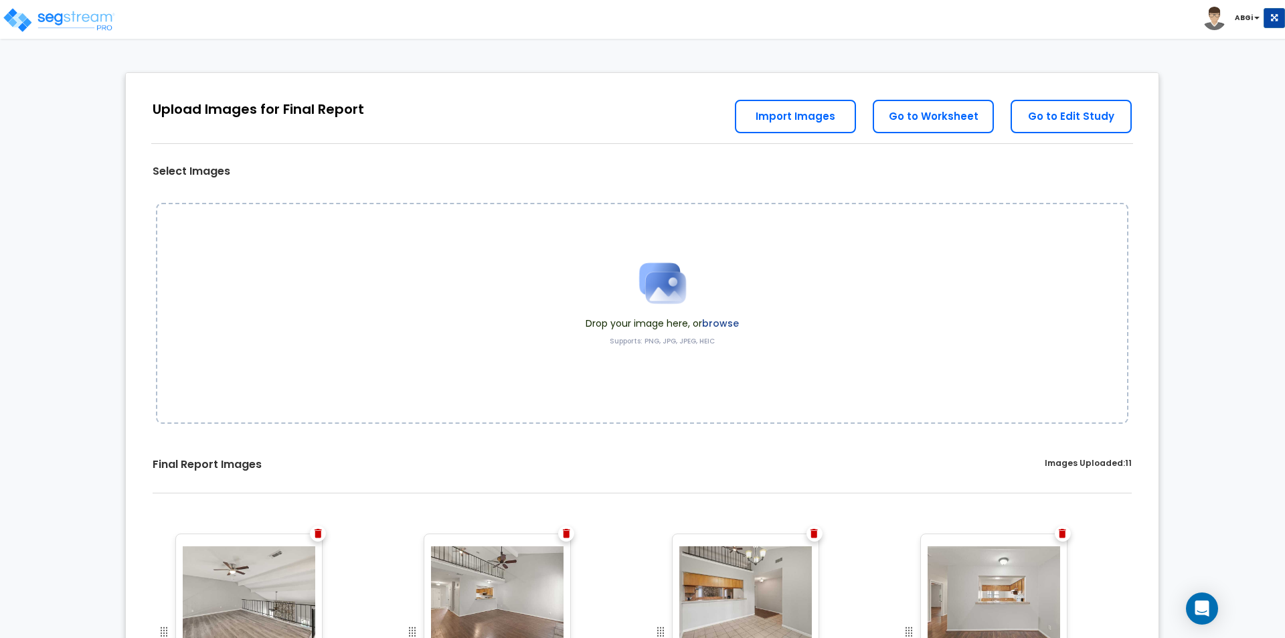
click at [318, 531] on img at bounding box center [318, 533] width 7 height 9
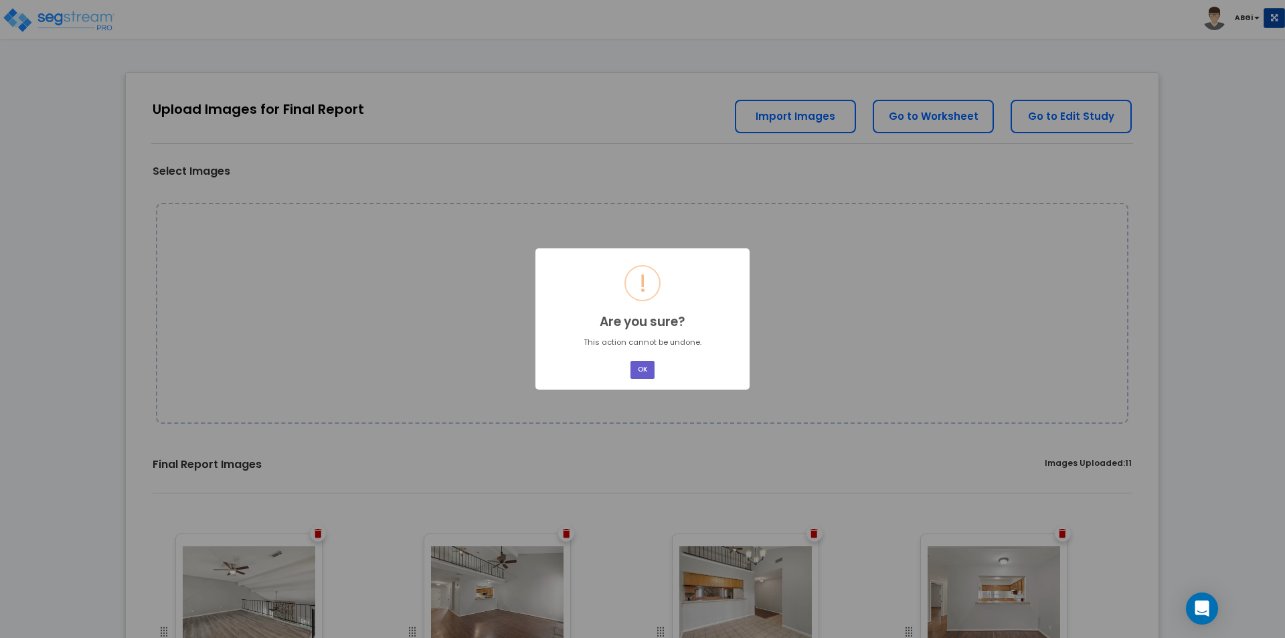
click at [638, 373] on button "OK" at bounding box center [642, 370] width 24 height 18
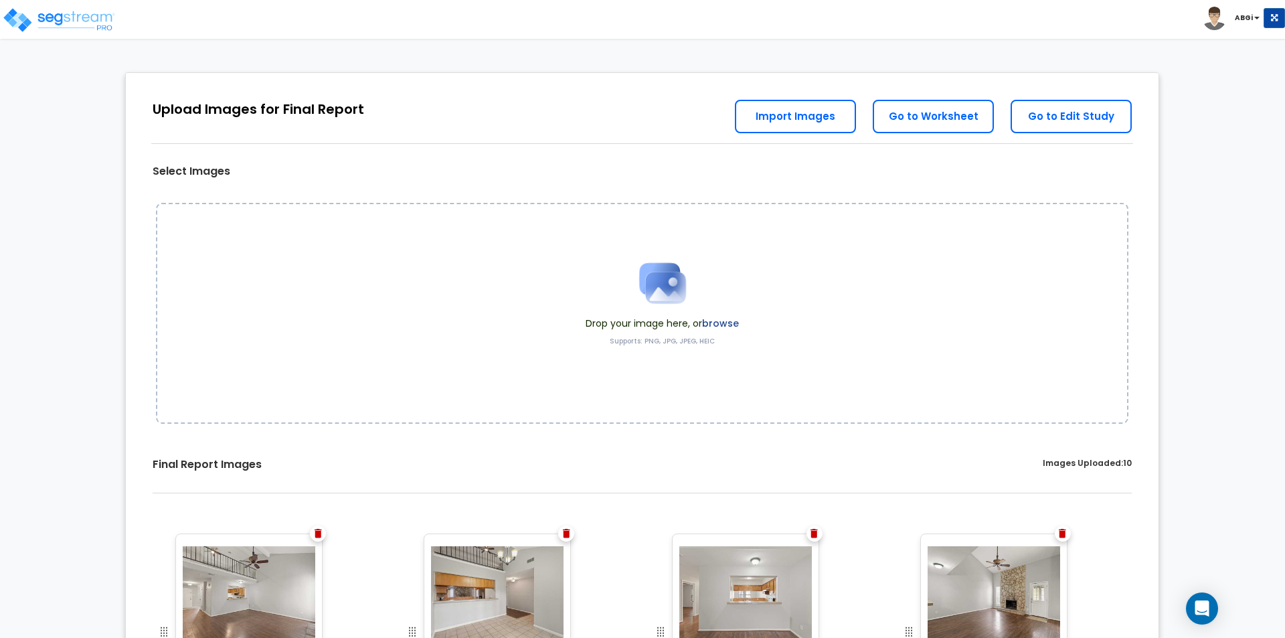
click at [317, 537] on img at bounding box center [318, 533] width 7 height 9
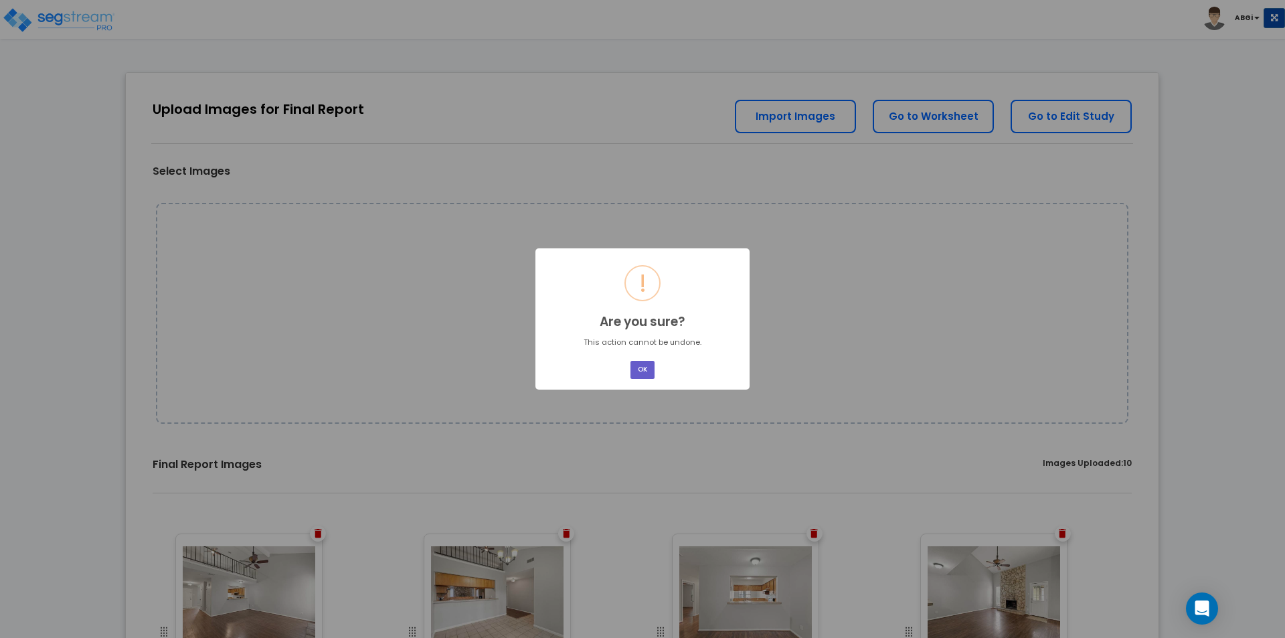
click at [642, 368] on button "OK" at bounding box center [642, 370] width 24 height 18
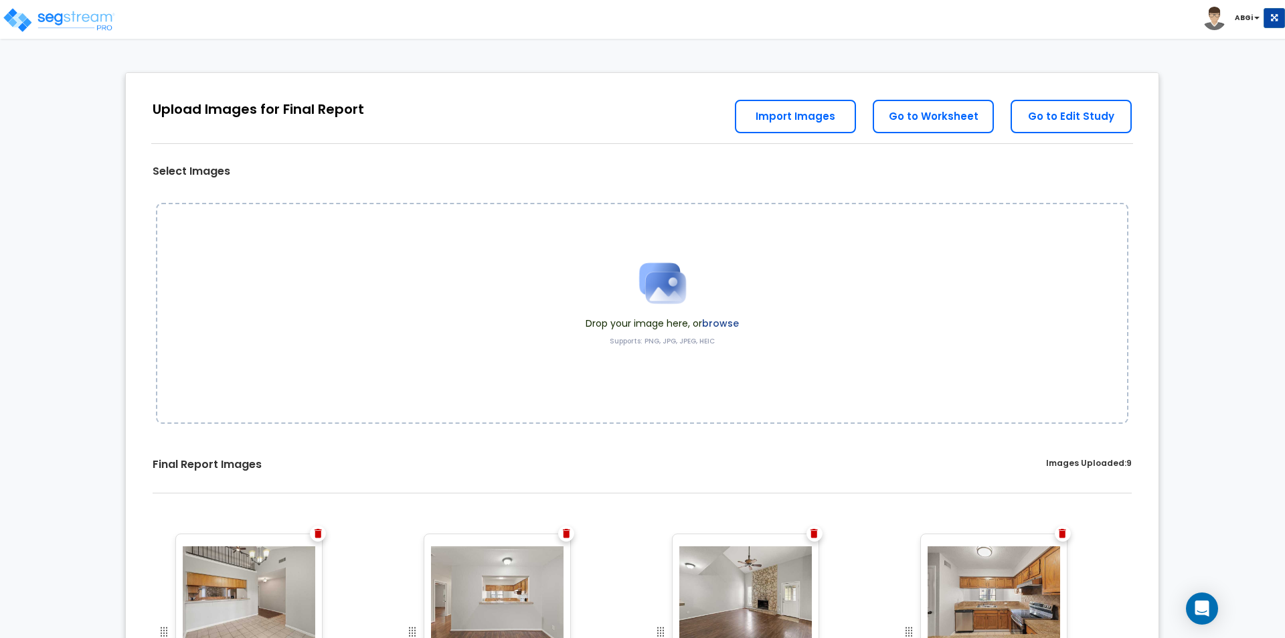
click at [318, 529] on img at bounding box center [318, 533] width 7 height 9
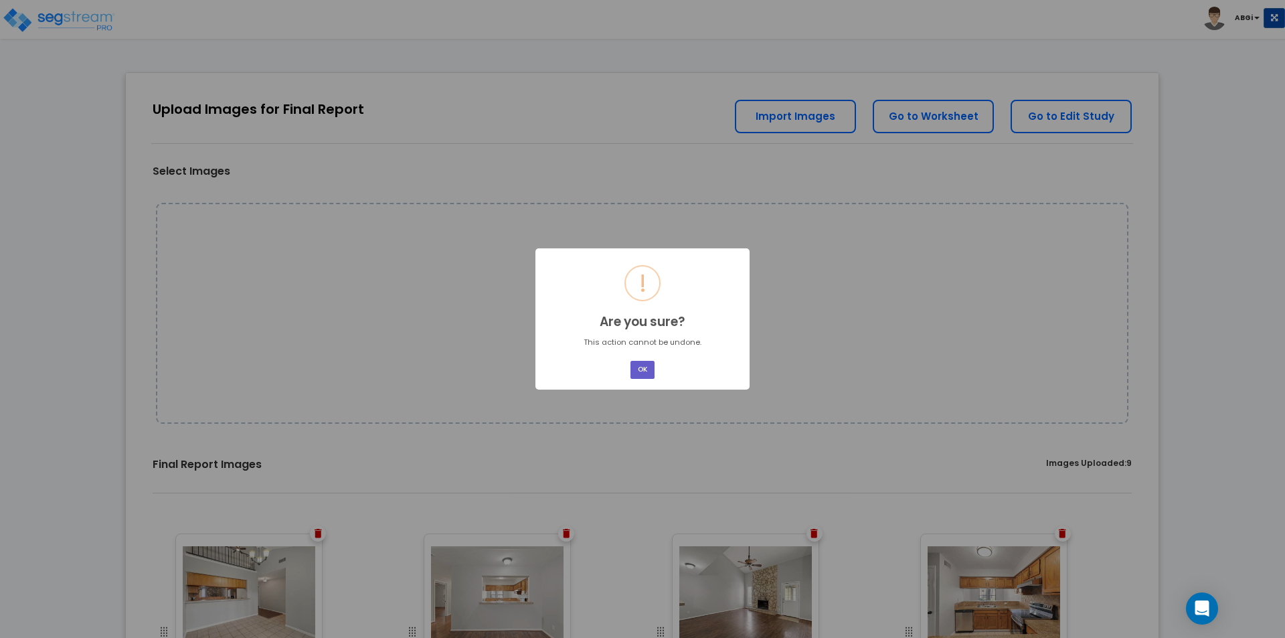
click at [636, 371] on button "OK" at bounding box center [642, 370] width 24 height 18
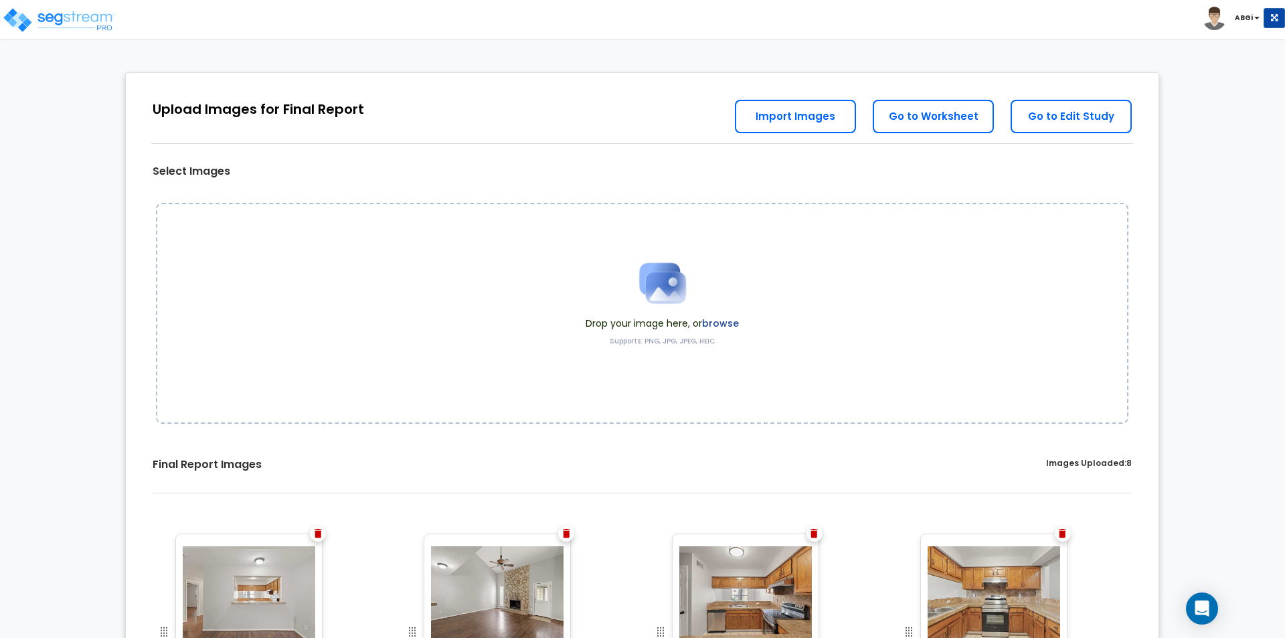
click at [317, 530] on img at bounding box center [318, 533] width 7 height 9
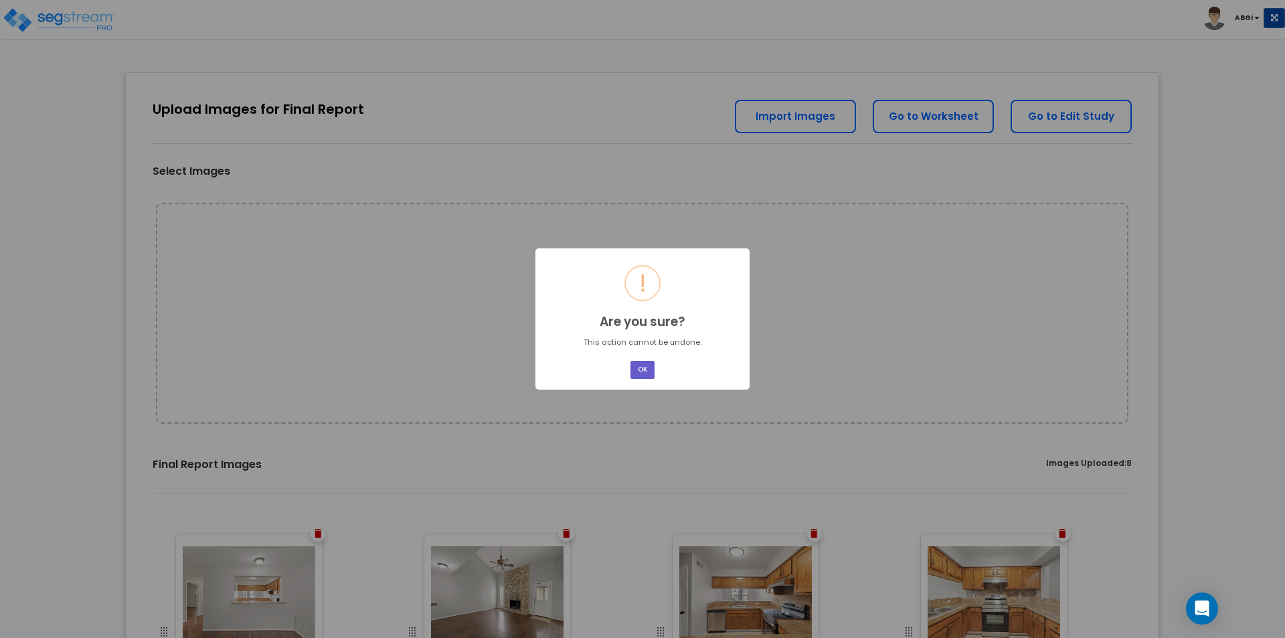
click at [636, 370] on button "OK" at bounding box center [642, 370] width 24 height 18
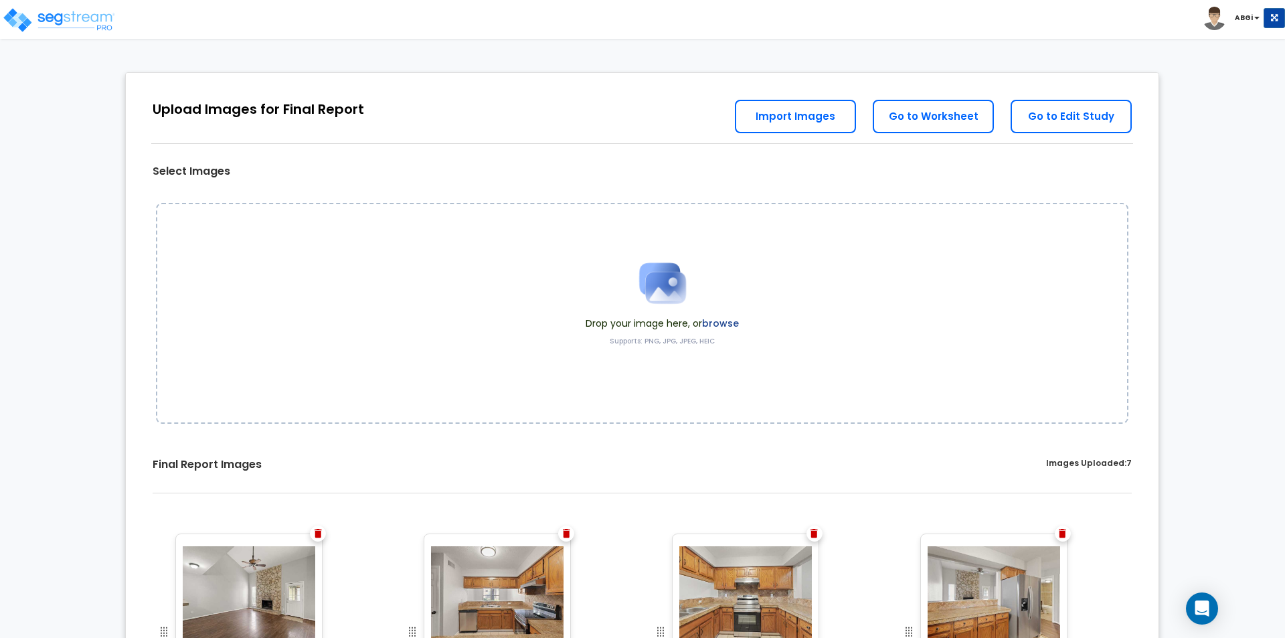
click at [315, 537] on img at bounding box center [318, 533] width 7 height 9
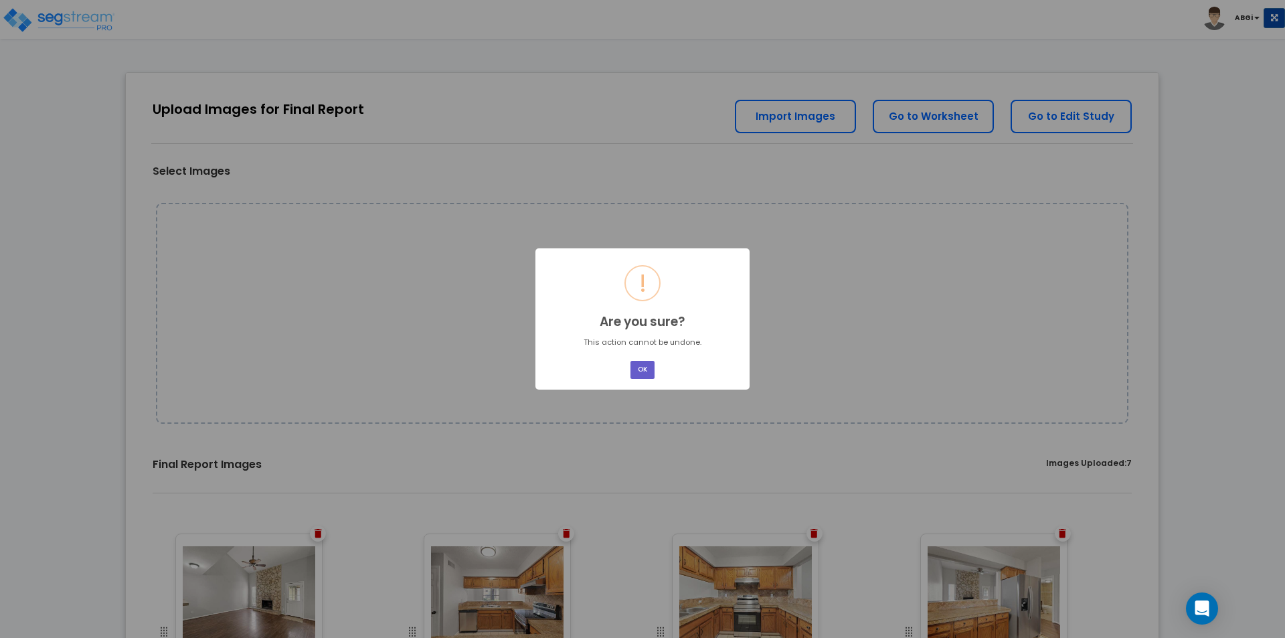
click at [638, 374] on button "OK" at bounding box center [642, 370] width 24 height 18
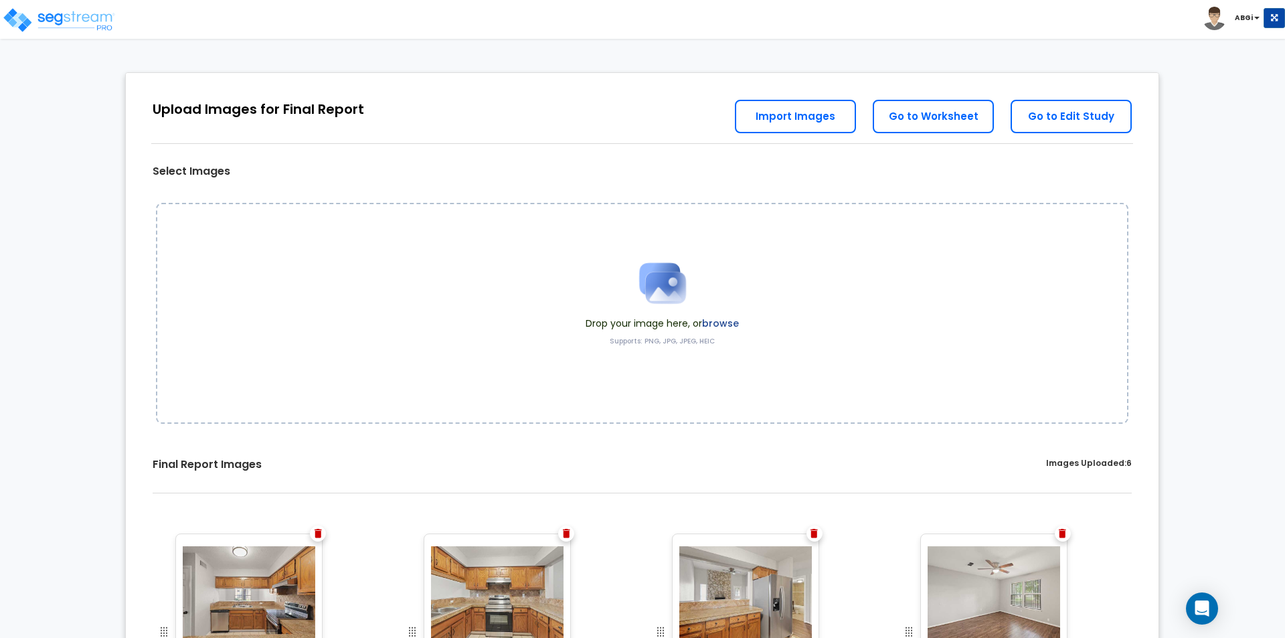
click at [321, 532] on img at bounding box center [318, 533] width 7 height 9
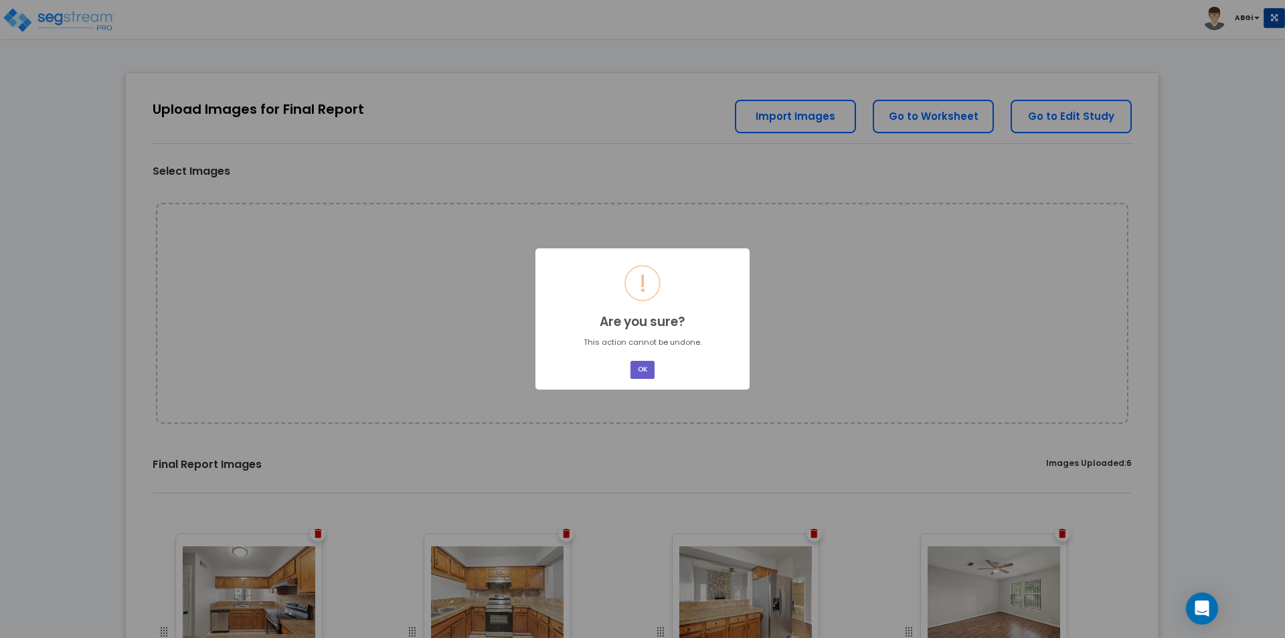
click at [632, 369] on button "OK" at bounding box center [642, 370] width 24 height 18
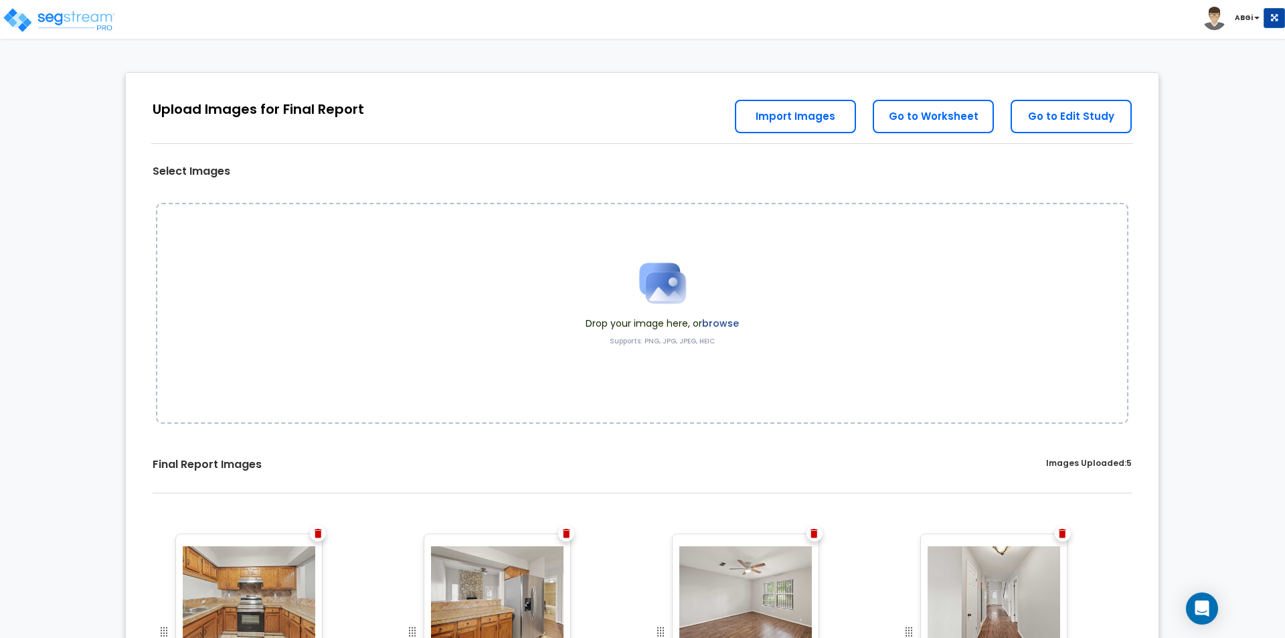
click at [316, 531] on img at bounding box center [318, 533] width 7 height 9
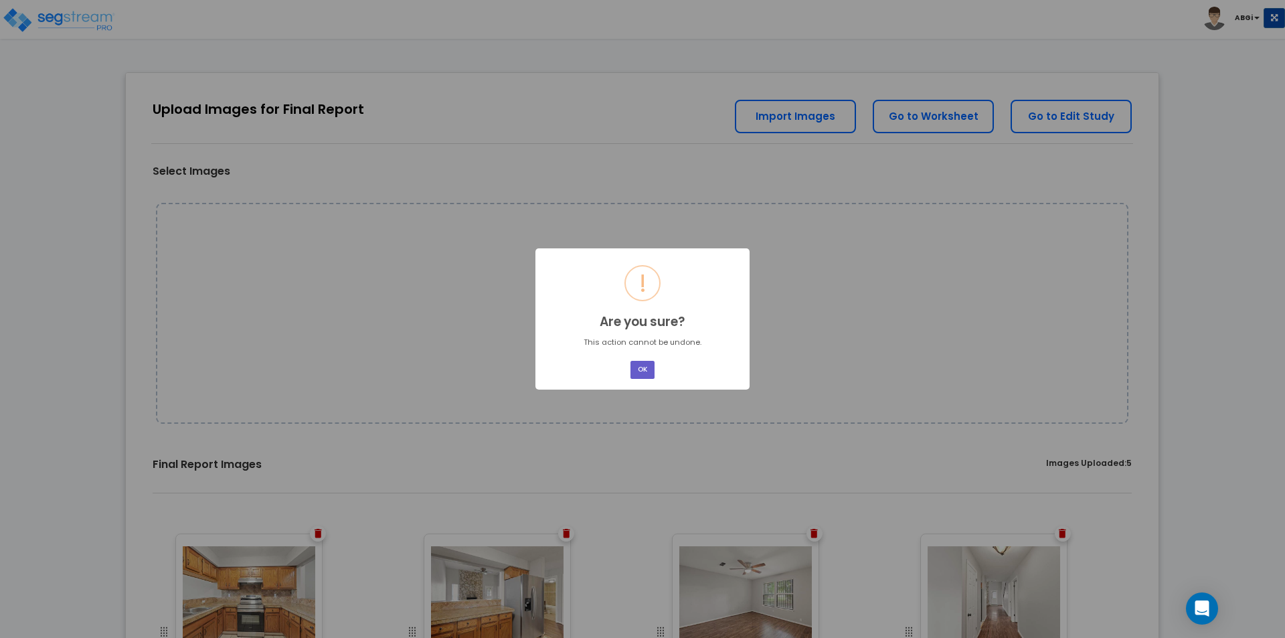
click at [640, 367] on button "OK" at bounding box center [642, 370] width 24 height 18
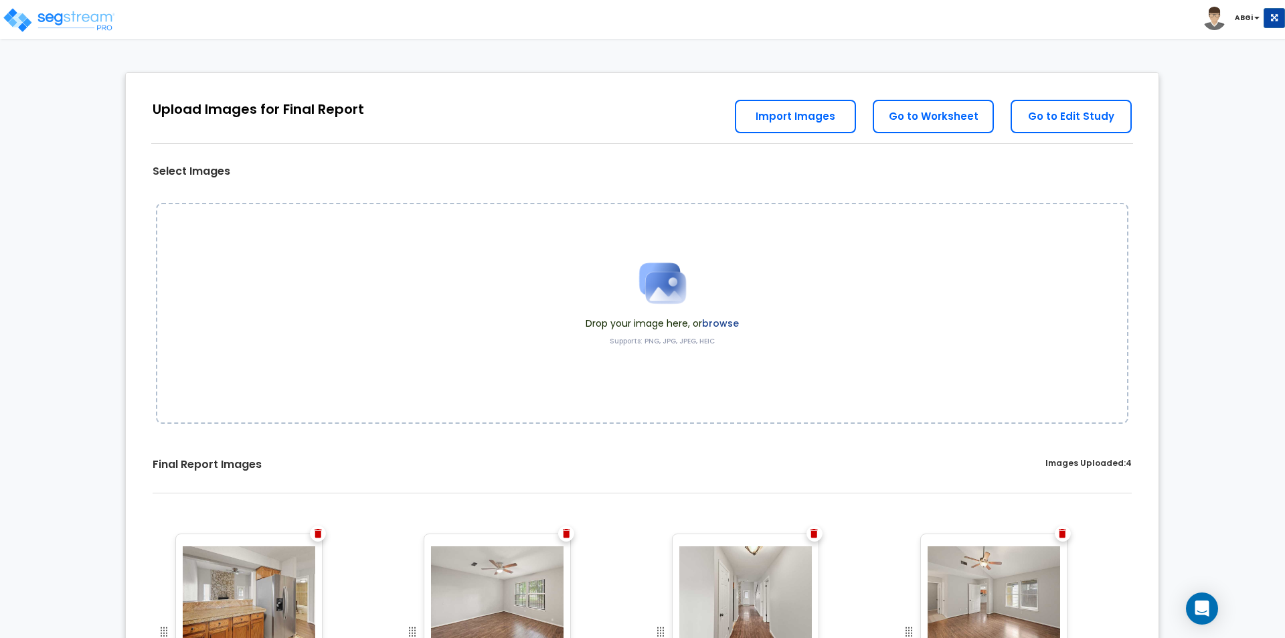
click at [321, 532] on img at bounding box center [318, 533] width 7 height 9
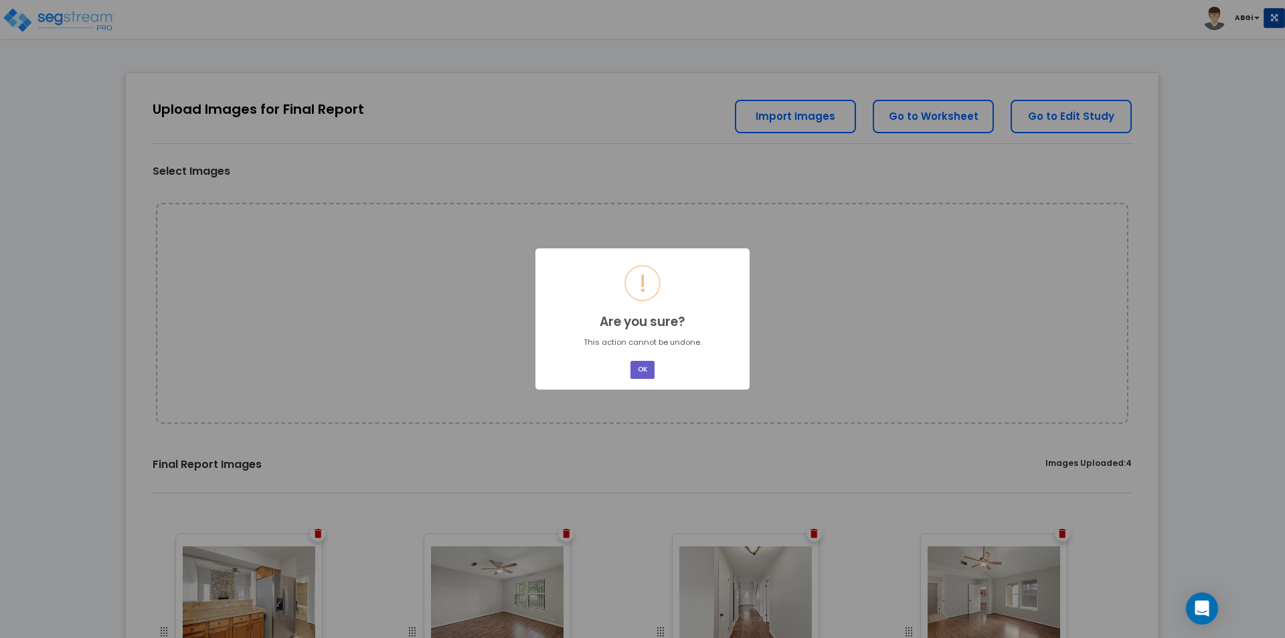
click at [640, 371] on button "OK" at bounding box center [642, 370] width 24 height 18
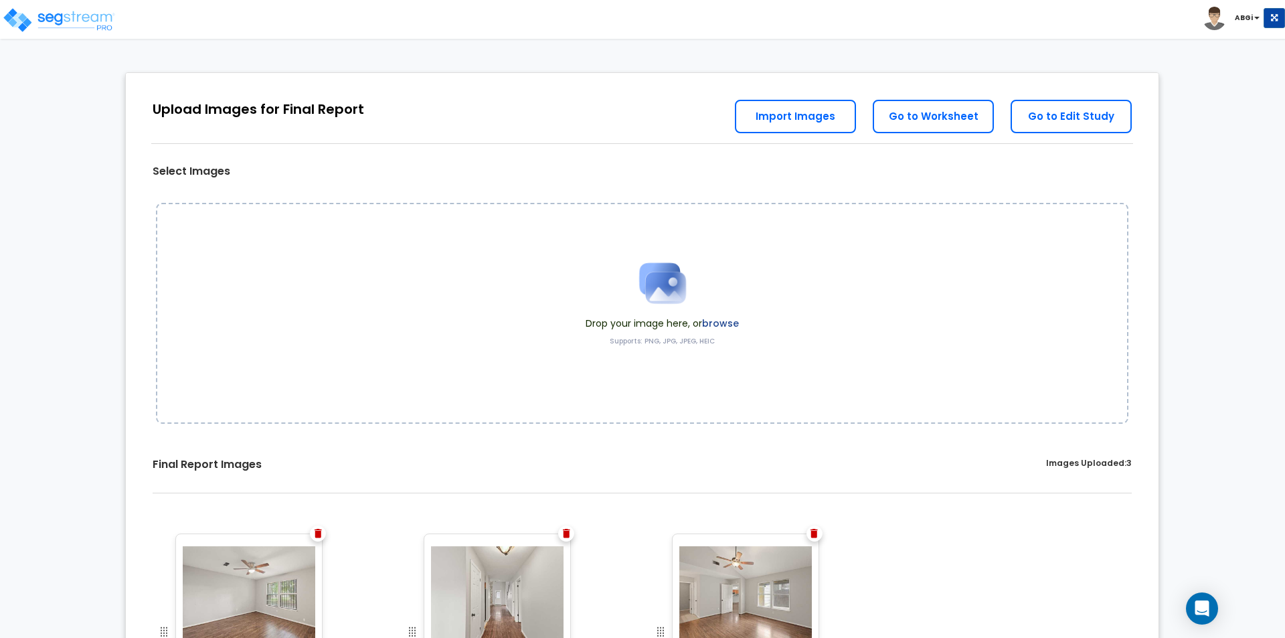
click at [319, 532] on img at bounding box center [318, 533] width 7 height 9
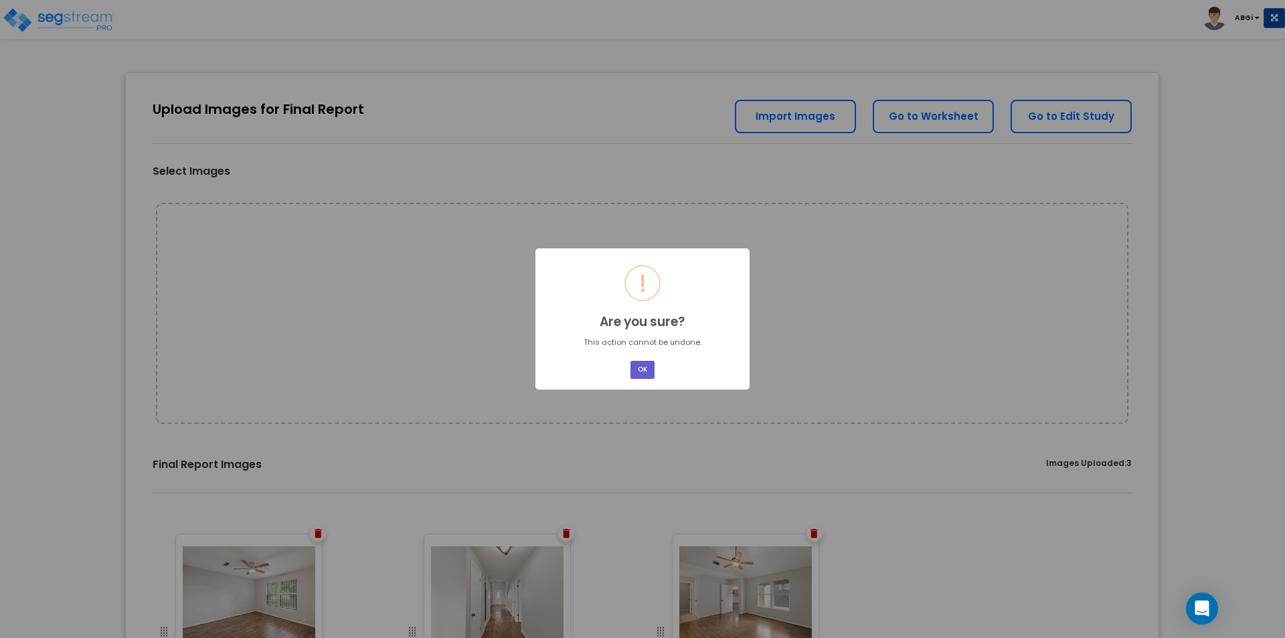
click at [636, 372] on button "OK" at bounding box center [642, 370] width 24 height 18
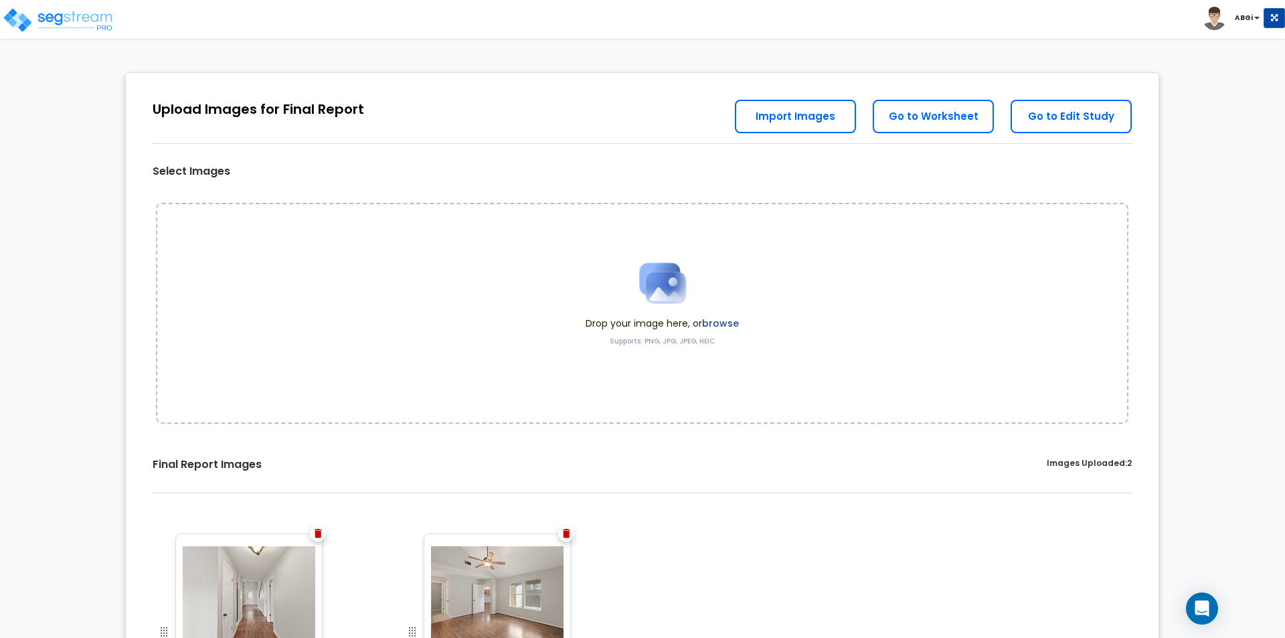
click at [320, 535] on img at bounding box center [318, 533] width 7 height 9
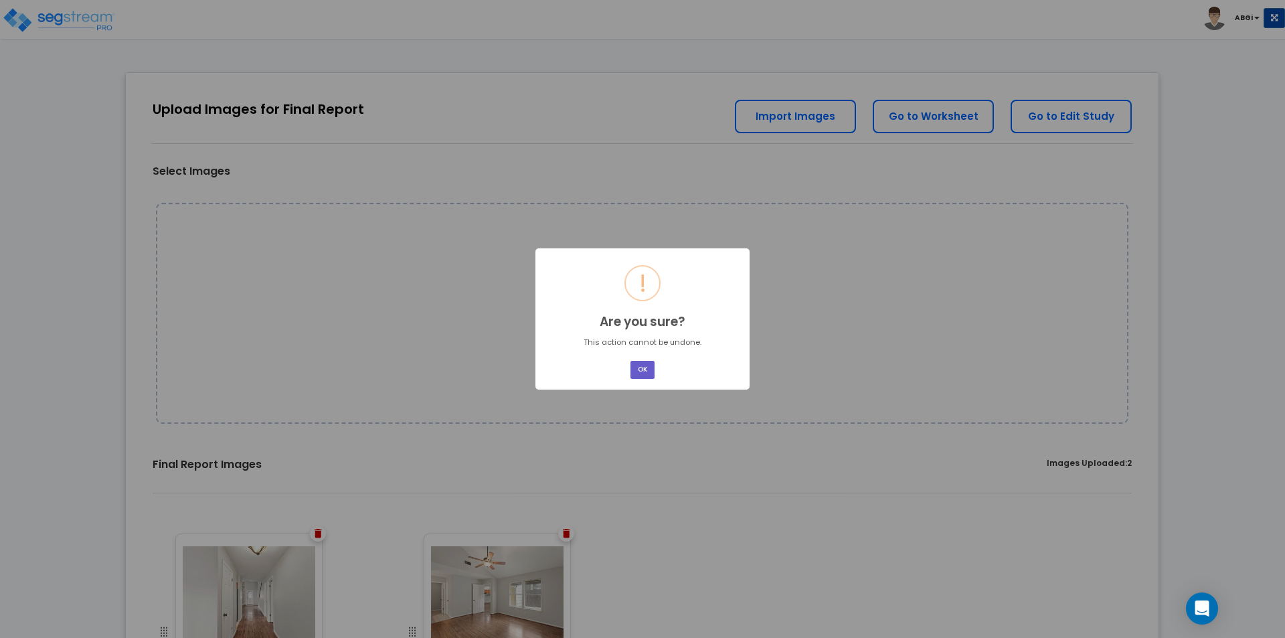
click at [646, 371] on button "OK" at bounding box center [642, 370] width 24 height 18
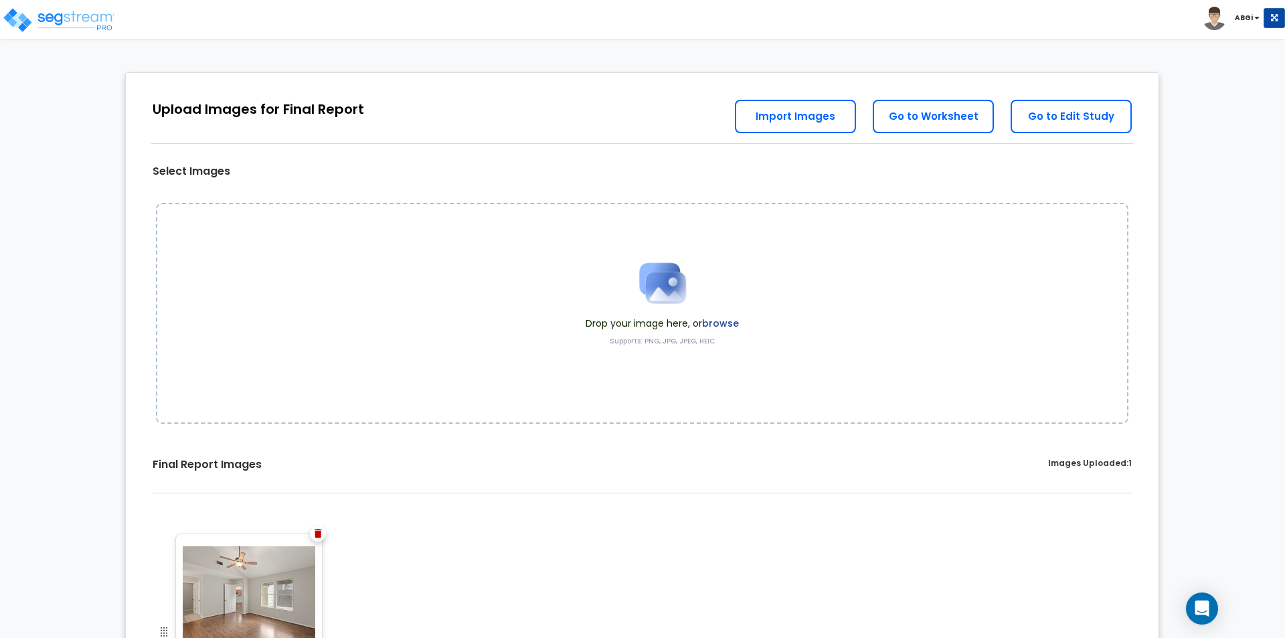
click at [321, 535] on img at bounding box center [318, 533] width 7 height 9
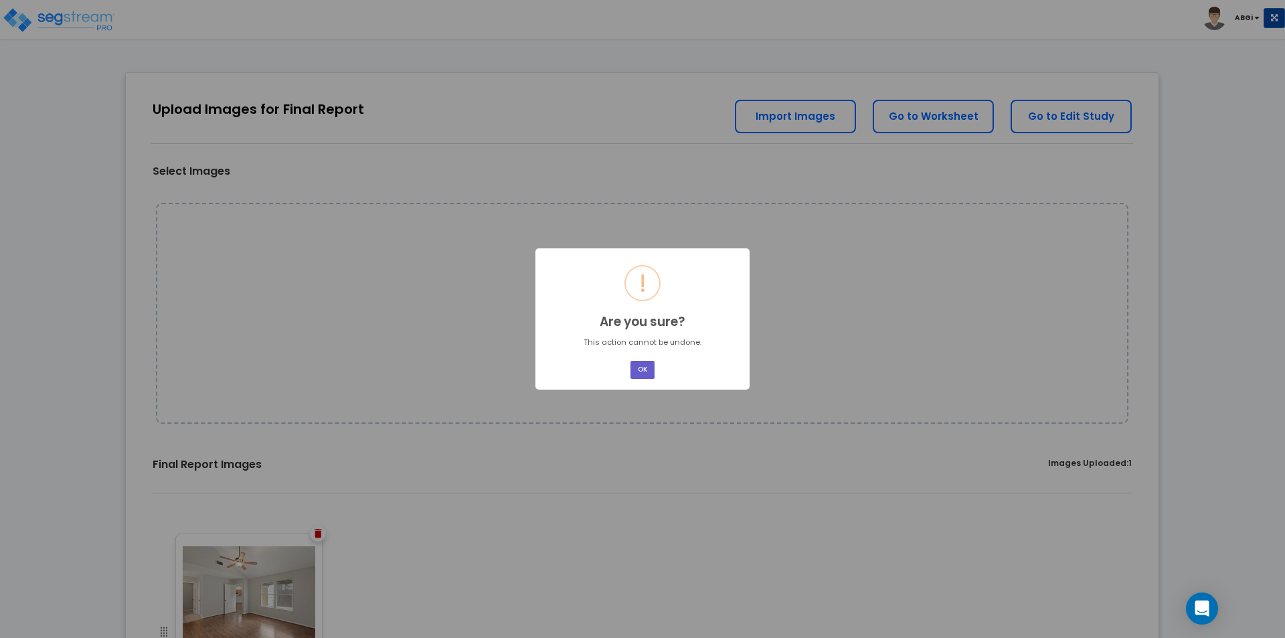
click at [641, 373] on button "OK" at bounding box center [642, 370] width 24 height 18
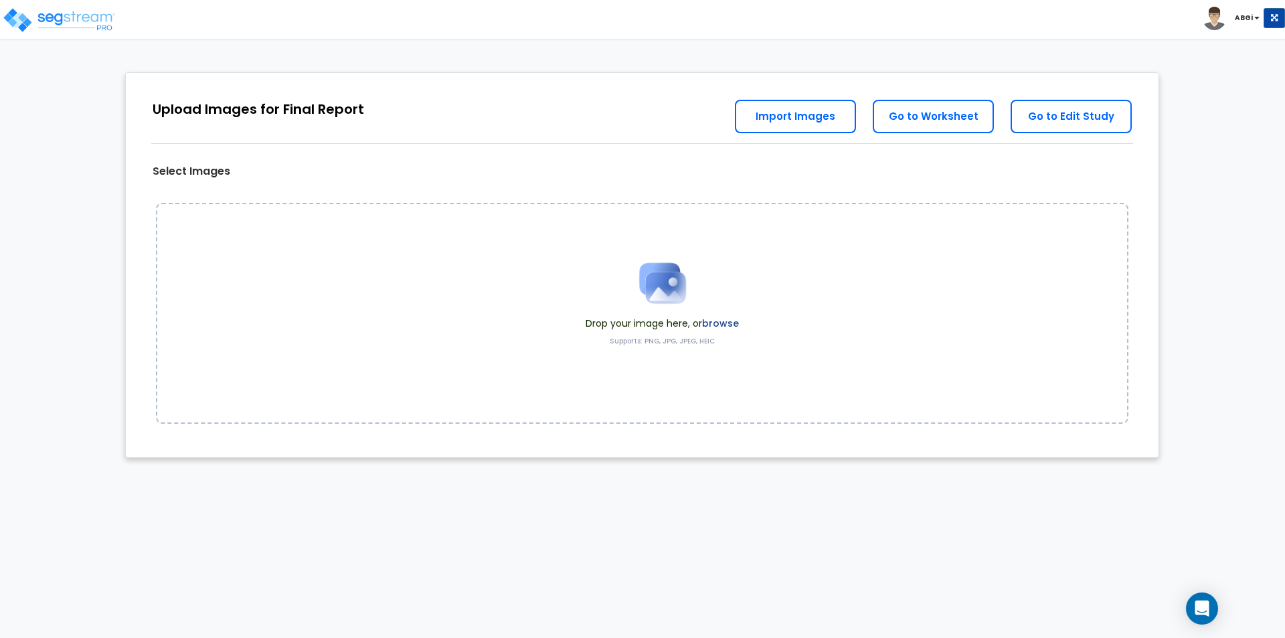
click at [666, 302] on img at bounding box center [662, 283] width 67 height 67
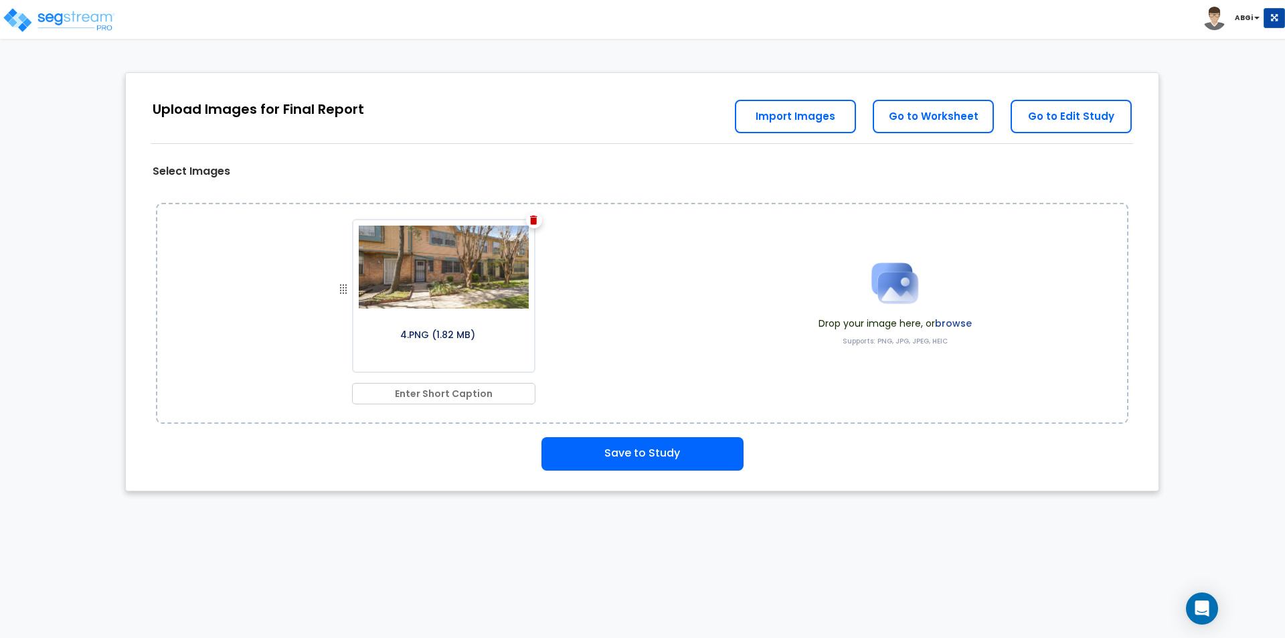
click at [888, 281] on img at bounding box center [894, 283] width 67 height 67
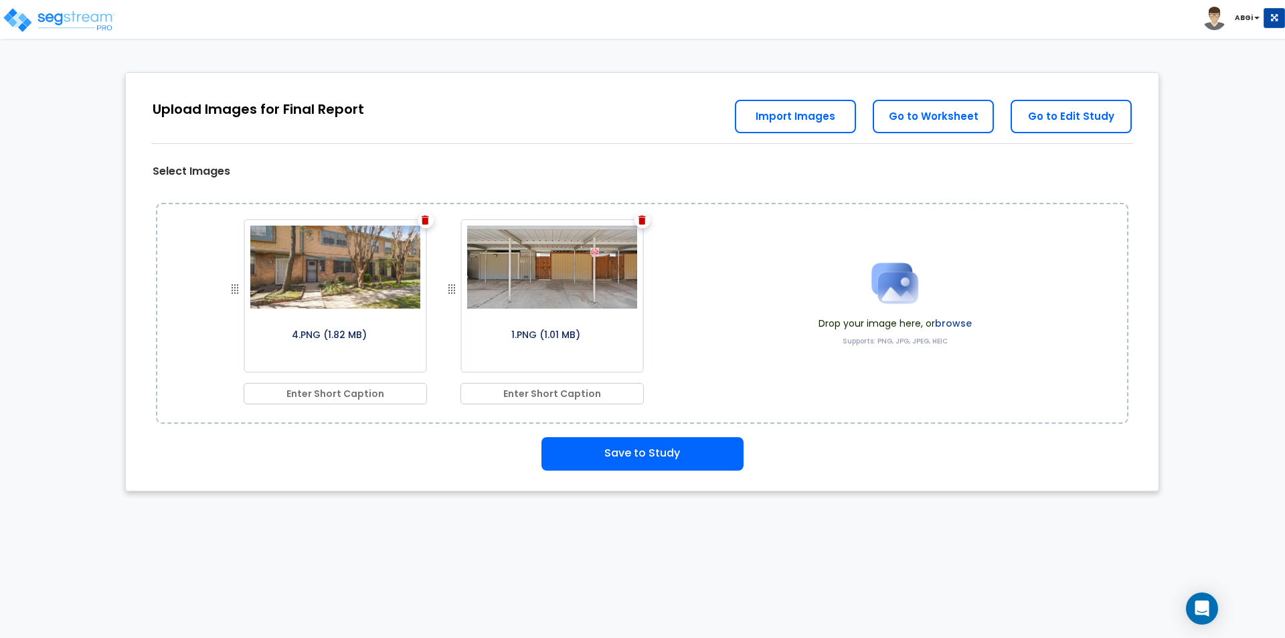
click at [883, 267] on img at bounding box center [894, 283] width 67 height 67
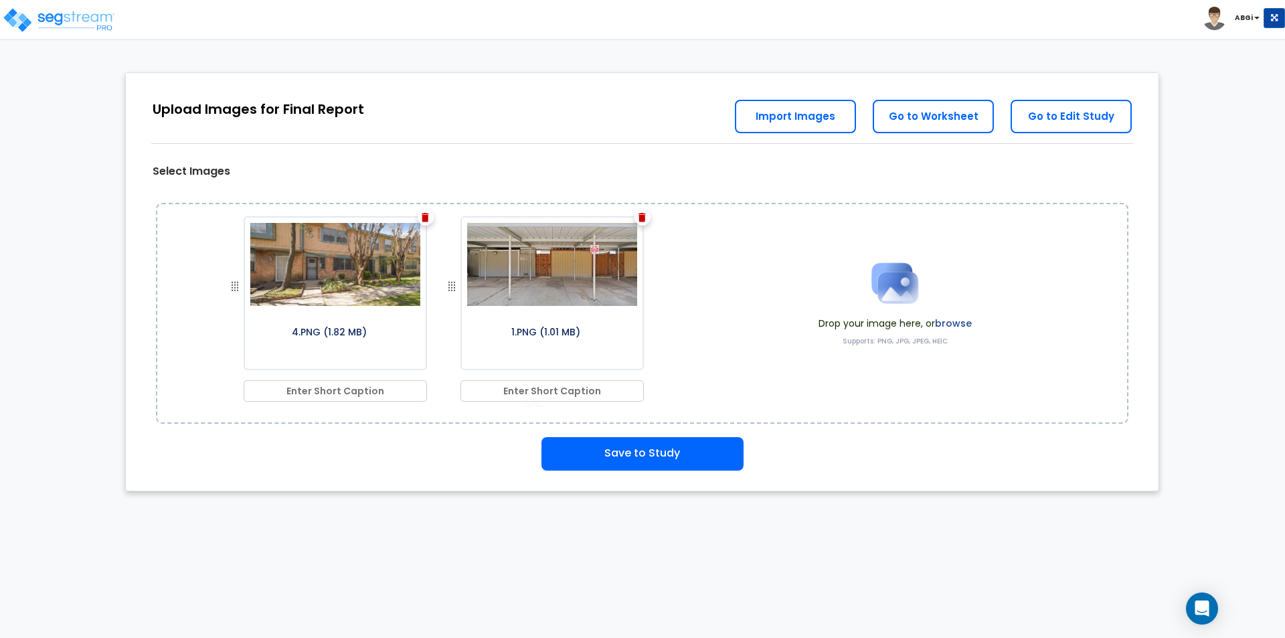
click at [886, 292] on img at bounding box center [894, 283] width 67 height 67
click at [887, 284] on img at bounding box center [894, 283] width 67 height 67
click at [880, 286] on img at bounding box center [894, 283] width 67 height 67
click at [901, 294] on img at bounding box center [894, 283] width 67 height 67
click at [912, 295] on img at bounding box center [894, 283] width 67 height 67
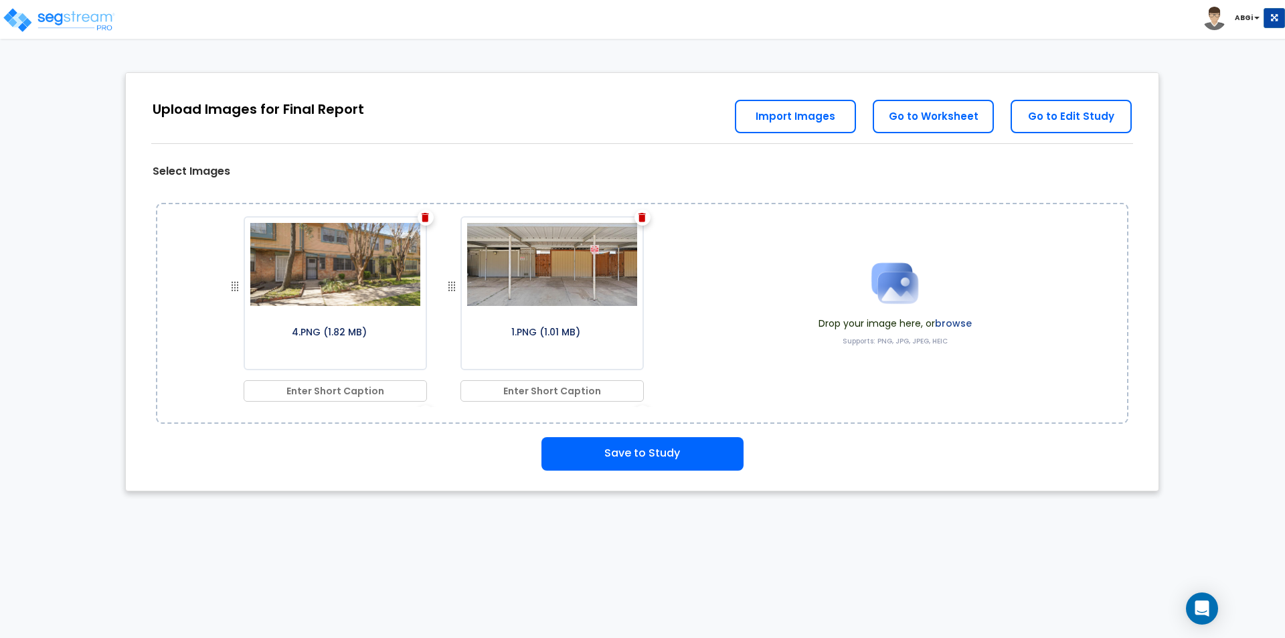
click at [919, 284] on img at bounding box center [894, 283] width 67 height 67
click at [908, 298] on img at bounding box center [894, 283] width 67 height 67
click at [901, 288] on img at bounding box center [894, 283] width 67 height 67
click at [897, 290] on img at bounding box center [894, 283] width 67 height 67
click at [882, 294] on img at bounding box center [894, 283] width 67 height 67
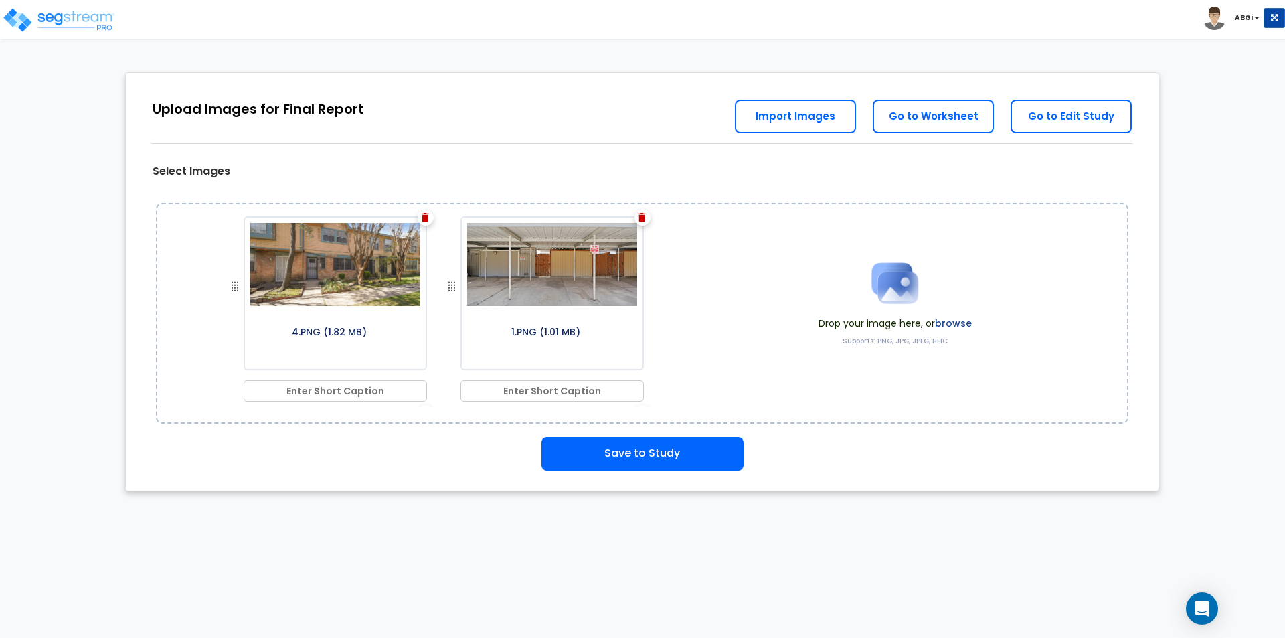
click at [910, 288] on img at bounding box center [894, 283] width 67 height 67
click at [895, 282] on img at bounding box center [894, 283] width 67 height 67
click at [911, 287] on img at bounding box center [894, 283] width 67 height 67
click at [887, 276] on img at bounding box center [894, 283] width 67 height 67
click at [887, 268] on img at bounding box center [894, 283] width 67 height 67
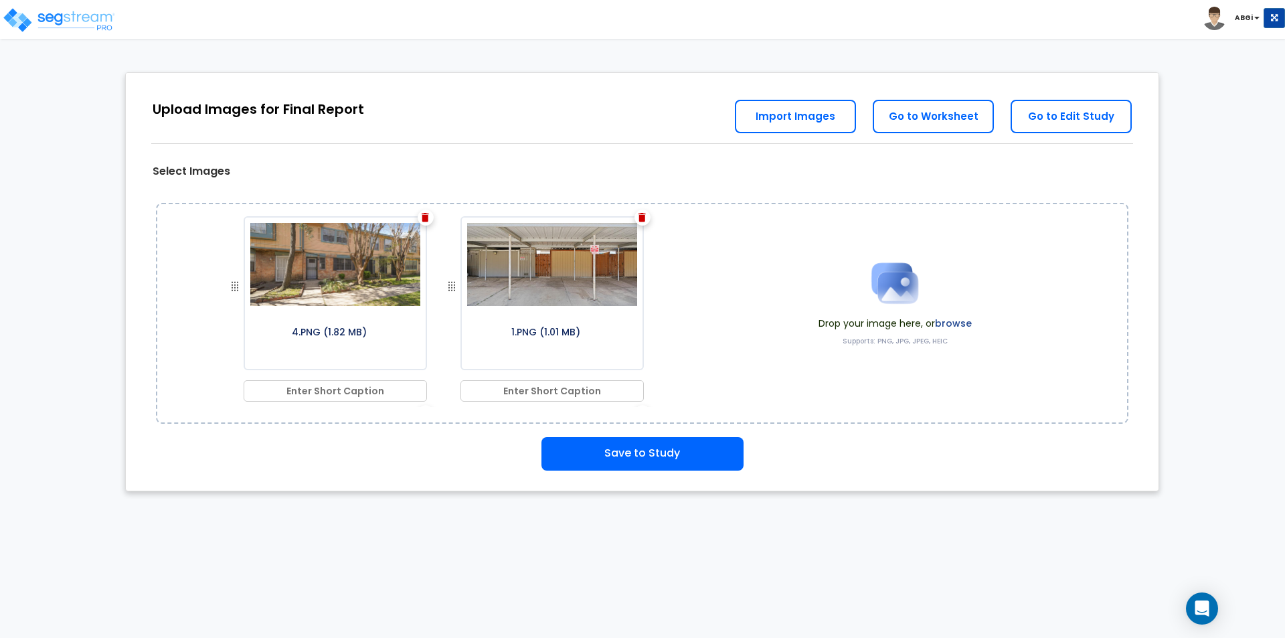
click at [891, 281] on img at bounding box center [894, 283] width 67 height 67
click at [654, 456] on button "Save to Study" at bounding box center [642, 453] width 202 height 33
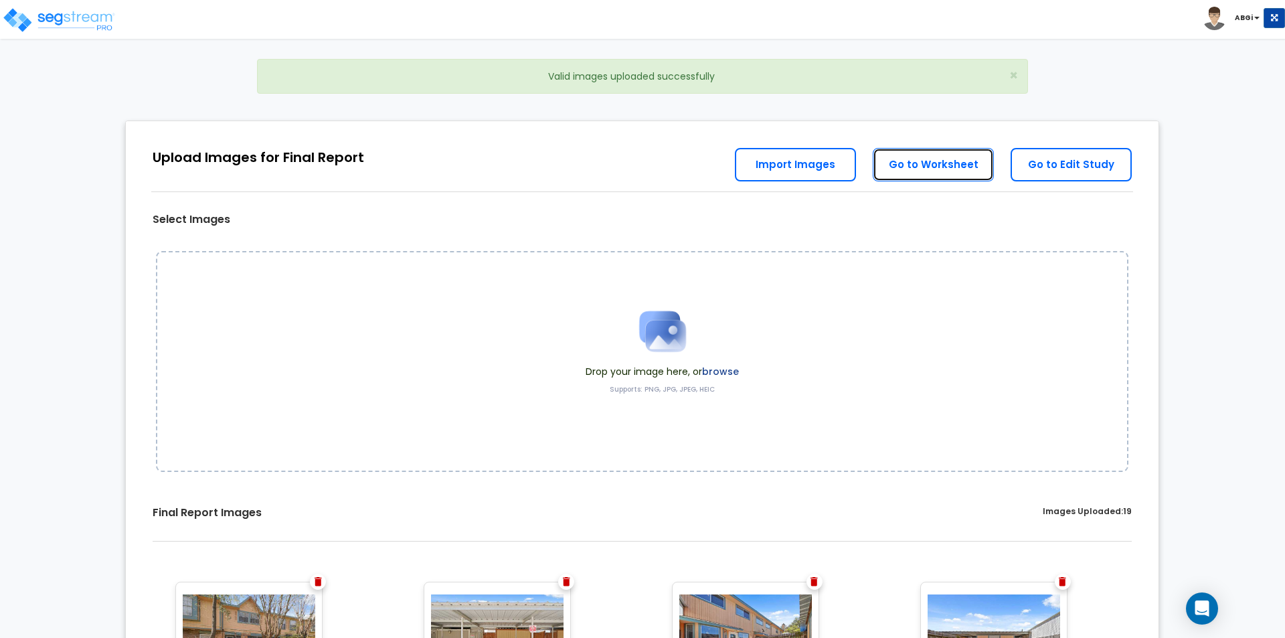
click at [917, 165] on link "Go to Worksheet" at bounding box center [933, 164] width 121 height 33
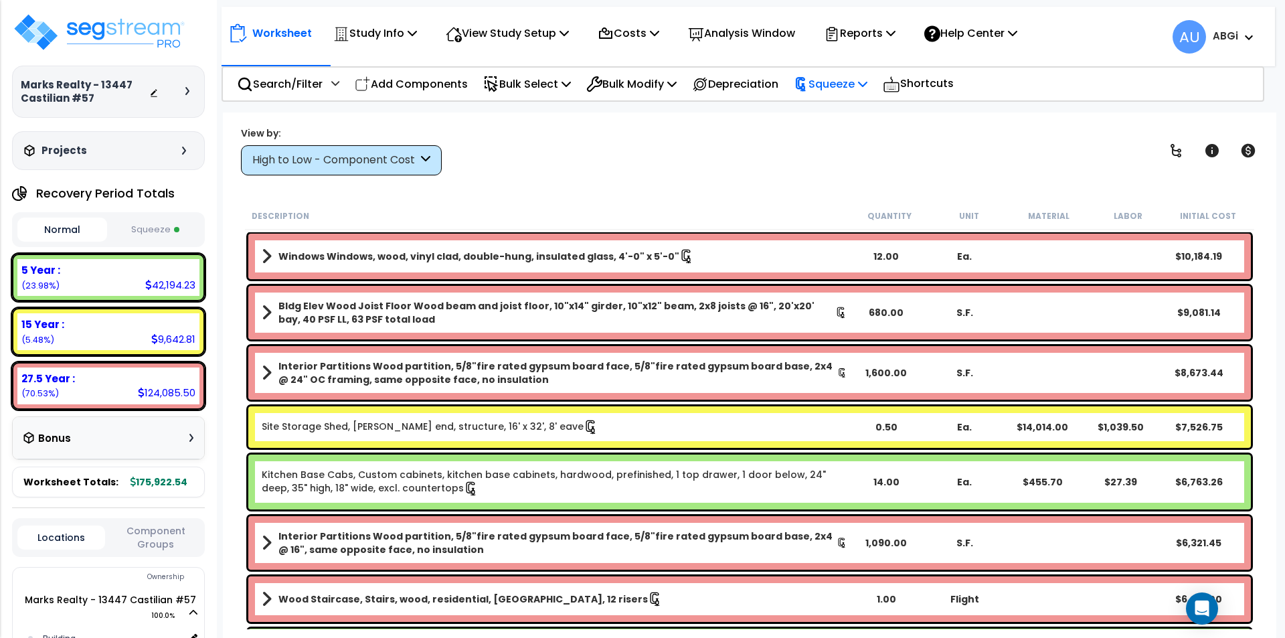
click at [867, 84] on p "Squeeze" at bounding box center [831, 84] width 74 height 18
click at [895, 27] on p "Reports" at bounding box center [860, 33] width 72 height 18
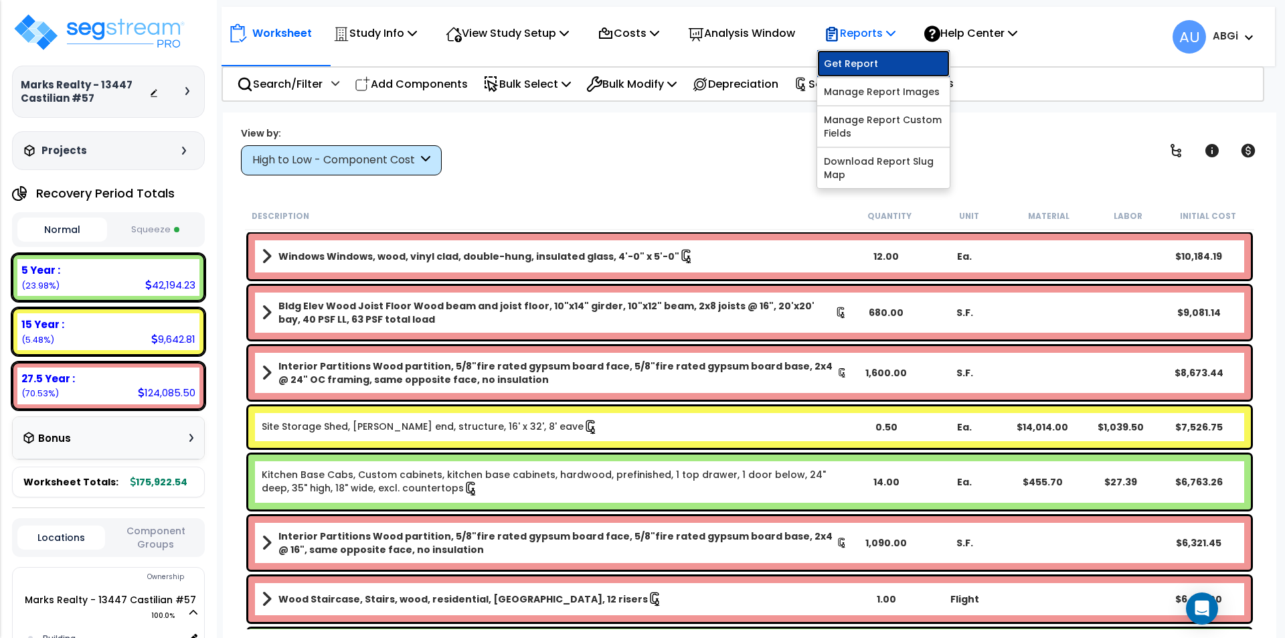
click at [875, 60] on link "Get Report" at bounding box center [883, 63] width 132 height 27
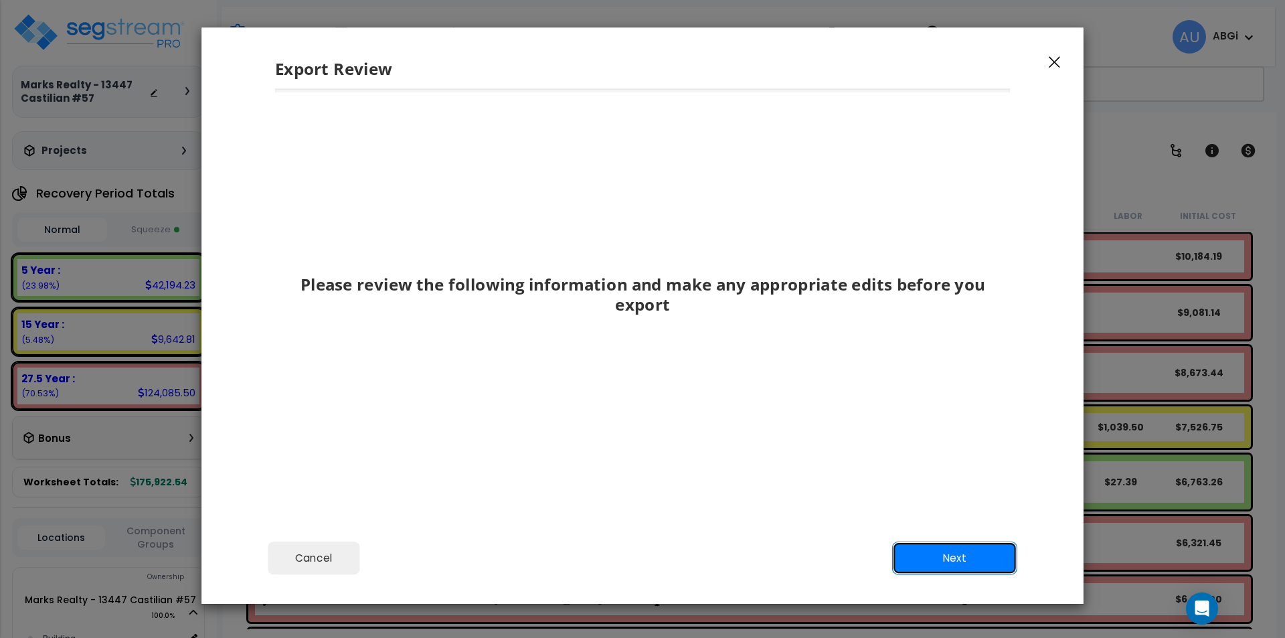
click at [954, 550] on button "Next" at bounding box center [954, 557] width 125 height 33
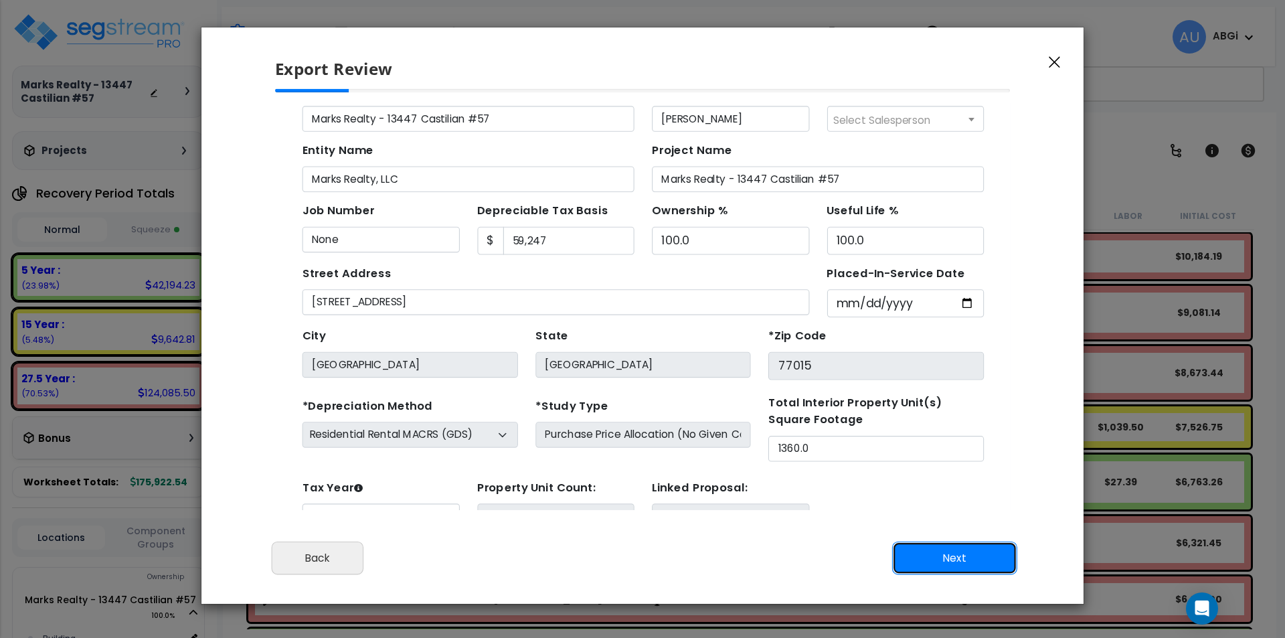
scroll to position [62, 0]
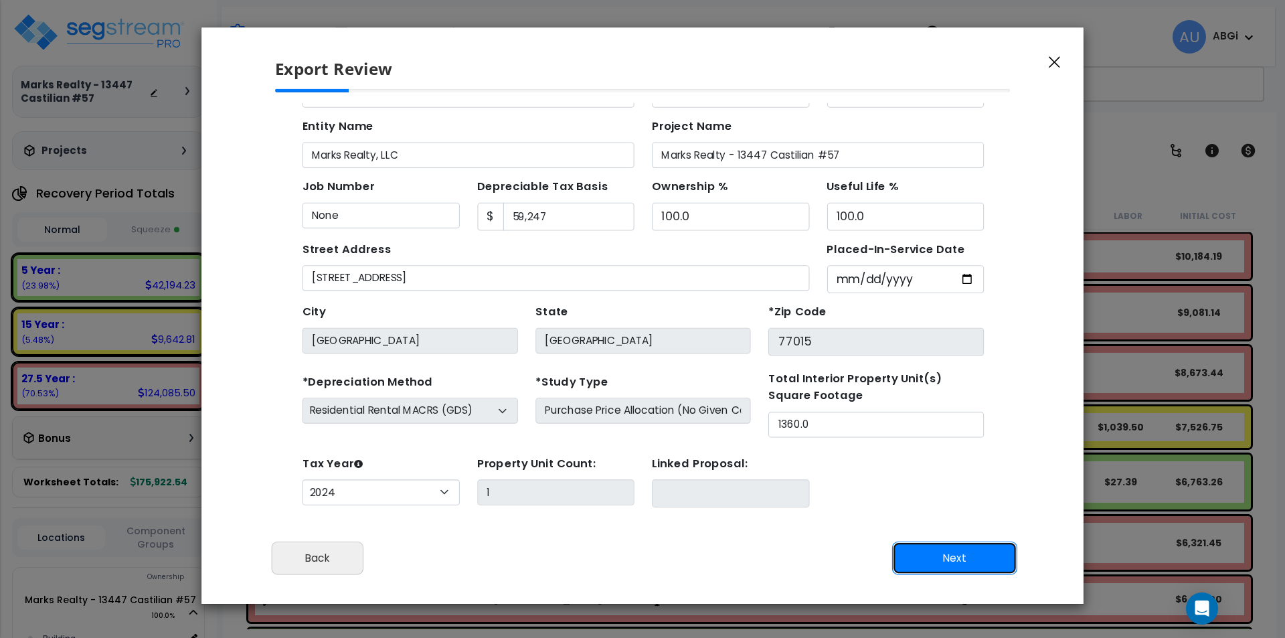
click at [951, 561] on button "Next" at bounding box center [954, 557] width 125 height 33
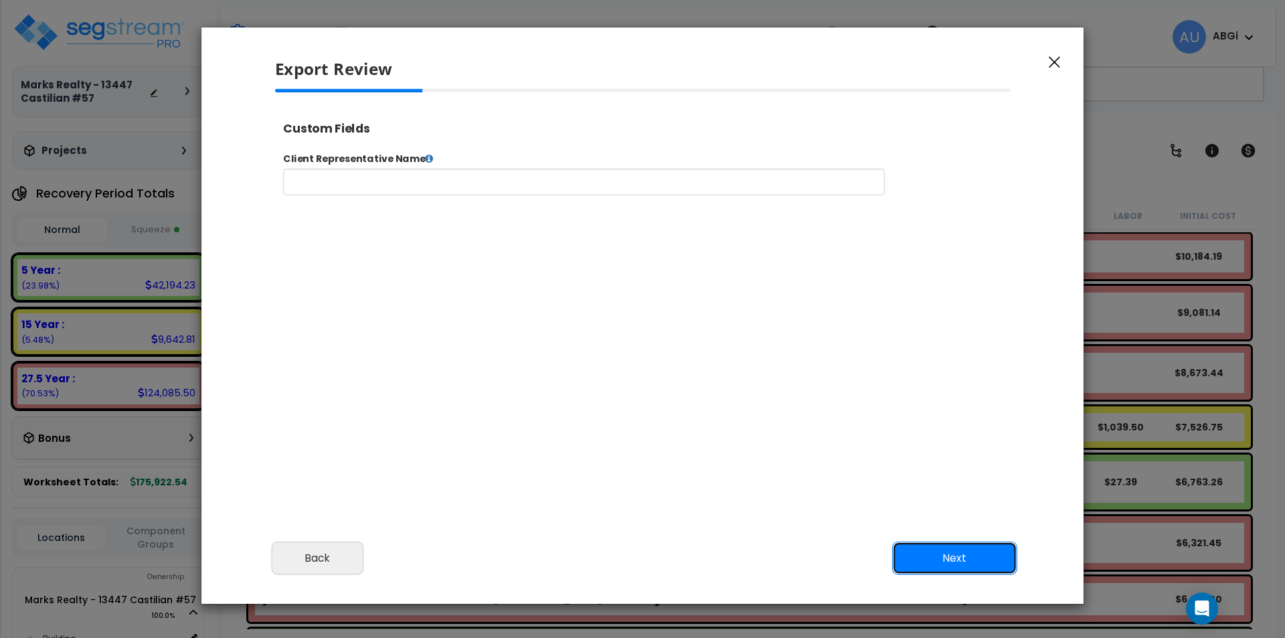
scroll to position [0, 0]
select select "2024"
click at [972, 559] on button "Next" at bounding box center [954, 557] width 125 height 33
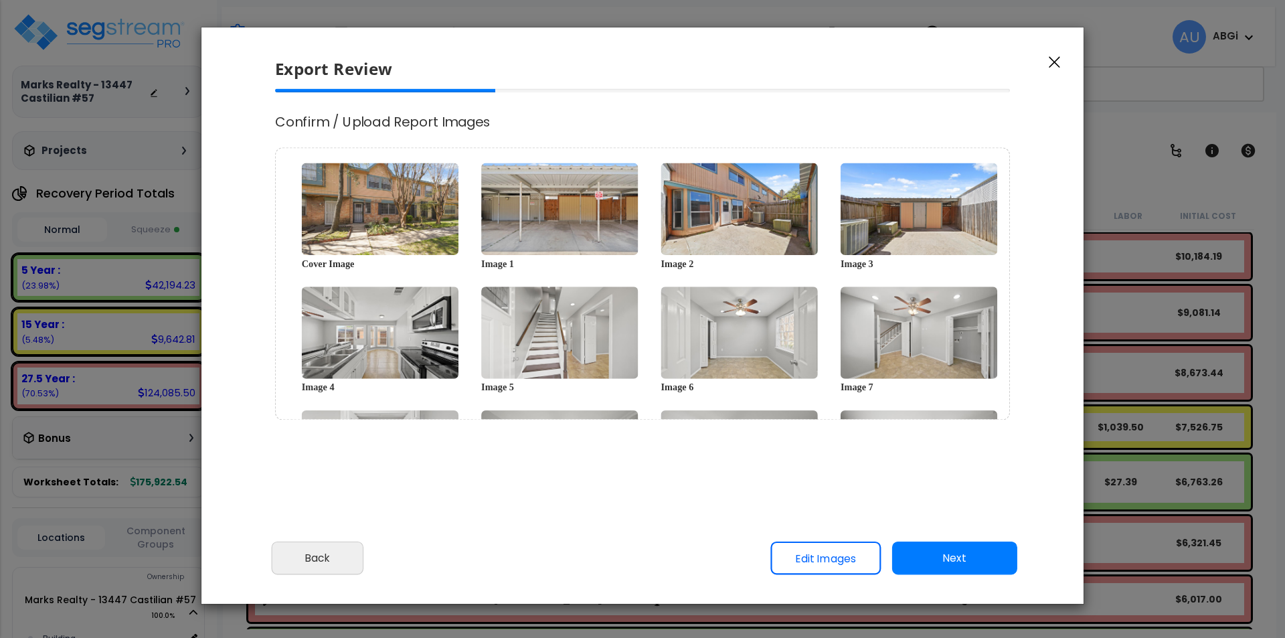
scroll to position [0, 0]
click at [968, 558] on button "Next" at bounding box center [954, 557] width 125 height 33
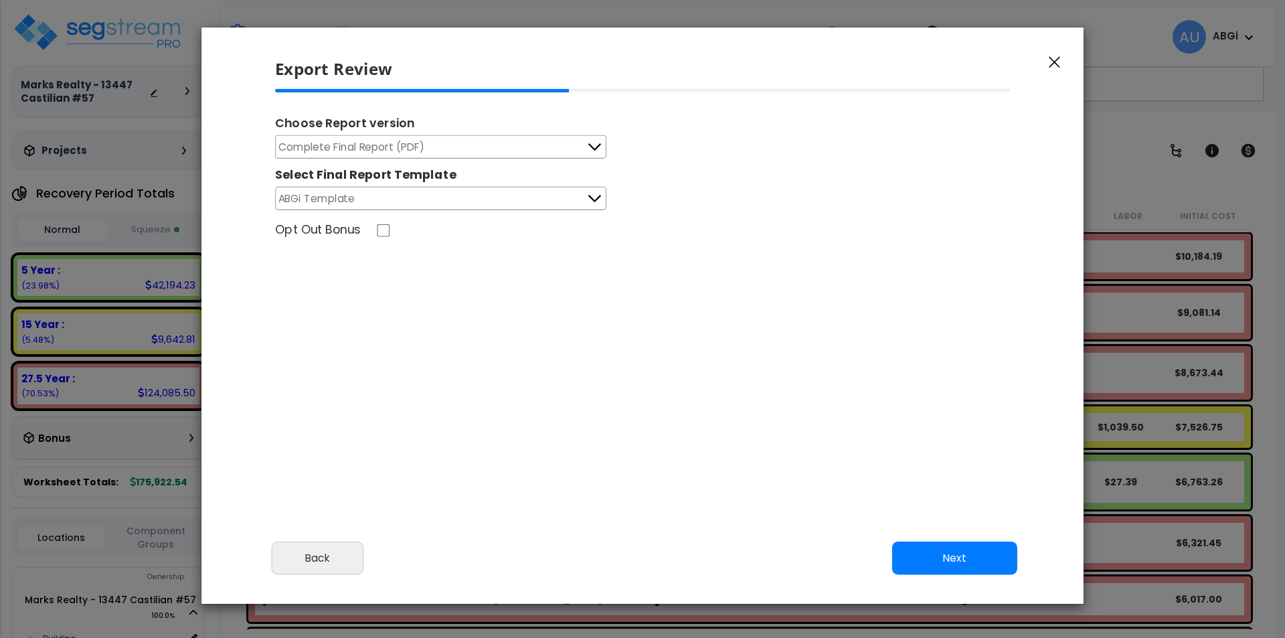
click at [927, 549] on button "Next" at bounding box center [954, 557] width 125 height 33
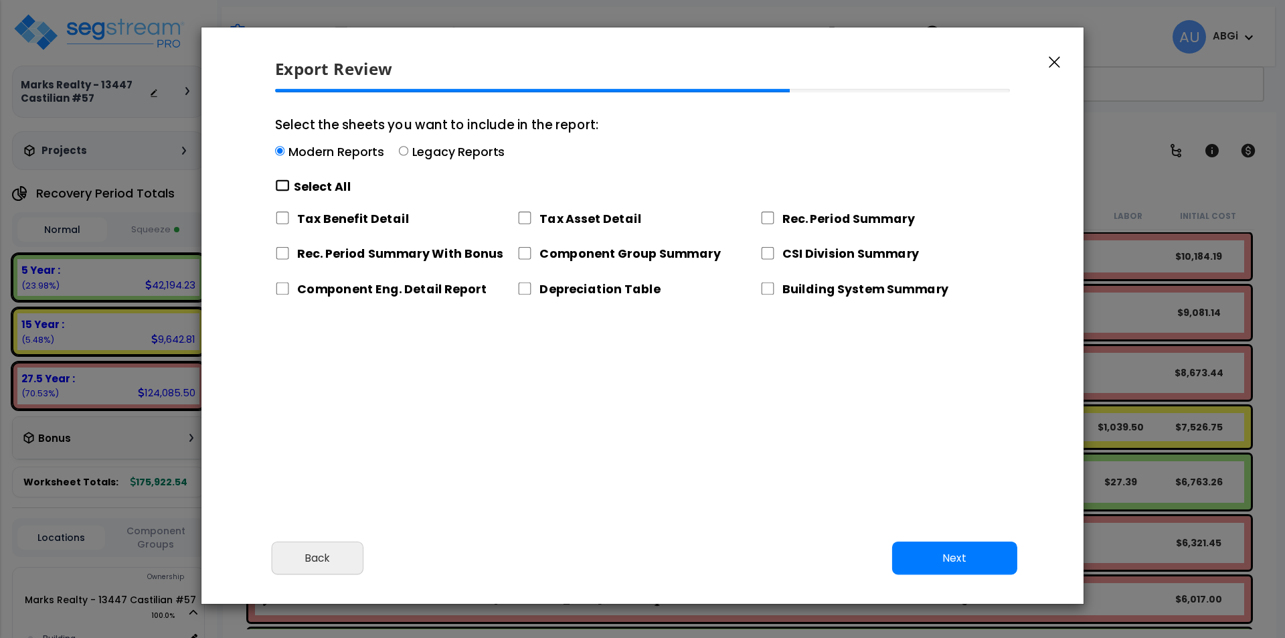
click at [280, 186] on input "Select the sheets you want to include in the report: Modern Reports Legacy Repo…" at bounding box center [282, 185] width 15 height 13
checkbox input "true"
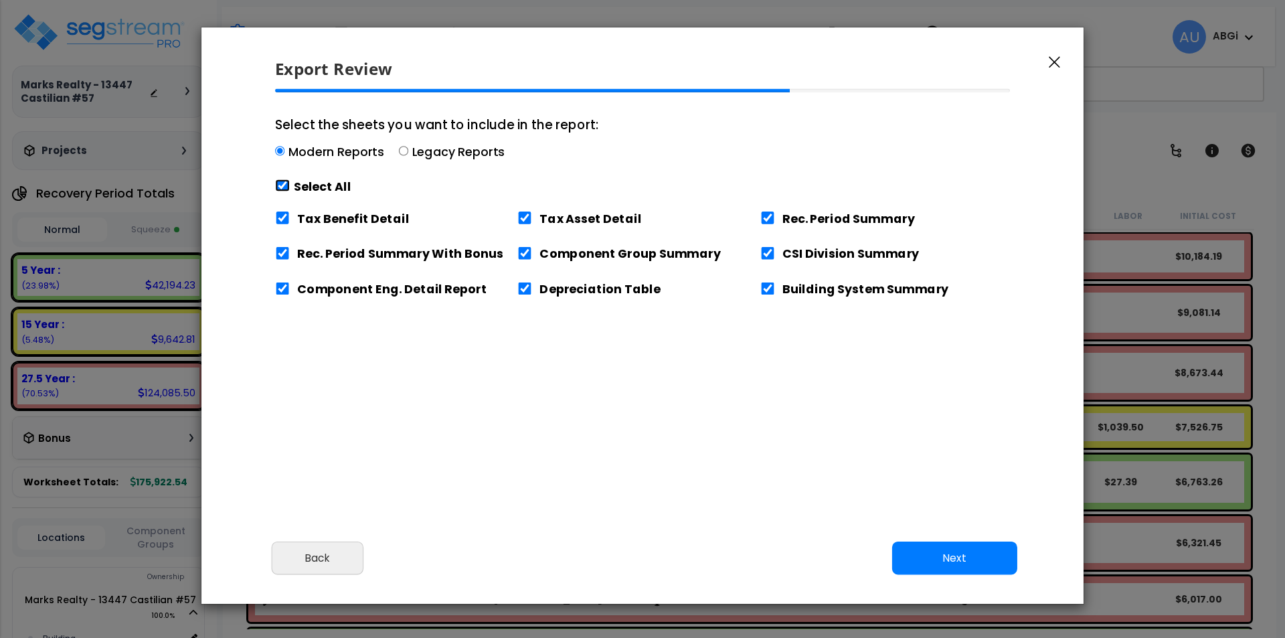
checkbox input "true"
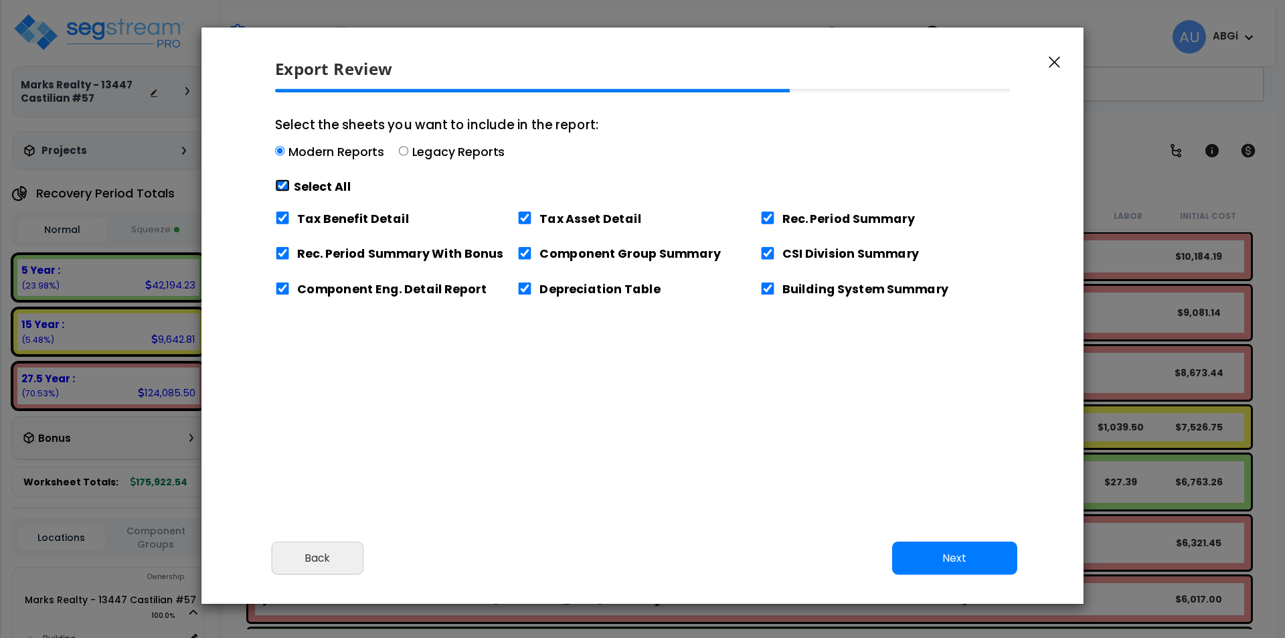
checkbox input "true"
click at [282, 221] on input "Tax Benefit Detail" at bounding box center [282, 217] width 15 height 13
checkbox input "false"
click at [950, 557] on button "Next" at bounding box center [954, 557] width 125 height 33
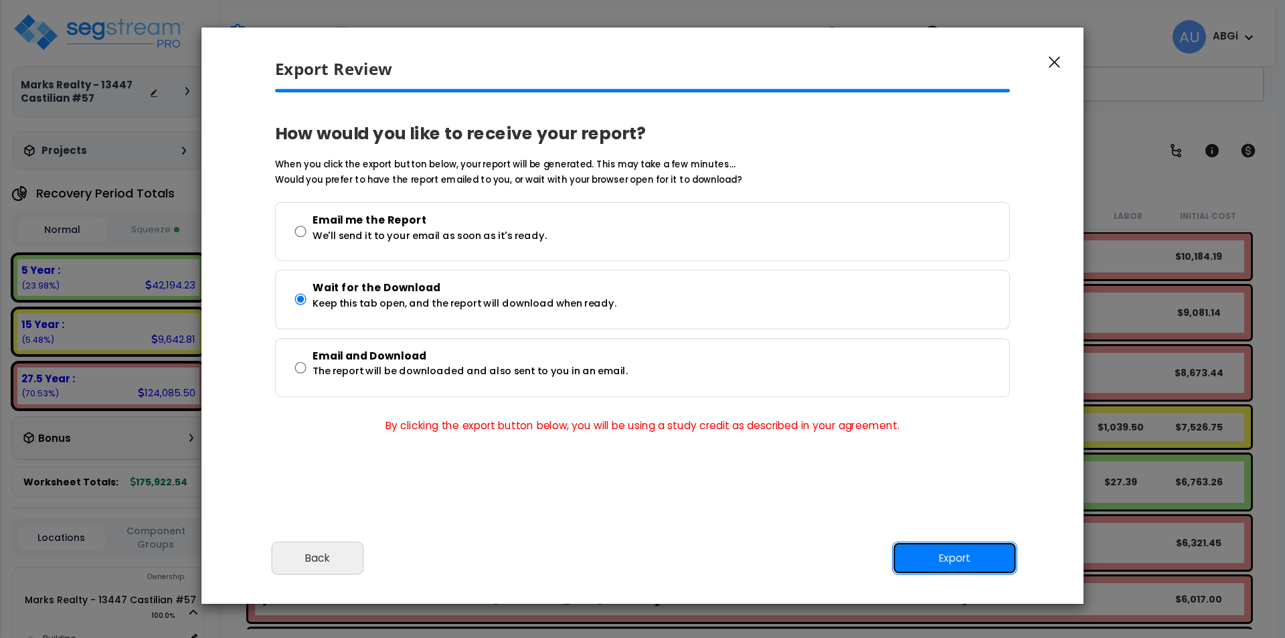
click at [972, 559] on button "Export" at bounding box center [954, 557] width 125 height 33
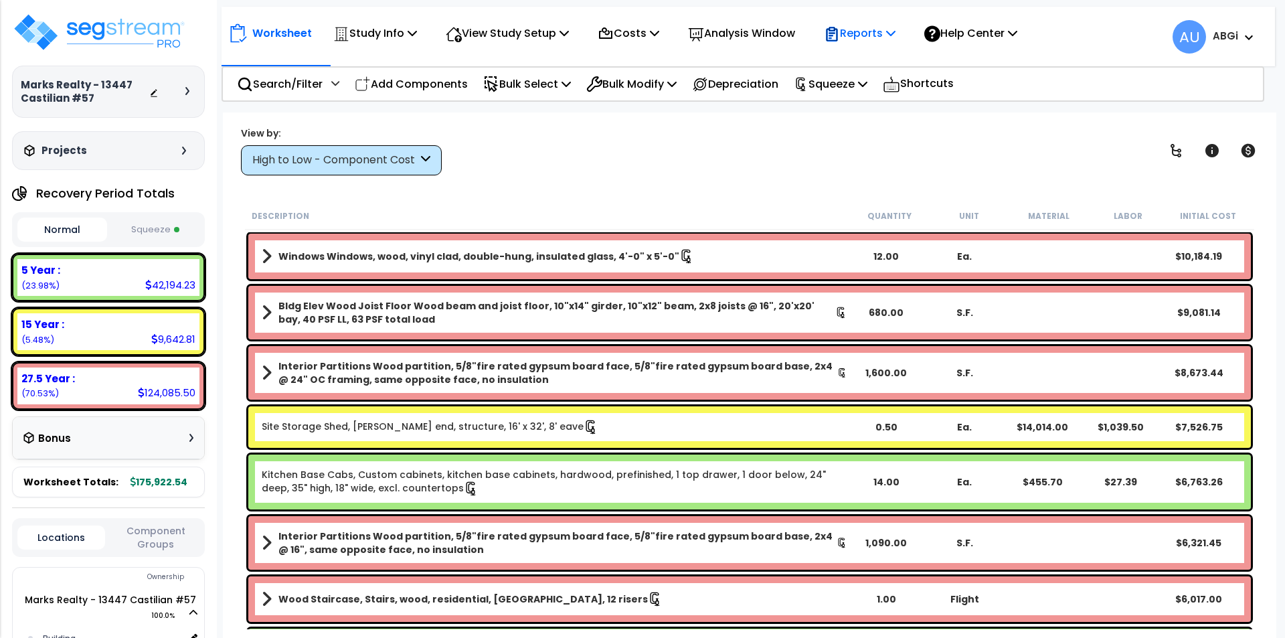
click at [895, 31] on icon at bounding box center [890, 32] width 9 height 11
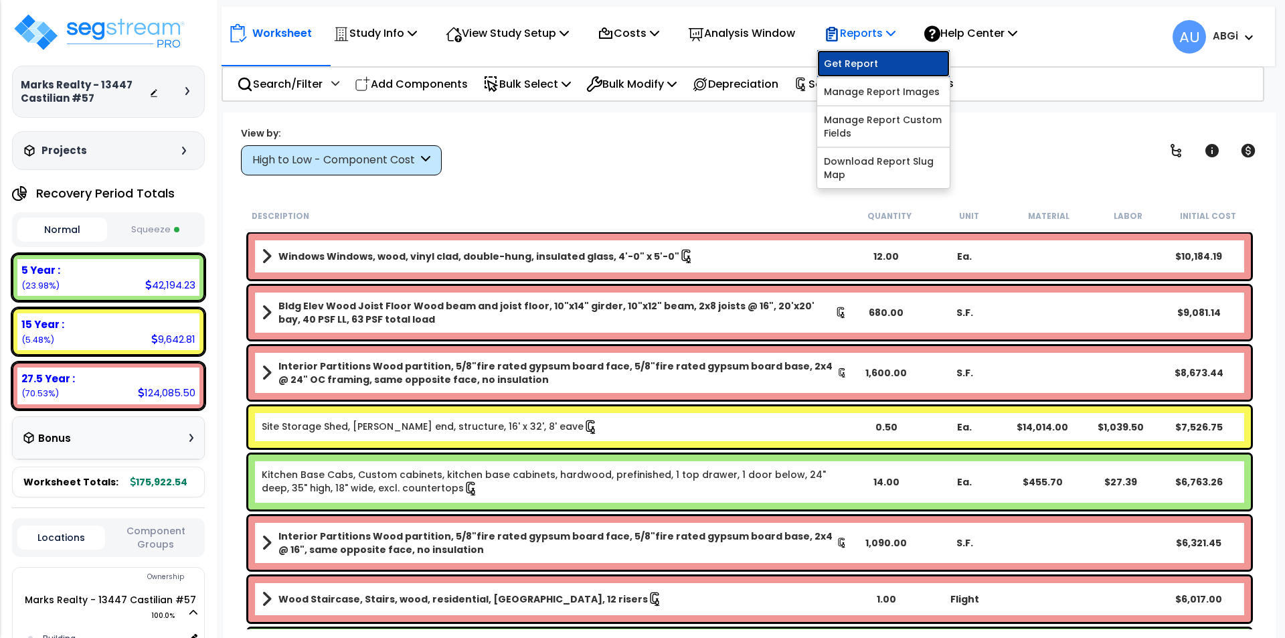
click at [879, 60] on link "Get Report" at bounding box center [883, 63] width 132 height 27
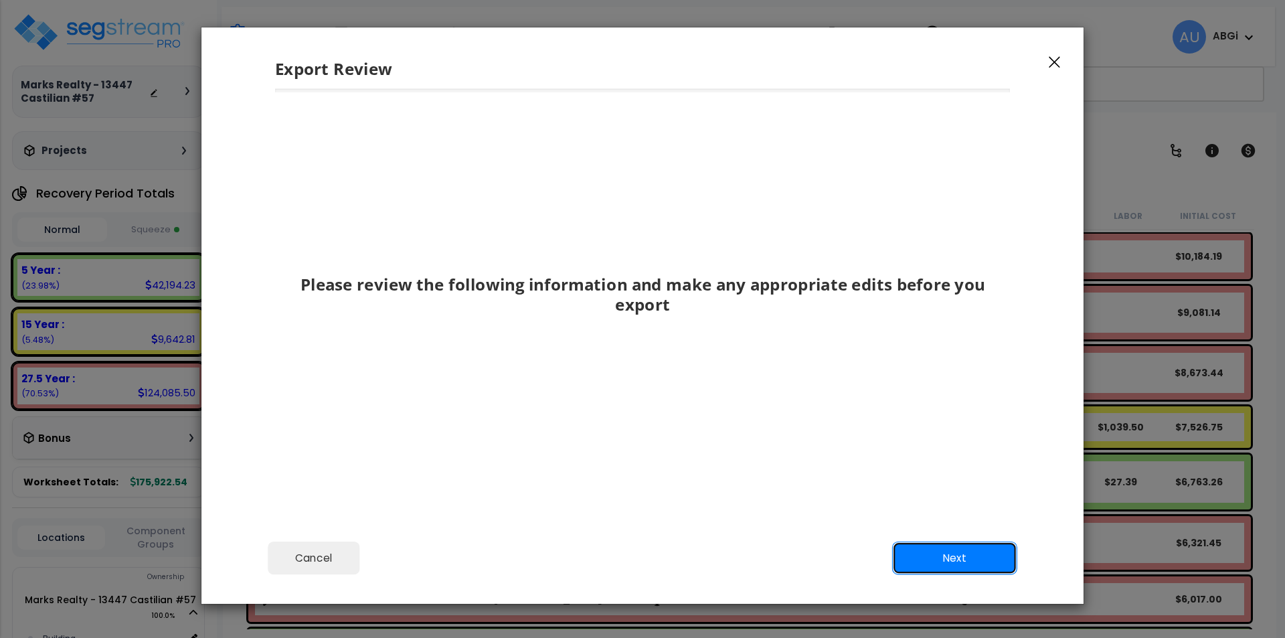
click at [946, 554] on button "Next" at bounding box center [954, 557] width 125 height 33
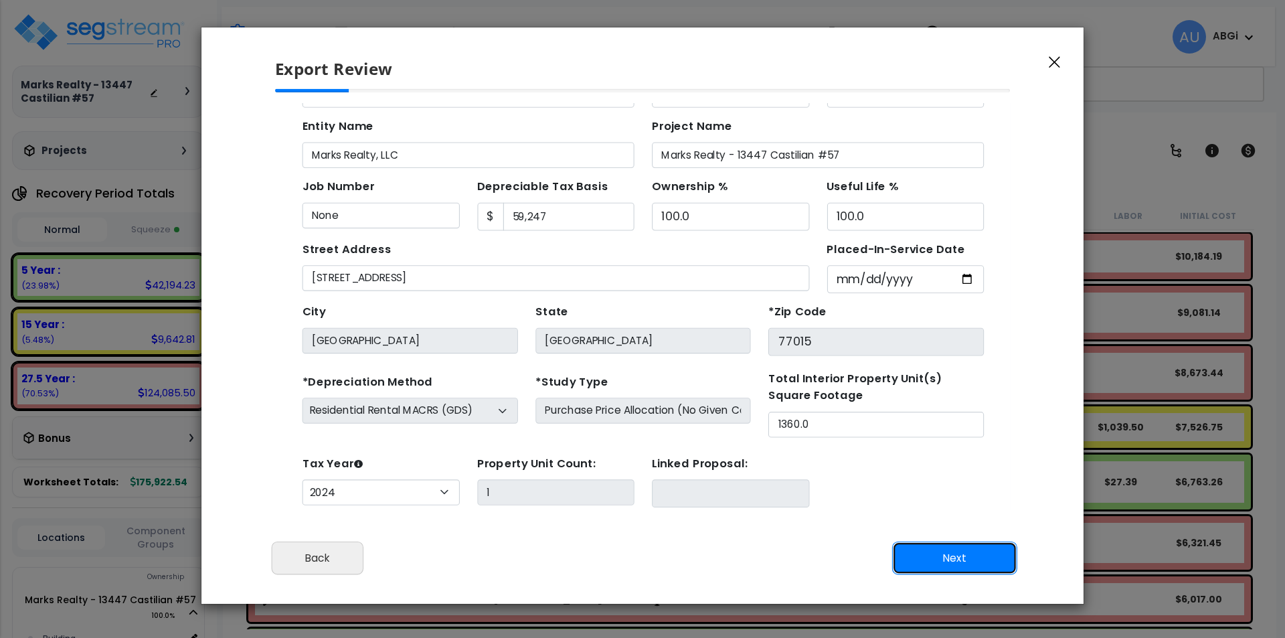
click at [947, 552] on button "Next" at bounding box center [954, 557] width 125 height 33
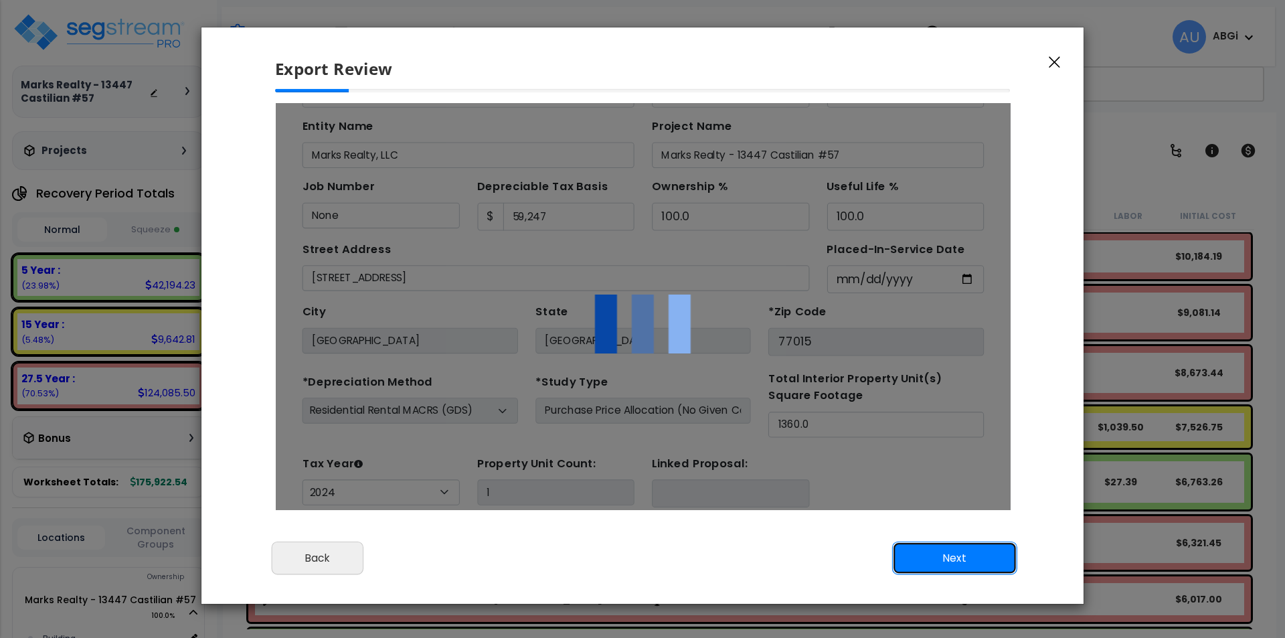
scroll to position [0, 0]
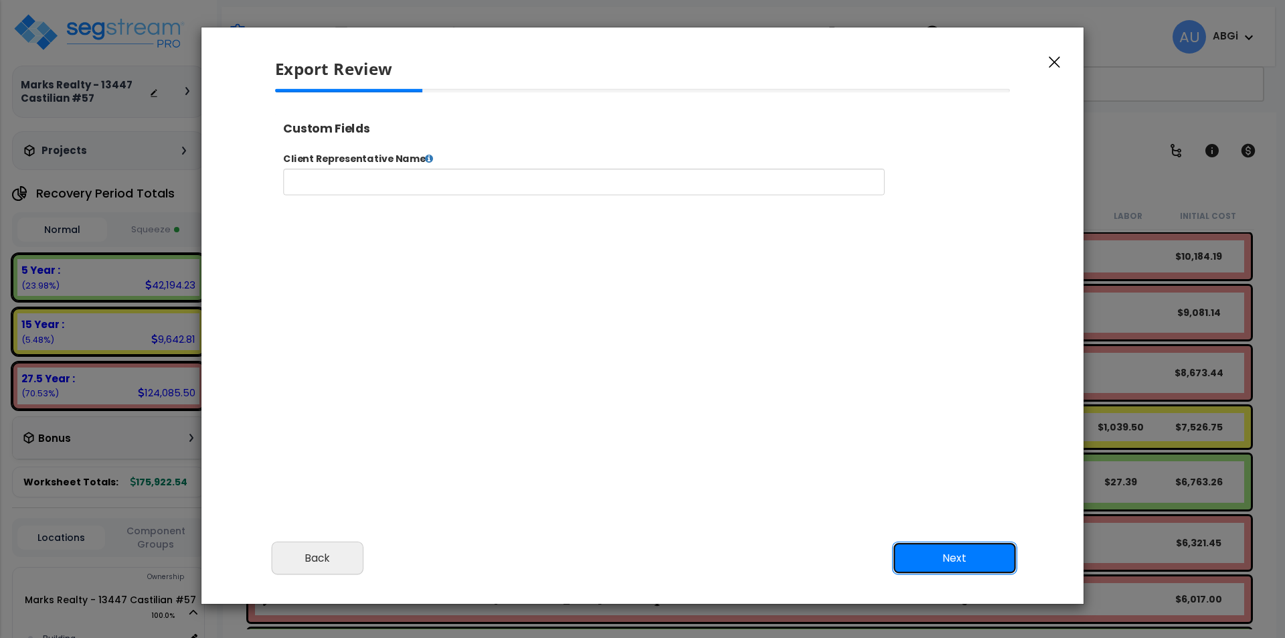
click at [947, 552] on button "Next" at bounding box center [954, 557] width 125 height 33
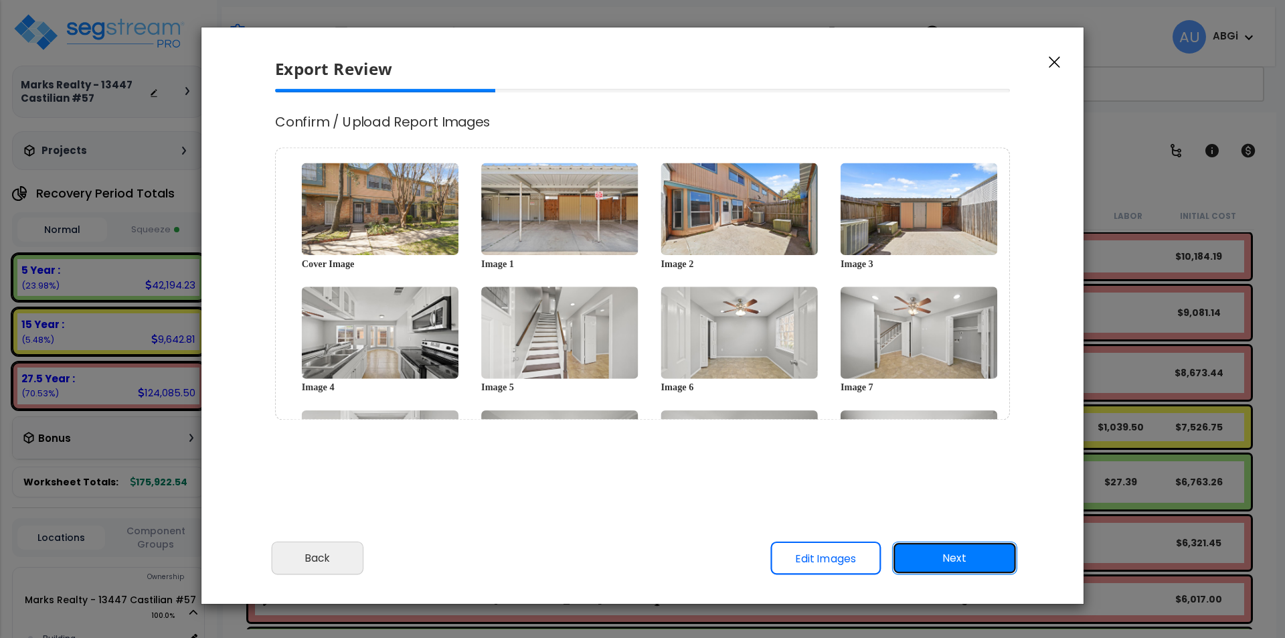
click at [950, 562] on button "Next" at bounding box center [954, 557] width 125 height 33
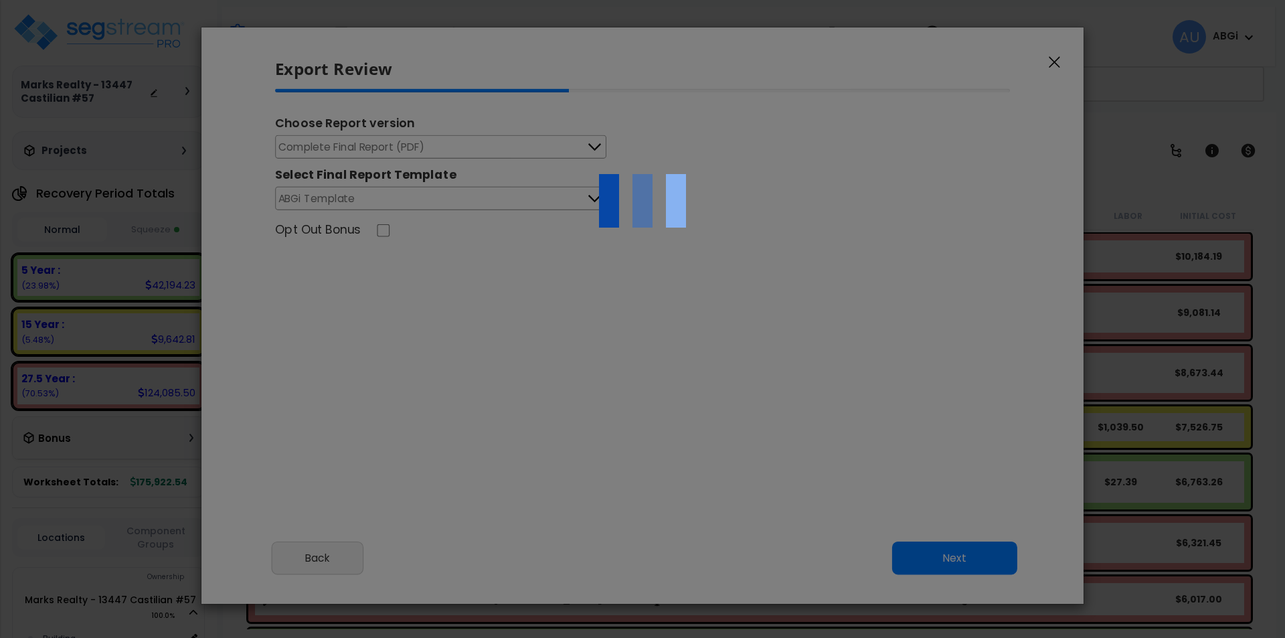
select select "2024"
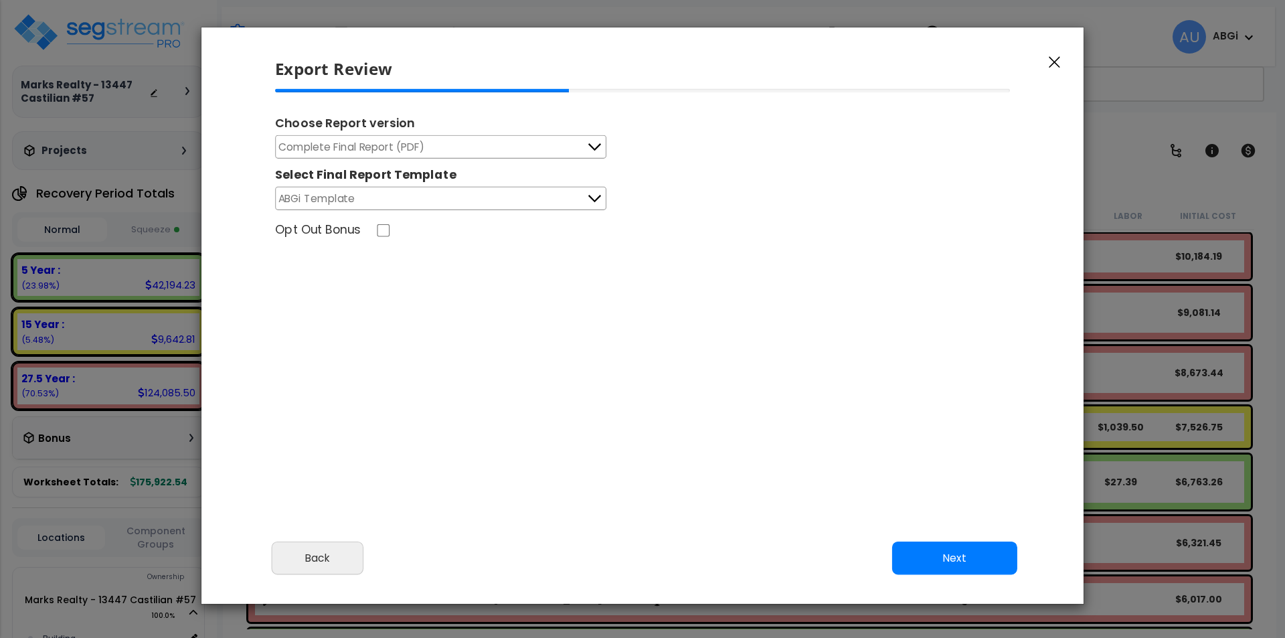
click at [590, 151] on icon at bounding box center [594, 147] width 17 height 17
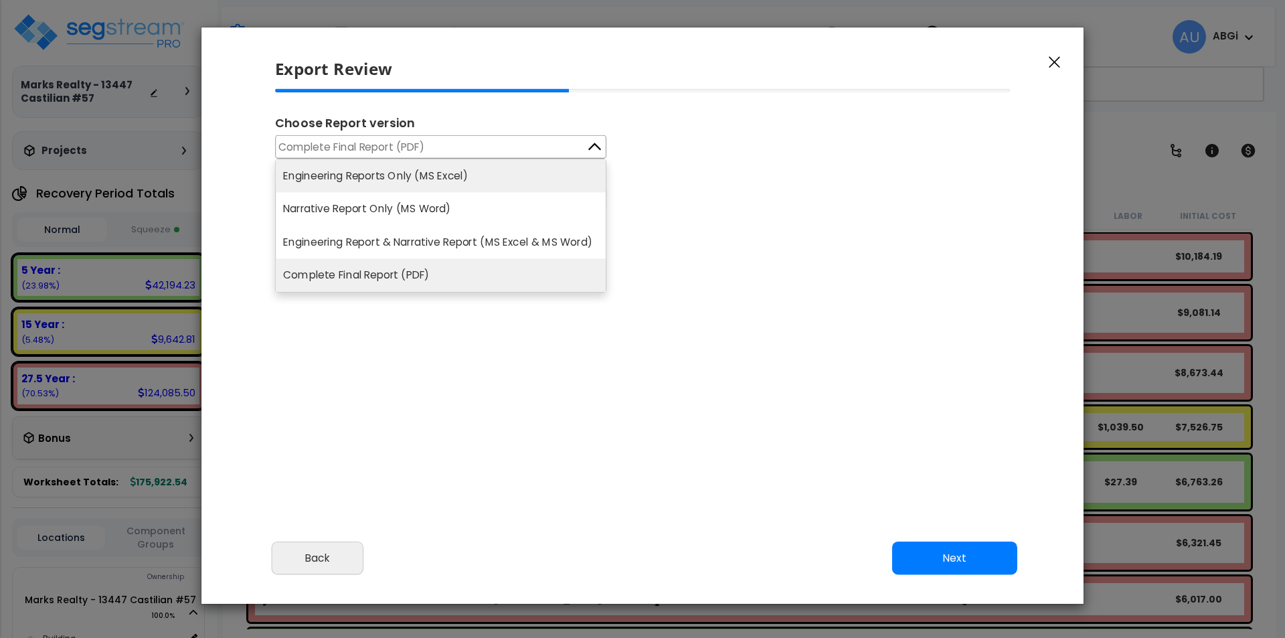
click at [482, 176] on li "Engineering Reports Only (MS Excel)" at bounding box center [441, 175] width 330 height 33
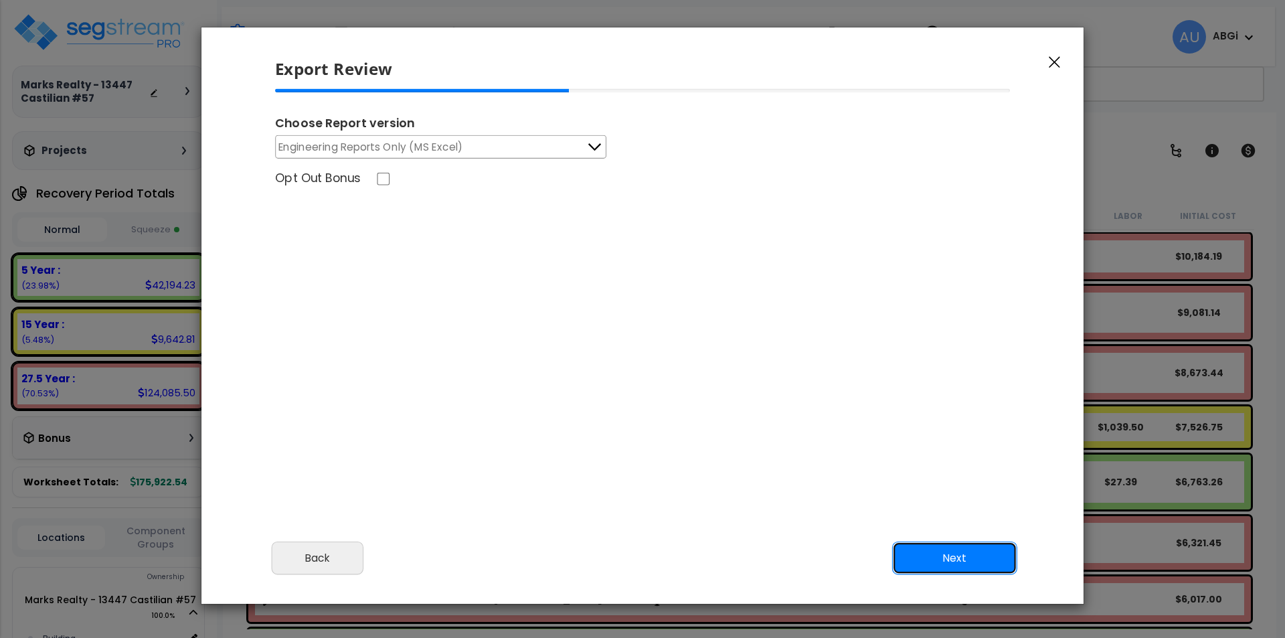
click at [952, 565] on button "Next" at bounding box center [954, 557] width 125 height 33
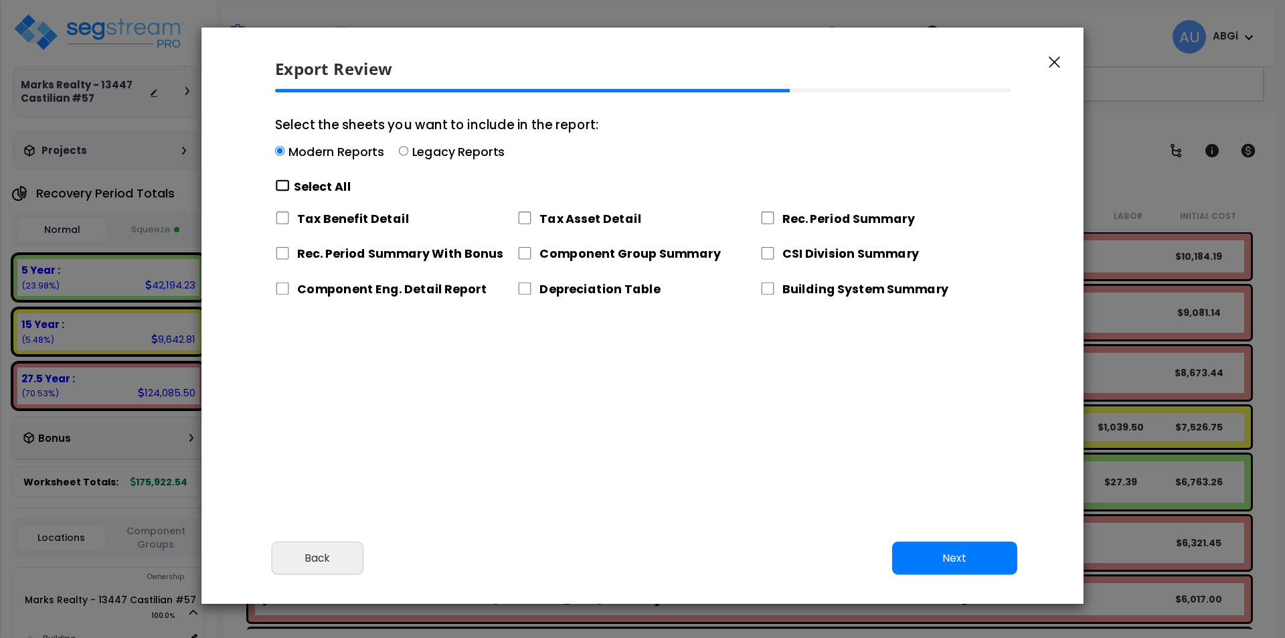
click at [284, 182] on input "Select the sheets you want to include in the report: Modern Reports Legacy Repo…" at bounding box center [282, 185] width 15 height 13
checkbox input "true"
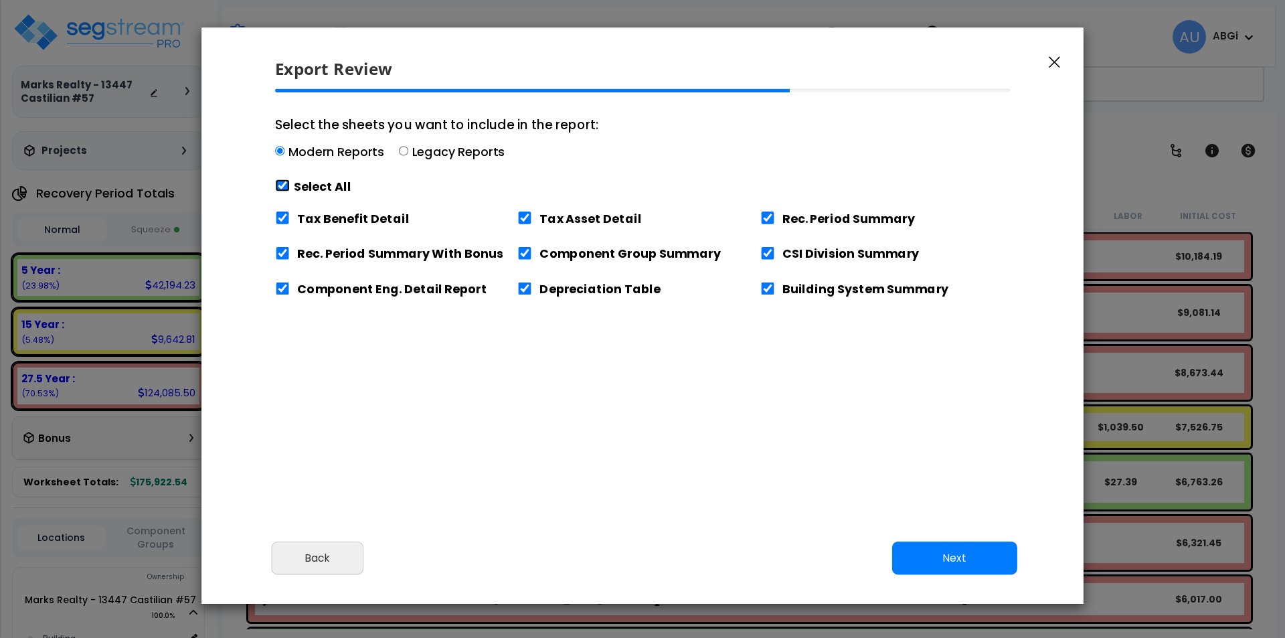
checkbox input "true"
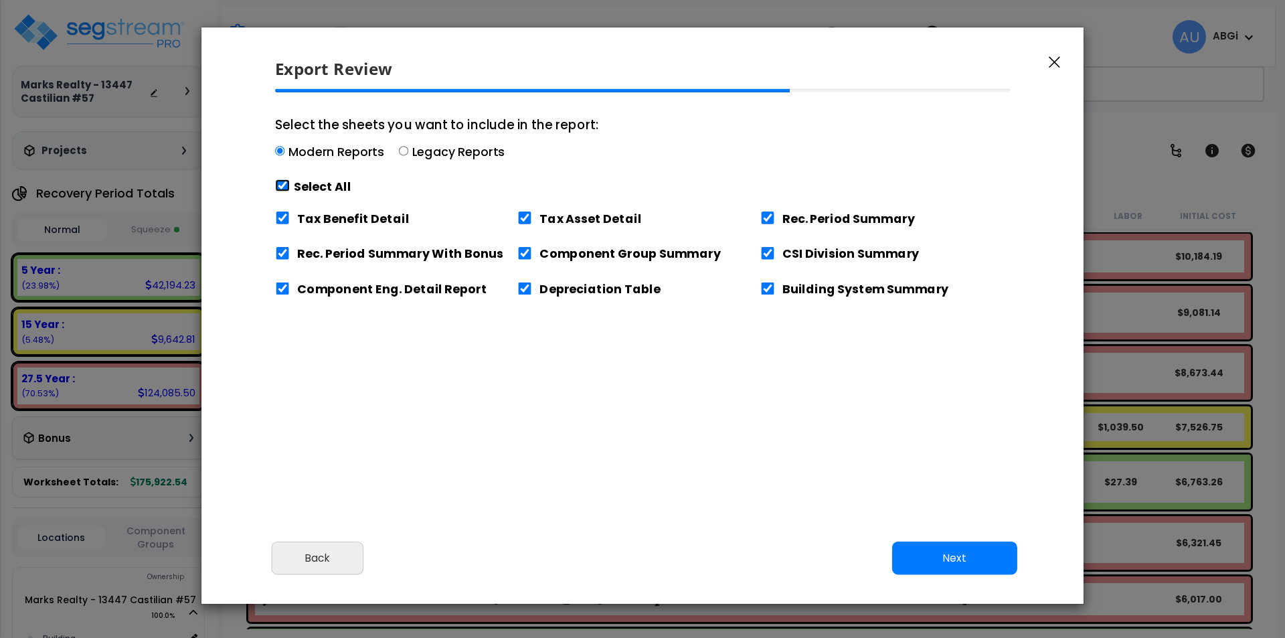
checkbox input "true"
click at [279, 215] on input "Tax Benefit Detail" at bounding box center [282, 217] width 15 height 13
checkbox input "false"
click at [941, 557] on button "Next" at bounding box center [954, 557] width 125 height 33
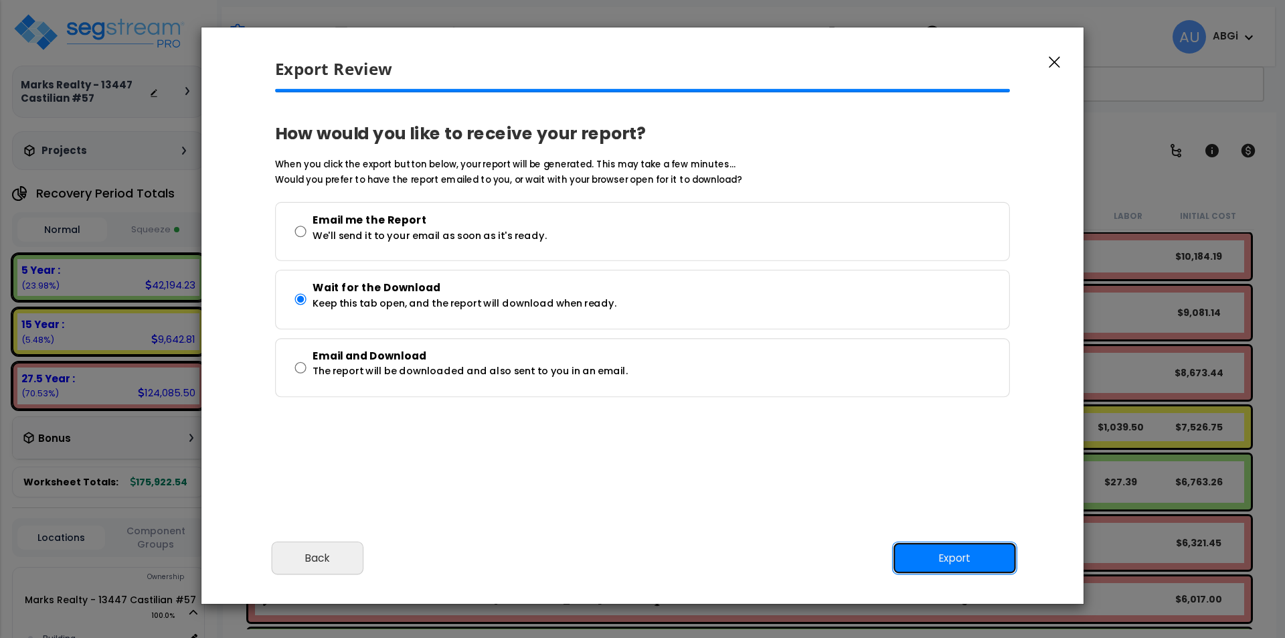
click at [958, 565] on button "Export" at bounding box center [954, 557] width 125 height 33
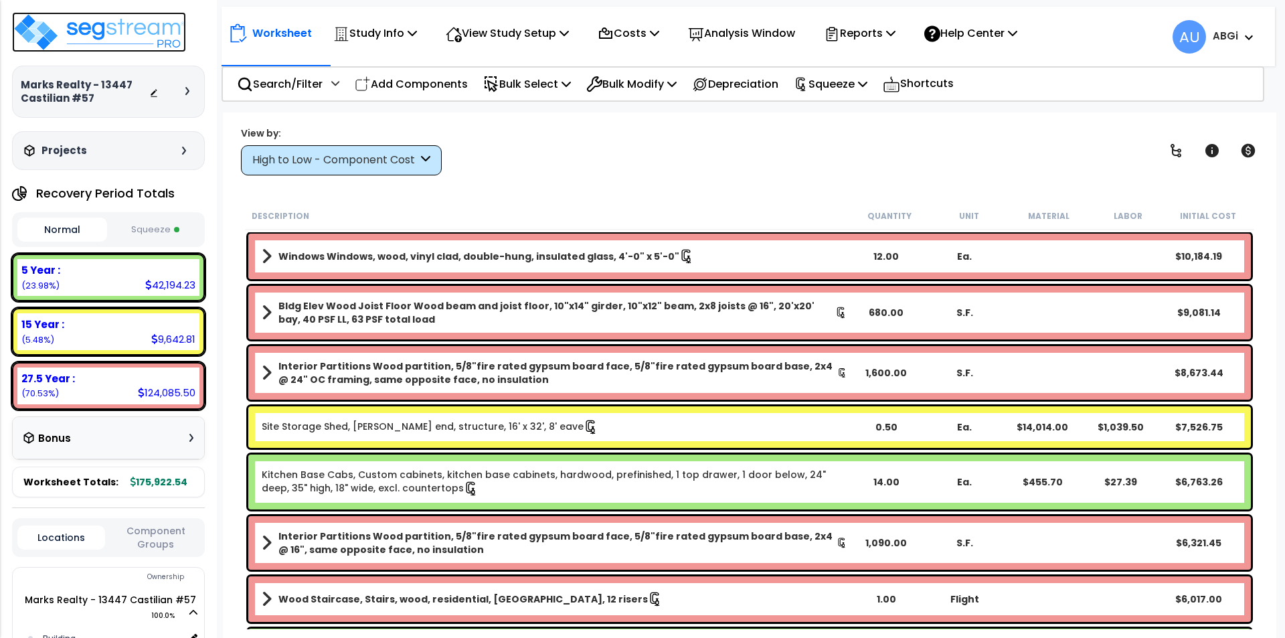
click at [162, 46] on img at bounding box center [99, 32] width 174 height 40
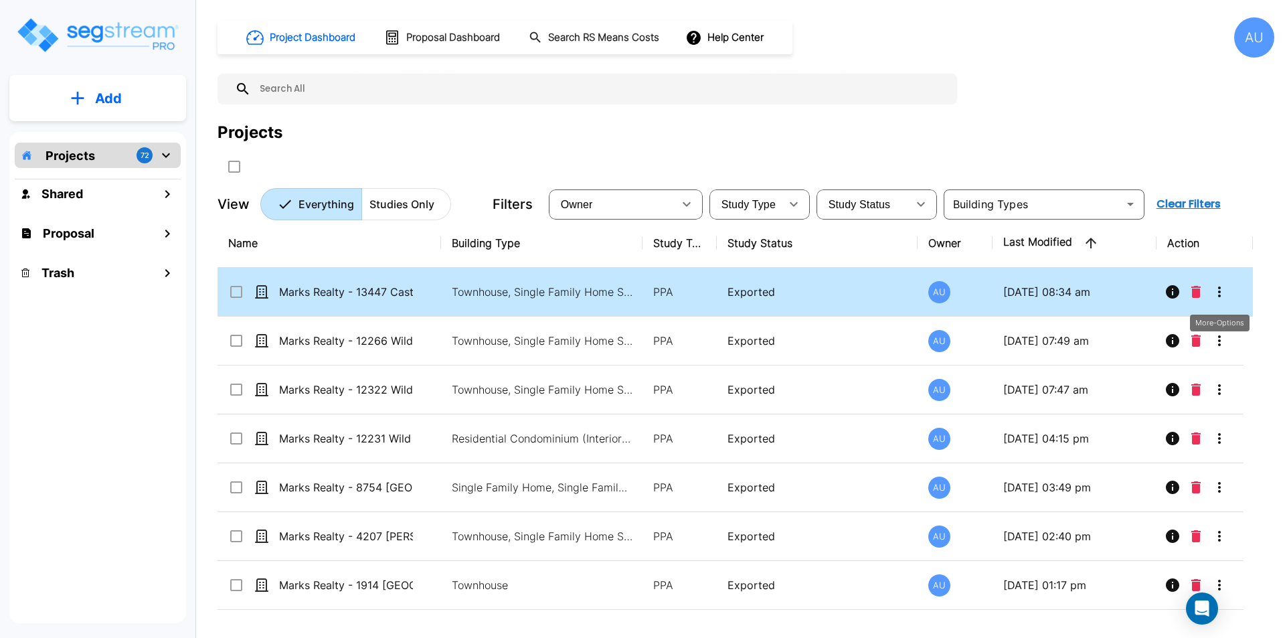
click at [1224, 295] on icon "More-Options" at bounding box center [1219, 292] width 16 height 16
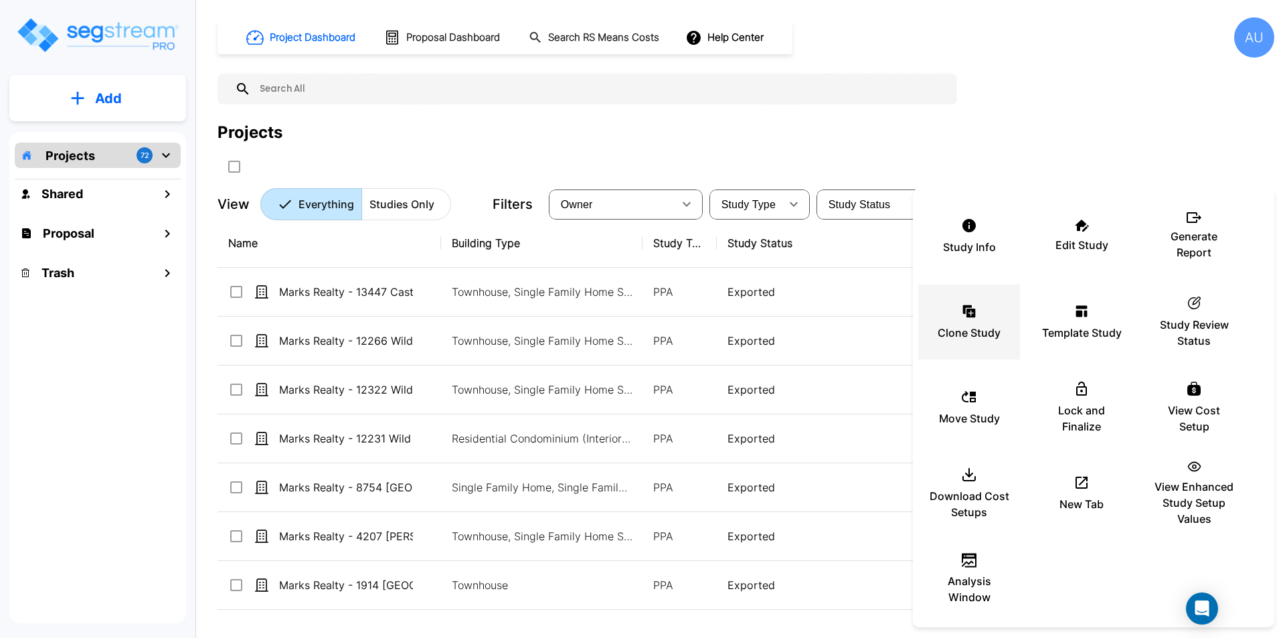
click at [964, 315] on icon at bounding box center [969, 311] width 16 height 16
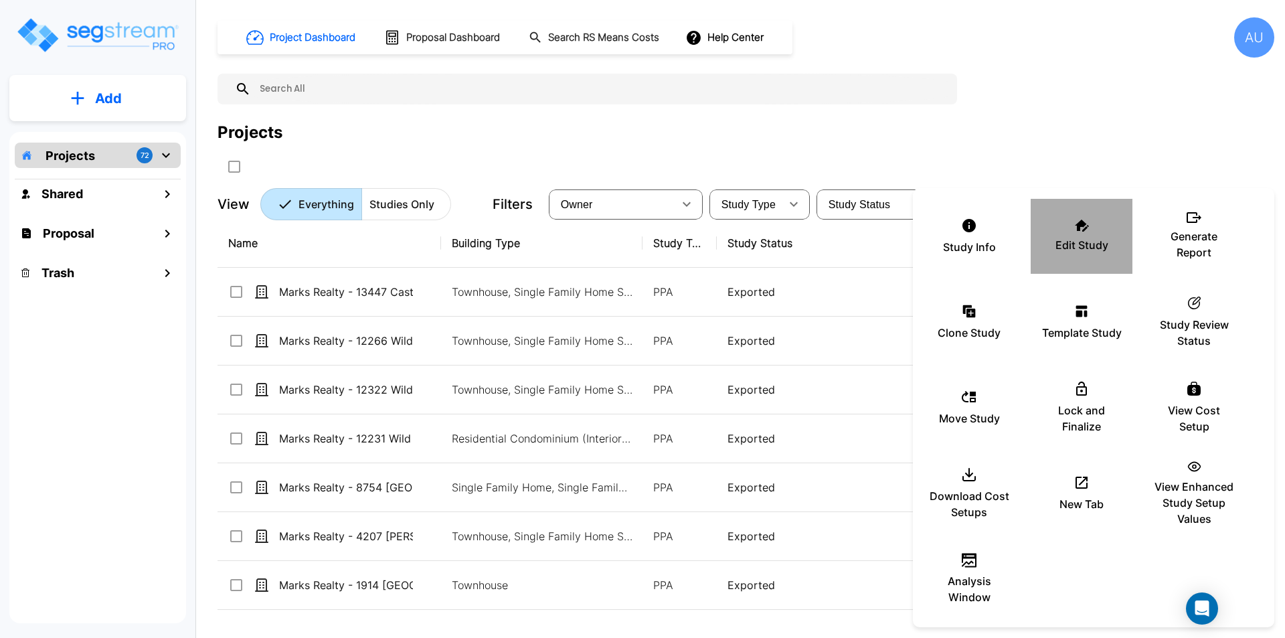
click at [1079, 236] on div "Edit Study" at bounding box center [1081, 236] width 80 height 67
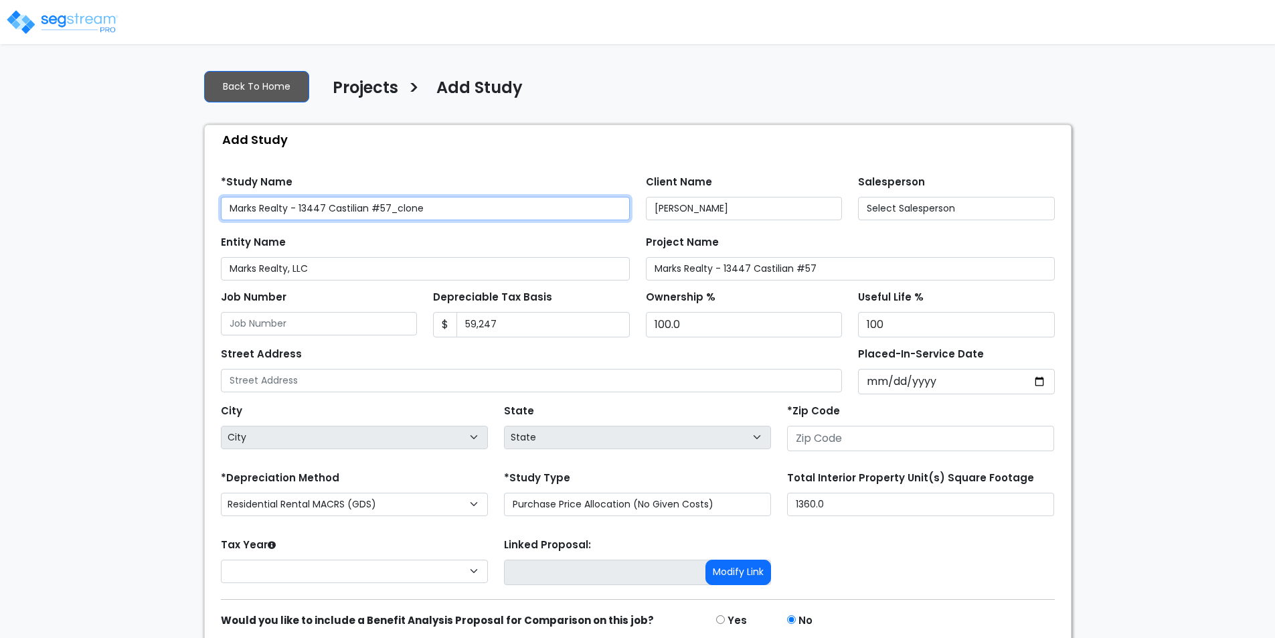
type input "None"
type input "[STREET_ADDRESS]"
type input "77015"
select select "[GEOGRAPHIC_DATA]"
select select "2024"
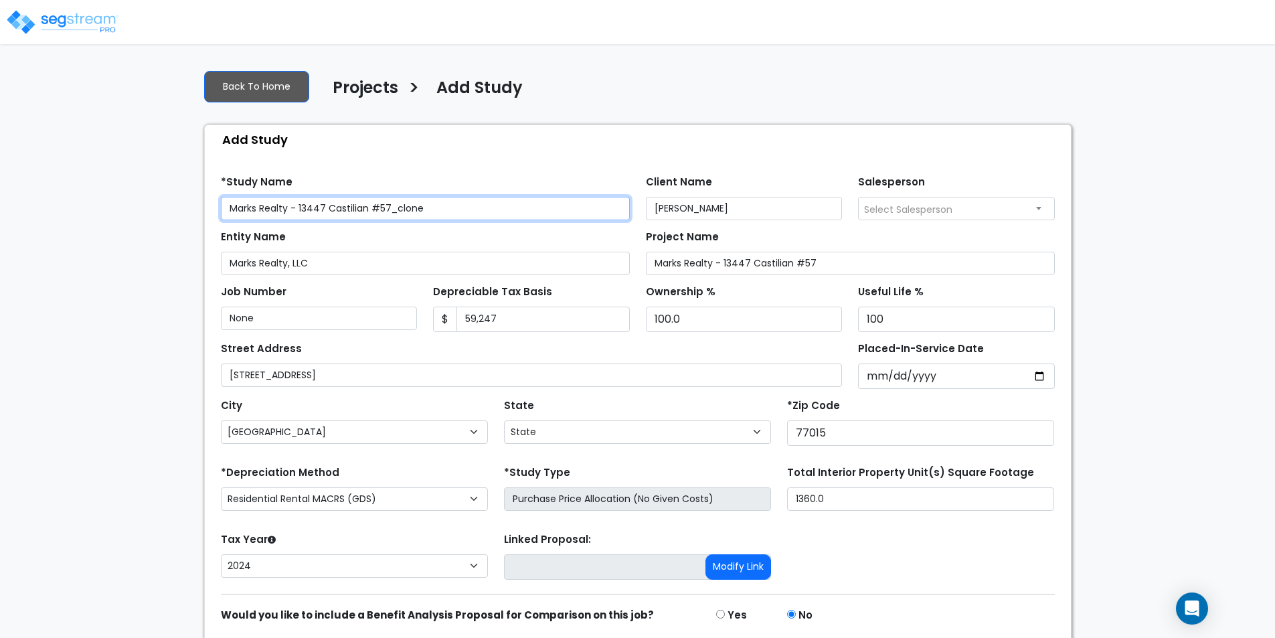
click at [438, 207] on input "Marks Realty - 13447 Castilian #57_clone" at bounding box center [425, 208] width 409 height 23
click at [322, 209] on input "Marks Realty - 13447 Castilian #2" at bounding box center [425, 208] width 409 height 23
drag, startPoint x: 232, startPoint y: 207, endPoint x: 383, endPoint y: 206, distance: 151.2
click at [383, 206] on input "Marks Realty - 13464 Castilian #2" at bounding box center [425, 208] width 409 height 23
type input "Marks Realty - 13464 Castilian #2"
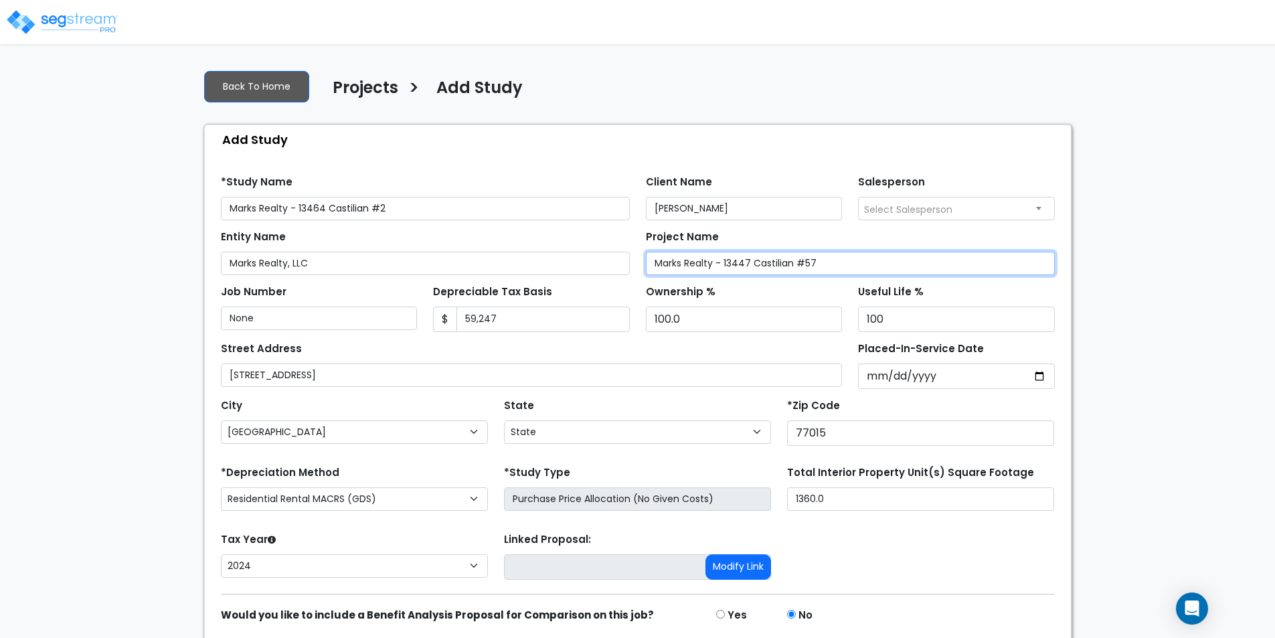
drag, startPoint x: 657, startPoint y: 263, endPoint x: 814, endPoint y: 263, distance: 157.3
click at [814, 263] on input "Marks Realty - 13447 Castilian #57" at bounding box center [850, 263] width 409 height 23
paste input "64 Castilian #2"
type input "Marks Realty - 13464 Castilian #2"
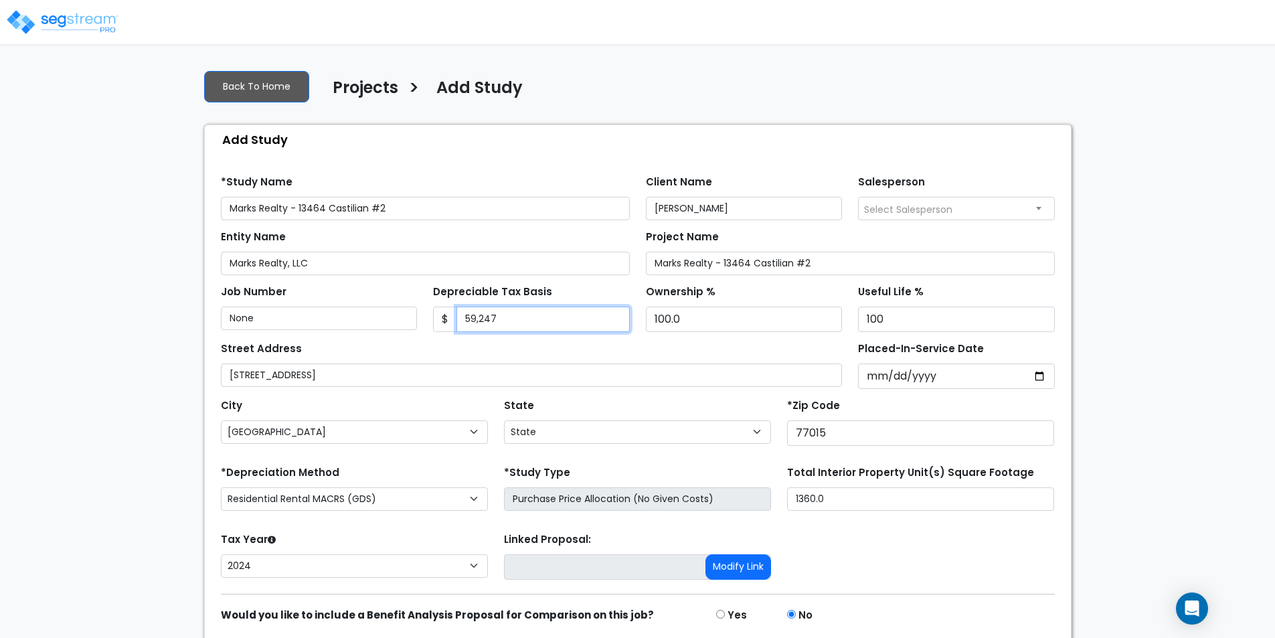
click at [497, 317] on input "59,247" at bounding box center [542, 318] width 173 height 25
type input "61,641"
click at [1039, 374] on input "[DATE]" at bounding box center [956, 375] width 197 height 25
type input "[DATE]"
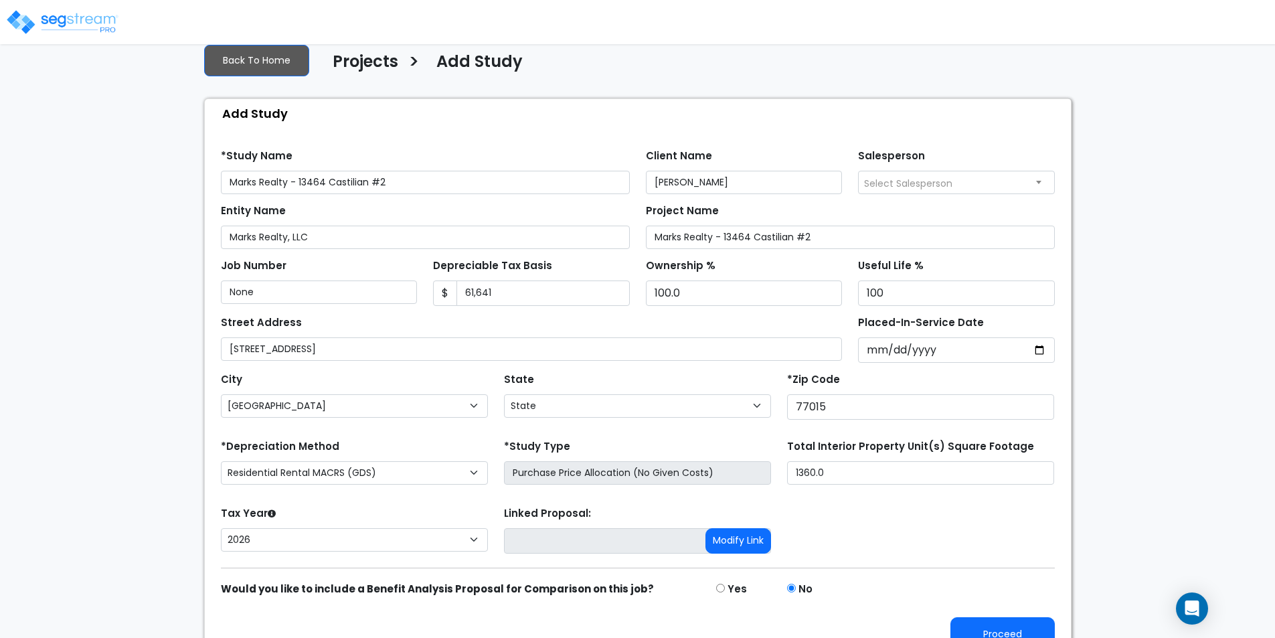
scroll to position [51, 0]
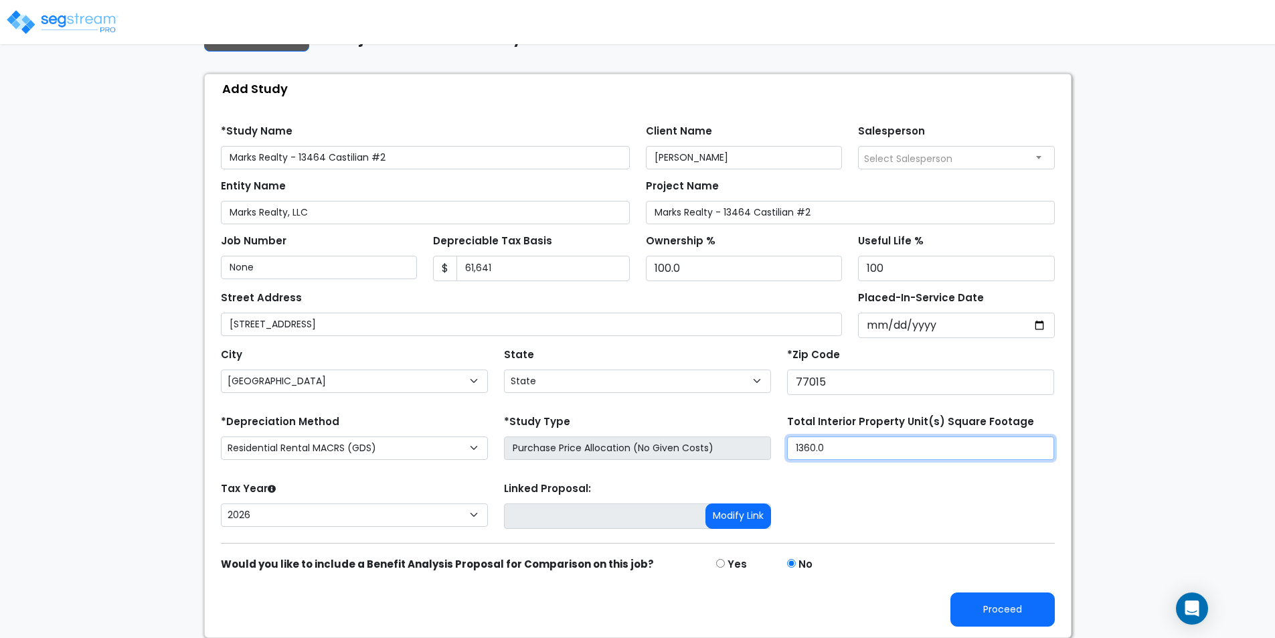
click at [828, 454] on input "1360.0" at bounding box center [920, 447] width 267 height 23
type input "1,440"
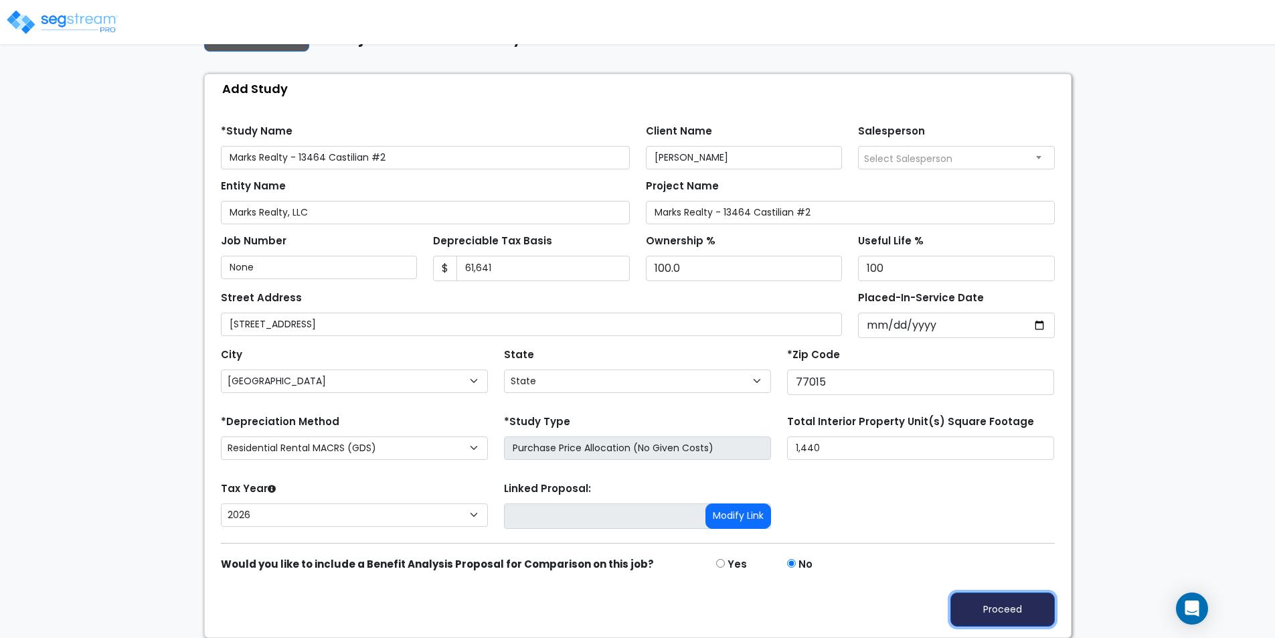
click at [1000, 615] on button "Proceed" at bounding box center [1002, 609] width 104 height 34
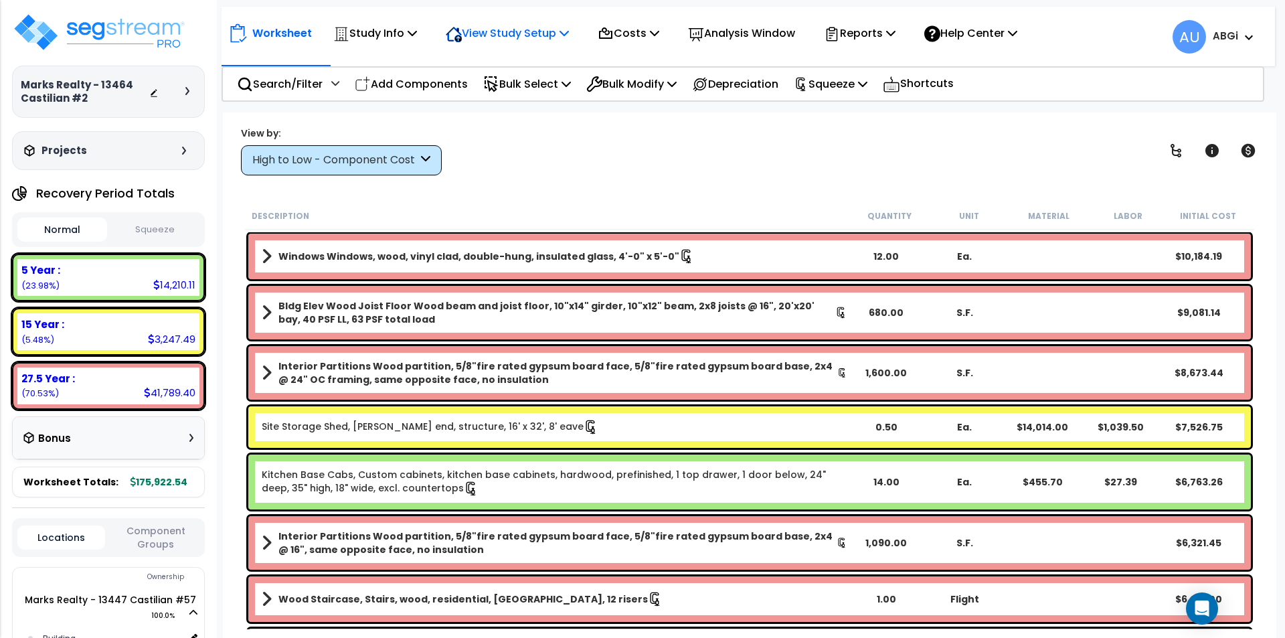
click at [569, 32] on icon at bounding box center [563, 32] width 9 height 11
click at [518, 89] on link "View Questionnaire" at bounding box center [505, 91] width 132 height 27
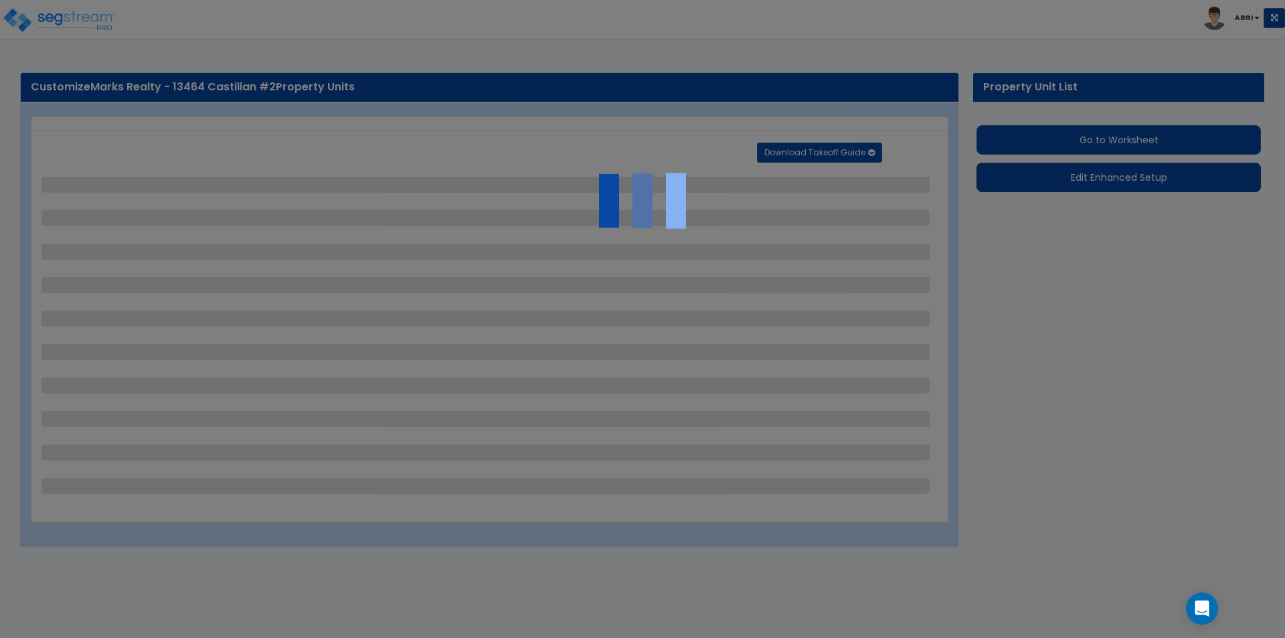
select select "2"
select select "1"
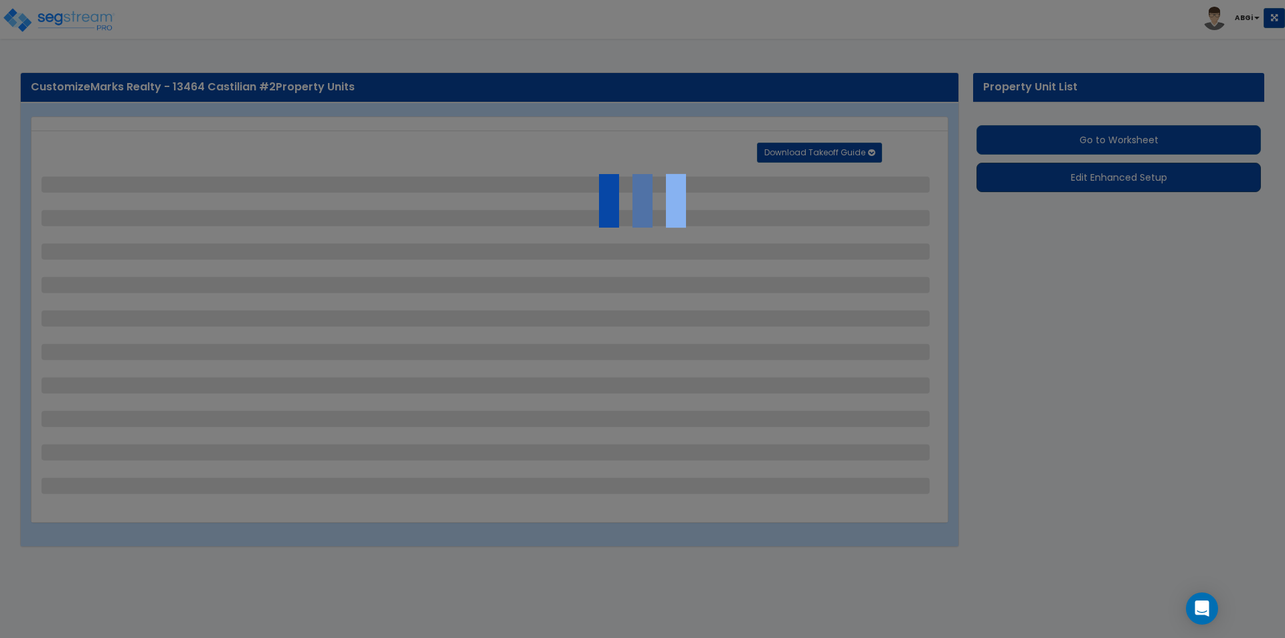
select select "1"
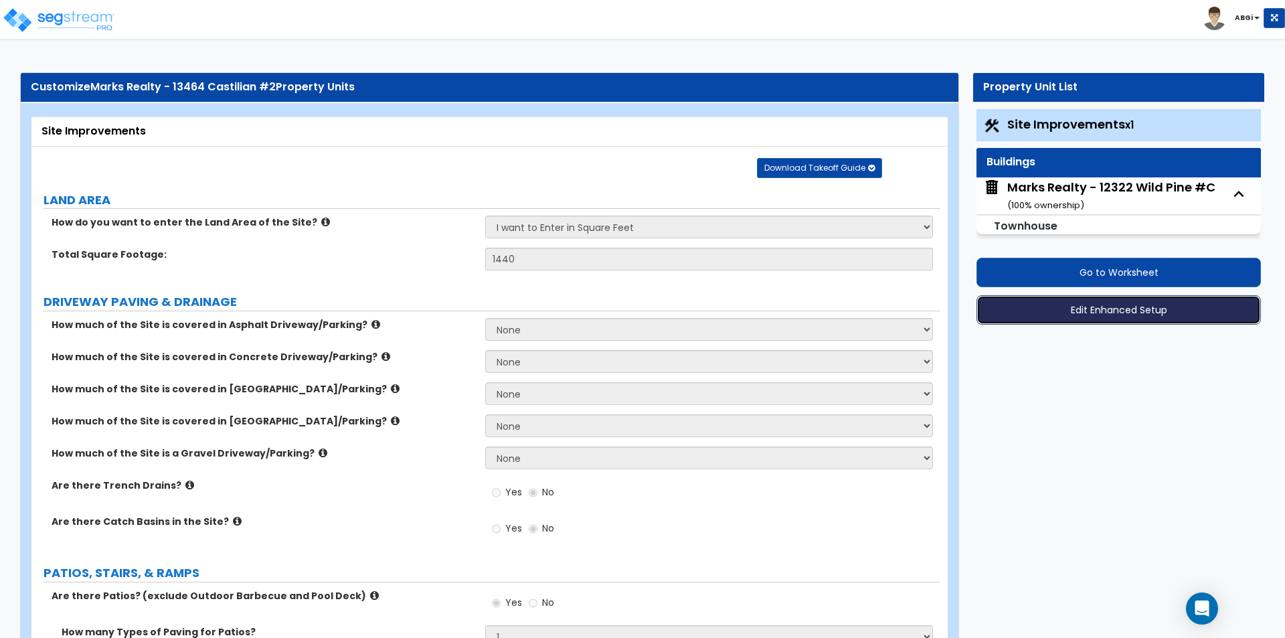
click at [1085, 314] on button "Edit Enhanced Setup" at bounding box center [1118, 309] width 284 height 29
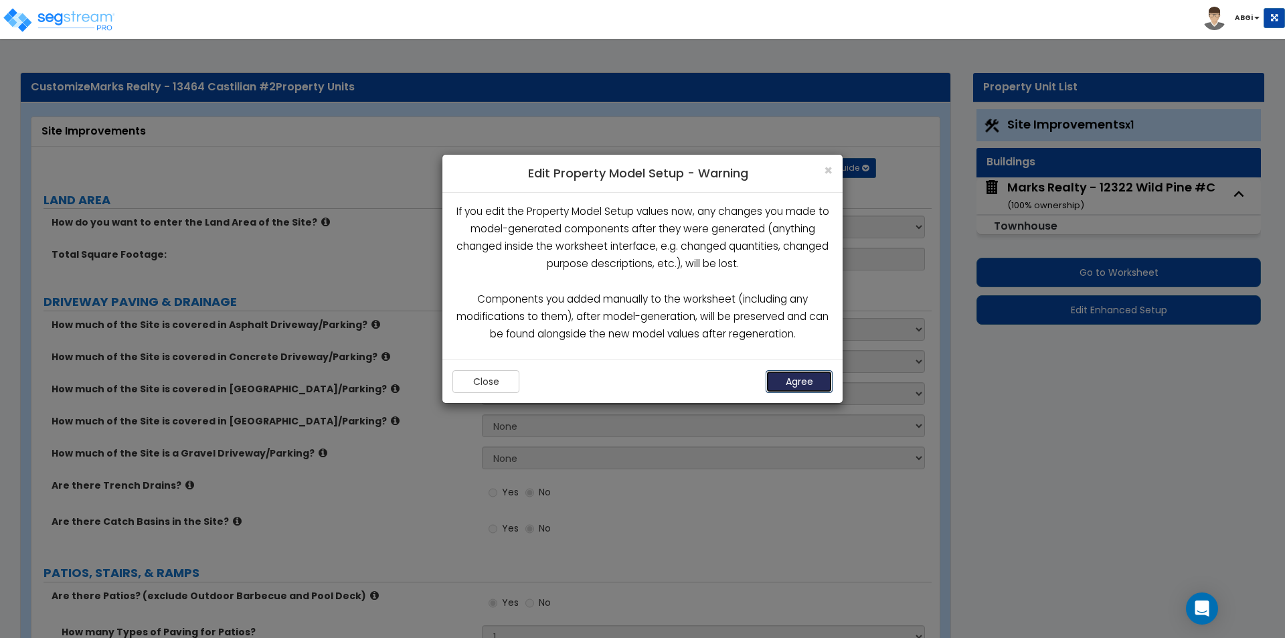
click at [818, 381] on button "Agree" at bounding box center [799, 381] width 67 height 23
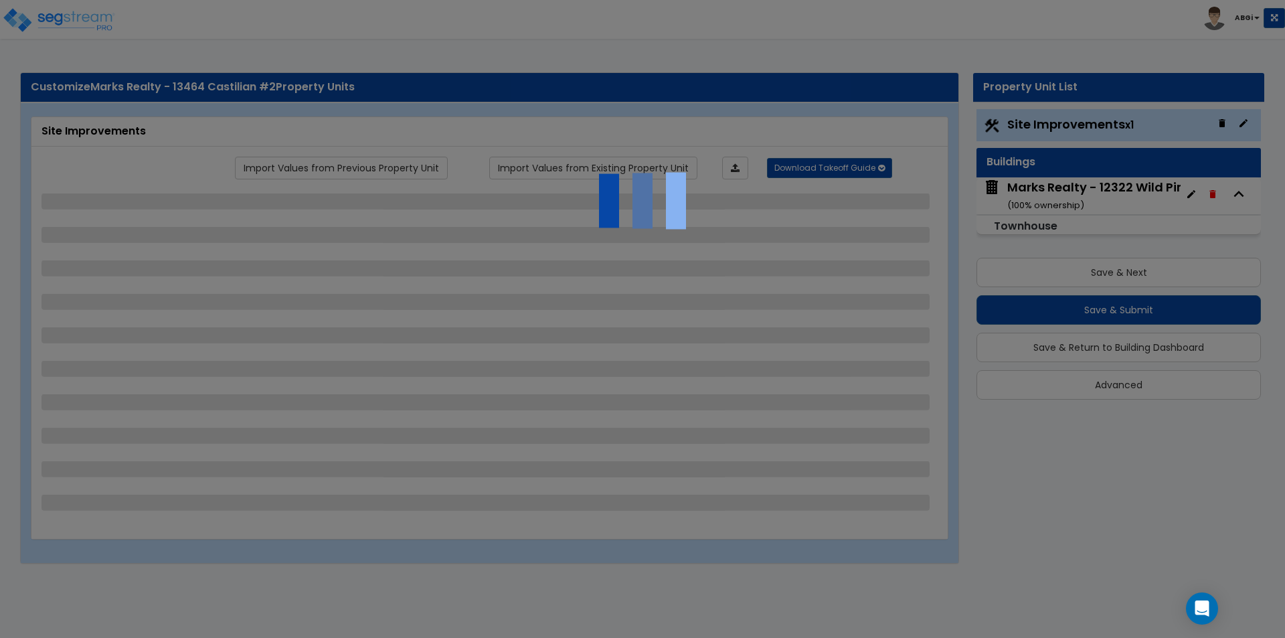
select select "2"
select select "1"
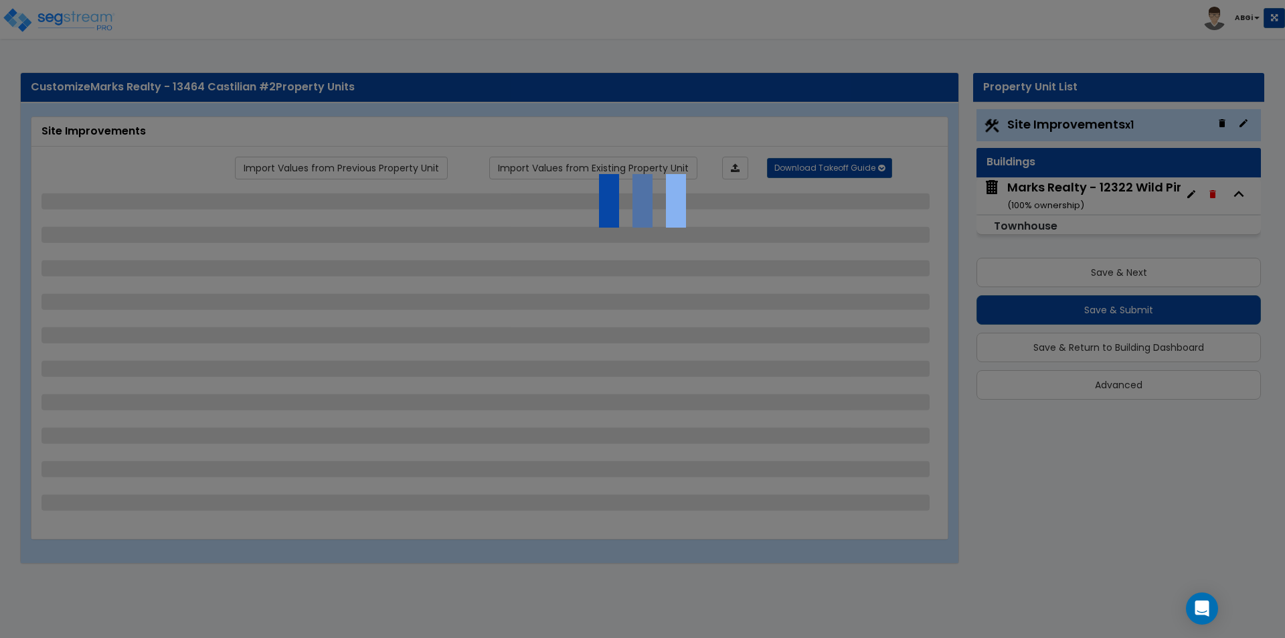
select select "1"
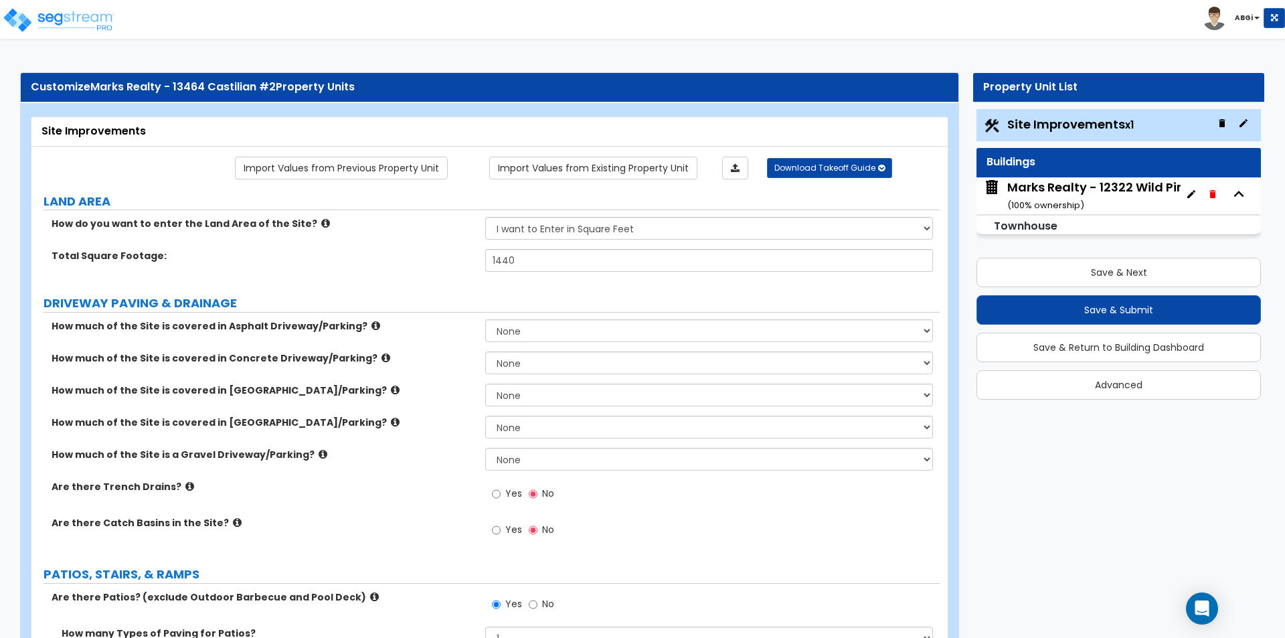
click at [1213, 197] on icon "button" at bounding box center [1212, 194] width 6 height 8
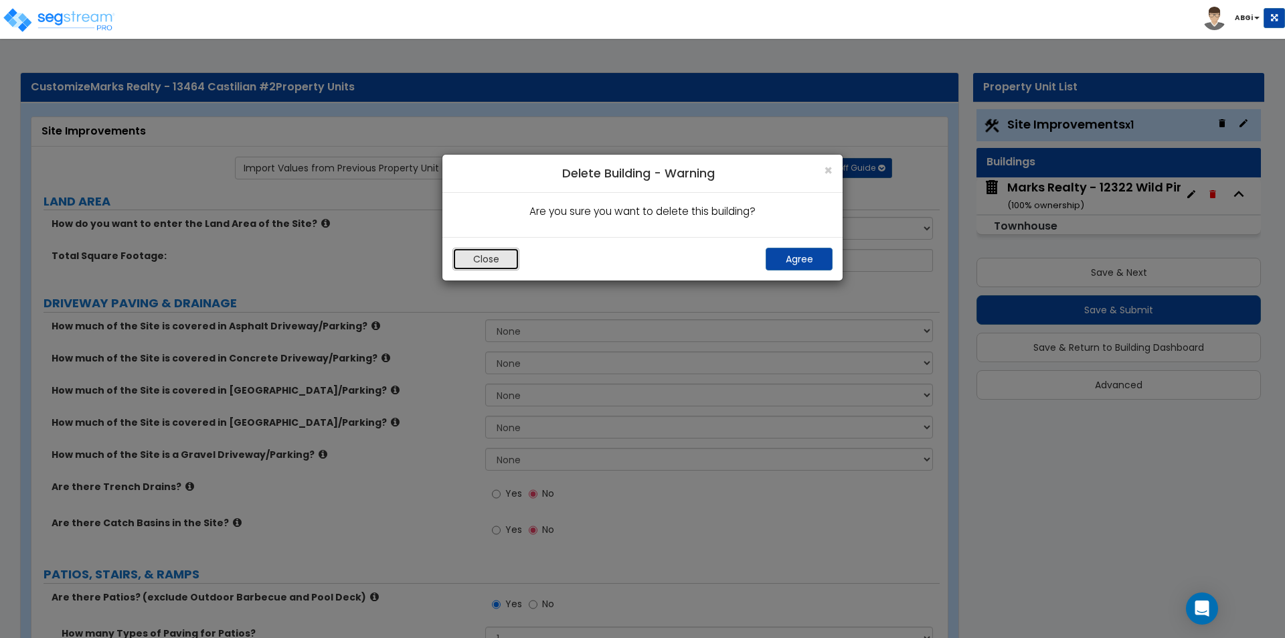
click at [457, 261] on button "Close" at bounding box center [485, 259] width 67 height 23
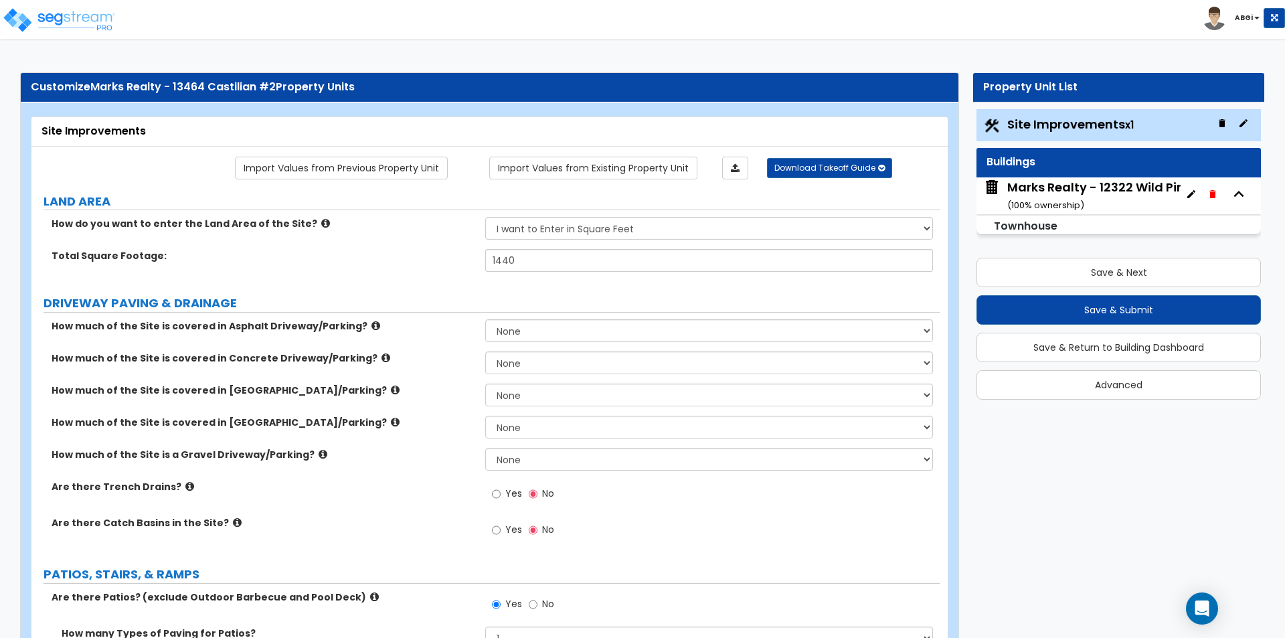
click at [1194, 193] on icon "button" at bounding box center [1191, 194] width 11 height 11
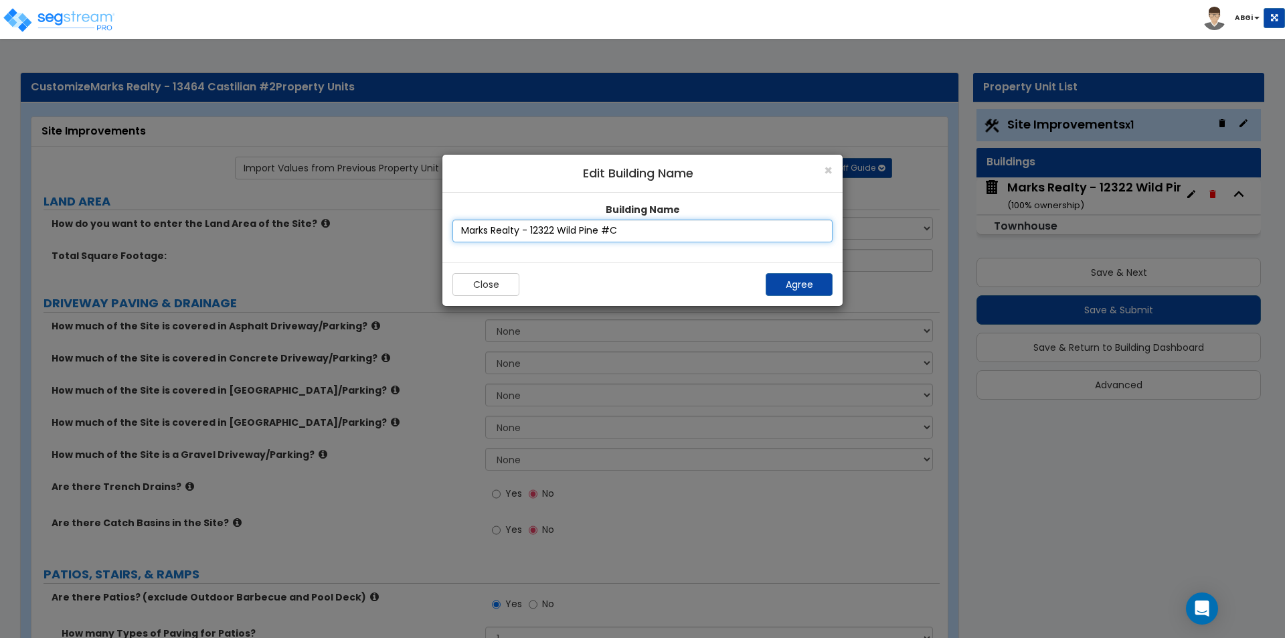
drag, startPoint x: 464, startPoint y: 228, endPoint x: 620, endPoint y: 229, distance: 155.3
click at [620, 229] on input "Marks Realty - 12322 Wild Pine #C" at bounding box center [642, 230] width 380 height 23
paste input "3464 Castilian #2"
type input "Marks Realty - 13464 Castilian #2"
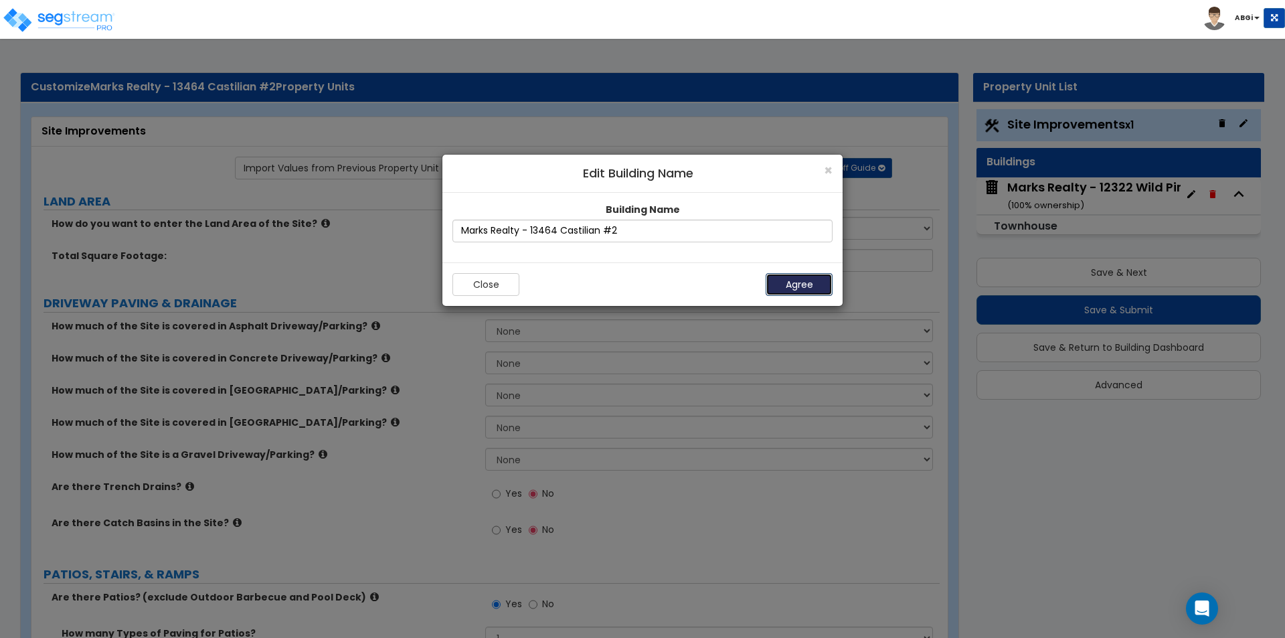
click at [784, 283] on button "Agree" at bounding box center [799, 284] width 67 height 23
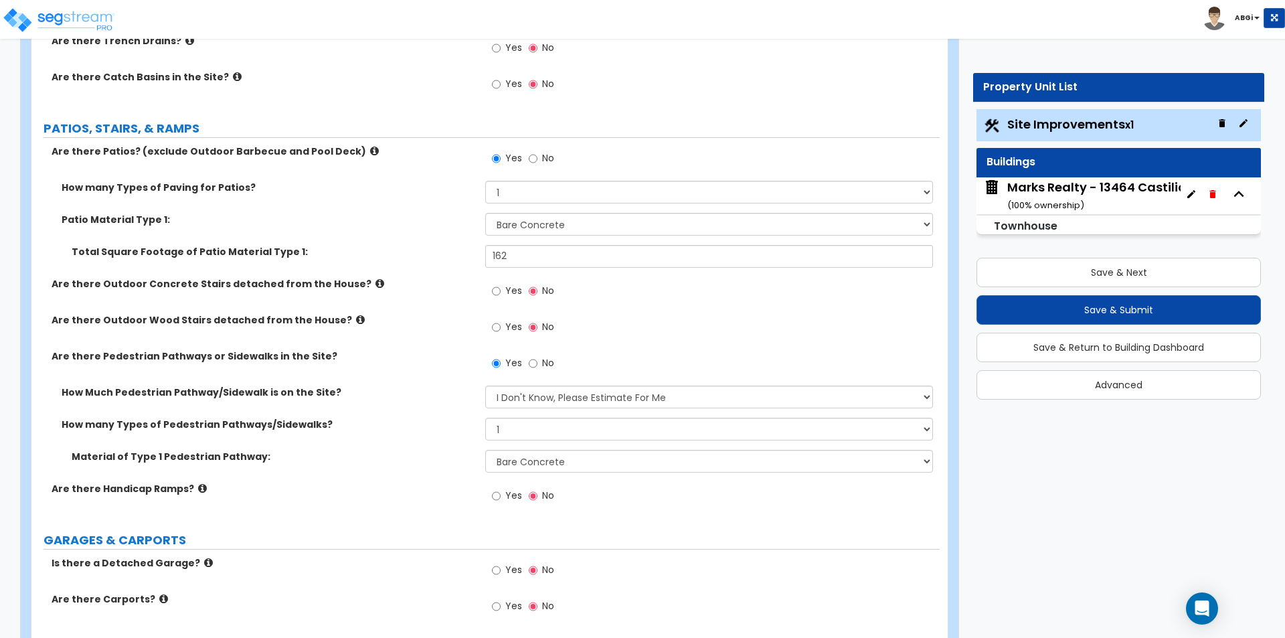
scroll to position [468, 0]
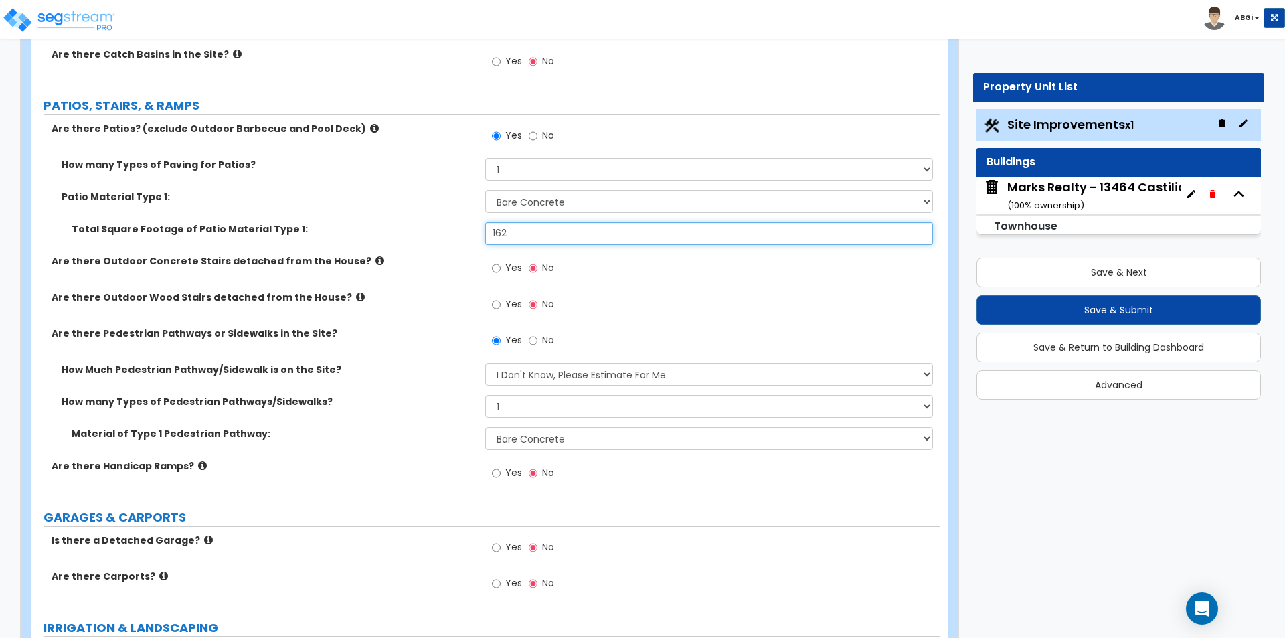
click at [521, 238] on input "162" at bounding box center [708, 233] width 447 height 23
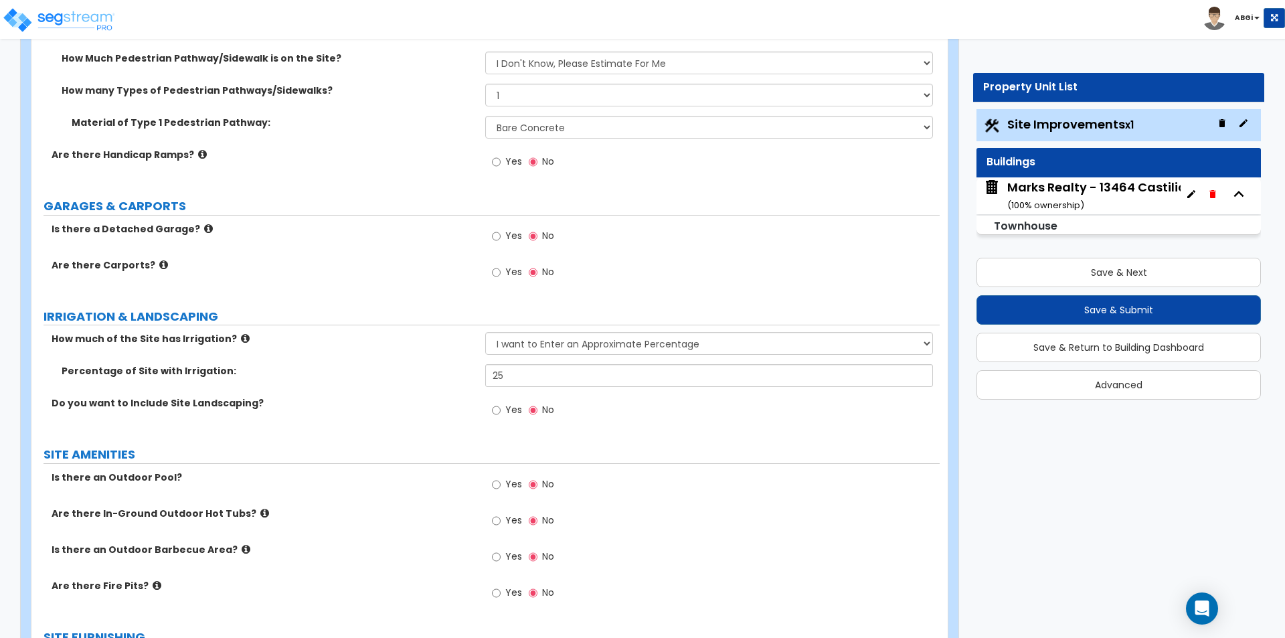
scroll to position [803, 0]
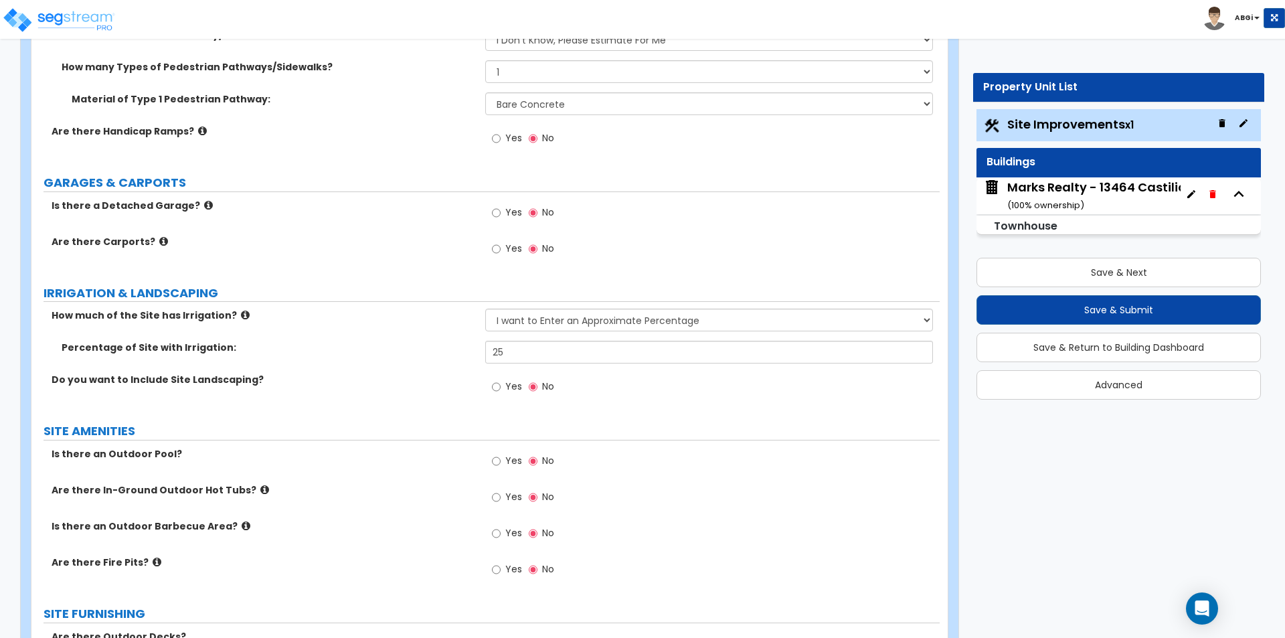
type input "148"
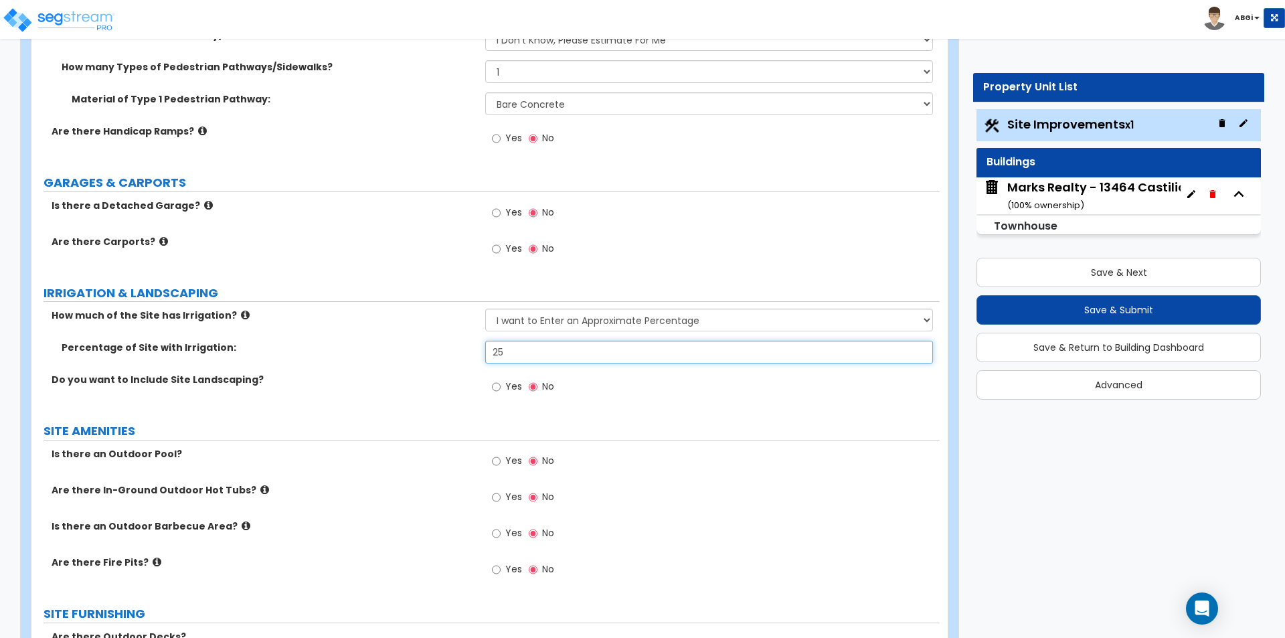
click at [521, 352] on input "25" at bounding box center [708, 352] width 447 height 23
type input "20"
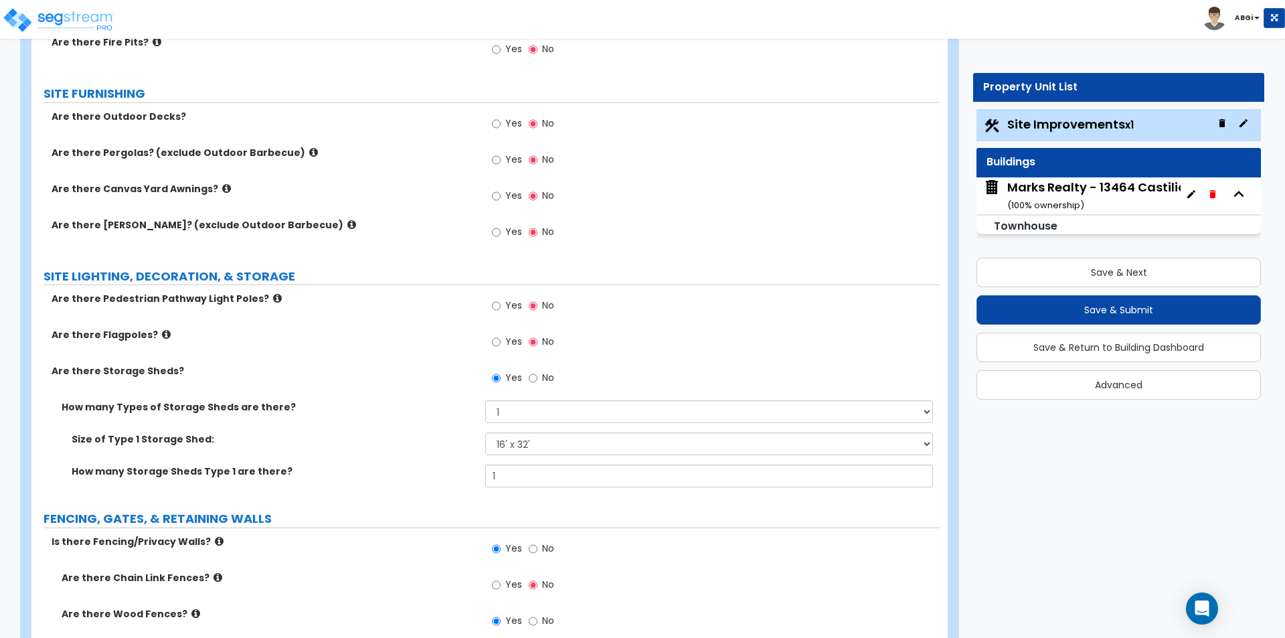
scroll to position [1405, 0]
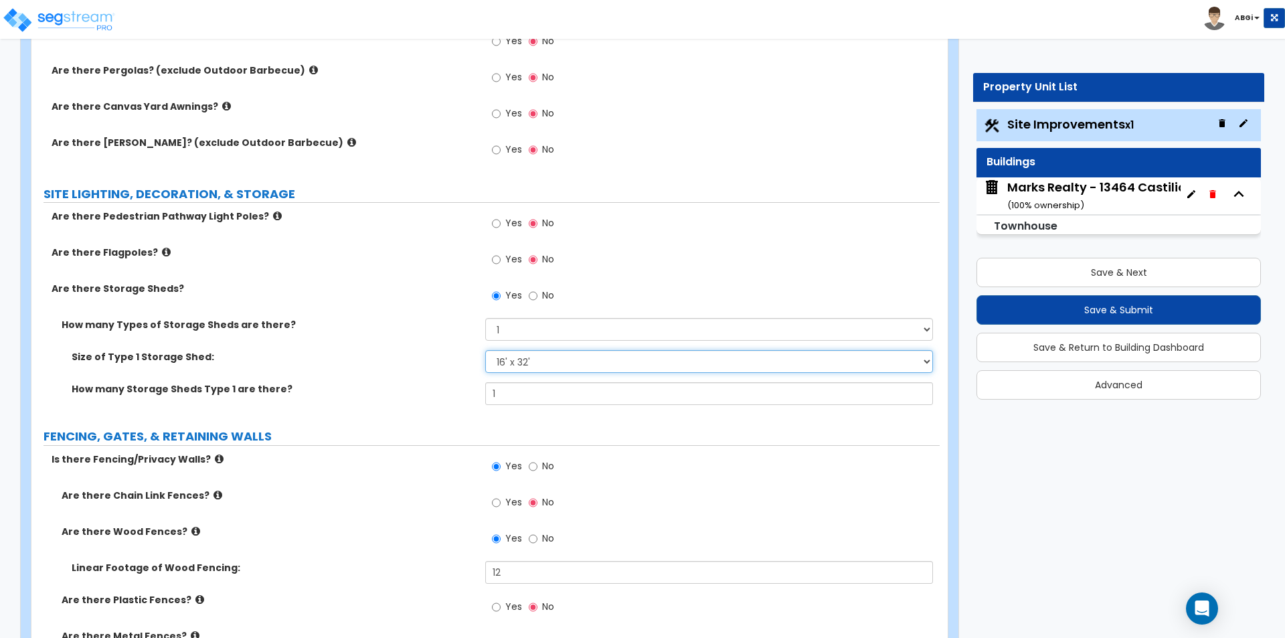
click at [610, 358] on select "Please Choose One 16' x 32' 30' x 64'" at bounding box center [708, 361] width 447 height 23
click at [610, 357] on select "Please Choose One 16' x 32' 30' x 64'" at bounding box center [708, 361] width 447 height 23
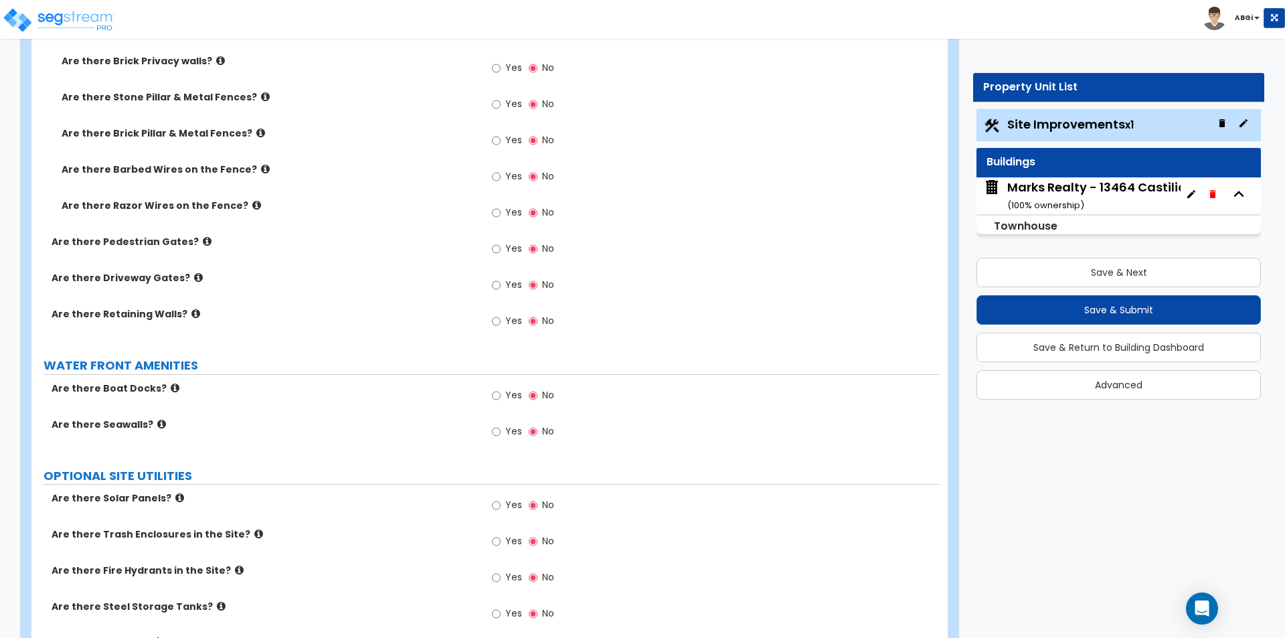
scroll to position [2220, 0]
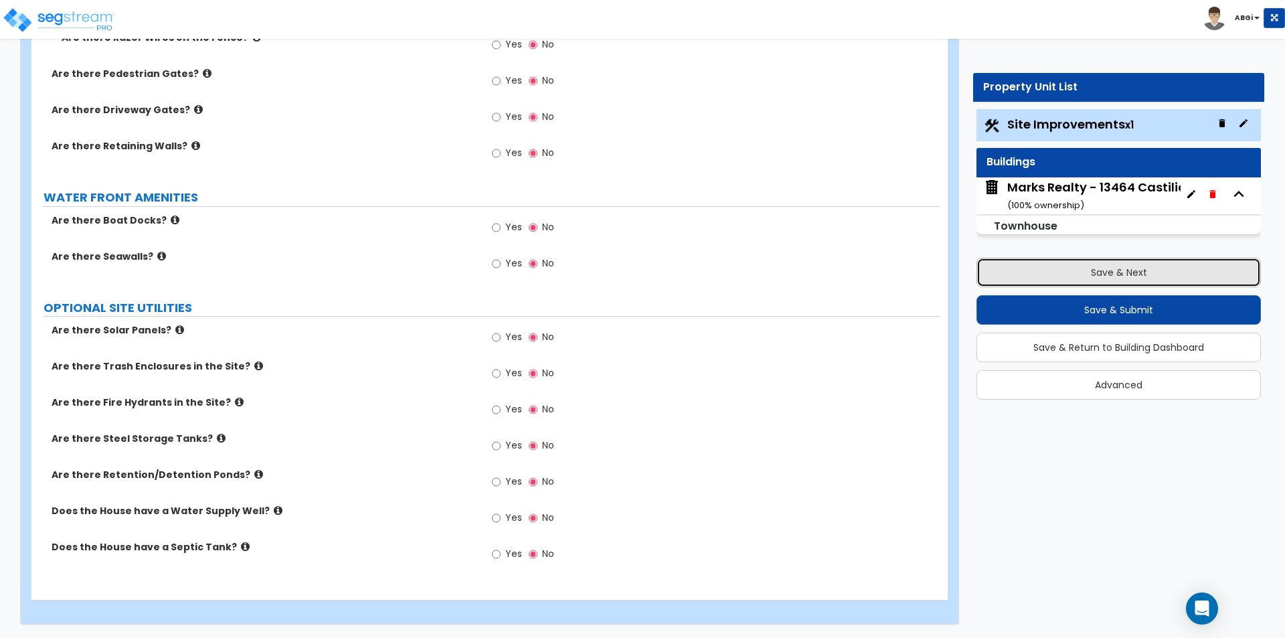
click at [1120, 275] on button "Save & Next" at bounding box center [1118, 272] width 284 height 29
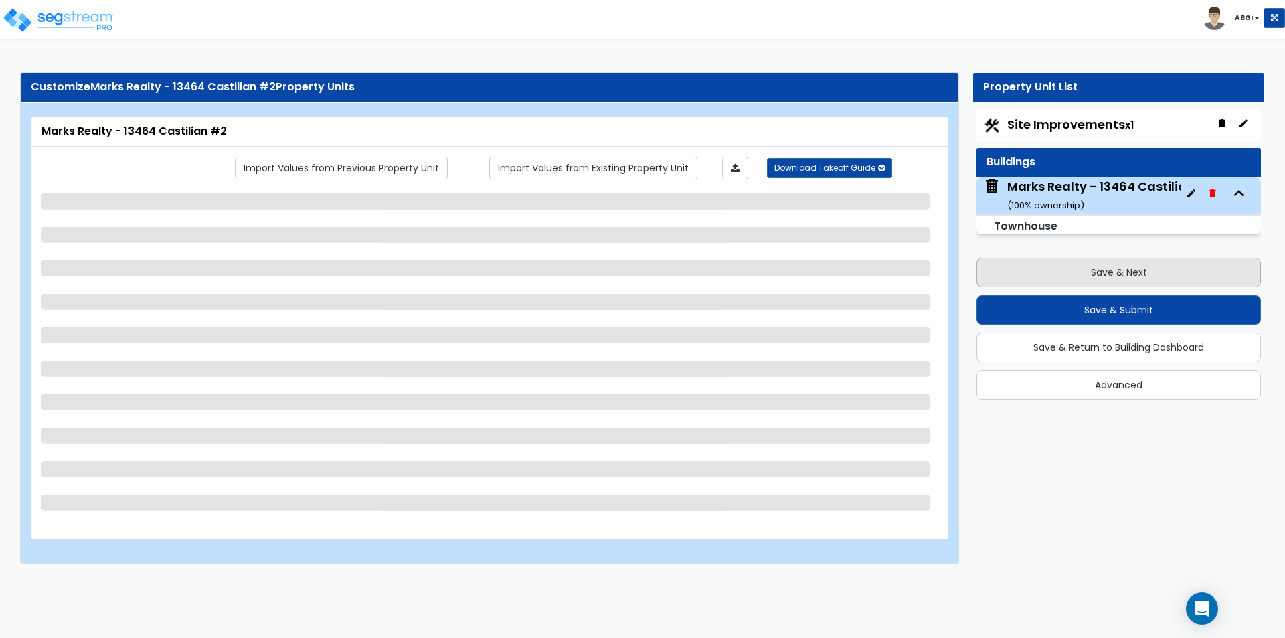
scroll to position [0, 0]
select select "1"
select select "2"
select select "7"
select select "2"
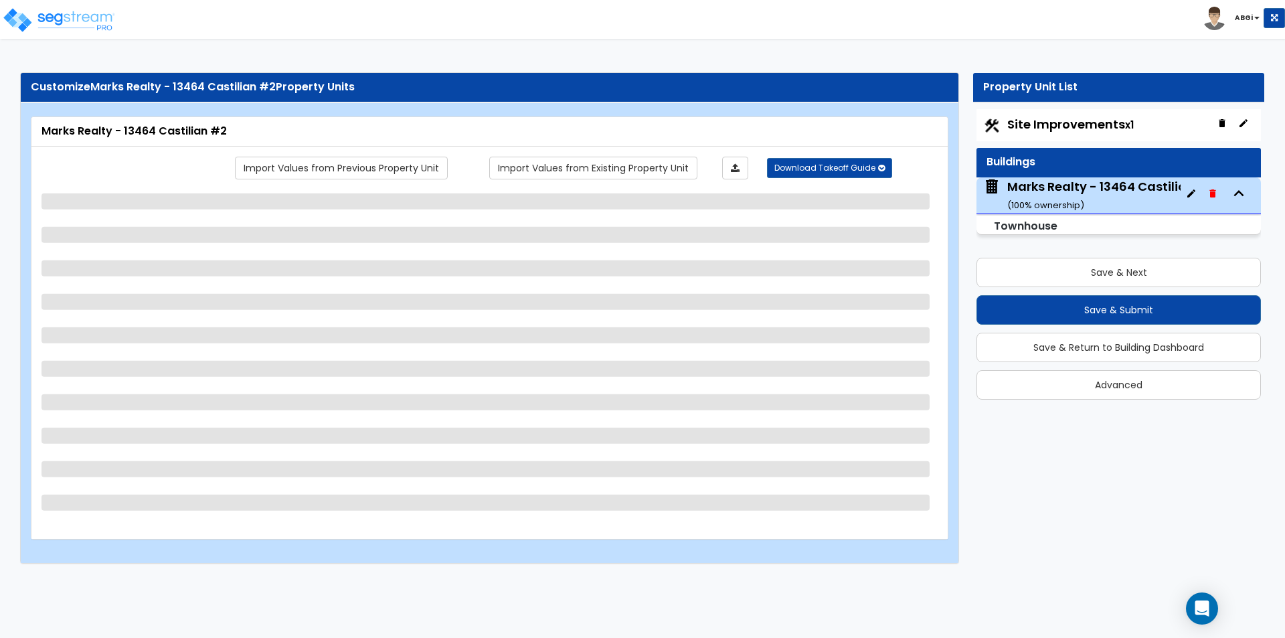
select select "1"
select select "2"
select select "5"
select select "1"
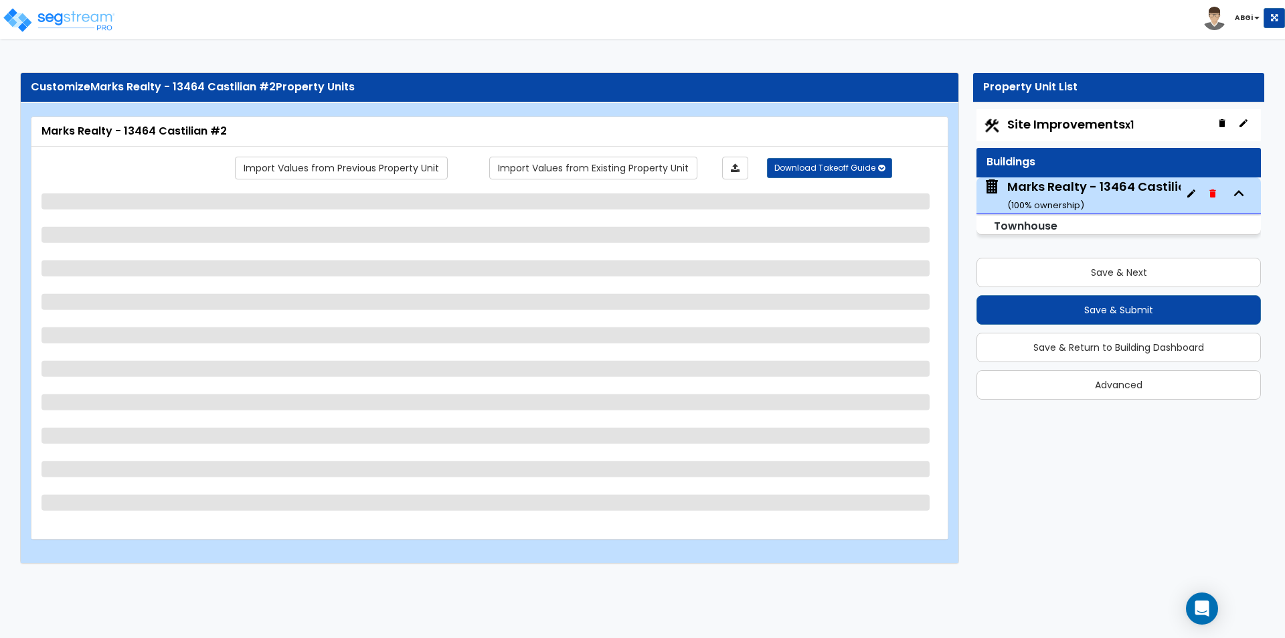
select select "1"
select select "2"
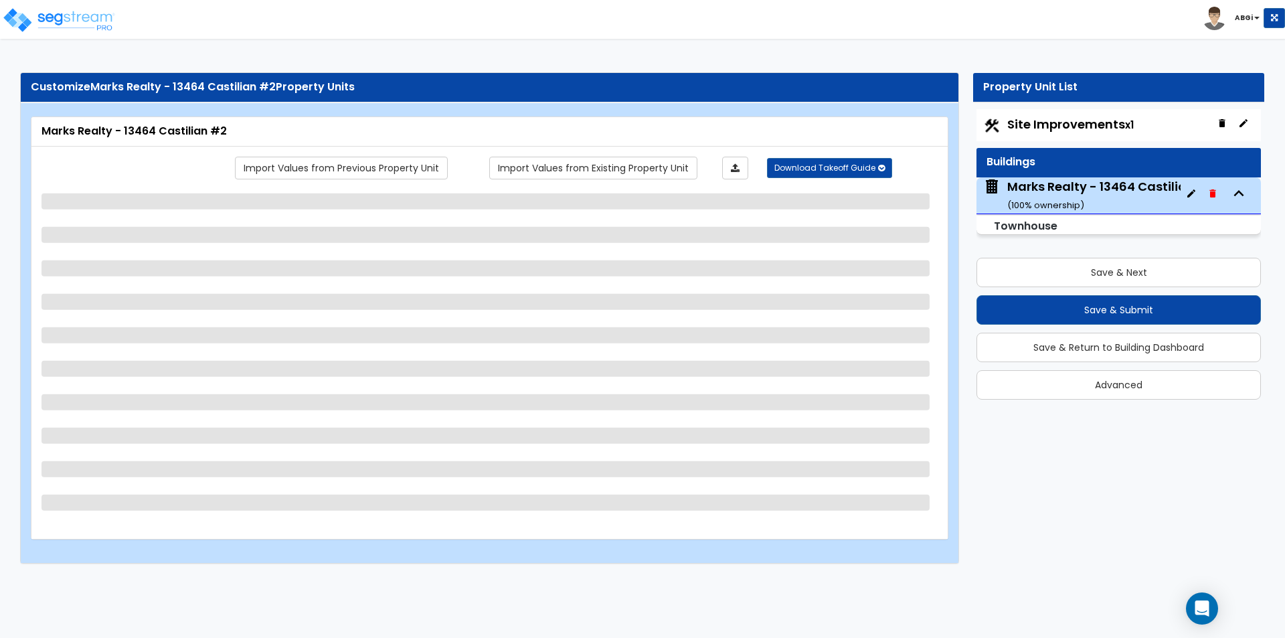
select select "2"
select select "1"
select select "3"
select select "2"
select select "1"
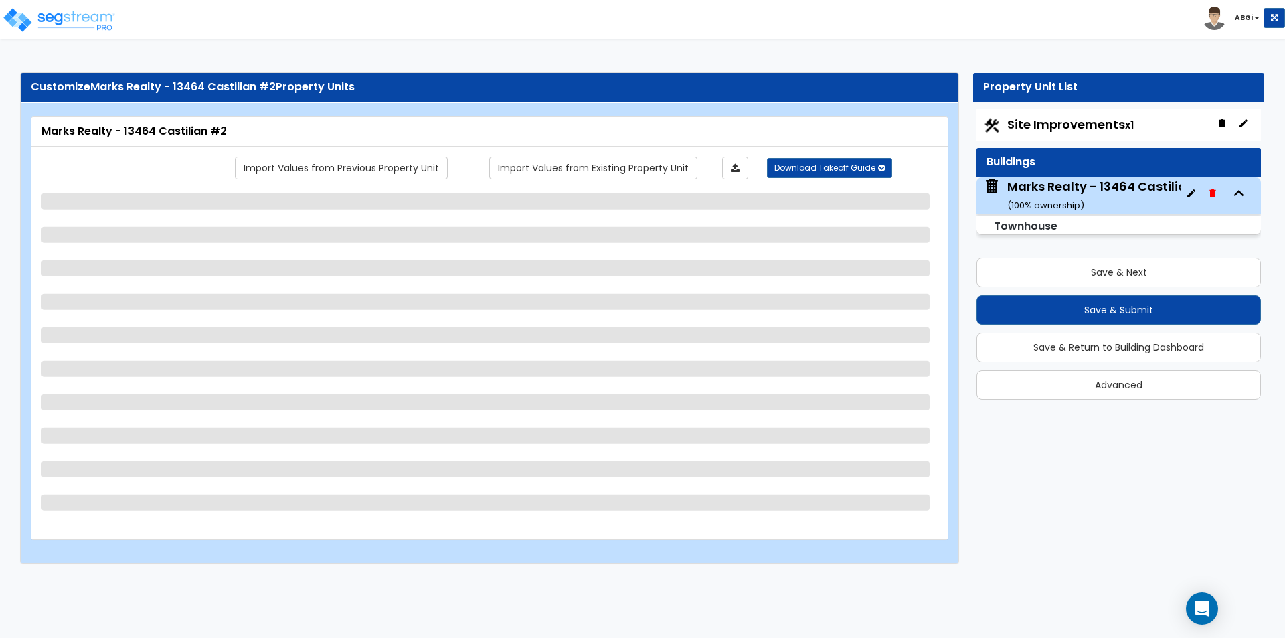
select select "3"
select select "2"
select select "1"
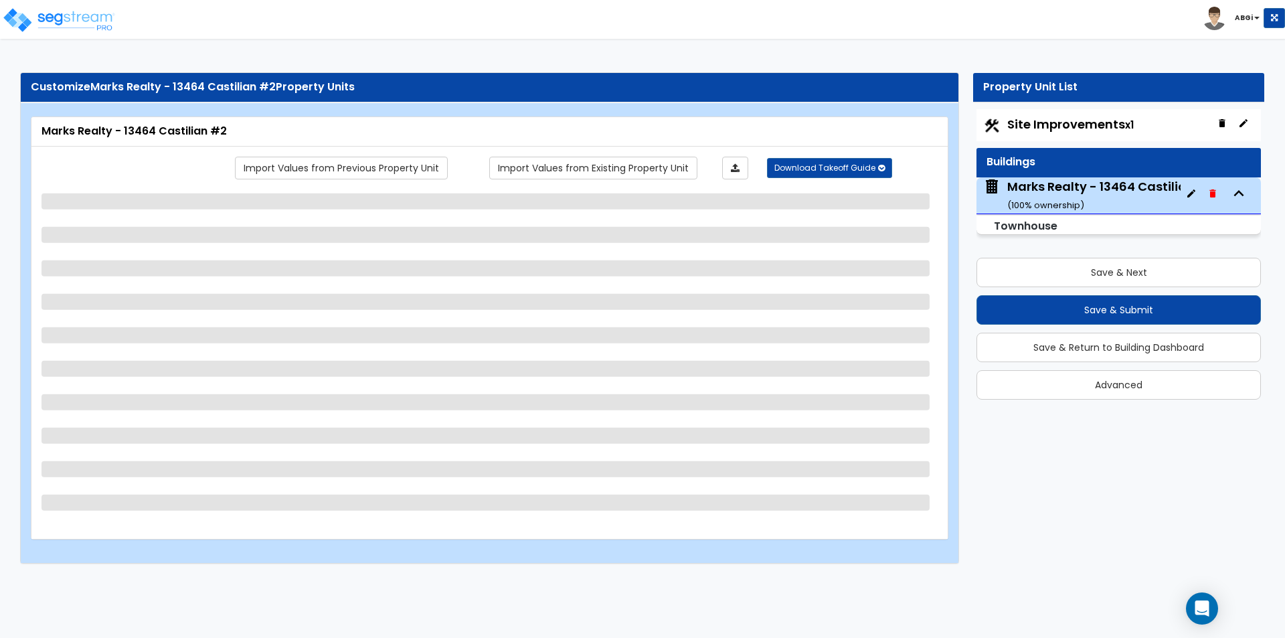
select select "2"
select select "3"
select select "2"
select select "3"
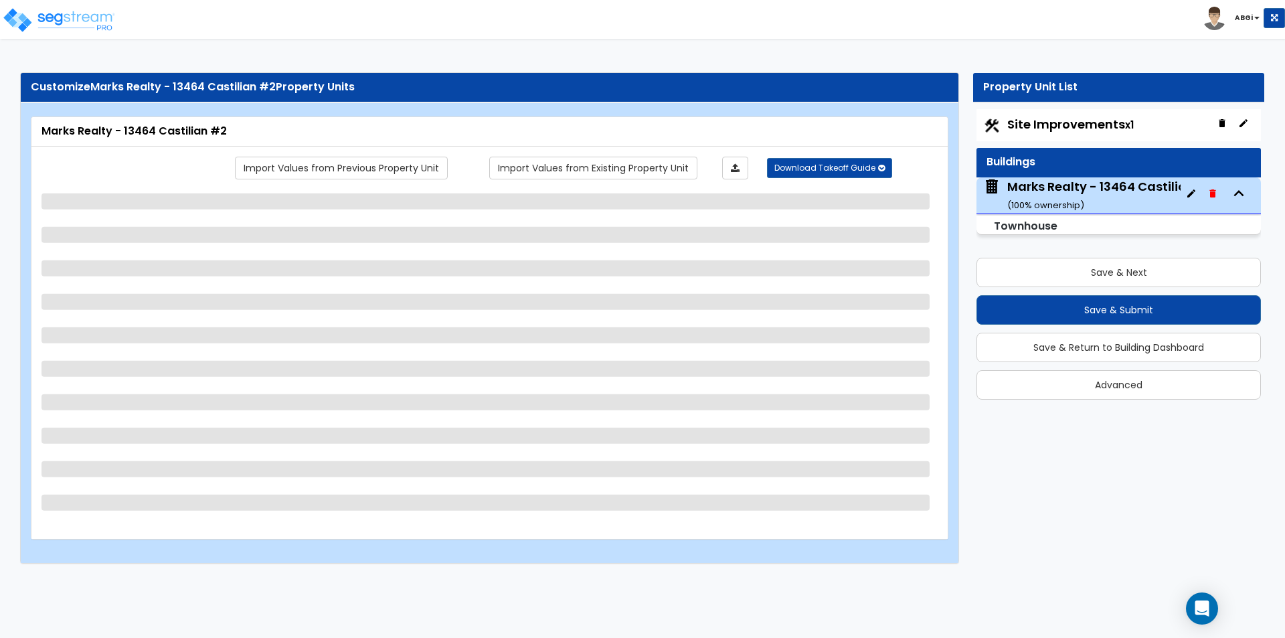
select select "1"
select select "2"
select select "1"
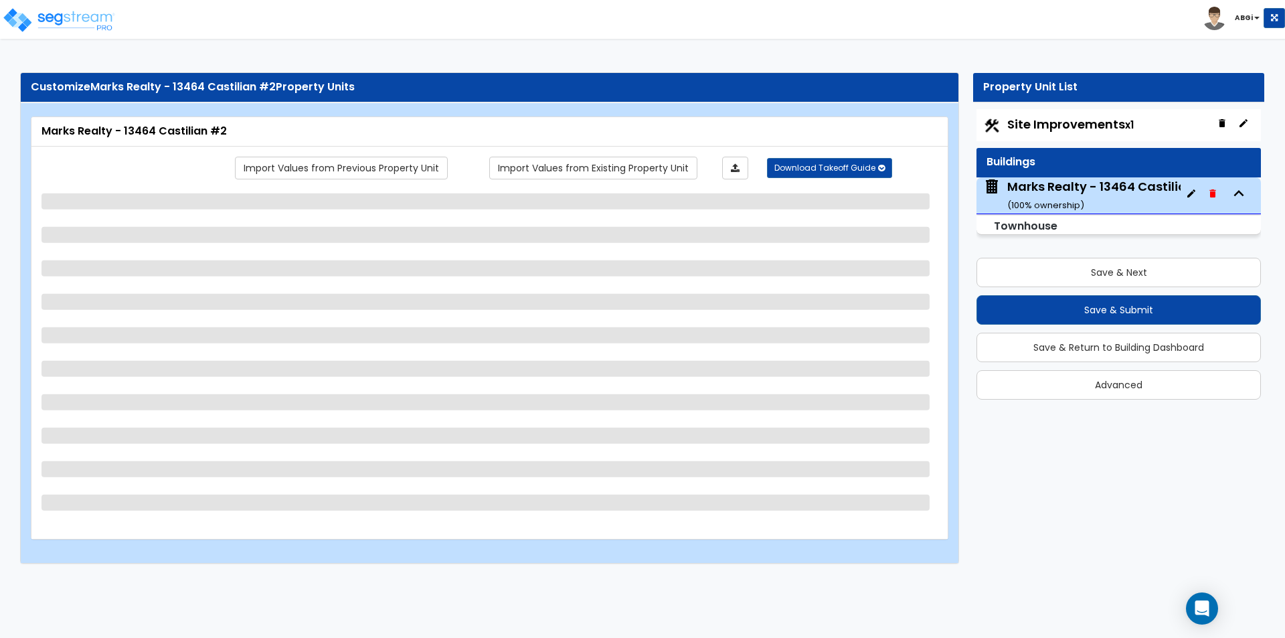
select select "2"
select select "1"
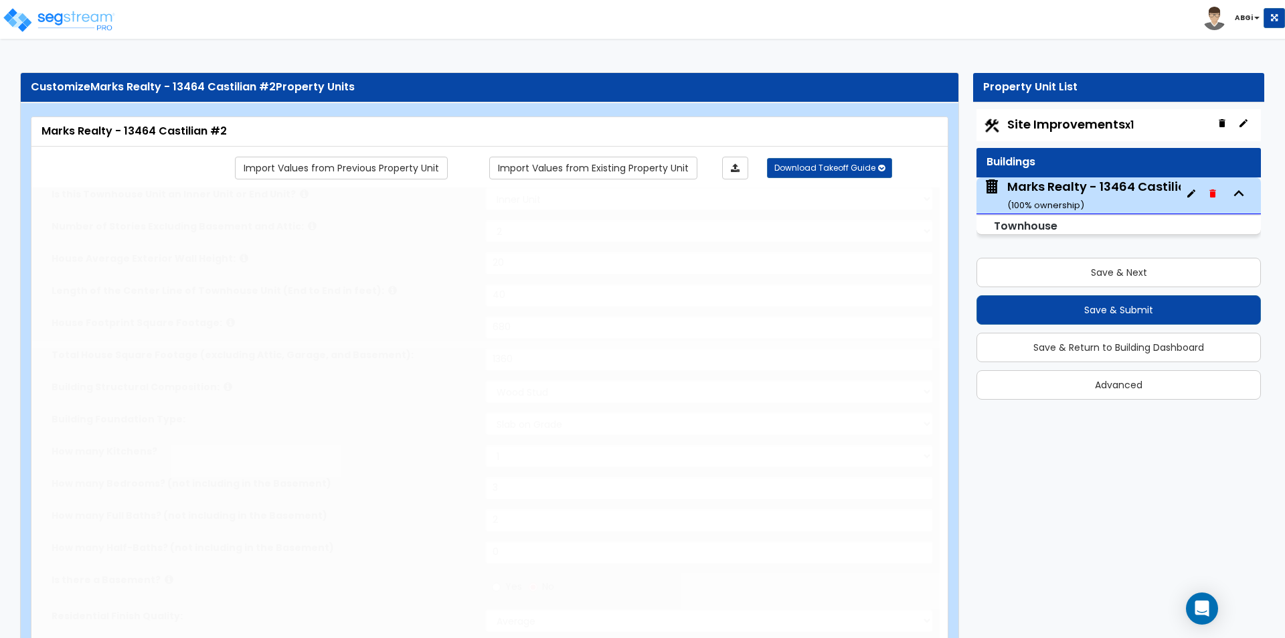
type input "2"
type input "1"
select select "2"
type input "4"
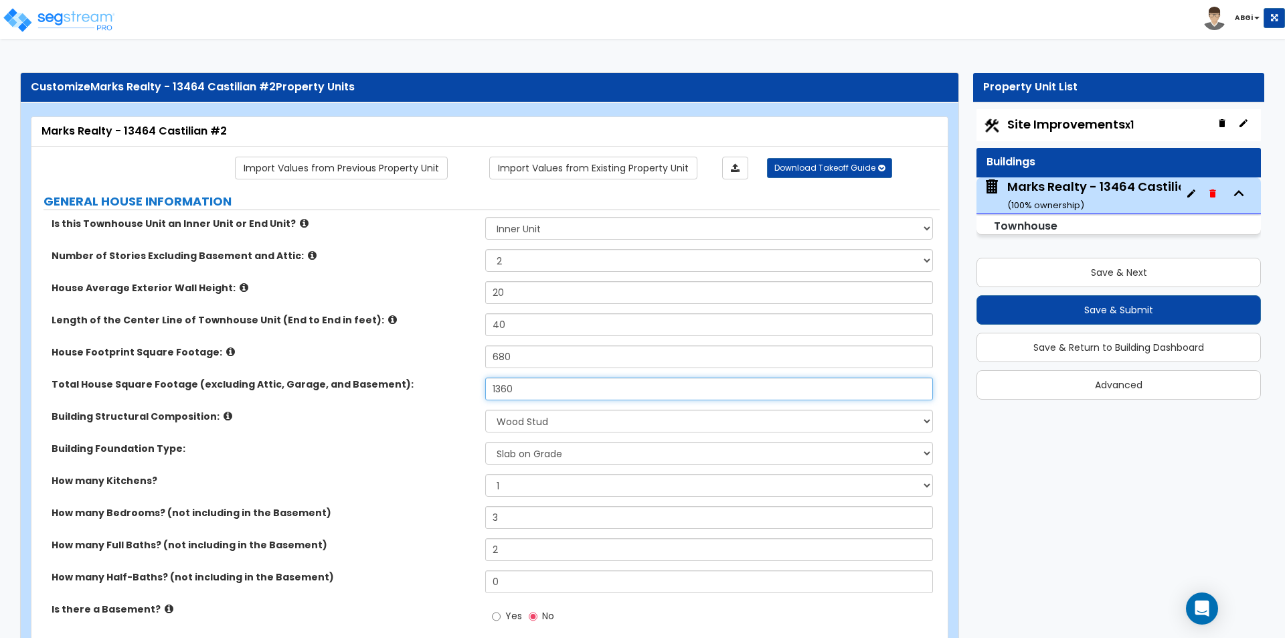
click at [526, 393] on input "1360" at bounding box center [708, 388] width 447 height 23
type input "1,440"
click at [506, 359] on input "680" at bounding box center [708, 356] width 447 height 23
click at [514, 359] on input "680" at bounding box center [708, 356] width 447 height 23
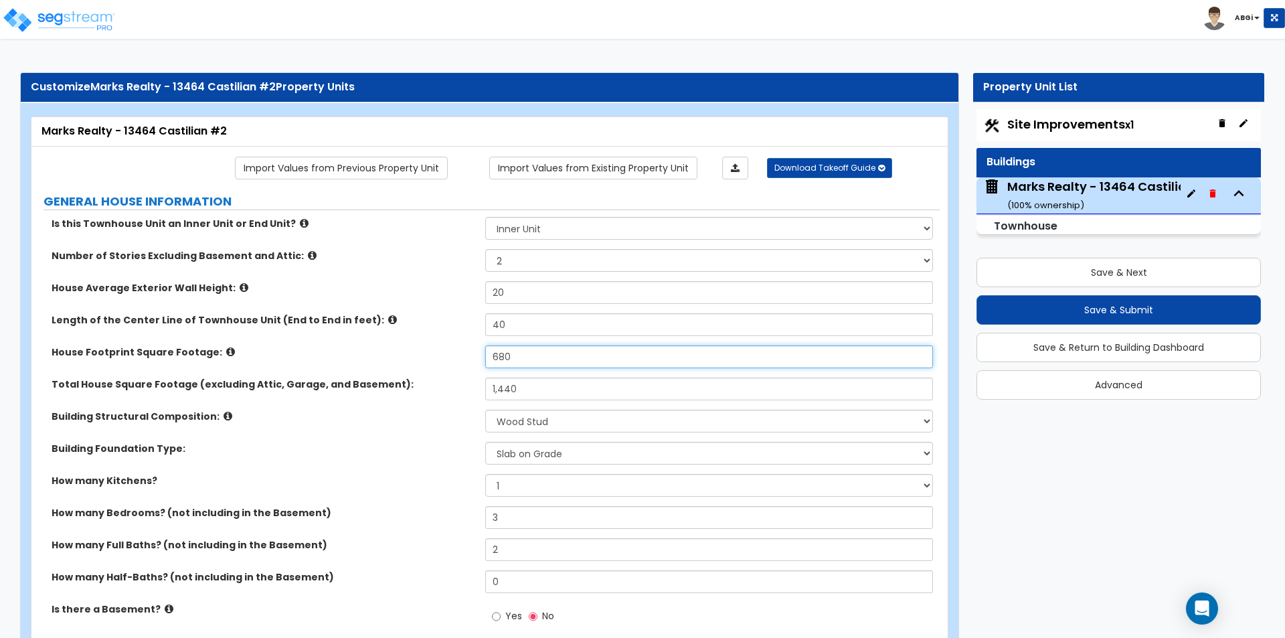
click at [514, 359] on input "680" at bounding box center [708, 356] width 447 height 23
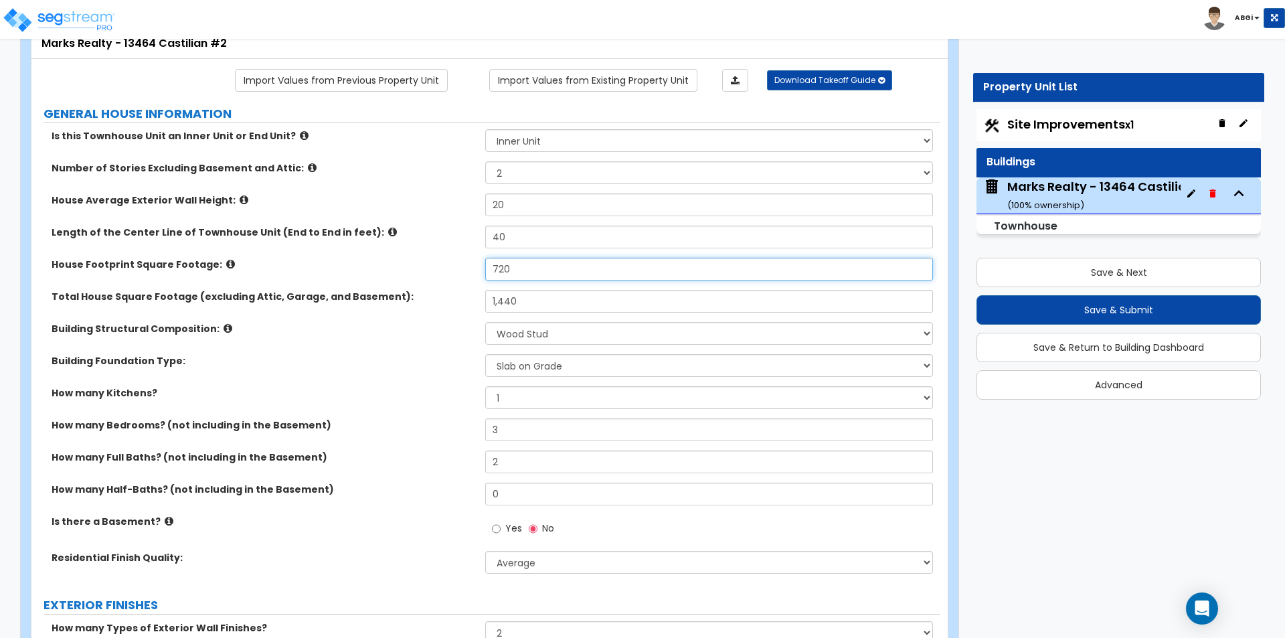
scroll to position [134, 0]
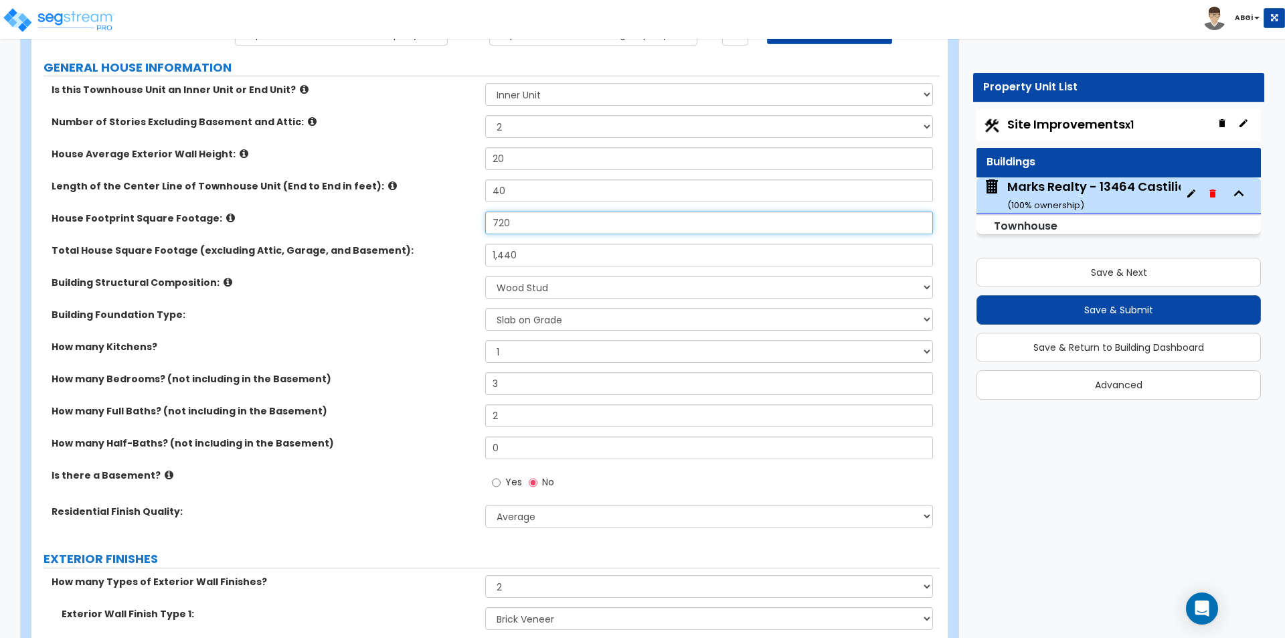
type input "720"
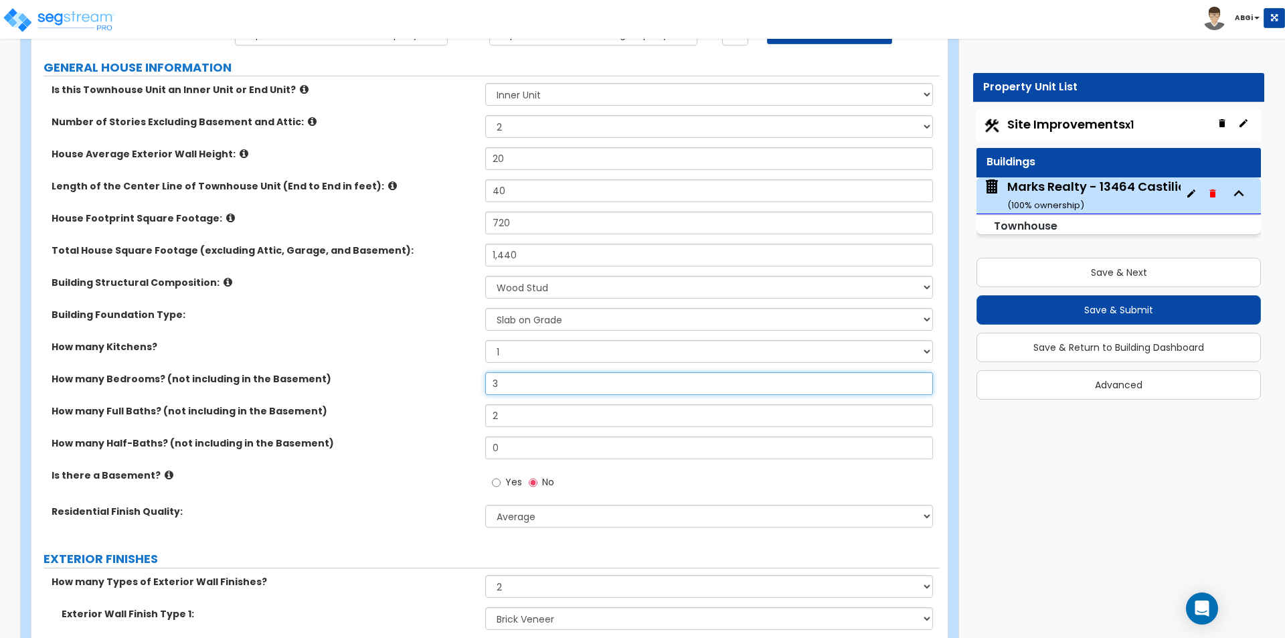
click at [518, 389] on input "3" at bounding box center [708, 383] width 447 height 23
type input "2"
click at [522, 412] on input "2" at bounding box center [708, 415] width 447 height 23
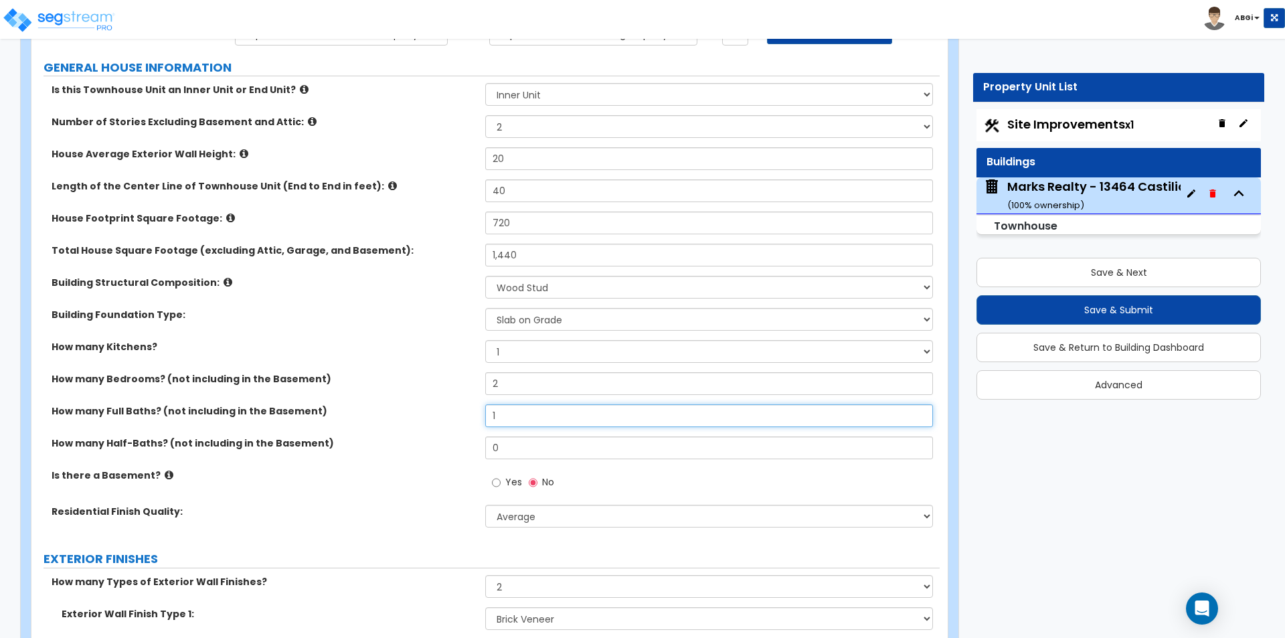
type input "1"
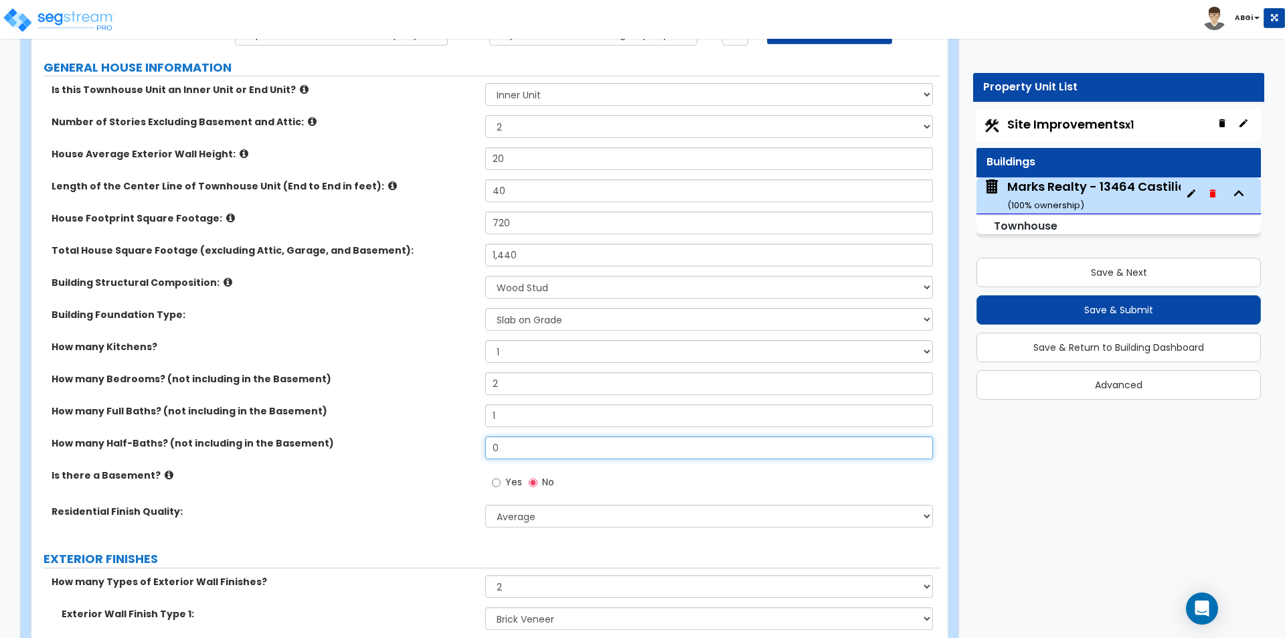
click at [513, 444] on input "0" at bounding box center [708, 447] width 447 height 23
type input "1"
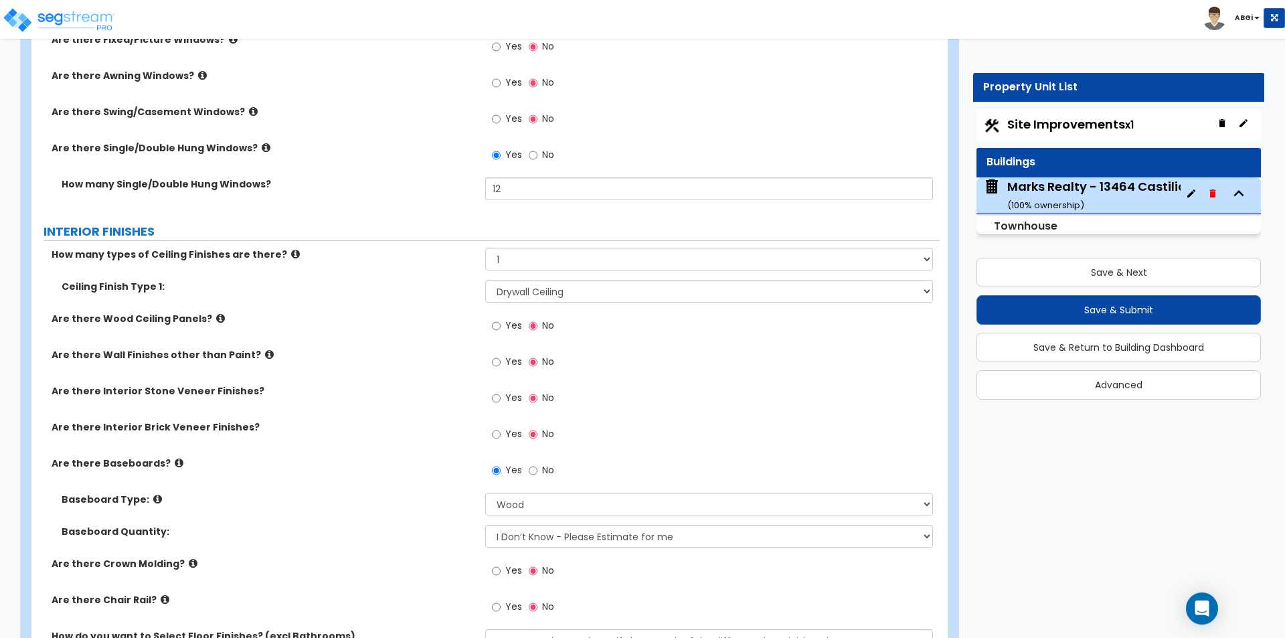
scroll to position [1941, 0]
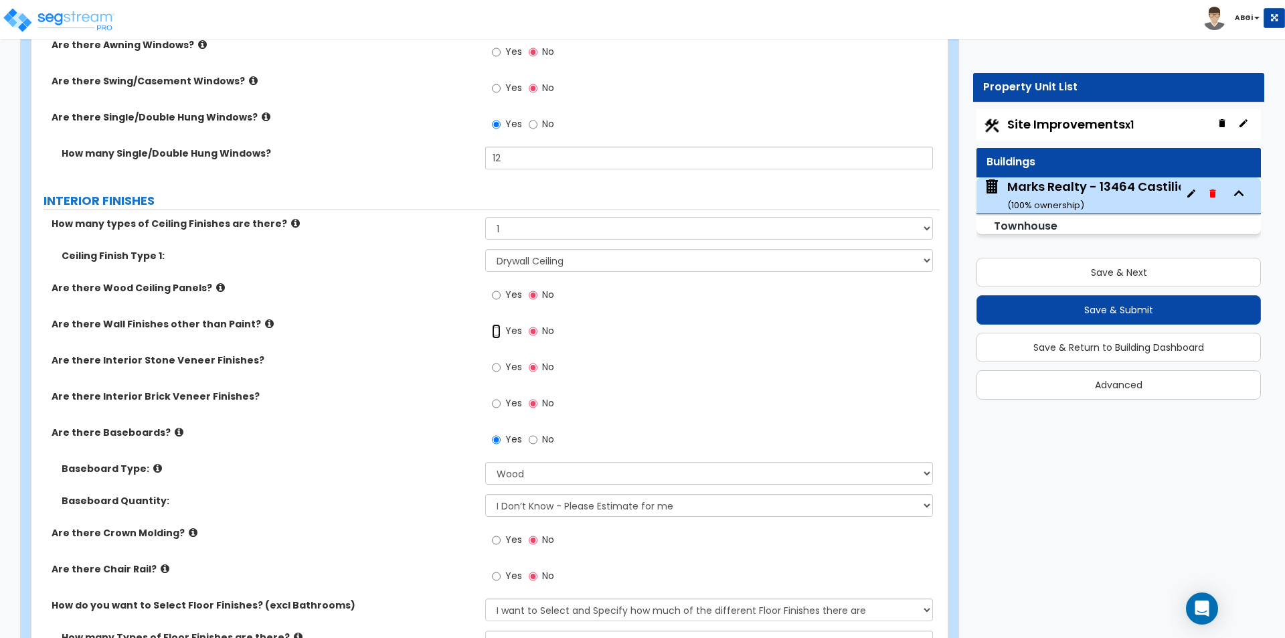
click at [497, 329] on input "Yes" at bounding box center [496, 331] width 9 height 15
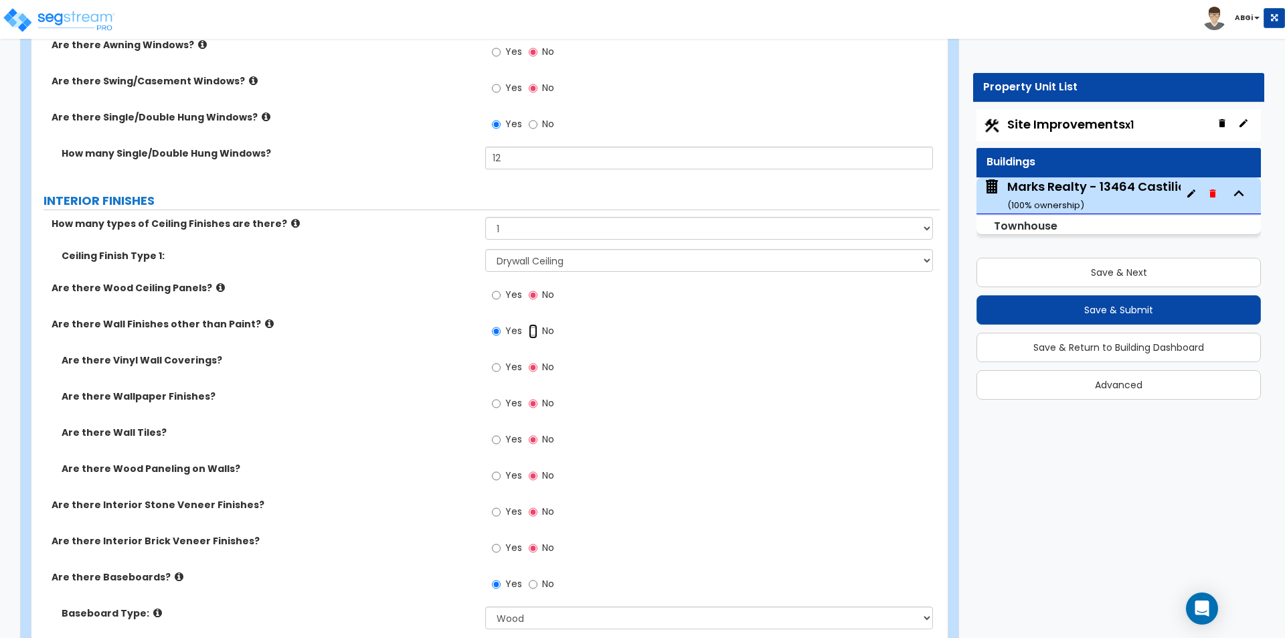
click at [529, 329] on input "No" at bounding box center [533, 331] width 9 height 15
radio input "false"
radio input "true"
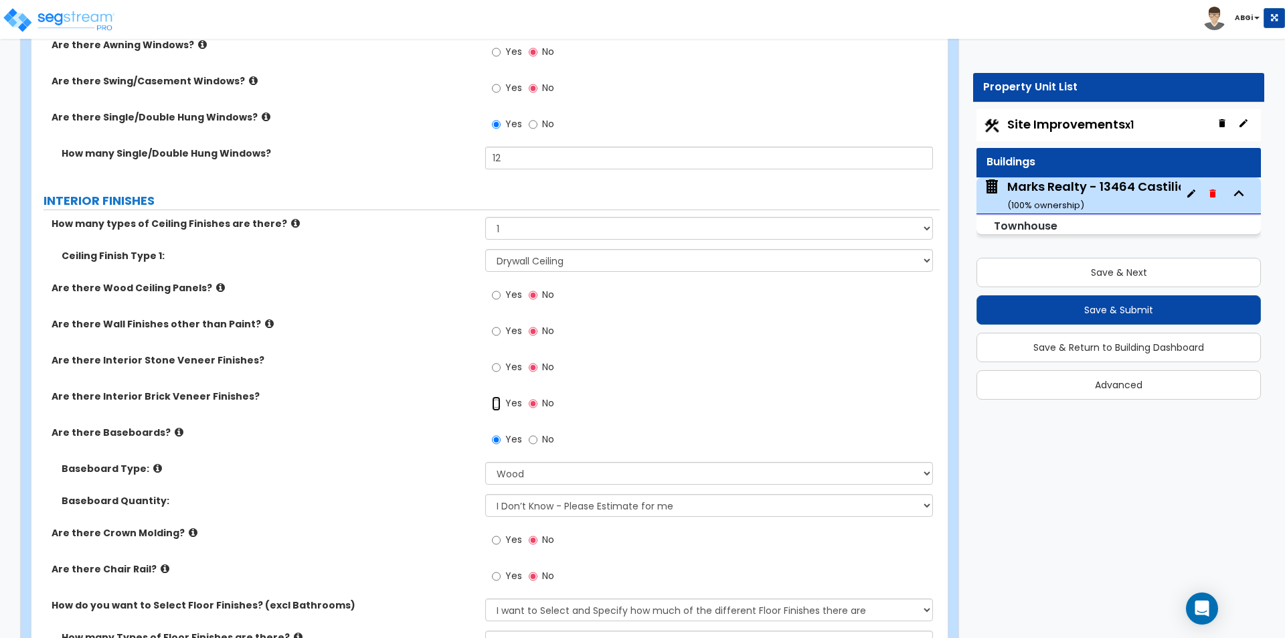
click at [498, 404] on input "Yes" at bounding box center [496, 403] width 9 height 15
radio input "true"
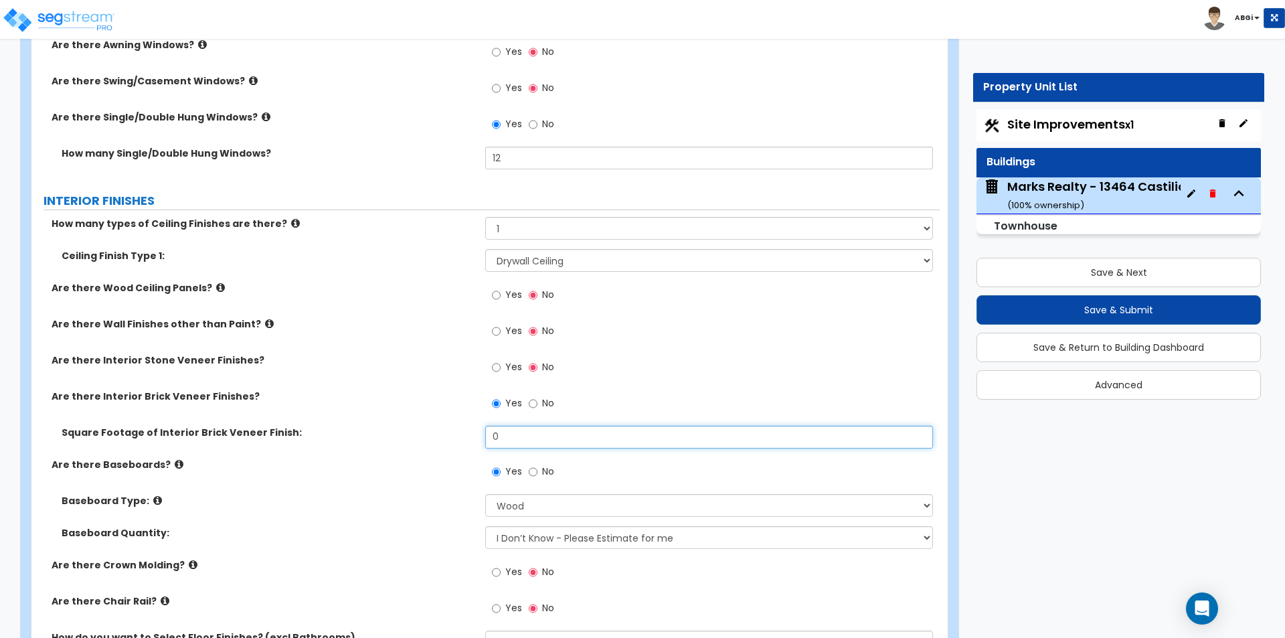
click at [504, 438] on input "0" at bounding box center [708, 437] width 447 height 23
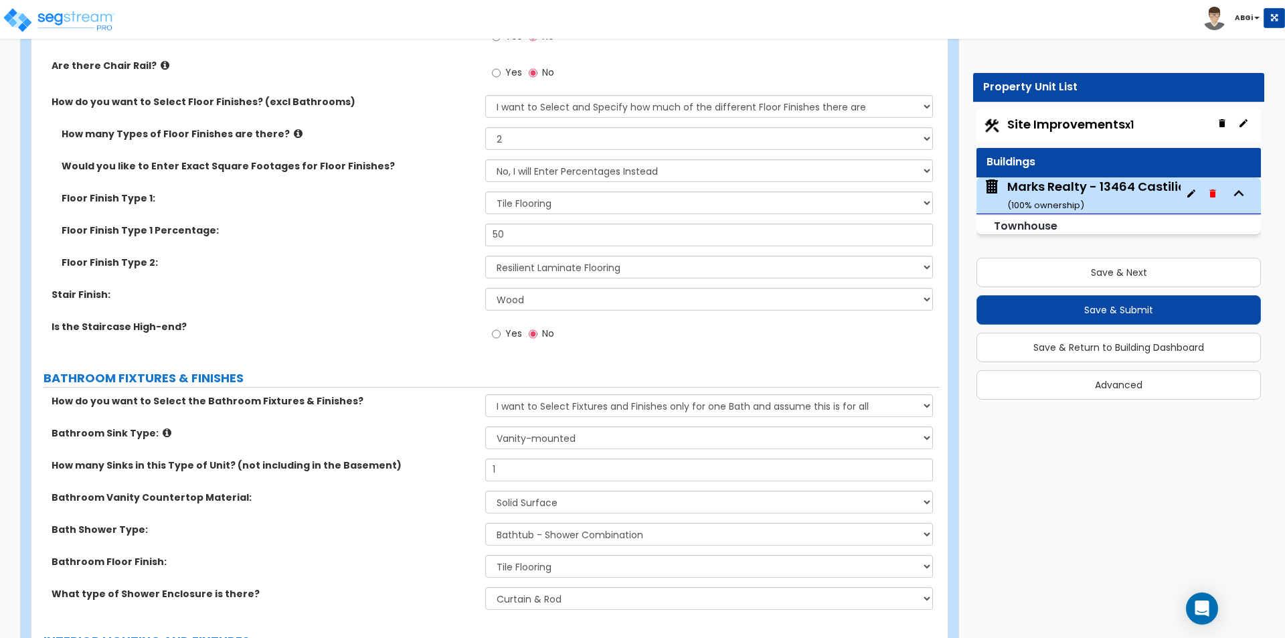
scroll to position [2543, 0]
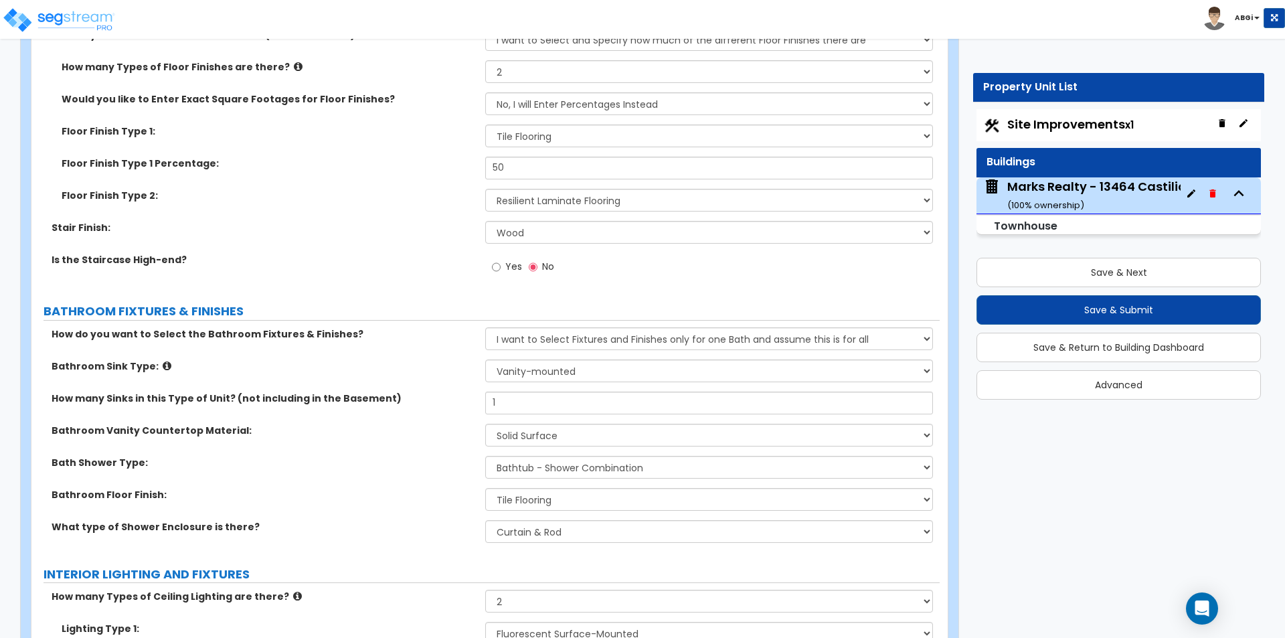
type input "80"
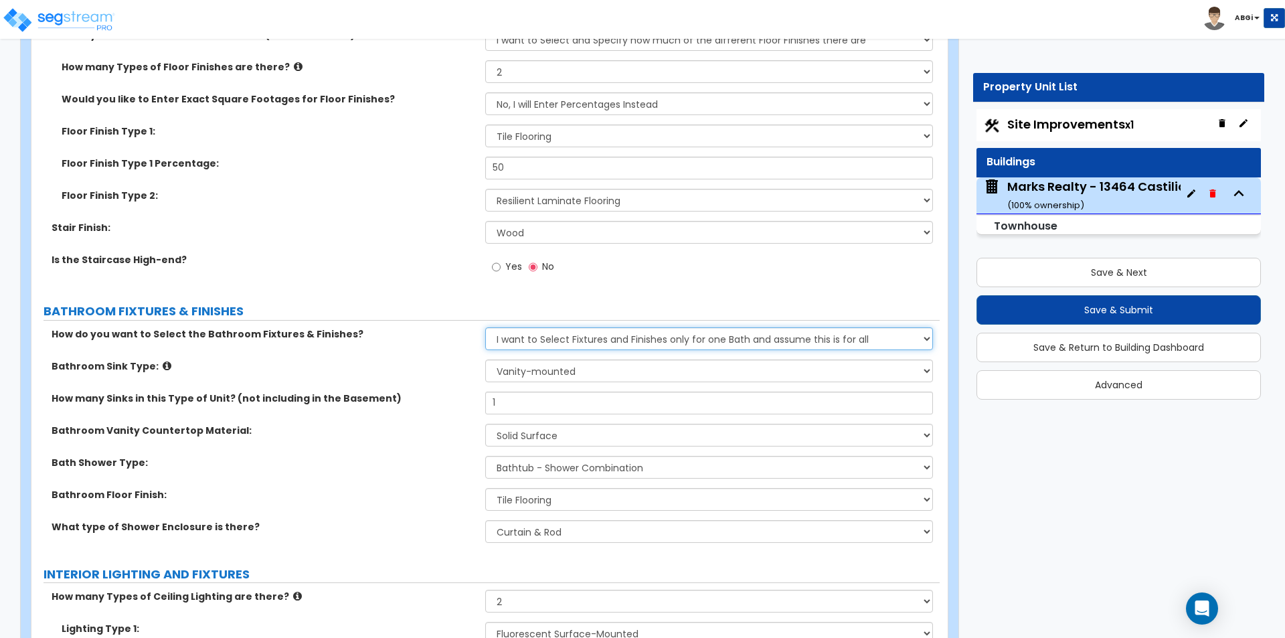
click at [561, 337] on select "Please Choose One I want to Select Fixtures and Finishes only for one Bath and …" at bounding box center [708, 338] width 447 height 23
select select "2"
click at [485, 327] on select "Please Choose One I want to Select Fixtures and Finishes only for one Bath and …" at bounding box center [708, 338] width 447 height 23
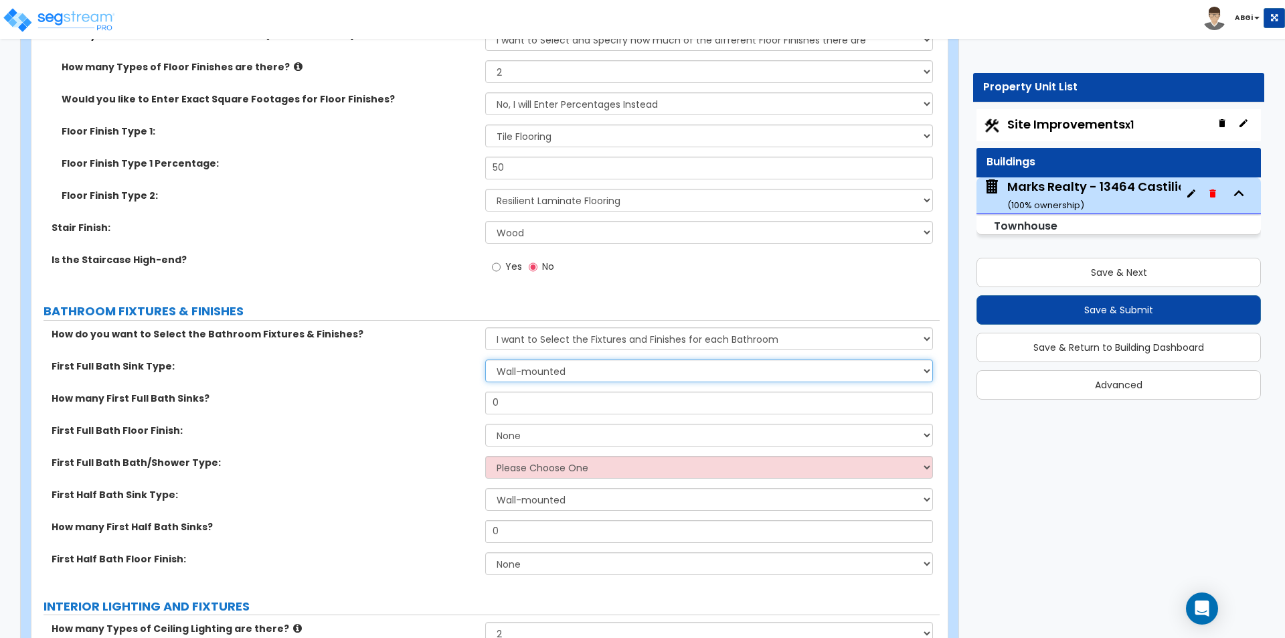
click at [564, 373] on select "Wall-mounted Pedestal-mounted Vanity-mounted" at bounding box center [708, 370] width 447 height 23
select select "3"
click at [485, 359] on select "Wall-mounted Pedestal-mounted Vanity-mounted" at bounding box center [708, 370] width 447 height 23
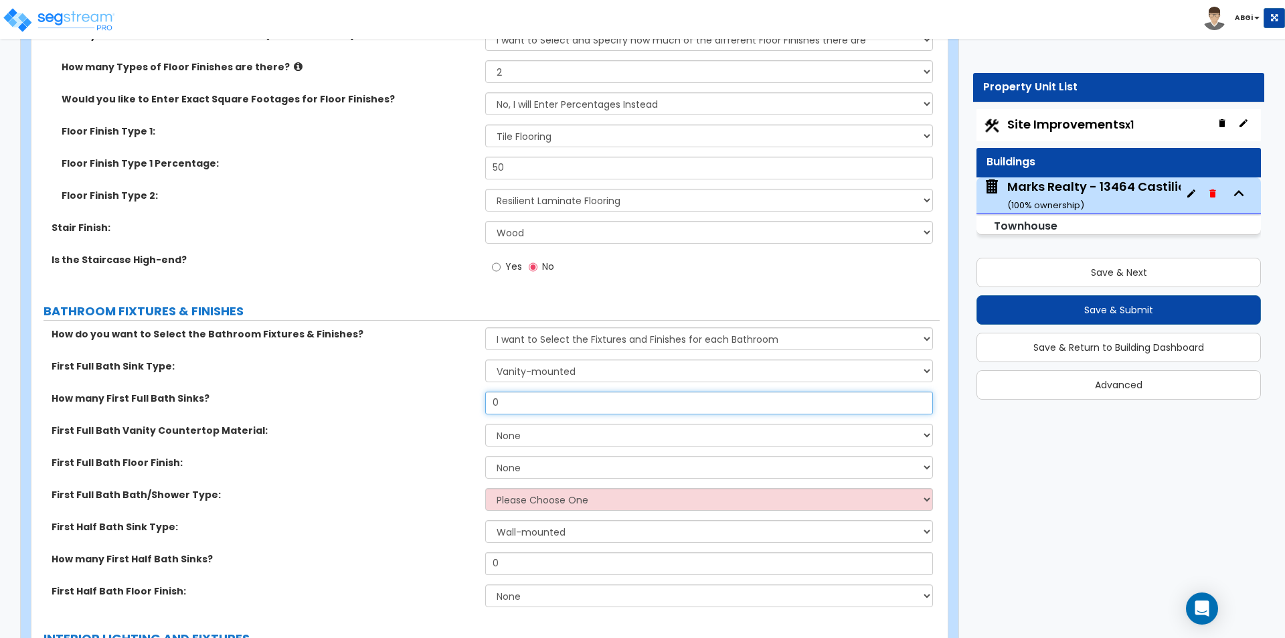
click at [558, 402] on input "0" at bounding box center [708, 402] width 447 height 23
type input "1"
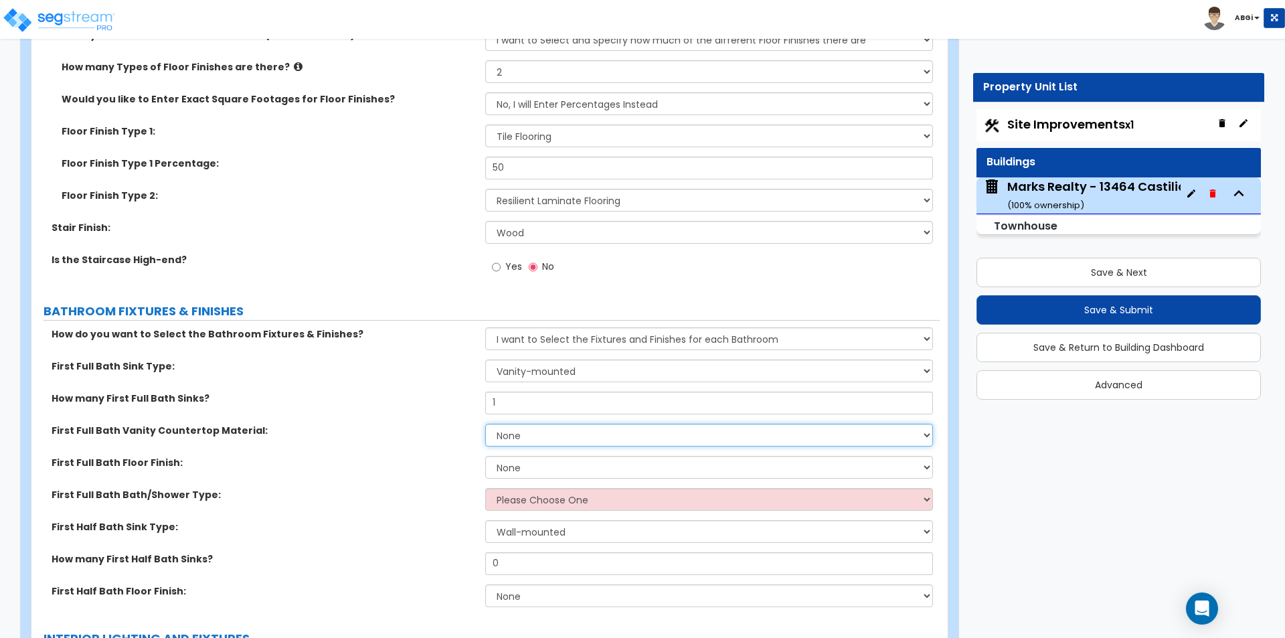
click at [565, 433] on select "None Plastic Laminate Solid Surface Stone Quartz Marble Tile Wood Stainless Ste…" at bounding box center [708, 435] width 447 height 23
select select "2"
click at [485, 424] on select "None Plastic Laminate Solid Surface Stone Quartz Marble Tile Wood Stainless Ste…" at bounding box center [708, 435] width 447 height 23
click at [561, 468] on select "None Tile Flooring Hardwood Flooring Resilient Laminate Flooring VCT Flooring S…" at bounding box center [708, 467] width 447 height 23
select select "1"
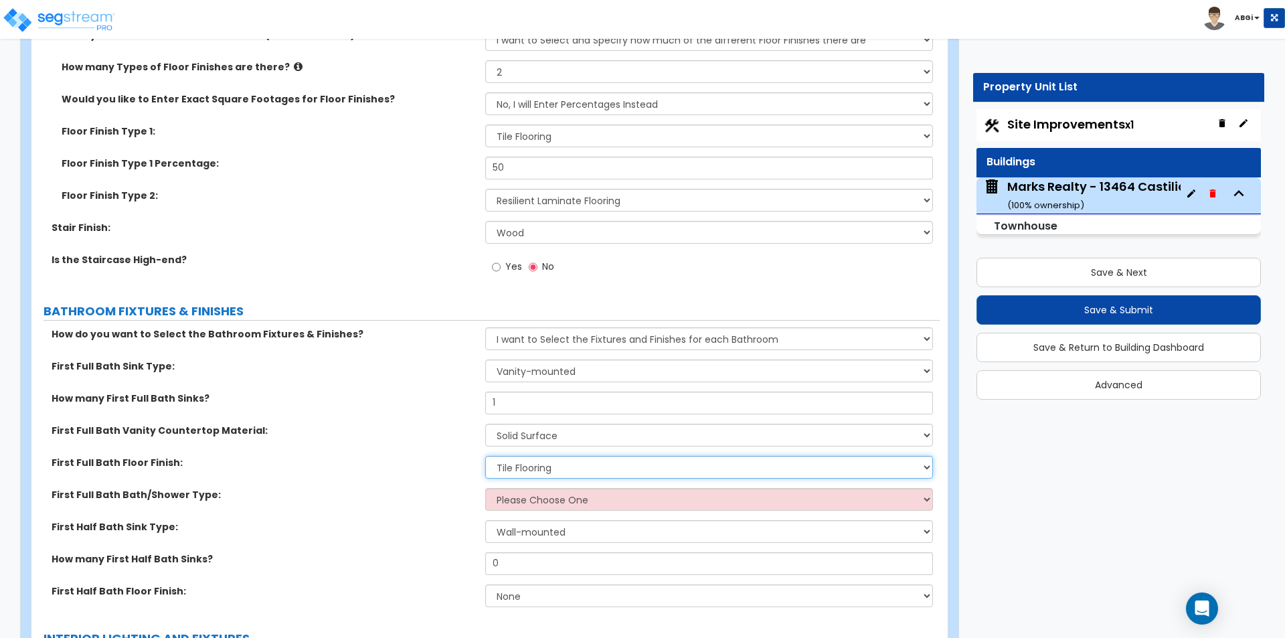
click at [485, 456] on select "None Tile Flooring Hardwood Flooring Resilient Laminate Flooring VCT Flooring S…" at bounding box center [708, 467] width 447 height 23
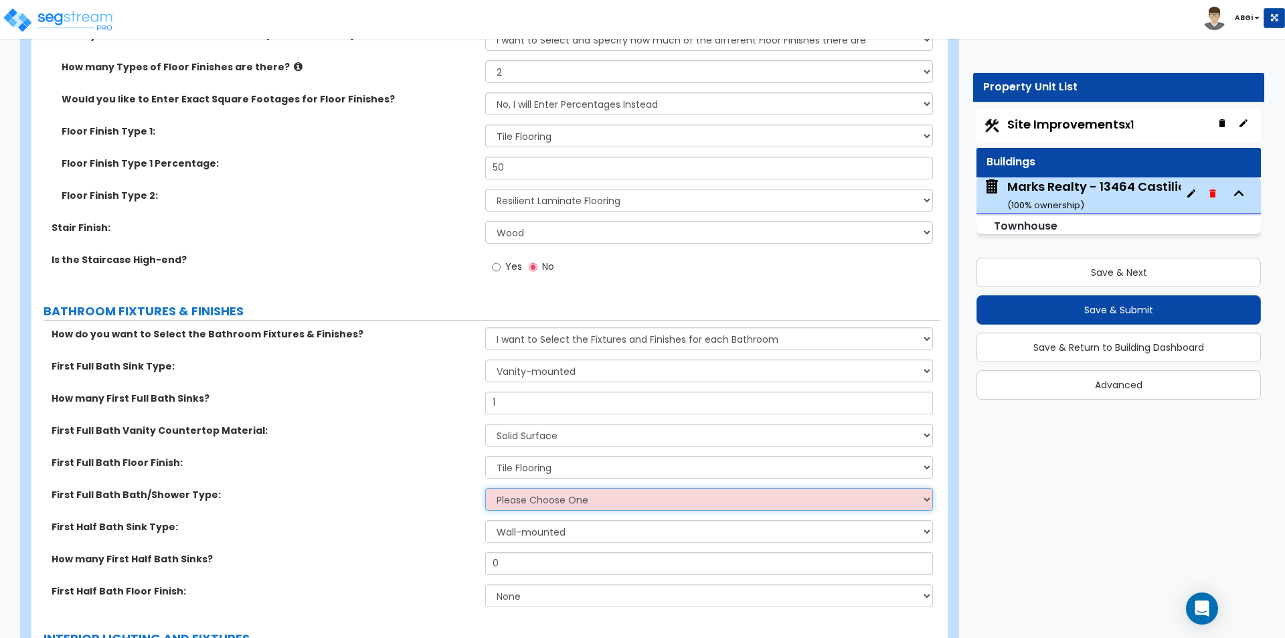
click at [563, 502] on select "Please Choose One Standalone Shower Bathtub - Shower Combo" at bounding box center [708, 499] width 447 height 23
select select "2"
click at [485, 488] on select "Please Choose One Standalone Shower Bathtub - Shower Combo" at bounding box center [708, 499] width 447 height 23
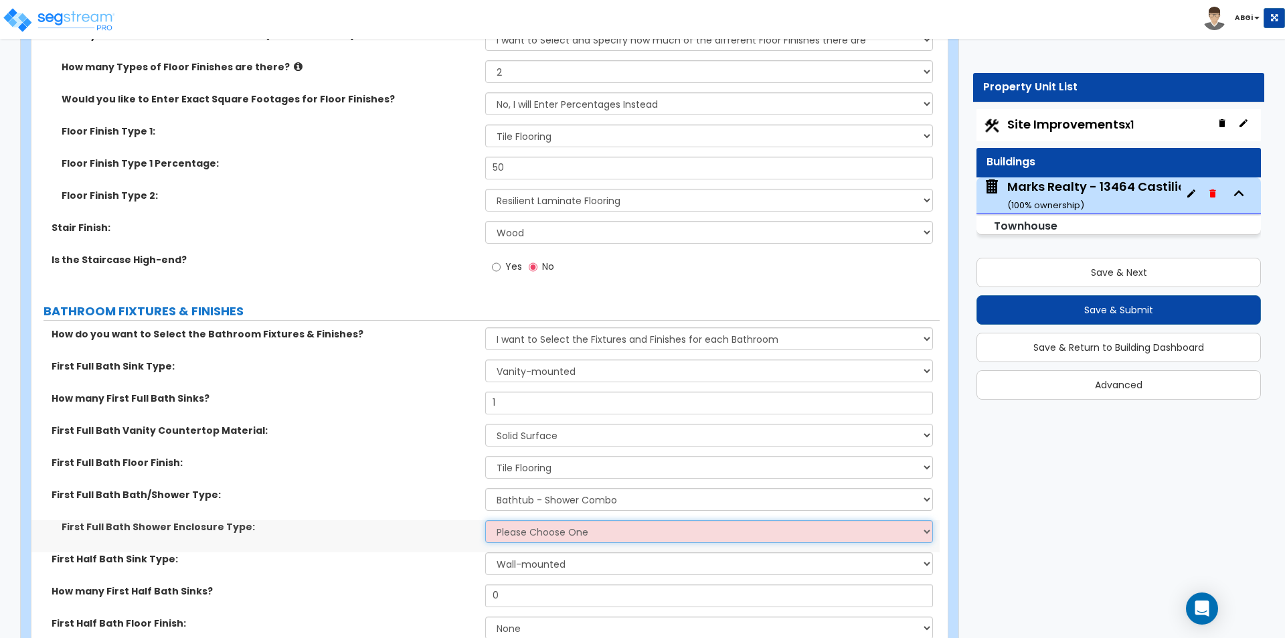
click at [571, 533] on select "Please Choose One Curtain & Rod Glass Sliding Doors Glass Hinged Doors" at bounding box center [708, 531] width 447 height 23
select select "1"
click at [485, 520] on select "Please Choose One Curtain & Rod Glass Sliding Doors Glass Hinged Doors" at bounding box center [708, 531] width 447 height 23
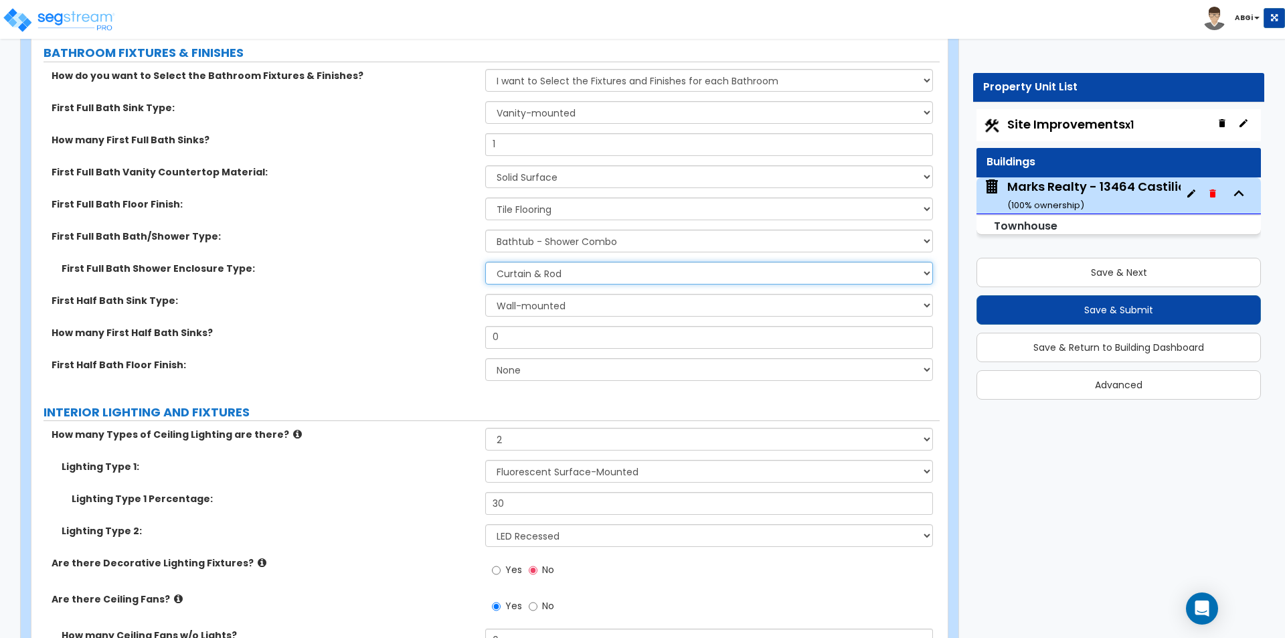
scroll to position [2811, 0]
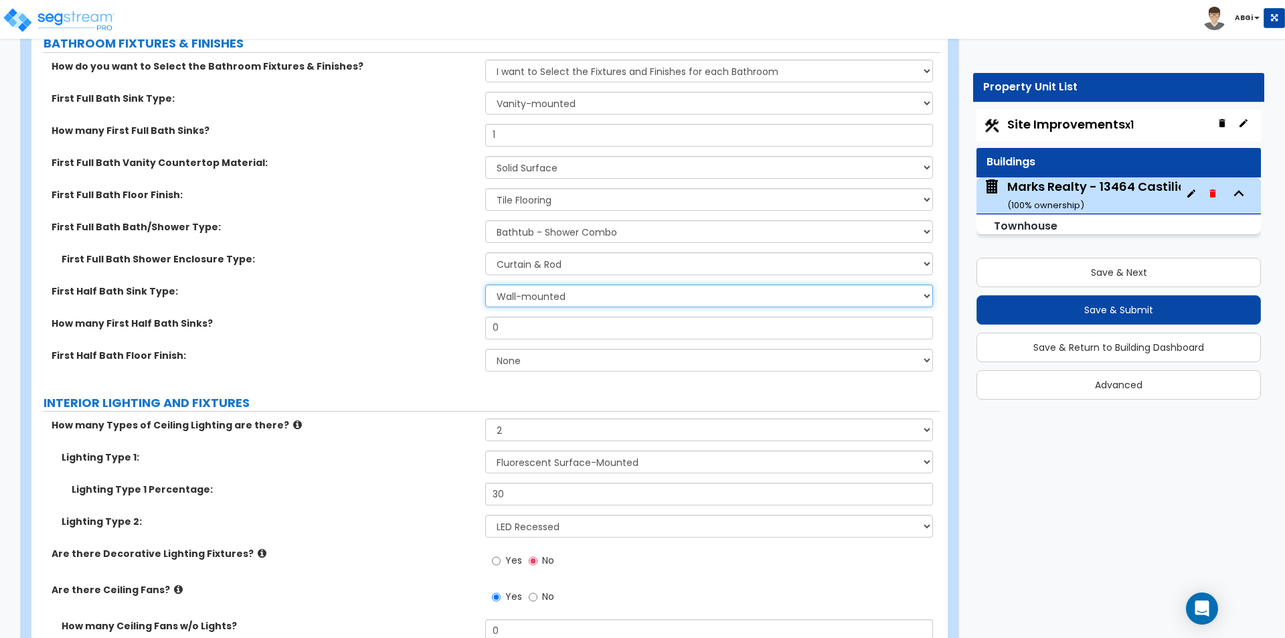
click at [532, 298] on select "Wall-mounted Pedestal-mounted Vanity-mounted" at bounding box center [708, 295] width 447 height 23
select select "3"
click at [485, 284] on select "Wall-mounted Pedestal-mounted Vanity-mounted" at bounding box center [708, 295] width 447 height 23
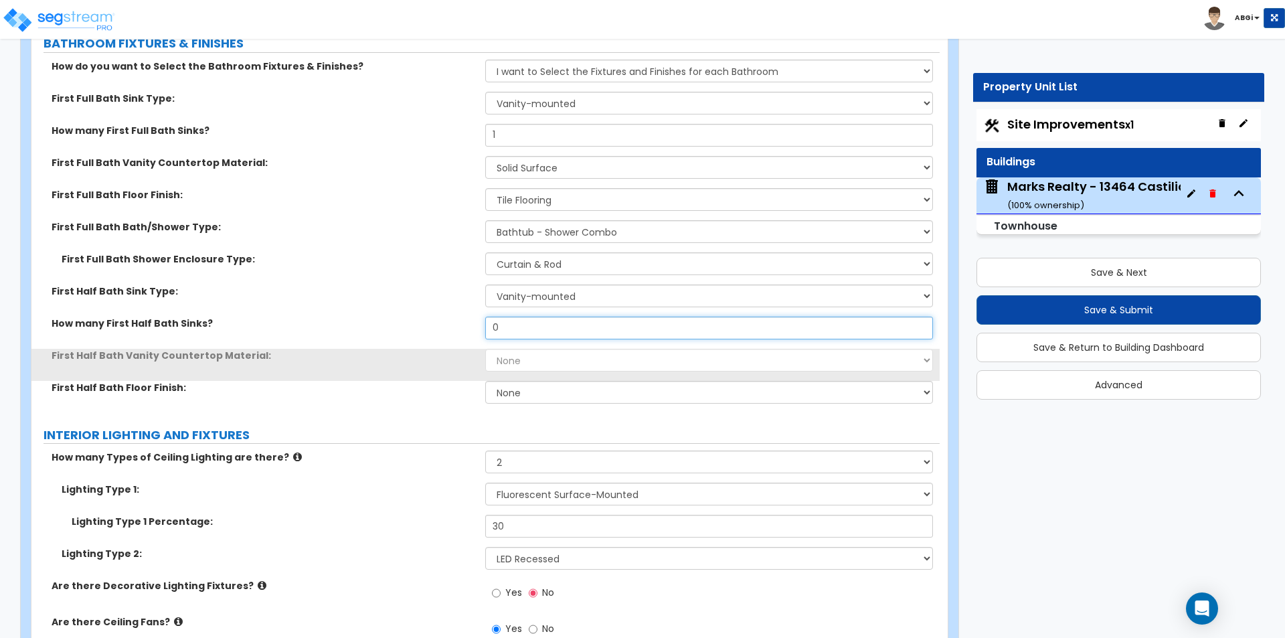
click at [525, 325] on input "0" at bounding box center [708, 328] width 447 height 23
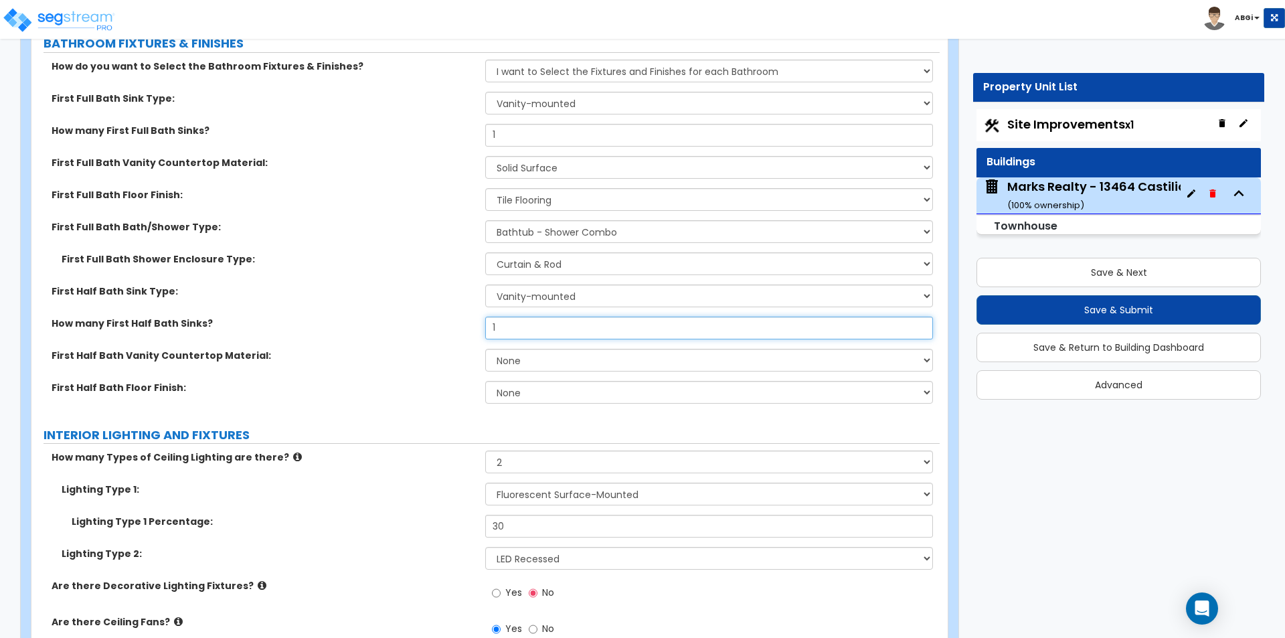
type input "1"
click at [531, 360] on select "None Plastic Laminate Solid Surface Stone Quartz Marble Tile Wood Stainless Ste…" at bounding box center [708, 360] width 447 height 23
select select "2"
click at [485, 349] on select "None Plastic Laminate Solid Surface Stone Quartz Marble Tile Wood Stainless Ste…" at bounding box center [708, 360] width 447 height 23
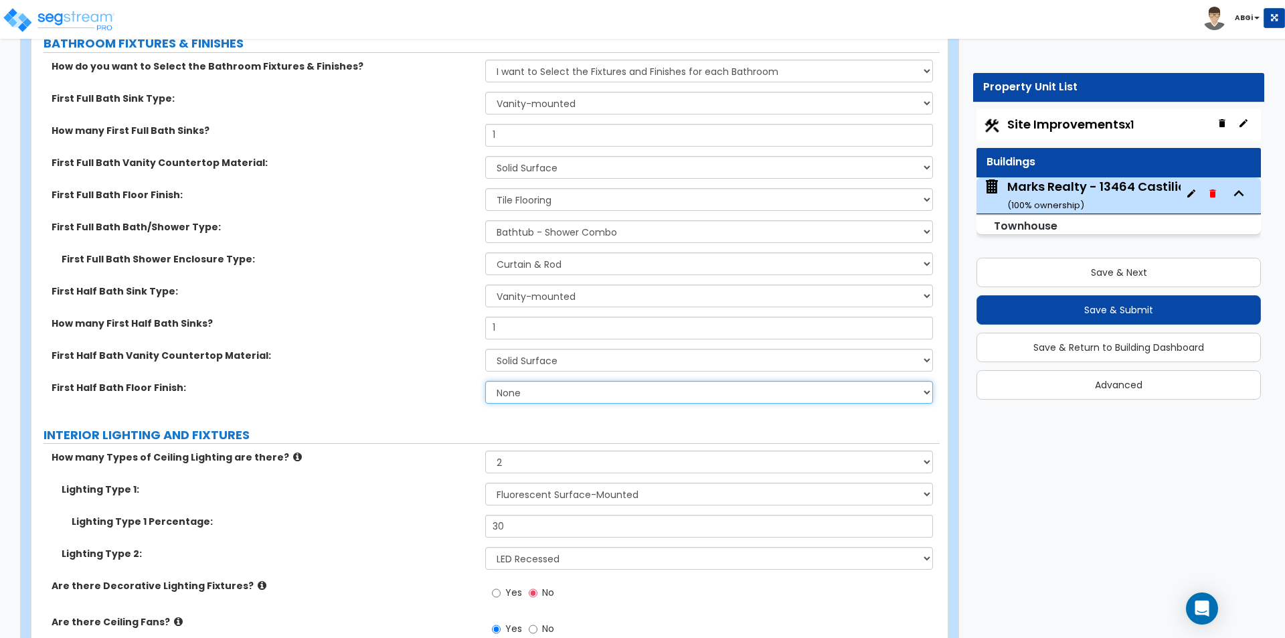
click at [545, 393] on select "None Tile Flooring Hardwood Flooring Resilient Laminate Flooring VCT Flooring S…" at bounding box center [708, 392] width 447 height 23
select select "1"
click at [485, 381] on select "None Tile Flooring Hardwood Flooring Resilient Laminate Flooring VCT Flooring S…" at bounding box center [708, 392] width 447 height 23
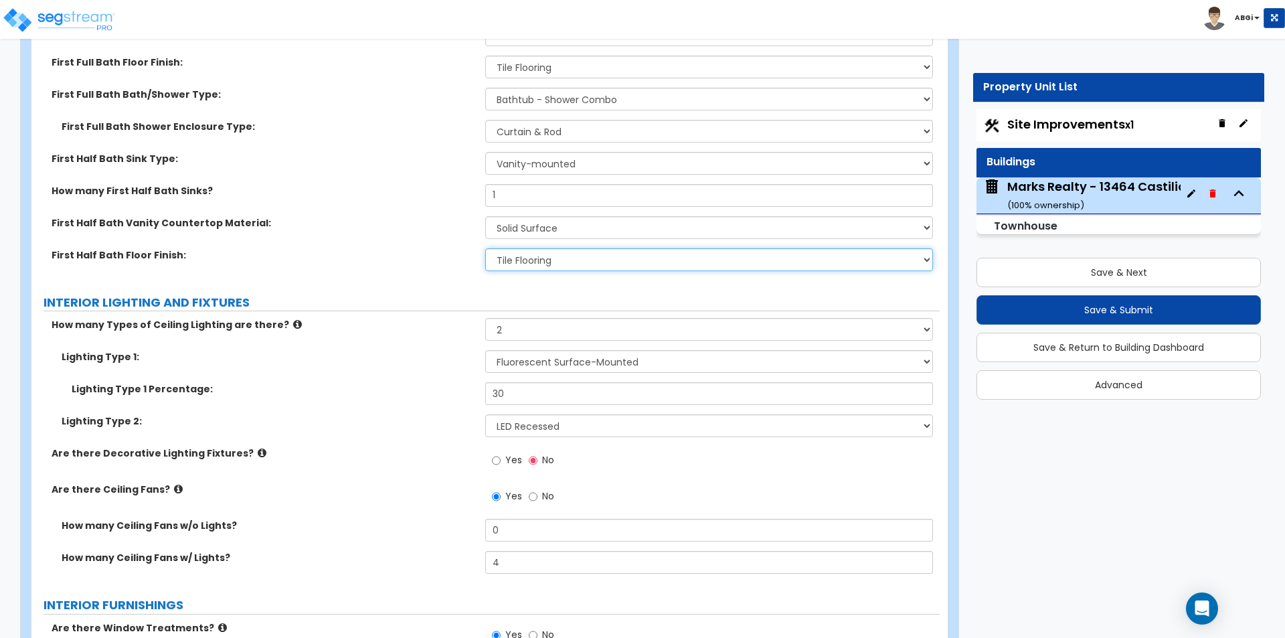
scroll to position [2944, 0]
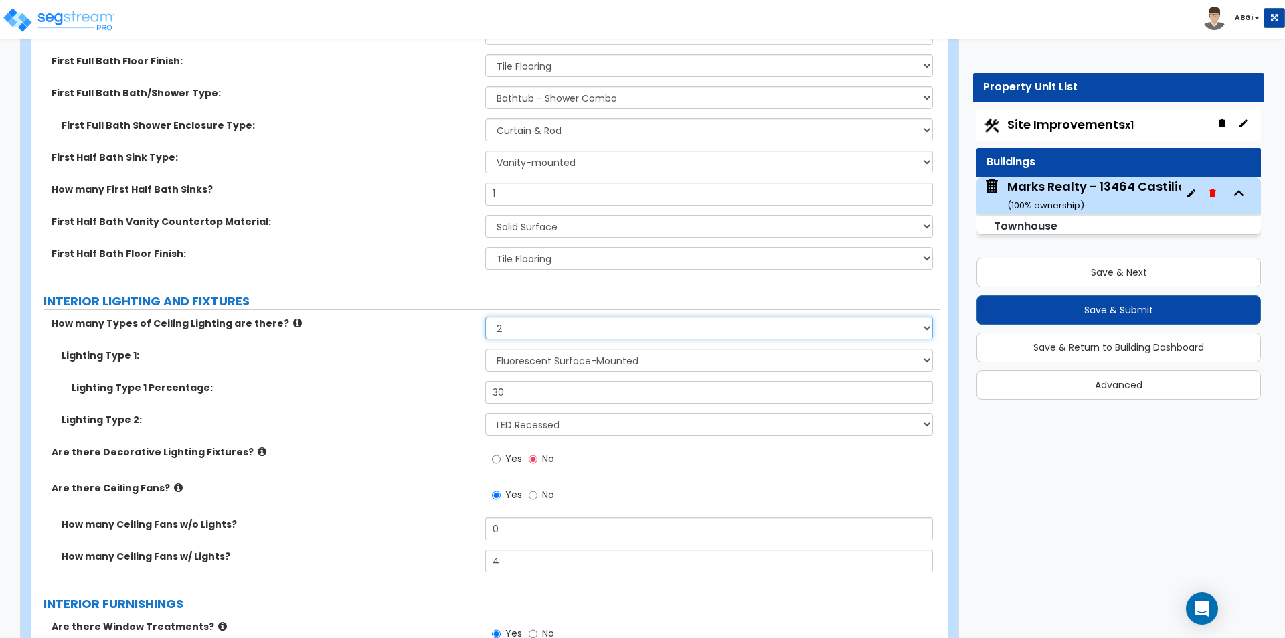
click at [592, 325] on select "Please Choose One 1 2 3" at bounding box center [708, 328] width 447 height 23
select select "1"
click at [485, 317] on select "Please Choose One 1 2 3" at bounding box center [708, 328] width 447 height 23
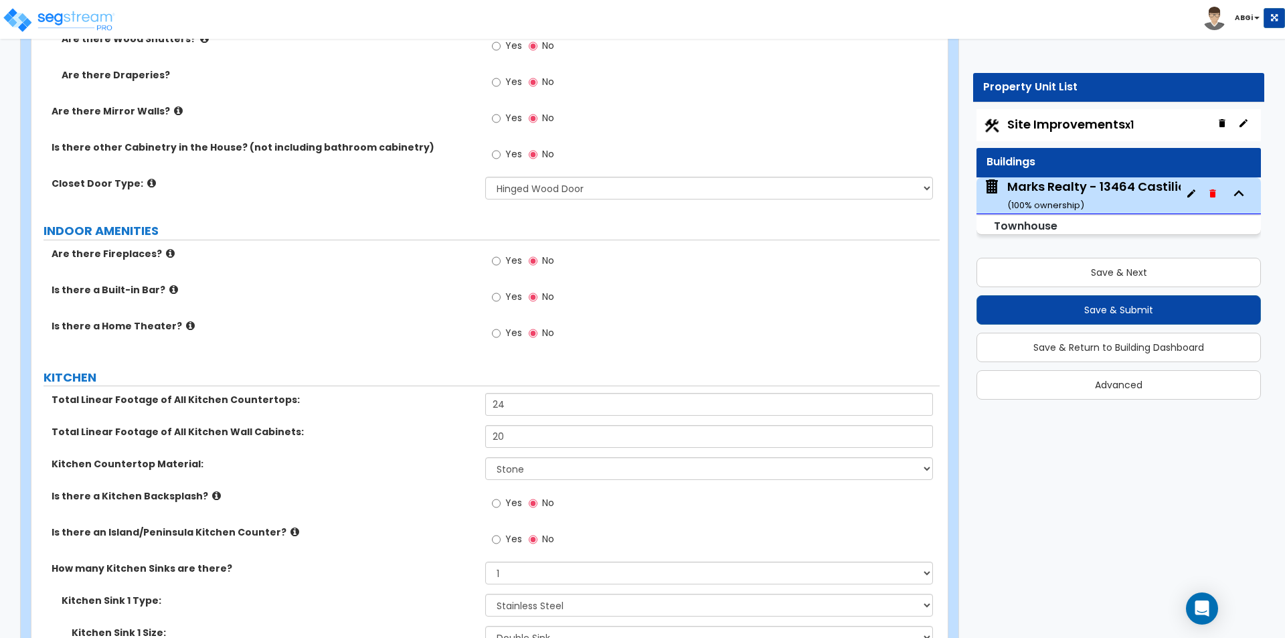
scroll to position [3747, 0]
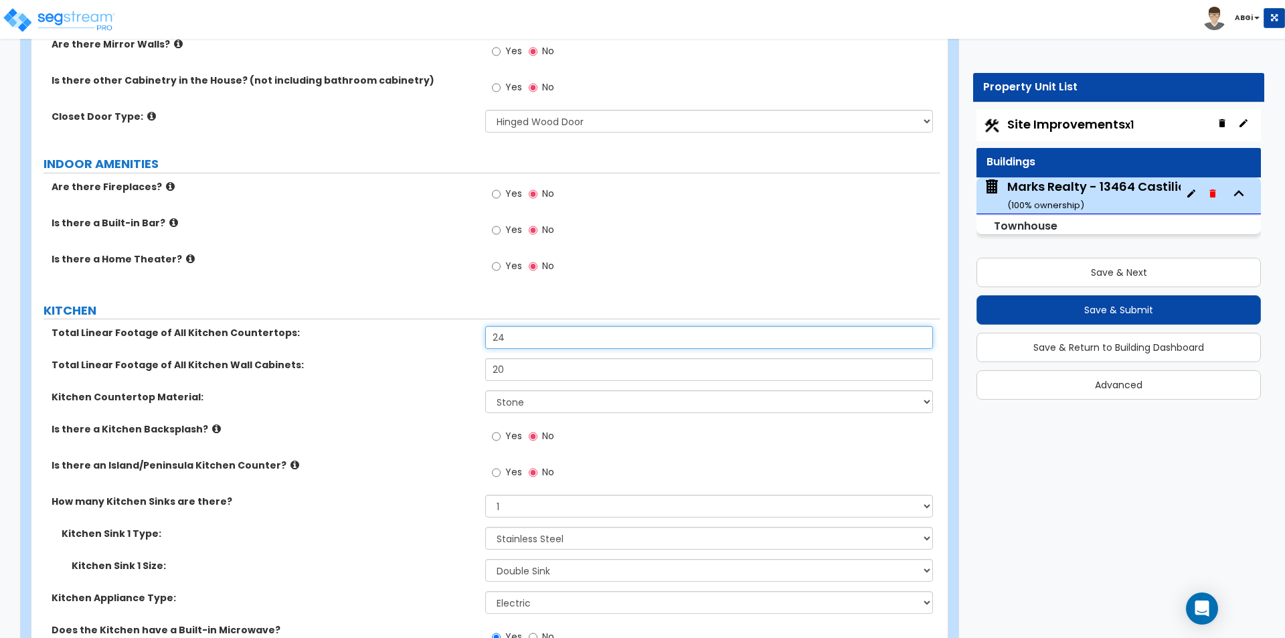
click at [551, 341] on input "24" at bounding box center [708, 337] width 447 height 23
type input "16"
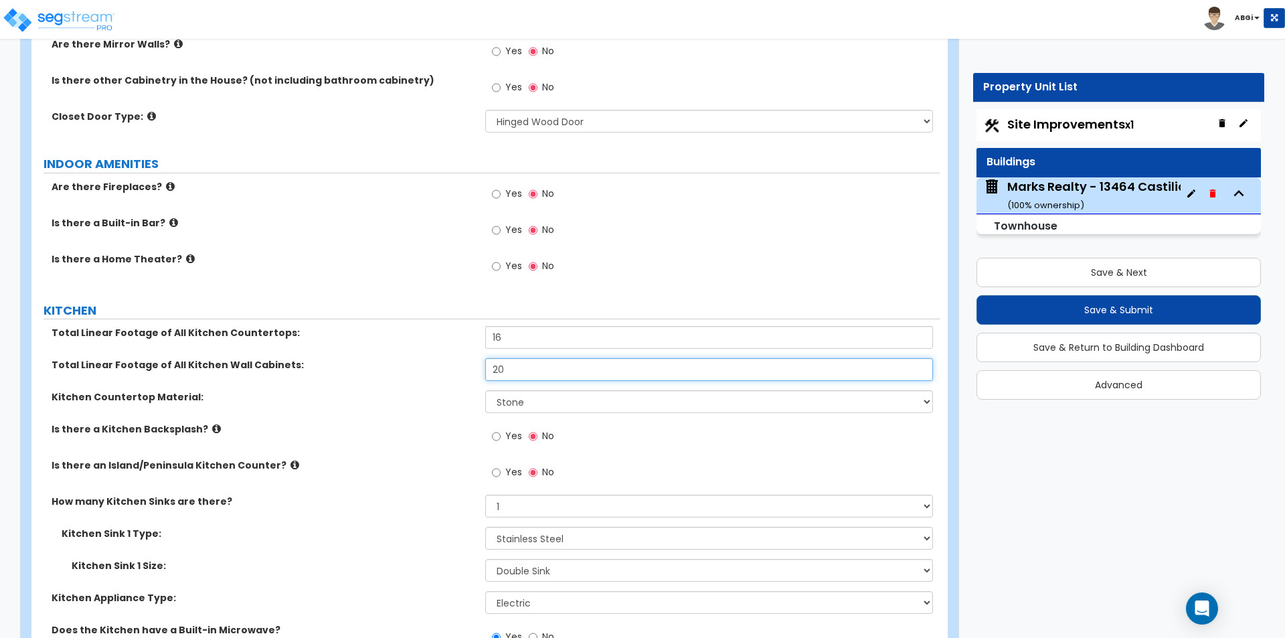
click at [574, 371] on input "20" at bounding box center [708, 369] width 447 height 23
click at [575, 371] on input "20" at bounding box center [708, 369] width 447 height 23
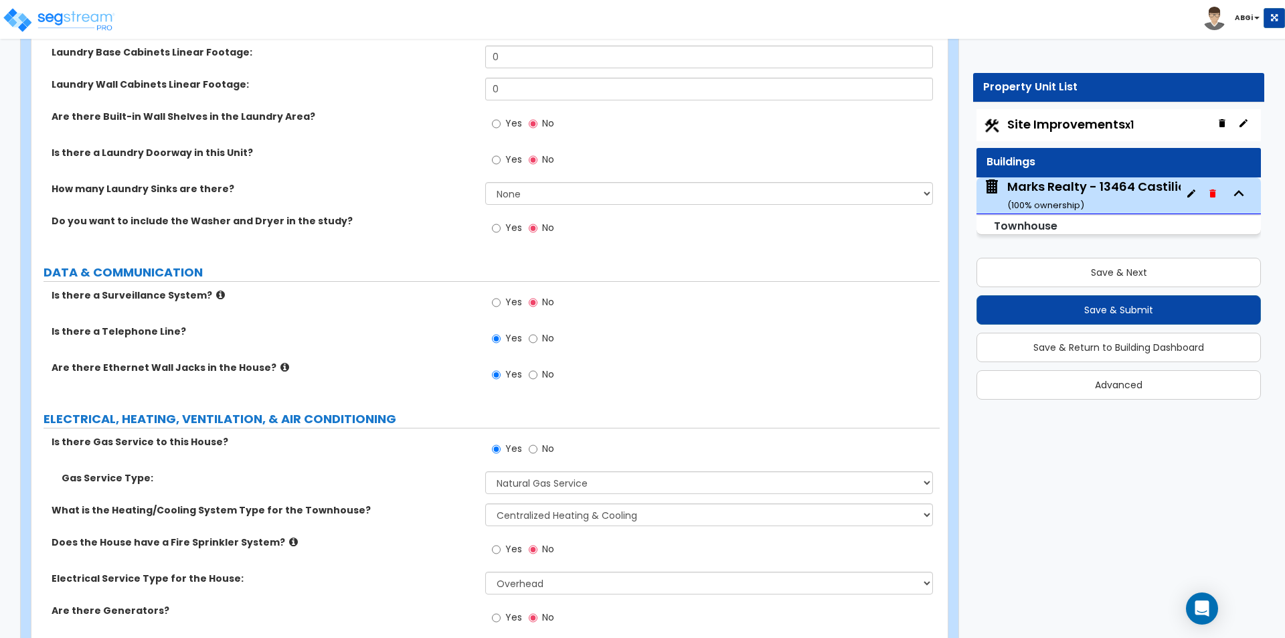
scroll to position [4748, 0]
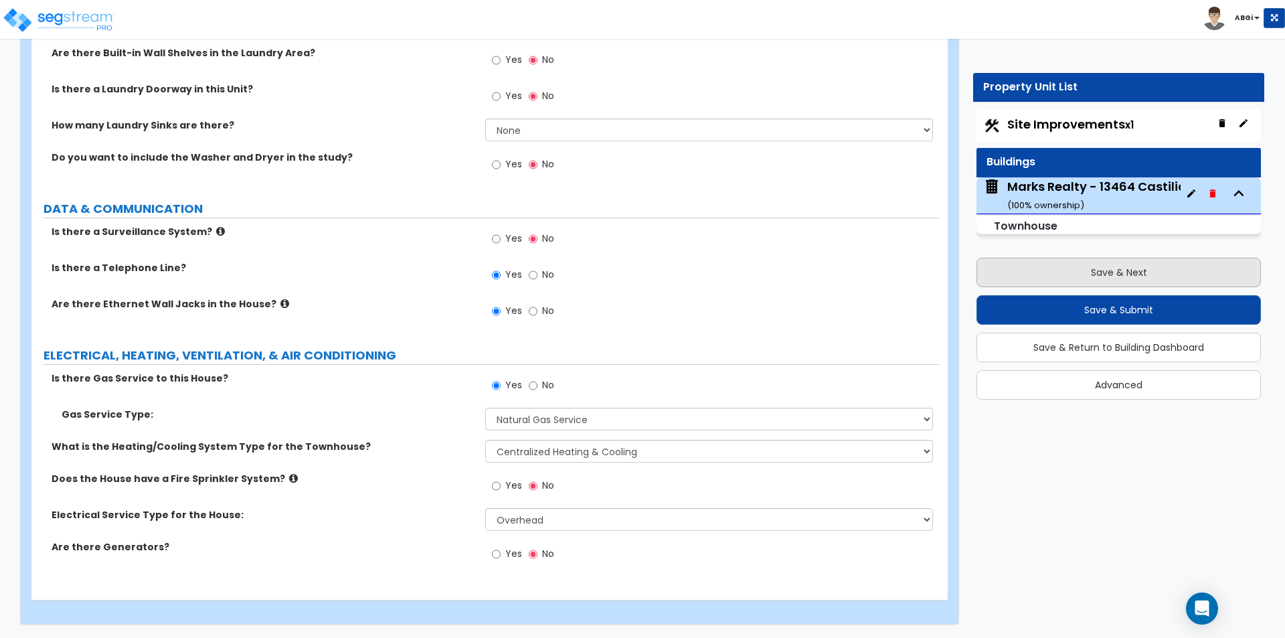
type input "16"
click at [1093, 264] on button "Save & Next" at bounding box center [1118, 272] width 284 height 29
select select "2"
select select "1"
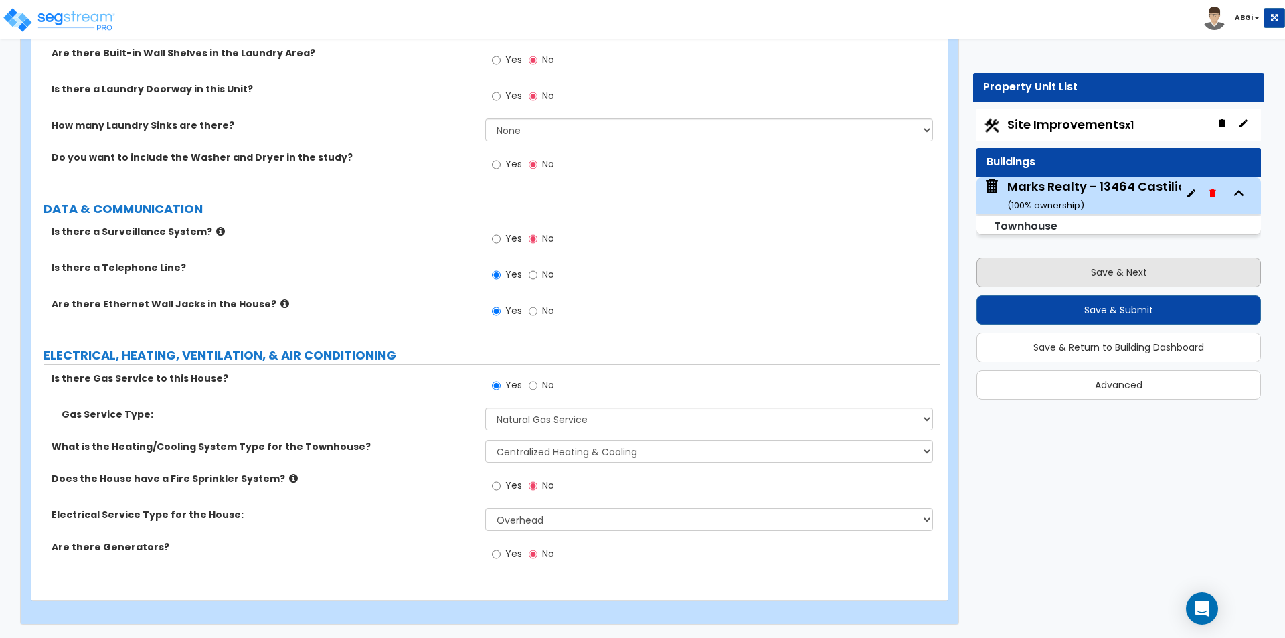
select select "1"
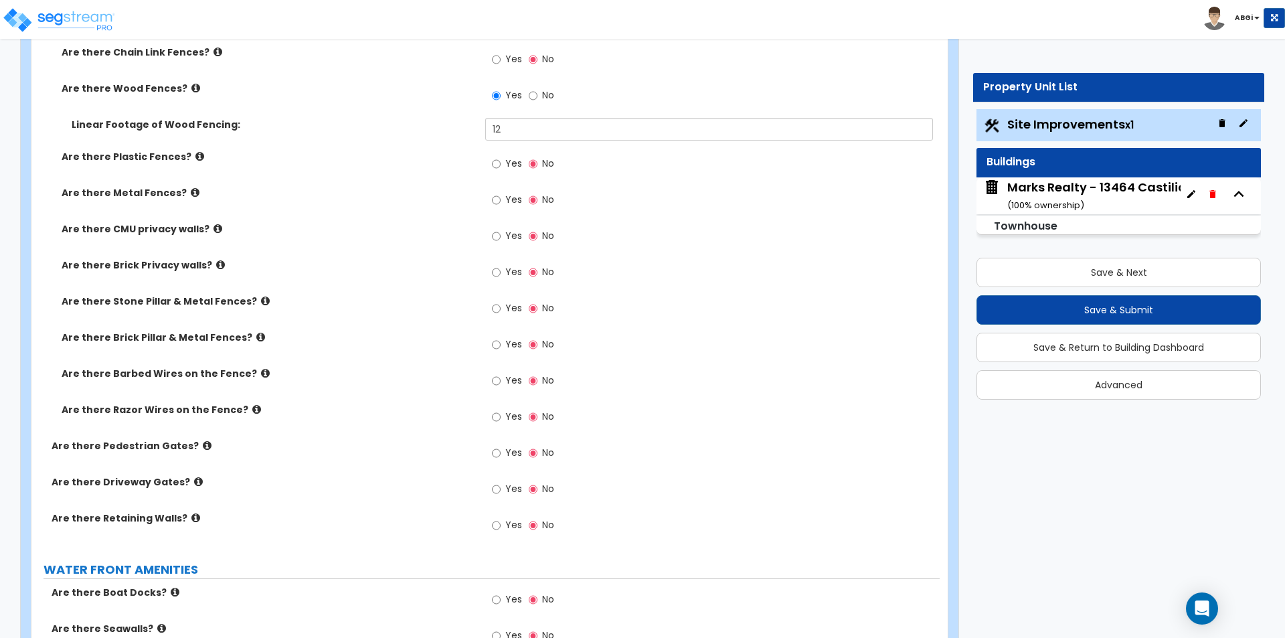
scroll to position [1874, 0]
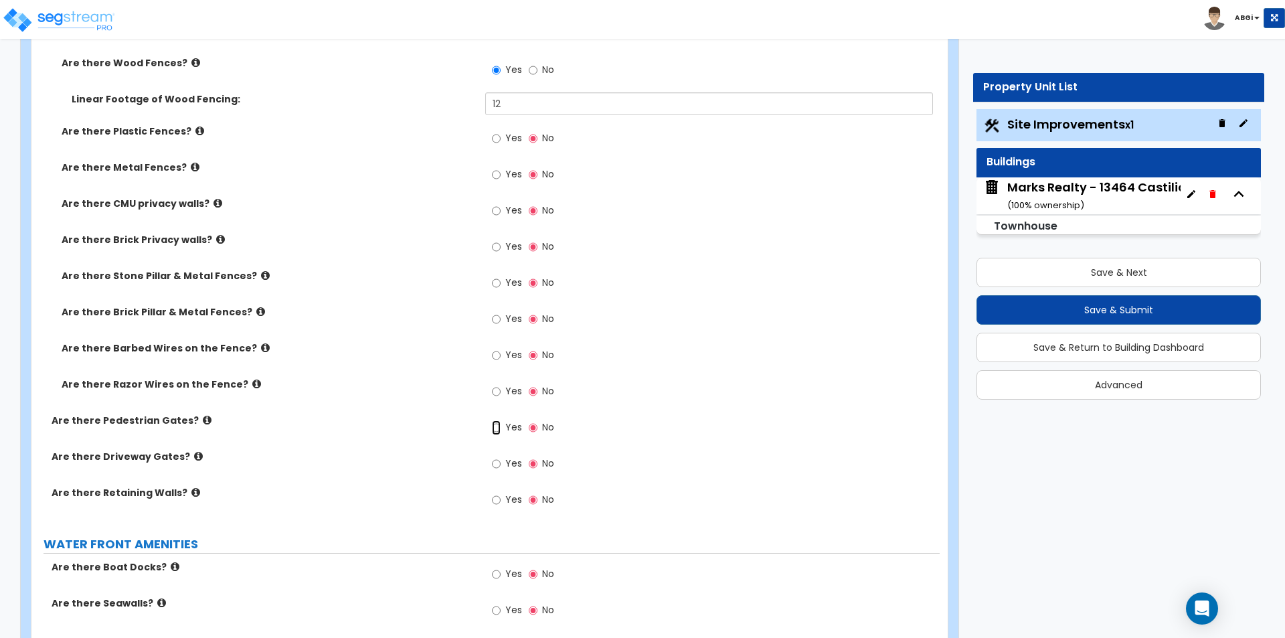
click at [495, 428] on input "Yes" at bounding box center [496, 427] width 9 height 15
radio input "true"
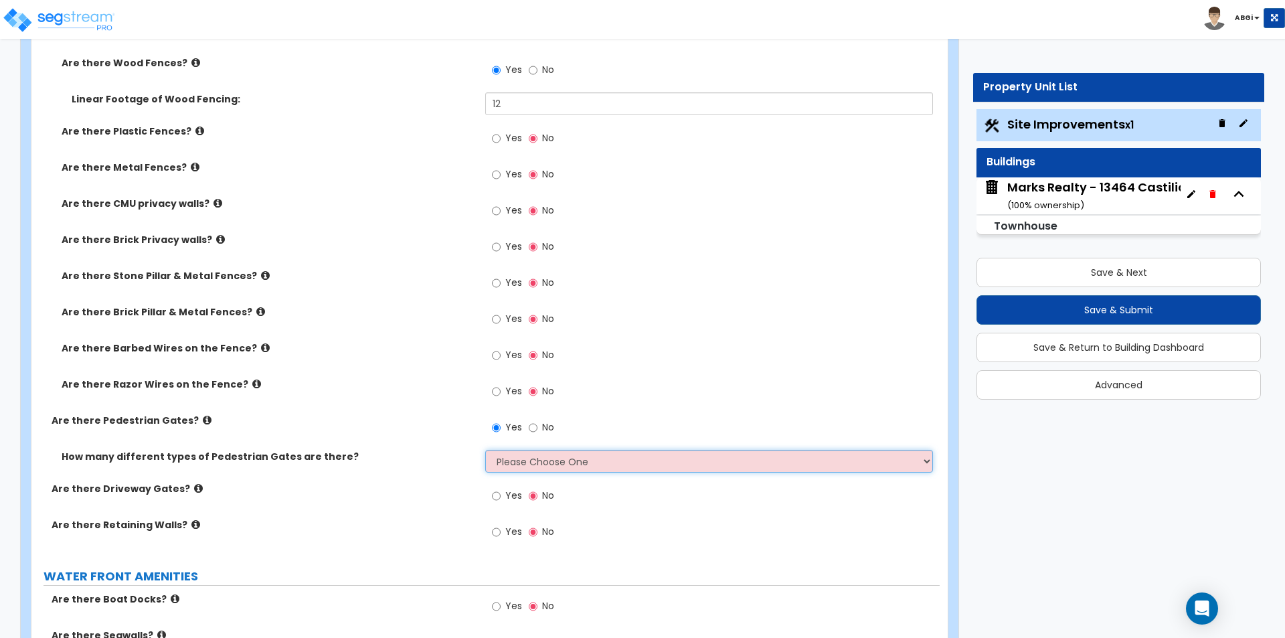
click at [510, 465] on select "Please Choose One 1 2 3" at bounding box center [708, 461] width 447 height 23
select select "1"
click at [485, 450] on select "Please Choose One 1 2 3" at bounding box center [708, 461] width 447 height 23
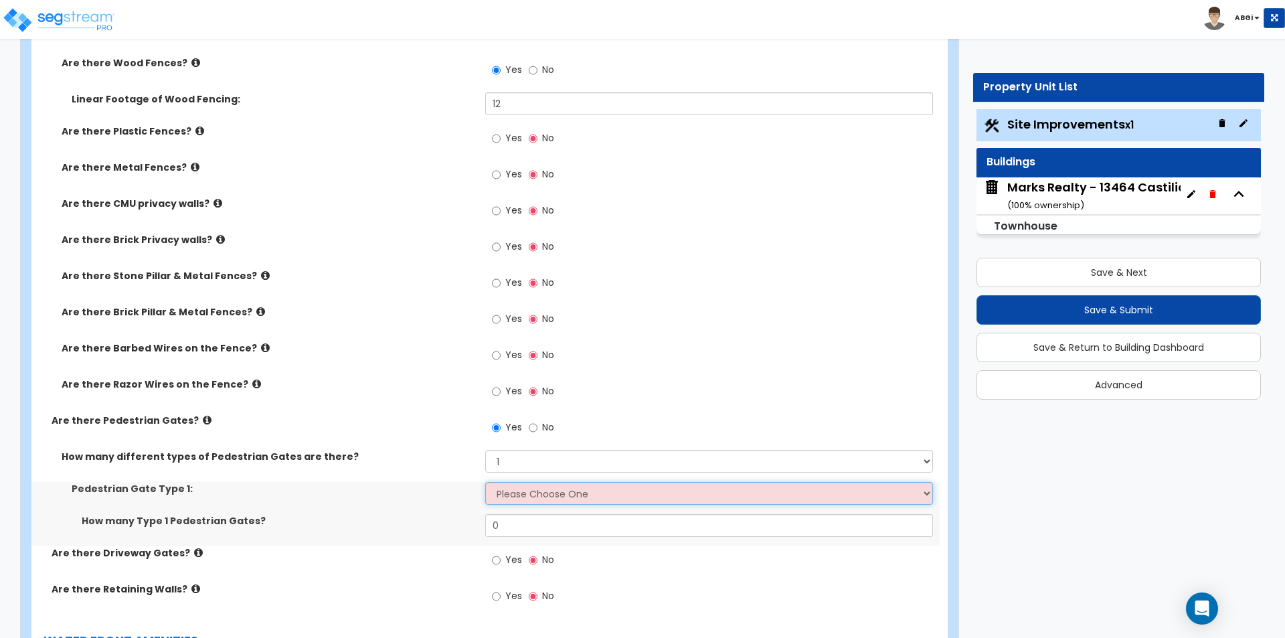
click at [528, 497] on select "Please Choose One Chain Link, 3 ft Height Chain Link, 4 ft Height Chain Link, 6…" at bounding box center [708, 493] width 447 height 23
select select "6"
click at [485, 482] on select "Please Choose One Chain Link, 3 ft Height Chain Link, 4 ft Height Chain Link, 6…" at bounding box center [708, 493] width 447 height 23
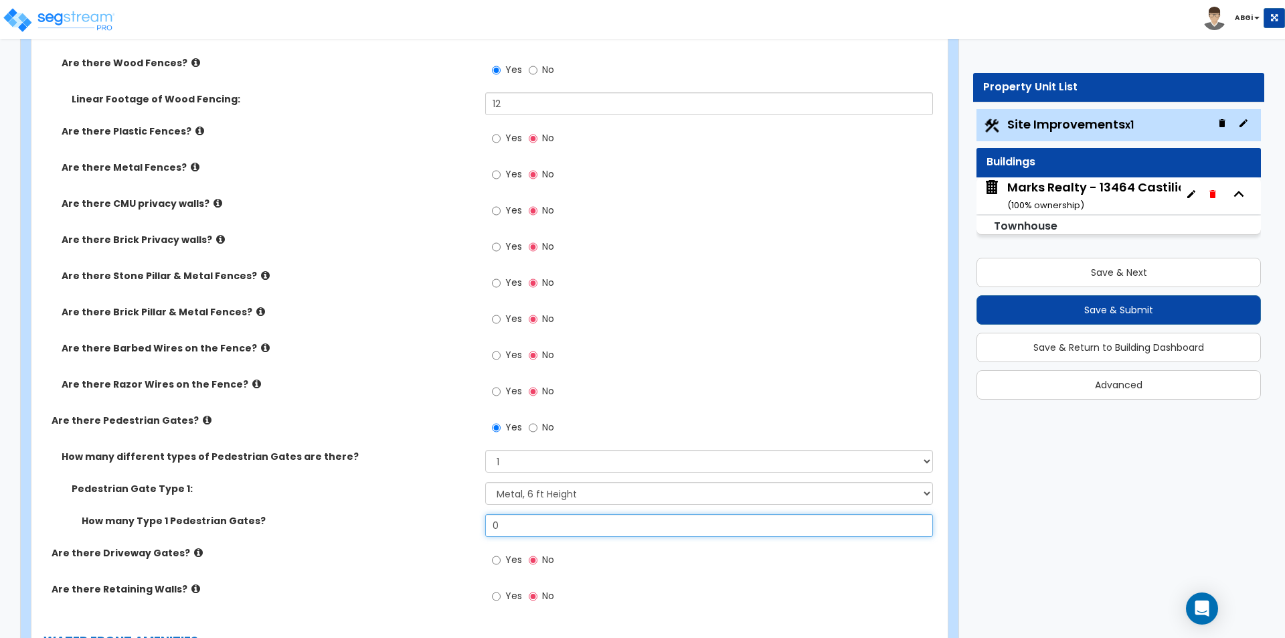
click at [512, 531] on input "0" at bounding box center [708, 525] width 447 height 23
type input "1"
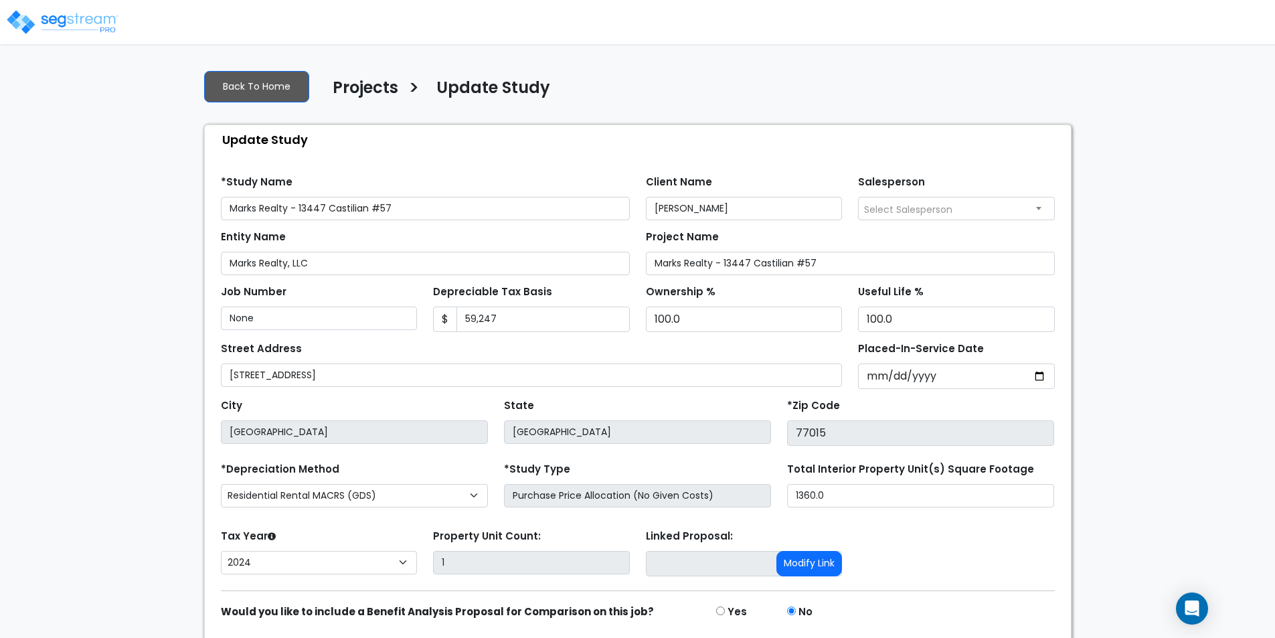
select select "2024"
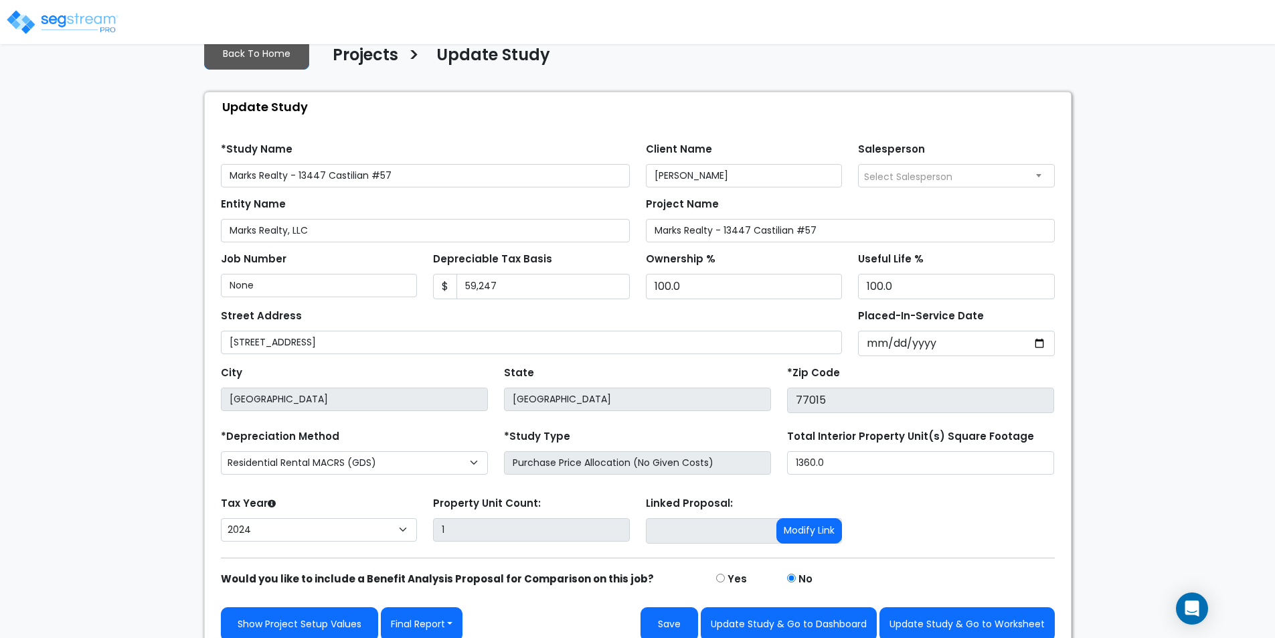
scroll to position [48, 0]
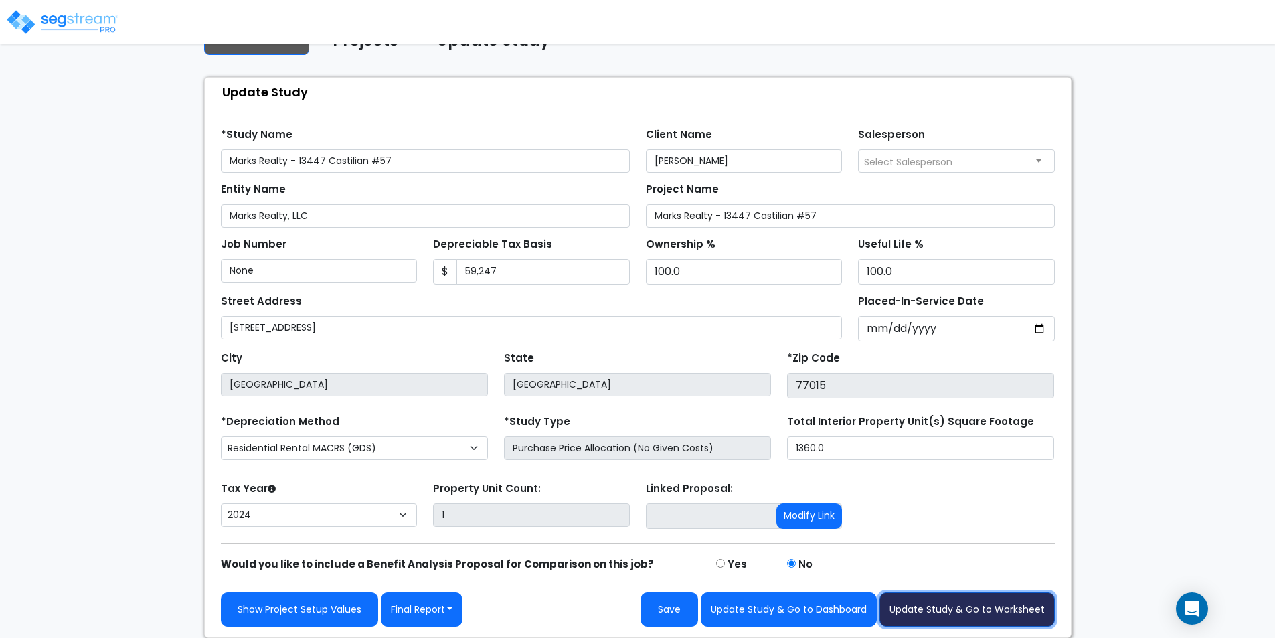
click at [942, 616] on button "Update Study & Go to Worksheet" at bounding box center [966, 609] width 175 height 34
